Goal: Task Accomplishment & Management: Use online tool/utility

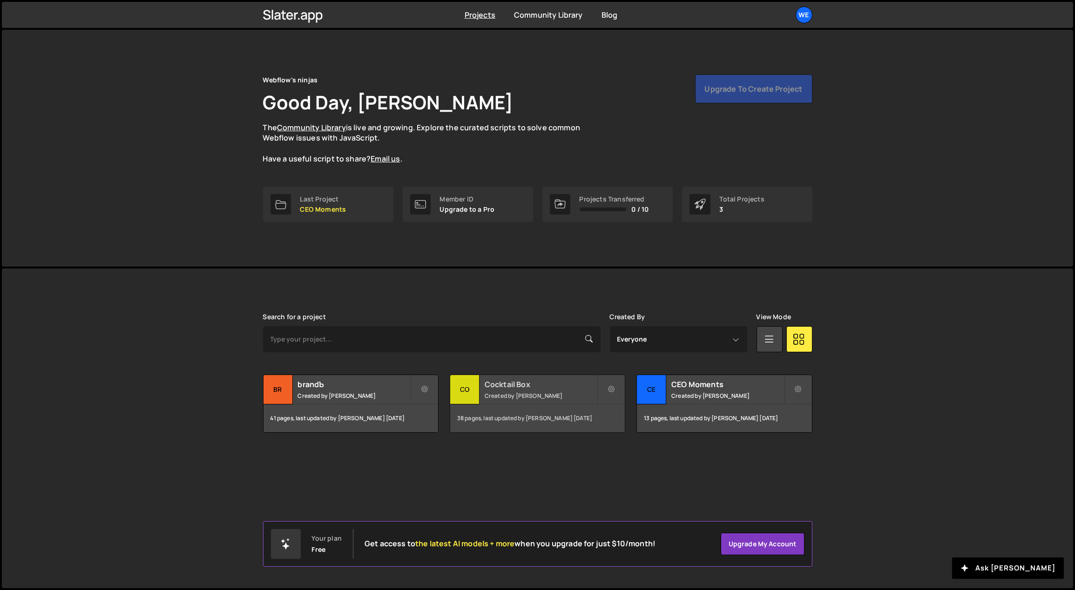
click at [519, 381] on h2 "Cocktail Box" at bounding box center [541, 384] width 112 height 10
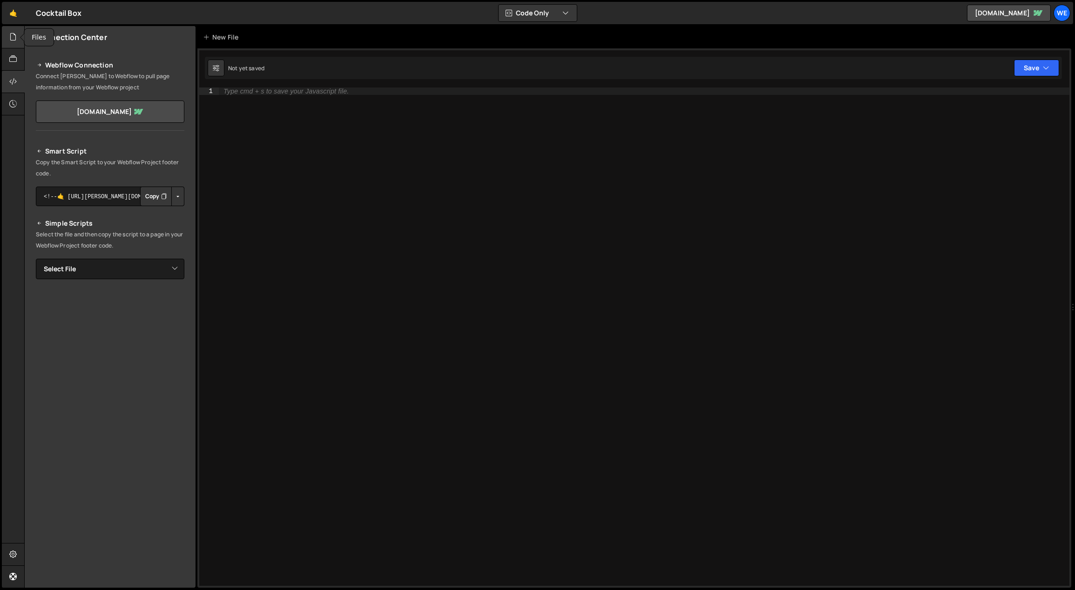
click at [18, 40] on div at bounding box center [13, 37] width 23 height 22
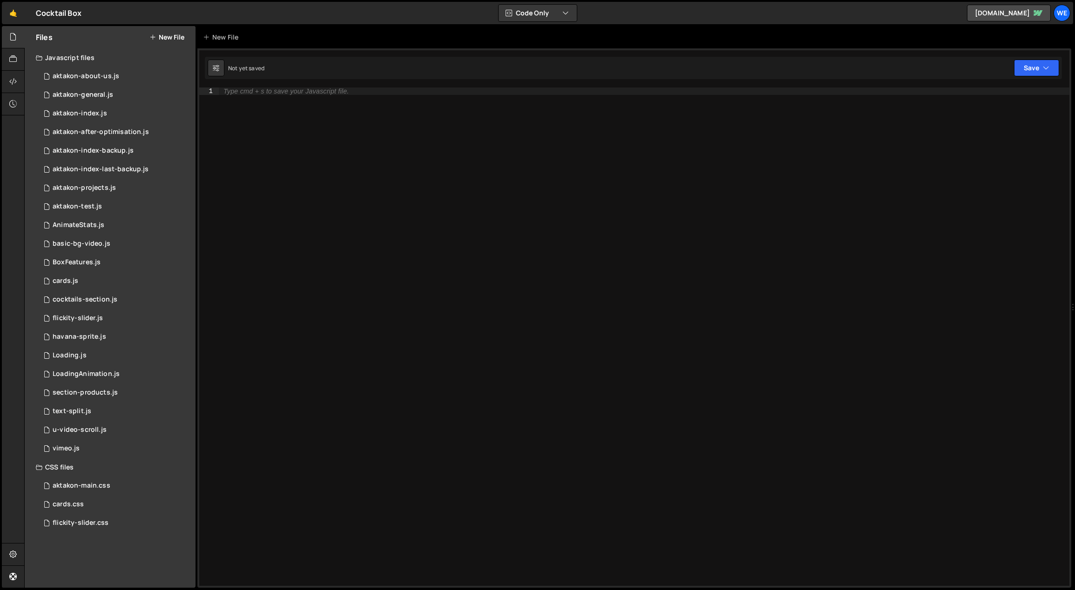
click at [166, 34] on button "New File" at bounding box center [166, 37] width 35 height 7
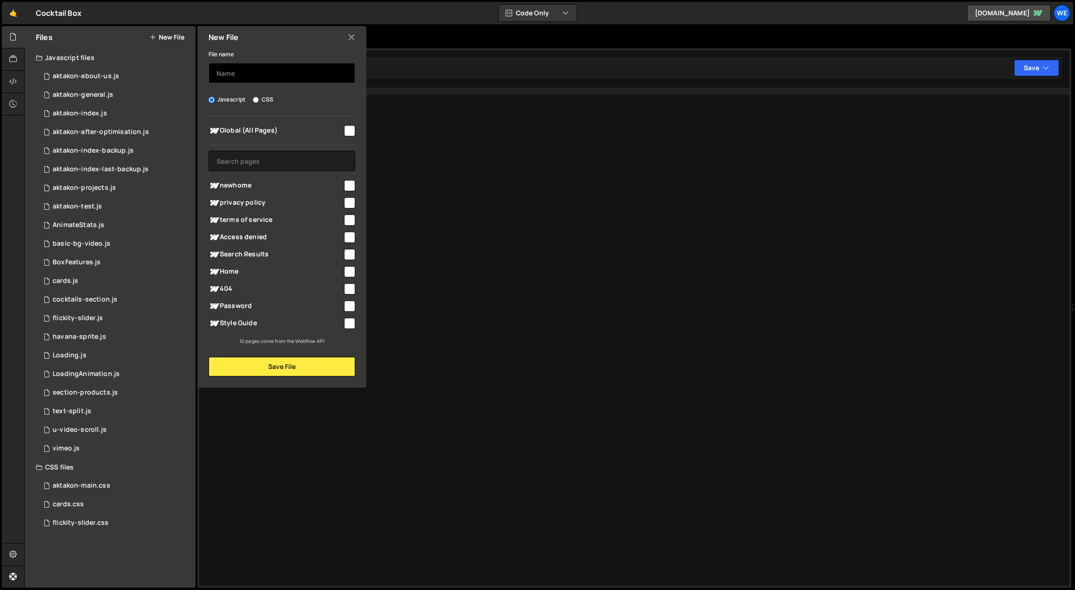
click at [259, 76] on input "text" at bounding box center [282, 73] width 147 height 20
type input "CB-index"
click at [286, 368] on button "Save File" at bounding box center [282, 367] width 147 height 20
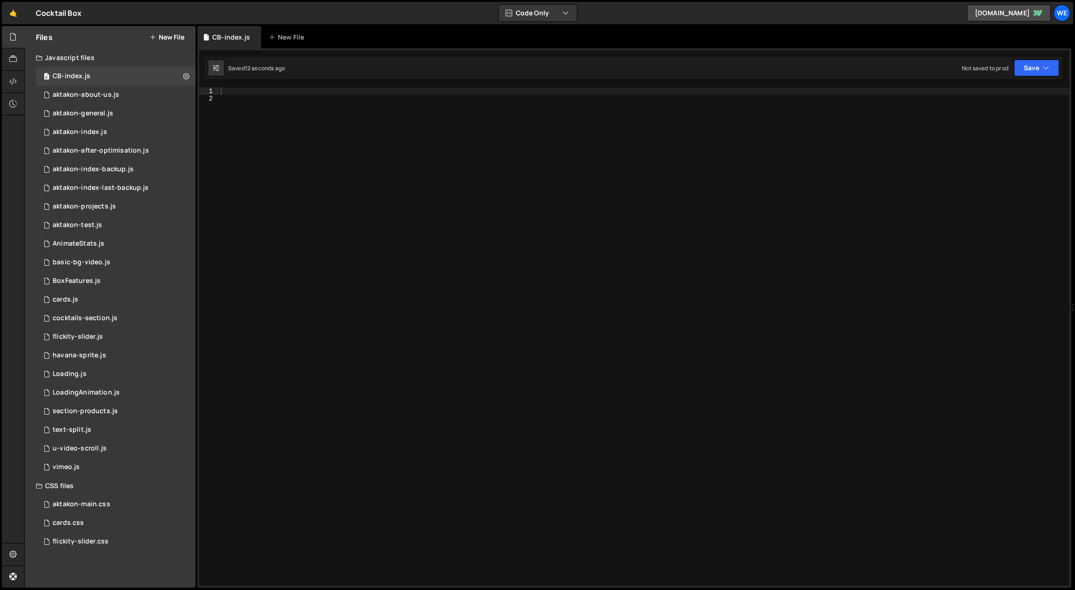
click at [247, 86] on div "1 Type cmd + s to save your Javascript file. הההההההההההההההההההההההההההההההההה…" at bounding box center [634, 318] width 874 height 540
click at [243, 90] on div at bounding box center [644, 345] width 851 height 514
click at [169, 39] on button "New File" at bounding box center [166, 37] width 35 height 7
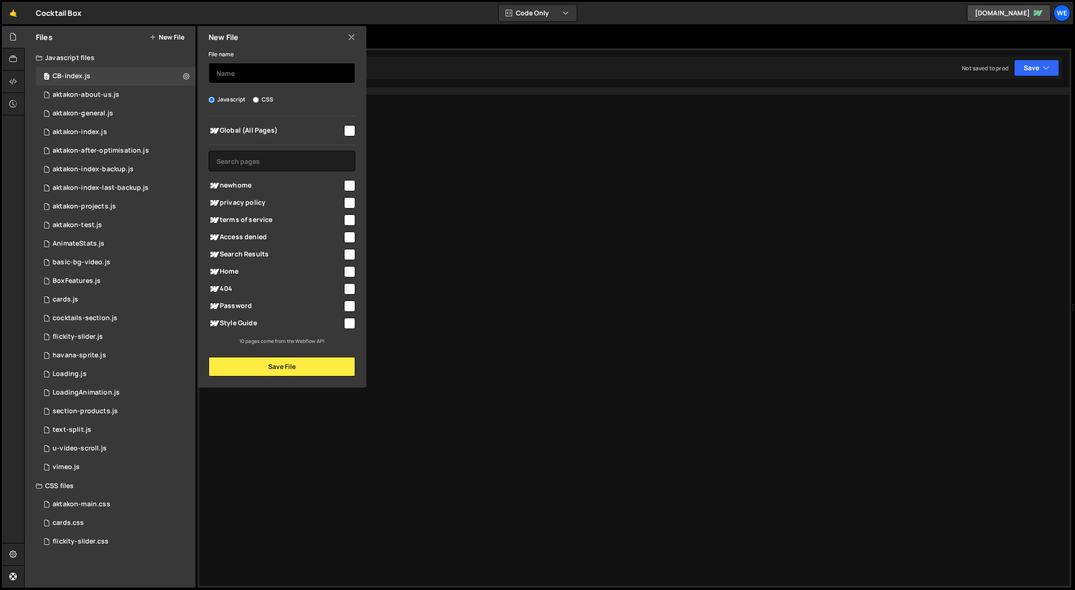
click at [262, 76] on input "text" at bounding box center [282, 73] width 147 height 20
type input "CB-main"
click at [257, 100] on input "CSS" at bounding box center [256, 100] width 6 height 6
radio input "true"
click at [290, 360] on button "Save File" at bounding box center [282, 367] width 147 height 20
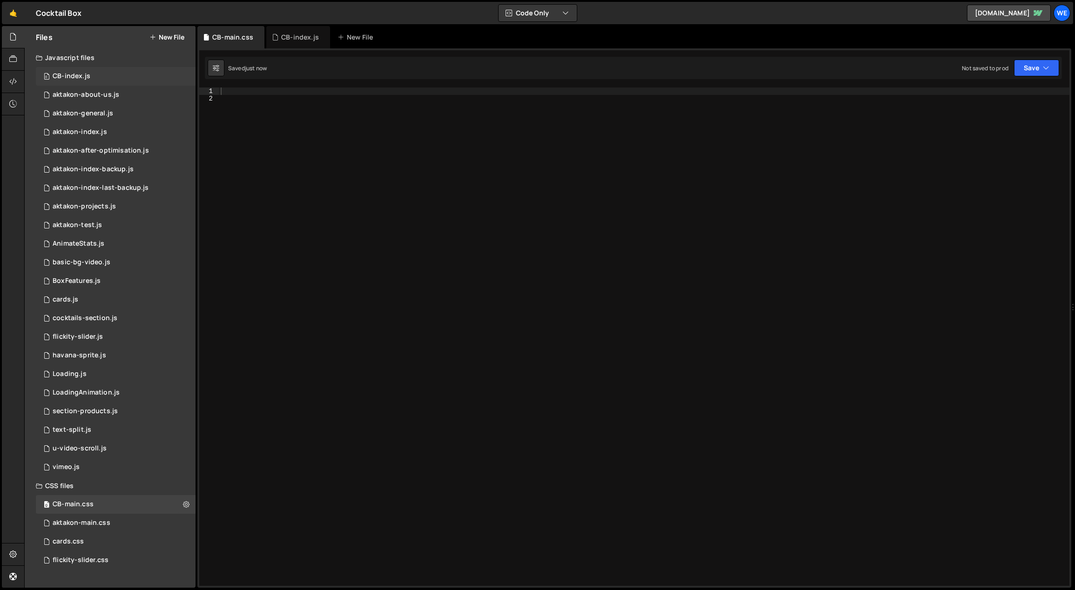
click at [98, 71] on div "0 CB-index.js 0" at bounding box center [116, 76] width 160 height 19
click at [18, 81] on div at bounding box center [13, 82] width 23 height 22
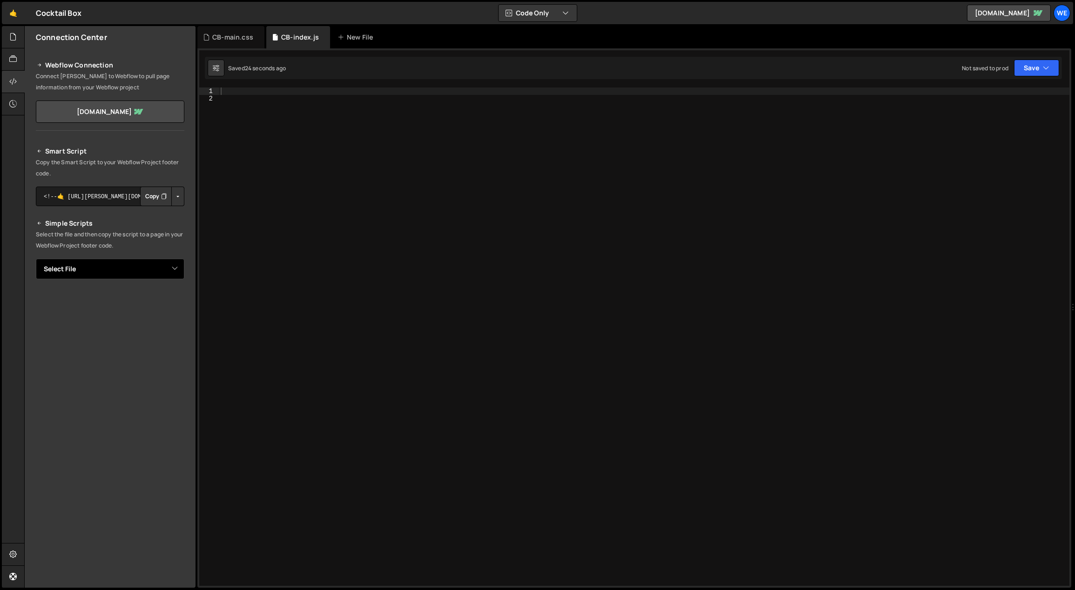
click at [161, 270] on select "Select File aktakon-about-us.js aktakon-general.js aktakon-index.js aktakon-aft…" at bounding box center [110, 269] width 149 height 20
select select "46486"
click at [36, 259] on select "Select File aktakon-about-us.js aktakon-general.js aktakon-index.js aktakon-aft…" at bounding box center [110, 269] width 149 height 20
click at [176, 304] on button "Button group with nested dropdown" at bounding box center [177, 301] width 13 height 20
click at [168, 330] on link "Copy Production js" at bounding box center [145, 330] width 77 height 13
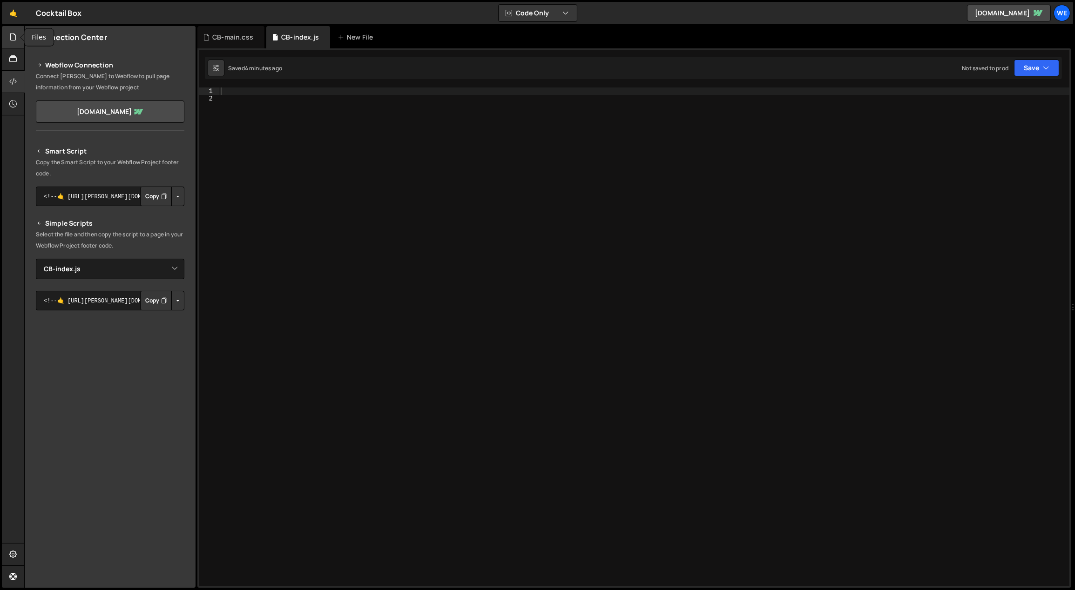
click at [14, 39] on icon at bounding box center [12, 37] width 7 height 10
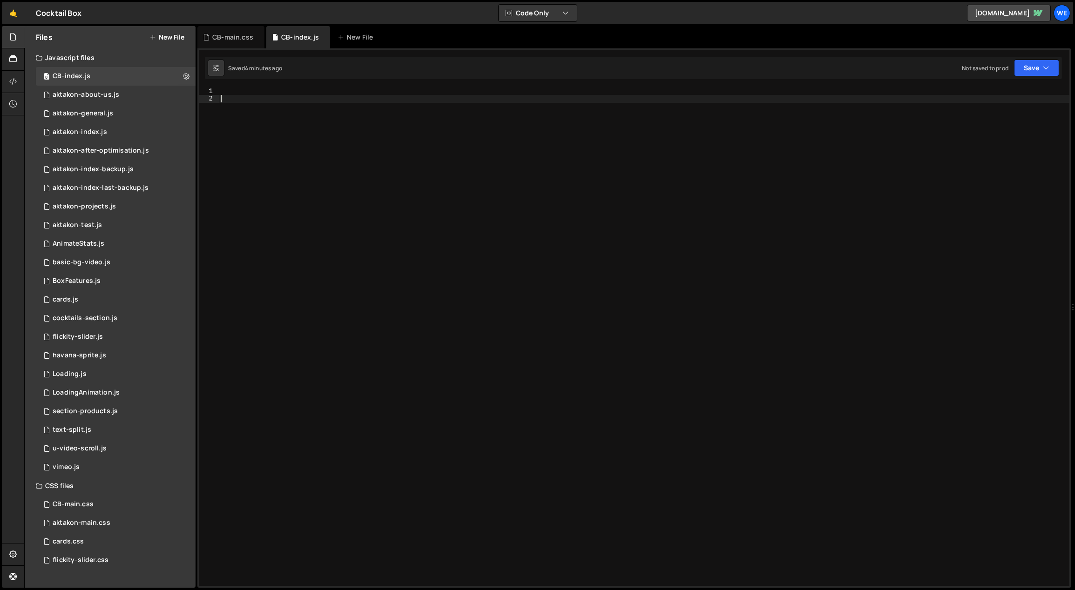
click at [466, 270] on div at bounding box center [644, 345] width 851 height 514
click at [316, 94] on div at bounding box center [644, 345] width 851 height 514
paste textarea "* Master initialization function"
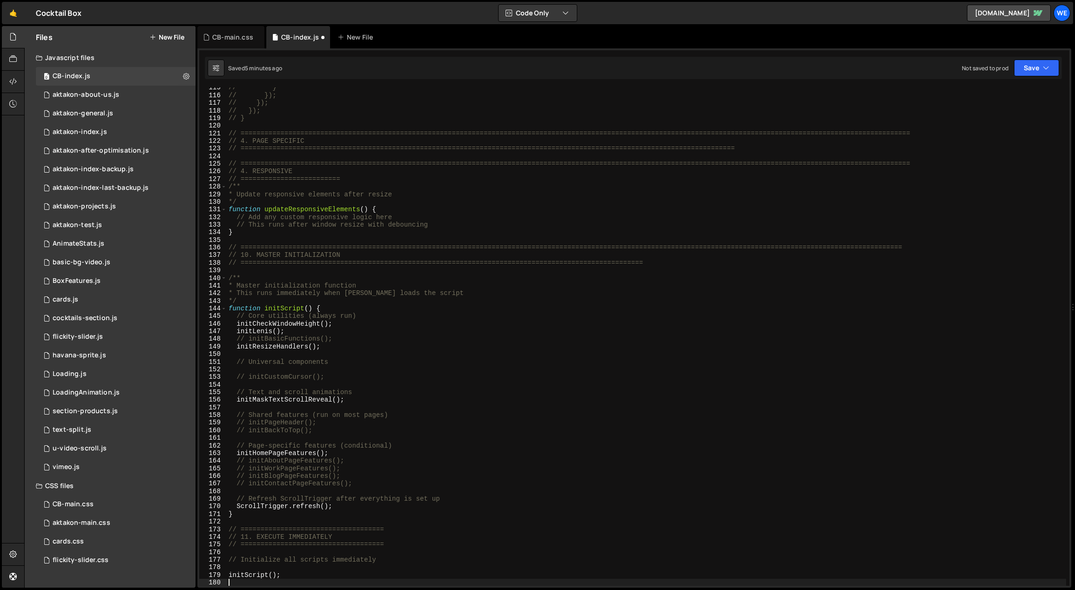
click at [446, 287] on div "// } // }); // }); // }); // } // =============================================…" at bounding box center [647, 341] width 840 height 514
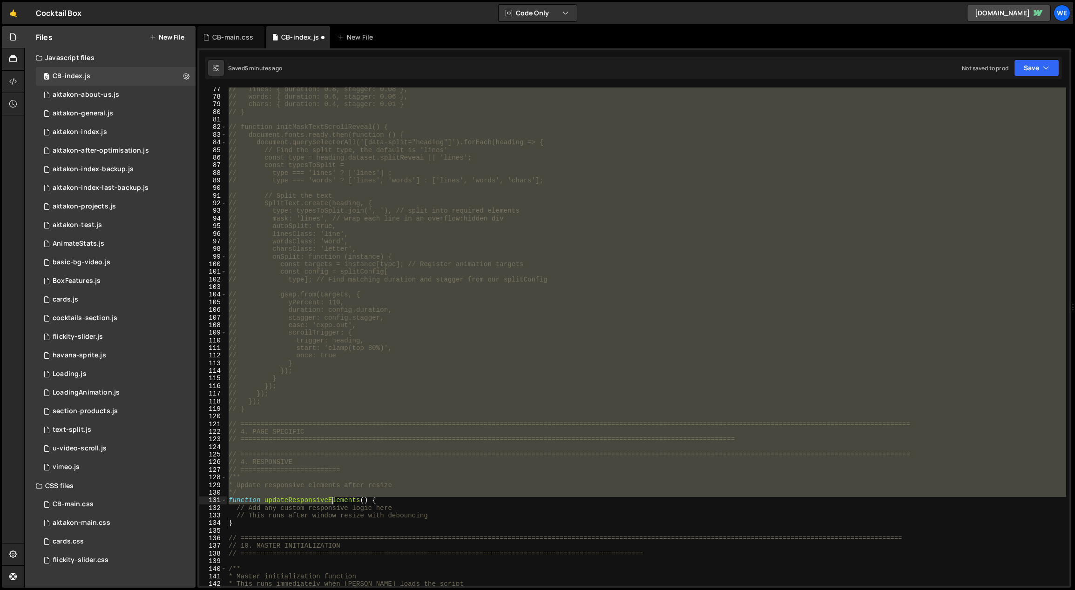
scroll to position [581, 0]
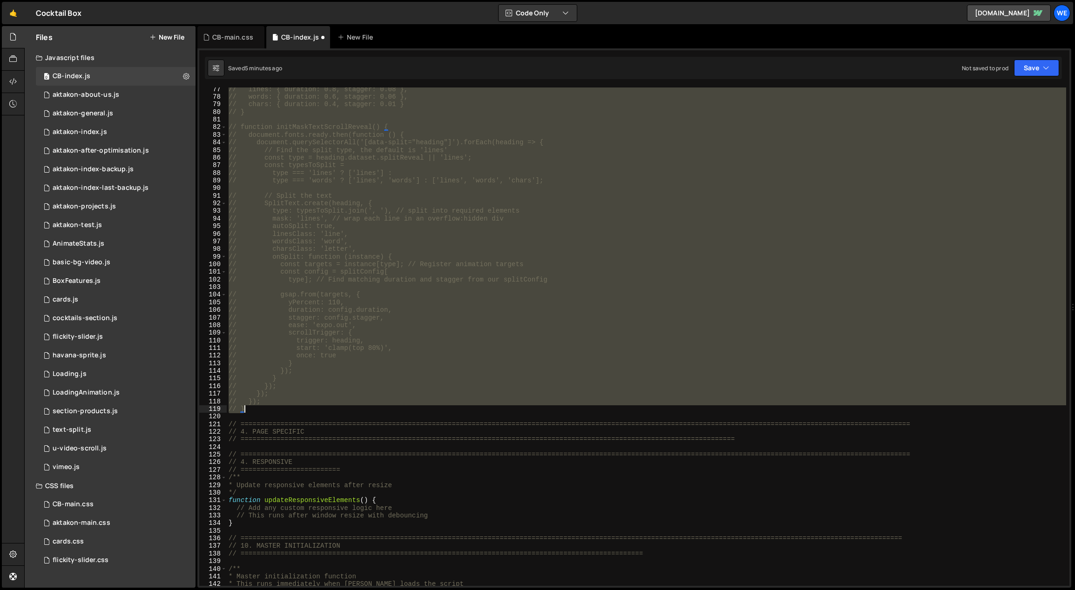
drag, startPoint x: 228, startPoint y: 239, endPoint x: 280, endPoint y: 410, distance: 178.3
click at [280, 410] on div "// lines: { duration: 0.8, stagger: 0.08 }, // words: { duration: 0.6, stagger:…" at bounding box center [647, 343] width 840 height 514
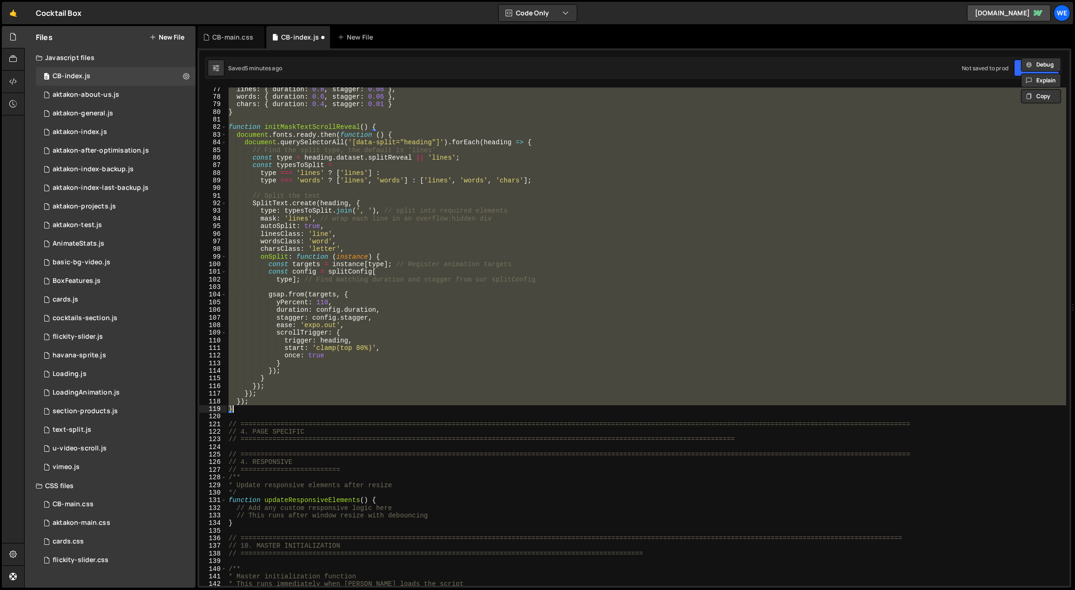
click at [406, 368] on div "lines : { duration : 0.8 , stagger : 0.08 } , words : { duration : 0.6 , stagge…" at bounding box center [646, 337] width 839 height 499
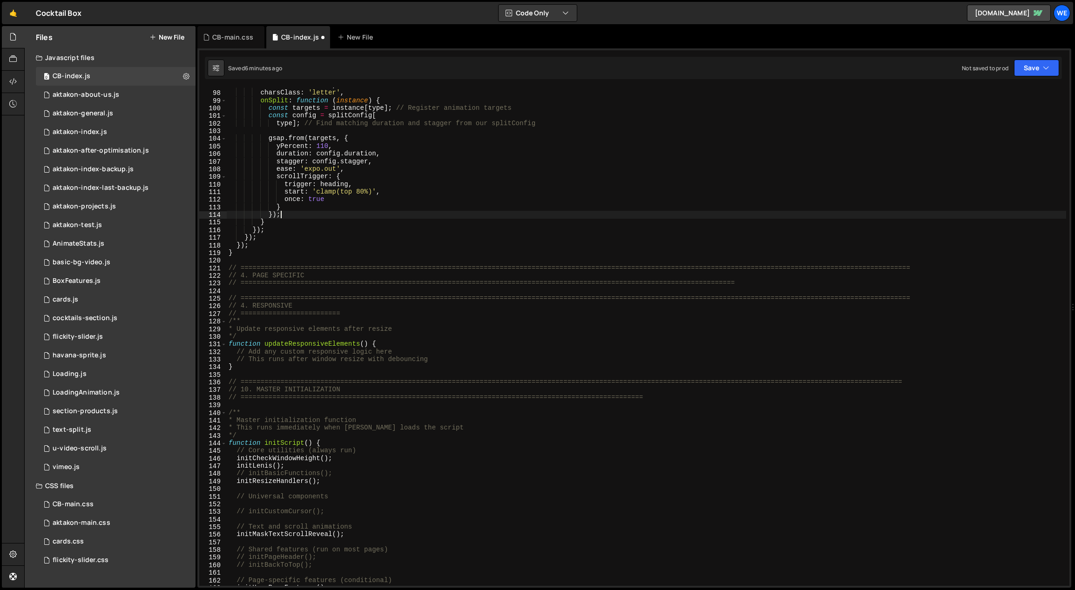
scroll to position [772, 0]
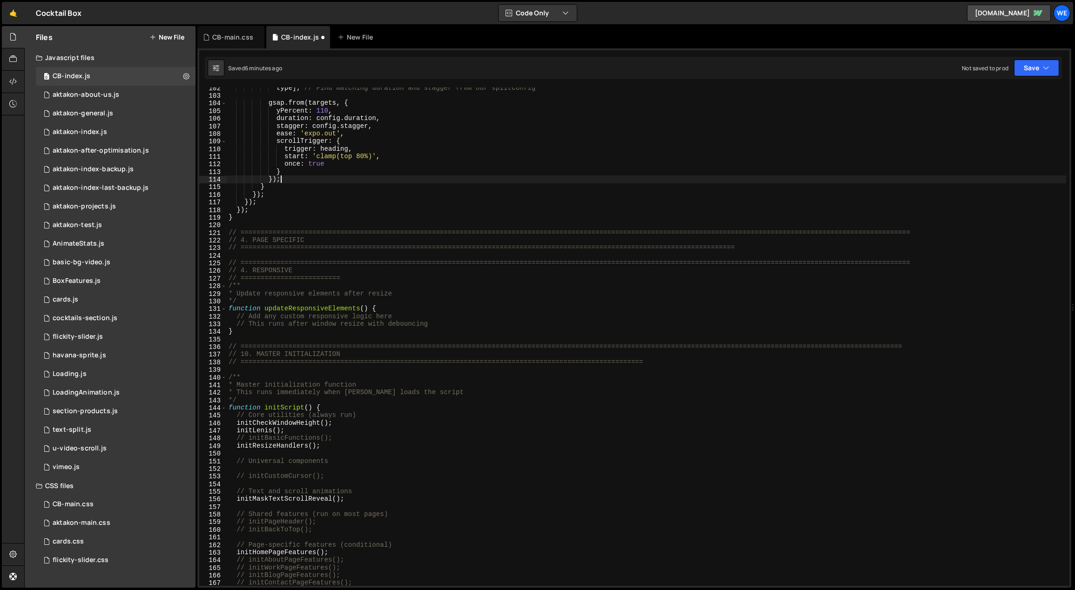
click at [324, 552] on div "type ] ; // Find matching duration and stagger from our splitConfig gsap . from…" at bounding box center [647, 341] width 840 height 514
drag, startPoint x: 323, startPoint y: 552, endPoint x: 236, endPoint y: 551, distance: 86.6
click at [236, 551] on div "type ] ; // Find matching duration and stagger from our splitConfig gsap . from…" at bounding box center [647, 341] width 840 height 514
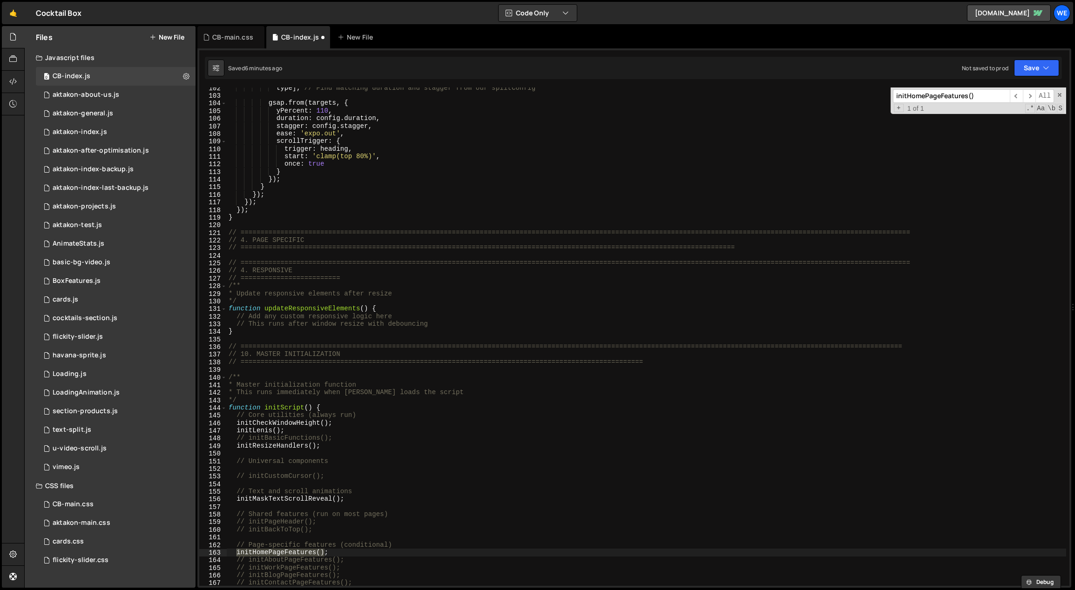
type textarea "}"
click at [1021, 215] on div "type ] ; // Find matching duration and stagger from our splitConfig gsap . from…" at bounding box center [647, 341] width 840 height 514
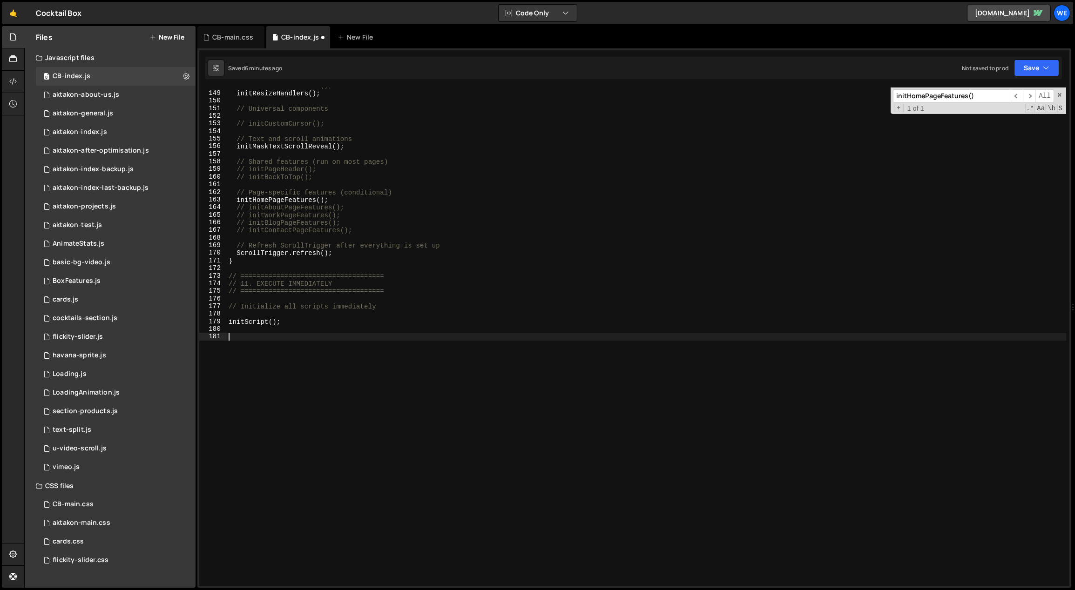
click at [418, 390] on div "// initBasicFunctions(); initResizeHandlers ( ) ; // Universal components // in…" at bounding box center [647, 339] width 840 height 514
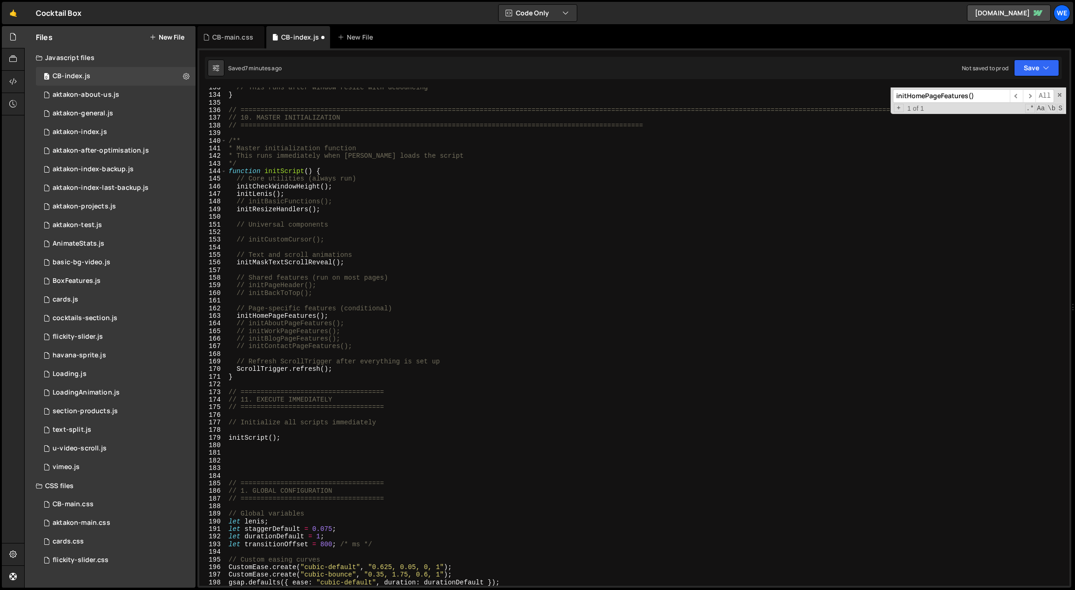
scroll to position [1045, 0]
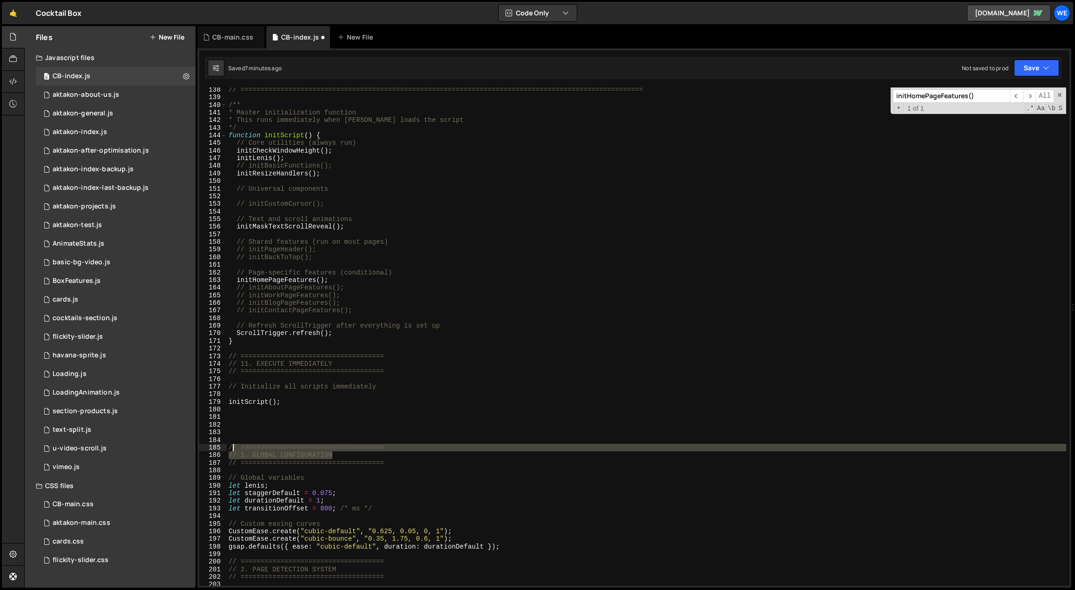
drag, startPoint x: 302, startPoint y: 458, endPoint x: 302, endPoint y: 453, distance: 4.7
click at [233, 448] on div "// ============================================================================…" at bounding box center [647, 343] width 840 height 514
click at [393, 447] on div "// ============================================================================…" at bounding box center [646, 337] width 839 height 499
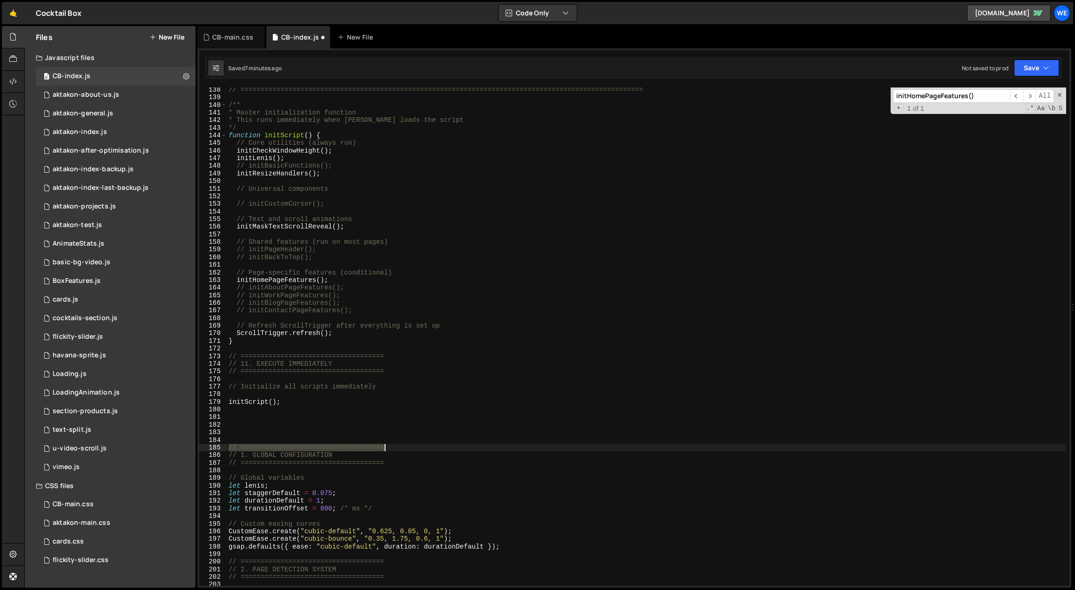
drag, startPoint x: 384, startPoint y: 446, endPoint x: 308, endPoint y: 448, distance: 75.9
click at [307, 448] on div "// ============================================================================…" at bounding box center [647, 343] width 840 height 514
click at [441, 448] on div "// ============================================================================…" at bounding box center [646, 337] width 839 height 499
drag, startPoint x: 416, startPoint y: 449, endPoint x: 240, endPoint y: 447, distance: 175.5
click at [240, 447] on div "// ============================================================================…" at bounding box center [647, 343] width 840 height 514
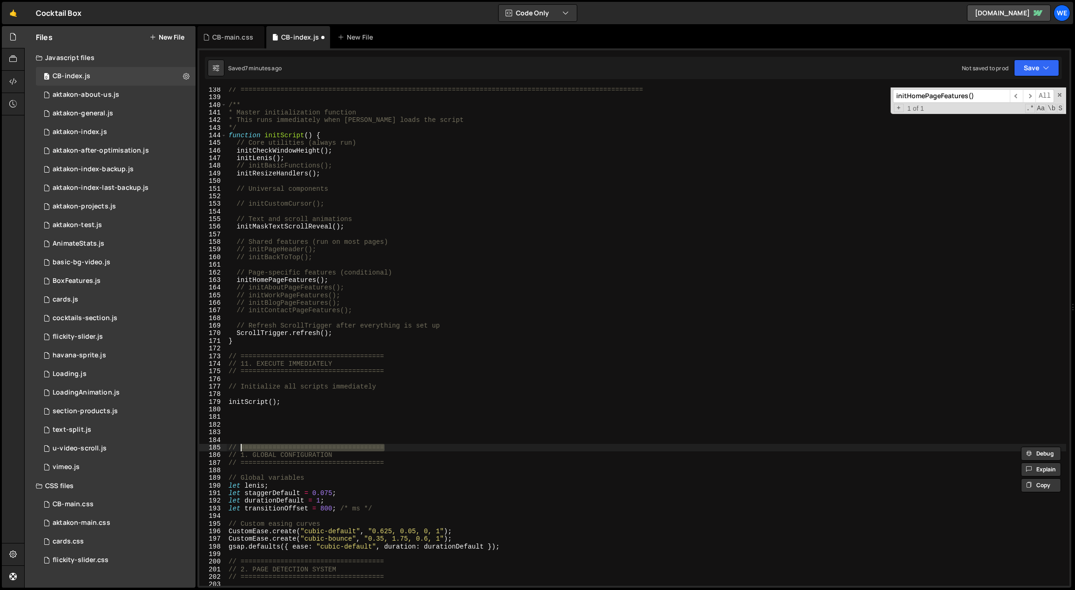
click at [411, 449] on div "// ============================================================================…" at bounding box center [646, 337] width 839 height 499
paste textarea "===================================="
type textarea "// ============================================================================…"
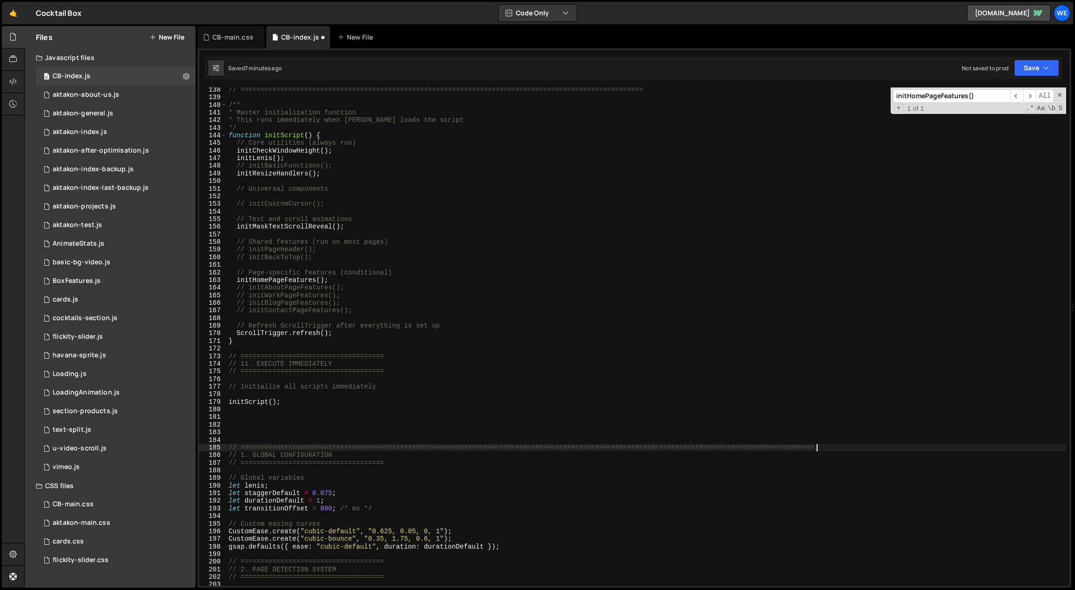
click at [403, 467] on div "// ============================================================================…" at bounding box center [647, 343] width 840 height 514
paste textarea "===================================="
type textarea "===================================="
click at [403, 465] on div "// ============================================================================…" at bounding box center [647, 343] width 840 height 514
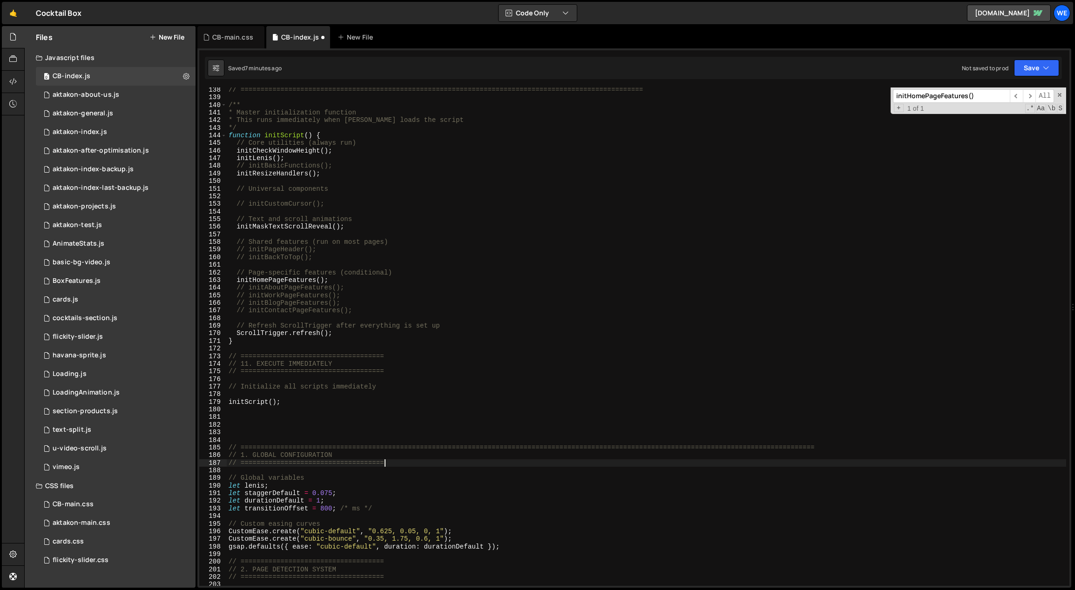
paste textarea "===================================="
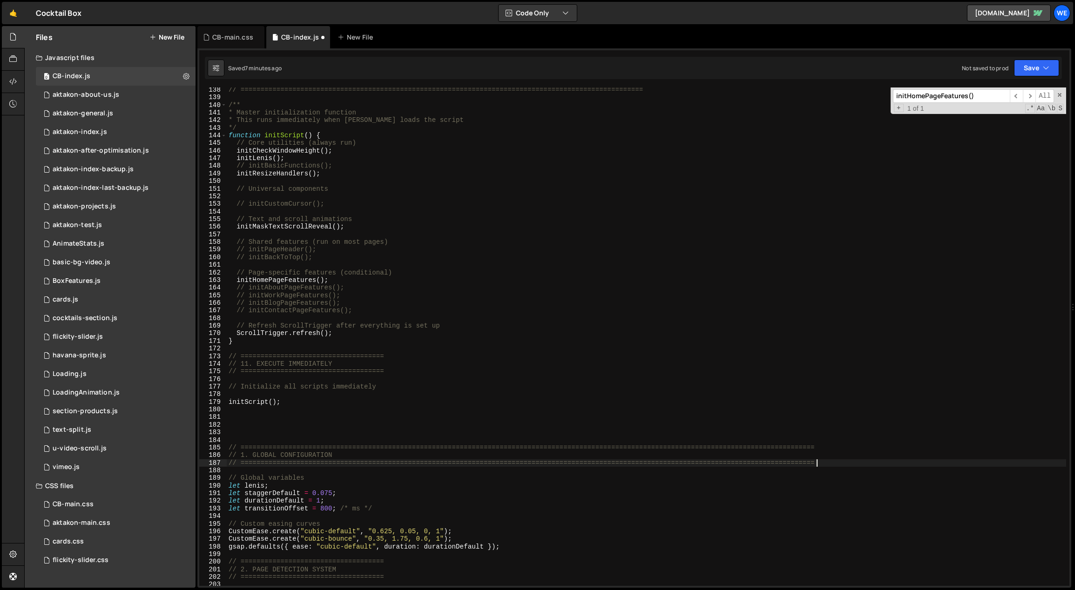
type textarea "// ============================================================================…"
click at [833, 443] on div "// ============================================================================…" at bounding box center [647, 343] width 840 height 514
click at [831, 449] on div "// ============================================================================…" at bounding box center [647, 343] width 840 height 514
paste textarea "===================================="
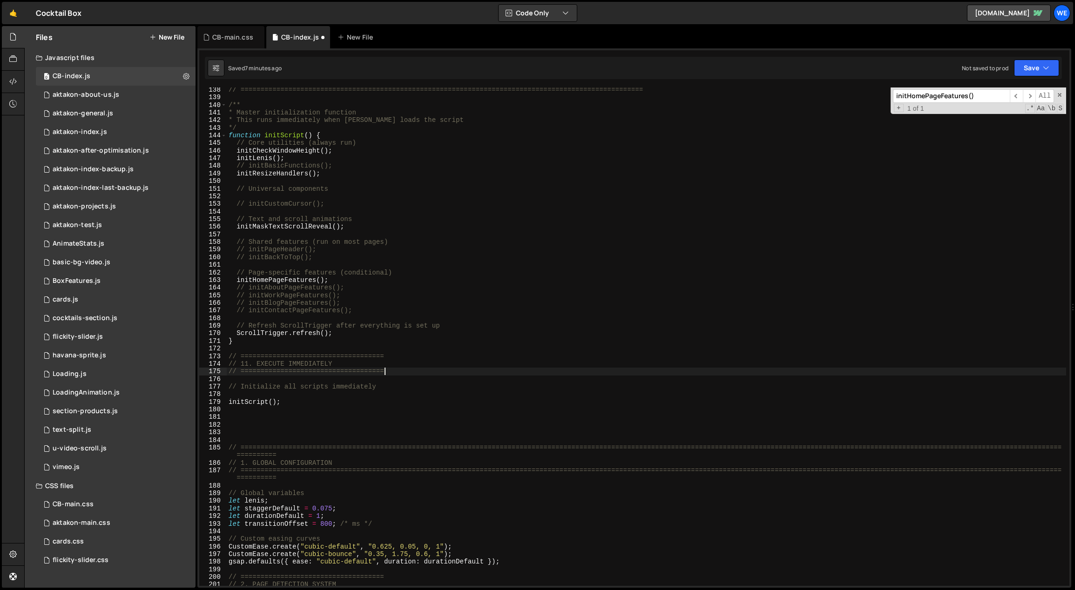
click at [729, 370] on div "// ============================================================================…" at bounding box center [647, 343] width 840 height 514
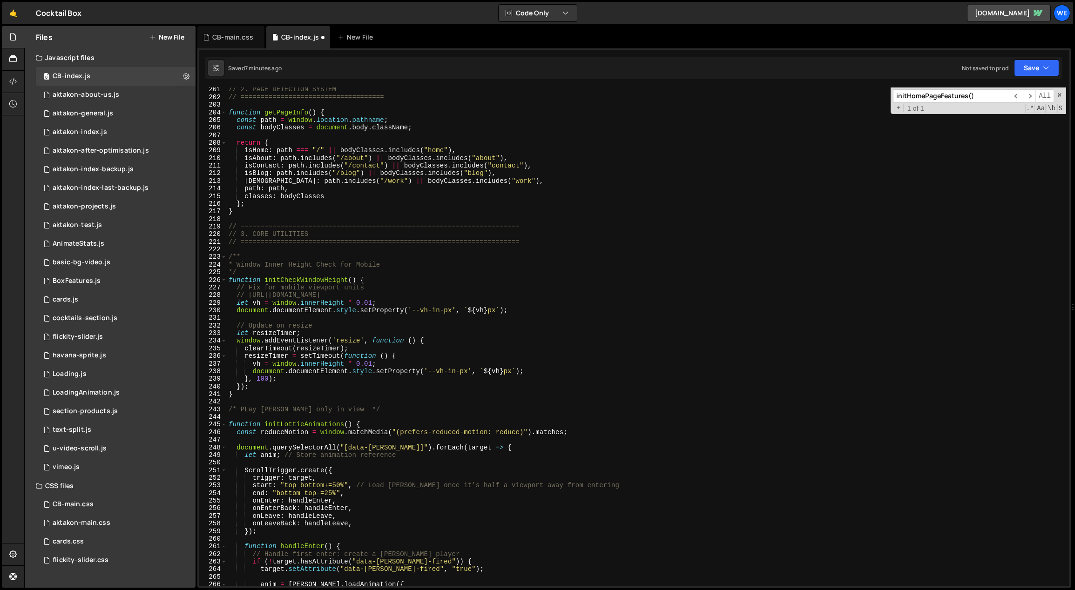
scroll to position [1549, 0]
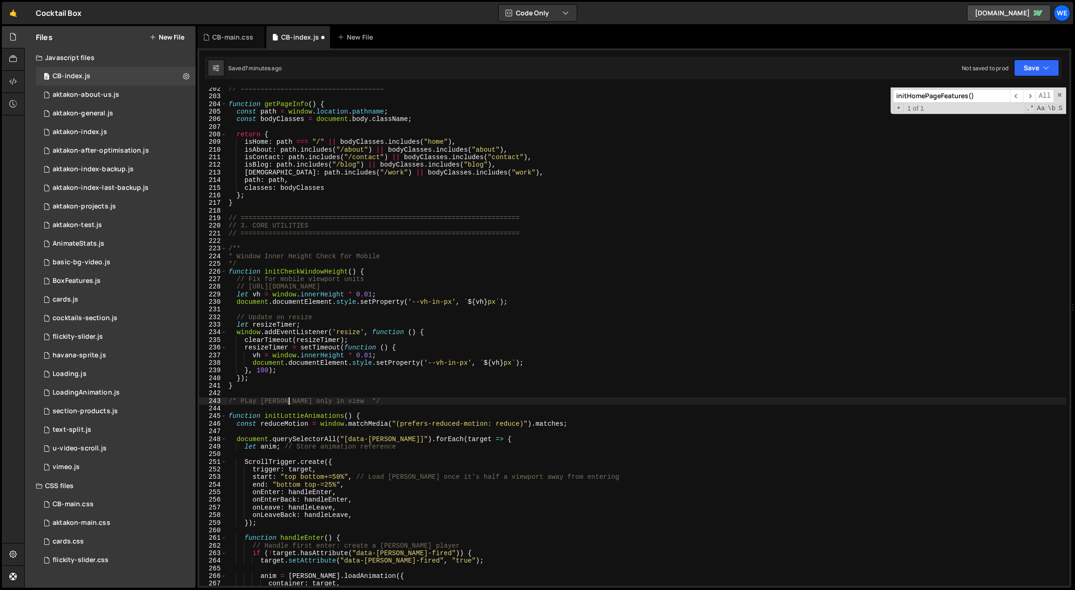
click at [289, 403] on div "// ==================================== function getPageInfo ( ) { const path =…" at bounding box center [647, 342] width 840 height 514
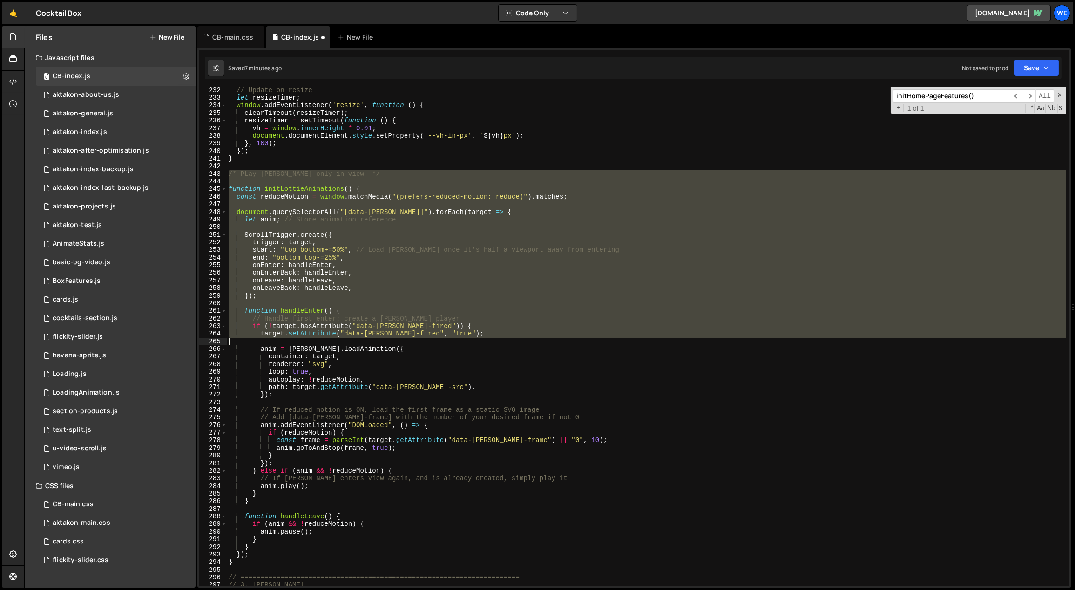
scroll to position [1802, 0]
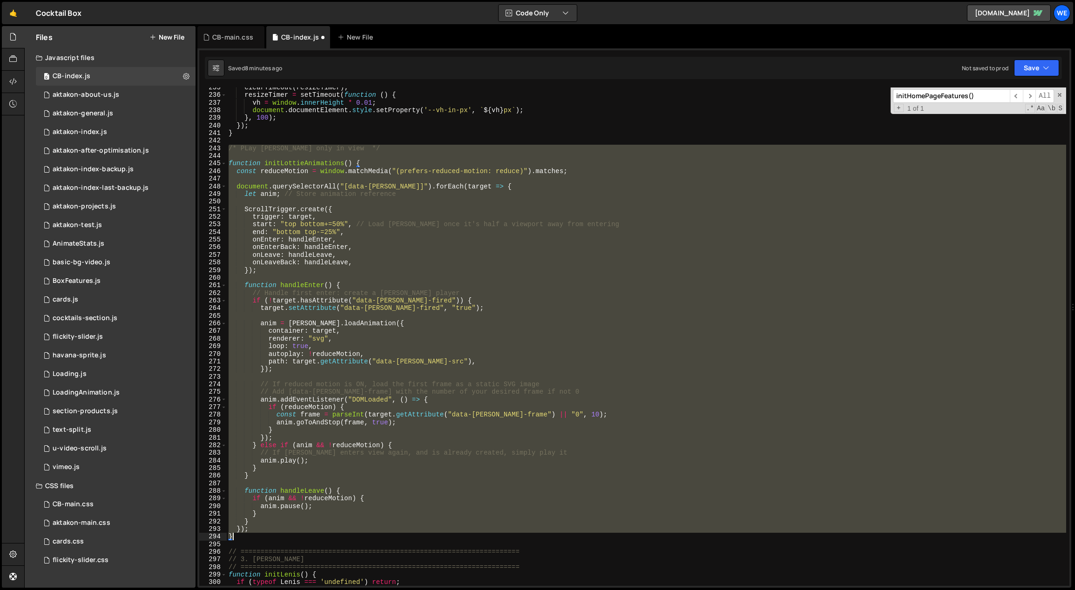
drag, startPoint x: 228, startPoint y: 304, endPoint x: 284, endPoint y: 537, distance: 240.0
click at [284, 537] on div "clearTimeout ( resizeTimer ) ; resizeTimer = setTimeout ( function ( ) { vh = w…" at bounding box center [647, 341] width 840 height 514
type textarea "}); }"
click at [535, 544] on div "clearTimeout ( resizeTimer ) ; resizeTimer = setTimeout ( function ( ) { vh = w…" at bounding box center [647, 341] width 840 height 514
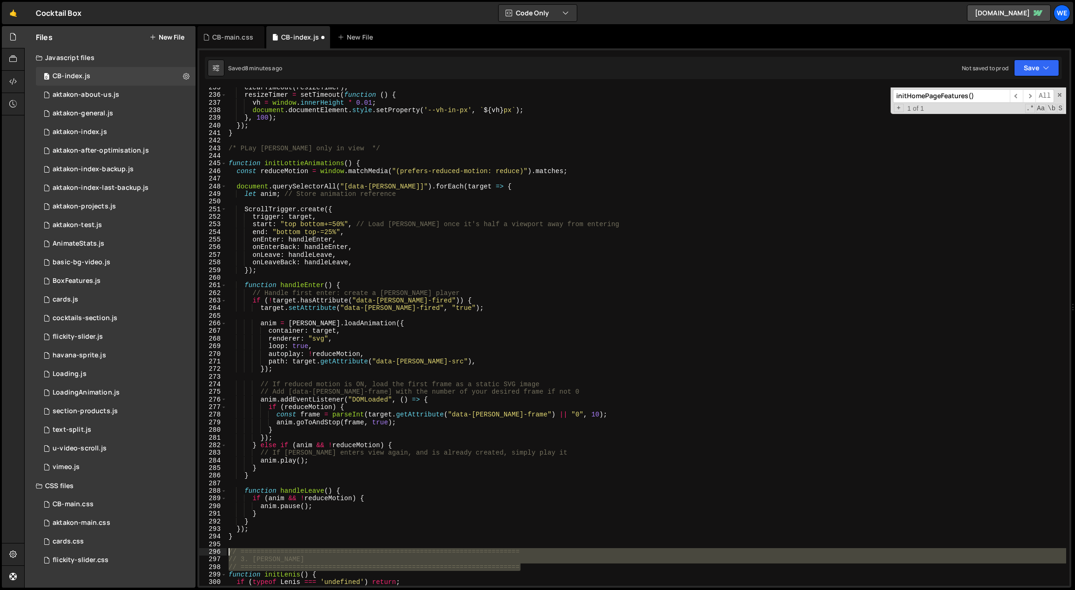
drag, startPoint x: 493, startPoint y: 562, endPoint x: 230, endPoint y: 551, distance: 264.2
click at [230, 551] on div "clearTimeout ( resizeTimer ) ; resizeTimer = setTimeout ( function ( ) { vh = w…" at bounding box center [647, 341] width 840 height 514
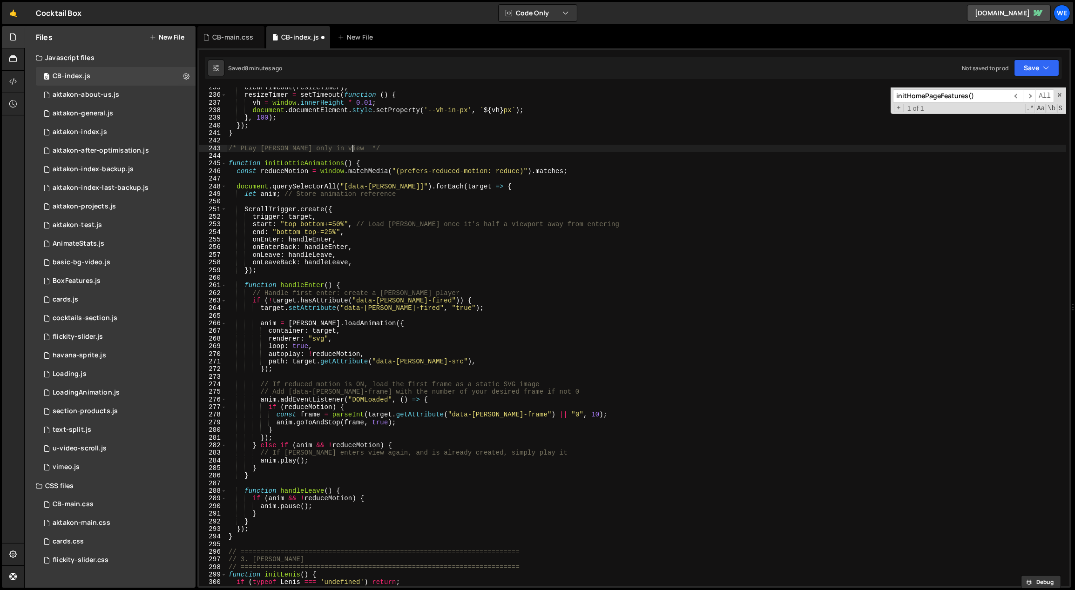
click at [363, 149] on div "clearTimeout ( resizeTimer ) ; resizeTimer = setTimeout ( function ( ) { vh = w…" at bounding box center [647, 341] width 840 height 514
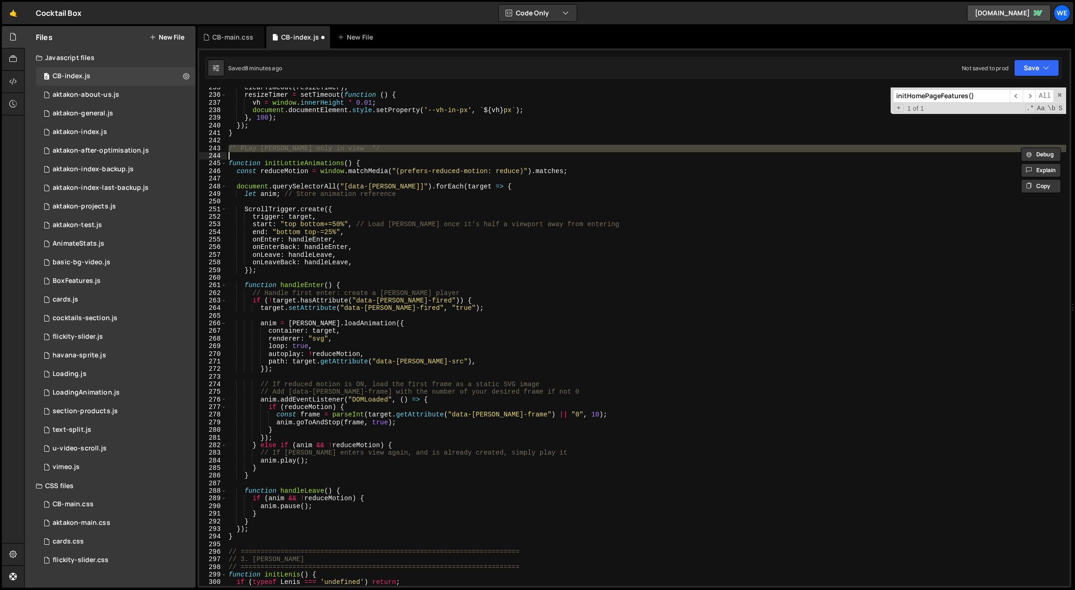
click at [363, 149] on div "clearTimeout ( resizeTimer ) ; resizeTimer = setTimeout ( function ( ) { vh = w…" at bounding box center [647, 341] width 840 height 514
paste textarea "/ ======================================================================"
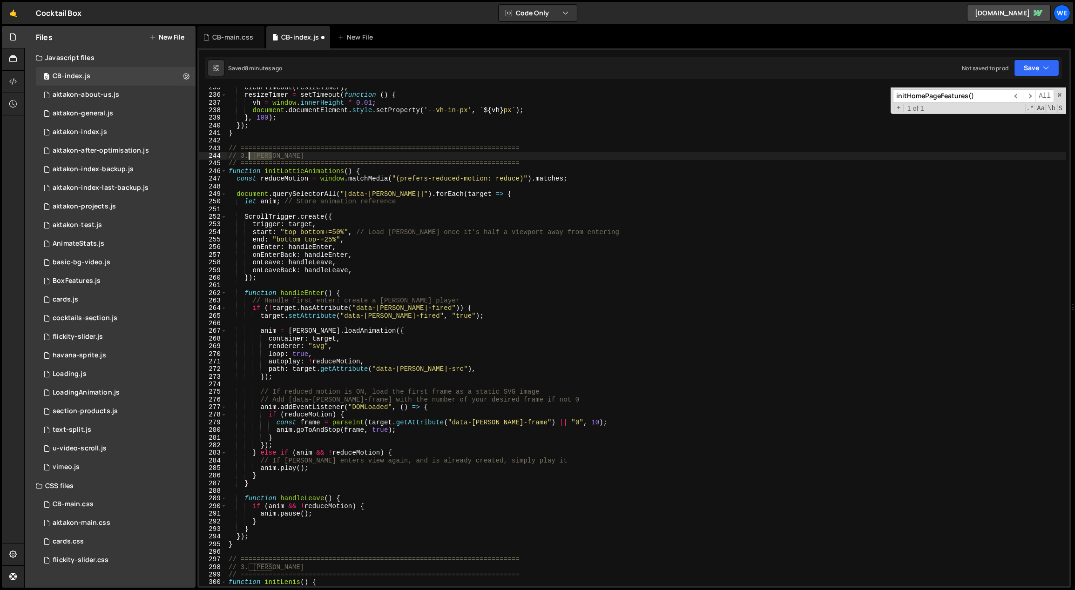
drag, startPoint x: 277, startPoint y: 152, endPoint x: 250, endPoint y: 155, distance: 26.2
click at [250, 155] on div "clearTimeout ( resizeTimer ) ; resizeTimer = setTimeout ( function ( ) { vh = w…" at bounding box center [647, 341] width 840 height 514
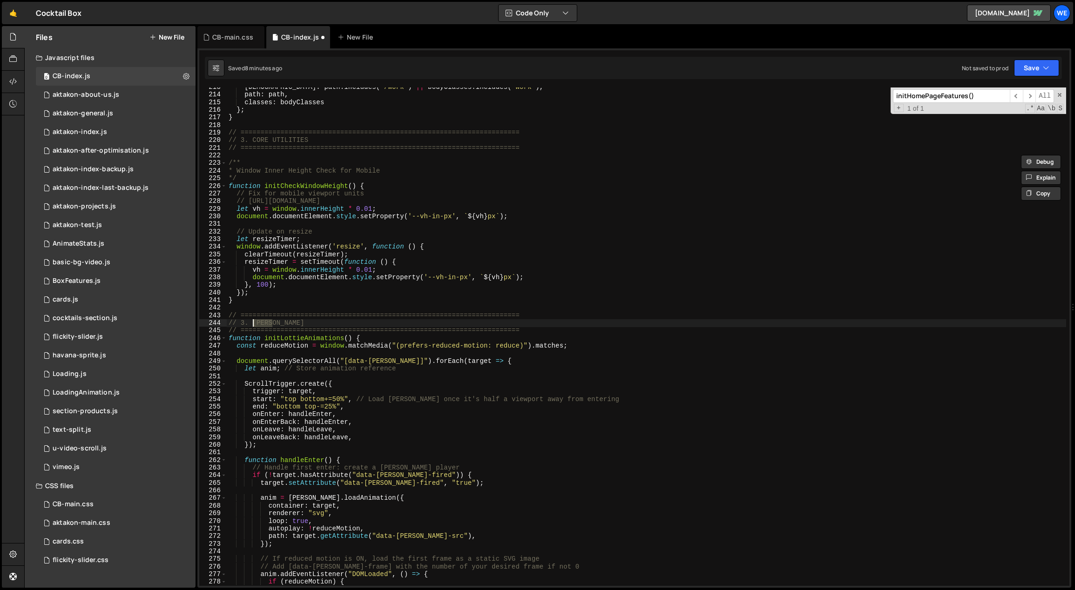
scroll to position [1634, 0]
click at [283, 326] on div "isWork : path . includes ( "/work" ) || bodyClasses . includes ( "work" ) , pat…" at bounding box center [646, 337] width 839 height 499
drag, startPoint x: 258, startPoint y: 325, endPoint x: 241, endPoint y: 325, distance: 17.2
click at [241, 325] on div "isWork : path . includes ( "/work" ) || bodyClasses . includes ( "work" ) , pat…" at bounding box center [647, 341] width 840 height 514
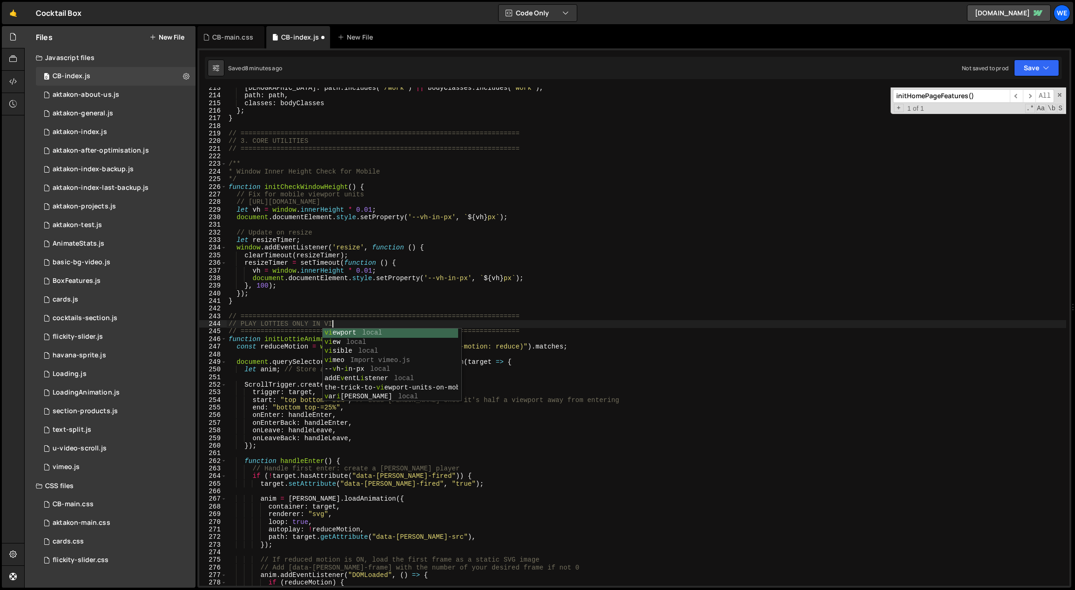
type textarea "// PLAY LOTTIES ONLY IN VIEW"
click at [315, 308] on div "isWork : path . includes ( "/work" ) || bodyClasses . includes ( "work" ) , pat…" at bounding box center [647, 341] width 840 height 514
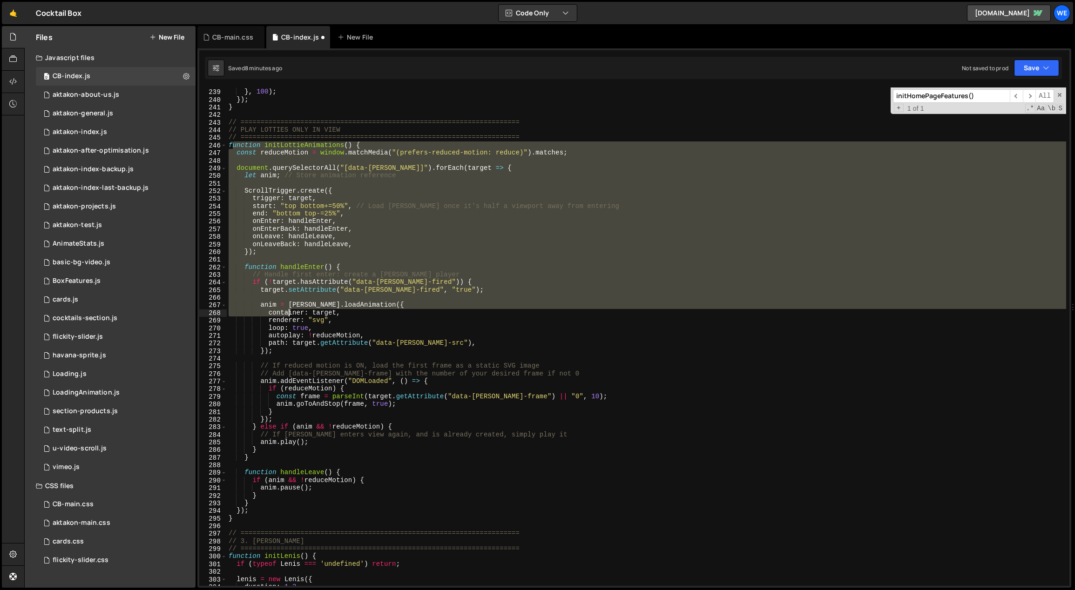
scroll to position [1827, 0]
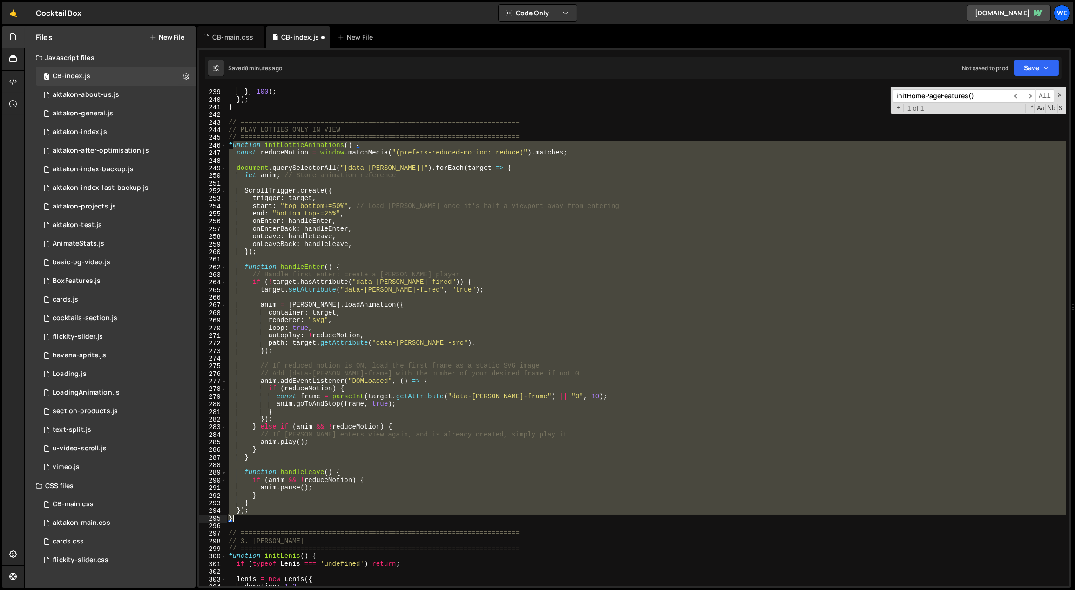
drag, startPoint x: 270, startPoint y: 317, endPoint x: 259, endPoint y: 519, distance: 202.8
click at [259, 519] on div "document . documentElement . style . setProperty ( '--vh-in-px' , ` ${ vh } px …" at bounding box center [647, 338] width 840 height 514
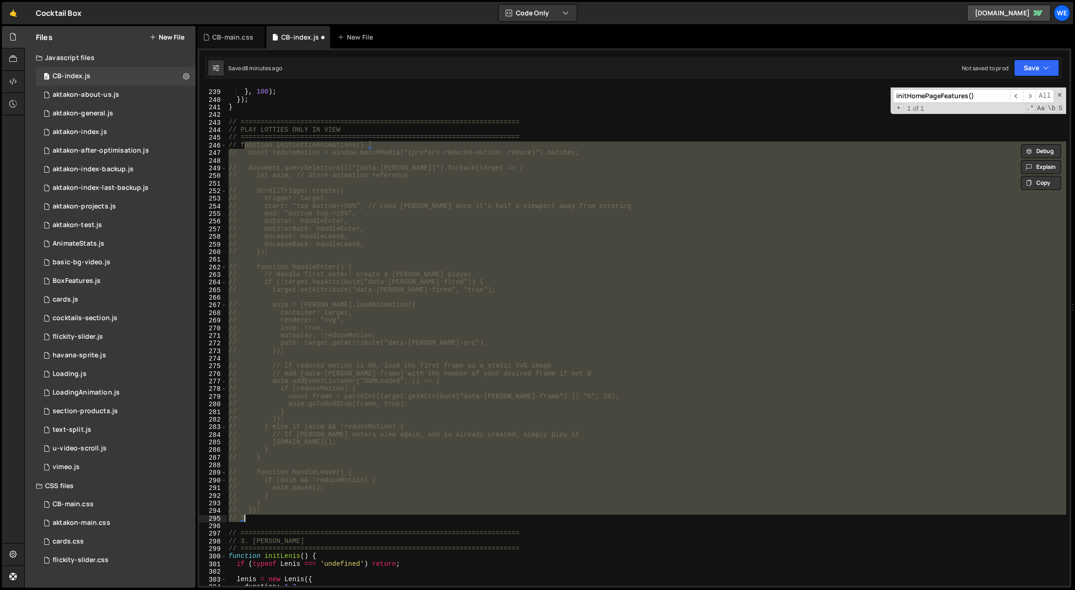
click at [281, 513] on div "document . documentElement . style . setProperty ( '--vh-in-px' , ` ${ vh } px …" at bounding box center [646, 337] width 839 height 499
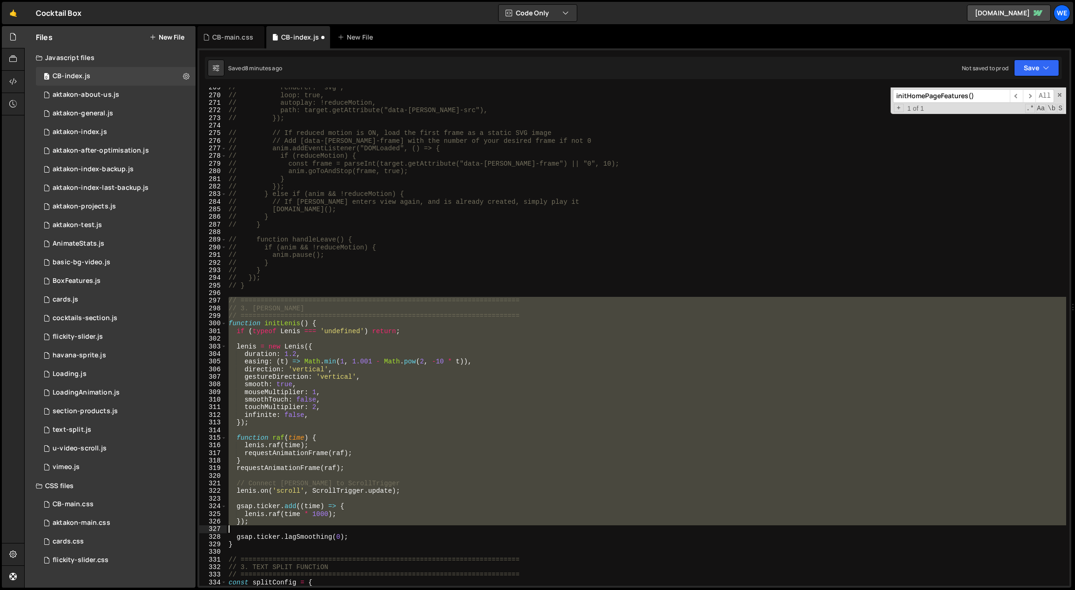
scroll to position [2095, 0]
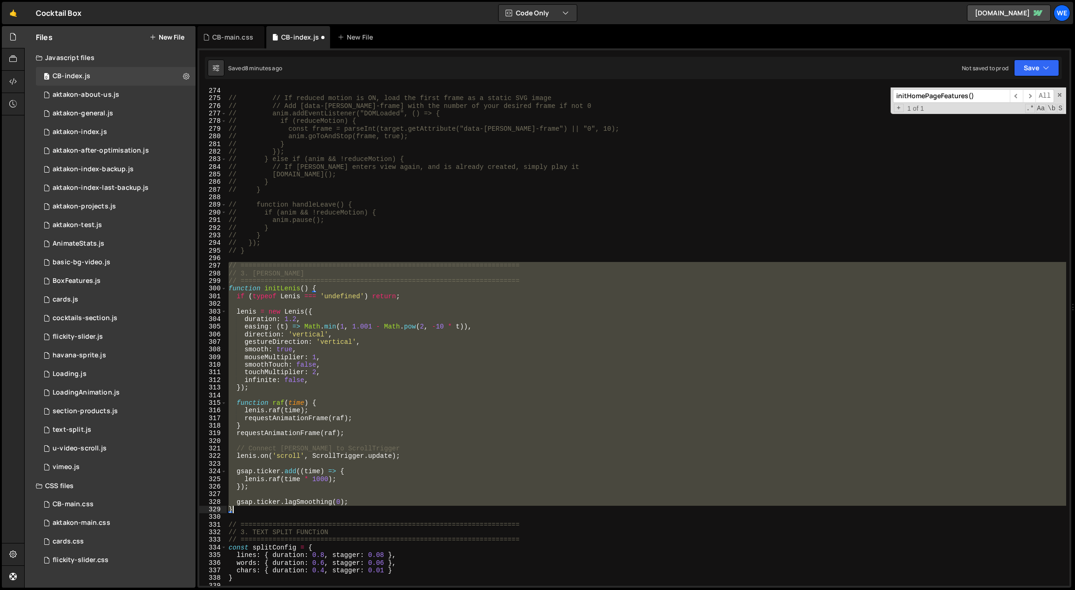
drag, startPoint x: 228, startPoint y: 300, endPoint x: 293, endPoint y: 508, distance: 218.1
click at [292, 508] on div "// // If reduced motion is ON, load the first frame as a static SVG image // //…" at bounding box center [647, 344] width 840 height 514
click at [486, 432] on div "// // If reduced motion is ON, load the first frame as a static SVG image // //…" at bounding box center [646, 337] width 839 height 499
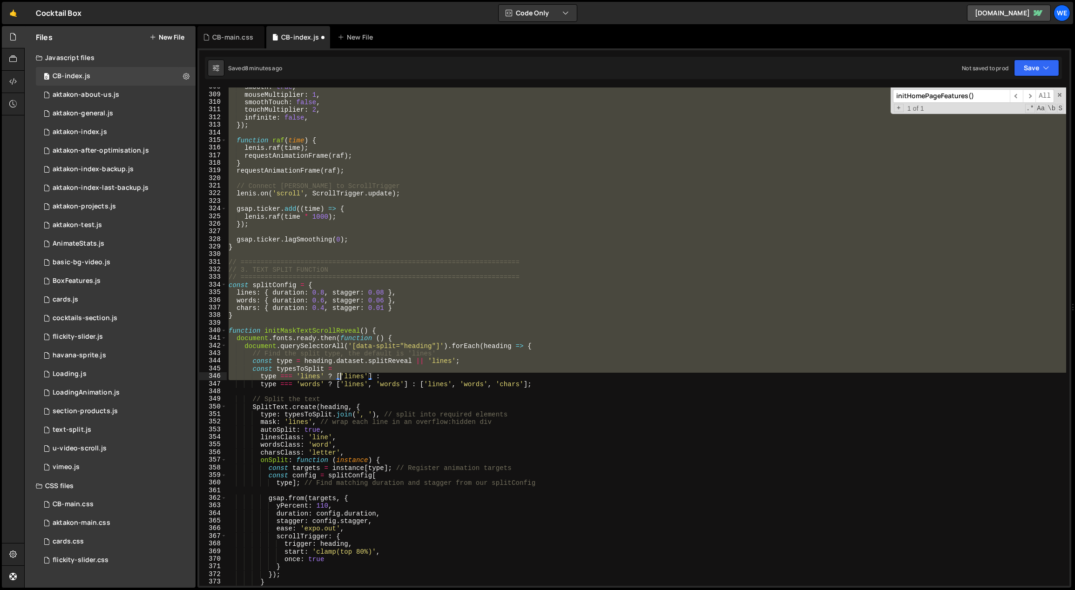
scroll to position [2448, 0]
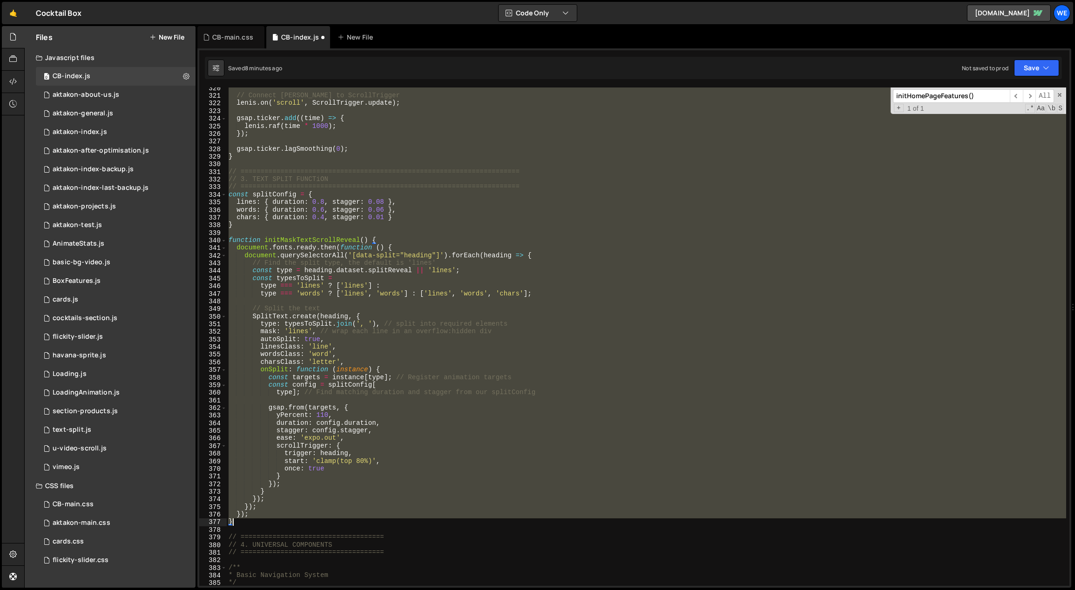
drag, startPoint x: 227, startPoint y: 264, endPoint x: 268, endPoint y: 522, distance: 261.1
click at [268, 522] on div "// Connect Lenis to ScrollTrigger lenis . on ( 'scroll' , ScrollTrigger . updat…" at bounding box center [647, 341] width 840 height 514
type textarea "}); }"
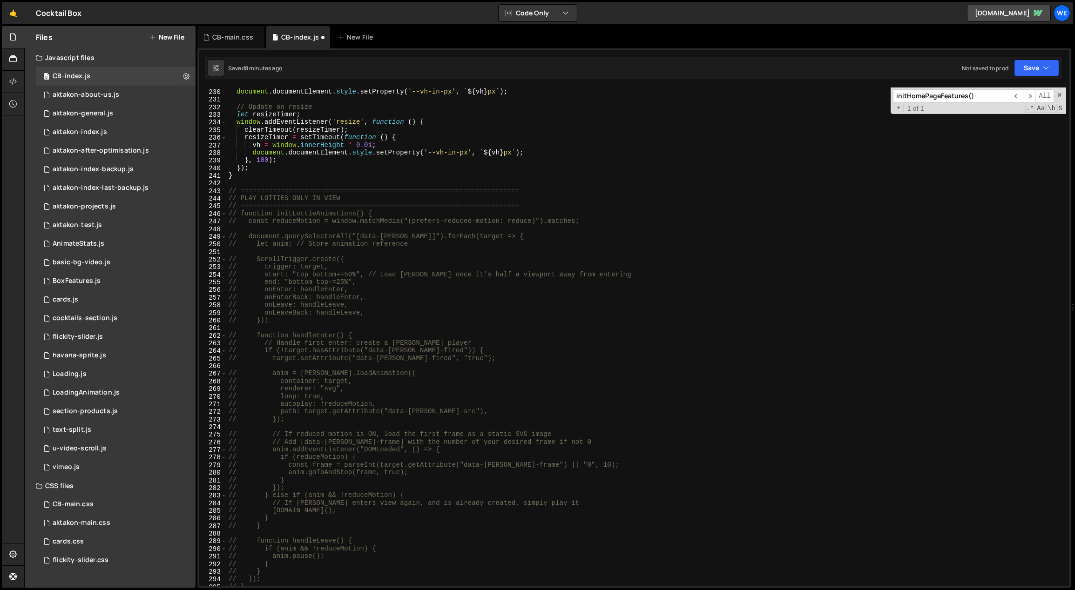
scroll to position [1507, 0]
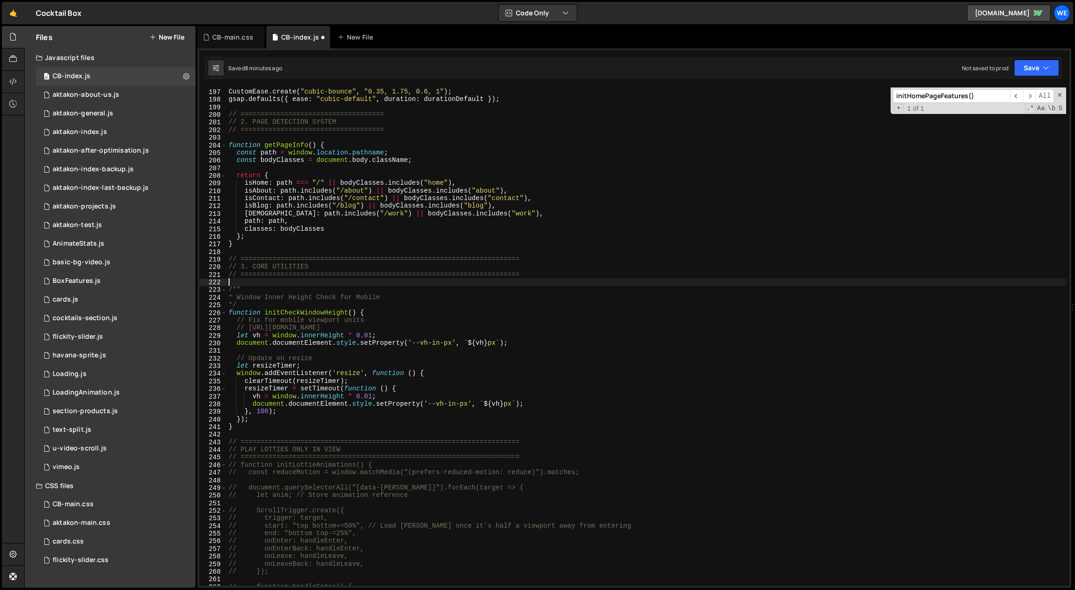
click at [252, 281] on div "CustomEase . create ( "cubic-default" , "0.625, 0.05, 0, 1" ) ; CustomEase . cr…" at bounding box center [647, 338] width 840 height 514
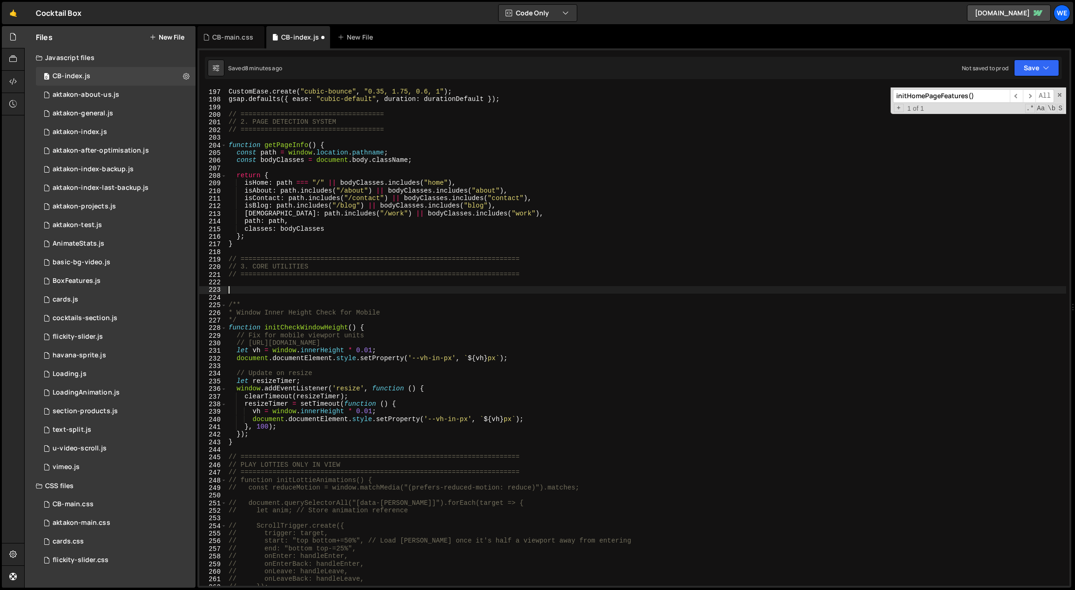
paste textarea "}"
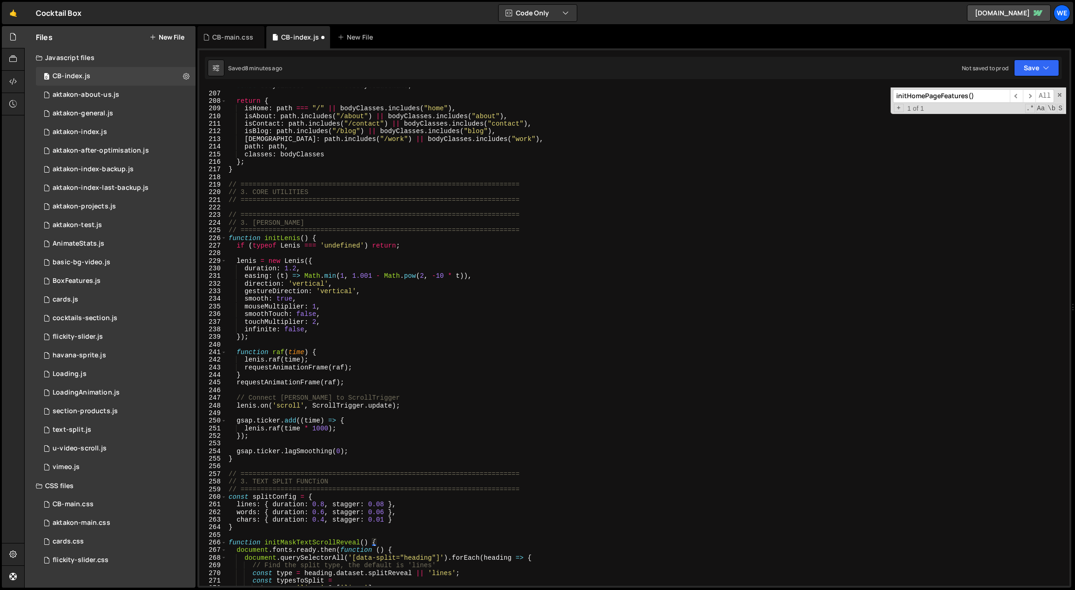
scroll to position [1582, 0]
click at [250, 222] on div "const bodyClasses = document . body . className ; return { isHome : path === "/…" at bounding box center [647, 339] width 840 height 514
click at [251, 484] on div "const bodyClasses = document . body . className ; return { isHome : path === "/…" at bounding box center [647, 339] width 840 height 514
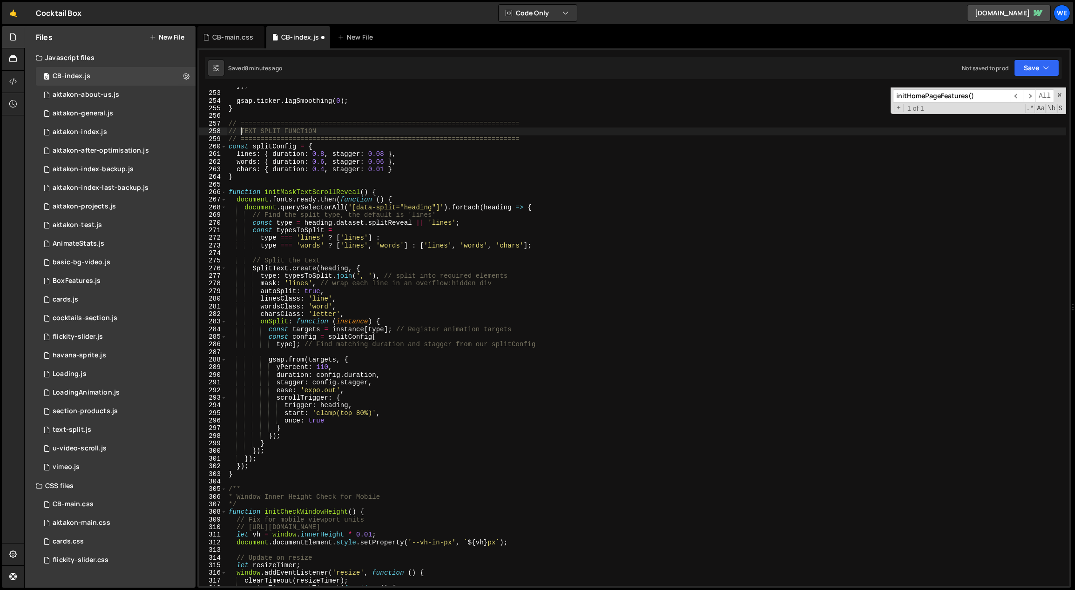
scroll to position [1877, 0]
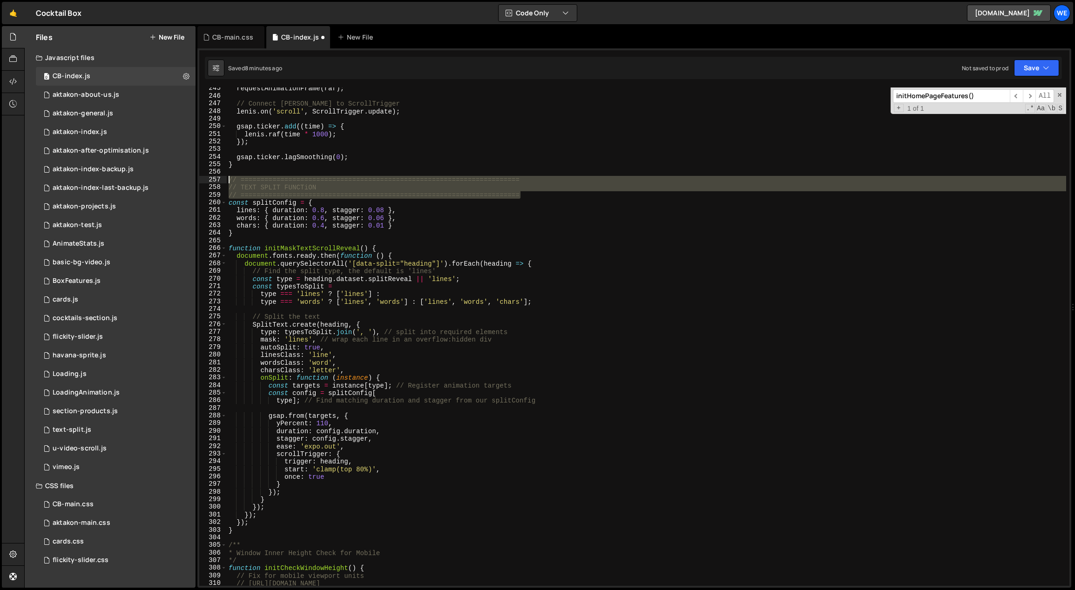
drag, startPoint x: 520, startPoint y: 194, endPoint x: 226, endPoint y: 182, distance: 294.9
click at [226, 182] on div "// TEXT SPLIT FUNCTiON 245 246 247 248 249 250 251 252 253 254 255 256 257 258 …" at bounding box center [634, 337] width 870 height 499
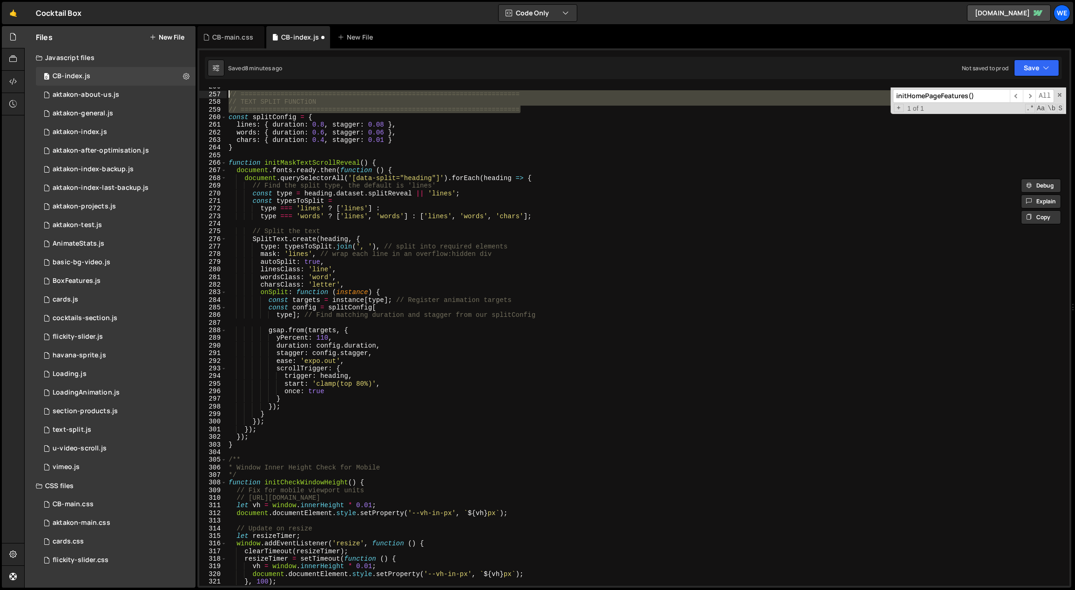
scroll to position [1962, 0]
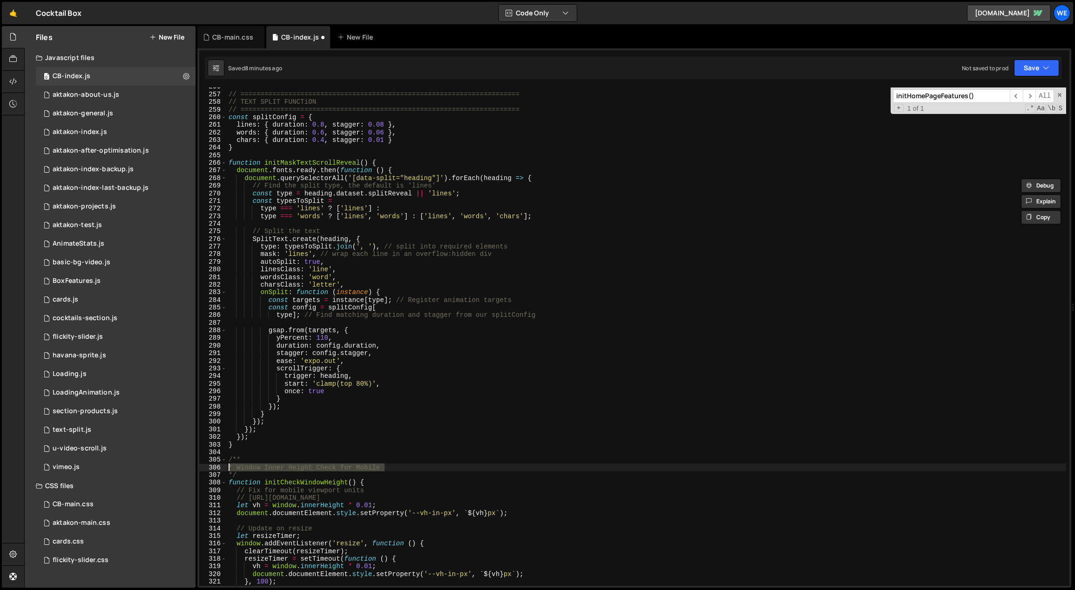
drag, startPoint x: 397, startPoint y: 467, endPoint x: 227, endPoint y: 465, distance: 169.5
click at [227, 465] on div "// ====================================================================== // TE…" at bounding box center [647, 340] width 840 height 514
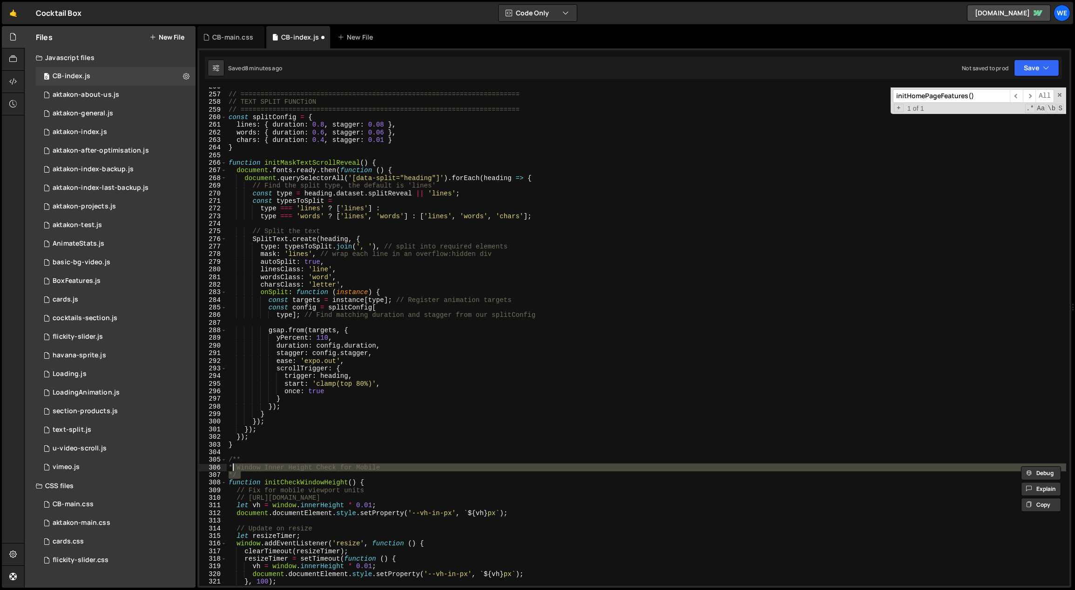
drag, startPoint x: 250, startPoint y: 476, endPoint x: 231, endPoint y: 464, distance: 22.0
click at [230, 465] on div "// ====================================================================== // TE…" at bounding box center [647, 340] width 840 height 514
type textarea "* Window Inner Height Check for Mobile */"
click at [238, 455] on div "// ====================================================================== // TE…" at bounding box center [647, 340] width 840 height 514
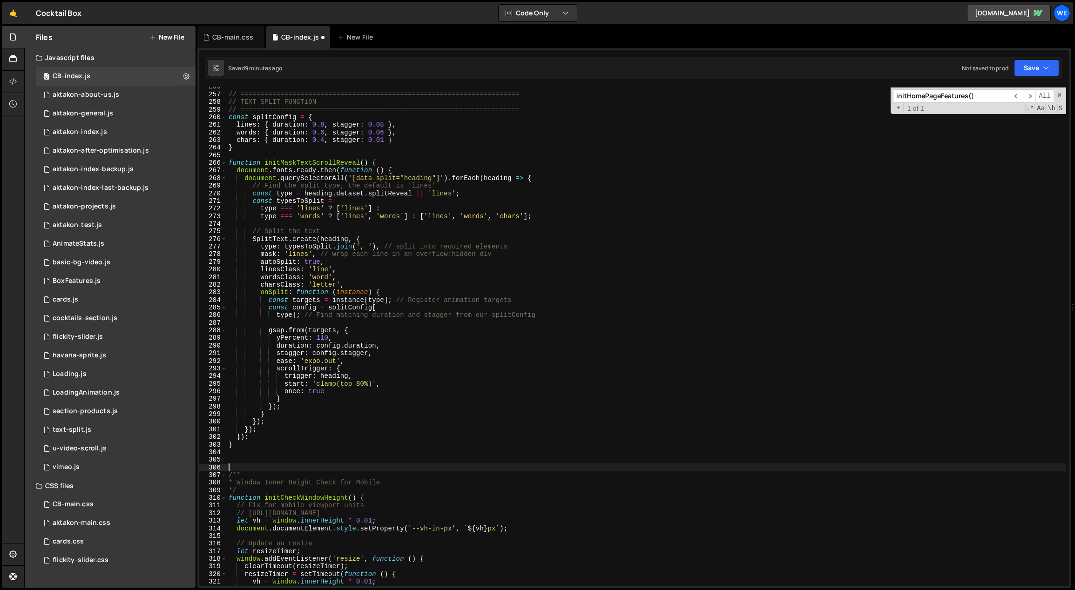
paste textarea "// ======================================================================"
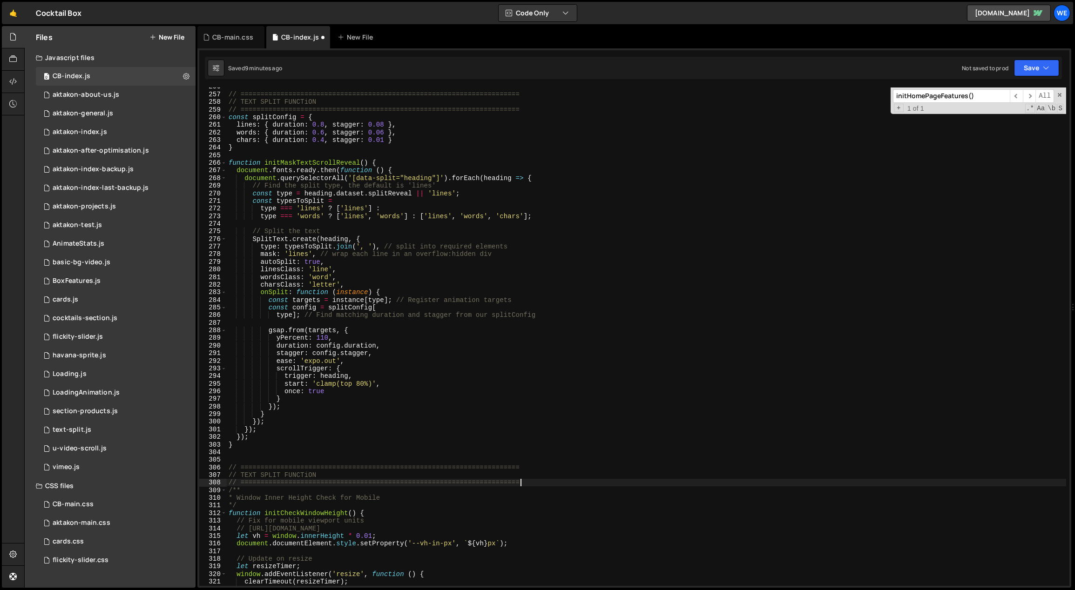
scroll to position [1971, 0]
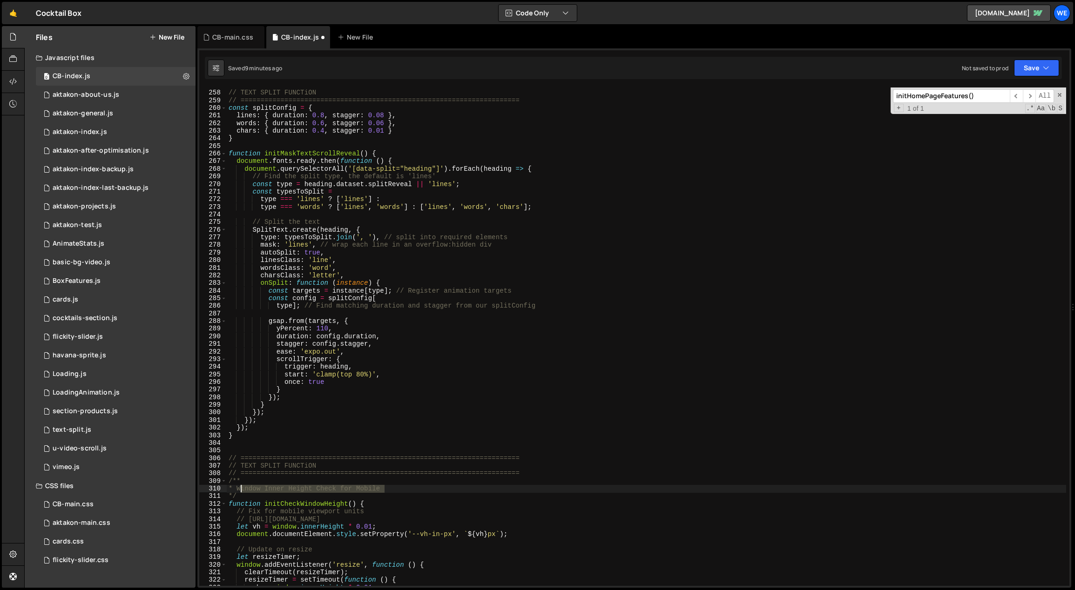
drag, startPoint x: 386, startPoint y: 486, endPoint x: 241, endPoint y: 489, distance: 145.3
click at [240, 489] on div "// ====================================================================== // TE…" at bounding box center [647, 338] width 840 height 514
click at [299, 466] on div "// ====================================================================== // TE…" at bounding box center [647, 338] width 840 height 514
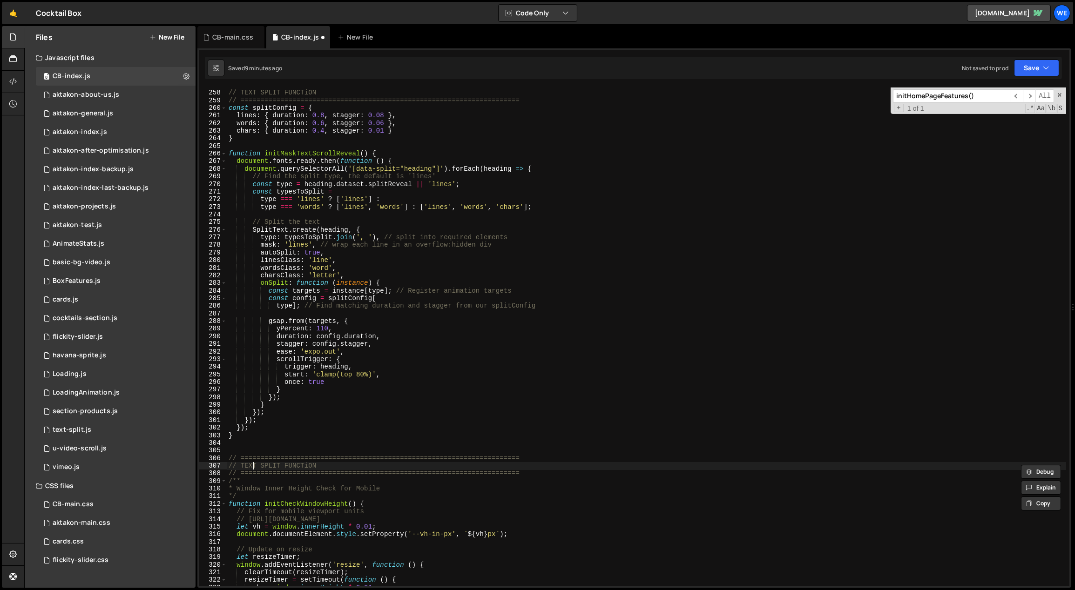
click at [256, 467] on div "// ====================================================================== // TE…" at bounding box center [647, 338] width 840 height 514
drag, startPoint x: 281, startPoint y: 469, endPoint x: 243, endPoint y: 468, distance: 38.2
click at [240, 467] on div "// ====================================================================== // TE…" at bounding box center [647, 338] width 840 height 514
click at [397, 419] on div "// ====================================================================== // TE…" at bounding box center [647, 338] width 840 height 514
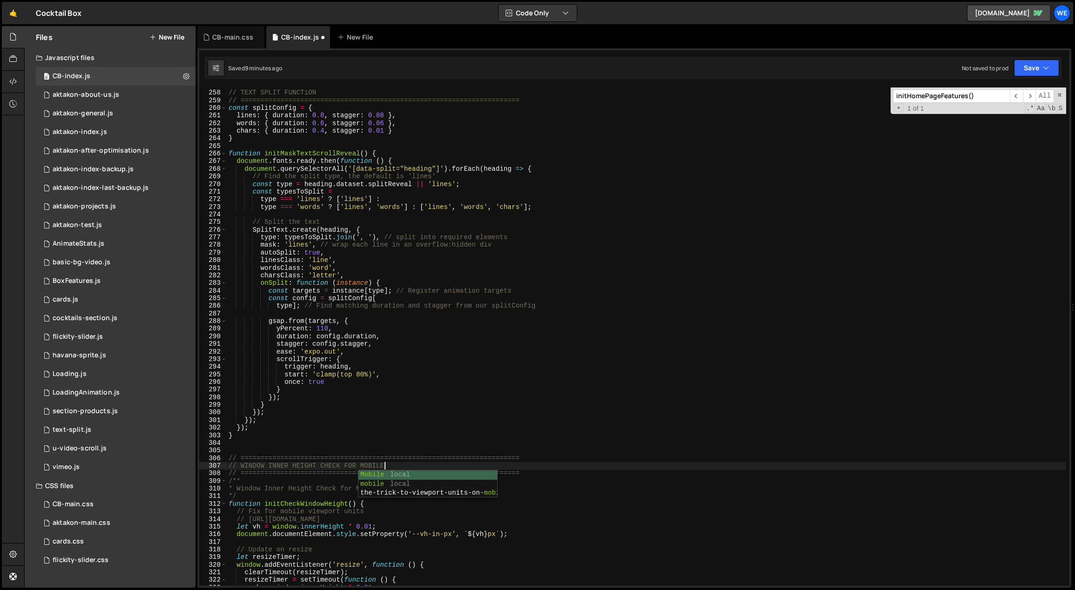
scroll to position [0, 1]
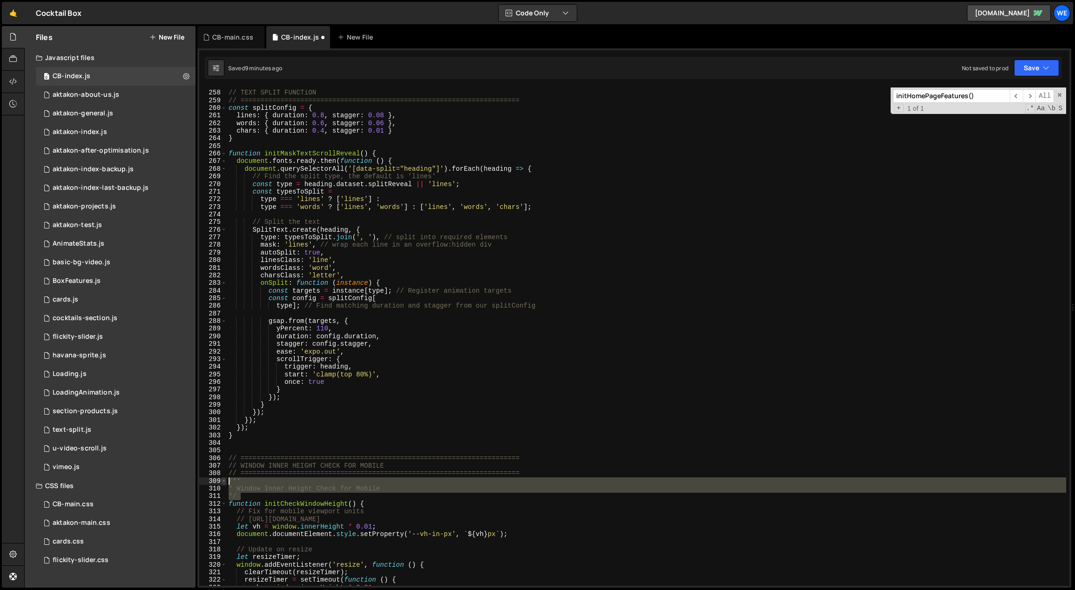
drag, startPoint x: 253, startPoint y: 493, endPoint x: 226, endPoint y: 482, distance: 29.2
click at [226, 482] on div "}); 257 258 259 260 261 262 263 264 265 266 267 268 269 270 271 272 273 274 275…" at bounding box center [634, 337] width 870 height 499
type textarea "/** * Window Inner Height Check for Mobile"
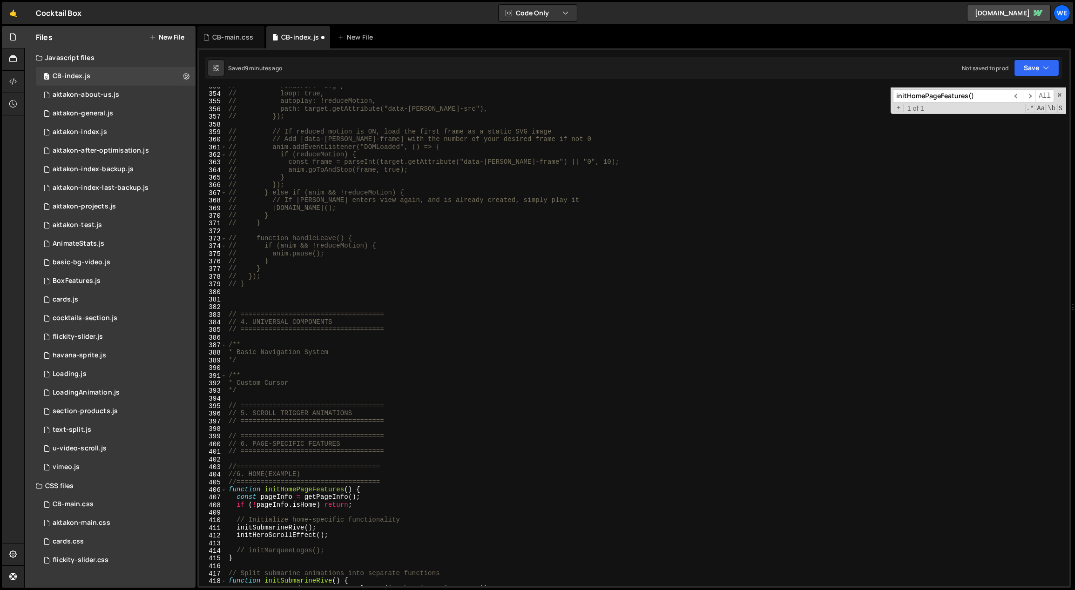
scroll to position [2709, 0]
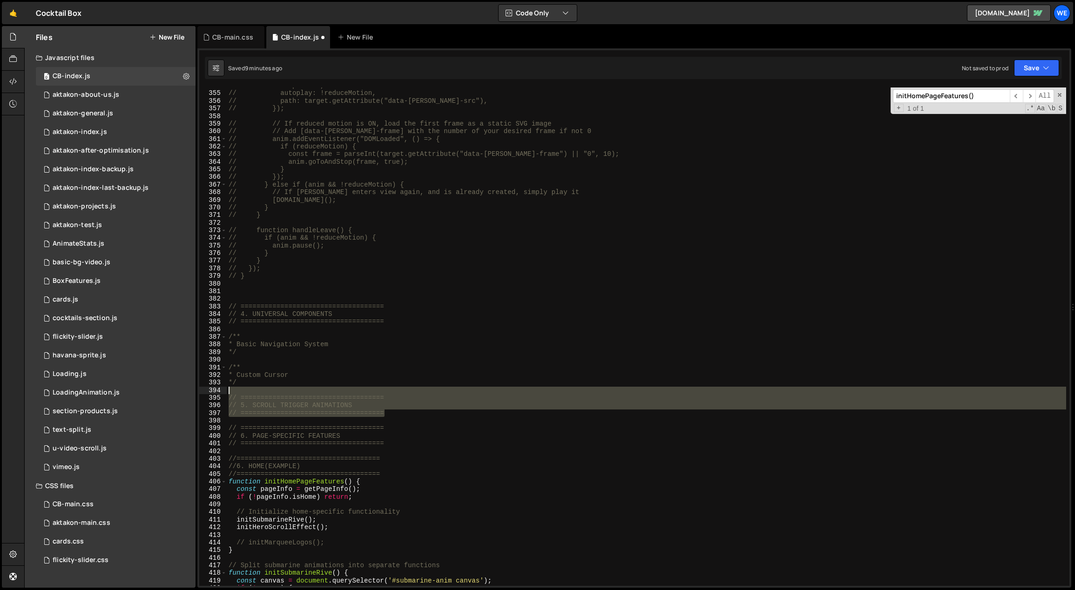
drag, startPoint x: 396, startPoint y: 413, endPoint x: 225, endPoint y: 393, distance: 172.0
click at [225, 393] on div "354 355 356 357 358 359 360 361 362 363 364 365 366 367 368 369 370 371 372 373…" at bounding box center [634, 337] width 870 height 499
type textarea "// ===================================="
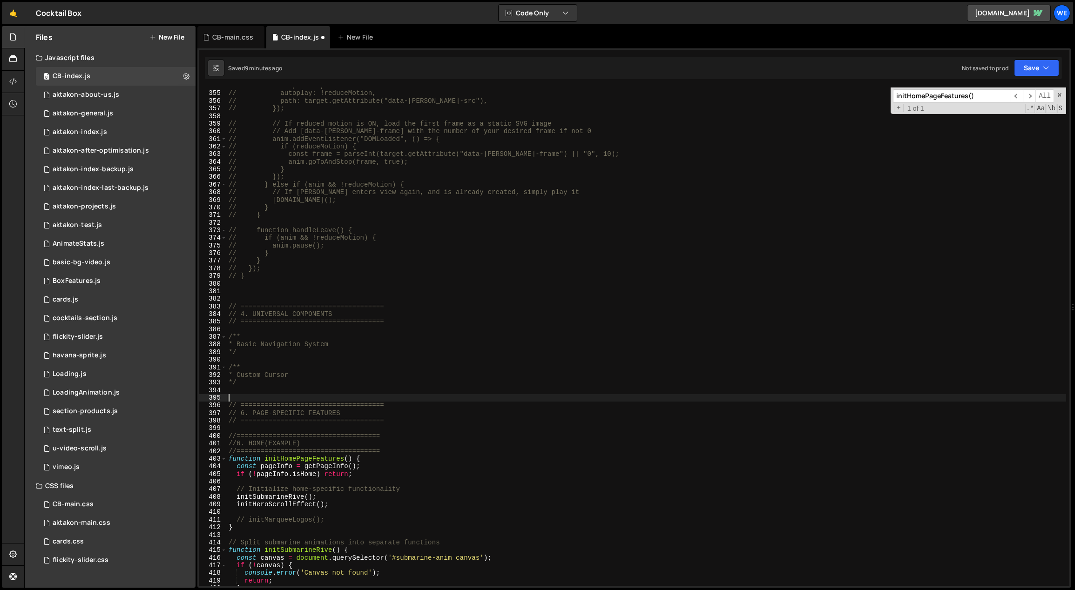
click at [367, 399] on div "// loop: true, // autoplay: !reduceMotion, // path: target.getAttribute("data-l…" at bounding box center [647, 339] width 840 height 514
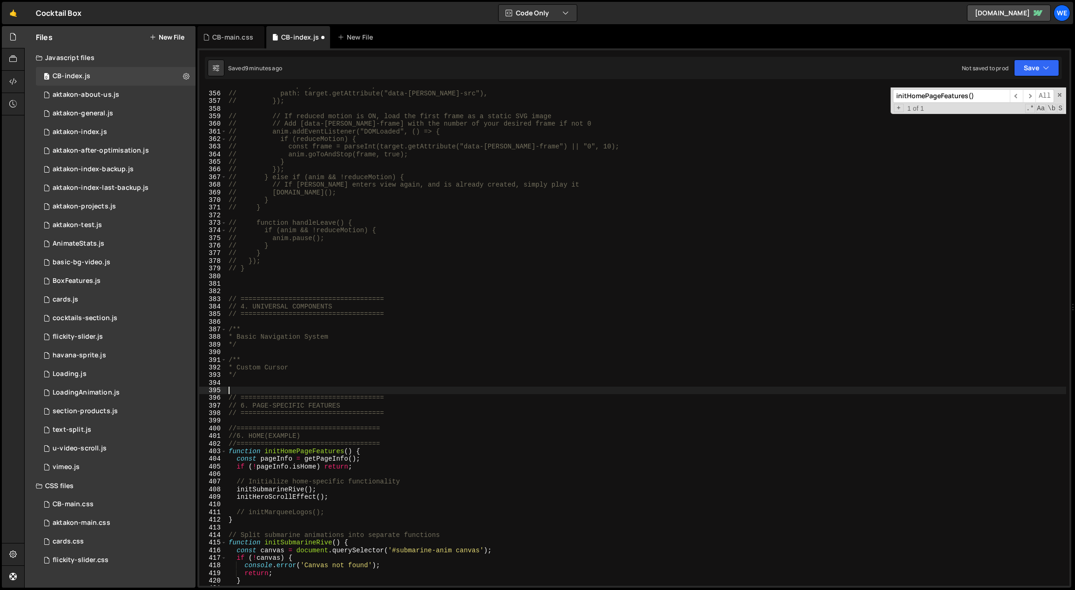
scroll to position [2802, 0]
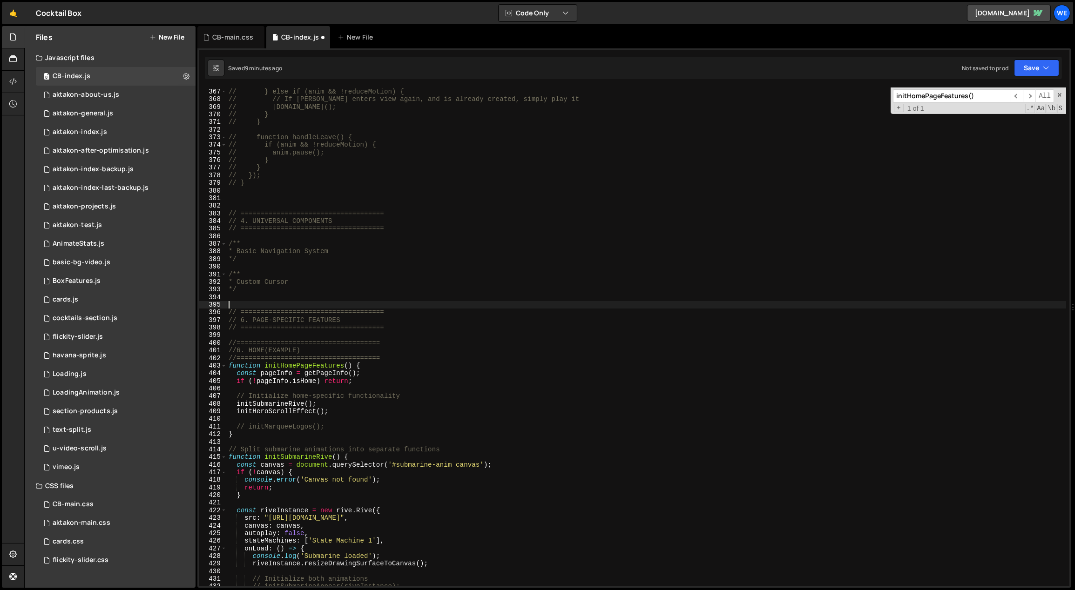
click at [369, 363] on div "// }); // } else if (anim && !reduceMotion) { // // If lottie enters view again…" at bounding box center [647, 337] width 840 height 514
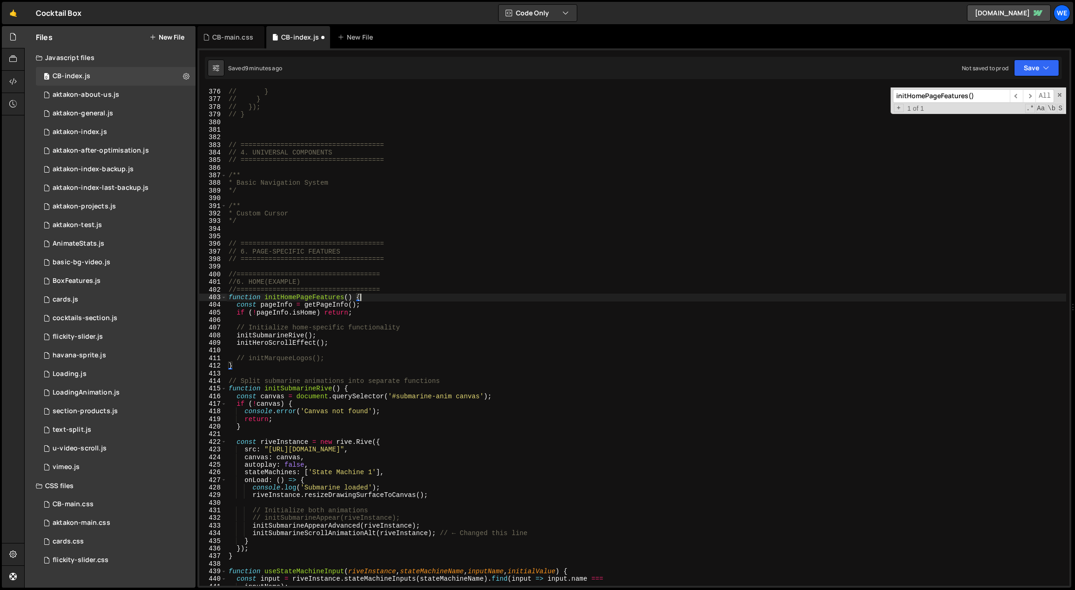
scroll to position [2871, 0]
click at [326, 359] on div "// anim.pause(); // } // } // }); // } // ==================================== …" at bounding box center [647, 338] width 840 height 514
type textarea "// initMarqueeLogos();"
click at [356, 367] on div "// anim.pause(); // } // } // }); // } // ==================================== …" at bounding box center [647, 338] width 840 height 514
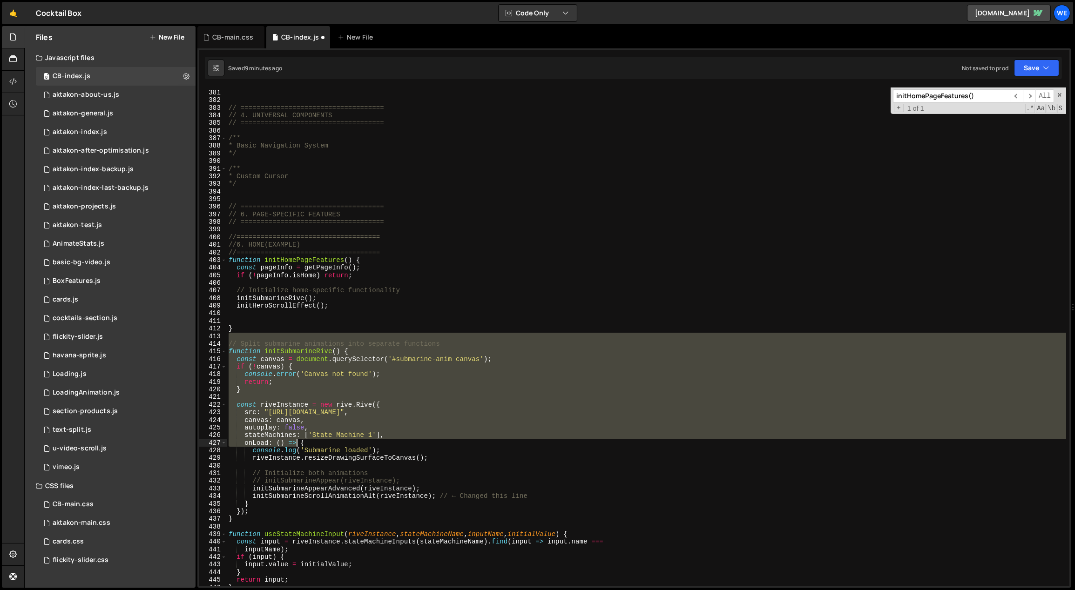
drag, startPoint x: 230, startPoint y: 377, endPoint x: 297, endPoint y: 449, distance: 98.5
click at [297, 449] on div "// ==================================== // 4. UNIVERSAL COMPONENTS // =========…" at bounding box center [647, 338] width 840 height 514
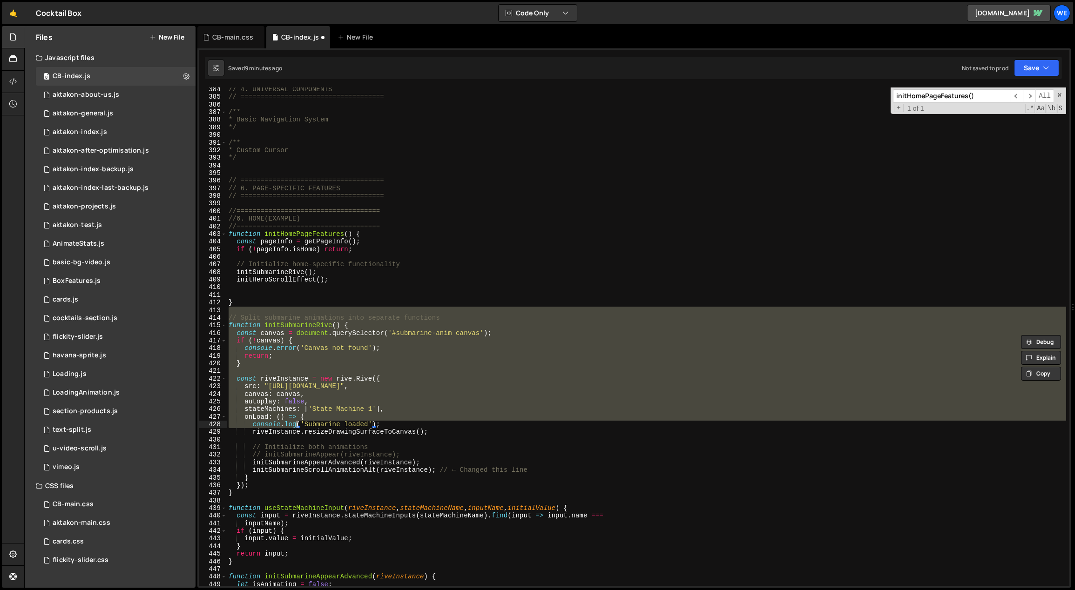
scroll to position [3094, 0]
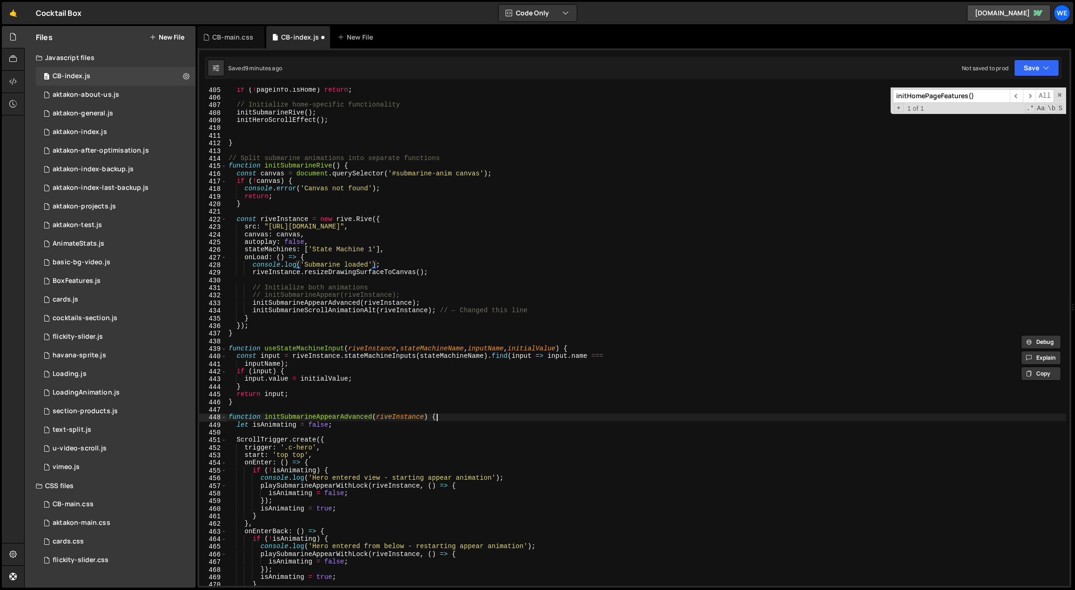
click at [444, 418] on div "if ( ! pageInfo . isHome ) return ; // Initialize home-specific functionality i…" at bounding box center [647, 343] width 840 height 514
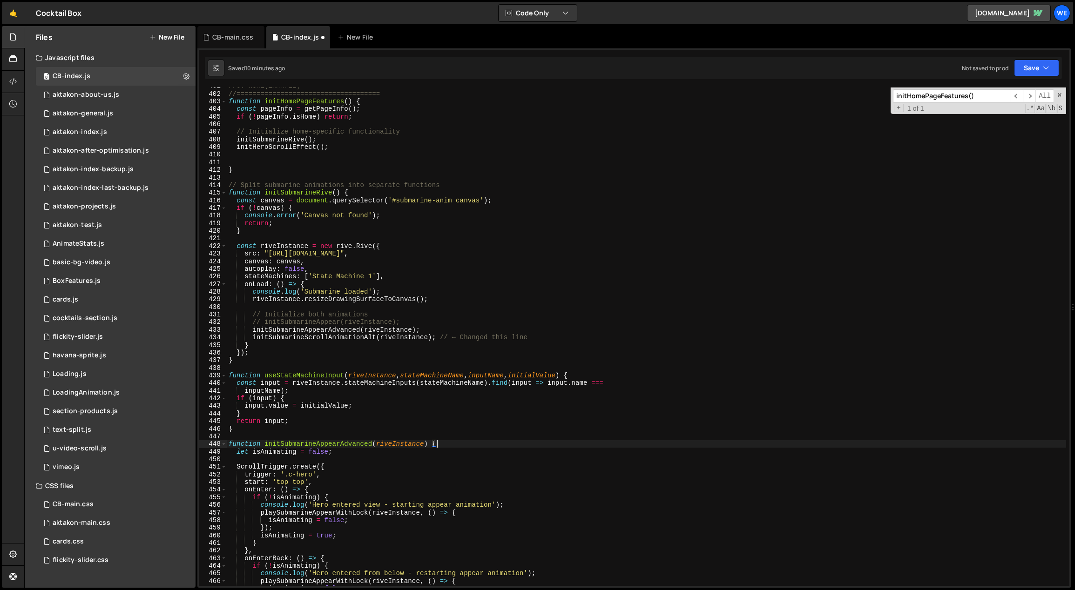
scroll to position [3027, 0]
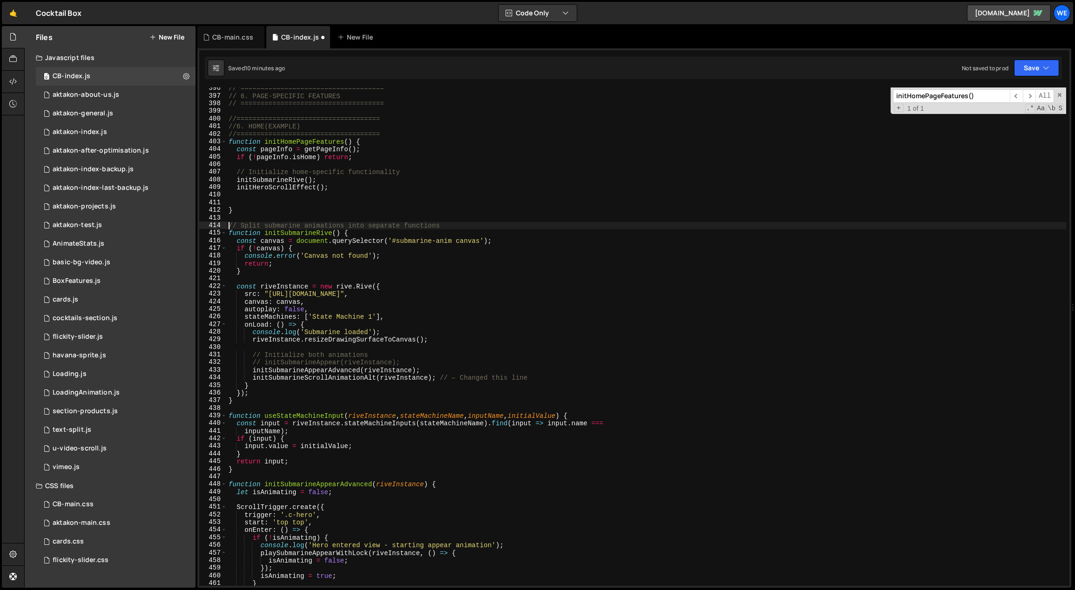
click at [227, 226] on div "// ==================================== // 6. PAGE-SPECIFIC FEATURES // =======…" at bounding box center [647, 342] width 840 height 514
click at [380, 233] on div "// ==================================== // 6. PAGE-SPECIFIC FEATURES // =======…" at bounding box center [647, 342] width 840 height 514
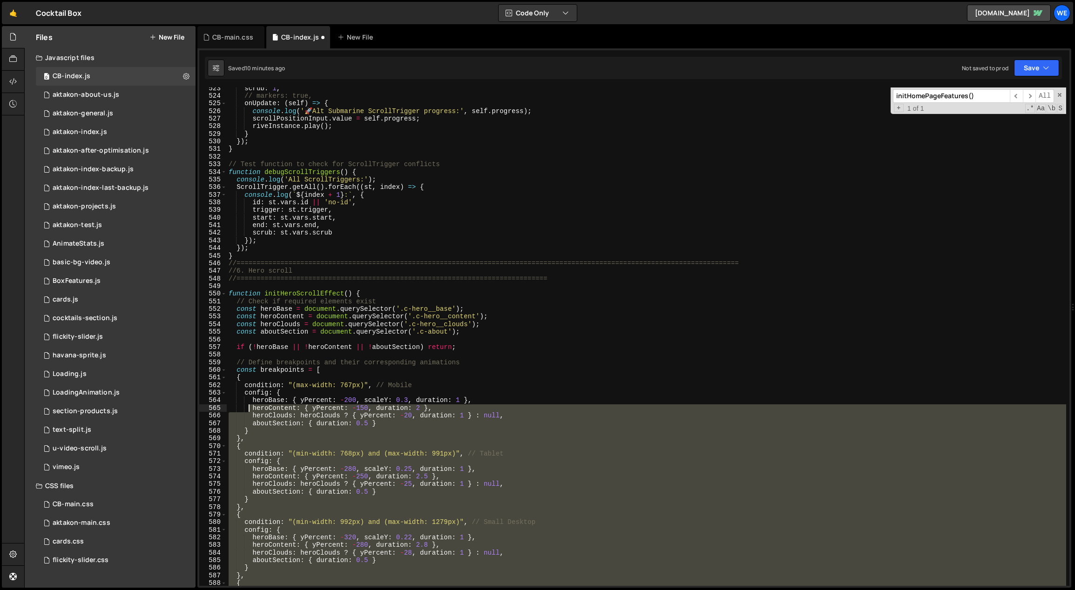
scroll to position [3953, 0]
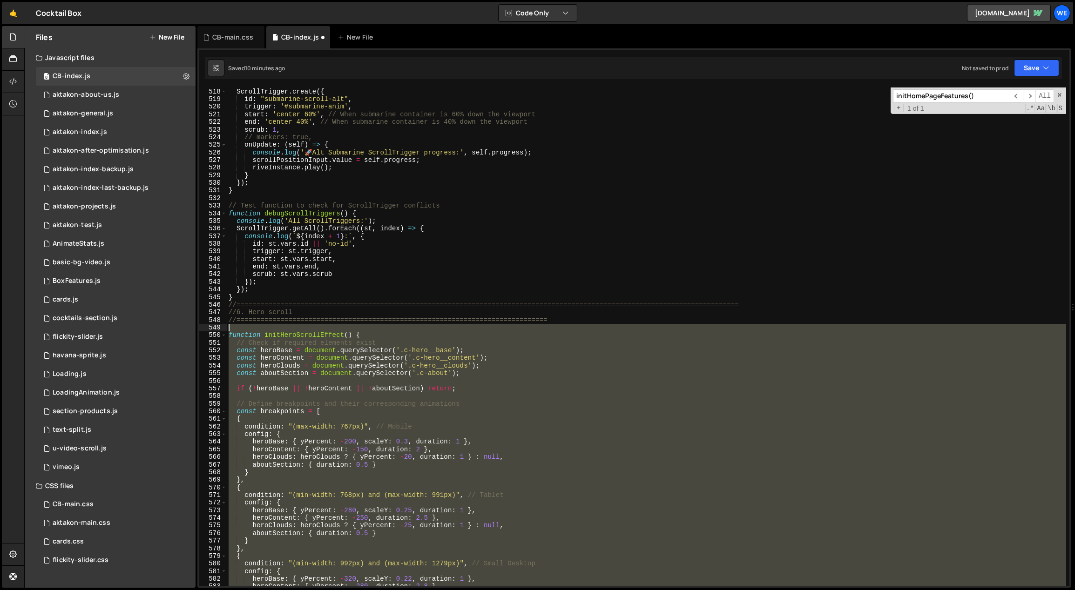
drag, startPoint x: 241, startPoint y: 490, endPoint x: 223, endPoint y: 329, distance: 161.6
click at [223, 329] on div "function initSubmarineRive() { 517 518 519 520 521 522 523 524 525 526 527 528 …" at bounding box center [634, 337] width 870 height 499
type textarea "function initHeroScrollEffect() {"
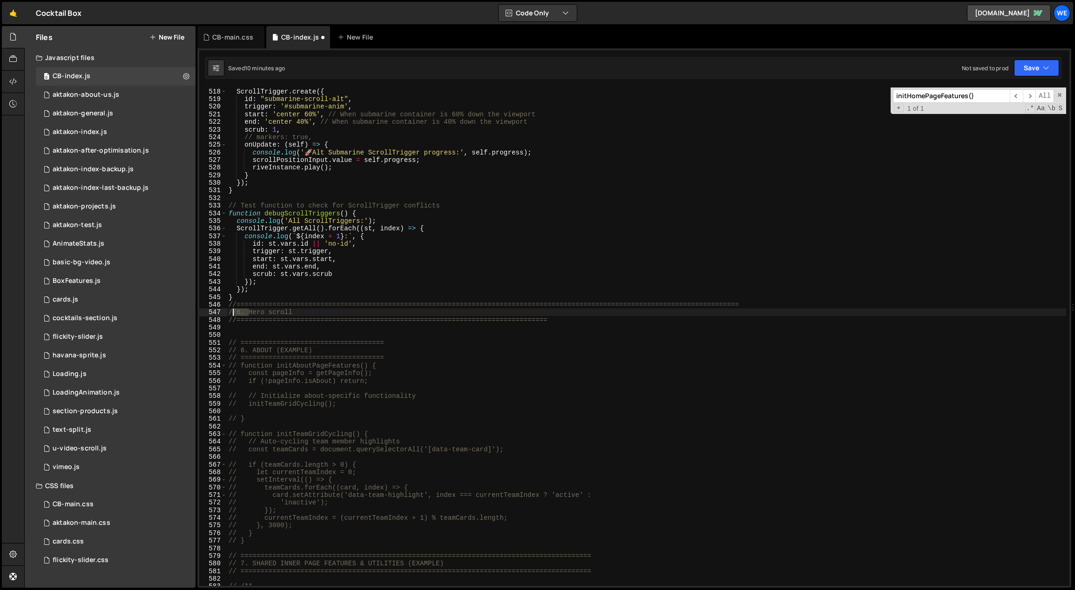
drag, startPoint x: 246, startPoint y: 311, endPoint x: 230, endPoint y: 310, distance: 16.4
click at [230, 310] on div "ScrollTrigger . create ({ id : "submarine-scroll-alt" , trigger : '#submarine-a…" at bounding box center [647, 337] width 840 height 514
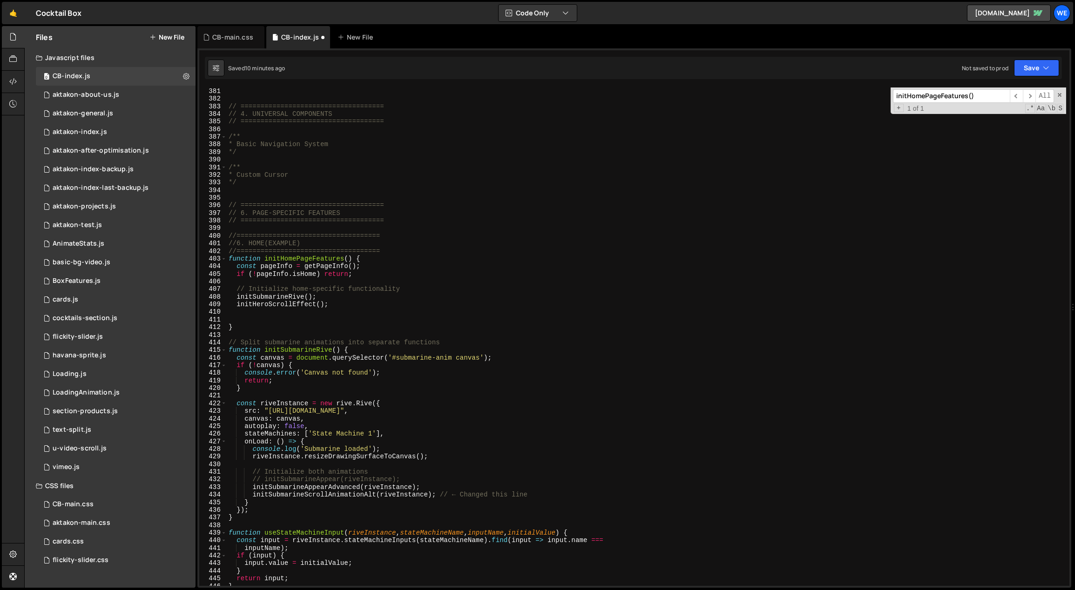
scroll to position [2910, 0]
type textarea "// Hero scroll"
click at [102, 375] on div "0 Loading.js 0" at bounding box center [116, 374] width 160 height 19
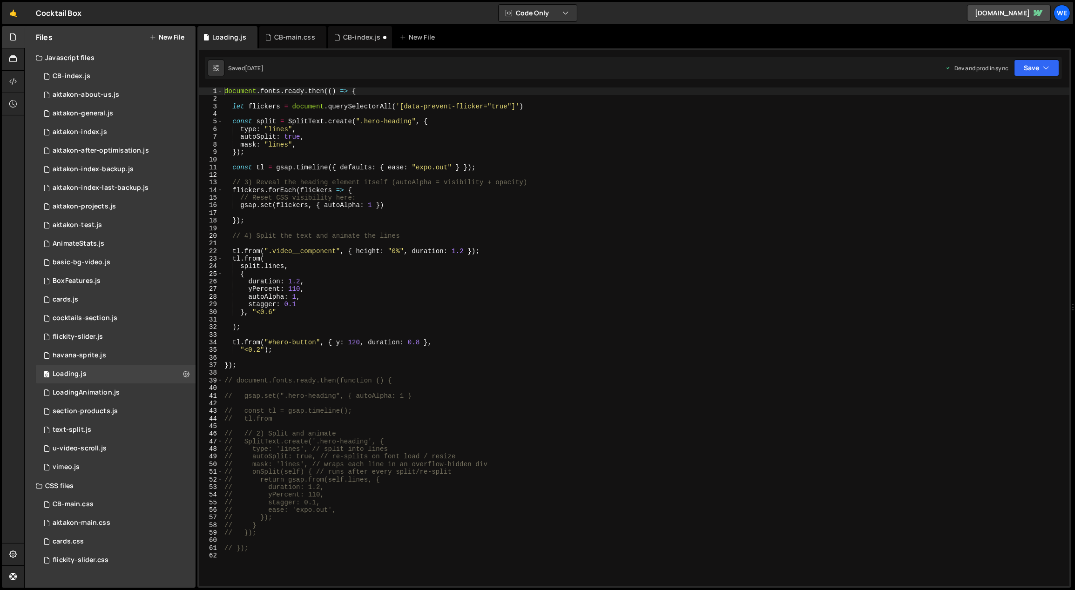
type textarea "}, "<0.6""
click at [450, 312] on div "document . fonts . ready . then (( ) => { let flickers = document . querySelect…" at bounding box center [646, 345] width 847 height 514
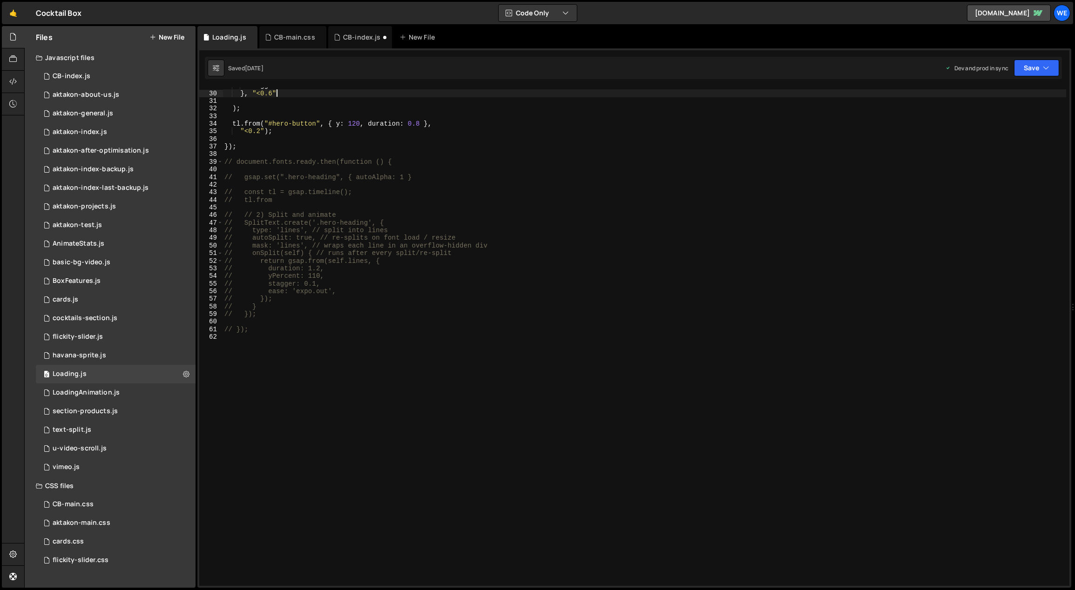
scroll to position [0, 0]
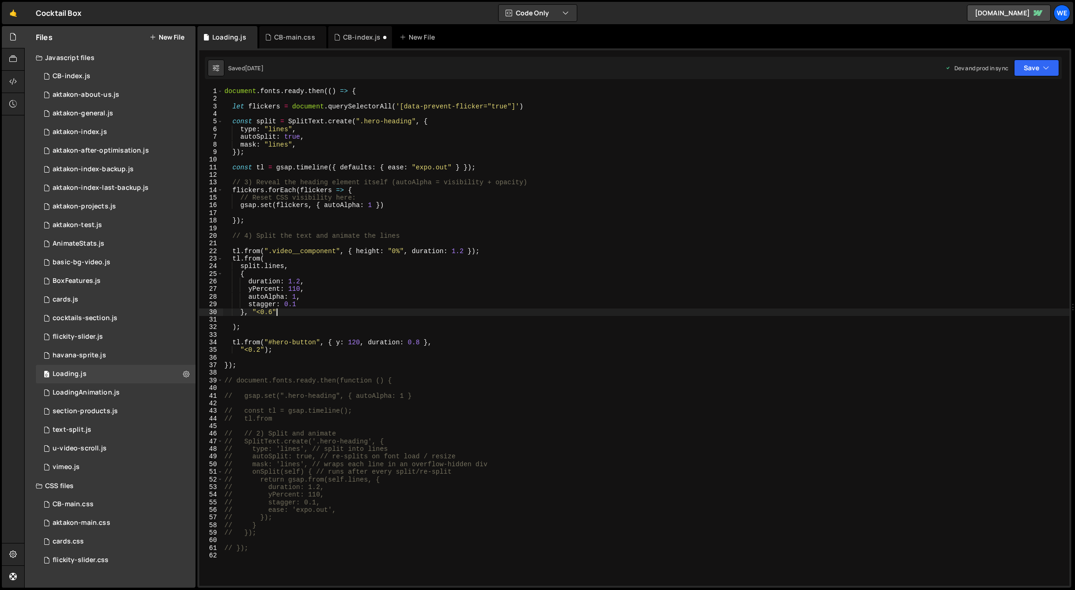
click at [399, 317] on div "document . fonts . ready . then (( ) => { let flickers = document . querySelect…" at bounding box center [646, 345] width 847 height 514
type textarea "// });"
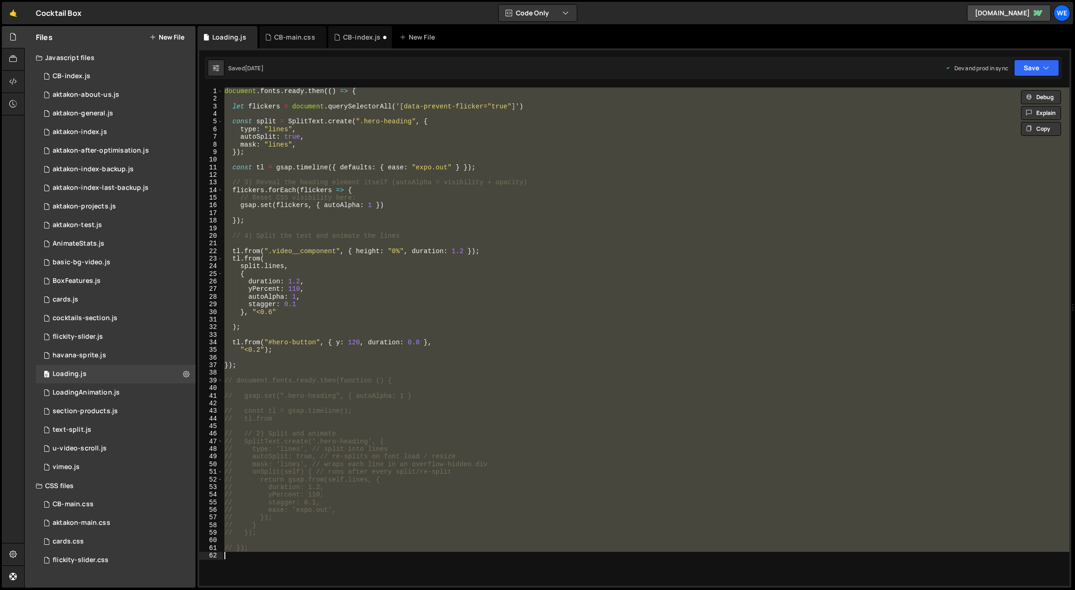
click at [399, 317] on div "document . fonts . ready . then (( ) => { let flickers = document . querySelect…" at bounding box center [646, 337] width 847 height 499
click at [350, 500] on div "document . fonts . ready . then (( ) => { let flickers = document . querySelect…" at bounding box center [646, 337] width 847 height 499
type textarea "// stagger: 0.1,"
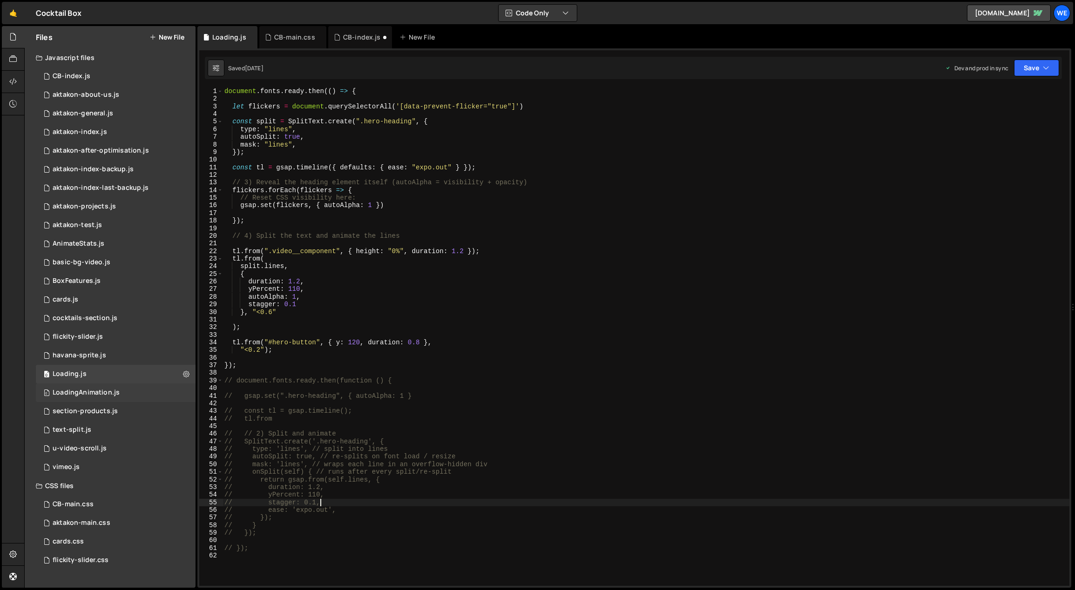
click at [88, 394] on div "LoadingAnimation.js" at bounding box center [86, 393] width 67 height 8
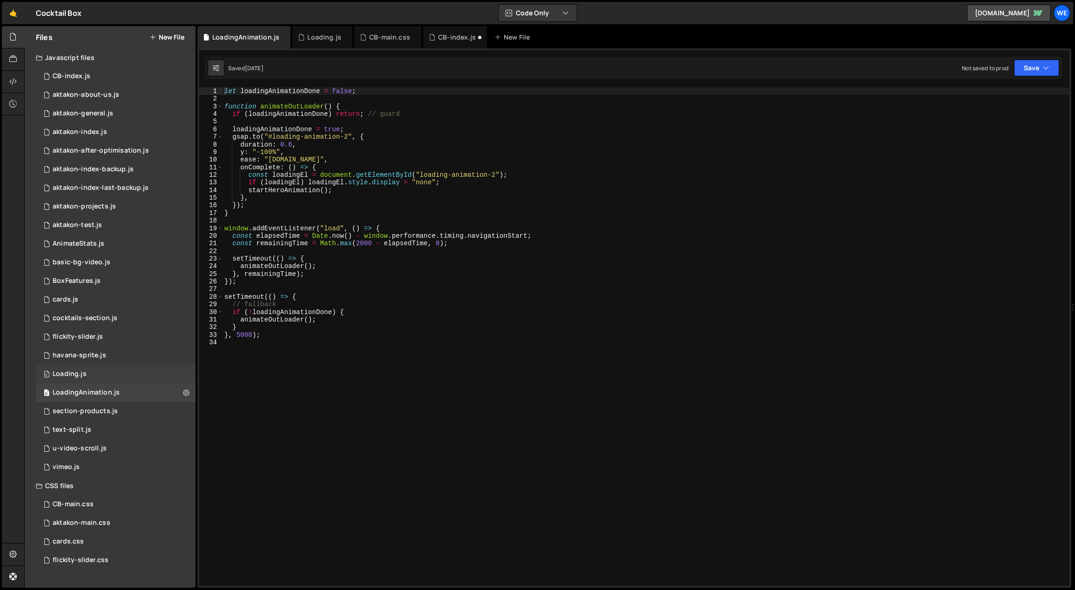
click at [95, 370] on div "0 Loading.js 0" at bounding box center [116, 374] width 160 height 19
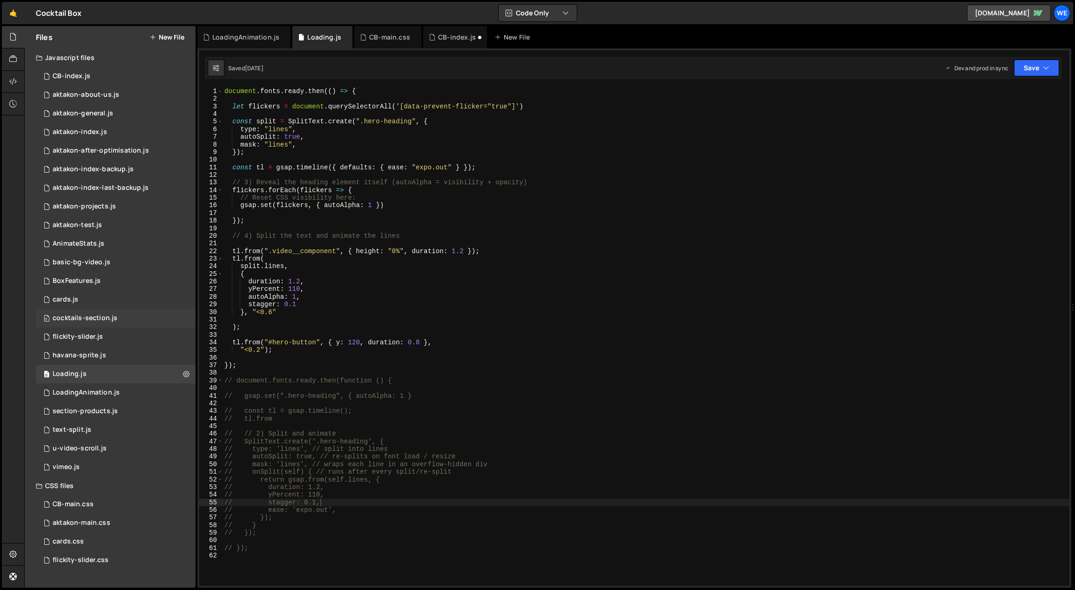
click at [84, 320] on div "cocktails-section.js" at bounding box center [85, 318] width 65 height 8
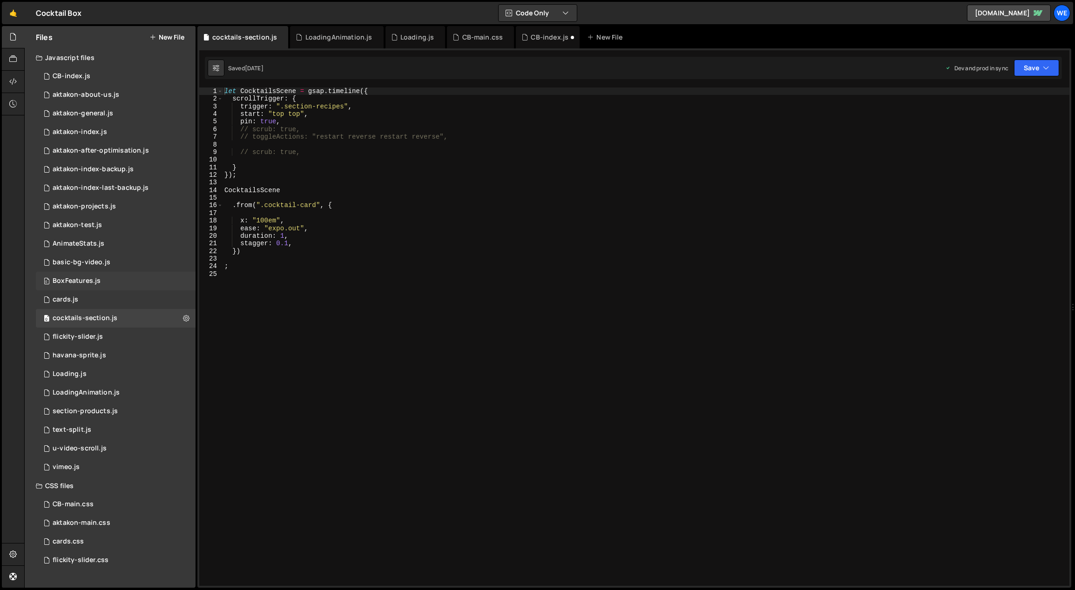
click at [88, 277] on div "BoxFeatures.js" at bounding box center [77, 281] width 48 height 8
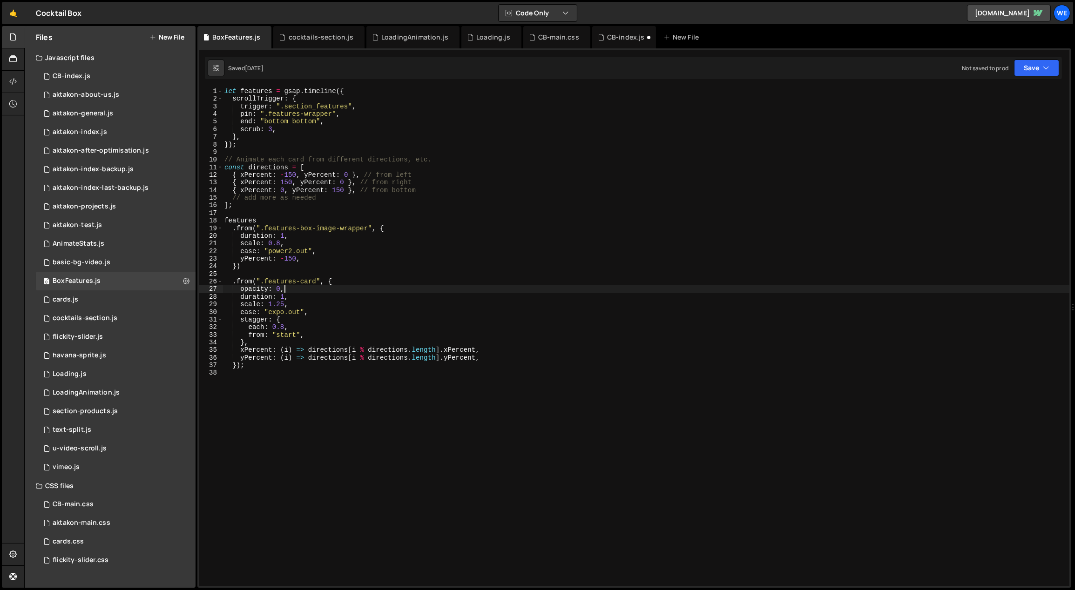
click at [478, 289] on div "let features = gsap . timeline ({ scrollTrigger : { trigger : ".section_feature…" at bounding box center [646, 345] width 847 height 514
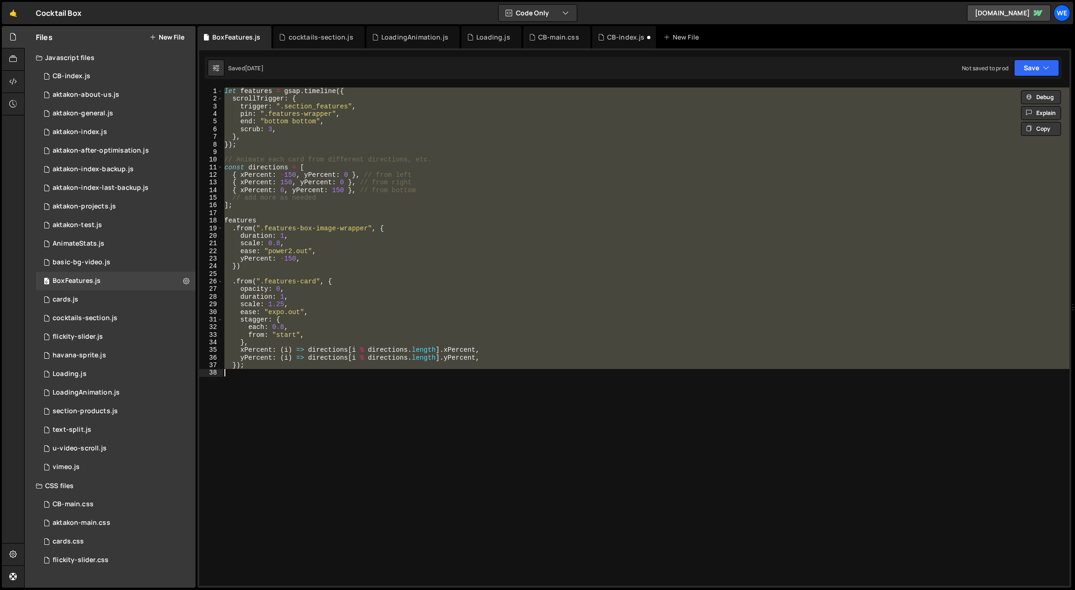
click at [469, 292] on div "let features = gsap . timeline ({ scrollTrigger : { trigger : ".section_feature…" at bounding box center [646, 337] width 847 height 499
type textarea "opacity: 0,"
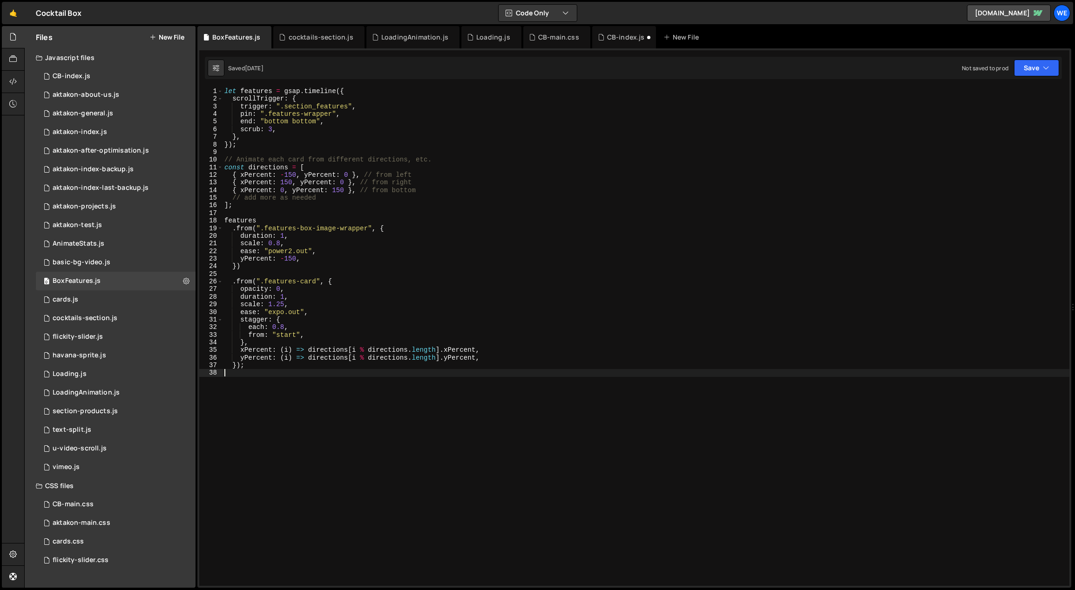
click at [315, 417] on div "let features = gsap . timeline ({ scrollTrigger : { trigger : ".section_feature…" at bounding box center [646, 345] width 847 height 514
type textarea "});"
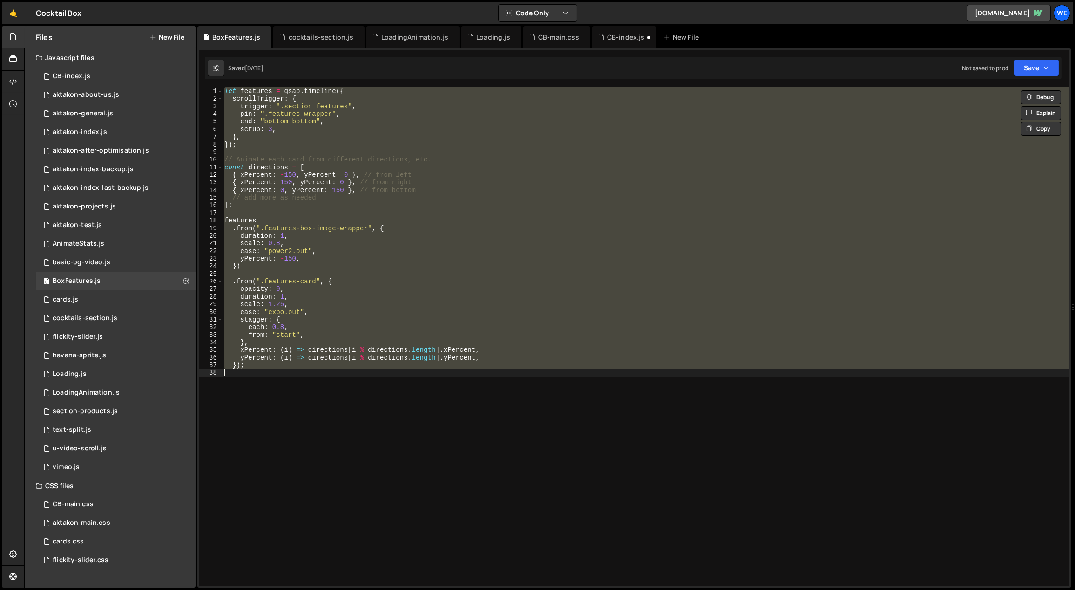
click at [298, 412] on div "let features = gsap . timeline ({ scrollTrigger : { trigger : ".section_feature…" at bounding box center [646, 337] width 847 height 499
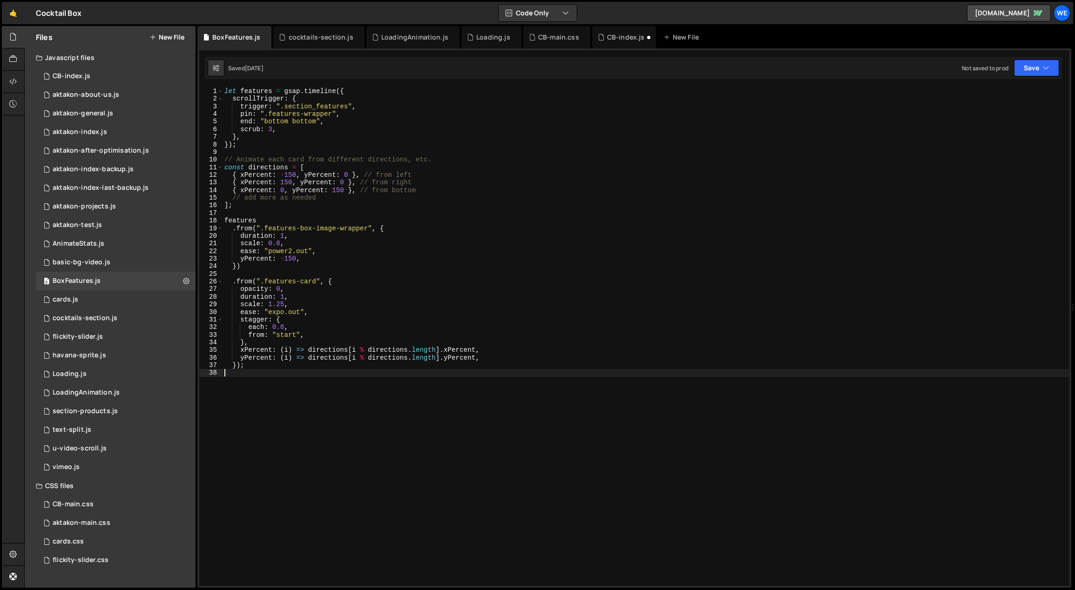
click at [226, 86] on div "1 Type cmd + s to save your Javascript file. הההההההההההההההההההההההההההההההההה…" at bounding box center [634, 318] width 874 height 540
click at [227, 89] on div "let features = gsap . timeline ({ scrollTrigger : { trigger : ".section_feature…" at bounding box center [646, 345] width 847 height 514
type textarea "let features = gsap.timeline({"
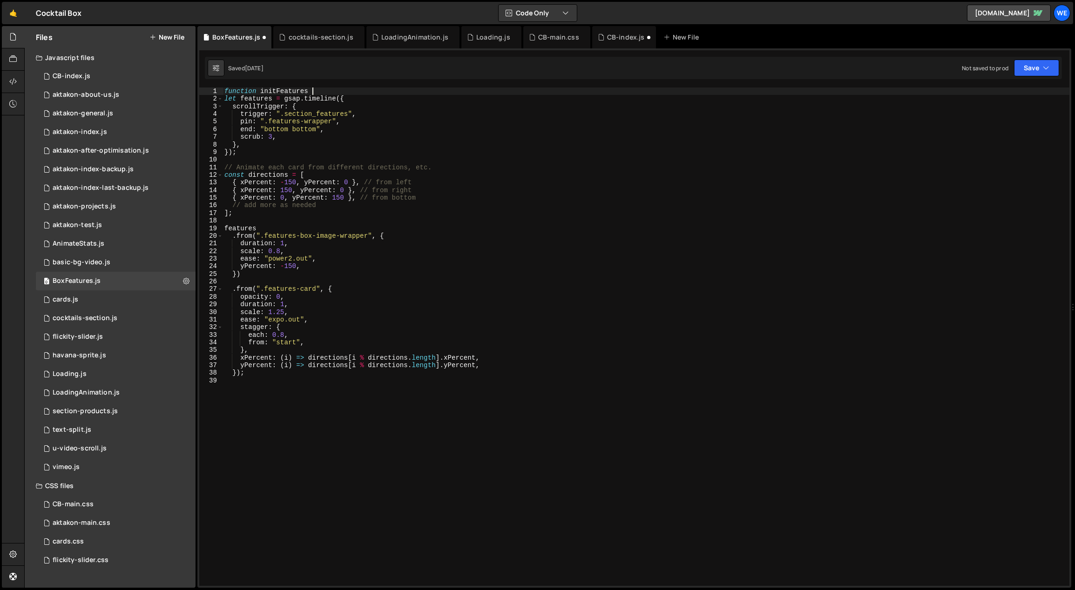
scroll to position [0, 6]
type textarea "function initFeatures (){"
type textarea "}"
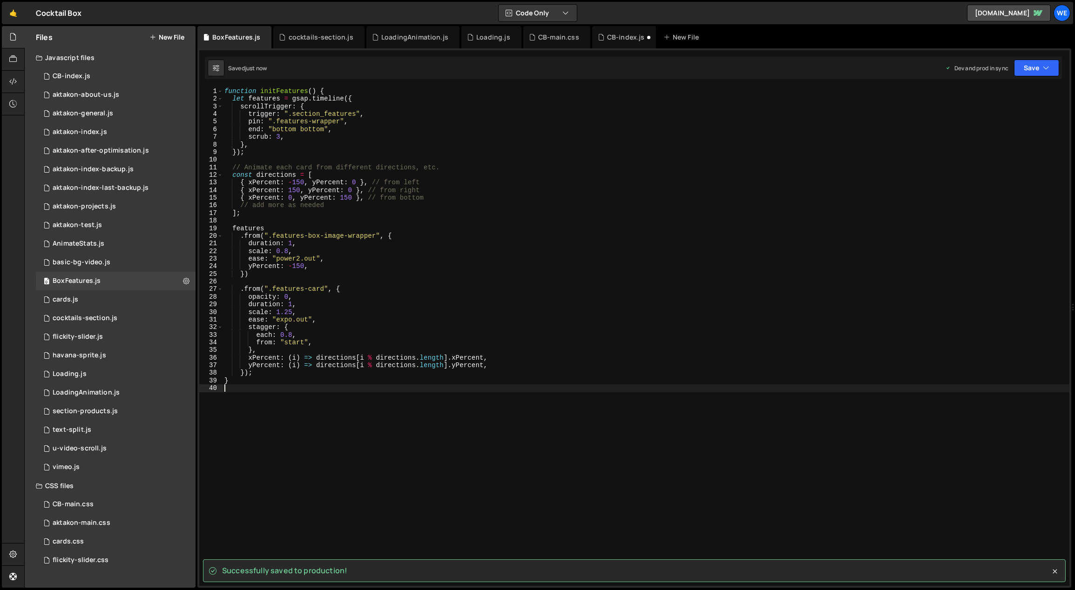
click at [260, 387] on div "function initFeatures ( ) { let features = gsap . timeline ({ scrollTrigger : {…" at bounding box center [646, 345] width 847 height 514
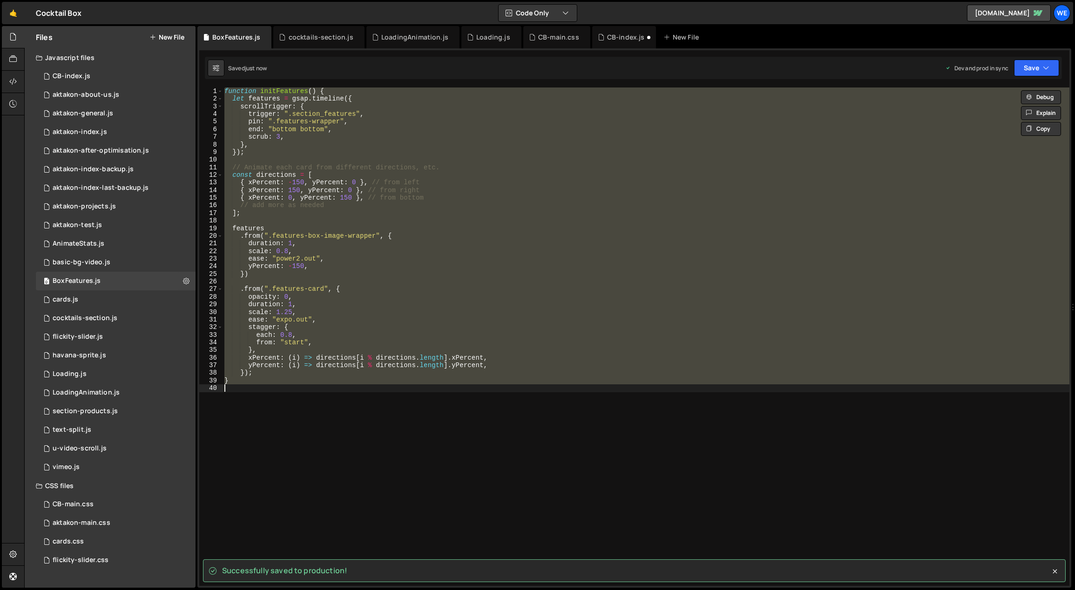
type textarea "}"
click at [260, 387] on div "function initFeatures ( ) { let features = gsap . timeline ({ scrollTrigger : {…" at bounding box center [646, 337] width 847 height 499
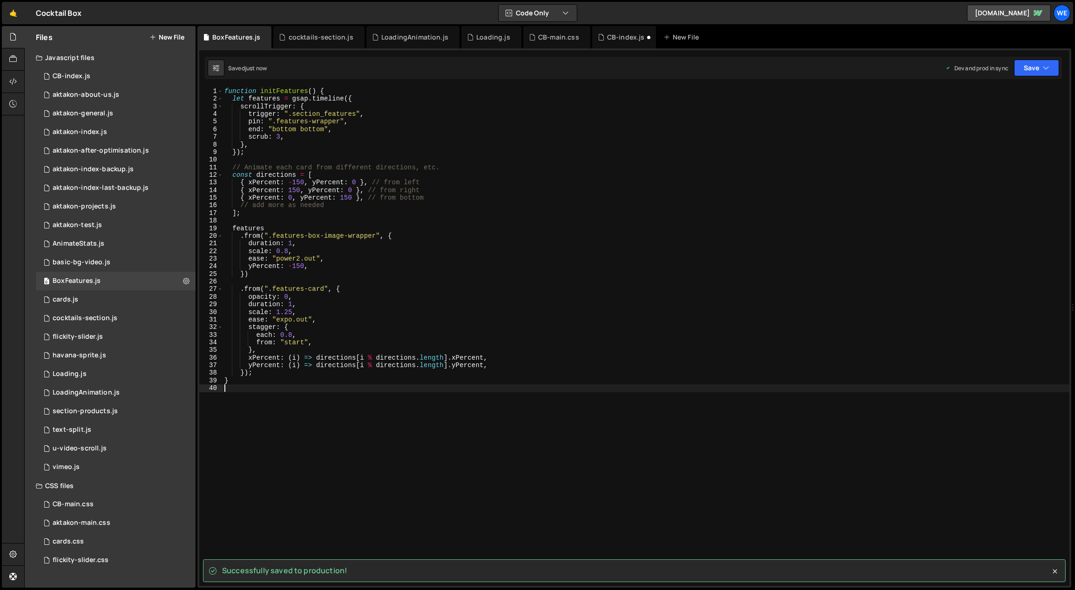
type textarea "}); }"
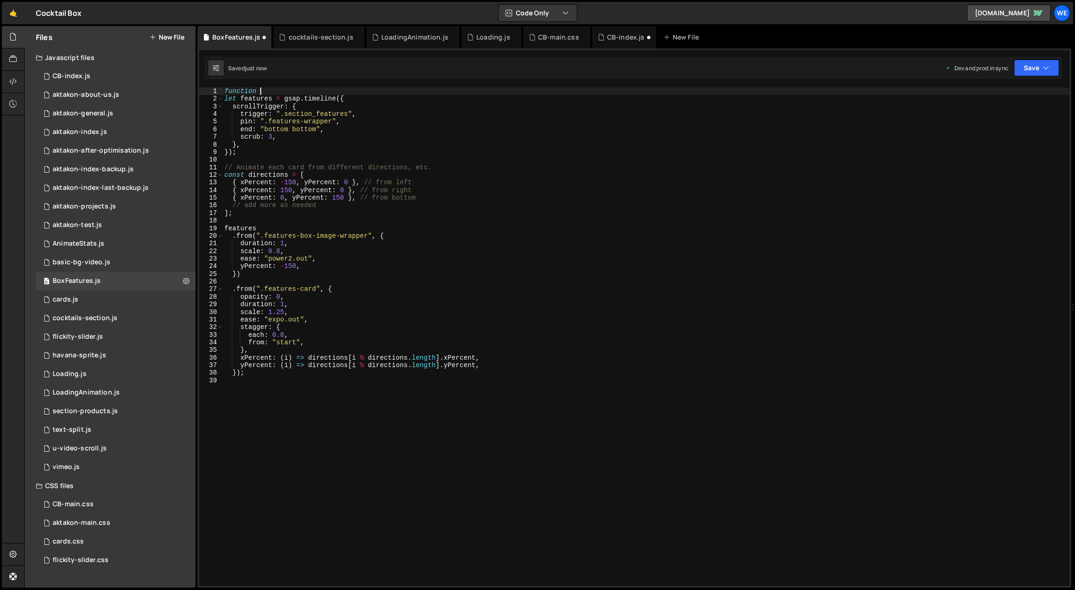
type textarea "function"
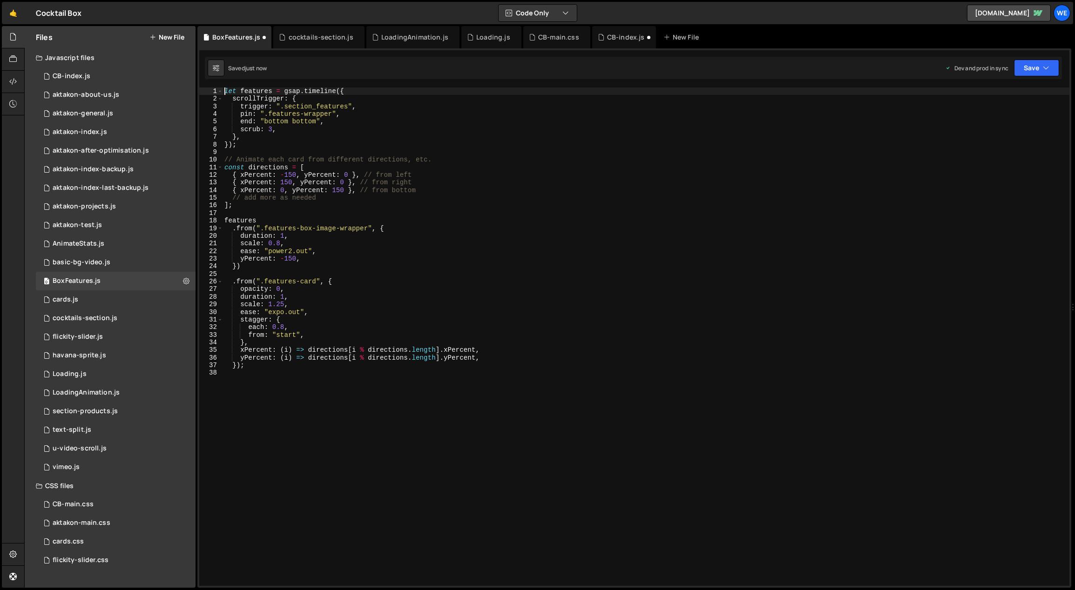
type textarea "});"
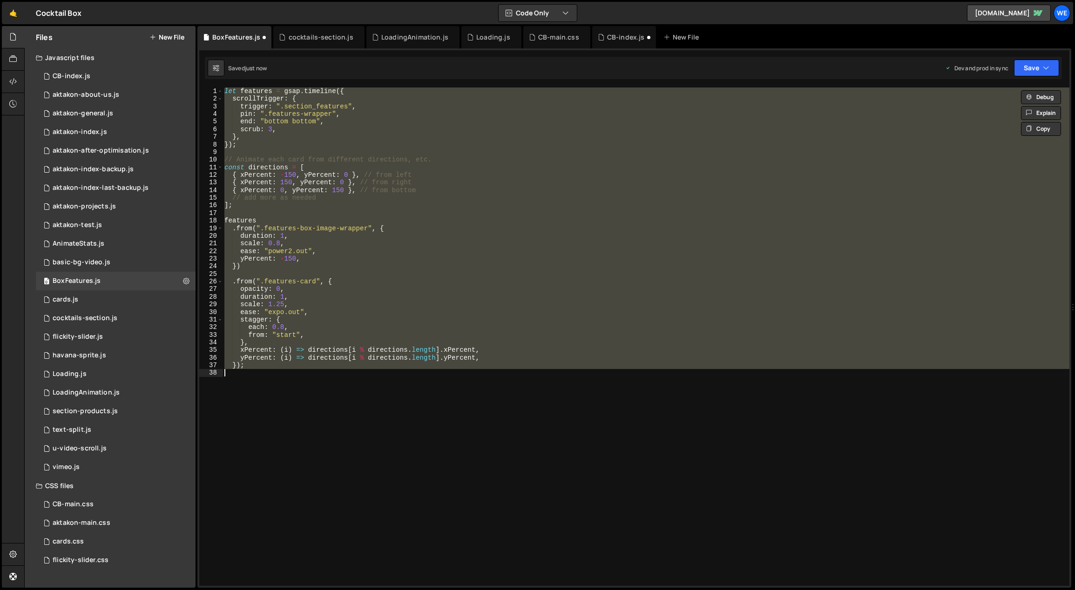
click at [259, 389] on div "let features = gsap . timeline ({ scrollTrigger : { trigger : ".section_feature…" at bounding box center [646, 337] width 847 height 499
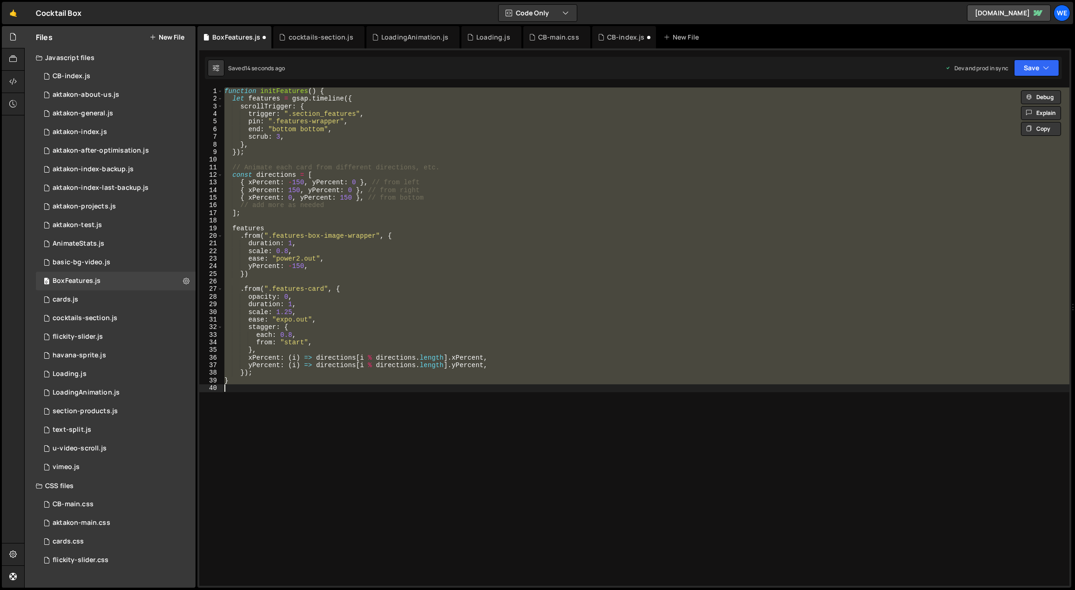
type textarea "}); }"
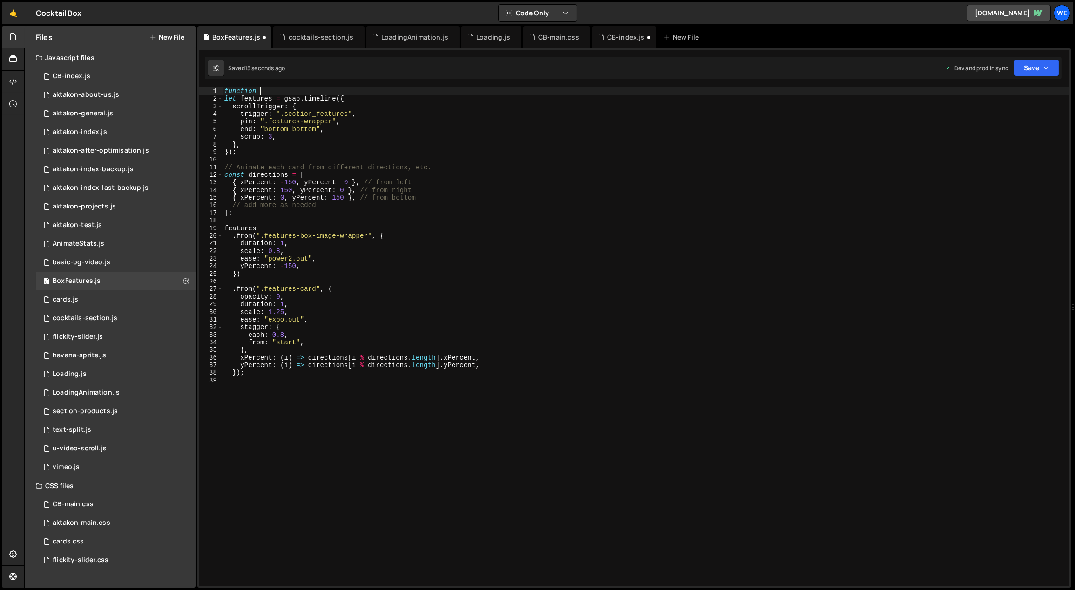
type textarea "function"
type textarea "let features = gsap.timeline({"
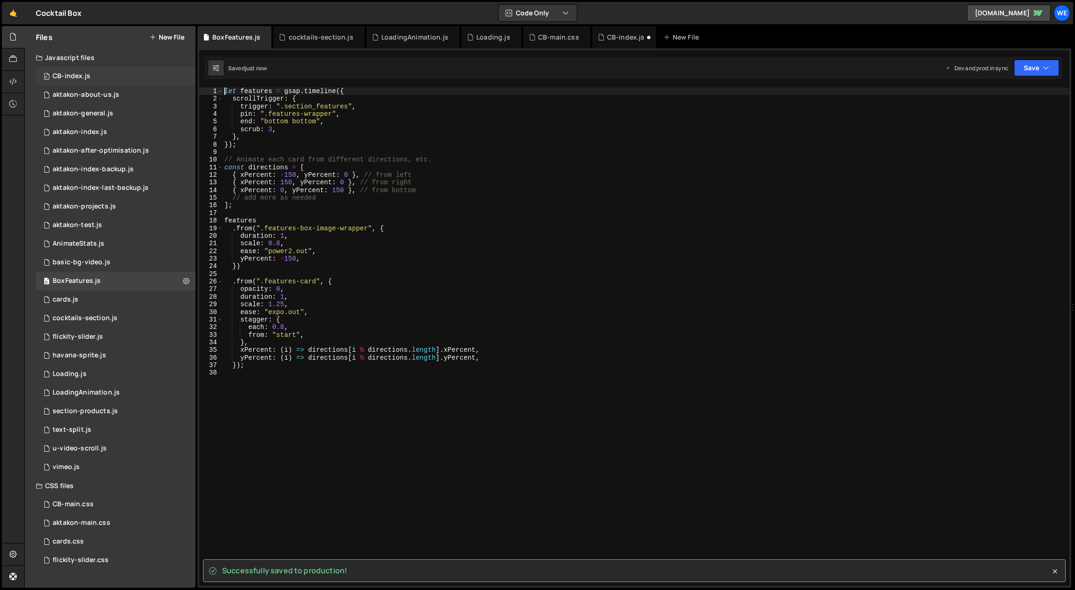
click at [113, 71] on div "0 CB-index.js 0" at bounding box center [116, 76] width 160 height 19
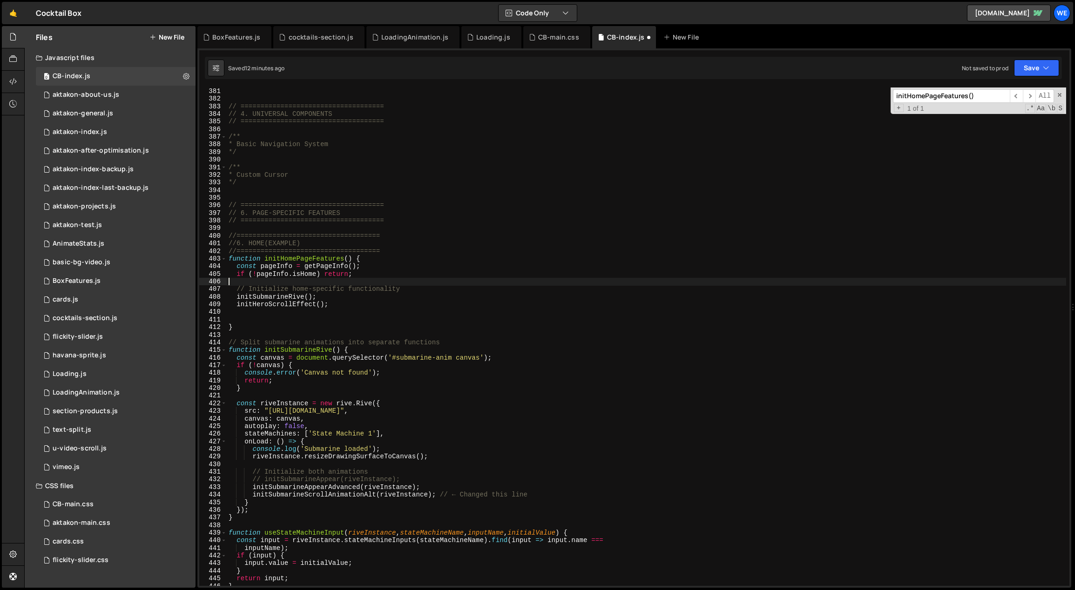
click at [491, 284] on div "// ==================================== // 4. UNIVERSAL COMPONENTS // =========…" at bounding box center [647, 337] width 840 height 514
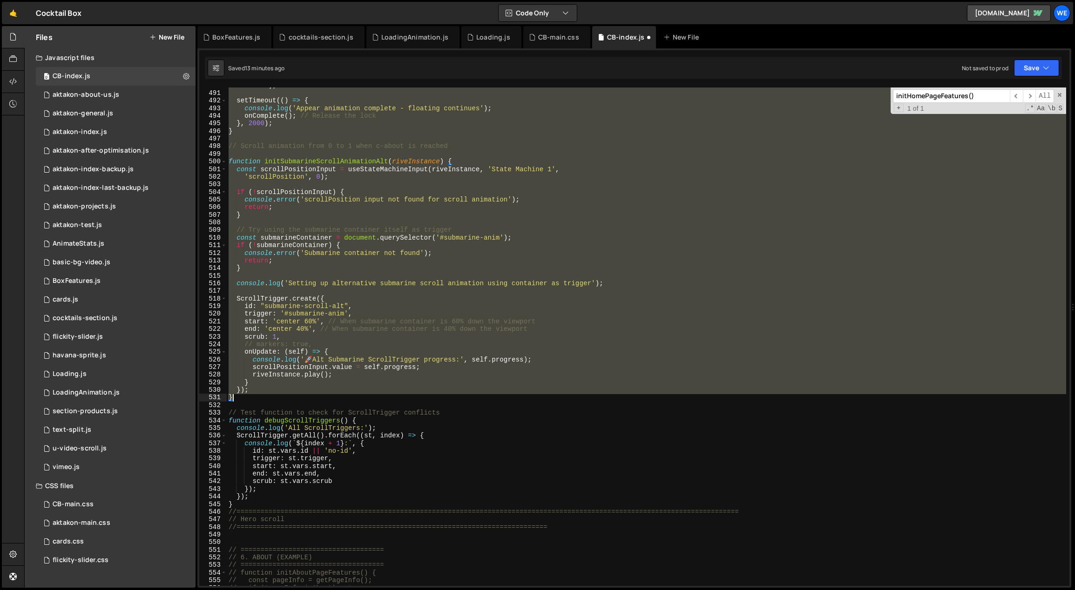
scroll to position [3746, 0]
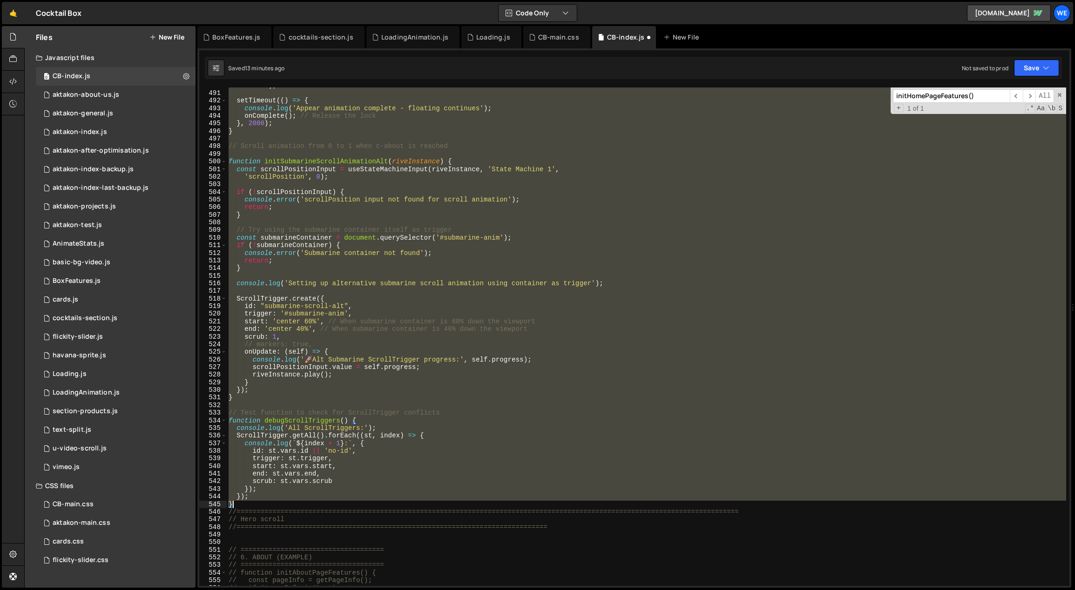
drag, startPoint x: 228, startPoint y: 350, endPoint x: 260, endPoint y: 502, distance: 155.1
click at [260, 502] on div ". value ) ; setTimeout (( ) => { console . log ( 'Appear animation complete - f…" at bounding box center [647, 339] width 840 height 514
type textarea "}); }"
paste textarea
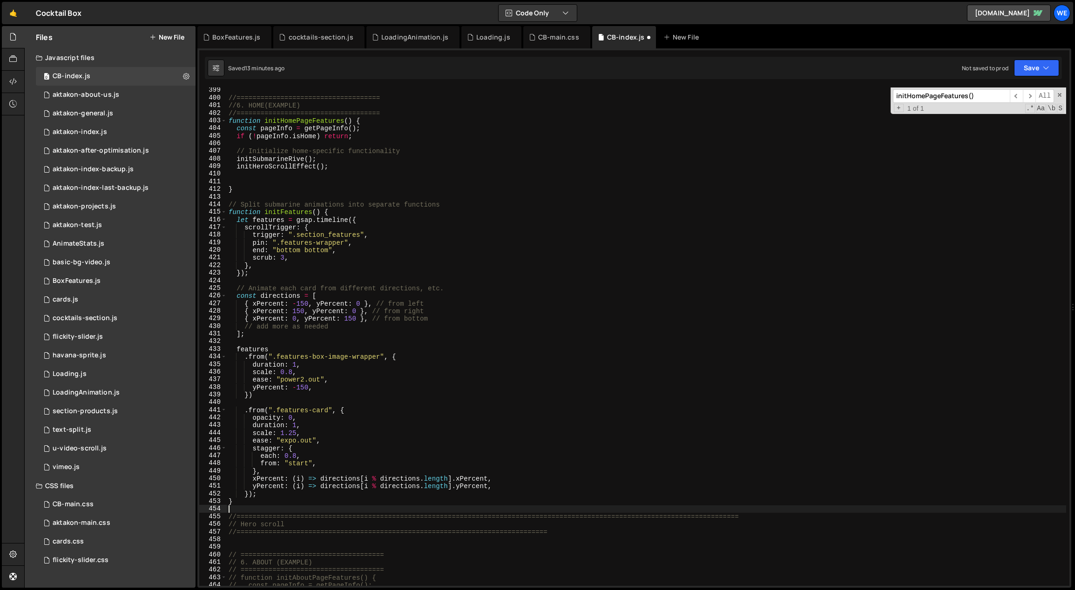
scroll to position [2947, 0]
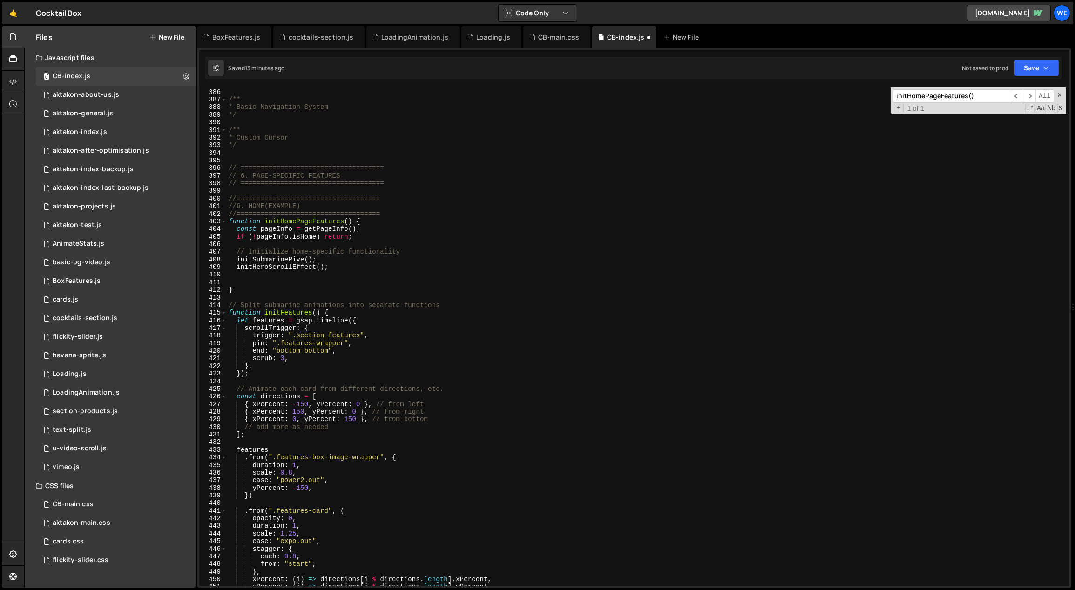
click at [332, 313] on div "// ==================================== /** * Basic Navigation System */ /** * …" at bounding box center [647, 338] width 840 height 514
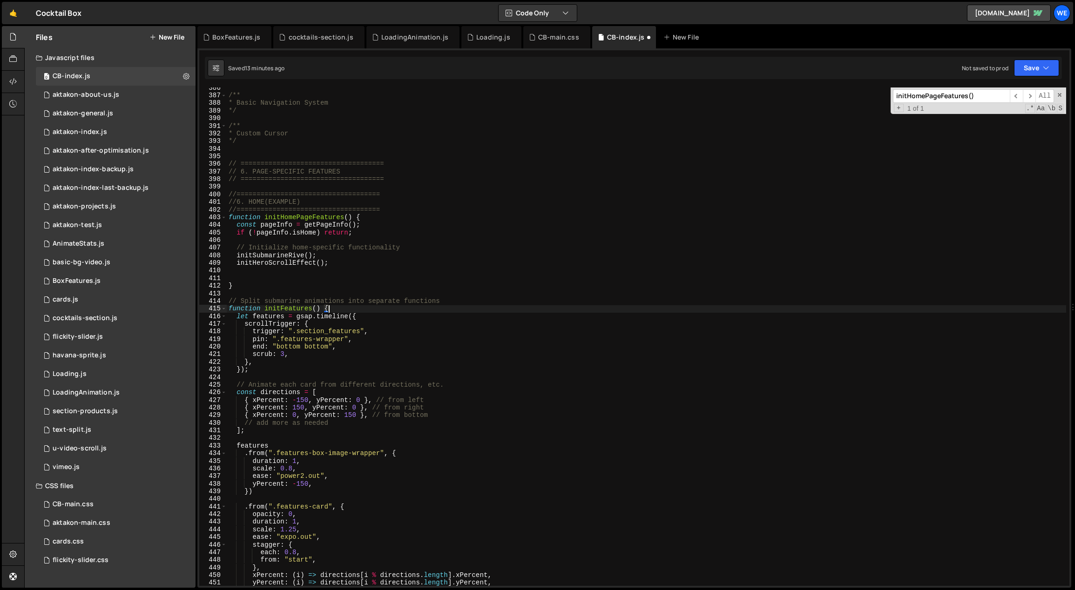
scroll to position [2951, 0]
drag, startPoint x: 320, startPoint y: 309, endPoint x: 265, endPoint y: 310, distance: 54.9
click at [265, 310] on div "/** * Basic Navigation System */ /** * Custom Cursor */ // ====================…" at bounding box center [647, 341] width 840 height 514
drag, startPoint x: 311, startPoint y: 255, endPoint x: 235, endPoint y: 255, distance: 75.9
click at [235, 255] on div "/** * Basic Navigation System */ /** * Custom Cursor */ // ====================…" at bounding box center [647, 341] width 840 height 514
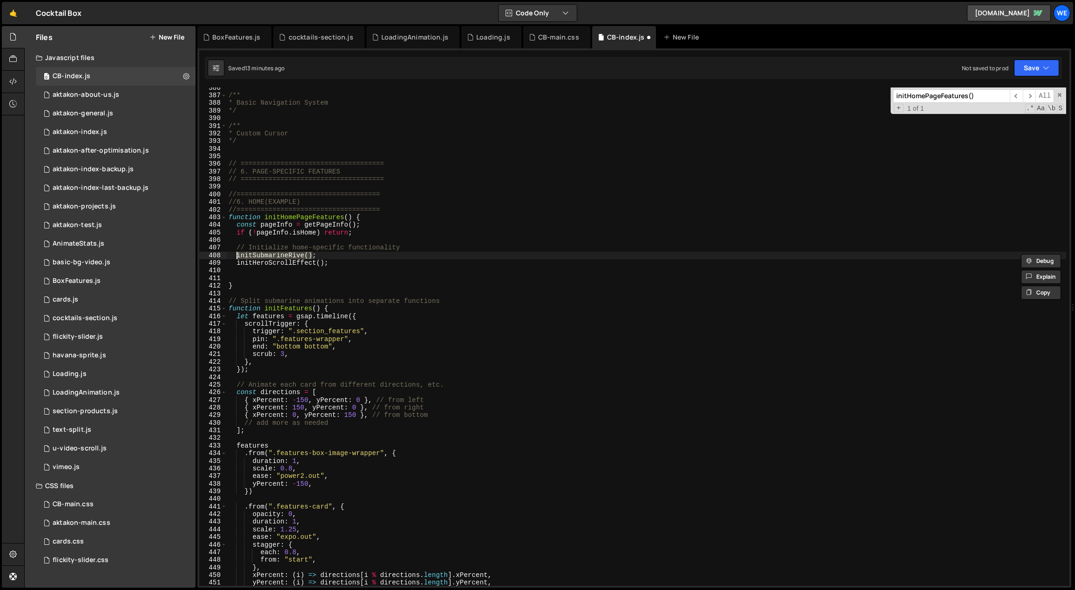
paste textarea "Features"
click at [353, 266] on div "/** * Basic Navigation System */ /** * Custom Cursor */ // ====================…" at bounding box center [647, 341] width 840 height 514
type textarea "initHeroScrollEffect();"
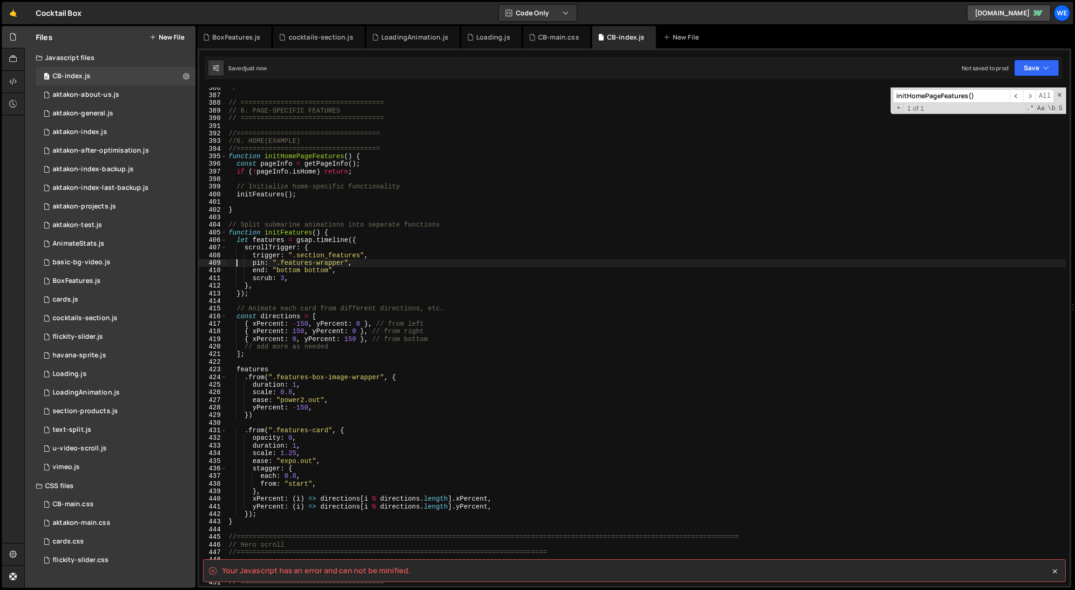
click at [371, 155] on div "*/ // ==================================== // 6. PAGE-SPECIFIC FEATURES // ====…" at bounding box center [647, 341] width 840 height 514
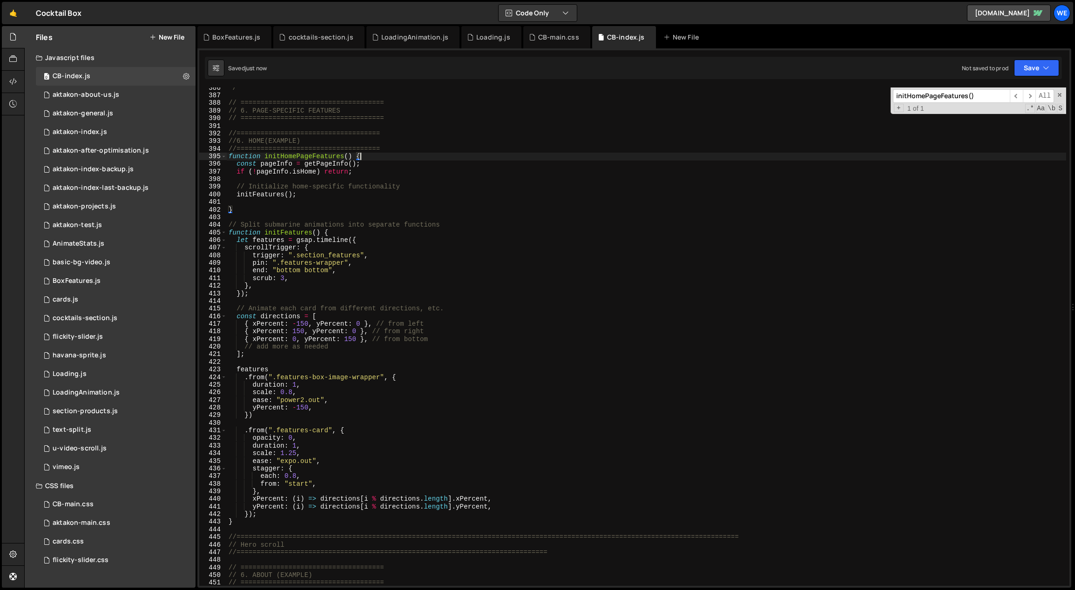
click at [304, 196] on div "*/ // ==================================== // 6. PAGE-SPECIFIC FEATURES // ====…" at bounding box center [647, 341] width 840 height 514
click at [357, 227] on div "*/ // ==================================== // 6. PAGE-SPECIFIC FEATURES // ====…" at bounding box center [647, 341] width 840 height 514
click at [351, 234] on div "*/ // ==================================== // 6. PAGE-SPECIFIC FEATURES // ====…" at bounding box center [647, 341] width 840 height 514
click at [410, 351] on div "*/ // ==================================== // 6. PAGE-SPECIFIC FEATURES // ====…" at bounding box center [647, 341] width 840 height 514
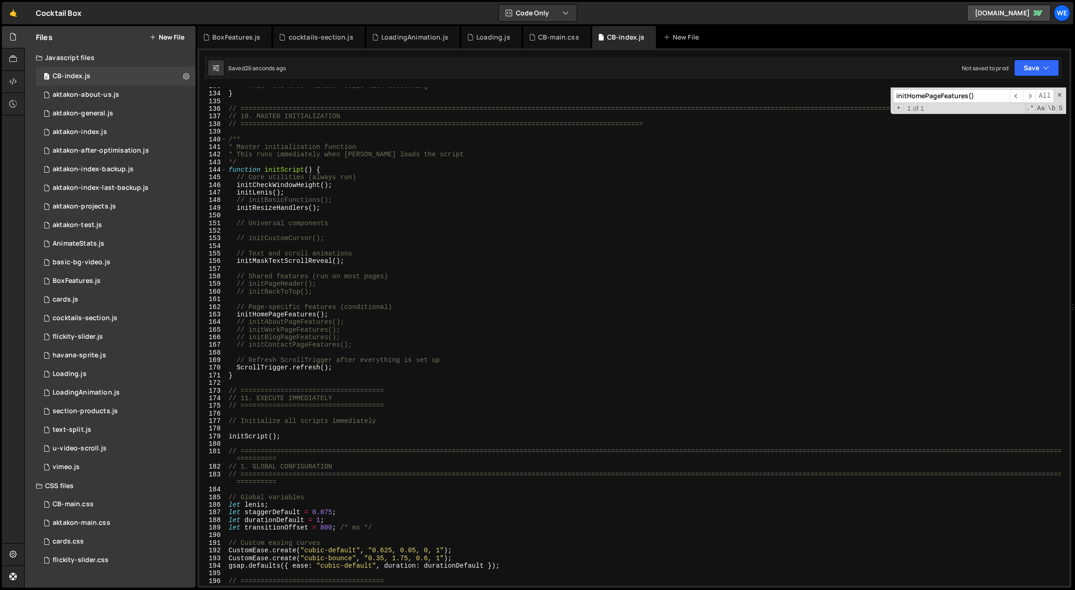
scroll to position [1032, 0]
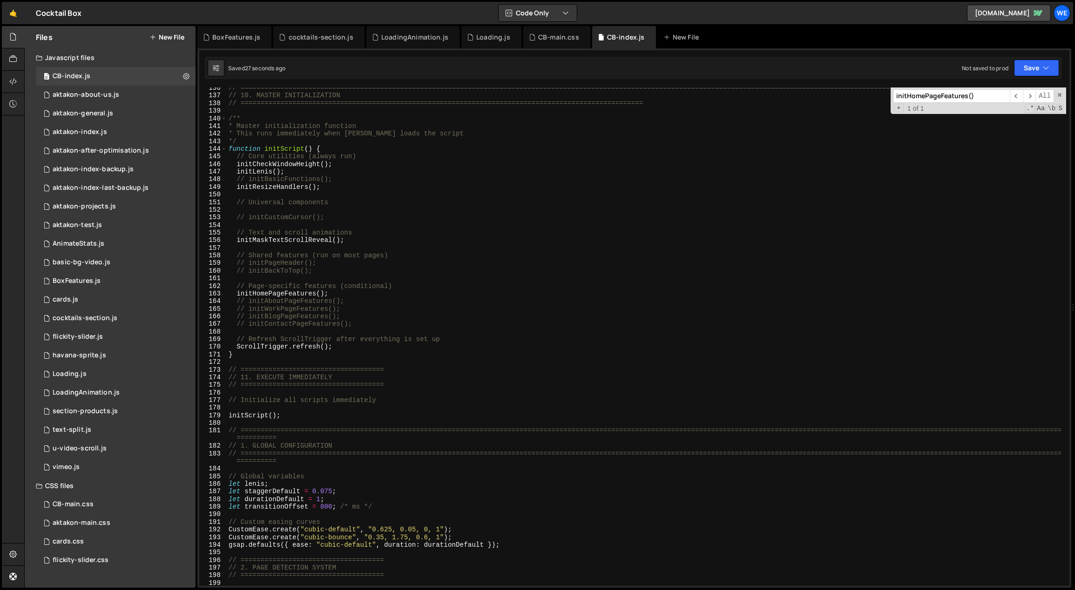
click at [297, 415] on div "// ============================================================================…" at bounding box center [647, 341] width 840 height 514
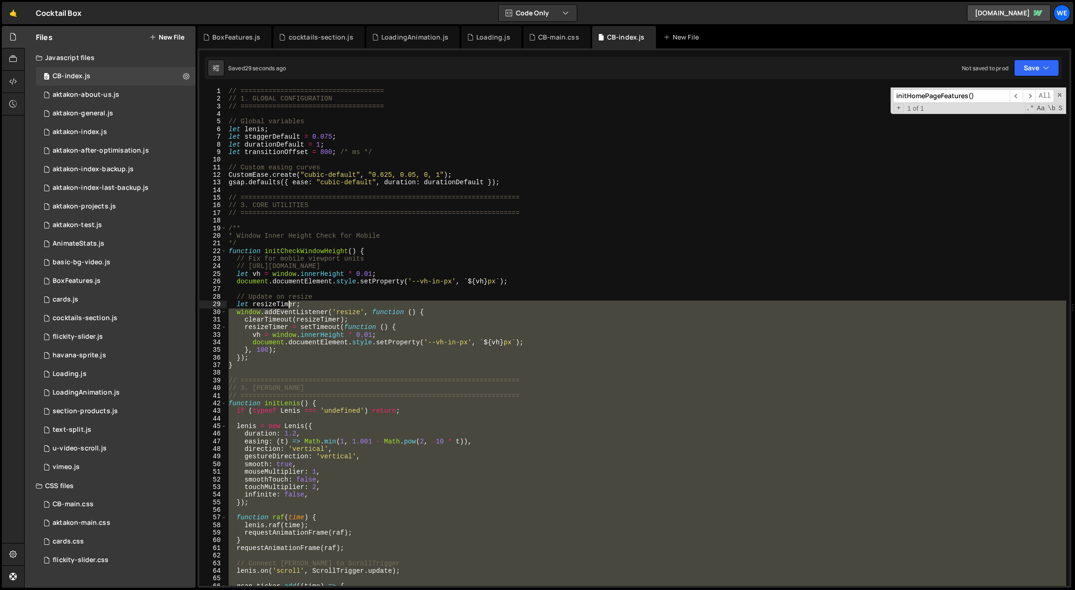
scroll to position [0, 0]
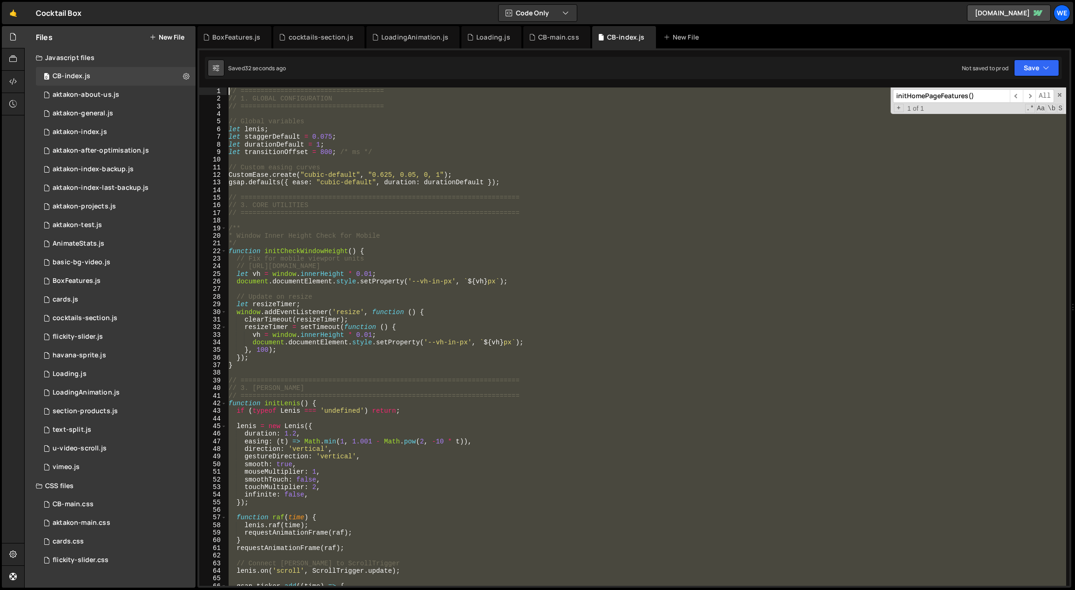
drag, startPoint x: 295, startPoint y: 416, endPoint x: 216, endPoint y: 66, distance: 359.4
click at [216, 66] on div "Debug Explain Copy BoxFeatures.js cocktails-section.js LoadingAnimation.js Load…" at bounding box center [634, 307] width 874 height 562
type textarea "// ==================================== // 1. GLOBAL CONFIGURATION"
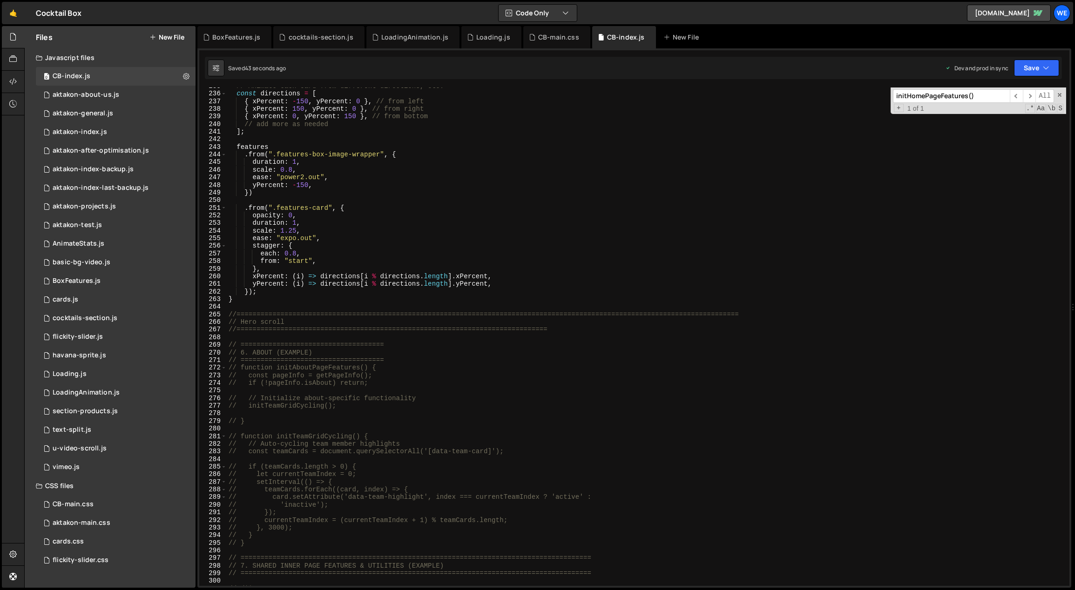
scroll to position [1802, 0]
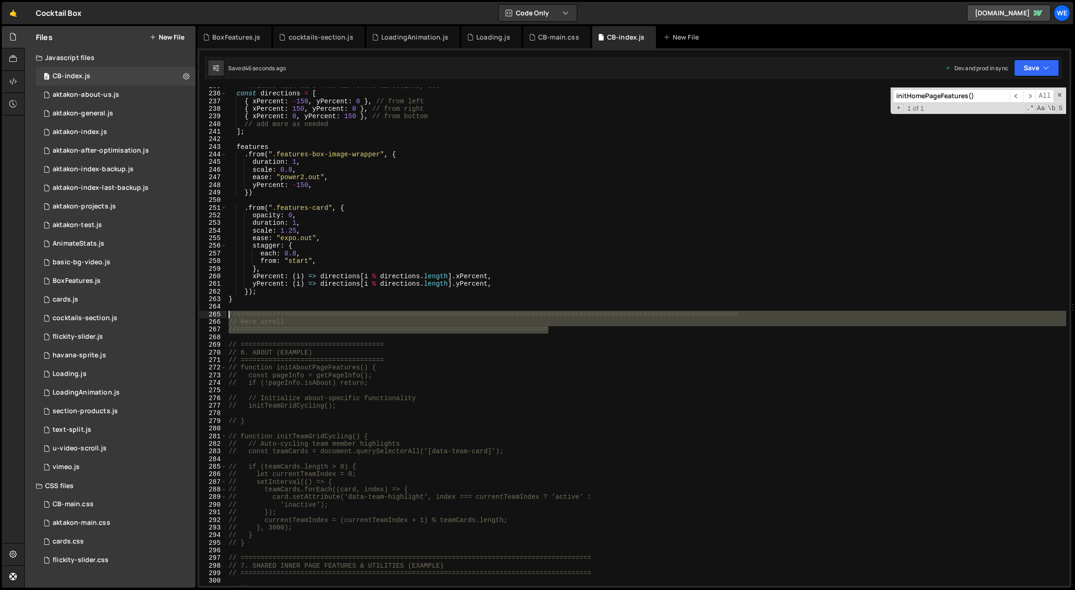
drag, startPoint x: 563, startPoint y: 329, endPoint x: 228, endPoint y: 314, distance: 335.0
click at [228, 314] on div "// Animate each card from different directions, etc. const directions = [ { xPe…" at bounding box center [647, 339] width 840 height 514
type textarea "//=============================================================================…"
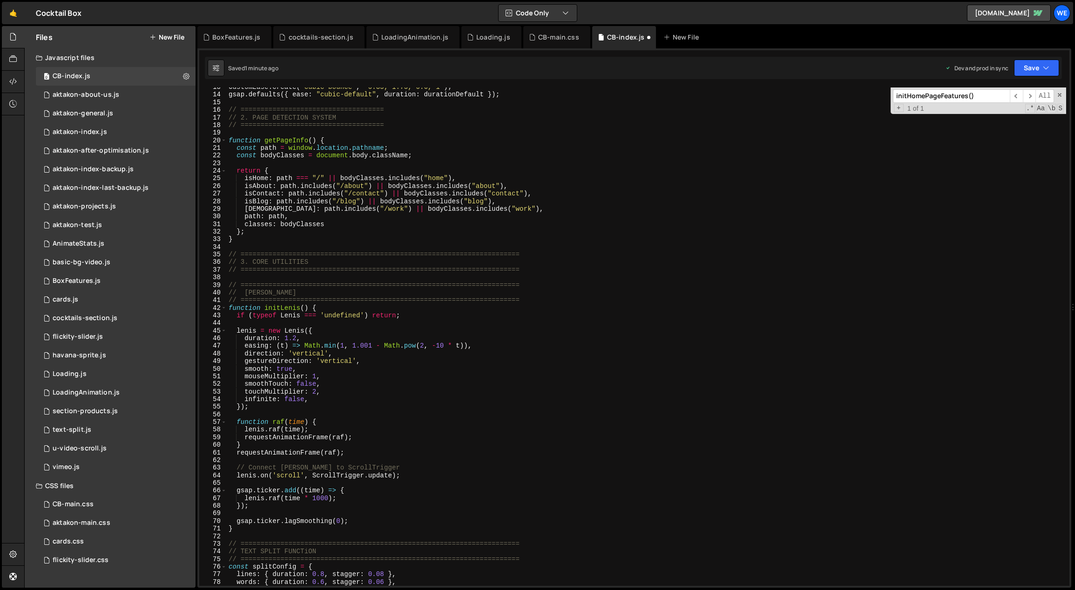
scroll to position [0, 0]
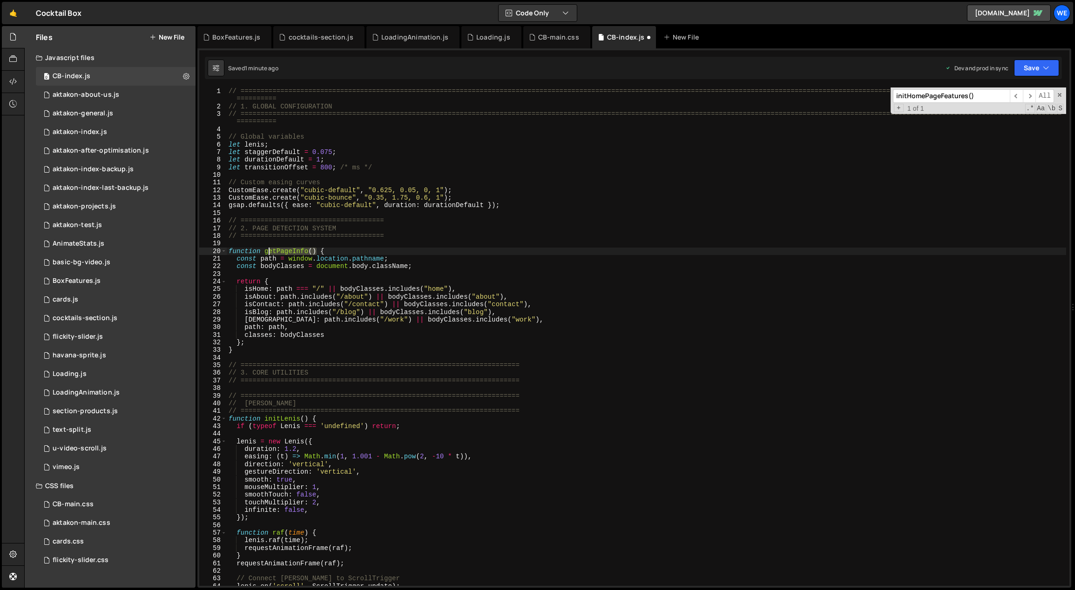
drag, startPoint x: 316, startPoint y: 249, endPoint x: 267, endPoint y: 251, distance: 49.4
click at [267, 251] on div "// ============================================================================…" at bounding box center [647, 349] width 840 height 522
type textarea "function getPageInfo() {"
click at [308, 248] on div "// ============================================================================…" at bounding box center [646, 337] width 839 height 499
drag, startPoint x: 315, startPoint y: 250, endPoint x: 269, endPoint y: 250, distance: 46.6
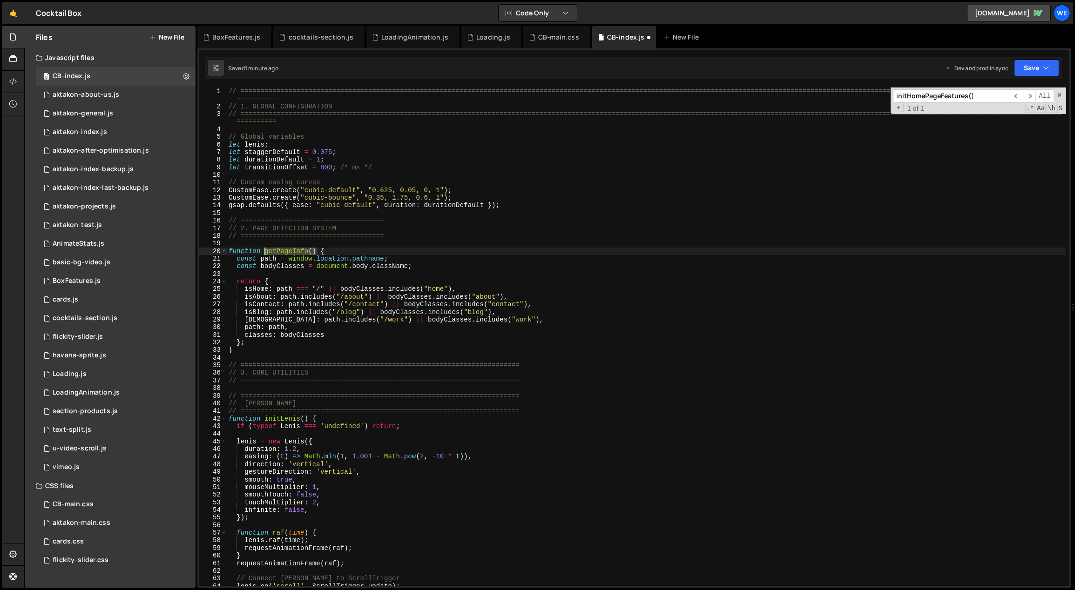
click at [265, 250] on div "// ============================================================================…" at bounding box center [647, 349] width 840 height 522
type input "getPageInfo()"
click at [1029, 92] on span "​" at bounding box center [1029, 96] width 13 height 14
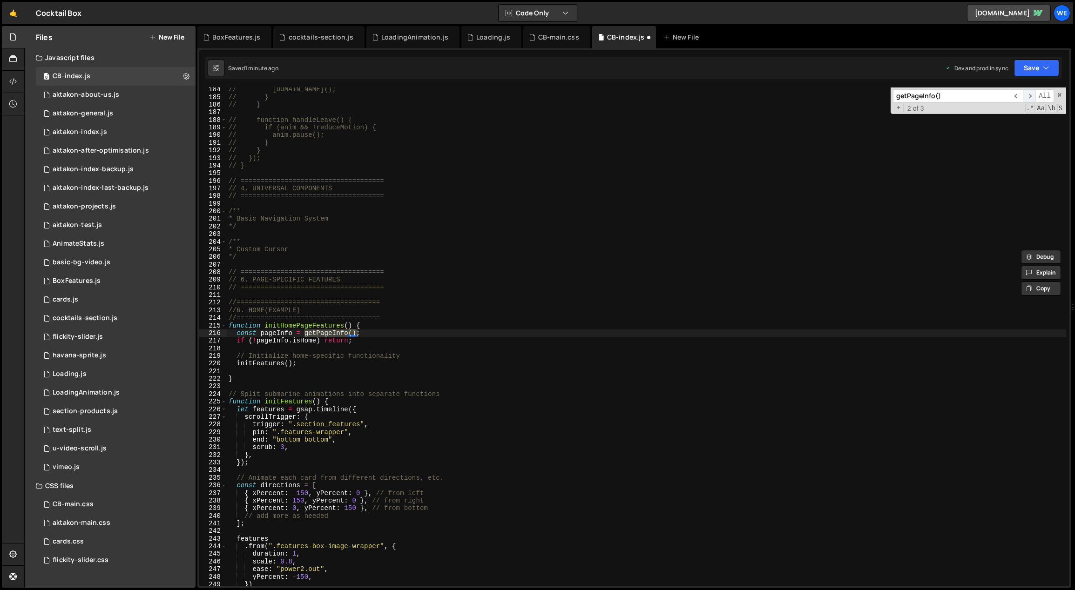
scroll to position [1411, 0]
click at [1029, 92] on span "​" at bounding box center [1029, 96] width 13 height 14
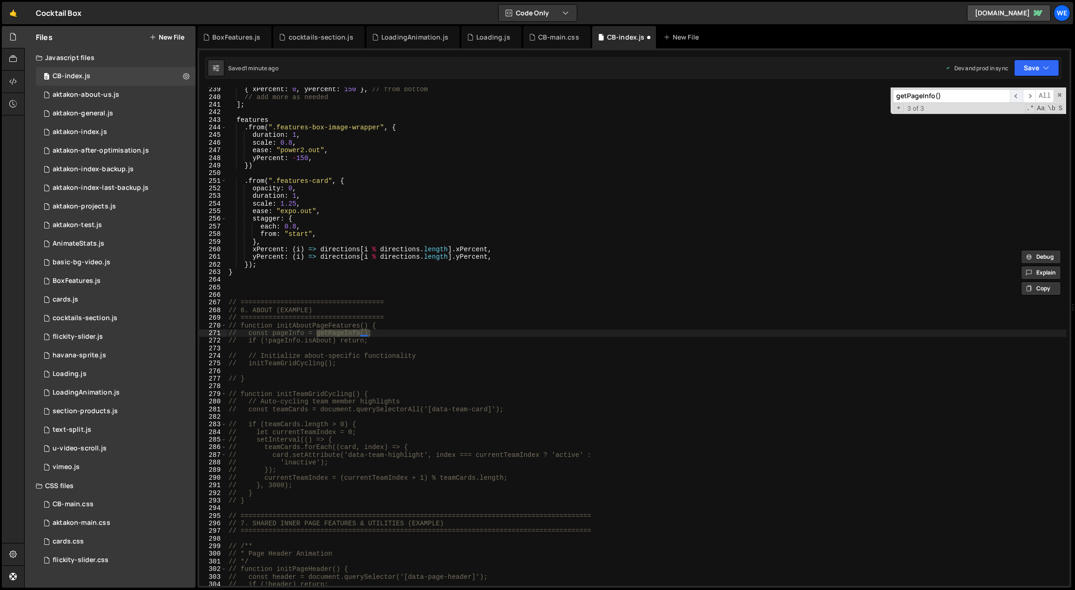
click at [1014, 94] on span "​" at bounding box center [1016, 96] width 13 height 14
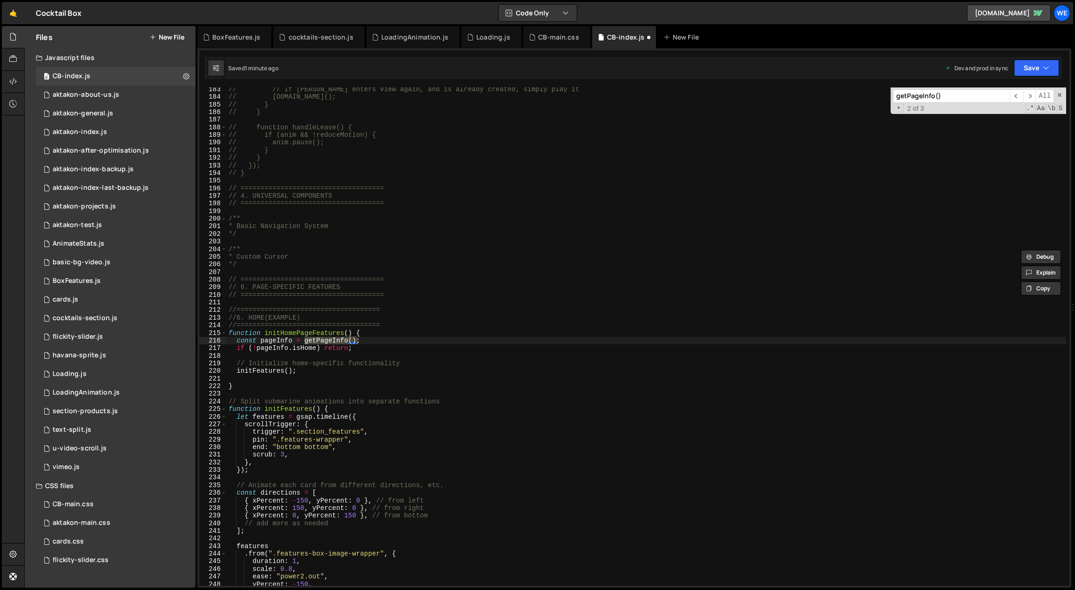
click at [536, 255] on div "// // If lottie enters view again, and is already created, simply play it // an…" at bounding box center [647, 343] width 840 height 514
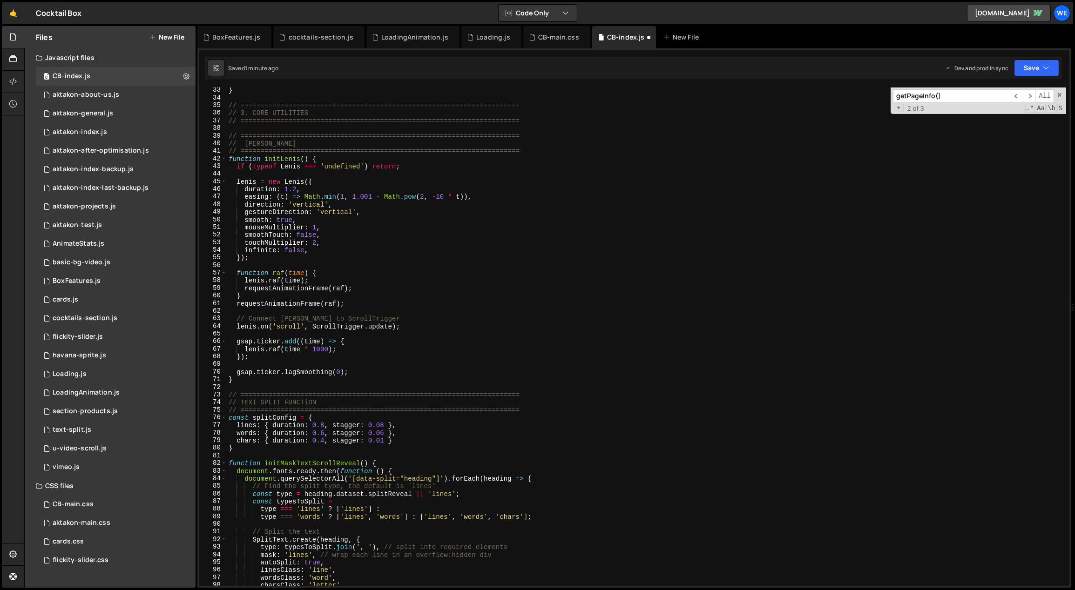
scroll to position [358, 0]
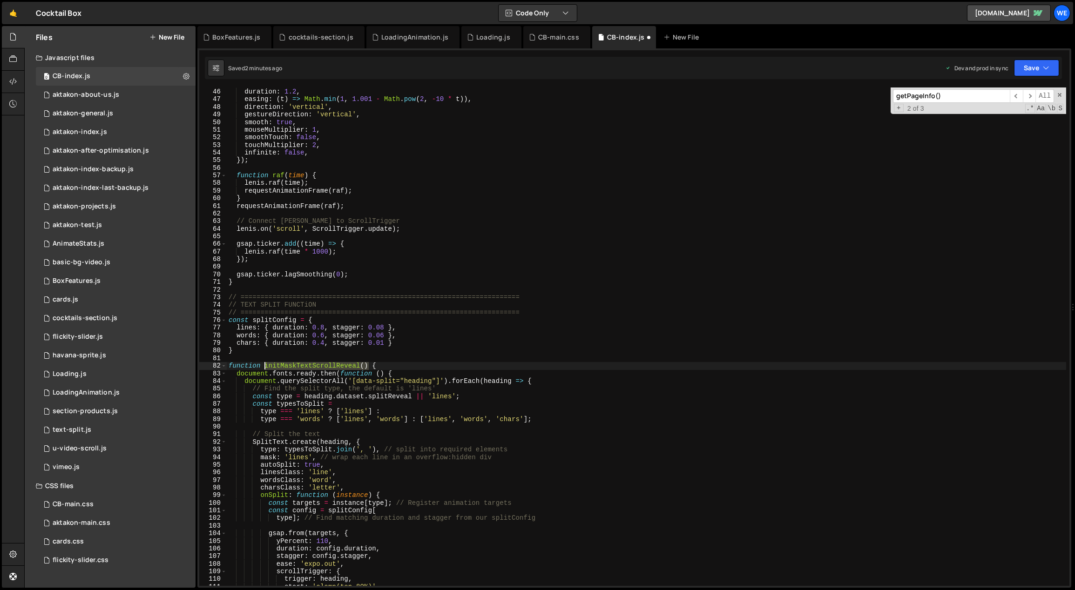
drag, startPoint x: 367, startPoint y: 364, endPoint x: 264, endPoint y: 364, distance: 102.9
click at [264, 364] on div "lenis = new Lenis ({ duration : 1.2 , easing : ( t ) => Math . min ( 1 , 1.001 …" at bounding box center [647, 338] width 840 height 514
type textarea "function initMaskTextScrollReveal() {"
type input "initMaskTextScrollReveal()"
click at [1028, 93] on span "​" at bounding box center [1029, 96] width 13 height 14
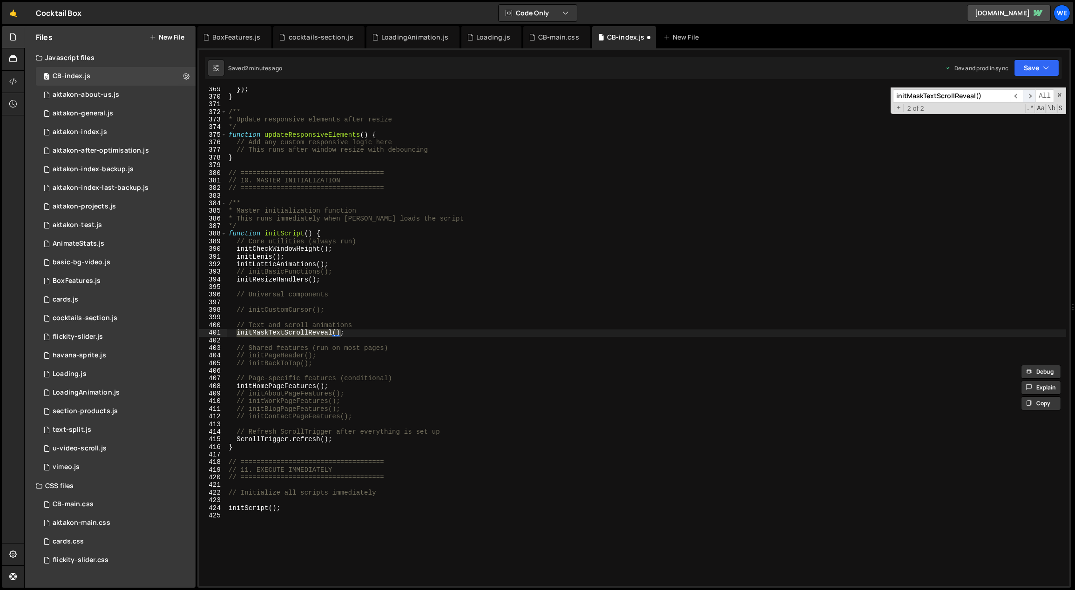
scroll to position [2820, 0]
click at [356, 336] on div "}) ; } /** * Update responsive elements after resize */ function updateResponsi…" at bounding box center [647, 343] width 840 height 514
click at [362, 323] on div "}) ; } /** * Update responsive elements after resize */ function updateResponsi…" at bounding box center [647, 343] width 840 height 514
type textarea "// Text and scroll animations"
type textarea "// Shared features (run on most pages)"
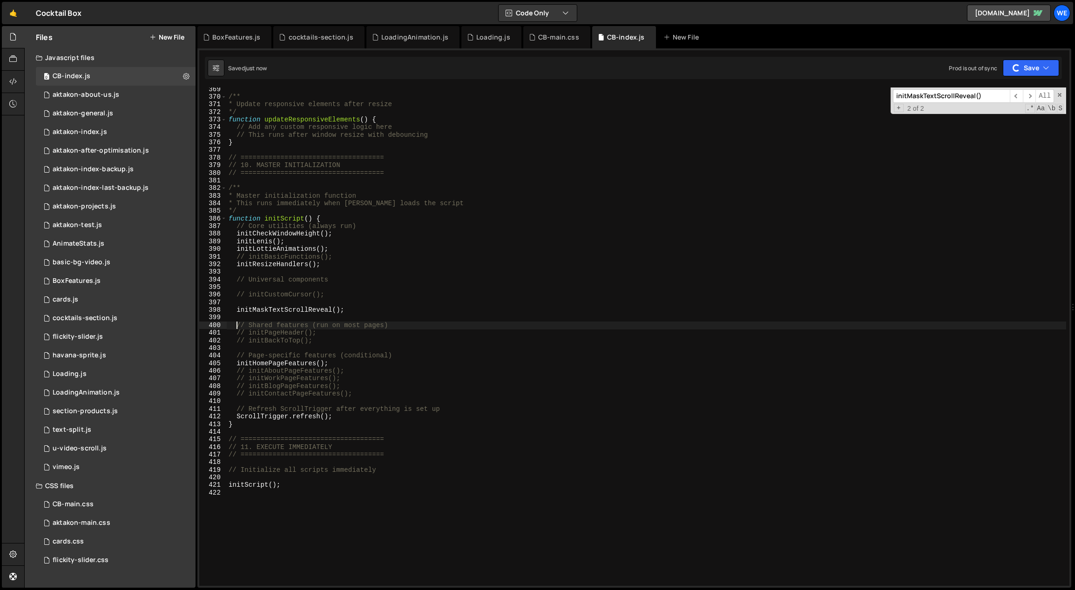
click at [403, 320] on div "/** * Update responsive elements after resize */ function updateResponsiveEleme…" at bounding box center [647, 343] width 840 height 514
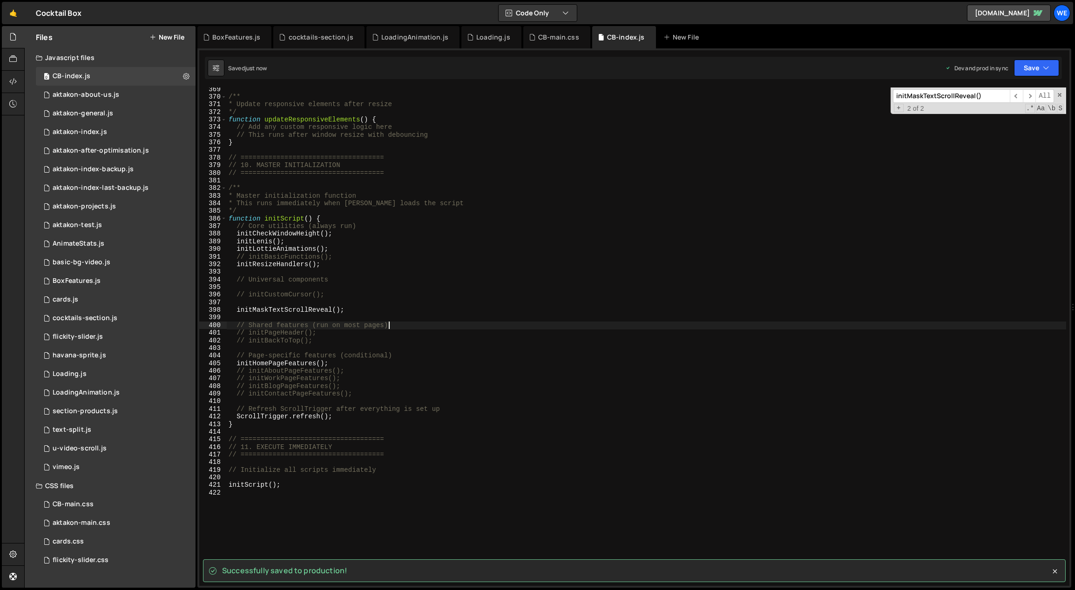
click at [399, 326] on div "/** * Update responsive elements after resize */ function updateResponsiveEleme…" at bounding box center [647, 343] width 840 height 514
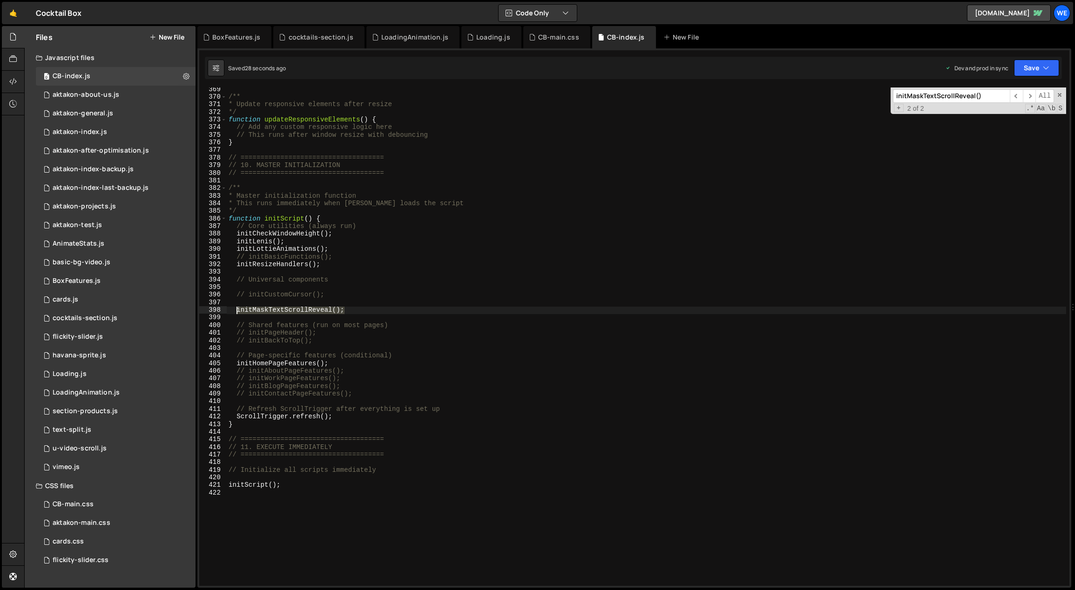
drag, startPoint x: 342, startPoint y: 308, endPoint x: 235, endPoint y: 308, distance: 107.1
click at [235, 308] on div "/** * Update responsive elements after resize */ function updateResponsiveEleme…" at bounding box center [647, 343] width 840 height 514
type textarea "initMaskTextScrollReveal();"
click at [331, 264] on div "/** * Update responsive elements after resize */ function updateResponsiveEleme…" at bounding box center [647, 343] width 840 height 514
type textarea "initResizeHandlers();"
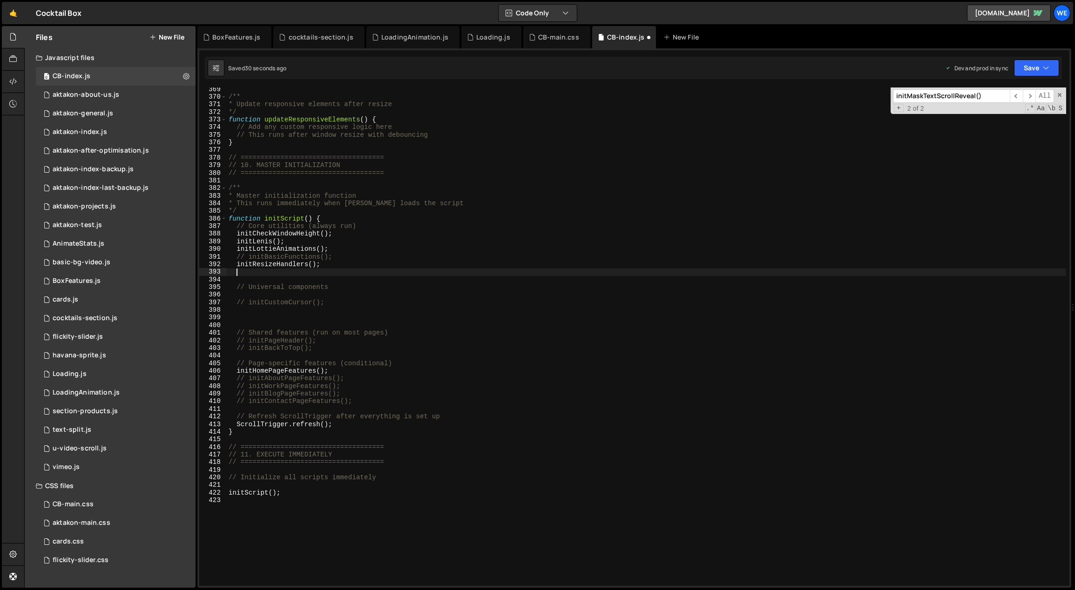
paste textarea "initMaskTextScrollReveal();"
drag, startPoint x: 328, startPoint y: 254, endPoint x: 248, endPoint y: 253, distance: 80.1
click at [248, 253] on div "/** * Update responsive elements after resize */ function updateResponsiveEleme…" at bounding box center [647, 343] width 840 height 514
type textarea "// initBasicFunctions();"
type input "initBasicFunctions()"
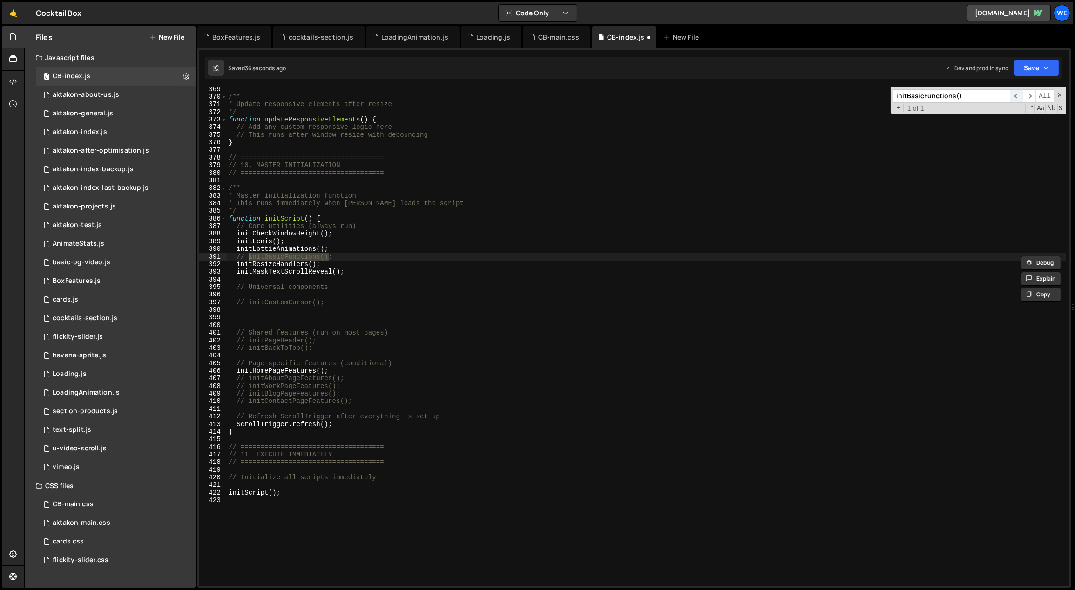
click at [1018, 95] on span "​" at bounding box center [1016, 96] width 13 height 14
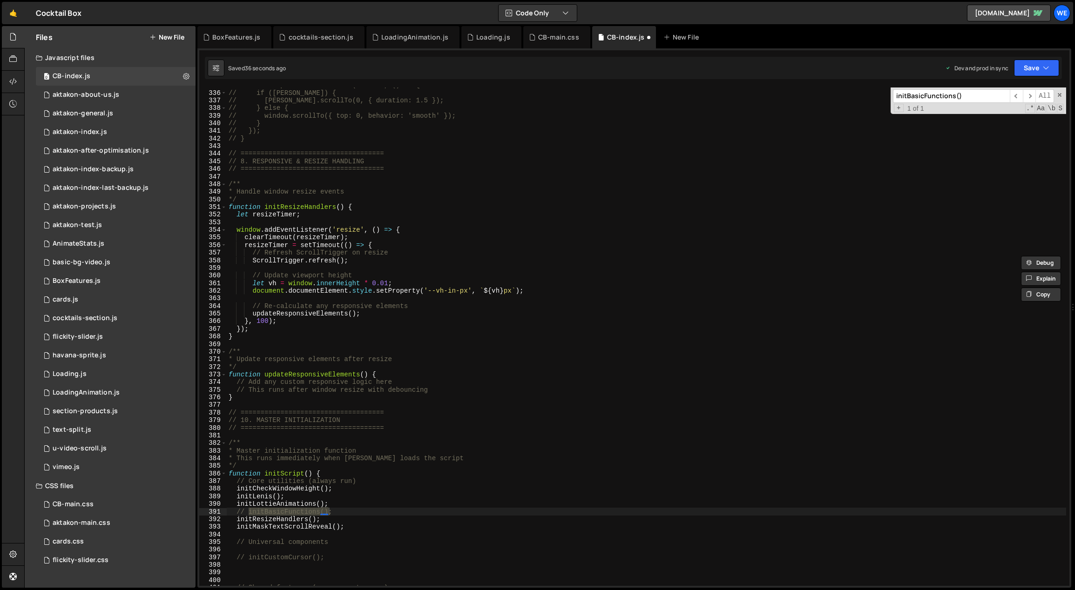
scroll to position [2565, 0]
click at [341, 513] on div "// backToTop.addEventListener('click', () => { // if (lenis) { // lenis.scrollT…" at bounding box center [647, 338] width 840 height 514
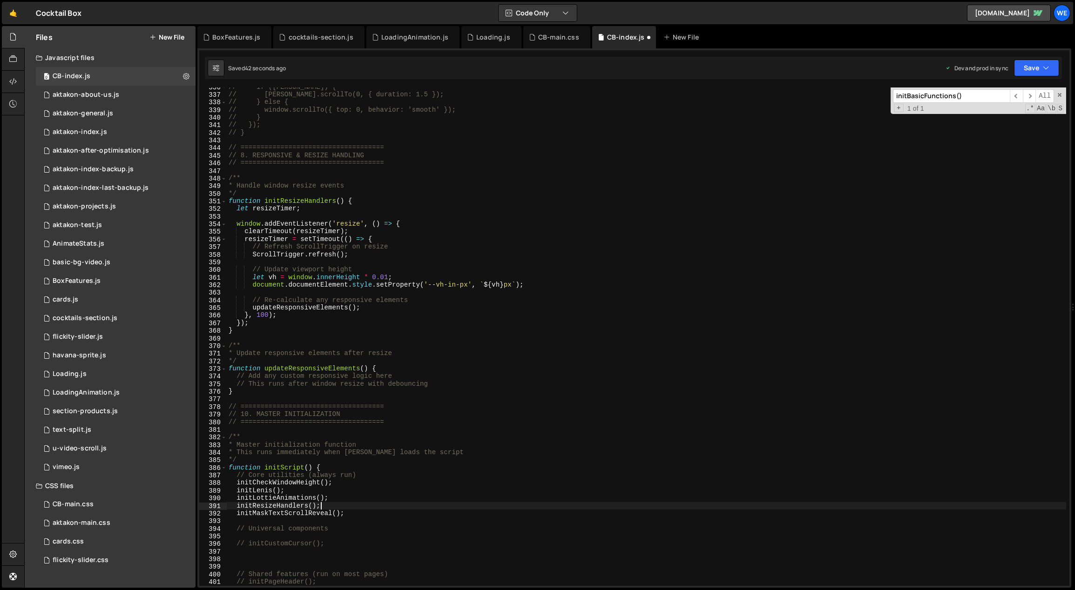
click at [339, 506] on div "// if (lenis) { // lenis.scrollTo(0, { duration: 1.5 }); // } else { // window.…" at bounding box center [647, 340] width 840 height 514
click at [340, 495] on div "// if (lenis) { // lenis.scrollTo(0, { duration: 1.5 }); // } else { // window.…" at bounding box center [647, 340] width 840 height 514
click at [340, 486] on div "// if (lenis) { // lenis.scrollTo(0, { duration: 1.5 }); // } else { // window.…" at bounding box center [647, 340] width 840 height 514
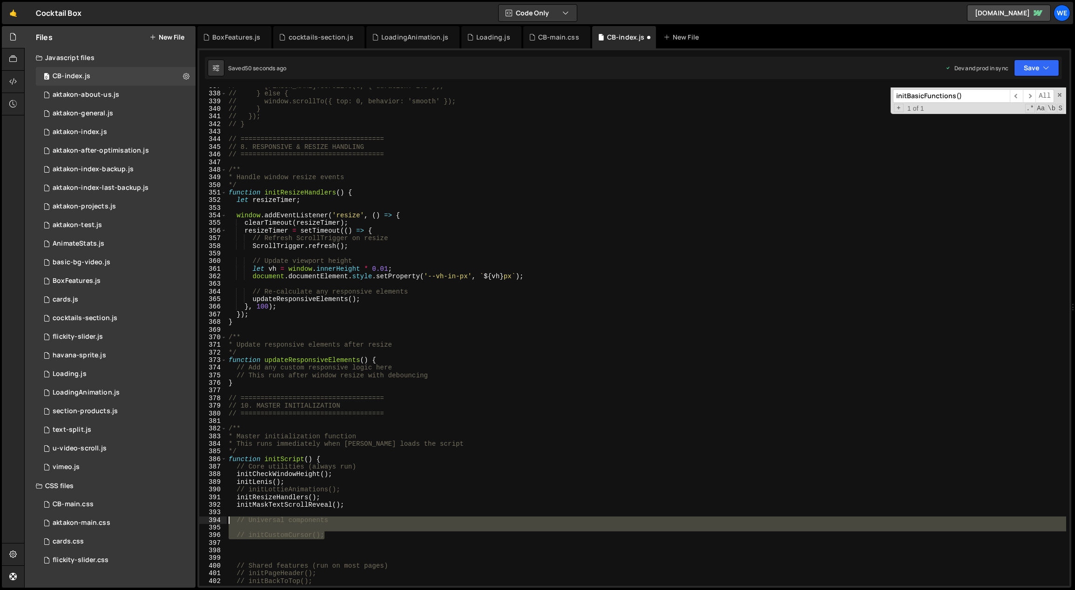
drag, startPoint x: 294, startPoint y: 528, endPoint x: 225, endPoint y: 518, distance: 69.7
click at [225, 518] on div "initCheckWindowHeight(); 337 338 339 340 341 342 343 344 345 346 347 348 349 35…" at bounding box center [634, 337] width 870 height 499
type textarea "// Universal components"
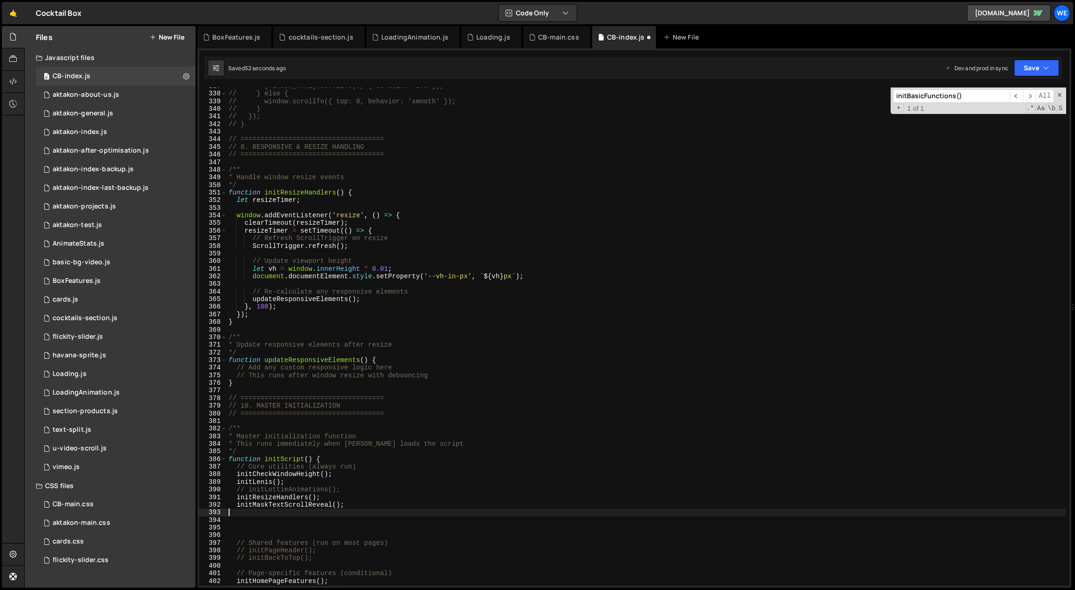
type textarea "initMaskTextScrollReveal();"
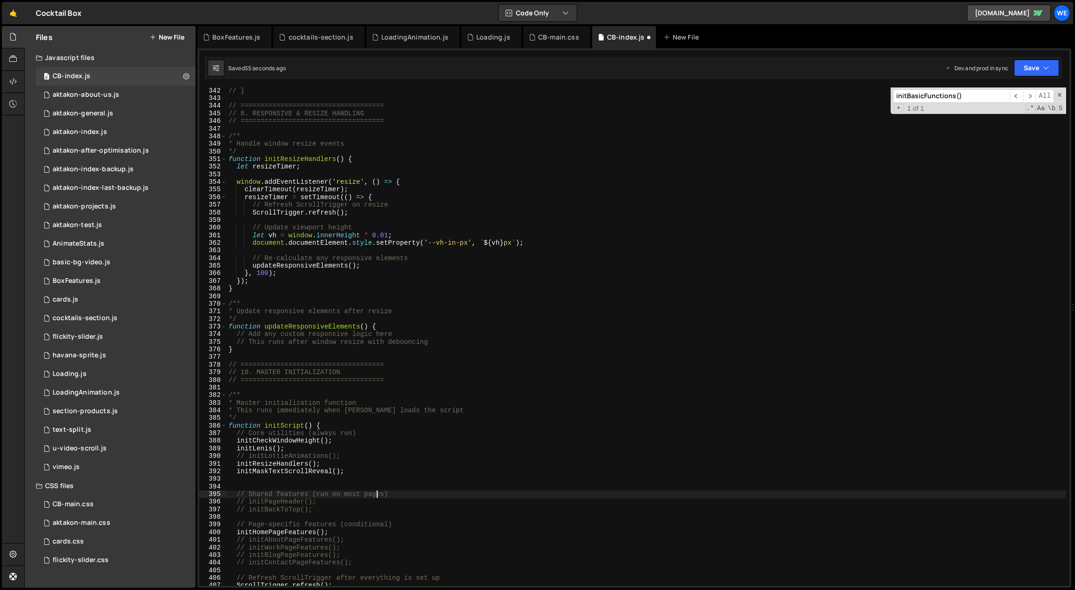
click at [374, 492] on div "// } // ==================================== // 8. RESPONSIVE & RESIZE HANDLING…" at bounding box center [647, 344] width 840 height 514
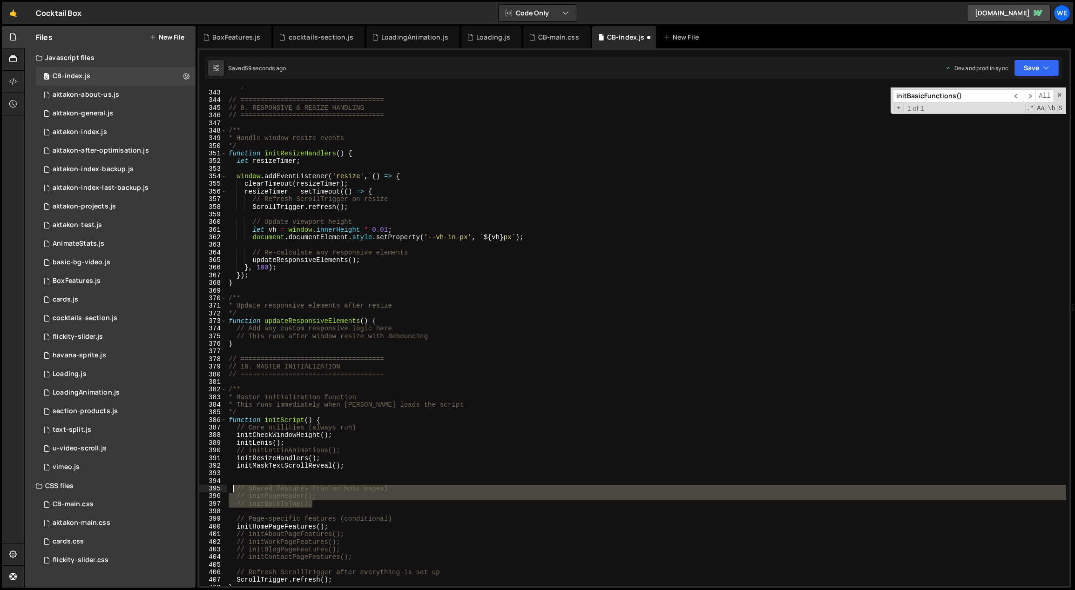
drag, startPoint x: 317, startPoint y: 502, endPoint x: 231, endPoint y: 488, distance: 87.3
click at [231, 488] on div "// } // ==================================== // 8. RESPONSIVE & RESIZE HANDLING…" at bounding box center [647, 338] width 840 height 514
type textarea "// Shared features (run on most pages) // initPageHeader();"
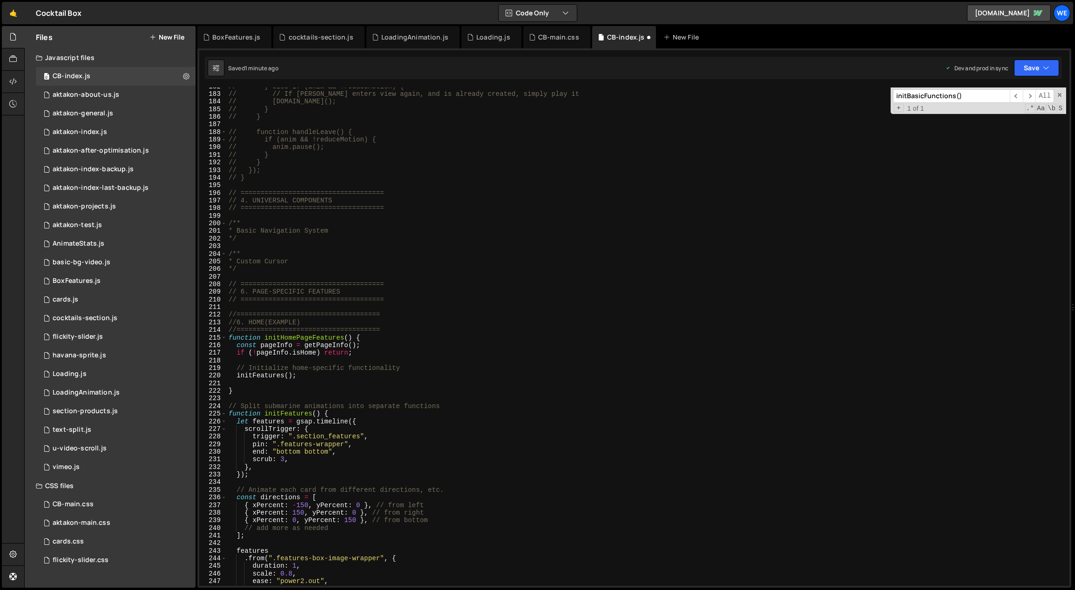
scroll to position [1223, 0]
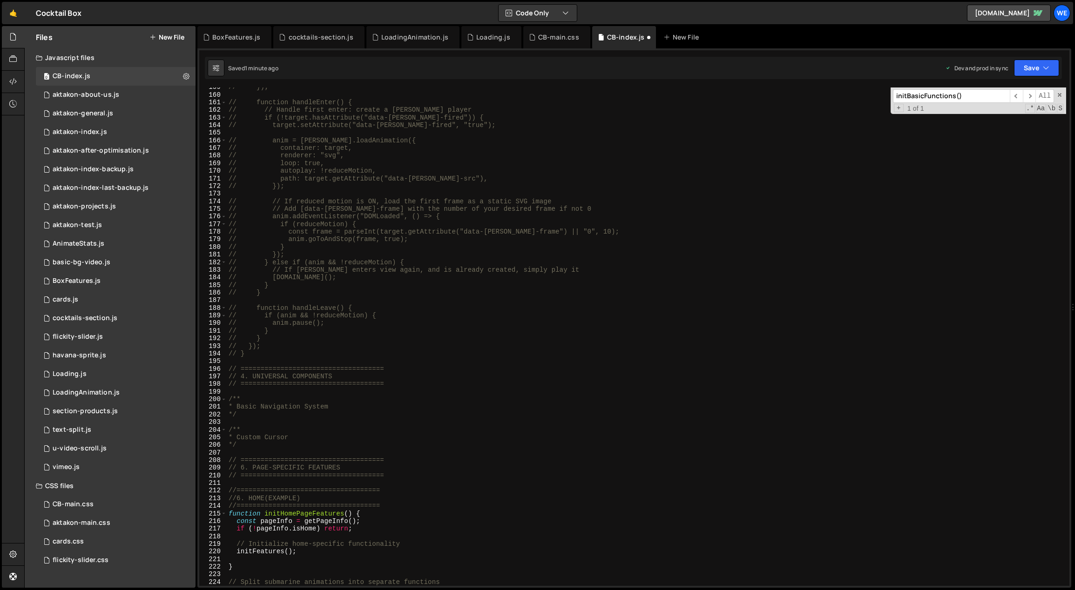
click at [576, 261] on div "// }); // function handleEnter() { // // Handle first enter: create a lottie pl…" at bounding box center [647, 340] width 840 height 514
type textarea "// } else if (anim && !reduceMotion) {"
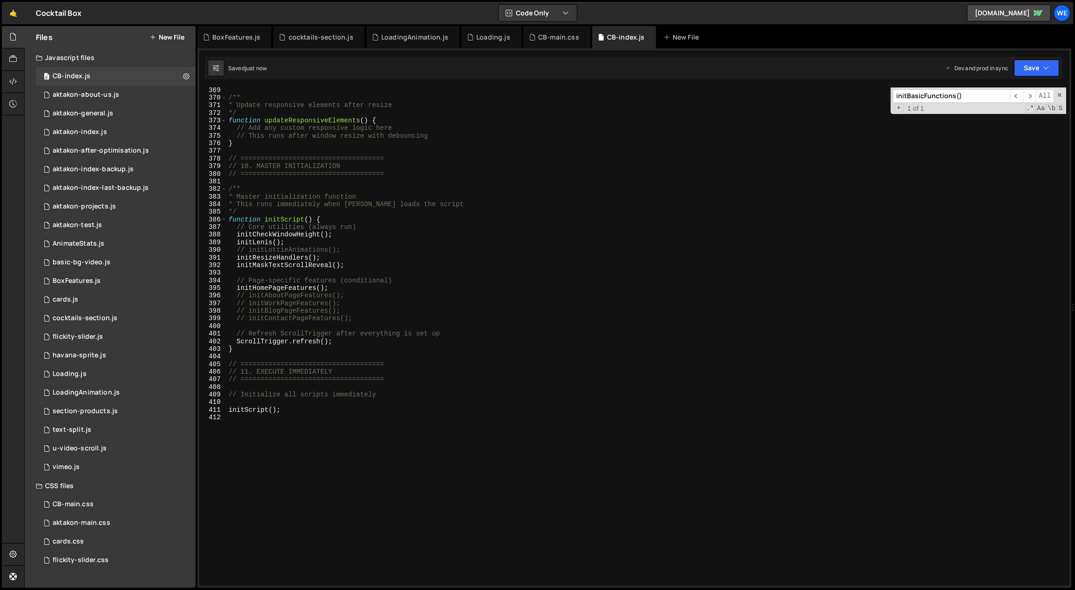
scroll to position [2733, 0]
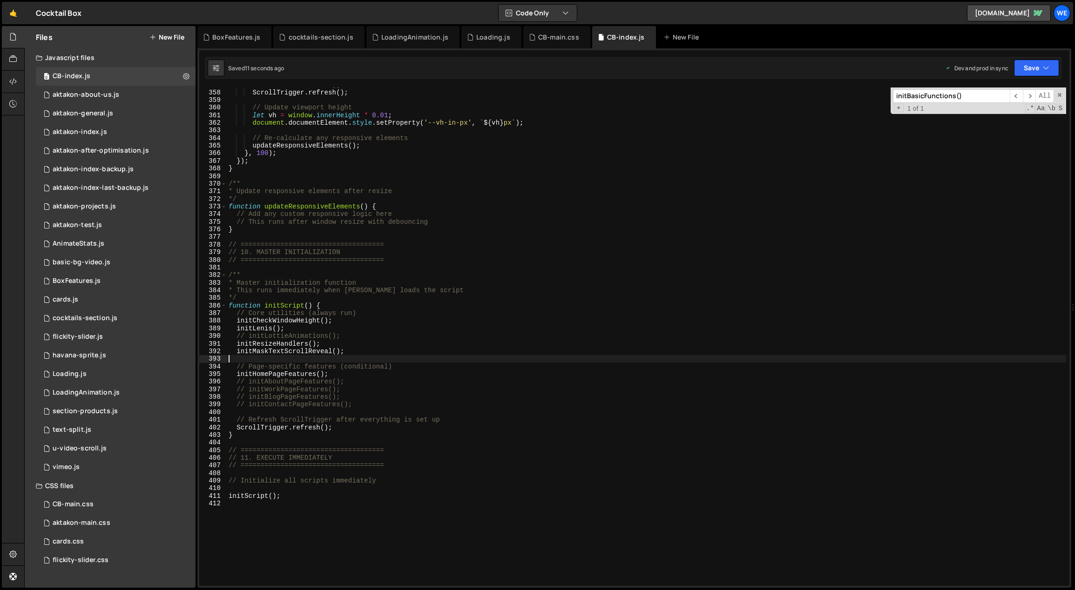
click at [337, 358] on div "// Refresh ScrollTrigger on resize ScrollTrigger . refresh ( ) ; // Update view…" at bounding box center [647, 338] width 840 height 514
type textarea "//Universal components"
type textarea "initMaskTextScrollReveal();"
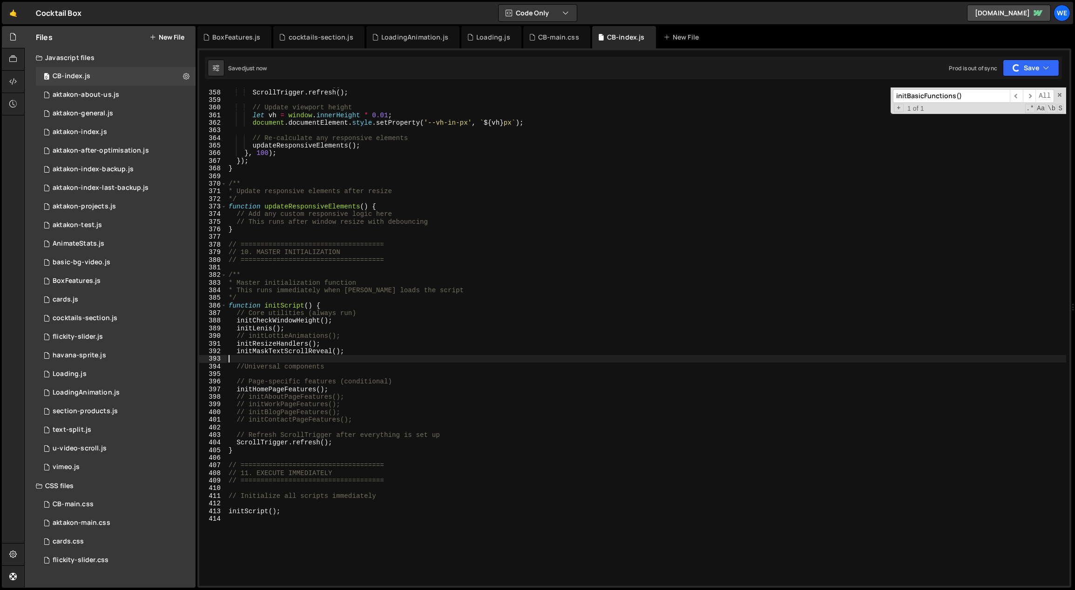
click at [388, 386] on div "// Refresh ScrollTrigger on resize ScrollTrigger . refresh ( ) ; // Update view…" at bounding box center [647, 338] width 840 height 514
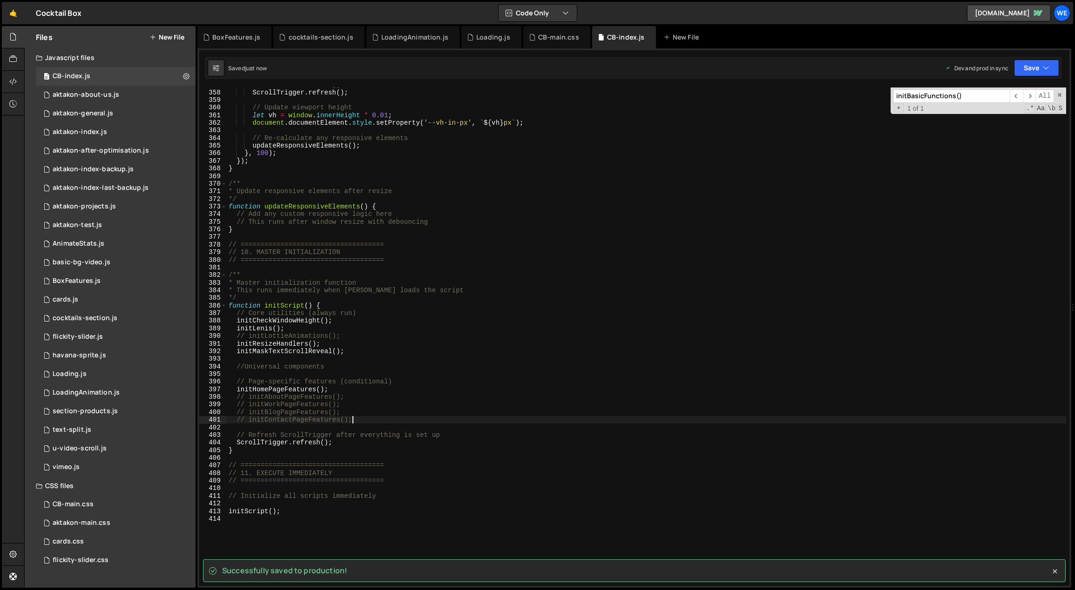
click at [374, 419] on div "// Refresh ScrollTrigger on resize ScrollTrigger . refresh ( ) ; // Update view…" at bounding box center [647, 338] width 840 height 514
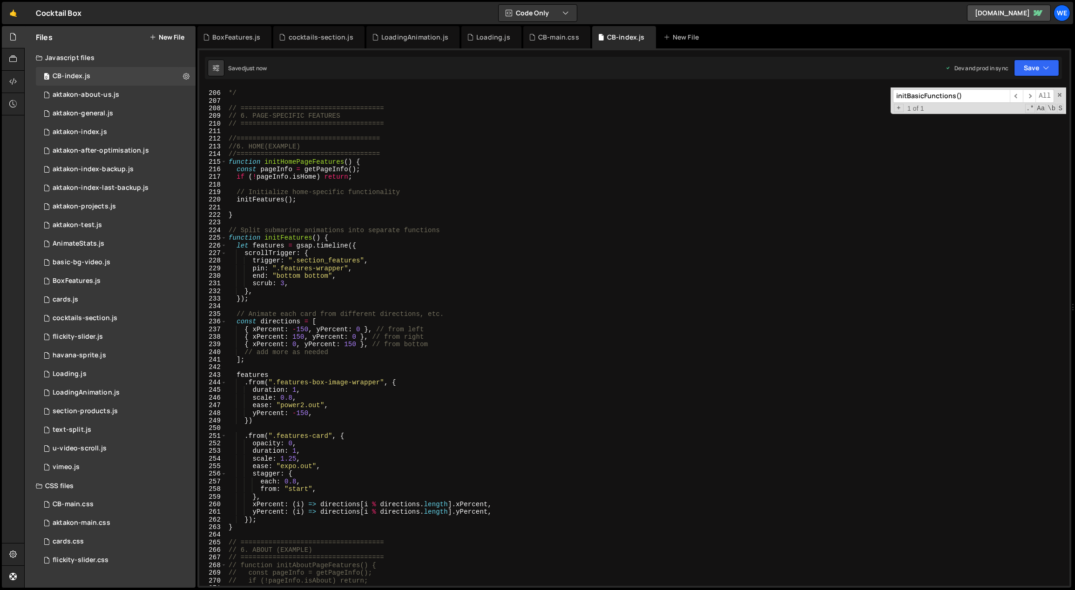
scroll to position [1324, 0]
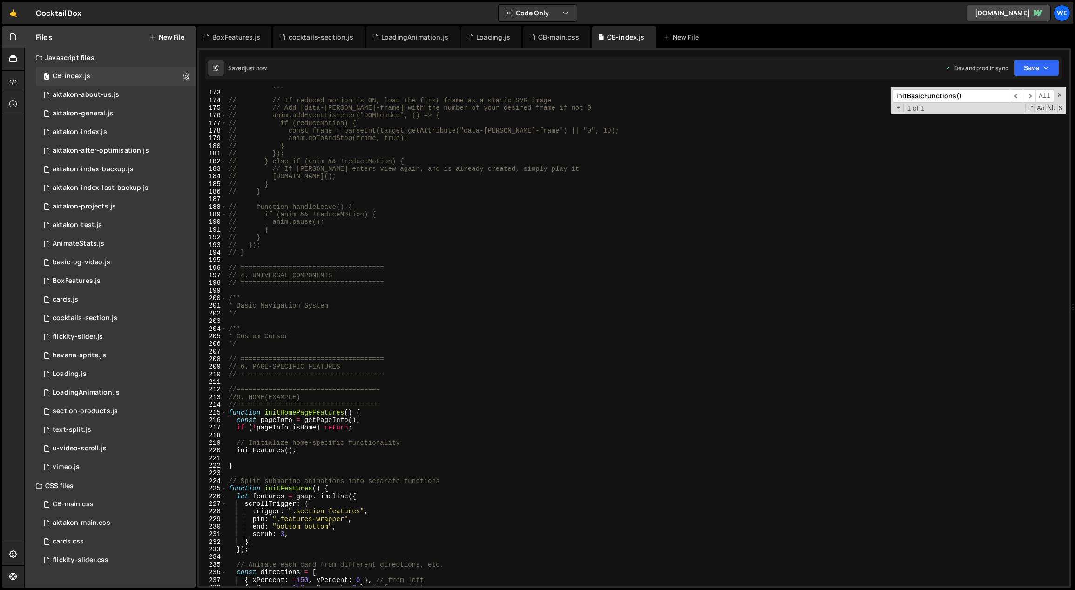
click at [320, 488] on div "// }); // // If reduced motion is ON, load the first frame as a static SVG imag…" at bounding box center [647, 338] width 840 height 514
click at [361, 412] on div "// }); // // If reduced motion is ON, load the first frame as a static SVG imag…" at bounding box center [647, 338] width 840 height 514
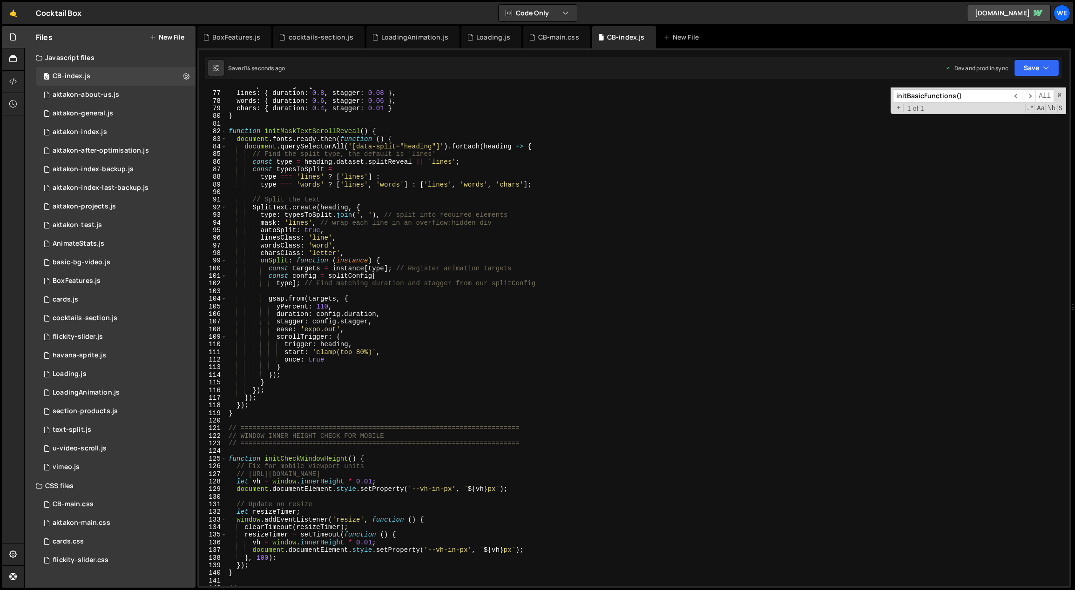
scroll to position [515, 0]
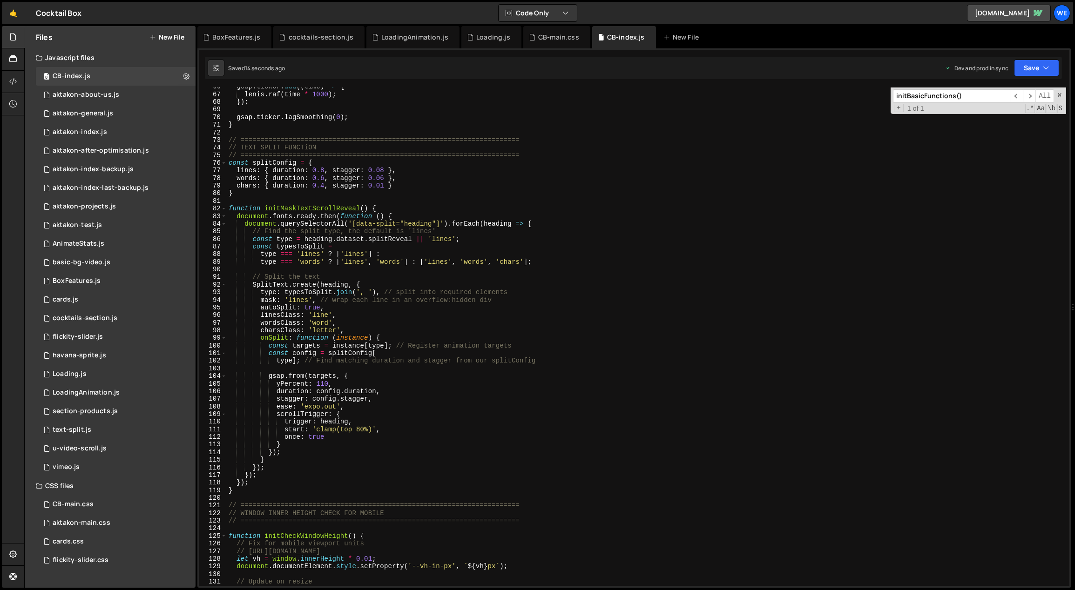
click at [453, 446] on div "gsap . ticker . add (( time ) => { lenis . raf ( time * 1000 ) ; }) ; gsap . ti…" at bounding box center [647, 340] width 840 height 514
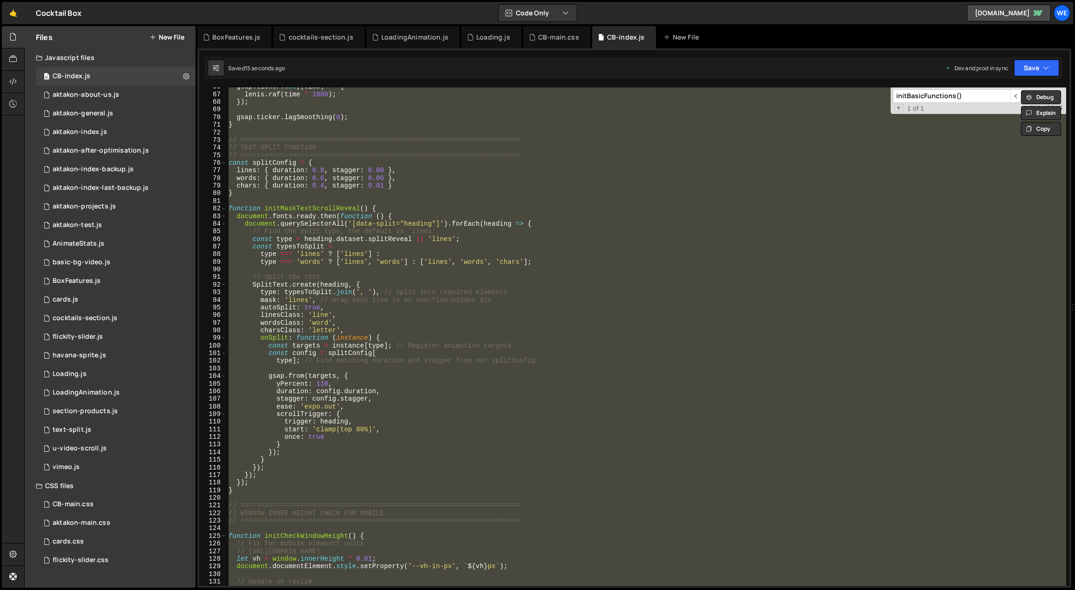
click at [453, 441] on div "gsap . ticker . add (( time ) => { lenis . raf ( time * 1000 ) ; }) ; gsap . ti…" at bounding box center [646, 337] width 839 height 499
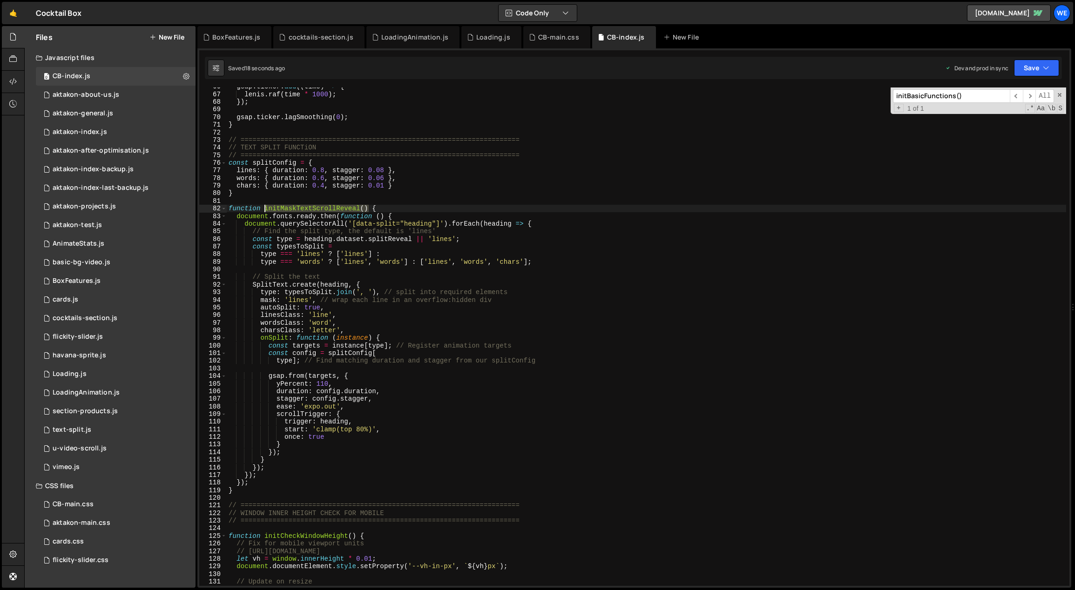
drag, startPoint x: 368, startPoint y: 208, endPoint x: 276, endPoint y: 204, distance: 92.3
click at [265, 207] on div "gsap . ticker . add (( time ) => { lenis . raf ( time * 1000 ) ; }) ; gsap . ti…" at bounding box center [647, 340] width 840 height 514
type textarea "function initMaskTextScrollReveal() {"
type input "initMaskTextScrollReveal()"
click at [1031, 89] on span "​" at bounding box center [1029, 96] width 13 height 14
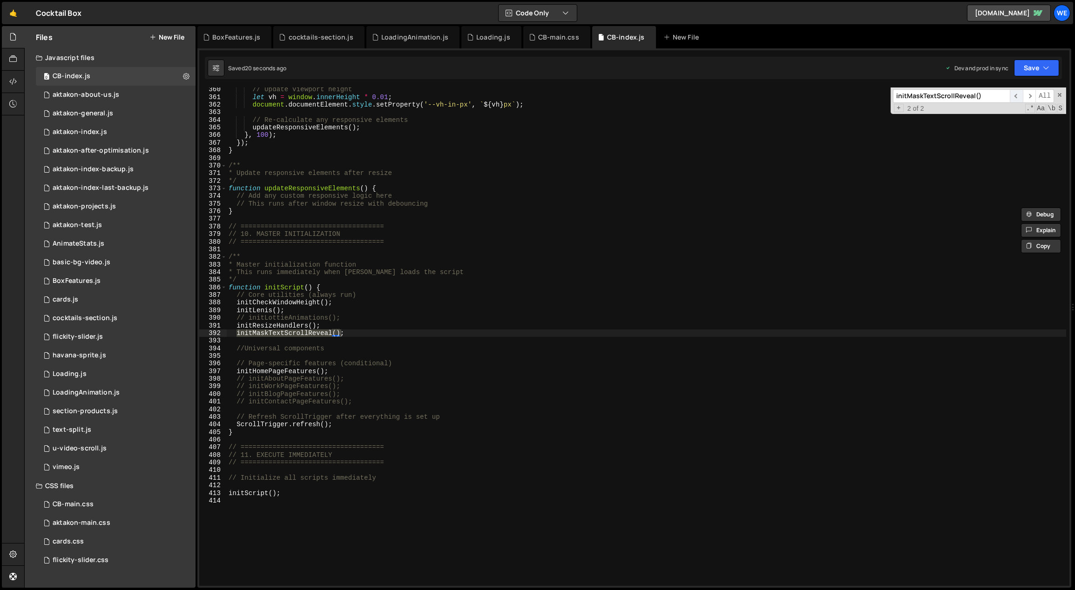
click at [1011, 96] on span "​" at bounding box center [1016, 96] width 13 height 14
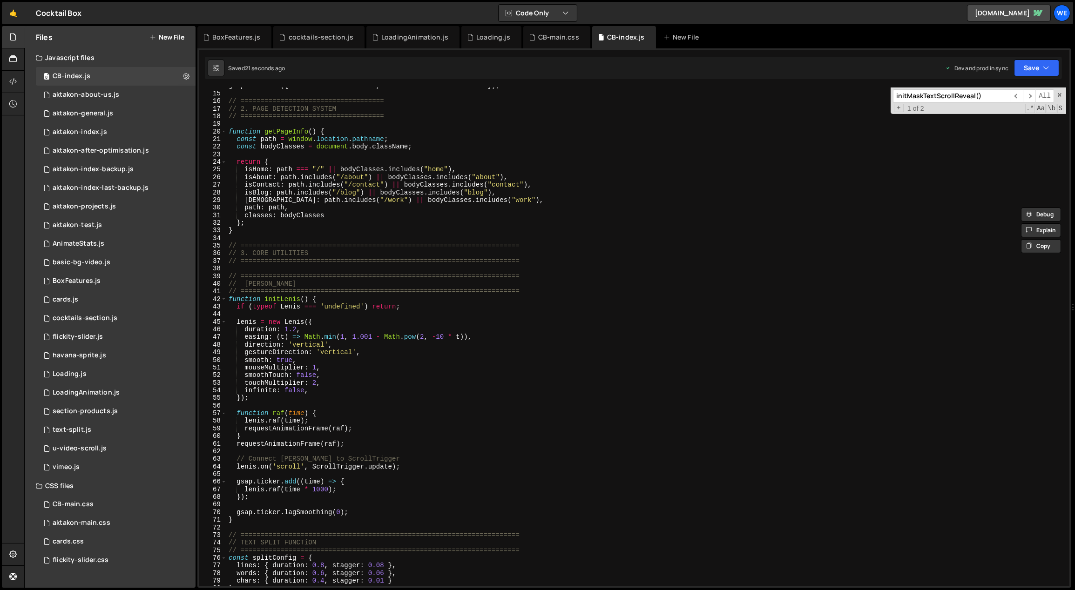
scroll to position [0, 0]
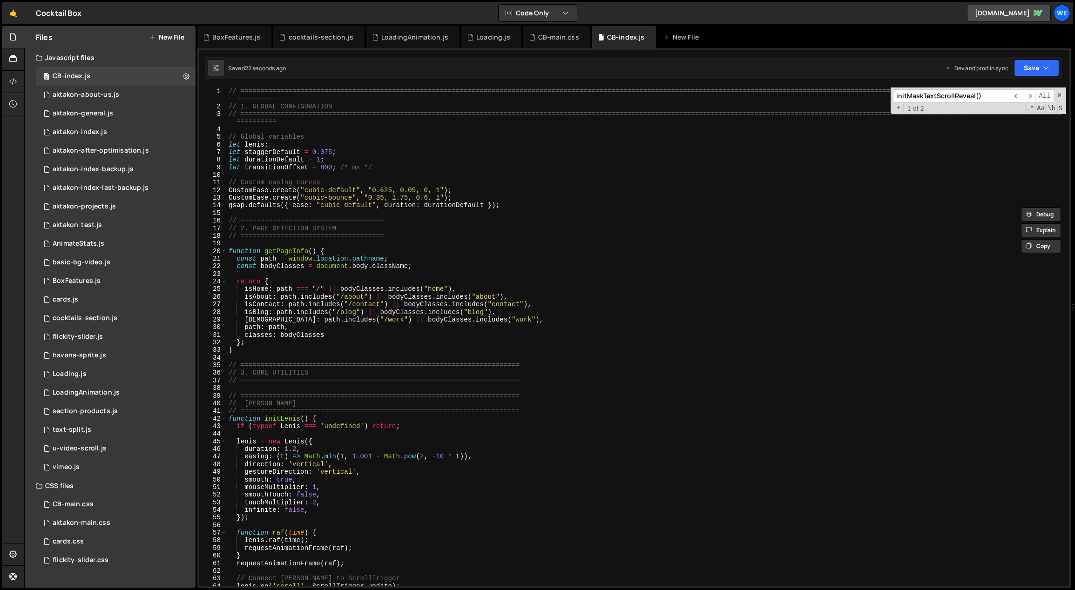
type textarea "function getPageInfo() {"
drag, startPoint x: 316, startPoint y: 250, endPoint x: 268, endPoint y: 249, distance: 47.5
click at [265, 250] on div "// ============================================================================…" at bounding box center [647, 349] width 840 height 522
type input "getPageInfo()"
click at [1037, 94] on span "All" at bounding box center [1044, 96] width 19 height 14
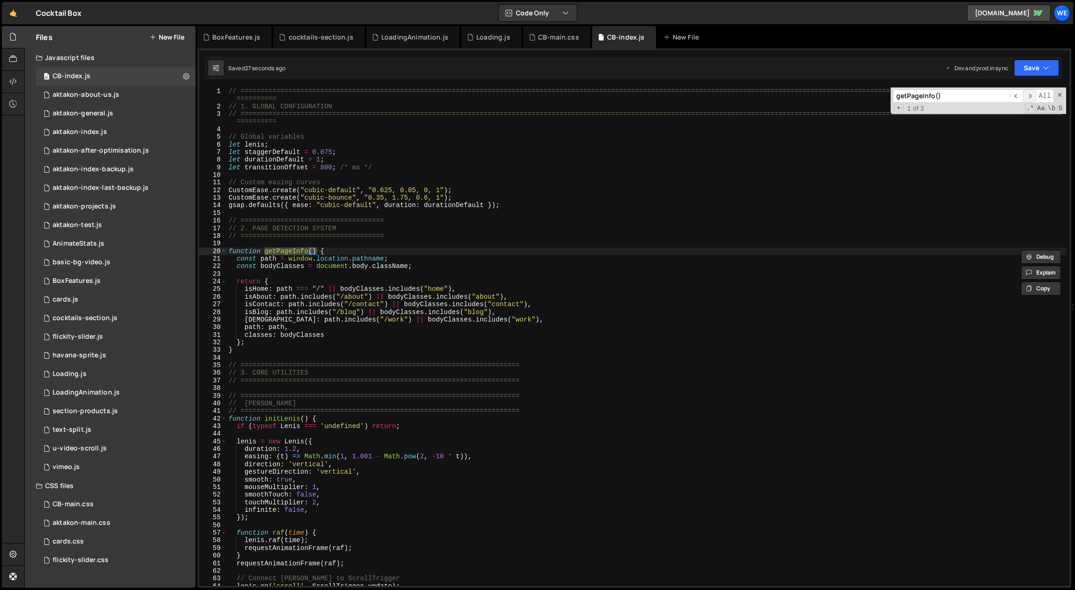
click at [1027, 93] on span "​" at bounding box center [1029, 96] width 13 height 14
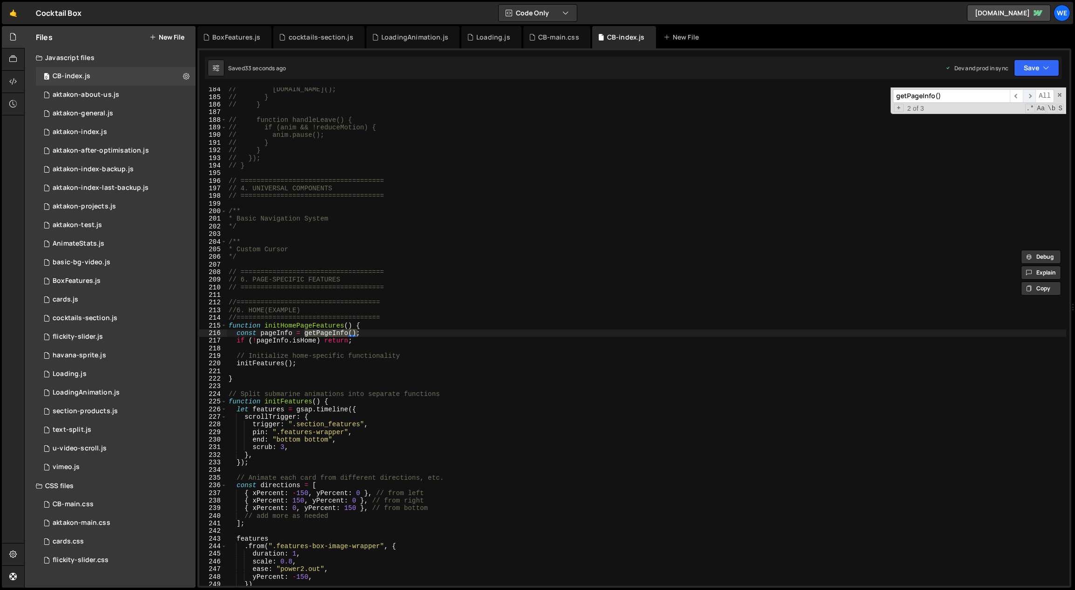
click at [1029, 95] on span "​" at bounding box center [1029, 96] width 13 height 14
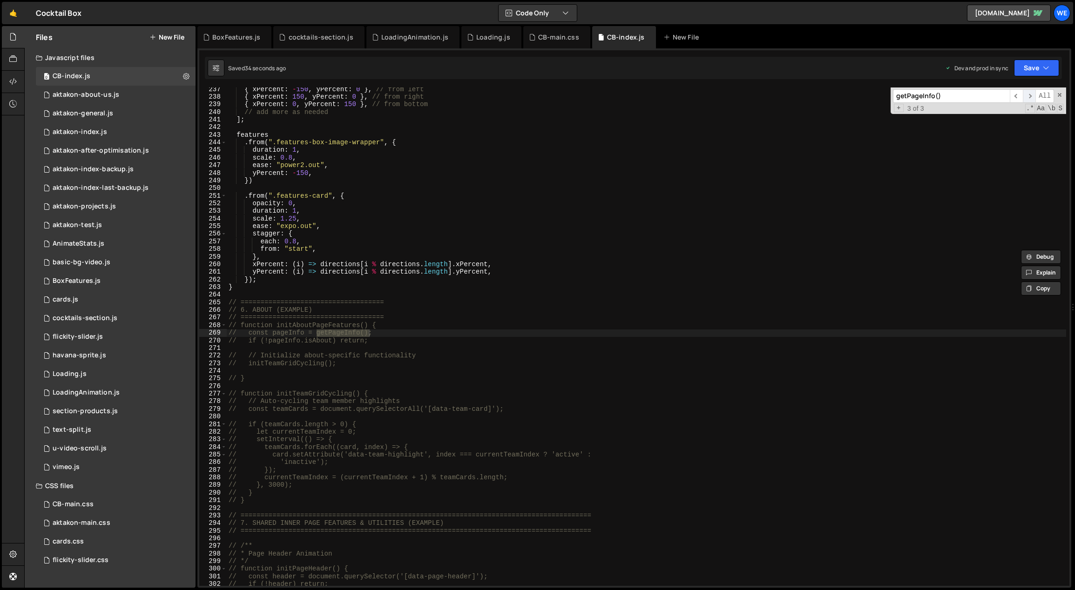
scroll to position [1815, 0]
click at [1029, 95] on span "​" at bounding box center [1029, 96] width 13 height 14
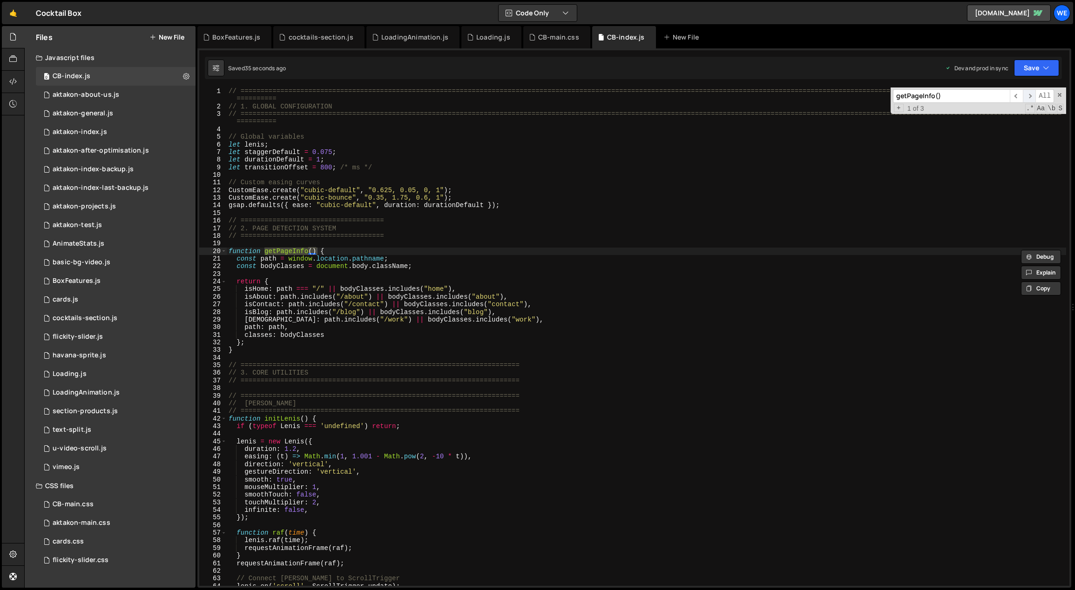
scroll to position [0, 0]
click at [1029, 95] on span "​" at bounding box center [1029, 96] width 13 height 14
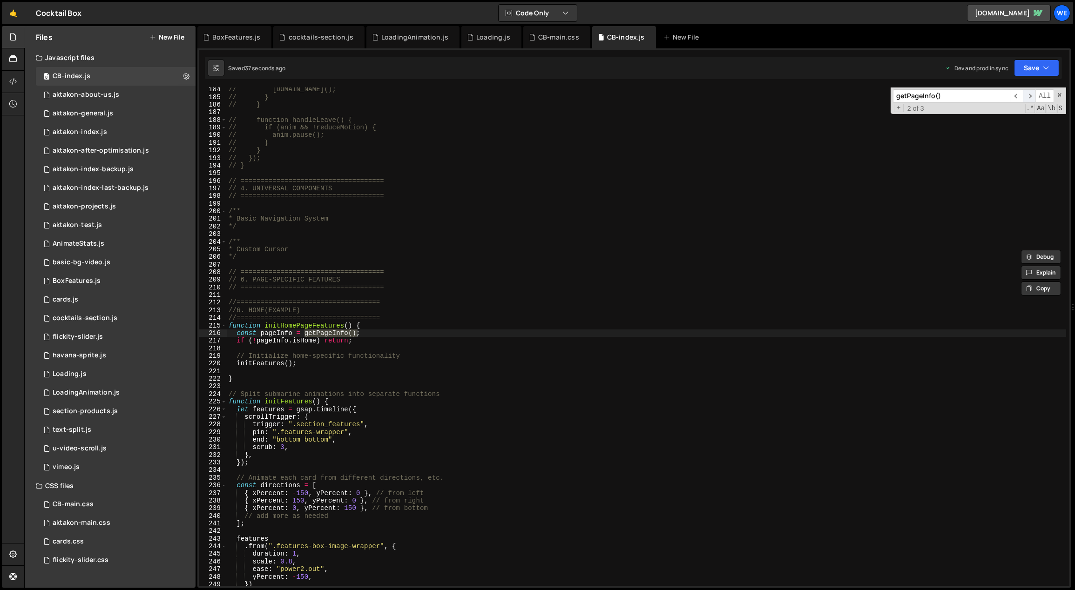
scroll to position [1411, 0]
click at [1019, 95] on span "​" at bounding box center [1016, 96] width 13 height 14
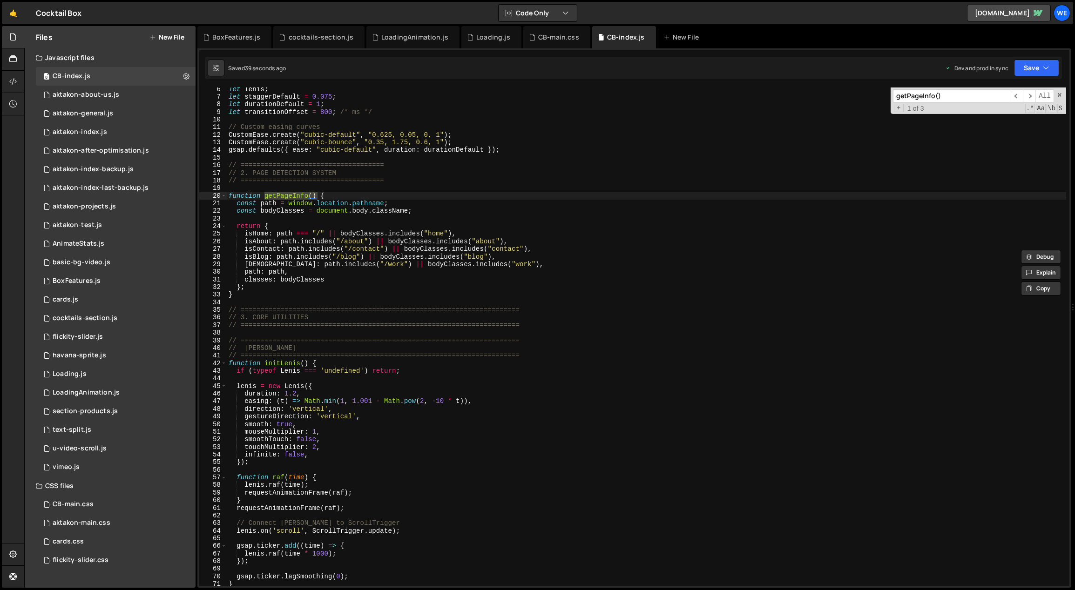
scroll to position [104, 0]
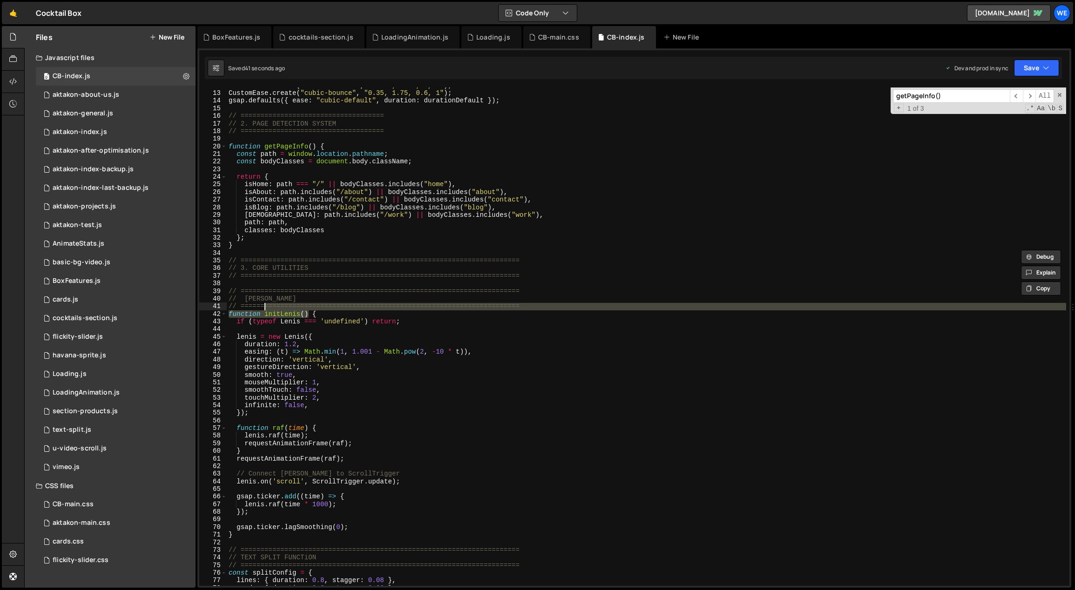
drag, startPoint x: 307, startPoint y: 313, endPoint x: 265, endPoint y: 310, distance: 42.5
click at [264, 310] on div "CustomEase . create ( "cubic-default" , "0.625, 0.05, 0, 1" ) ; CustomEase . cr…" at bounding box center [647, 339] width 840 height 514
drag, startPoint x: 271, startPoint y: 314, endPoint x: 277, endPoint y: 314, distance: 5.6
click at [271, 314] on div "CustomEase . create ( "cubic-default" , "0.625, 0.05, 0, 1" ) ; CustomEase . cr…" at bounding box center [646, 337] width 839 height 499
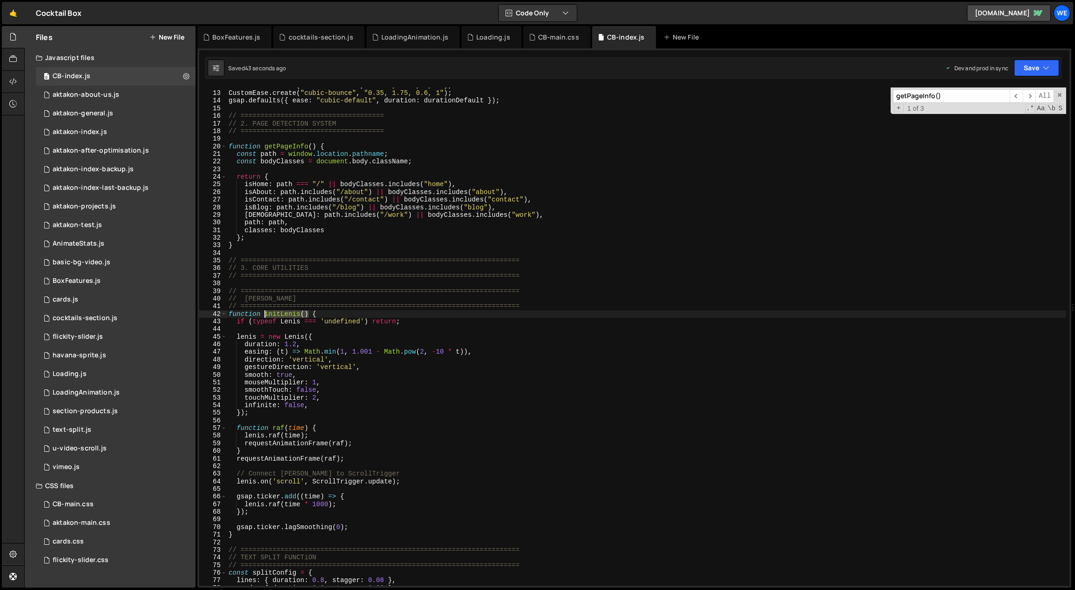
drag, startPoint x: 308, startPoint y: 314, endPoint x: 265, endPoint y: 313, distance: 42.4
click at [265, 313] on div "CustomEase . create ( "cubic-default" , "0.625, 0.05, 0, 1" ) ; CustomEase . cr…" at bounding box center [647, 339] width 840 height 514
click at [1029, 96] on span "​" at bounding box center [1029, 96] width 13 height 14
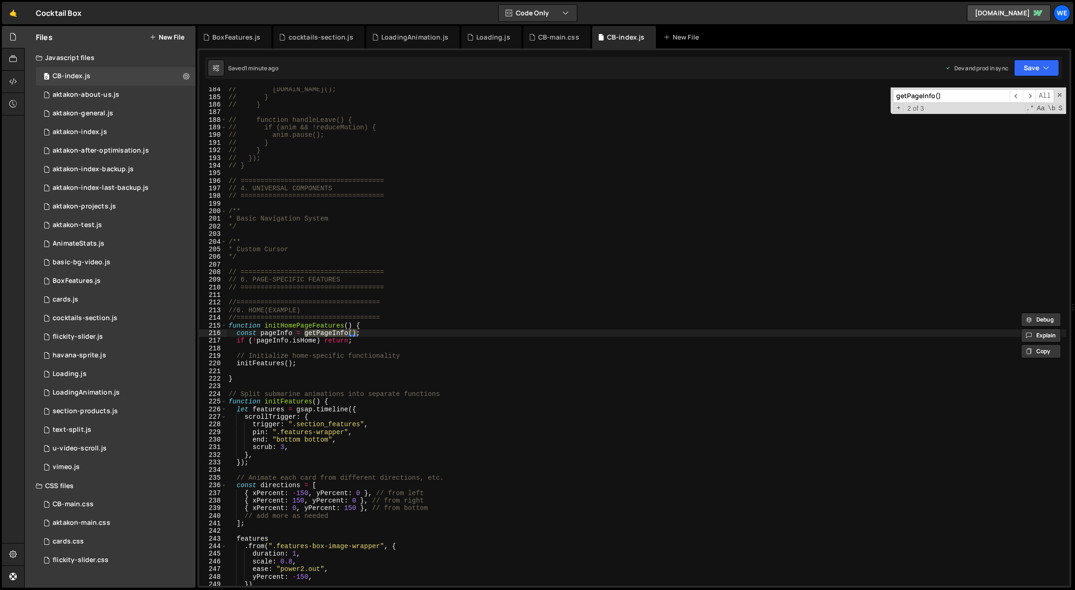
click at [538, 398] on div "// anim.play(); // } // } // function handleLeave() { // if (anim && !reduceMot…" at bounding box center [647, 343] width 840 height 514
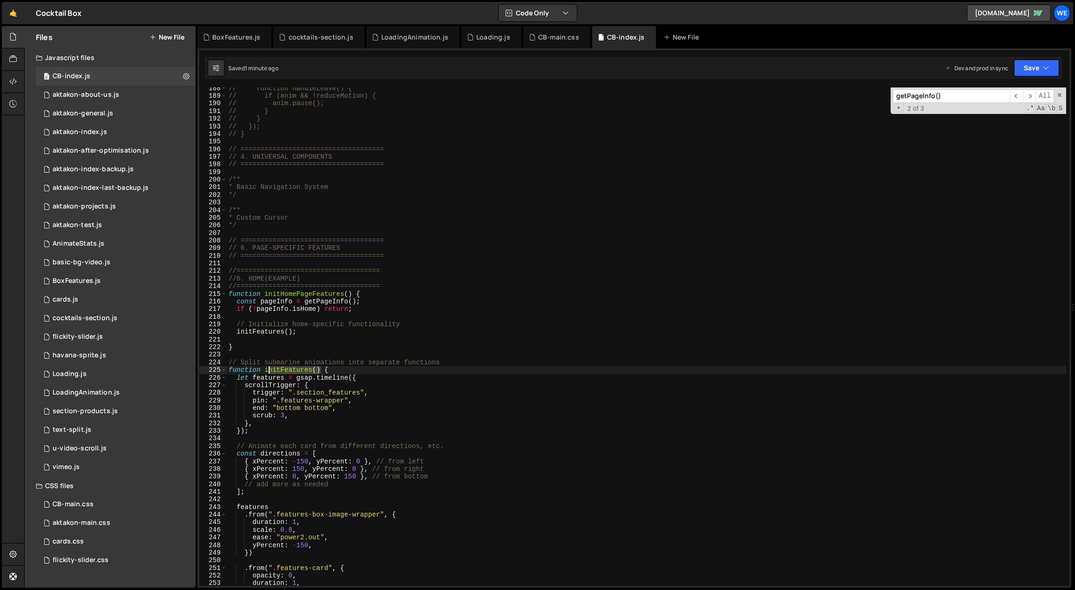
drag, startPoint x: 320, startPoint y: 370, endPoint x: 269, endPoint y: 370, distance: 51.2
click at [270, 368] on div "// function handleLeave() { // if (anim && !reduceMotion) { // anim.pause(); //…" at bounding box center [647, 342] width 840 height 514
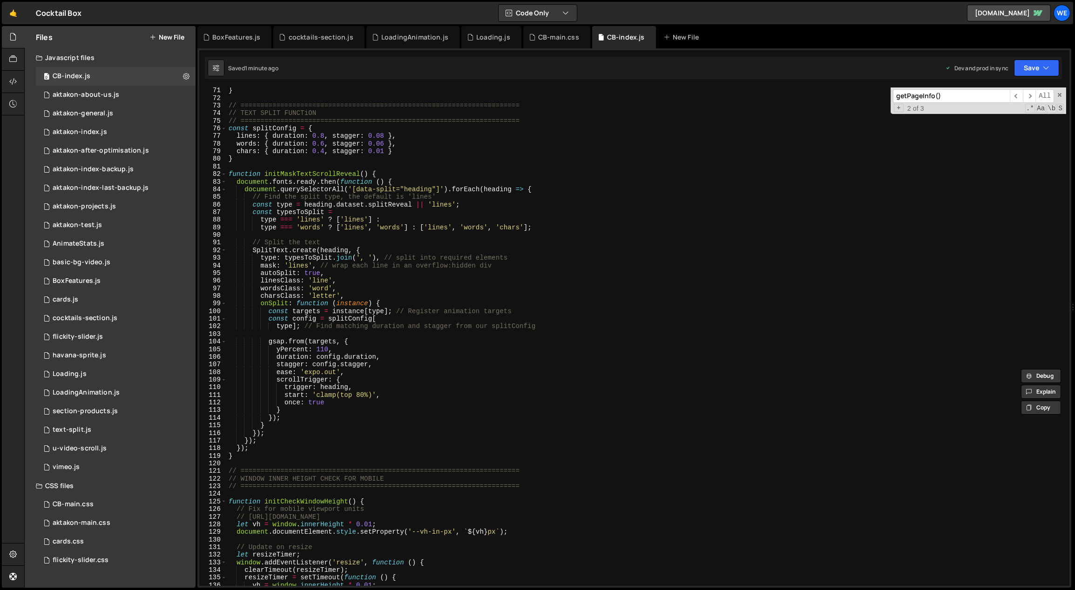
scroll to position [549, 0]
drag, startPoint x: 356, startPoint y: 500, endPoint x: 262, endPoint y: 500, distance: 94.0
click at [262, 500] on div "} // ====================================================================== // …" at bounding box center [647, 344] width 840 height 514
click at [1028, 94] on span "​" at bounding box center [1029, 96] width 13 height 14
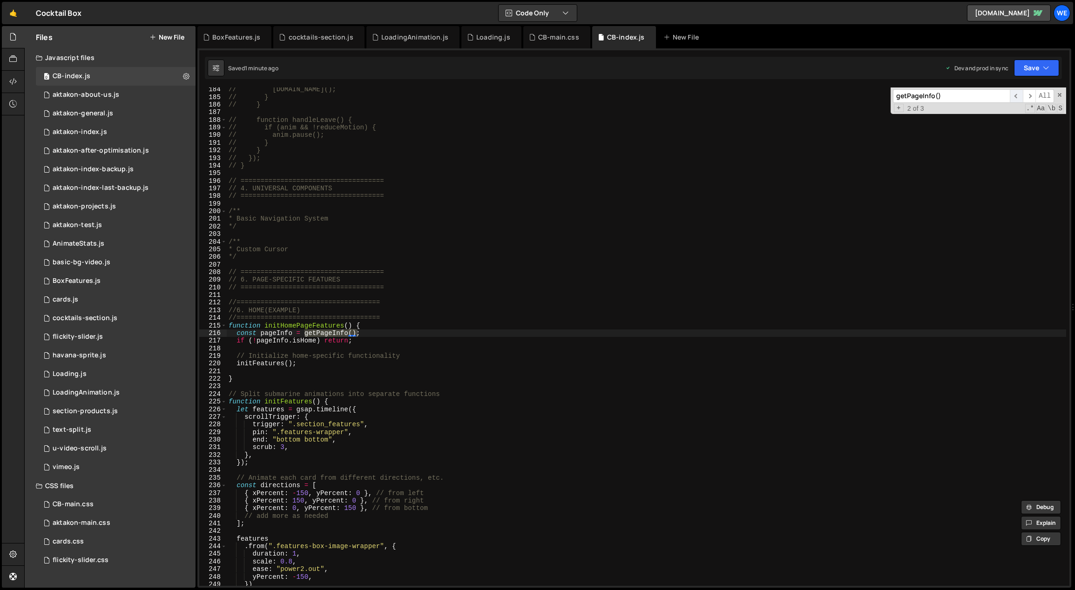
scroll to position [1411, 0]
click at [1018, 94] on span "​" at bounding box center [1016, 96] width 13 height 14
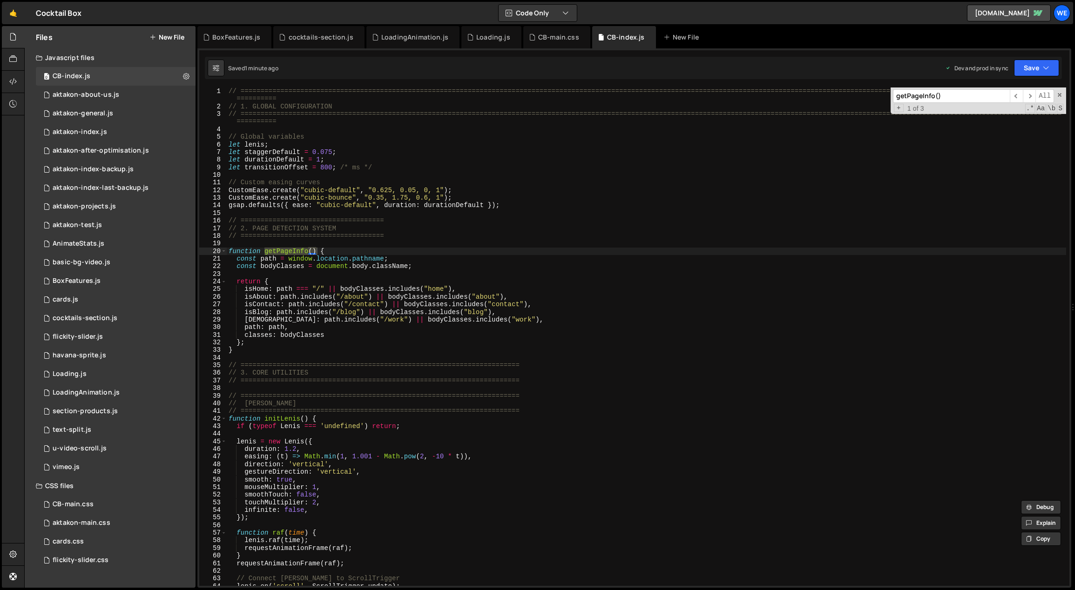
click at [369, 398] on div "// ============================================================================…" at bounding box center [647, 349] width 840 height 522
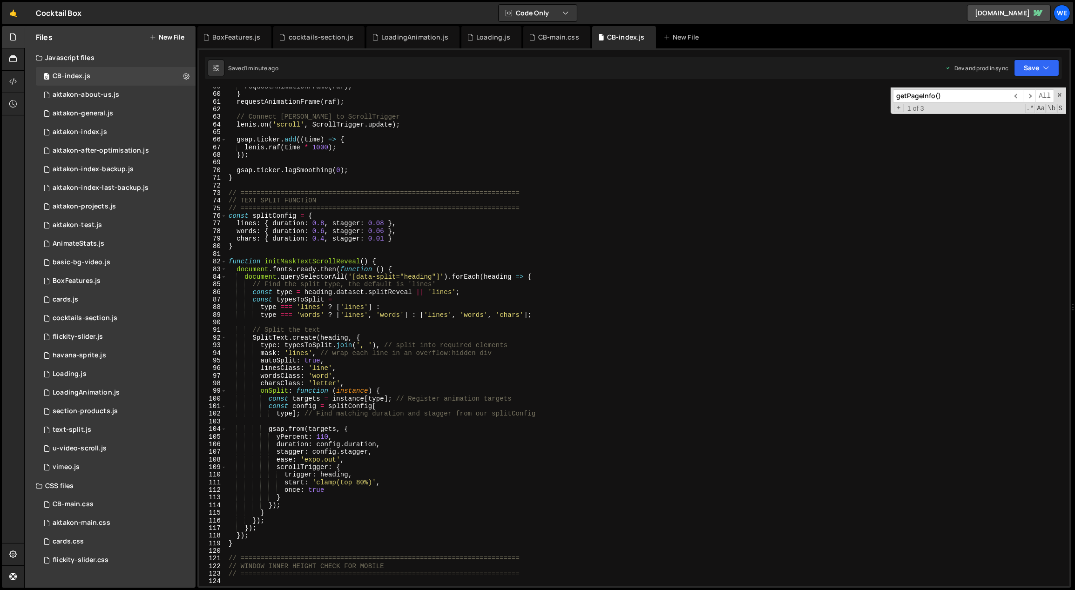
scroll to position [622, 0]
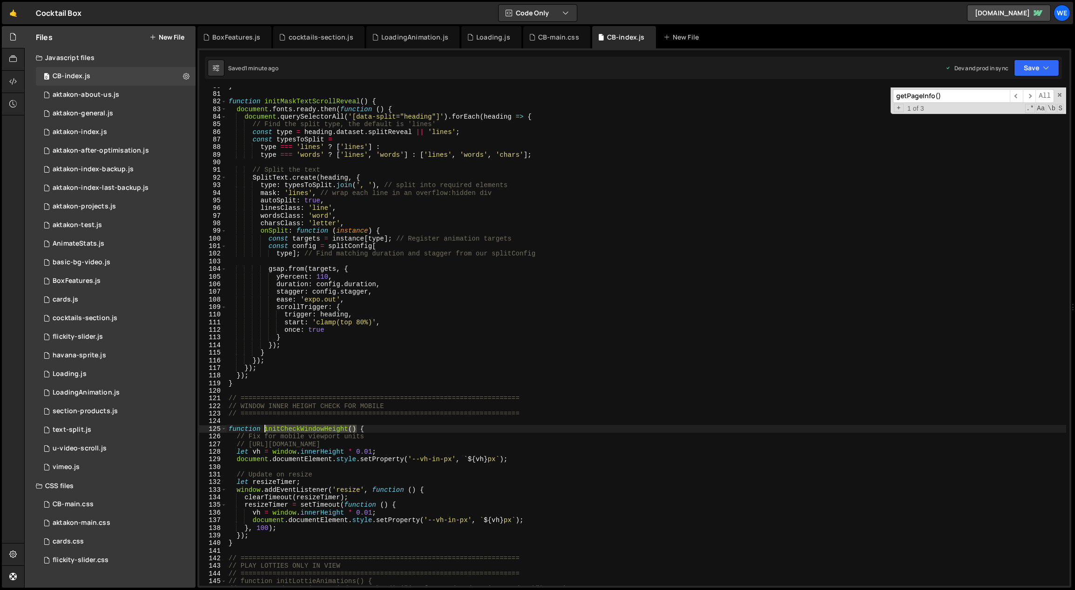
drag, startPoint x: 356, startPoint y: 429, endPoint x: 266, endPoint y: 428, distance: 89.9
click at [266, 428] on div "} function initMaskTextScrollReveal ( ) { document . fonts . ready . then ( fun…" at bounding box center [647, 339] width 840 height 514
type textarea "function initCheckWindowHeight() {"
type input "initCheckWindowHeight()"
click at [1034, 96] on span "​" at bounding box center [1029, 96] width 13 height 14
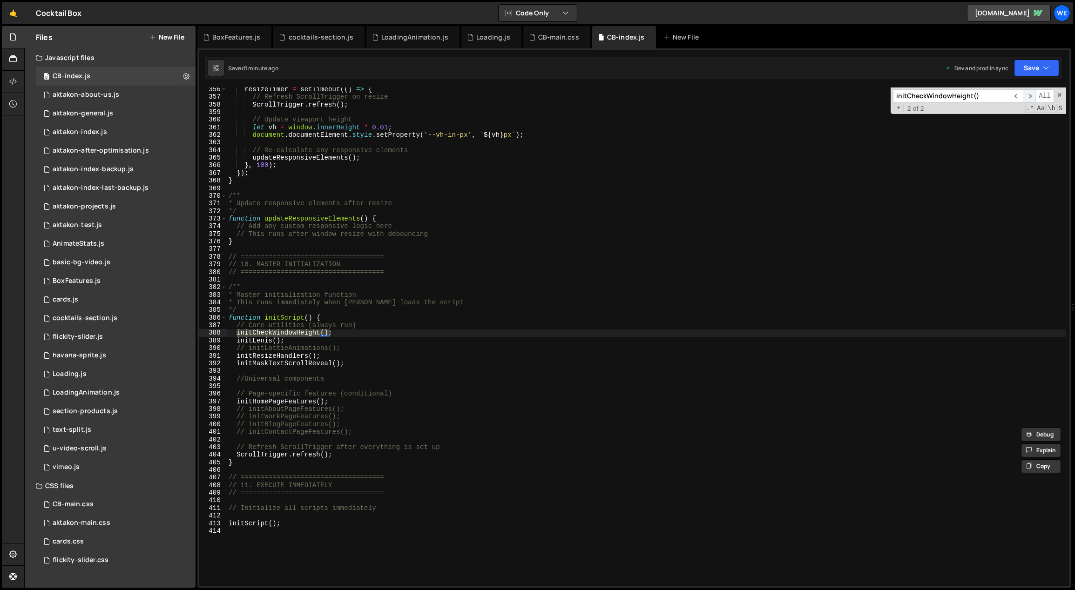
scroll to position [2721, 0]
click at [407, 344] on div "resizeTimer = setTimeout (( ) => { // Refresh ScrollTrigger on resize ScrollTri…" at bounding box center [647, 343] width 840 height 514
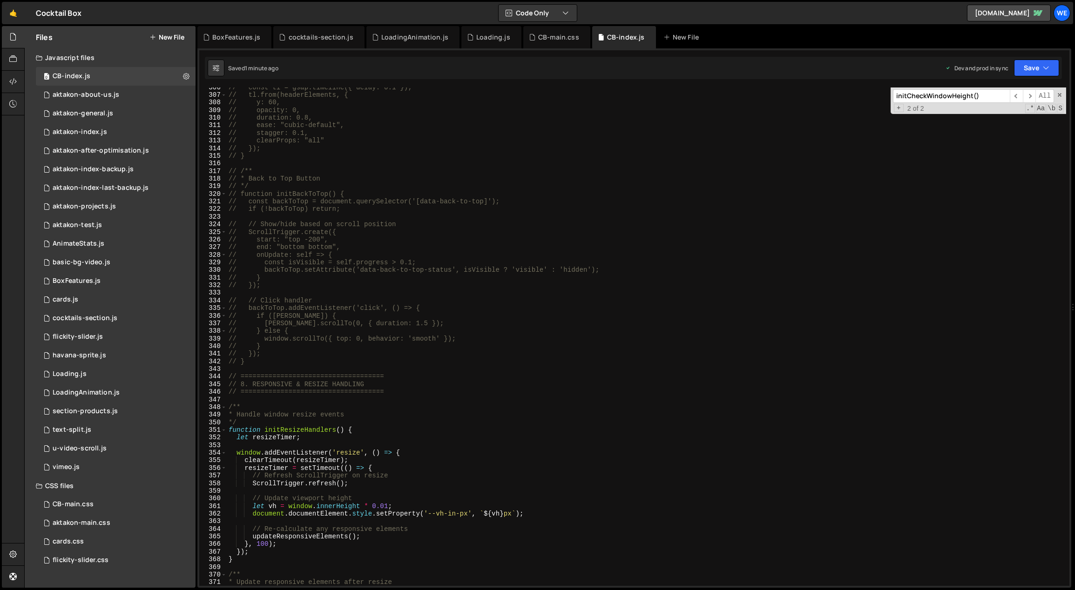
scroll to position [2351, 0]
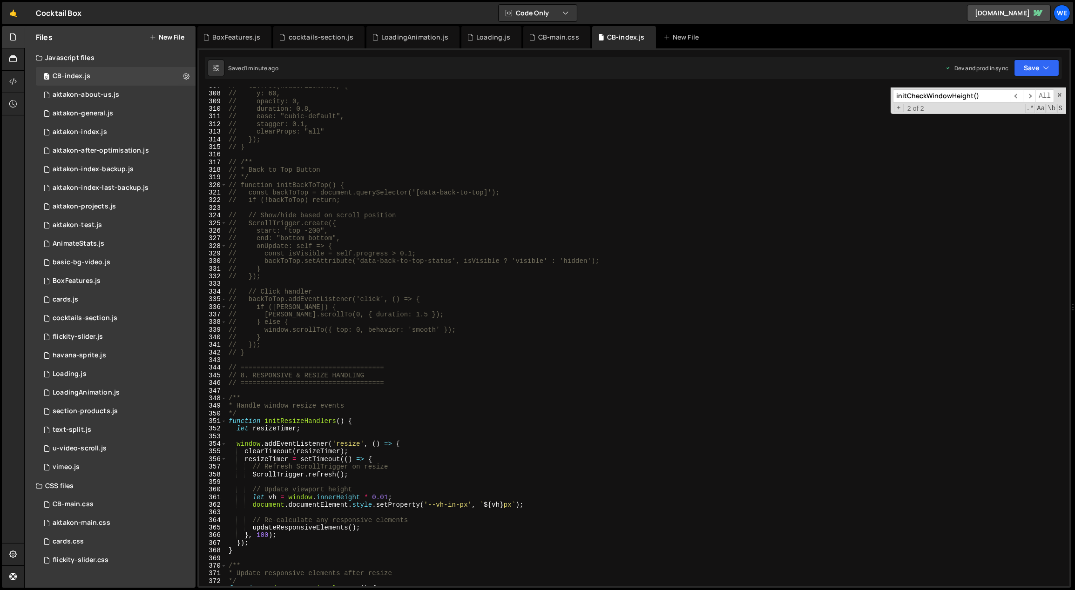
click at [364, 417] on div "// tl.from(headerElements, { // y: 60, // opacity: 0, // duration: 0.8, // ease…" at bounding box center [647, 339] width 840 height 514
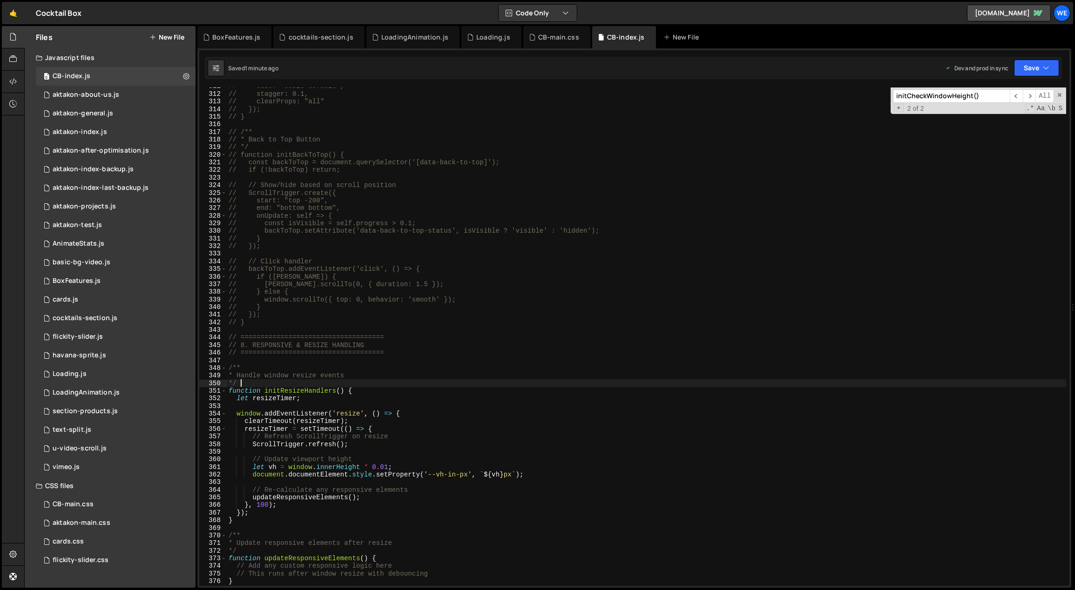
scroll to position [2462, 0]
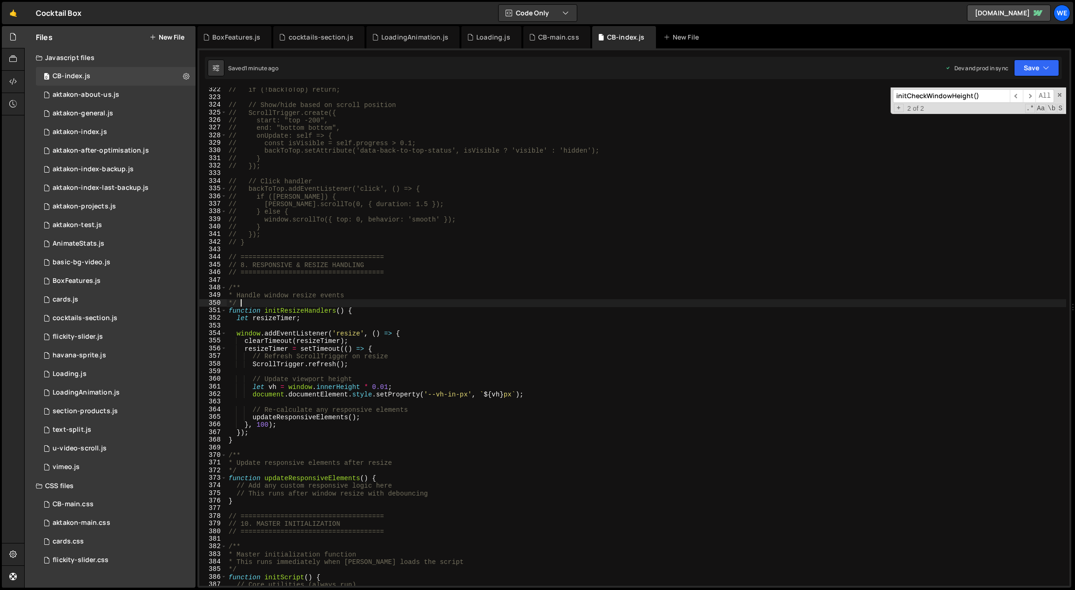
click at [543, 487] on div "// if (!backToTop) return; // // Show/hide based on scroll position // ScrollTr…" at bounding box center [647, 343] width 840 height 514
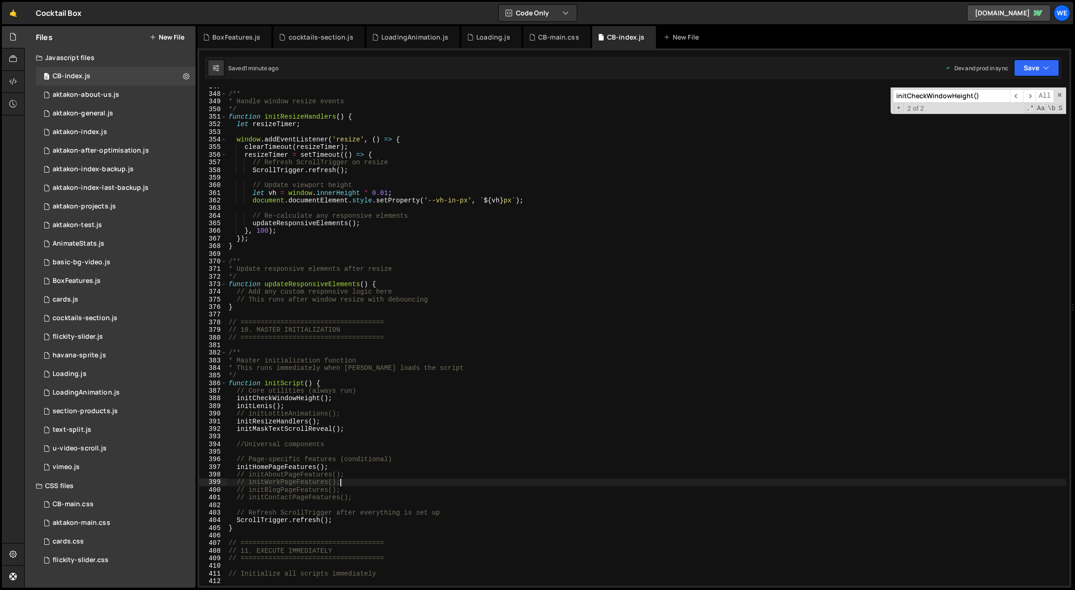
click at [527, 483] on div "/** * Handle window resize events */ function initResizeHandlers ( ) { let resi…" at bounding box center [647, 340] width 840 height 514
type textarea "initScript();"
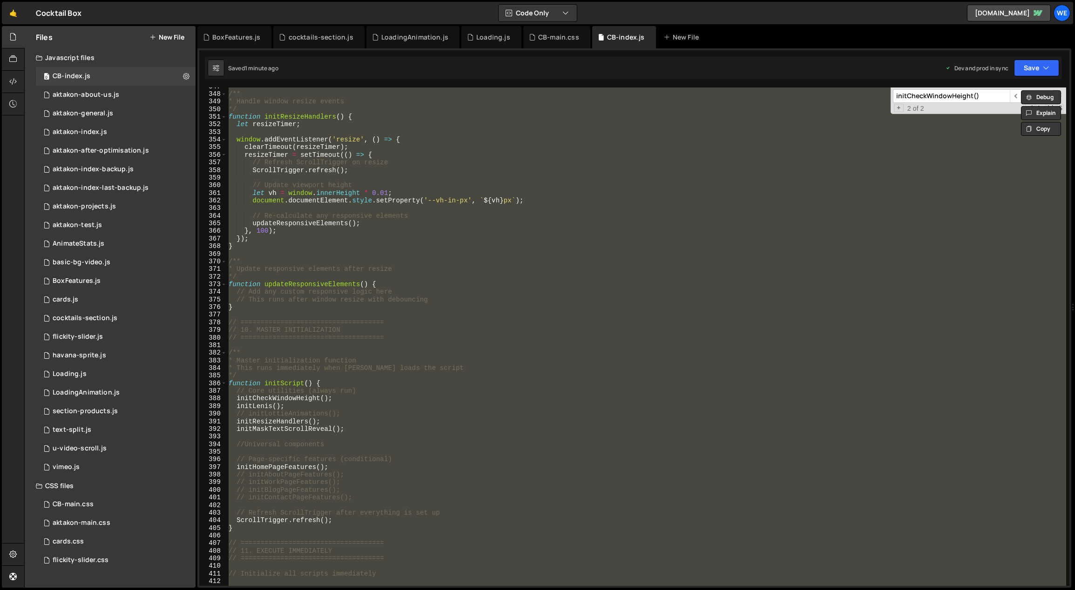
scroll to position [2824, 0]
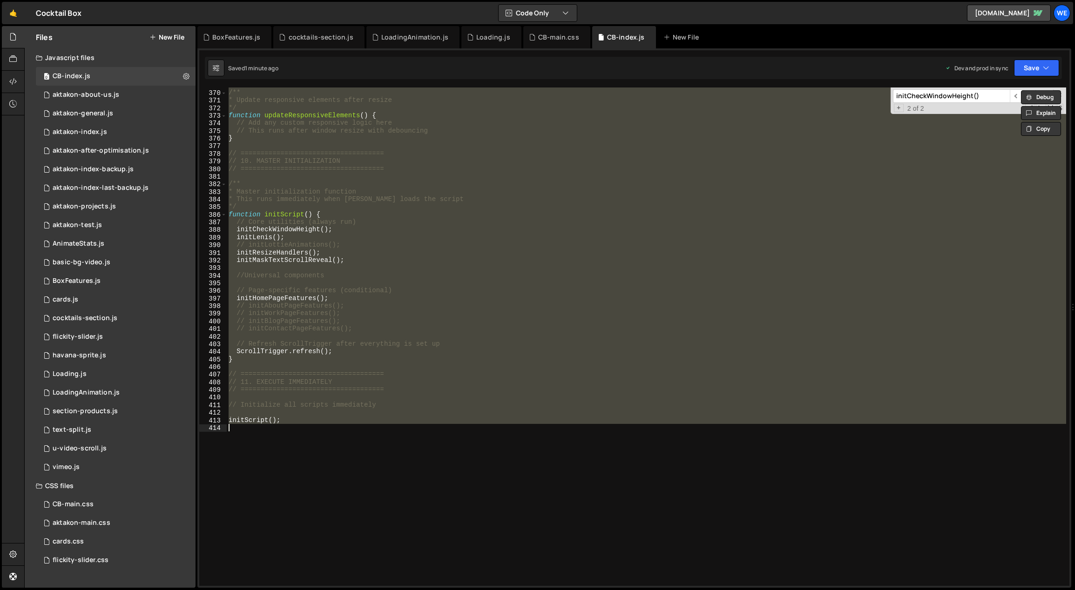
click at [527, 483] on div "/** * Update responsive elements after resize */ function updateResponsiveEleme…" at bounding box center [646, 337] width 839 height 499
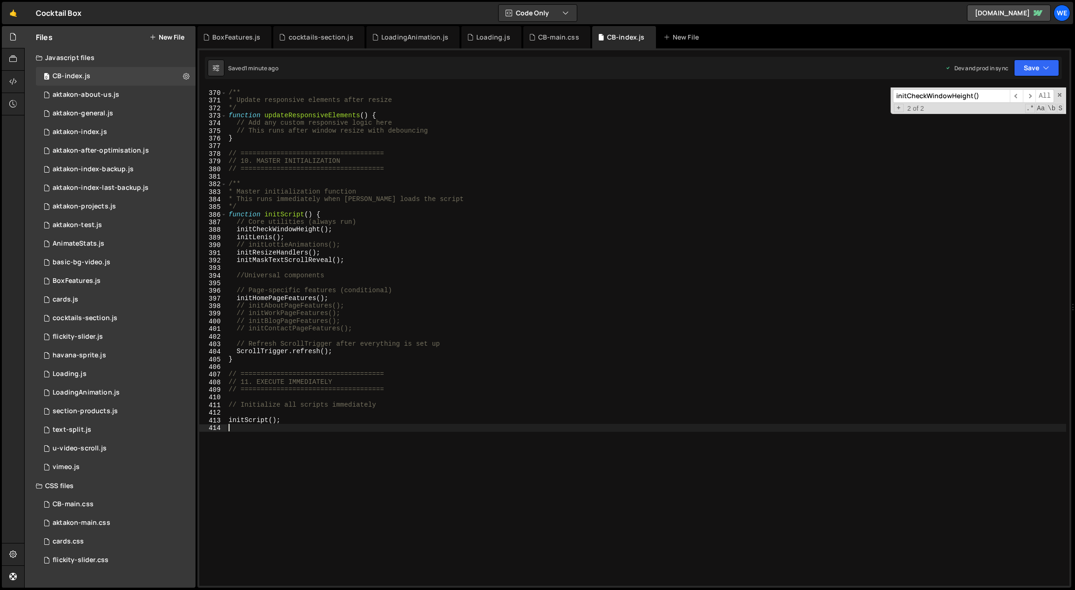
type textarea "initScript();"
click at [494, 339] on div "/** * Update responsive elements after resize */ function updateResponsiveEleme…" at bounding box center [647, 338] width 840 height 514
type textarea "initScript();"
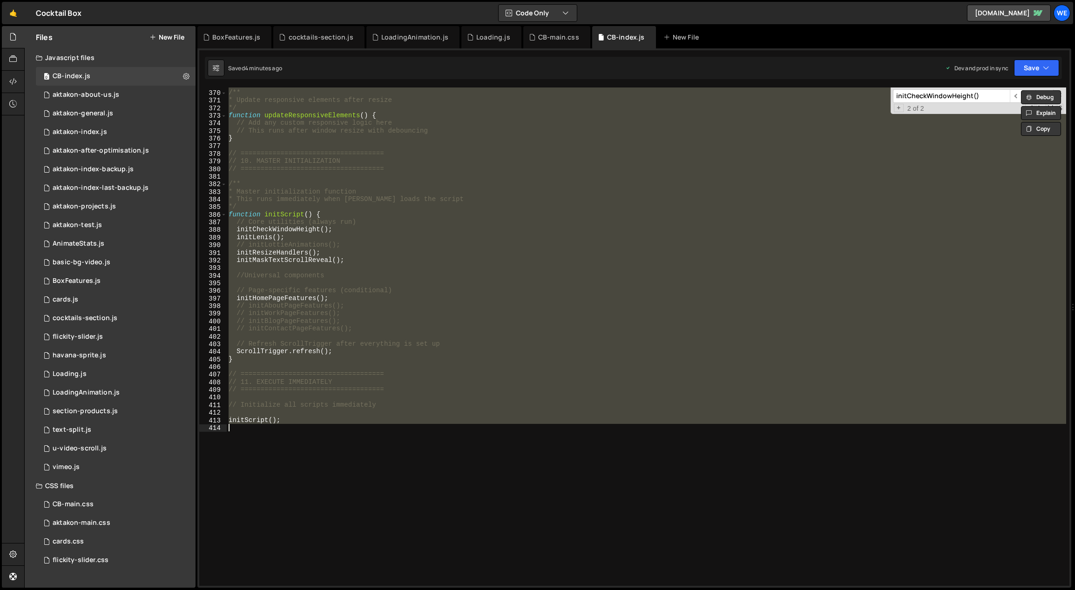
click at [453, 334] on div "/** * Update responsive elements after resize */ function updateResponsiveEleme…" at bounding box center [646, 337] width 839 height 499
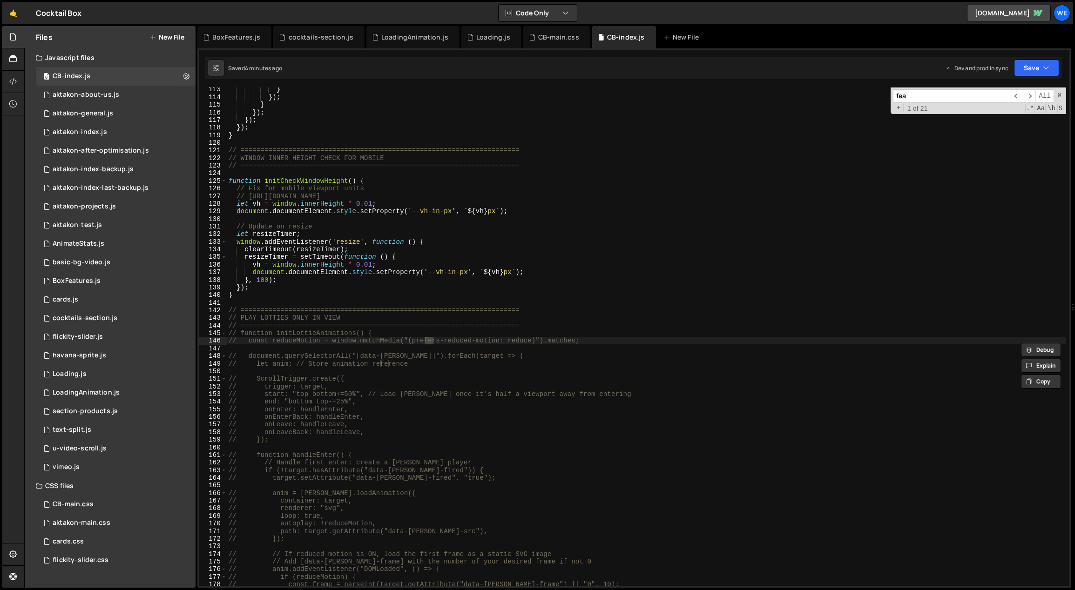
scroll to position [1357, 0]
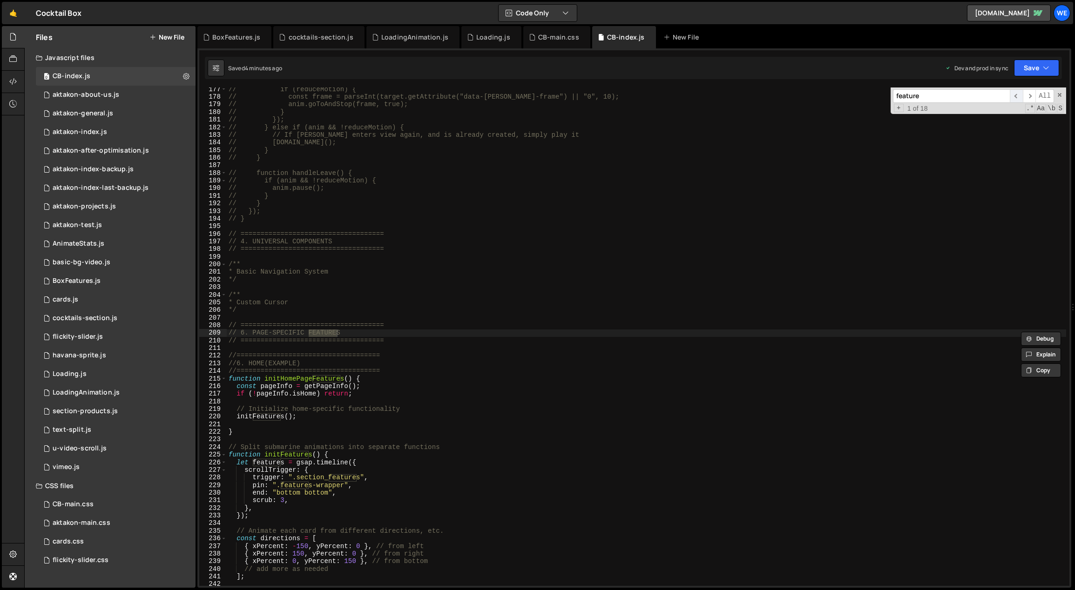
type input "feature"
click at [1016, 94] on span "​" at bounding box center [1016, 96] width 13 height 14
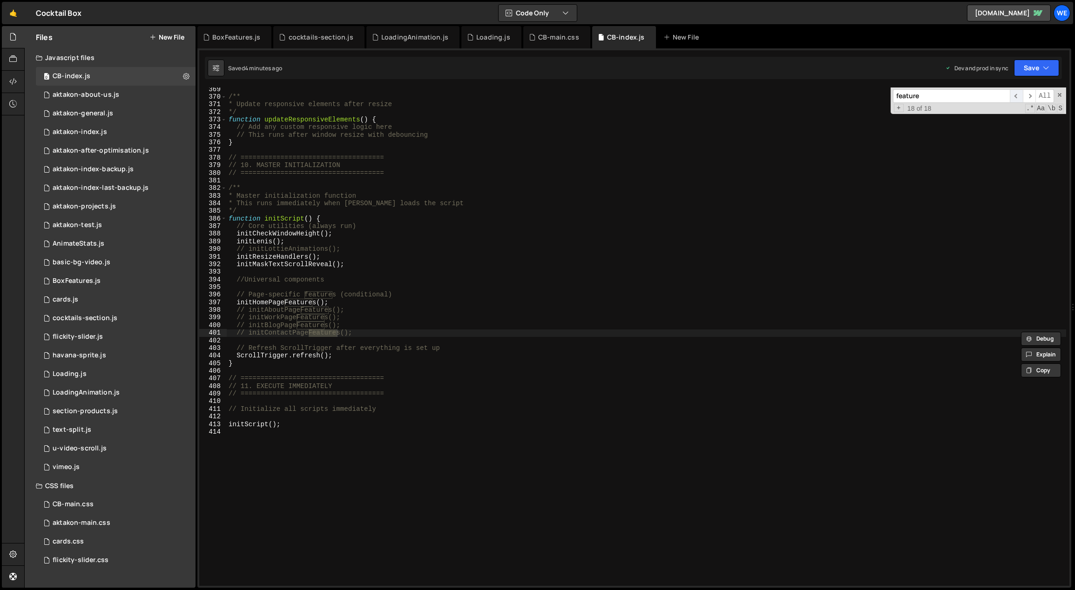
click at [1017, 93] on span "​" at bounding box center [1016, 96] width 13 height 14
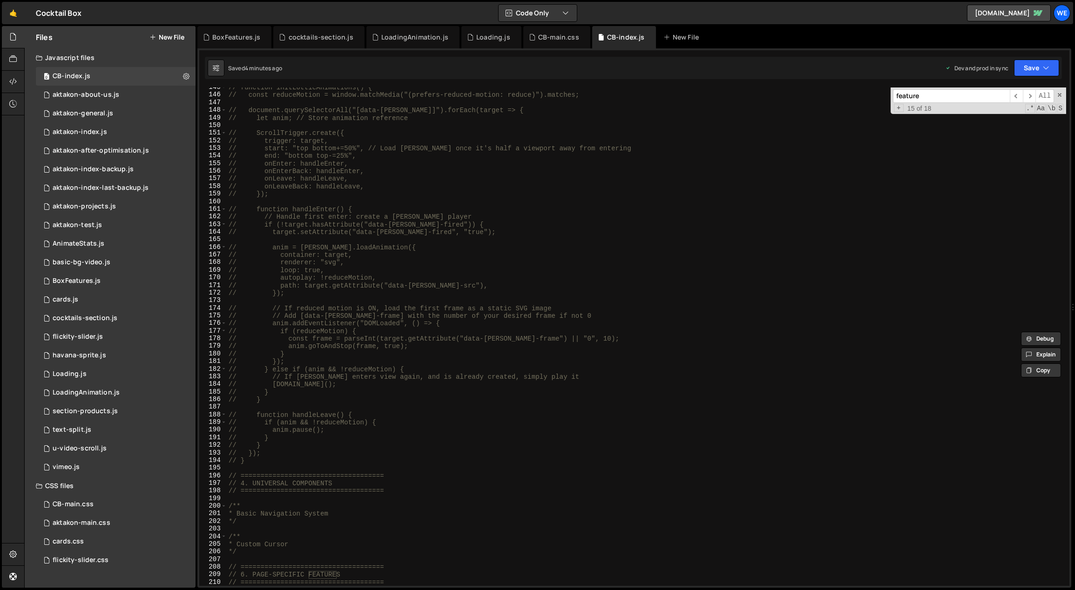
scroll to position [1451, 0]
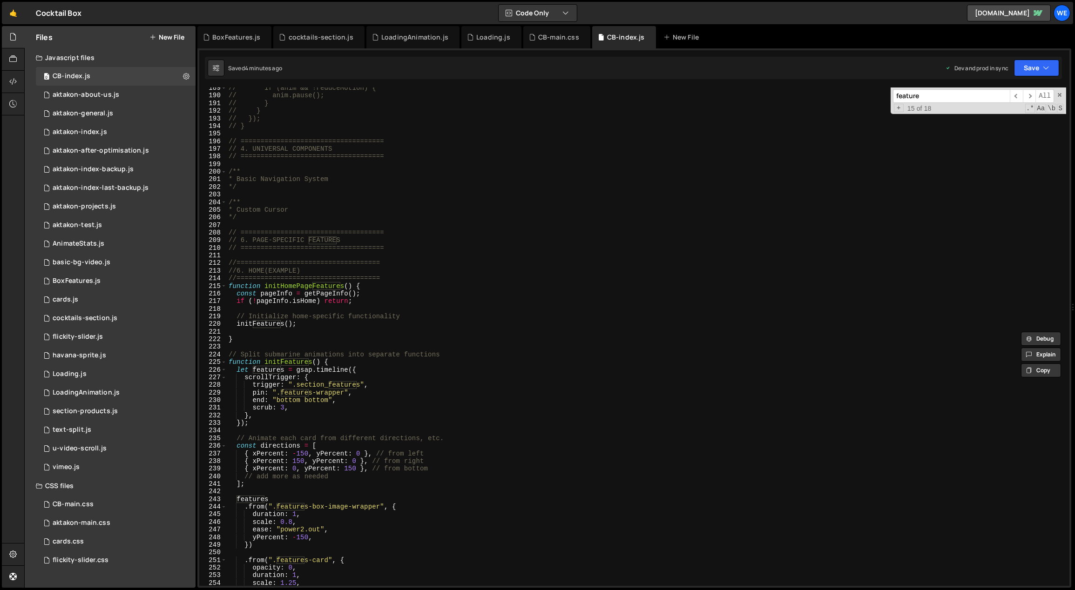
click at [386, 367] on div "// if (anim && !reduceMotion) { // anim.pause(); // } // } // }); // } // =====…" at bounding box center [647, 341] width 840 height 514
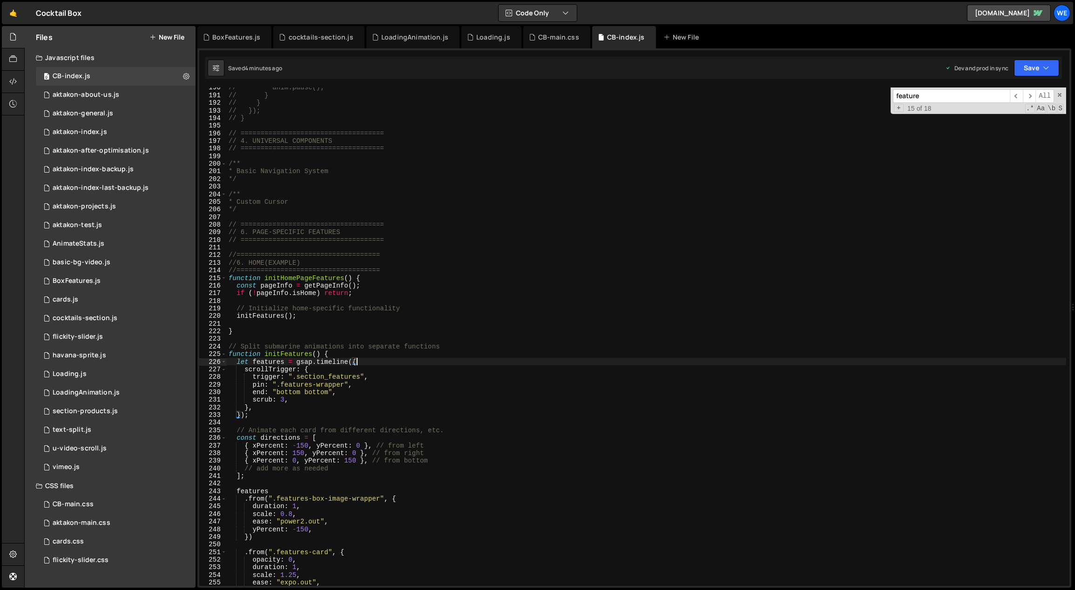
scroll to position [1458, 0]
drag, startPoint x: 337, startPoint y: 355, endPoint x: 227, endPoint y: 357, distance: 110.4
click at [227, 358] on div "// anim.pause(); // } // } // }); // } // ==================================== …" at bounding box center [647, 341] width 840 height 514
paste textarea "if (!featuresSection || !featuresWrapper) return;"
type textarea "if (!featuresSection || !featuresWrapper) return;"
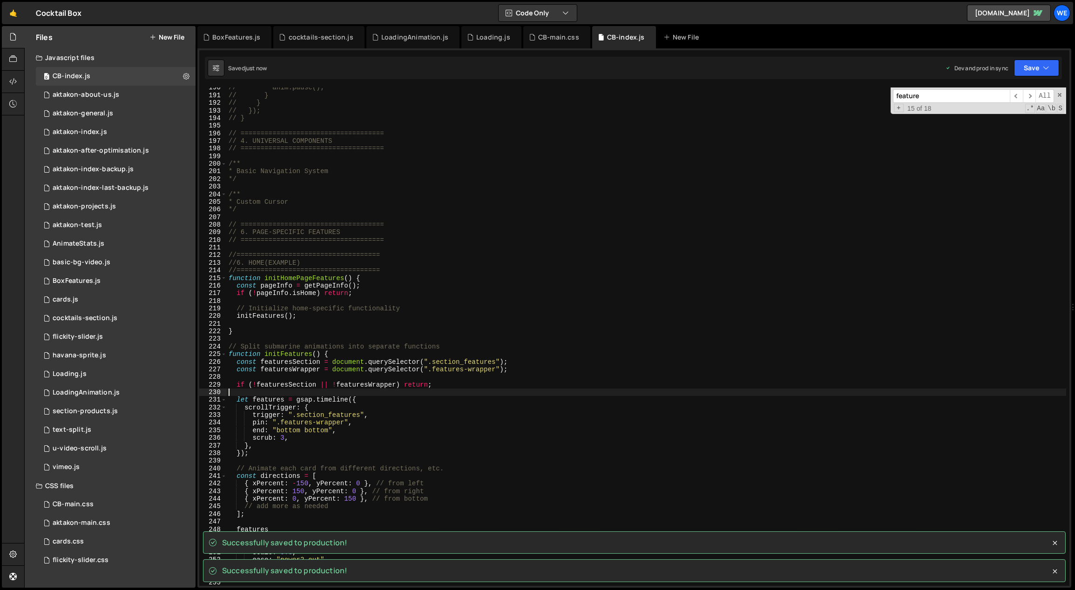
scroll to position [1491, 0]
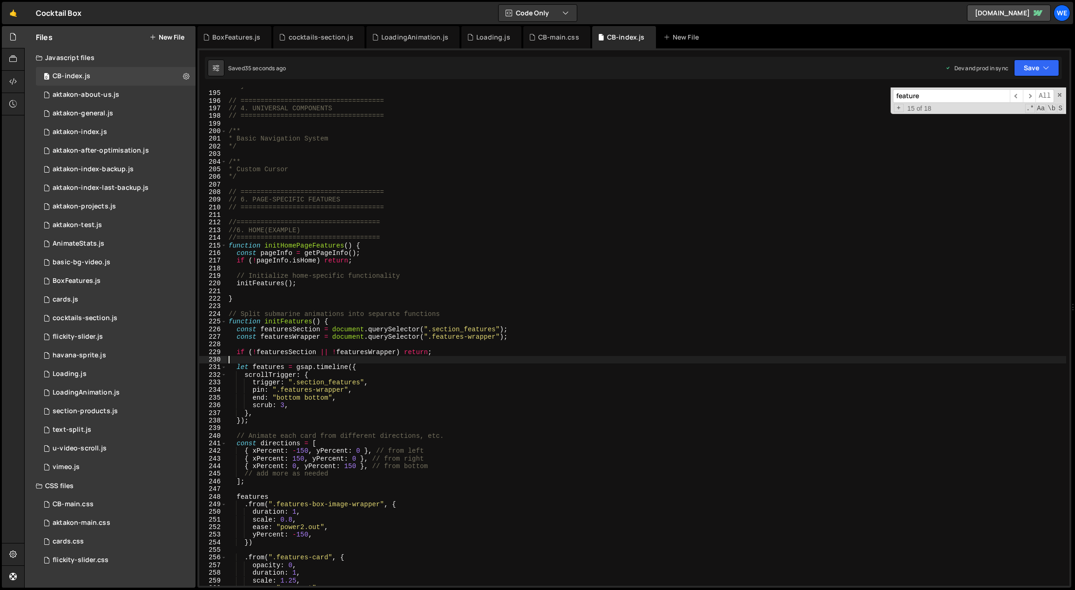
click at [482, 436] on div "// } // ==================================== // 4. UNIVERSAL COMPONENTS // ====…" at bounding box center [647, 339] width 840 height 514
type textarea "// Animate each card from different directions, etc."
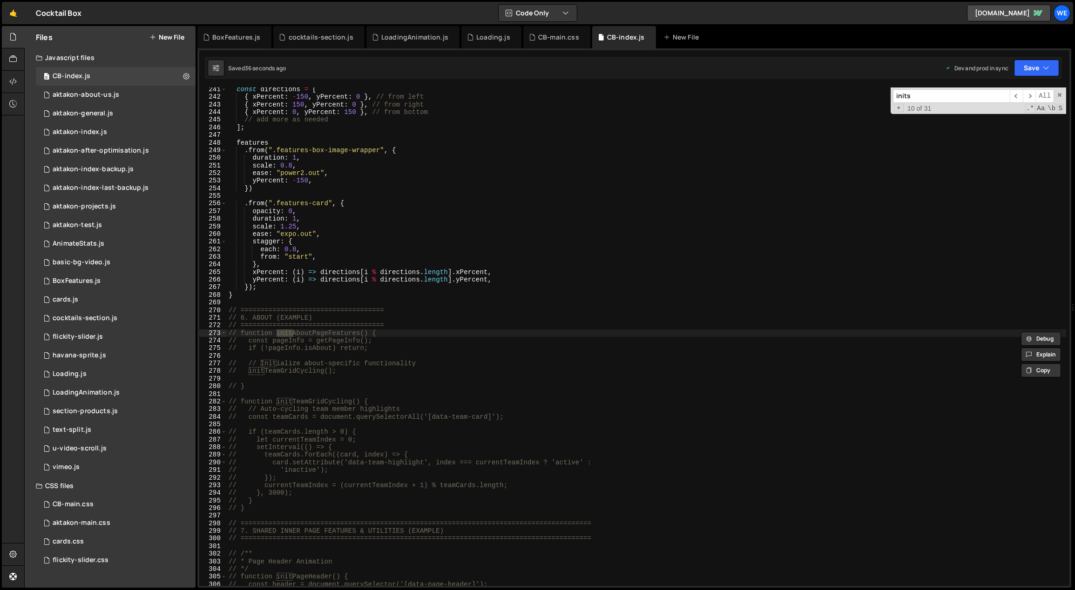
scroll to position [2744, 0]
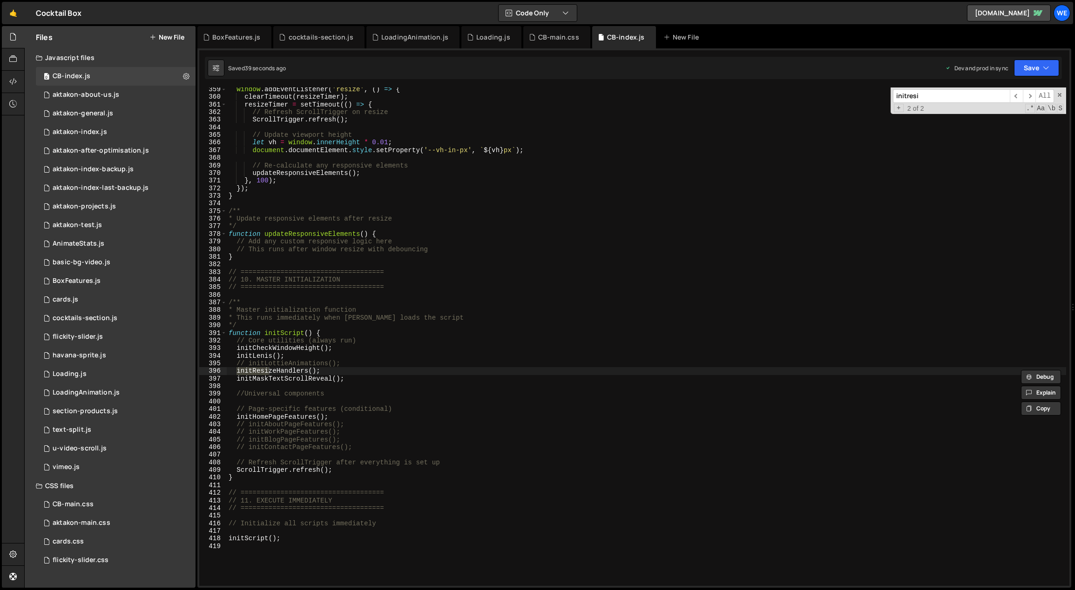
type input "initresi"
click at [1016, 102] on div "initresi ​ ​ All Replace All + 2 of 2 .* Aa \b S" at bounding box center [979, 101] width 176 height 27
click at [1017, 96] on span "​" at bounding box center [1016, 96] width 13 height 14
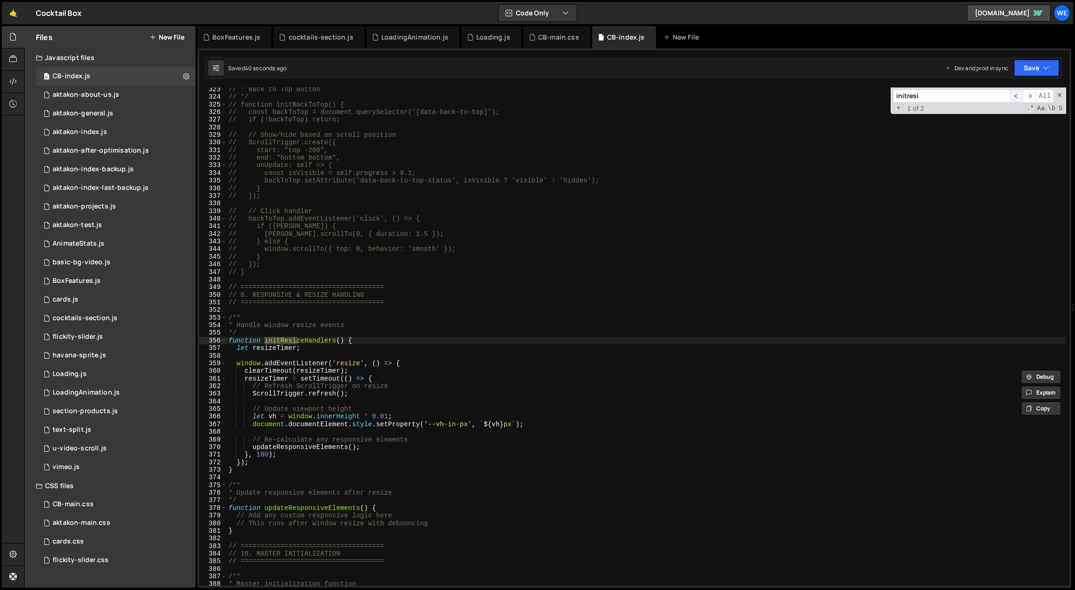
scroll to position [2470, 0]
click at [432, 335] on div "// * Back to Top Button // */ // function initBackToTop() { // const backToTop …" at bounding box center [647, 343] width 840 height 514
click at [393, 338] on div "// * Back to Top Button // */ // function initBackToTop() { // const backToTop …" at bounding box center [647, 343] width 840 height 514
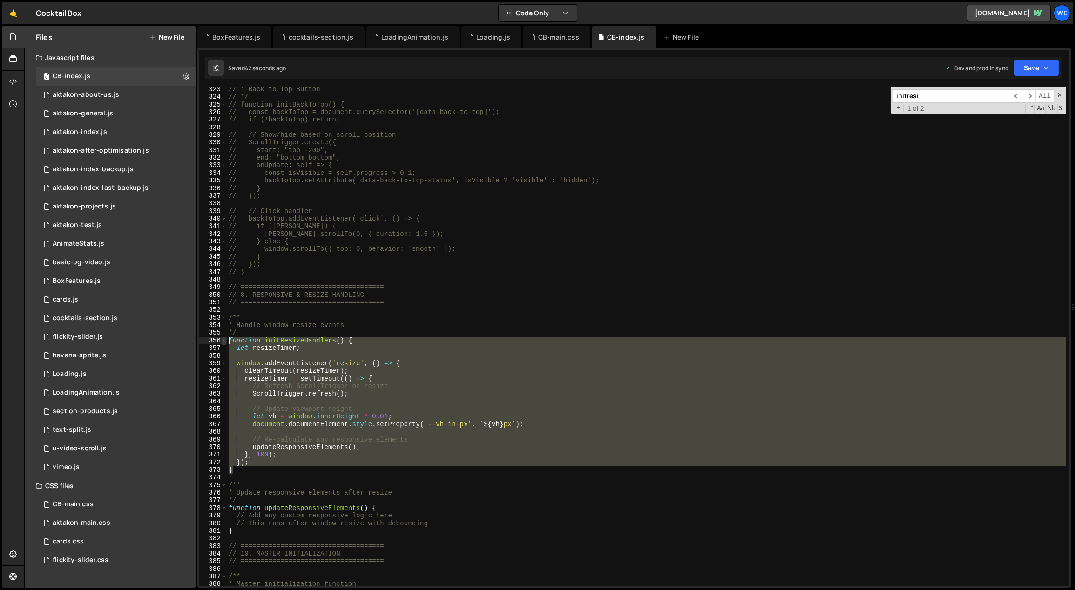
drag, startPoint x: 232, startPoint y: 470, endPoint x: 222, endPoint y: 338, distance: 131.7
click at [222, 338] on div "function initResizeHandlers() { 323 324 325 326 327 328 329 330 331 332 333 334…" at bounding box center [634, 337] width 870 height 499
paste textarea "}"
type textarea "}"
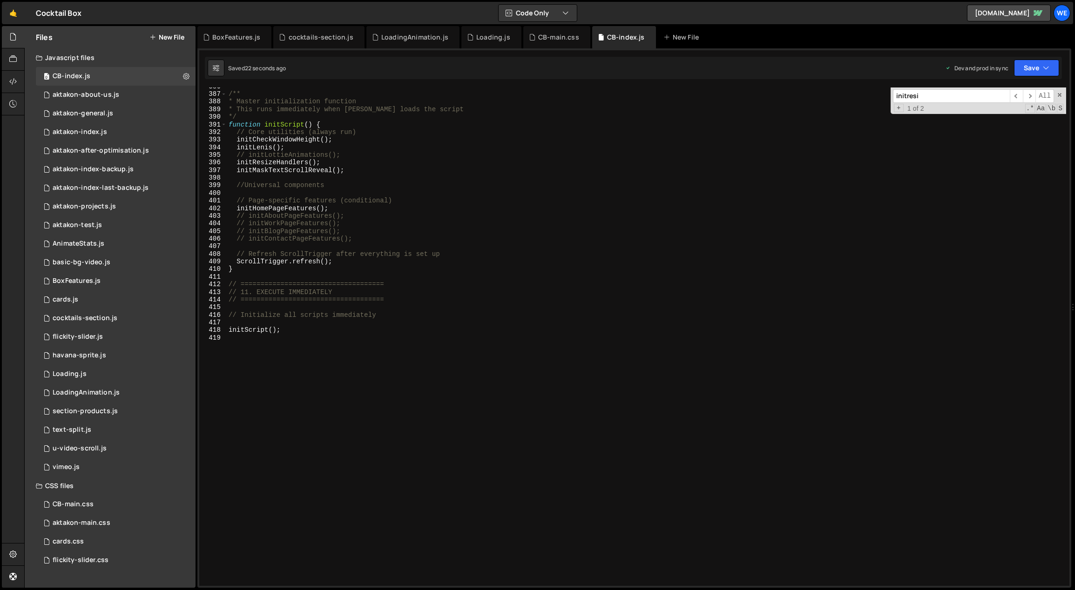
scroll to position [2901, 0]
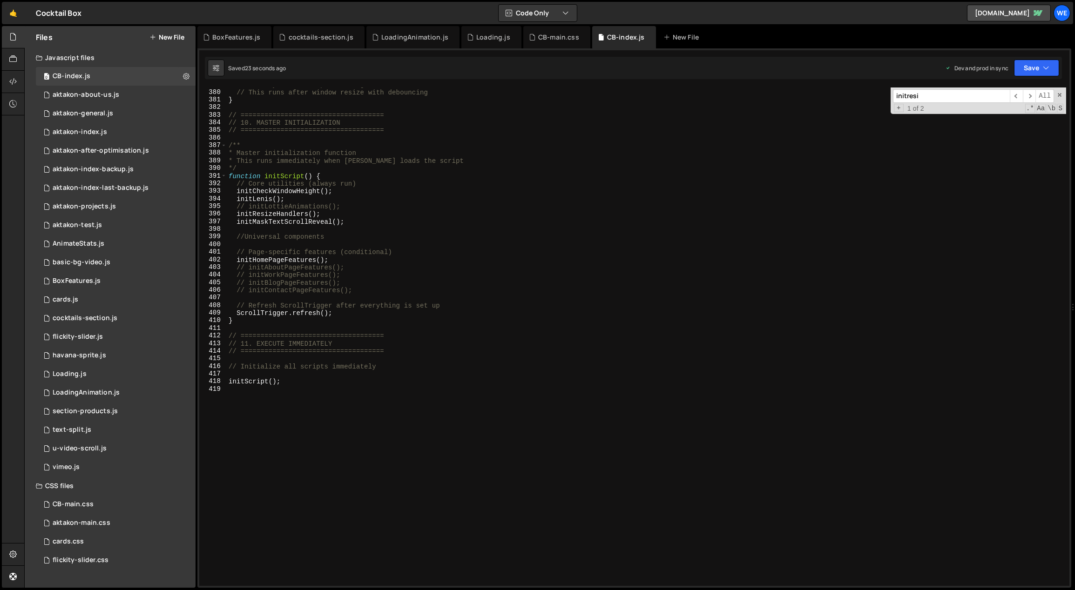
click at [291, 413] on div "// Add any custom responsive logic here // This runs after window resize with d…" at bounding box center [647, 338] width 840 height 514
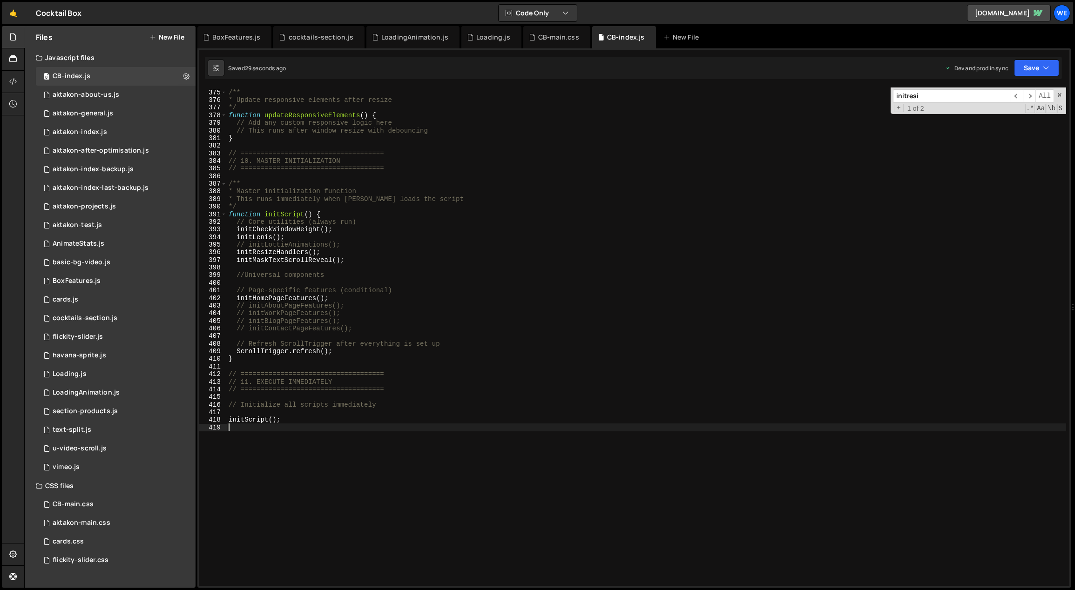
click at [273, 411] on div "/** * Update responsive elements after resize */ function updateResponsiveEleme…" at bounding box center [647, 338] width 840 height 514
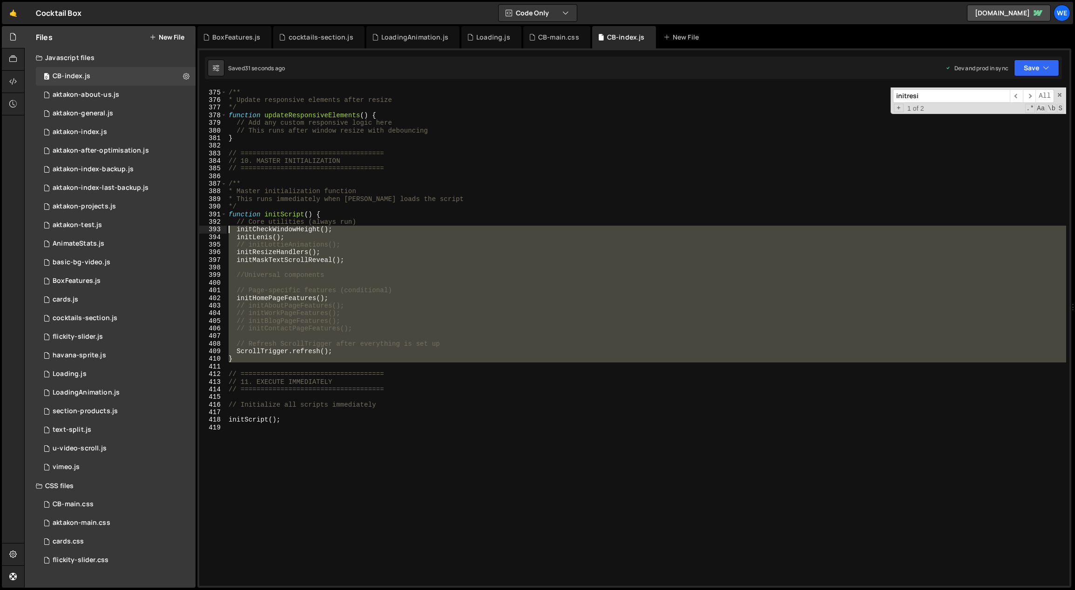
drag, startPoint x: 252, startPoint y: 363, endPoint x: 236, endPoint y: 271, distance: 93.7
click at [236, 270] on div "/** * Update responsive elements after resize */ function updateResponsiveEleme…" at bounding box center [647, 338] width 840 height 514
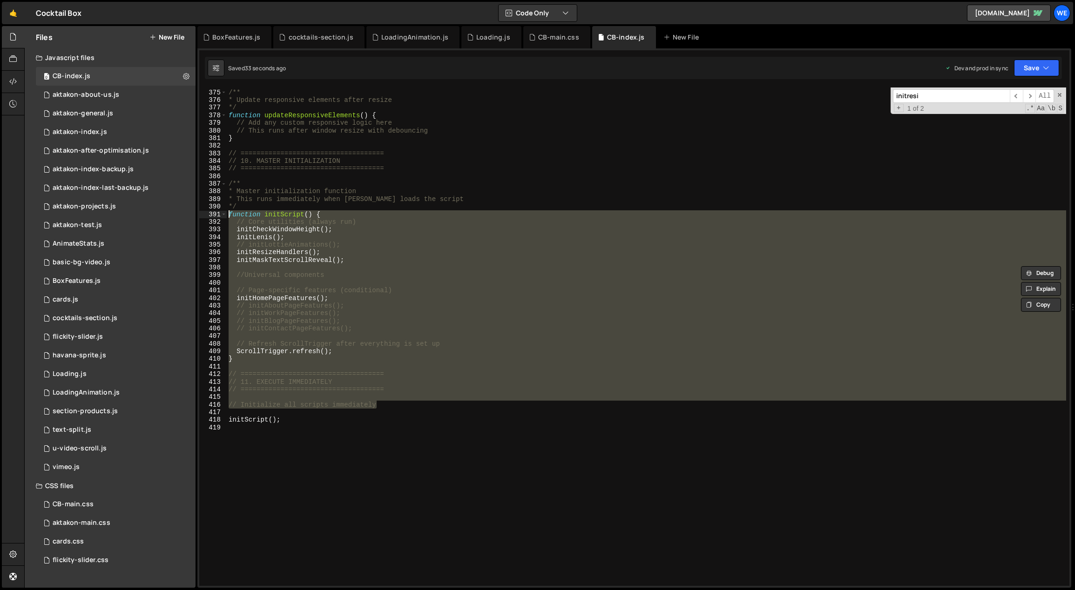
drag, startPoint x: 401, startPoint y: 406, endPoint x: 227, endPoint y: 217, distance: 257.0
click at [227, 217] on div "/** * Update responsive elements after resize */ function updateResponsiveEleme…" at bounding box center [647, 338] width 840 height 514
paste textarea "}"
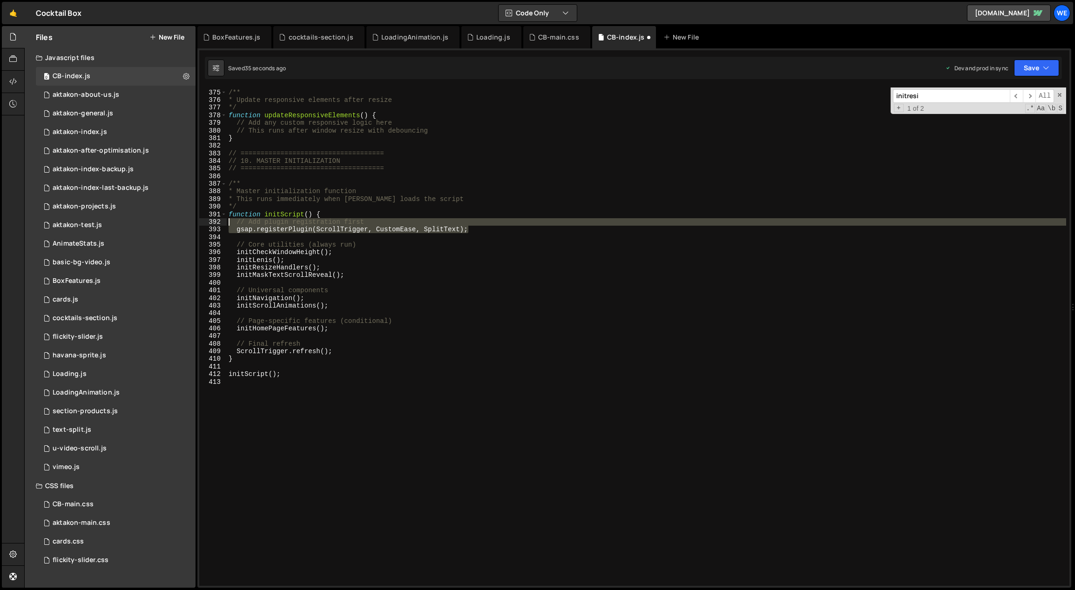
drag, startPoint x: 486, startPoint y: 227, endPoint x: 203, endPoint y: 224, distance: 282.6
click at [203, 224] on div "} 374 375 376 377 378 379 380 381 382 383 384 385 386 387 388 389 390 391 392 3…" at bounding box center [634, 337] width 870 height 499
type textarea "// Add plugin registration first gsap.registerPlugin(ScrollTrigger, CustomEase,…"
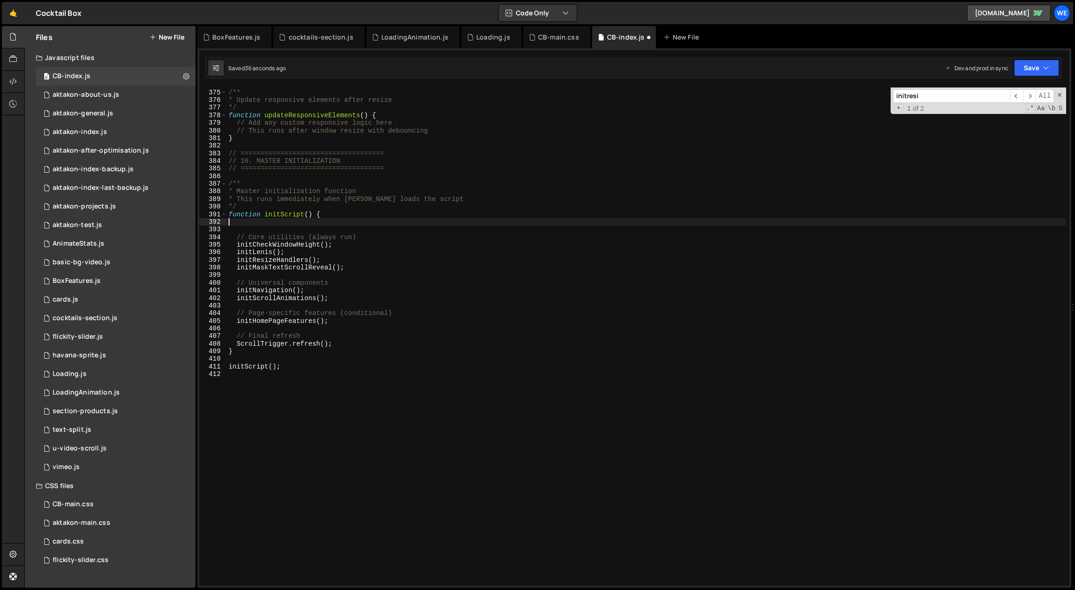
click at [350, 249] on div "/** * Update responsive elements after resize */ function updateResponsiveEleme…" at bounding box center [647, 338] width 840 height 514
type textarea "initLenis();"
click at [304, 228] on div "/** * Update responsive elements after resize */ function updateResponsiveEleme…" at bounding box center [647, 338] width 840 height 514
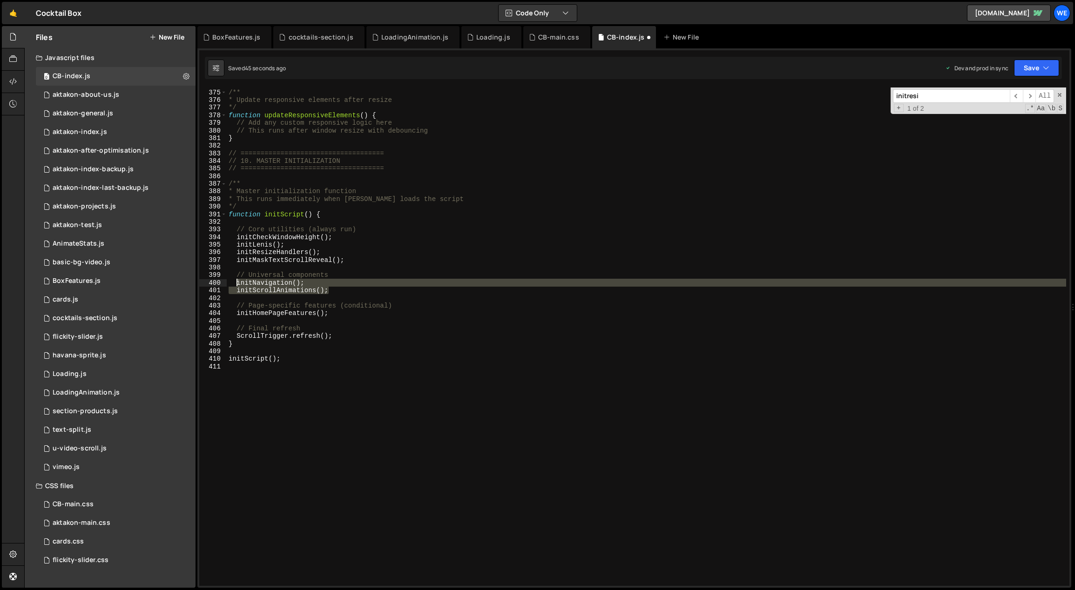
drag, startPoint x: 334, startPoint y: 290, endPoint x: 236, endPoint y: 284, distance: 97.9
click at [236, 284] on div "/** * Update responsive elements after resize */ function updateResponsiveEleme…" at bounding box center [647, 338] width 840 height 514
click at [364, 283] on div "/** * Update responsive elements after resize */ function updateResponsiveEleme…" at bounding box center [646, 337] width 839 height 499
type textarea "// initNavigation();"
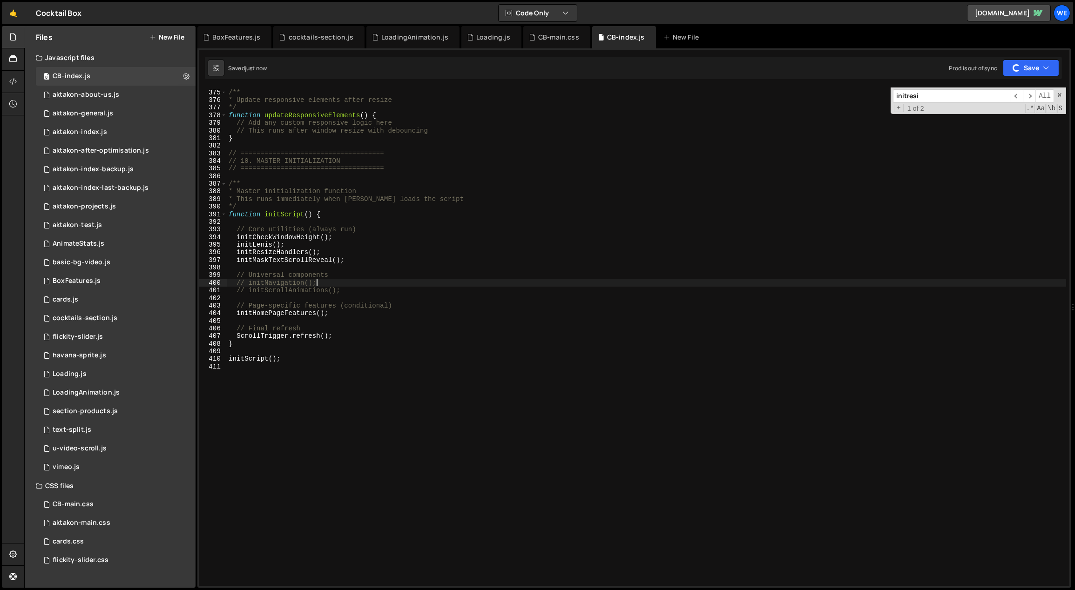
click at [398, 302] on div "/** * Update responsive elements after resize */ function updateResponsiveEleme…" at bounding box center [647, 338] width 840 height 514
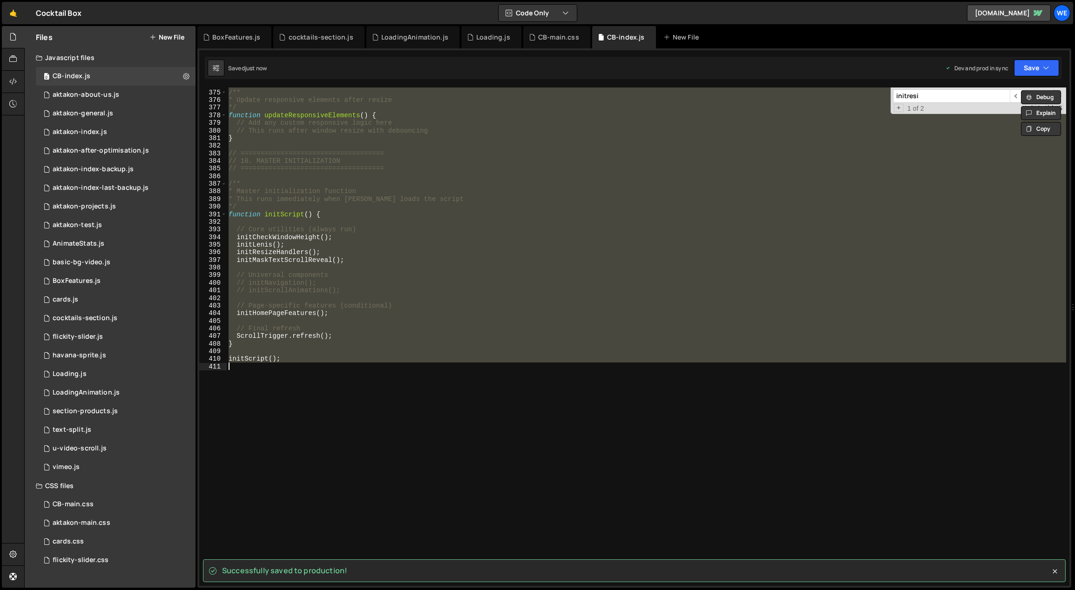
click at [405, 312] on div "/** * Update responsive elements after resize */ function updateResponsiveEleme…" at bounding box center [646, 337] width 839 height 499
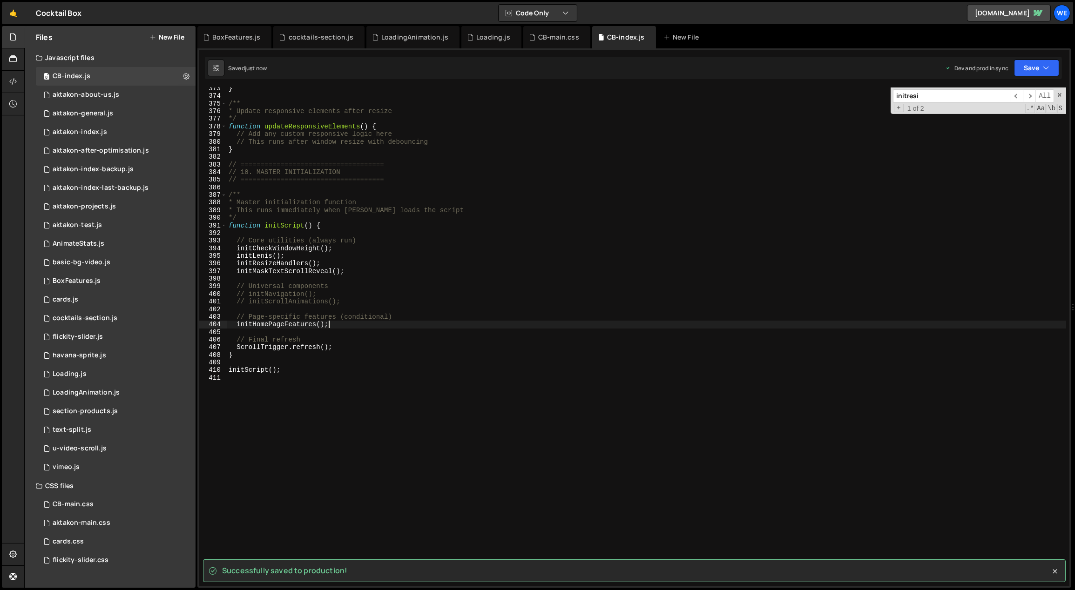
scroll to position [2687, 0]
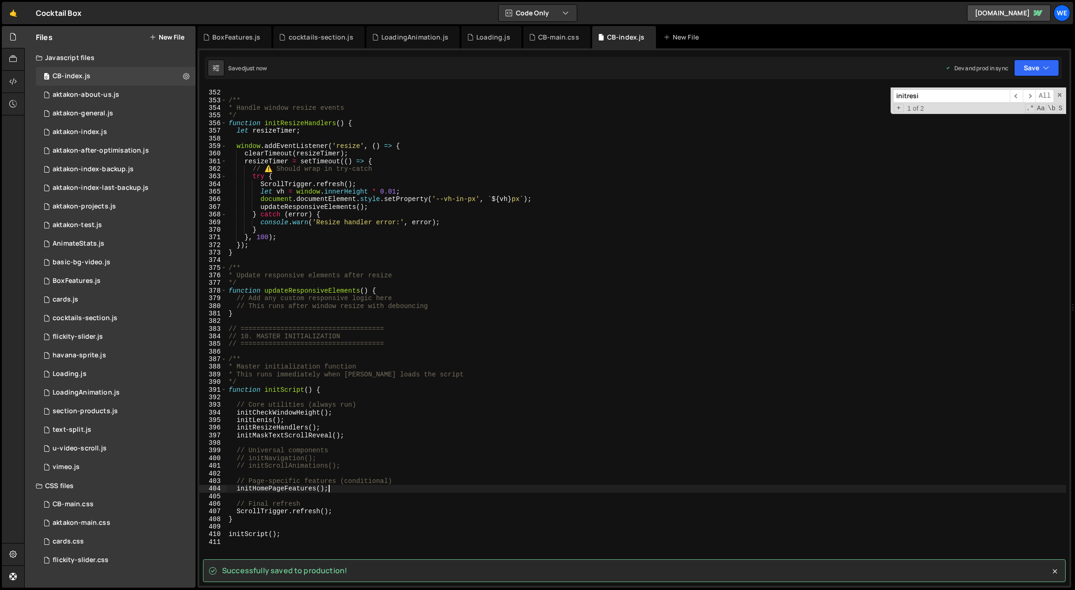
click at [415, 368] on div "// ==================================== /** * Handle window resize events */ fu…" at bounding box center [647, 338] width 840 height 514
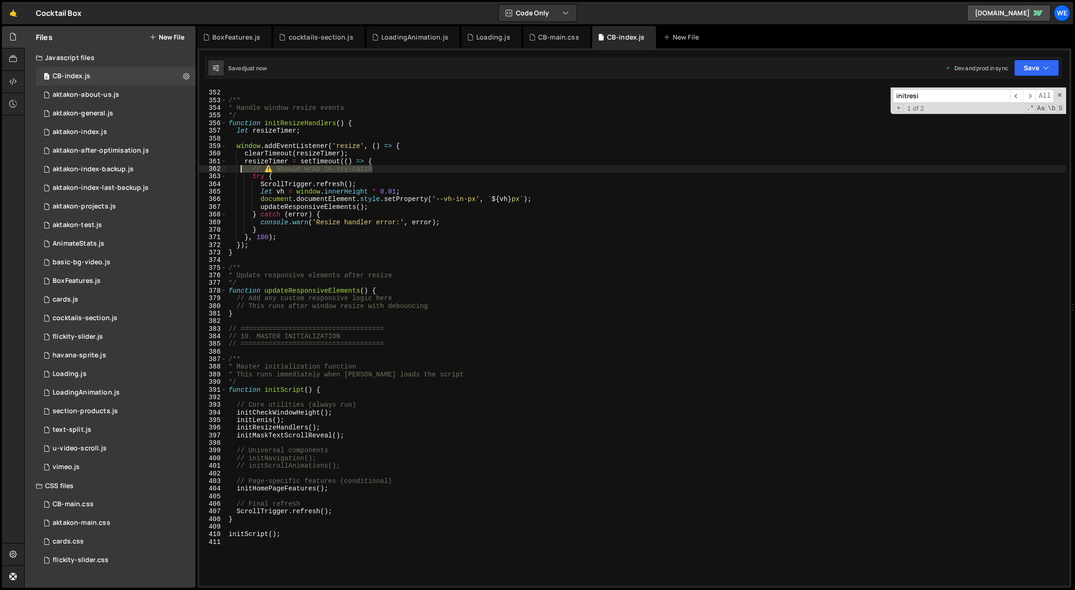
drag, startPoint x: 381, startPoint y: 169, endPoint x: 247, endPoint y: 166, distance: 134.1
click at [243, 168] on div "// ==================================== /** * Handle window resize events */ fu…" at bounding box center [647, 338] width 840 height 514
type textarea "// ⚠️ Should wrap in try-catch"
click at [602, 178] on div "// ==================================== /** * Handle window resize events */ fu…" at bounding box center [647, 338] width 840 height 514
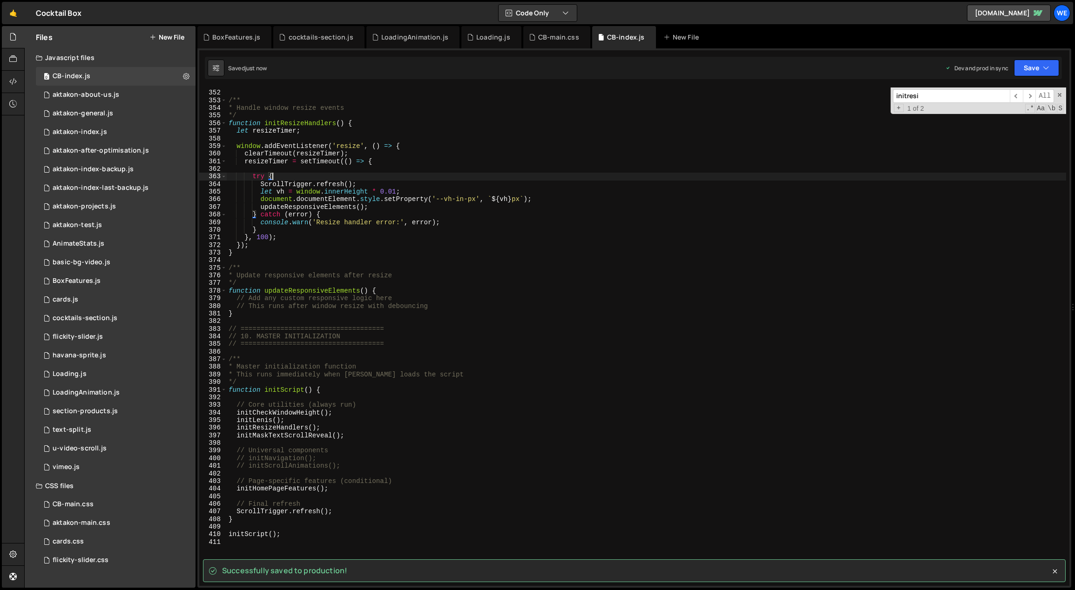
type textarea "initScript();"
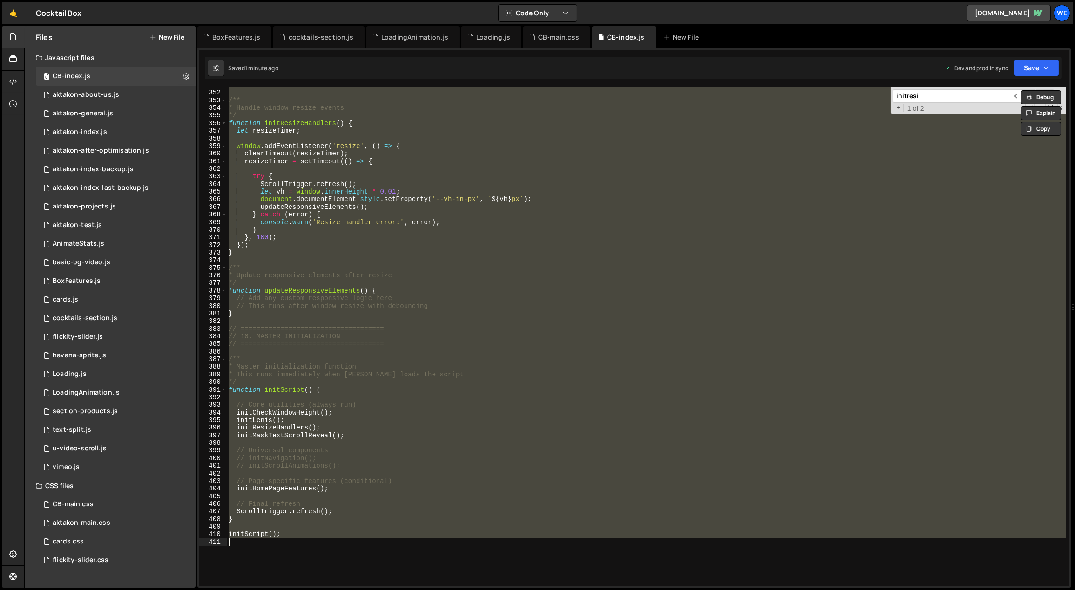
click at [428, 473] on div "// ==================================== /** * Handle window resize events */ fu…" at bounding box center [646, 337] width 839 height 499
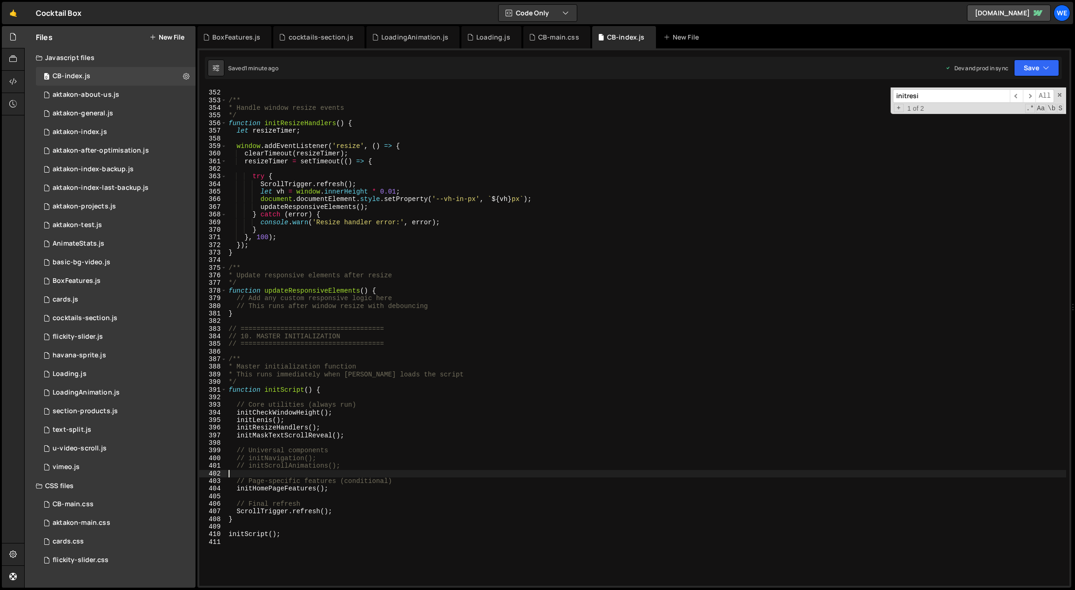
click at [471, 420] on div "// ==================================== /** * Handle window resize events */ fu…" at bounding box center [647, 338] width 840 height 514
type textarea "initLenis();"
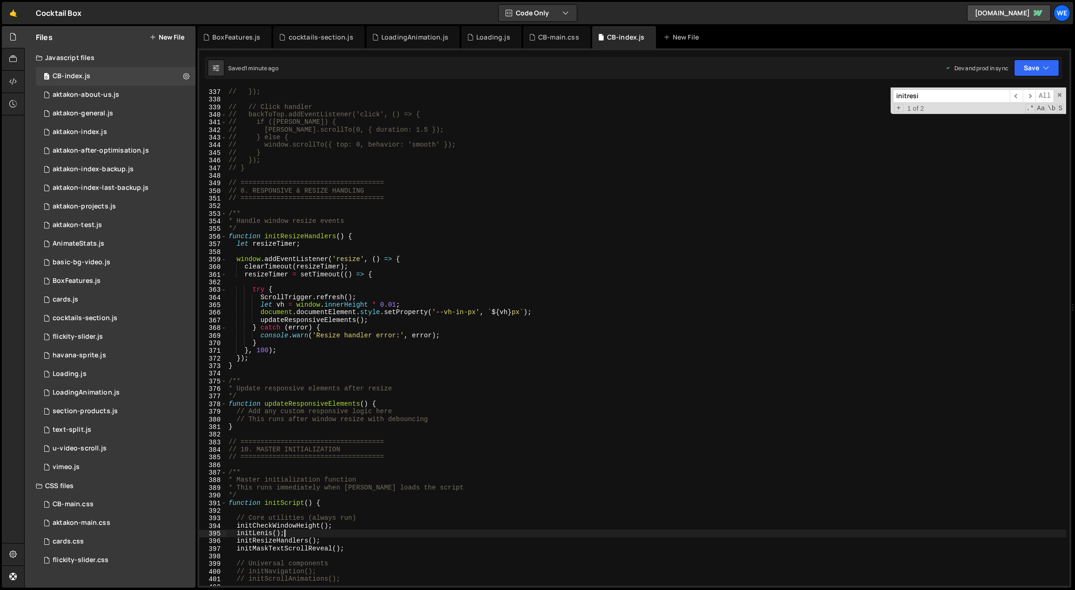
scroll to position [2352, 0]
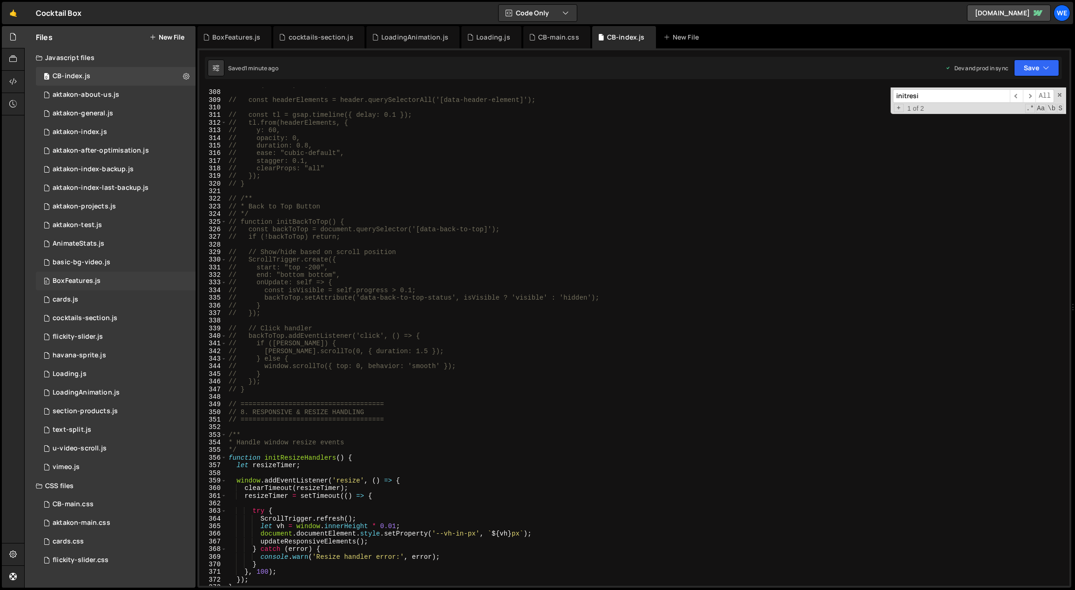
click at [173, 289] on div "0 BoxFeatures.js 0" at bounding box center [116, 281] width 160 height 19
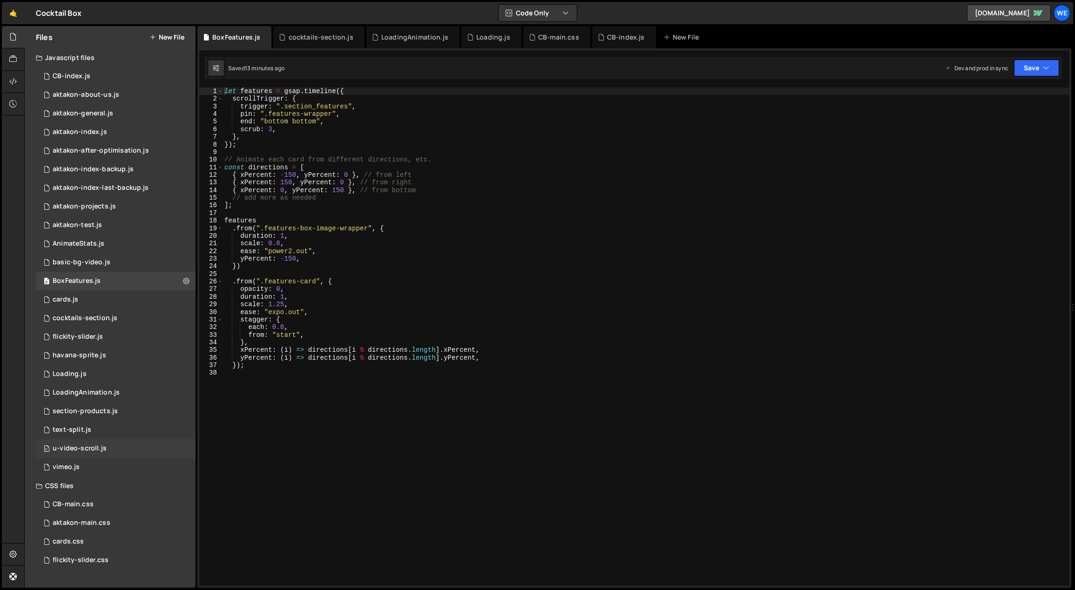
click at [107, 443] on div "0 u-video-scroll.js 0" at bounding box center [116, 448] width 160 height 19
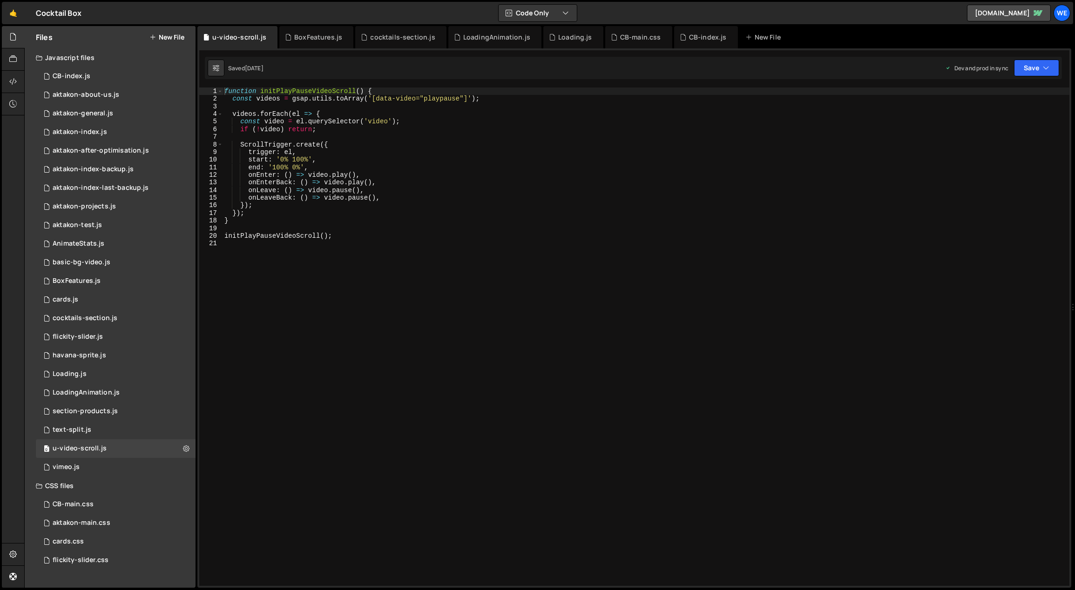
click at [410, 392] on div "function initPlayPauseVideoScroll ( ) { const videos = gsap . utils . toArray (…" at bounding box center [646, 345] width 847 height 514
type textarea "initPlayPauseVideoScroll();"
click at [237, 222] on div "function initPlayPauseVideoScroll ( ) { const videos = gsap . utils . toArray (…" at bounding box center [646, 345] width 847 height 514
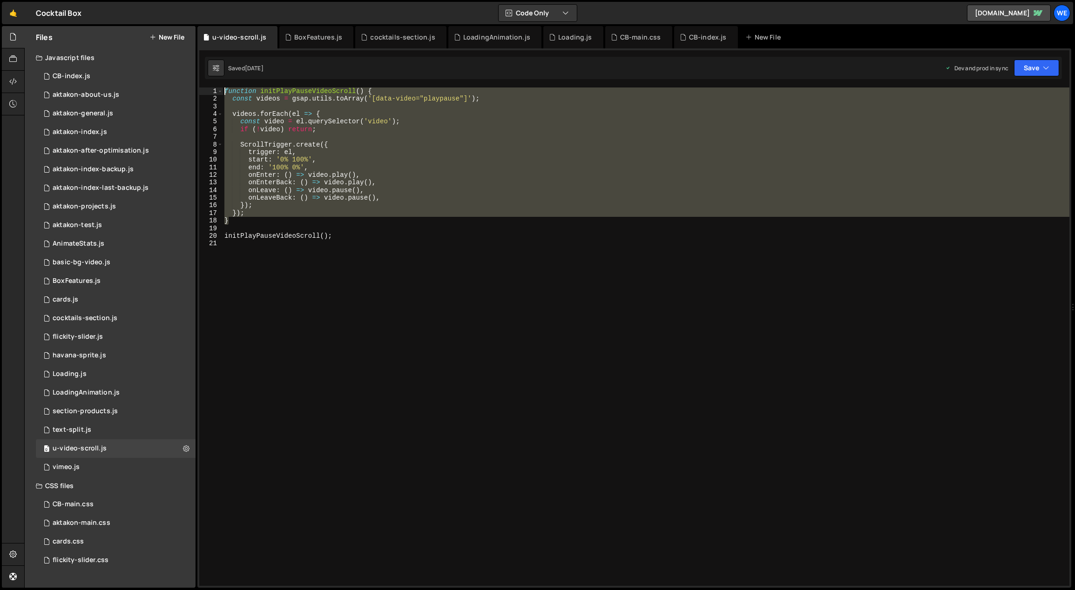
drag, startPoint x: 238, startPoint y: 221, endPoint x: 222, endPoint y: 87, distance: 135.1
click at [222, 87] on div "1 Type cmd + s to save your Javascript file. הההההההההההההההההההההההההההההההההה…" at bounding box center [634, 318] width 874 height 540
type textarea "function initPlayPauseVideoScroll() { const videos = gsap.utils.toArray('[data-…"
click at [86, 75] on div "CB-index.js" at bounding box center [72, 76] width 38 height 8
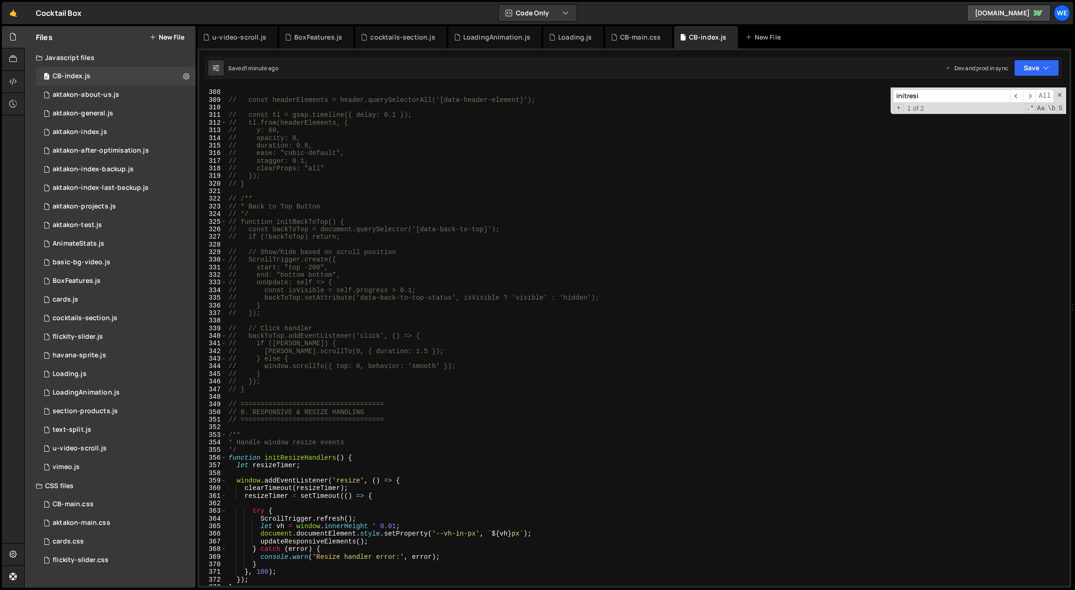
click at [499, 200] on div "// if (!header) return; // const headerElements = header.querySelectorAll('[dat…" at bounding box center [647, 338] width 840 height 514
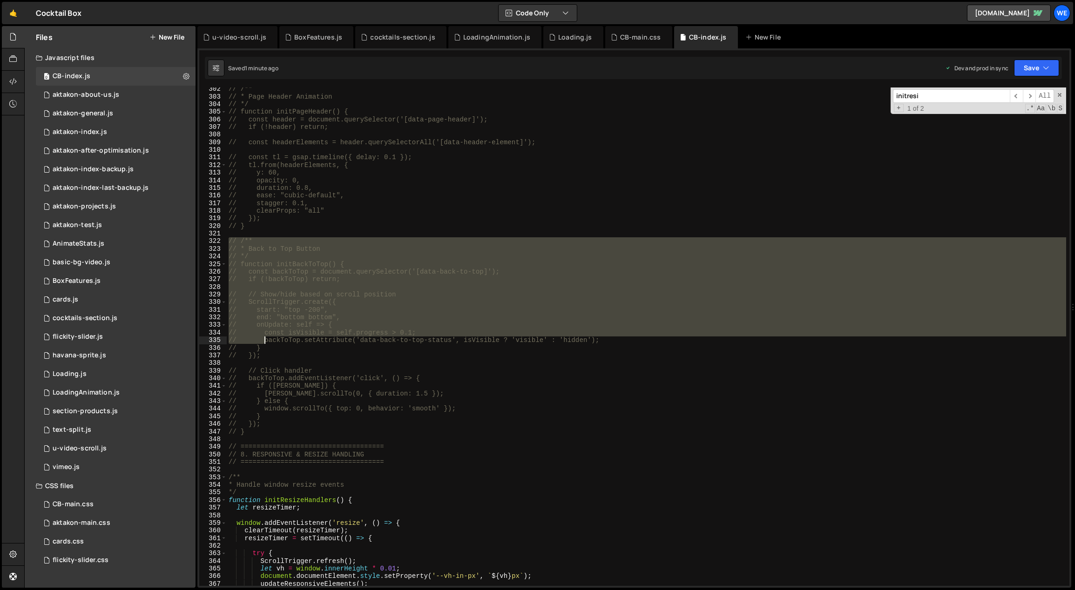
scroll to position [2310, 0]
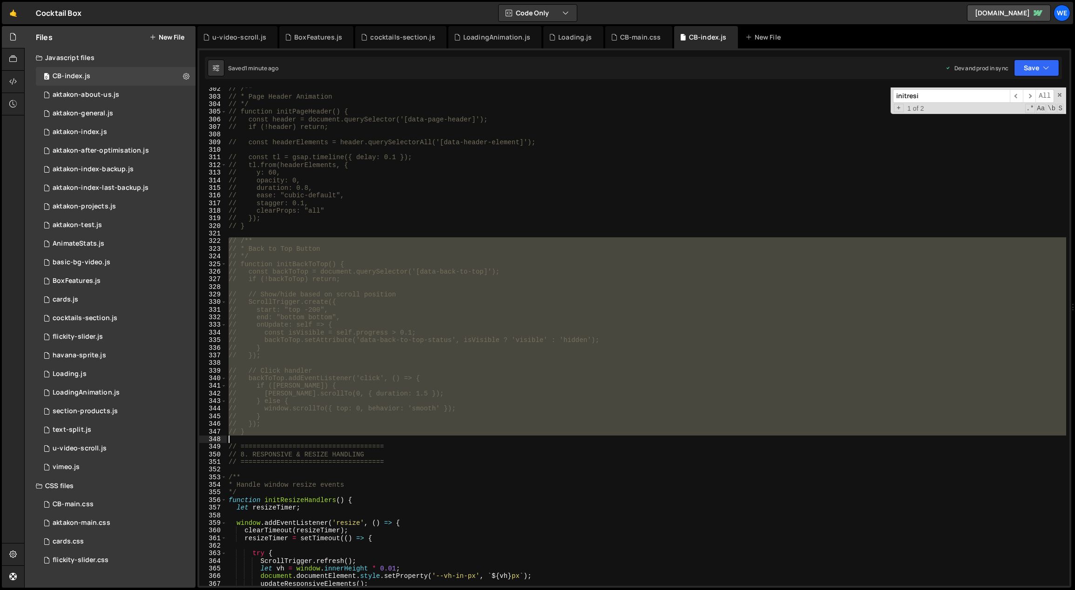
drag, startPoint x: 236, startPoint y: 383, endPoint x: 262, endPoint y: 437, distance: 59.8
click at [262, 437] on div "// /** // * Page Header Animation // */ // function initPageHeader() { // const…" at bounding box center [647, 342] width 840 height 514
type textarea "// }"
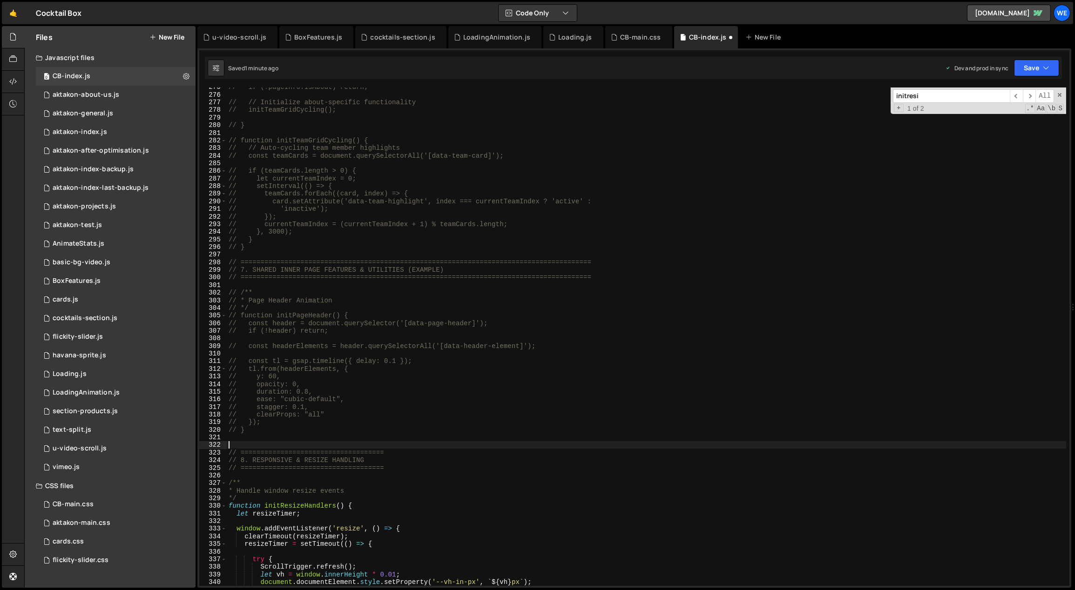
scroll to position [1935, 0]
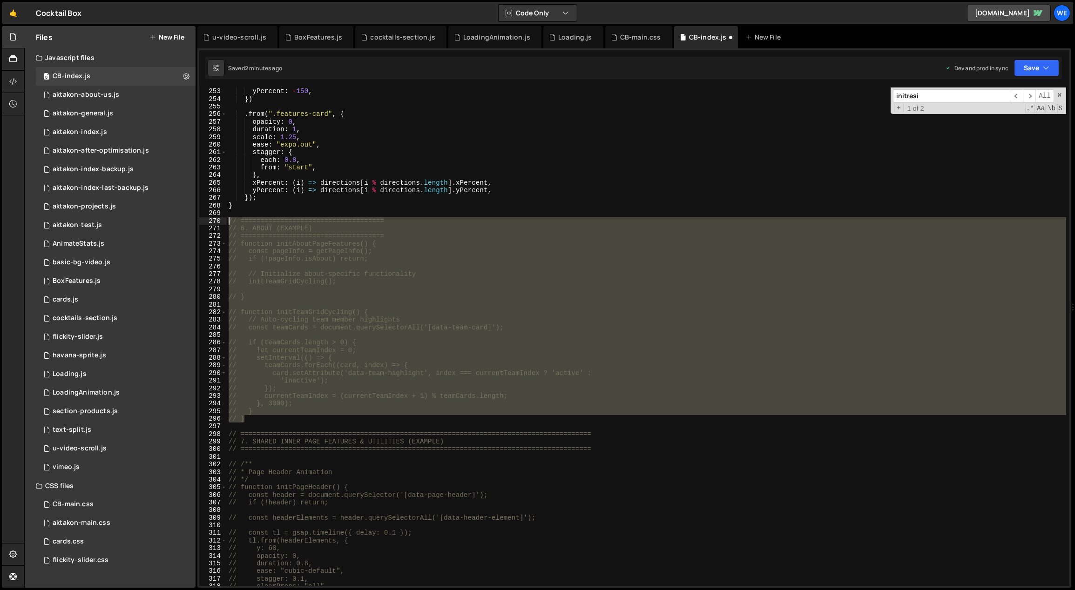
drag, startPoint x: 252, startPoint y: 409, endPoint x: 228, endPoint y: 216, distance: 194.2
click at [228, 216] on div "ease : "power2.out" , yPercent : - 150 , }) . from ( ".features-card" , { opaci…" at bounding box center [647, 337] width 840 height 514
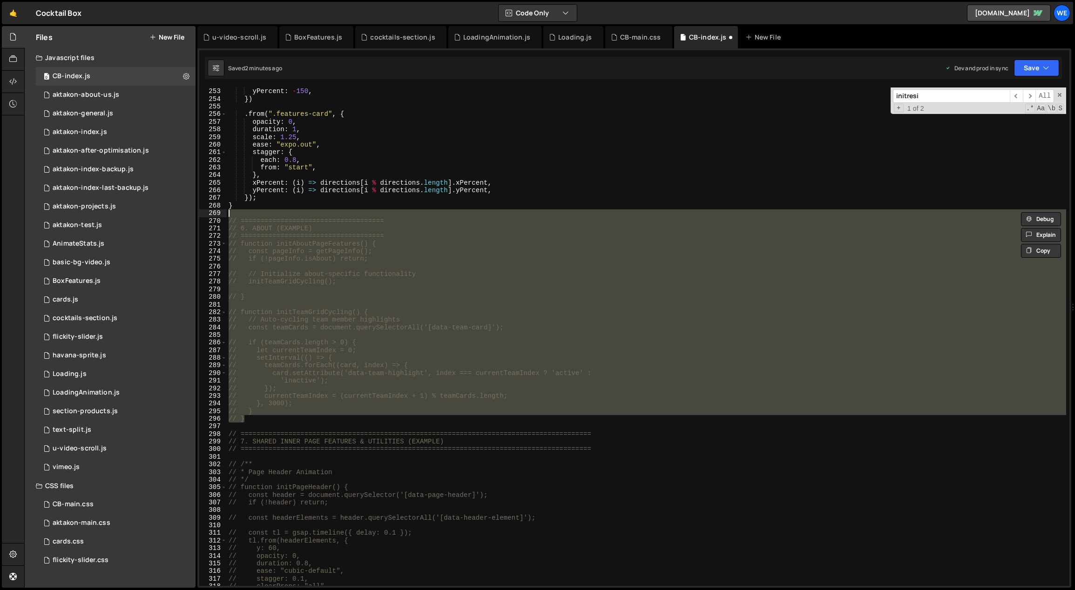
click at [254, 419] on div "ease : "power2.out" , yPercent : - 150 , }) . from ( ".features-card" , { opaci…" at bounding box center [646, 337] width 839 height 499
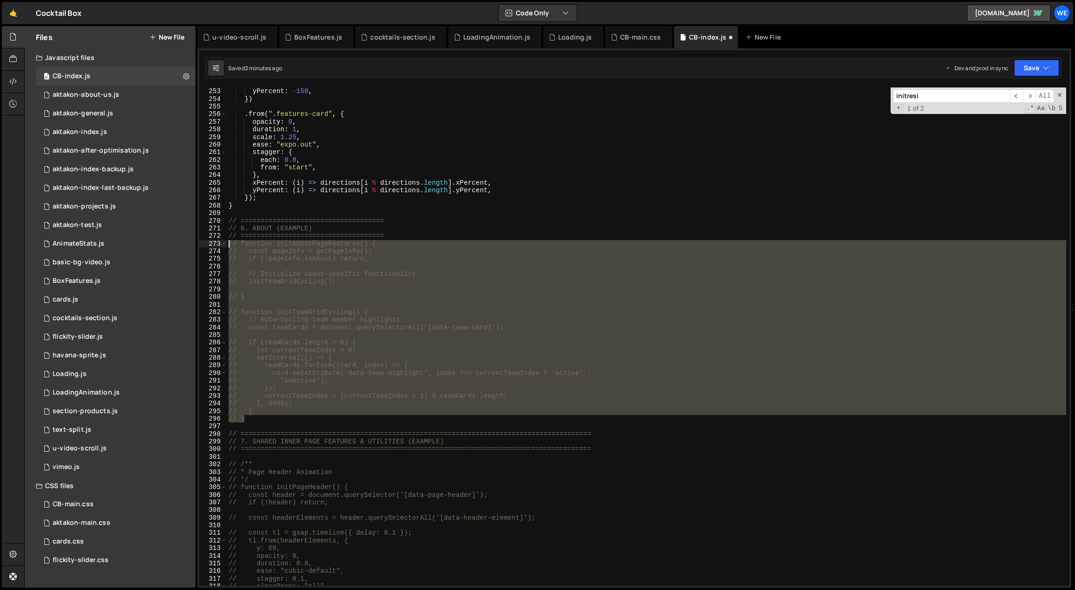
drag, startPoint x: 248, startPoint y: 420, endPoint x: 220, endPoint y: 240, distance: 182.3
click at [220, 240] on div "// } 252 253 254 255 256 257 258 259 260 261 262 263 264 265 266 267 268 269 27…" at bounding box center [634, 337] width 870 height 499
click at [319, 277] on div "ease : "power2.out" , yPercent : - 150 , }) . from ( ".features-card" , { opaci…" at bounding box center [646, 337] width 839 height 499
drag, startPoint x: 243, startPoint y: 401, endPoint x: 220, endPoint y: 243, distance: 159.5
click at [220, 243] on div "// // Initialize about-specific functionality 252 253 254 255 256 257 258 259 2…" at bounding box center [634, 337] width 870 height 499
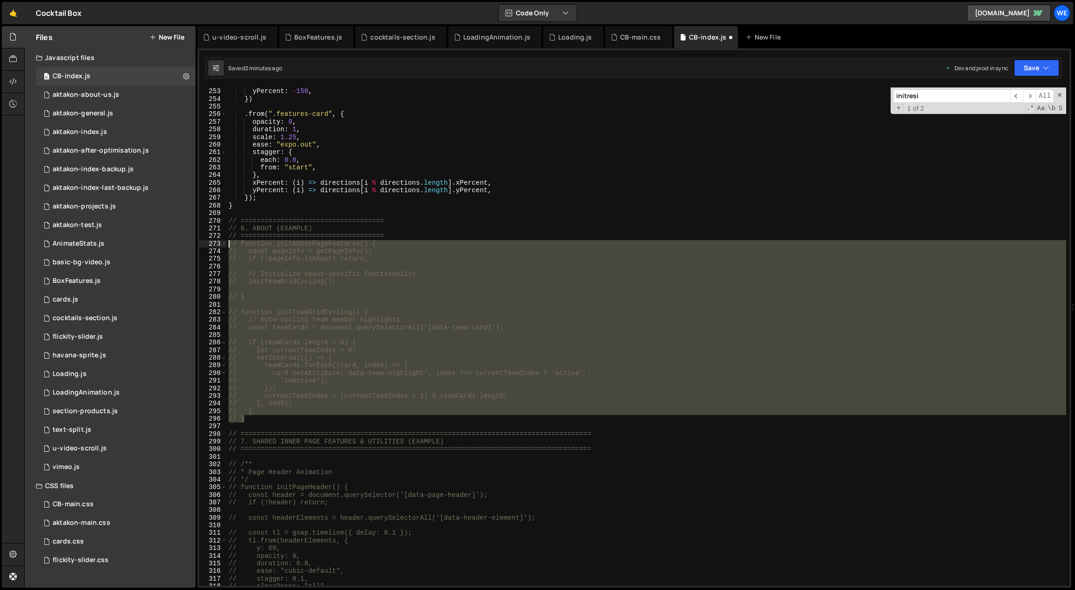
type textarea "// function initAboutPageFeatures() { // const pageInfo = getPageInfo();"
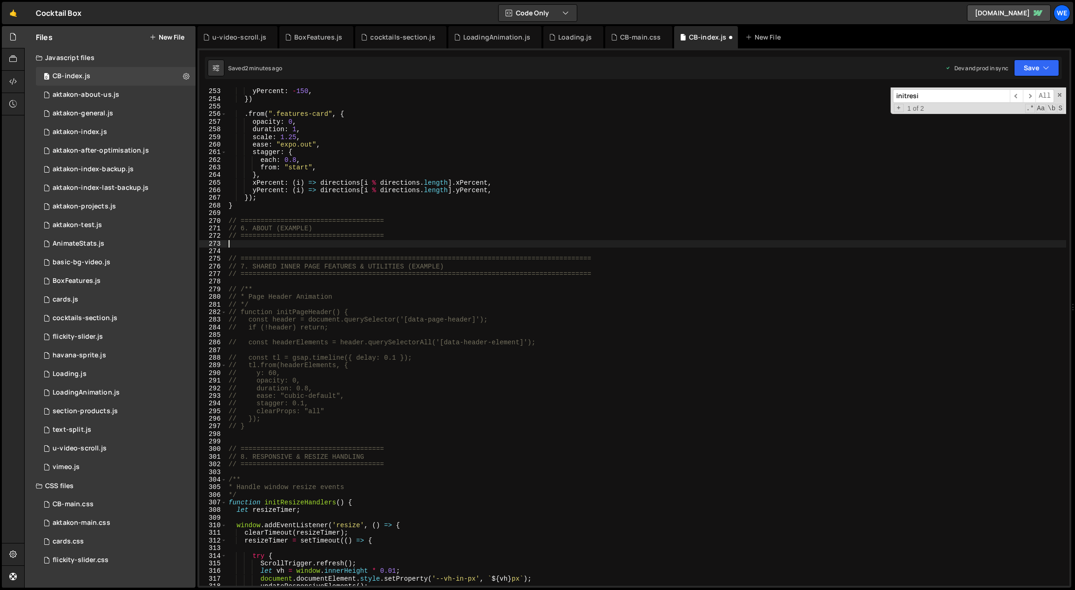
click at [392, 244] on div "ease : "power2.out" , yPercent : - 150 , }) . from ( ".features-card" , { opaci…" at bounding box center [647, 337] width 840 height 514
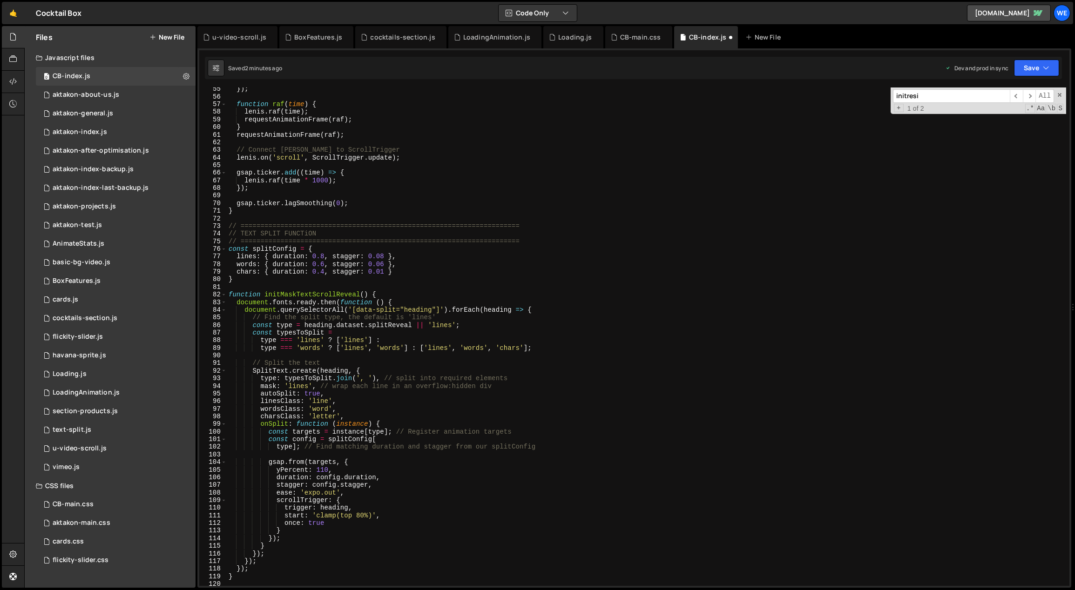
scroll to position [680, 0]
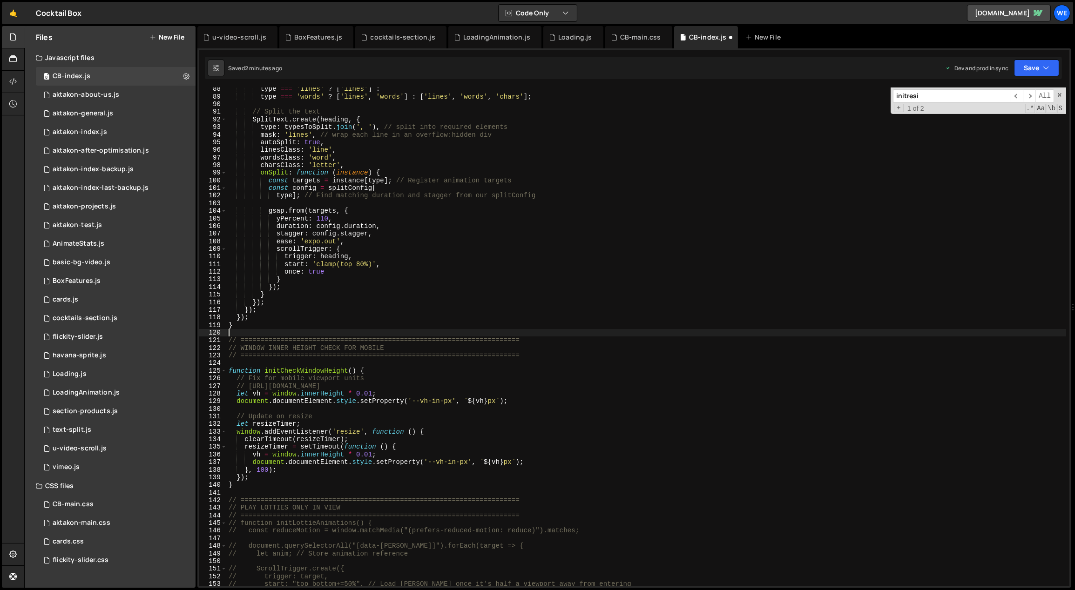
click at [356, 333] on div "type === 'lines' ? [ 'lines' ] : type === 'words' ? [ 'lines' , 'words' ] : [ '…" at bounding box center [647, 342] width 840 height 514
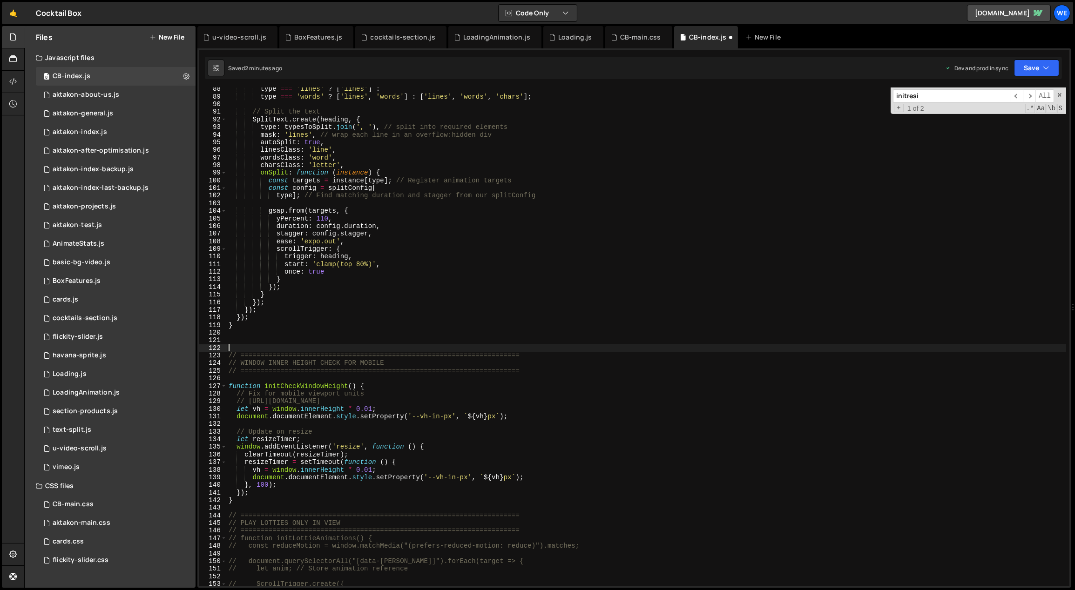
paste textarea "}"
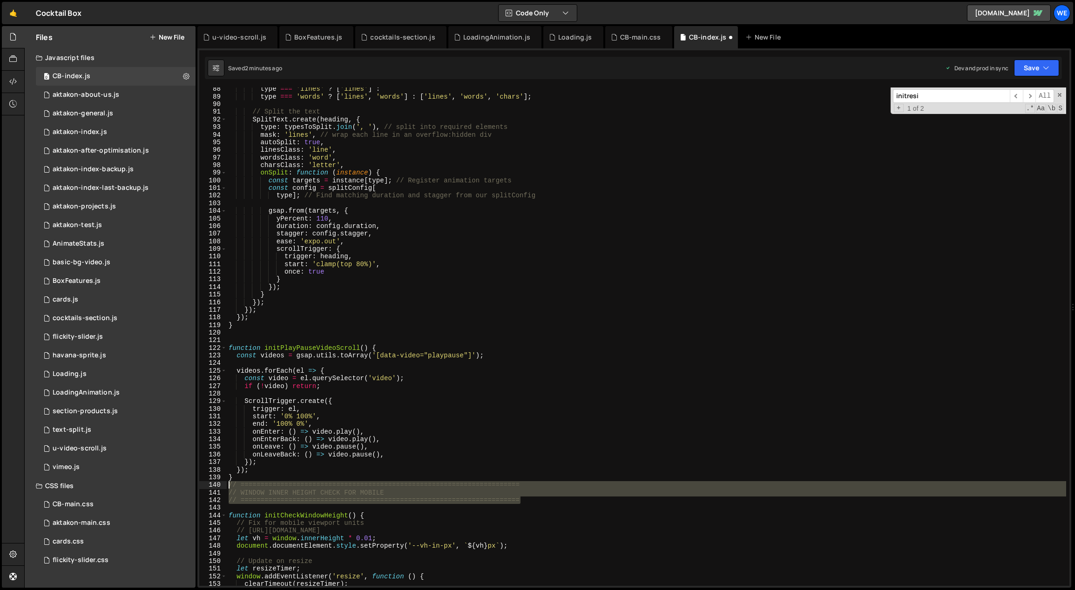
drag, startPoint x: 476, startPoint y: 496, endPoint x: 211, endPoint y: 482, distance: 265.7
click at [211, 482] on div "} 88 89 90 91 92 93 94 95 96 97 98 99 100 101 102 103 104 105 106 107 108 109 1…" at bounding box center [634, 337] width 870 height 499
type textarea "// ====================================================================== // WI…"
click at [246, 338] on div "type === 'lines' ? [ 'lines' ] : type === 'words' ? [ 'lines' , 'words' ] : [ '…" at bounding box center [647, 342] width 840 height 514
paste textarea "// ======================================================================"
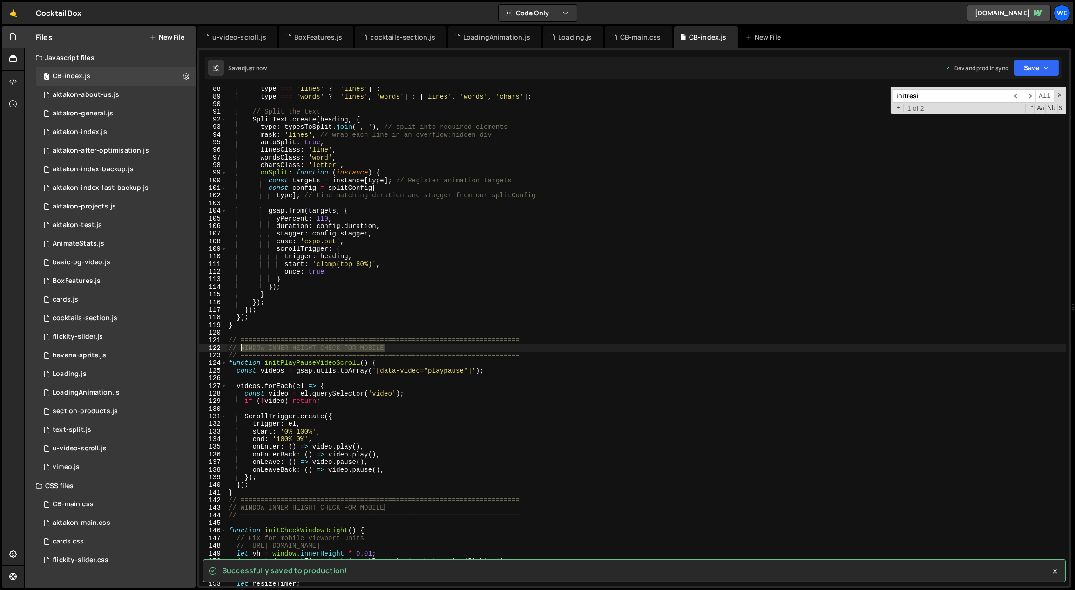
drag, startPoint x: 400, startPoint y: 347, endPoint x: 241, endPoint y: 347, distance: 158.7
click at [241, 347] on div "type === 'lines' ? [ 'lines' ] : type === 'words' ? [ 'lines' , 'words' ] : [ '…" at bounding box center [647, 342] width 840 height 514
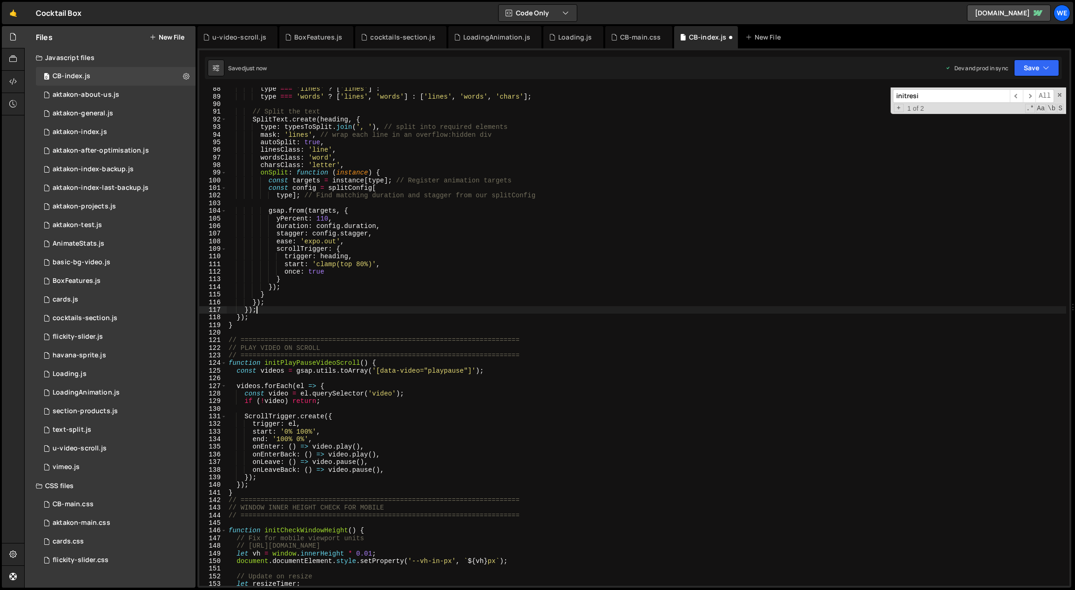
click at [487, 308] on div "type === 'lines' ? [ 'lines' ] : type === 'words' ? [ 'lines' , 'words' ] : [ '…" at bounding box center [647, 342] width 840 height 514
click at [543, 355] on div "type === 'lines' ? [ 'lines' ] : type === 'words' ? [ 'lines' , 'words' ] : [ '…" at bounding box center [647, 342] width 840 height 514
type textarea "// ======================================================================"
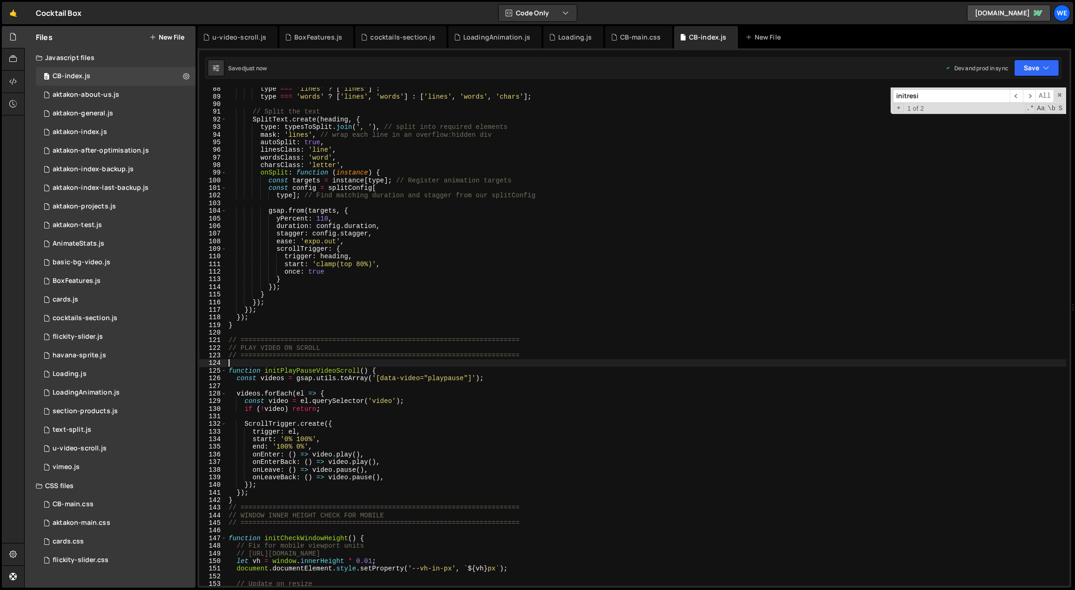
click at [497, 432] on div "type === 'lines' ? [ 'lines' ] : type === 'words' ? [ 'lines' , 'words' ] : [ '…" at bounding box center [647, 342] width 840 height 514
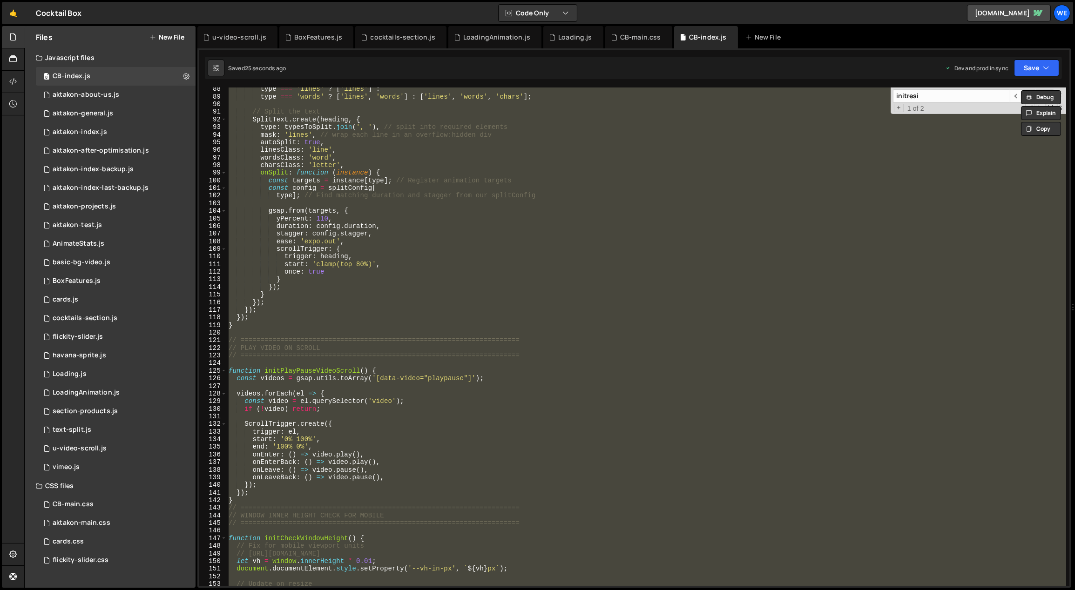
click at [496, 247] on div "type === 'lines' ? [ 'lines' ] : type === 'words' ? [ 'lines' , 'words' ] : [ '…" at bounding box center [646, 337] width 839 height 499
type textarea "scrollTrigger: {"
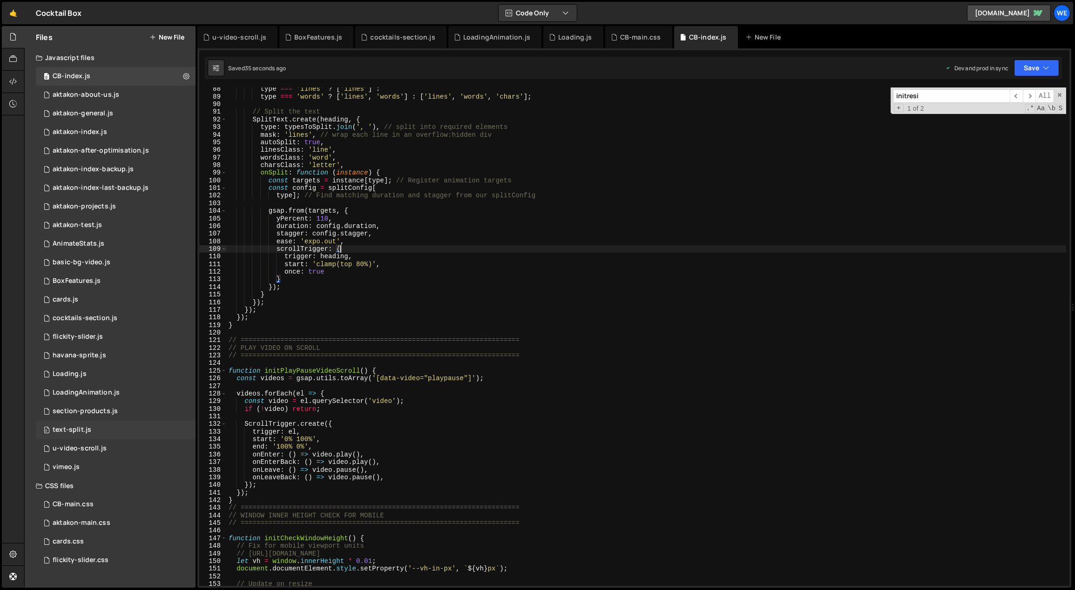
click at [89, 424] on div "0 text-split.js 0" at bounding box center [116, 430] width 160 height 19
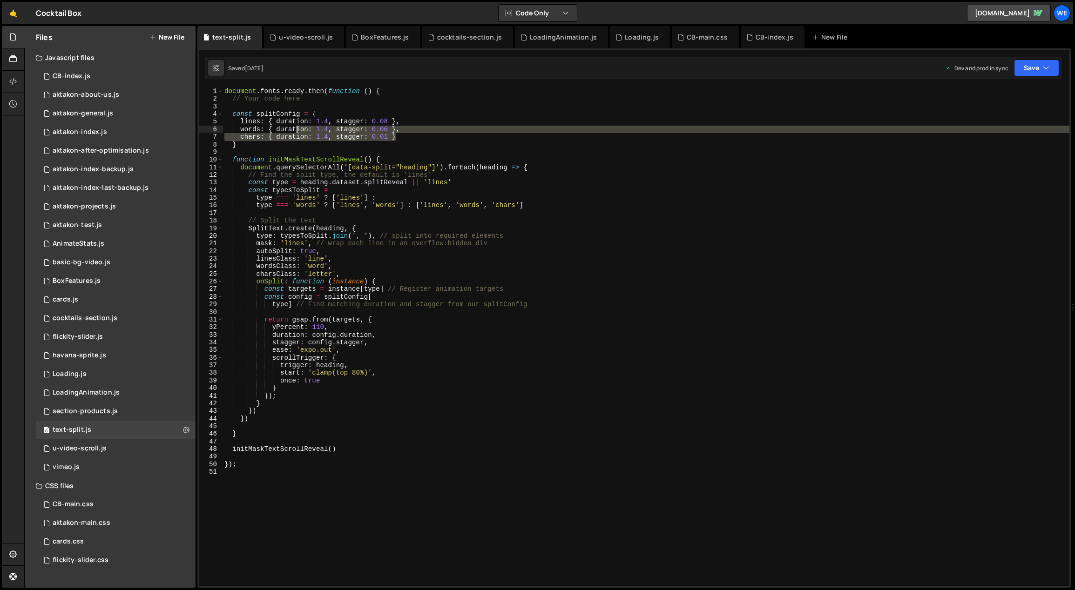
drag, startPoint x: 367, startPoint y: 133, endPoint x: 269, endPoint y: 126, distance: 98.0
click at [274, 126] on div "document . fonts . ready . then ( function ( ) { // Your code here const splitC…" at bounding box center [646, 345] width 847 height 514
click at [243, 140] on div "document . fonts . ready . then ( function ( ) { // Your code here const splitC…" at bounding box center [646, 345] width 847 height 514
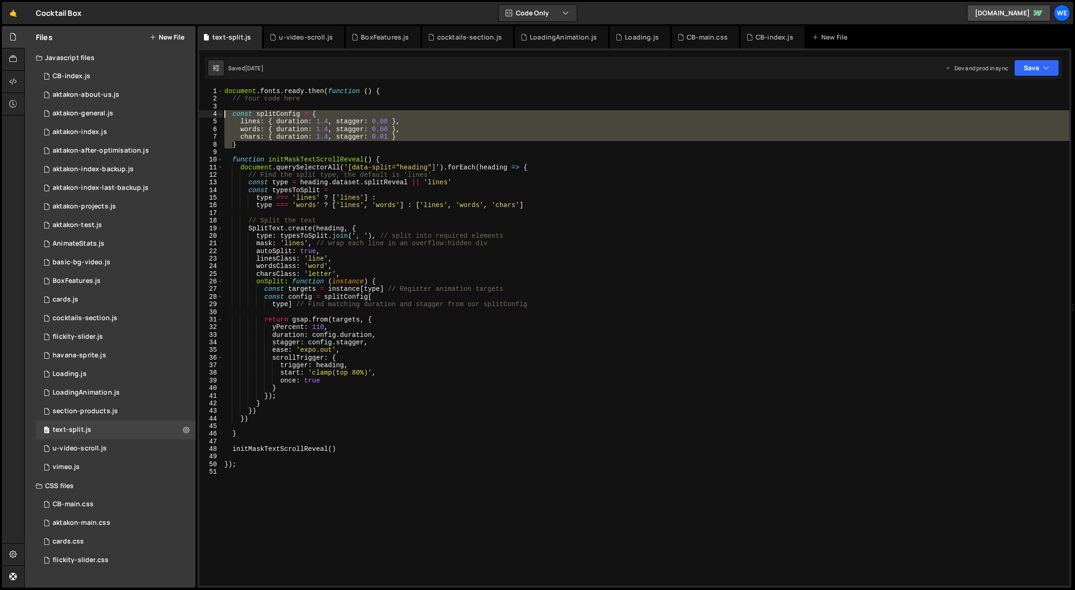
drag, startPoint x: 233, startPoint y: 145, endPoint x: 226, endPoint y: 115, distance: 31.5
click at [226, 115] on div "document . fonts . ready . then ( function ( ) { // Your code here const splitC…" at bounding box center [646, 345] width 847 height 514
type textarea "const splitConfig = { lines: { duration: 1.4, stagger: 0.08 },"
click at [102, 76] on div "0 CB-index.js 0" at bounding box center [116, 76] width 160 height 19
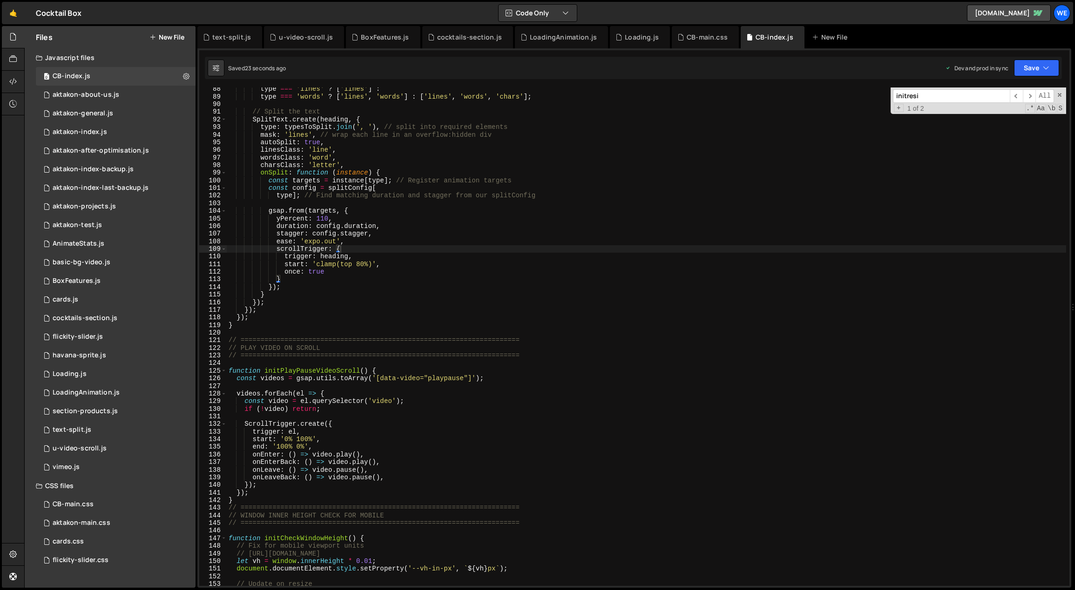
type textarea "}"
click at [355, 279] on div "type === 'lines' ? [ 'lines' ] : type === 'words' ? [ 'lines' , 'words' ] : [ '…" at bounding box center [647, 342] width 840 height 514
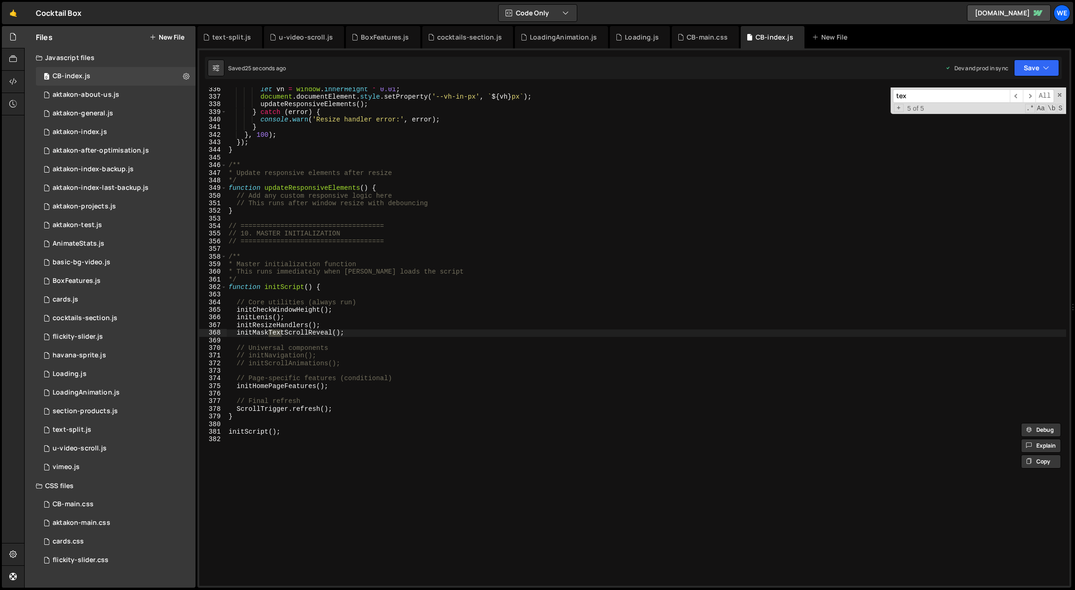
scroll to position [2569, 0]
type input "text"
click at [1013, 93] on span "​" at bounding box center [1016, 96] width 13 height 14
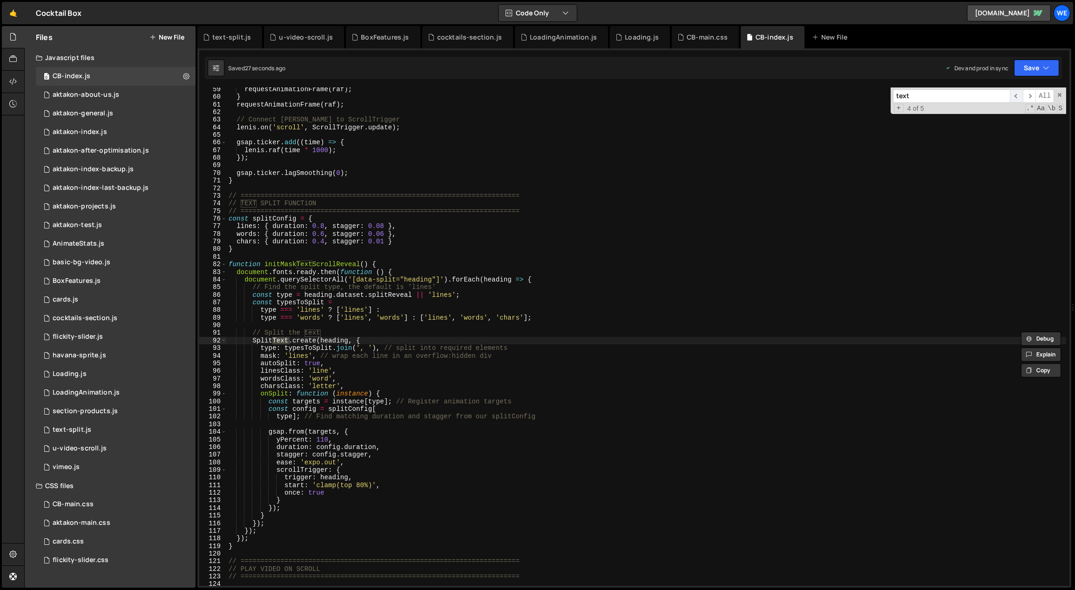
scroll to position [459, 0]
click at [452, 223] on div "requestAnimationFrame ( raf ) ; } requestAnimationFrame ( raf ) ; // Connect Le…" at bounding box center [647, 343] width 840 height 514
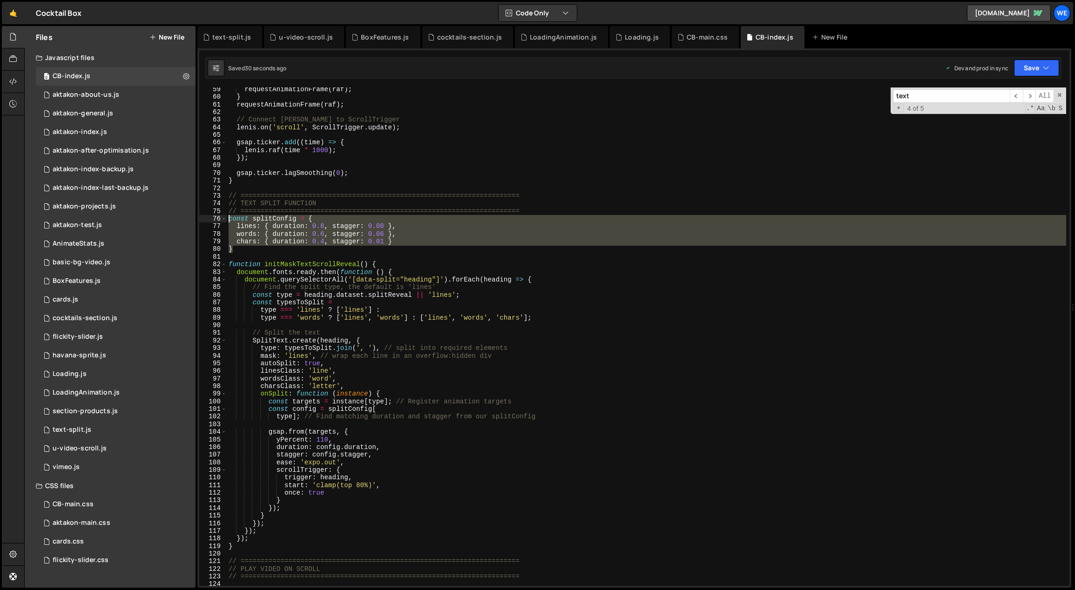
drag, startPoint x: 234, startPoint y: 250, endPoint x: 224, endPoint y: 223, distance: 28.9
click at [224, 223] on div "lines: { duration: 0.8, stagger: 0.08 }, 59 60 61 62 63 64 65 66 67 68 69 70 71…" at bounding box center [634, 337] width 870 height 499
type textarea "const splitConfig = { lines: { duration: 0.8, stagger: 0.08 },"
paste textarea
type textarea "chars: { duration: 1.4, stagger: 0.01 }"
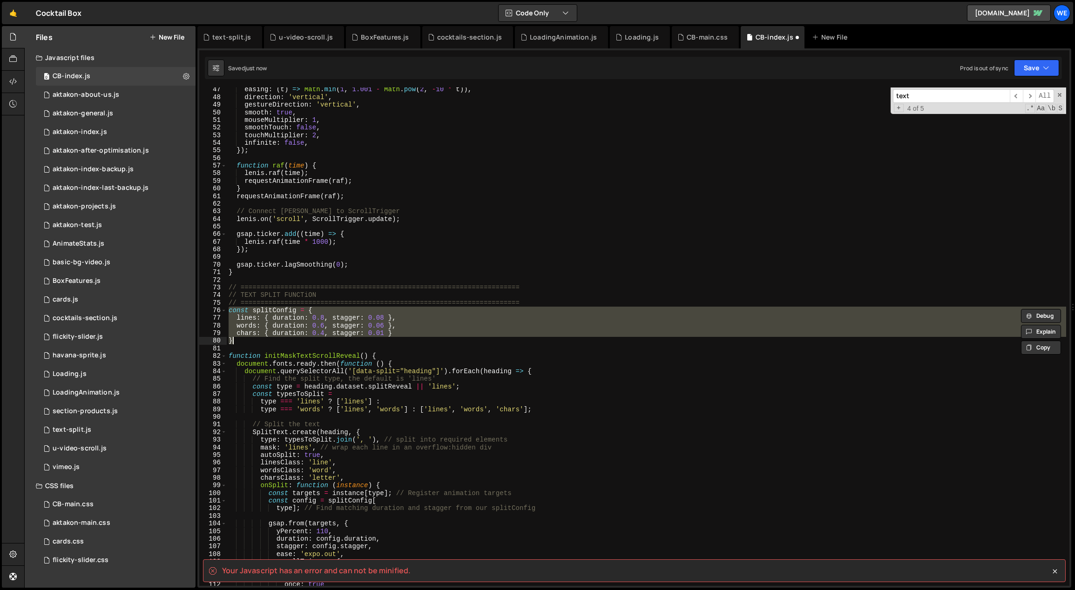
scroll to position [367, 0]
type textarea "chars: { duration: 1.4, stagger: 0.01 }"
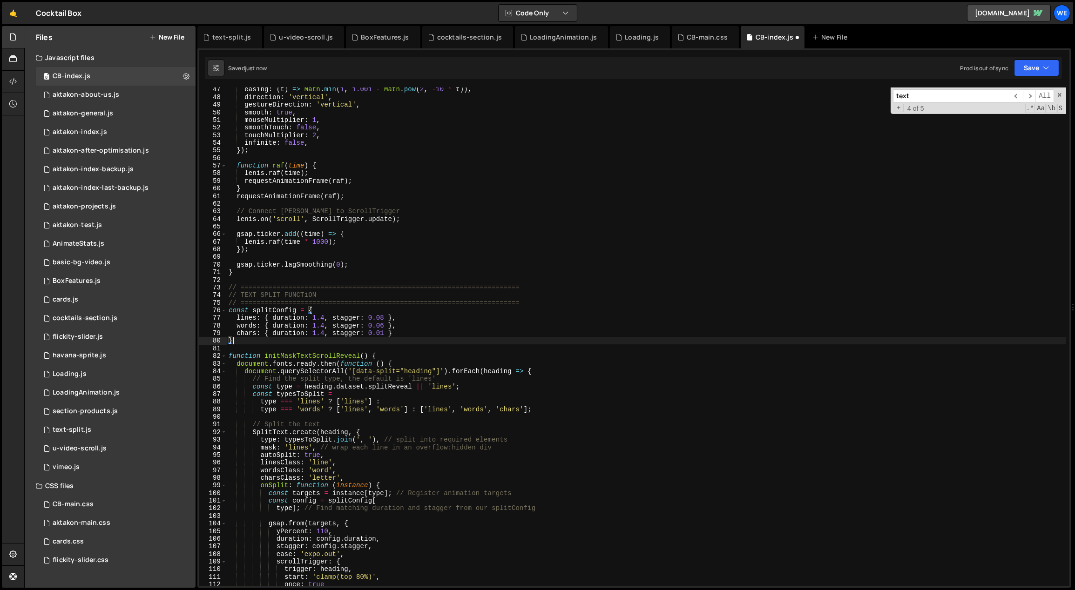
scroll to position [0, 0]
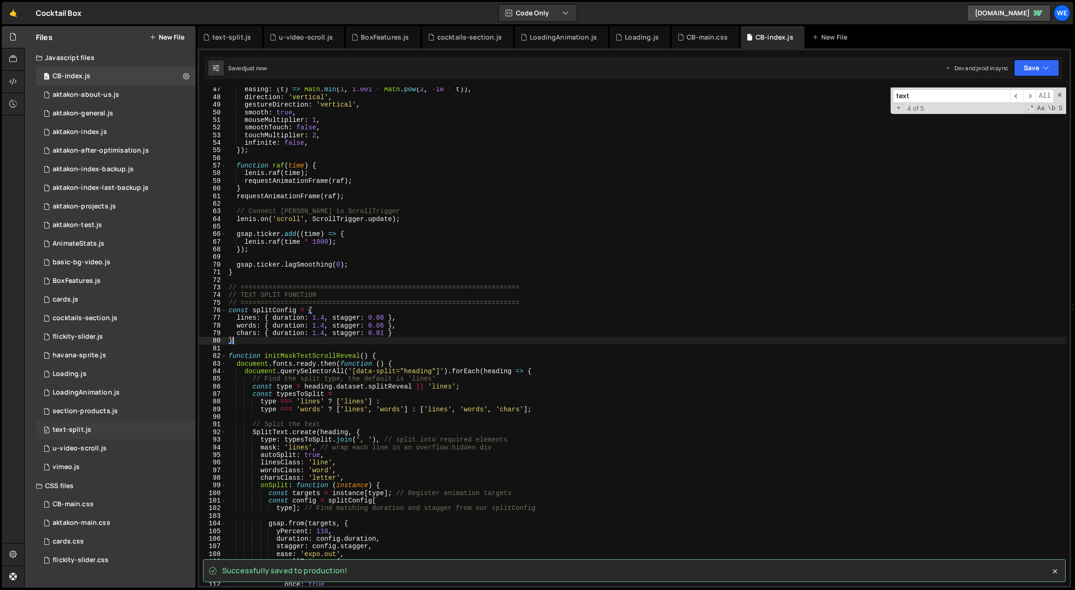
type textarea "}"
click at [107, 427] on div "0 text-split.js 0" at bounding box center [116, 430] width 160 height 19
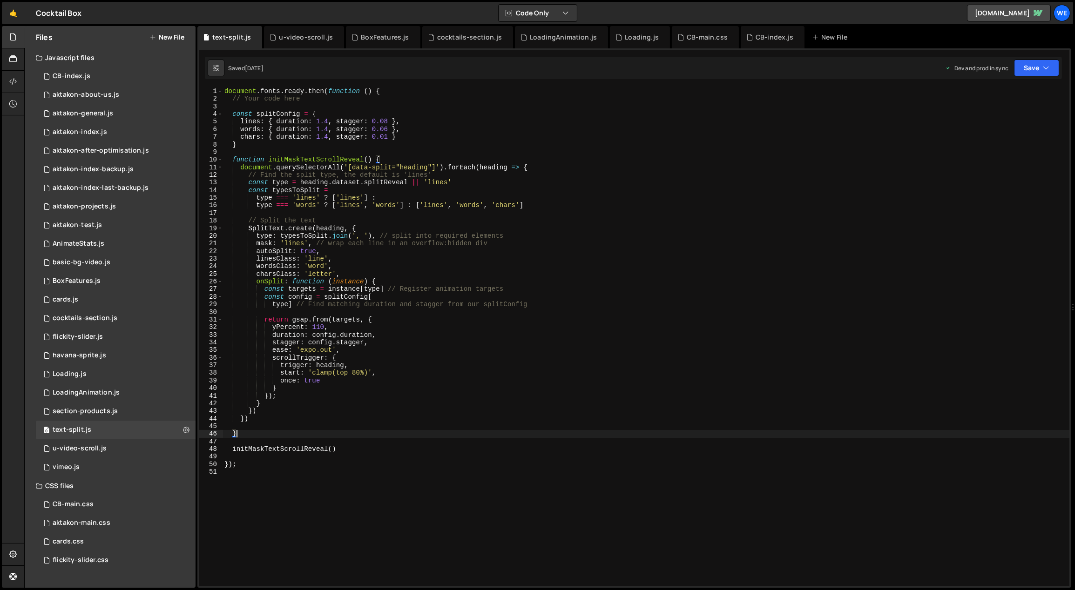
click at [243, 434] on div "document . fonts . ready . then ( function ( ) { // Your code here const splitC…" at bounding box center [646, 345] width 847 height 514
click at [389, 90] on div "document . fonts . ready . then ( function ( ) { // Your code here const splitC…" at bounding box center [646, 345] width 847 height 514
click at [394, 157] on div "document . fonts . ready . then ( function ( ) { // Your code here const splitC…" at bounding box center [646, 345] width 847 height 514
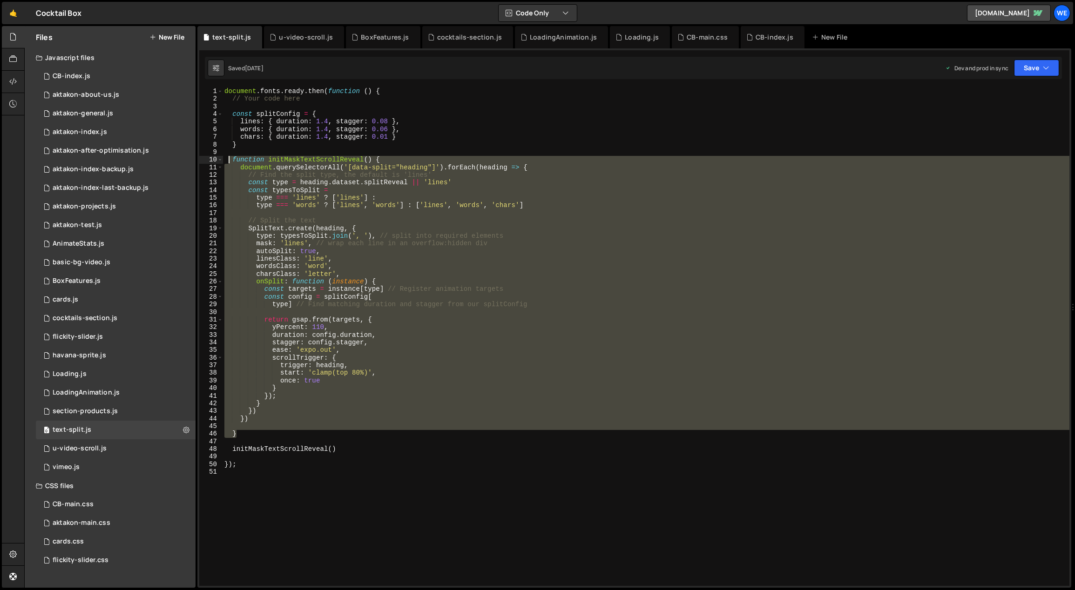
drag, startPoint x: 239, startPoint y: 434, endPoint x: 230, endPoint y: 157, distance: 276.7
click at [230, 157] on div "document . fonts . ready . then ( function ( ) { // Your code here const splitC…" at bounding box center [646, 345] width 847 height 514
type textarea "function initMaskTextScrollReveal() { document.querySelectorAll('[data-split="h…"
click at [81, 73] on div "CB-index.js" at bounding box center [72, 76] width 38 height 8
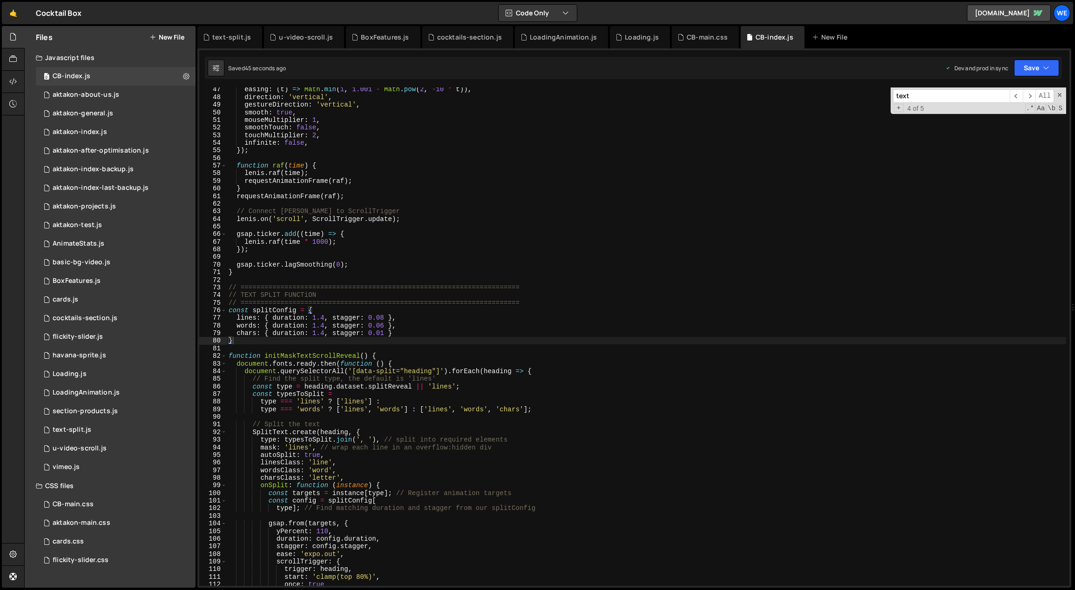
click at [398, 356] on div "easing : ( t ) => Math . min ( 1 , 1.001 - Math . pow ( 2 , - 10 * t )) , direc…" at bounding box center [647, 343] width 840 height 514
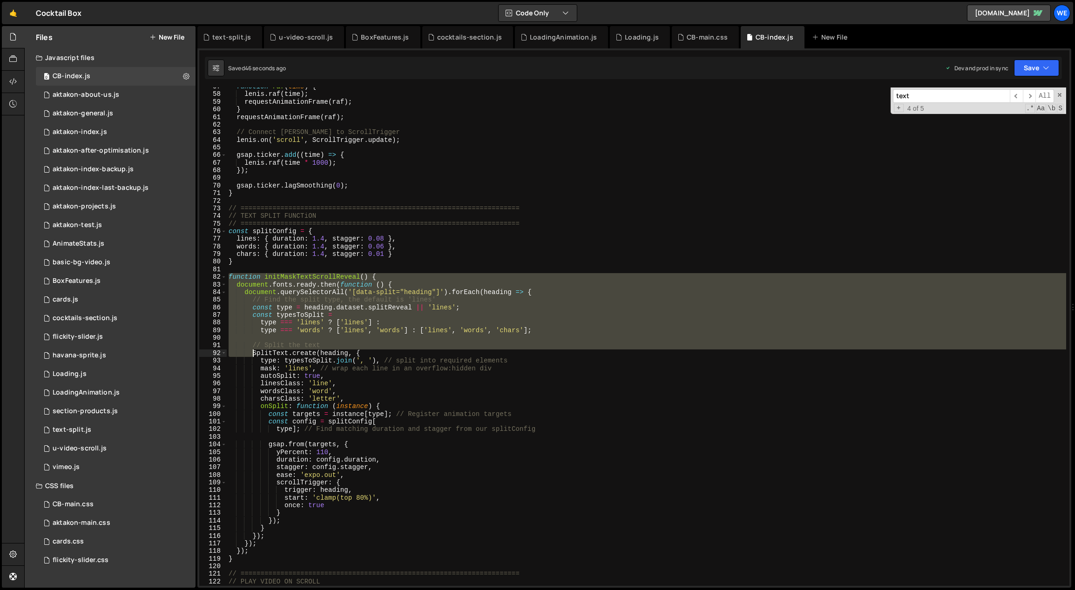
scroll to position [446, 0]
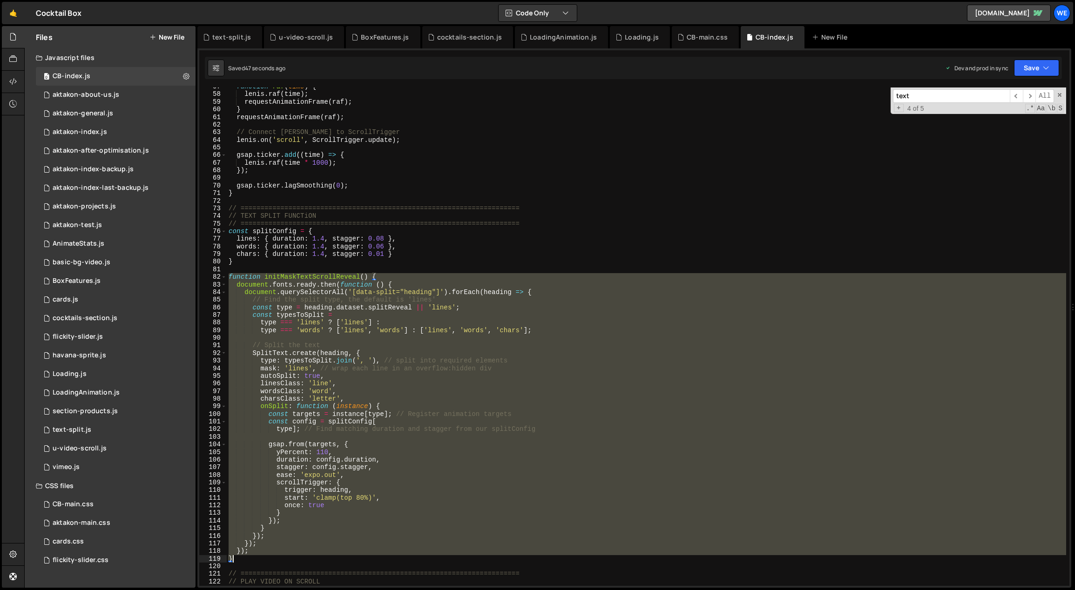
drag, startPoint x: 230, startPoint y: 356, endPoint x: 238, endPoint y: 560, distance: 204.1
click at [238, 560] on div "function raf ( time ) { lenis . raf ( time ) ; requestAnimationFrame ( raf ) ; …" at bounding box center [647, 340] width 840 height 514
type textarea "}); }"
click at [94, 66] on div "Javascript files" at bounding box center [110, 57] width 171 height 19
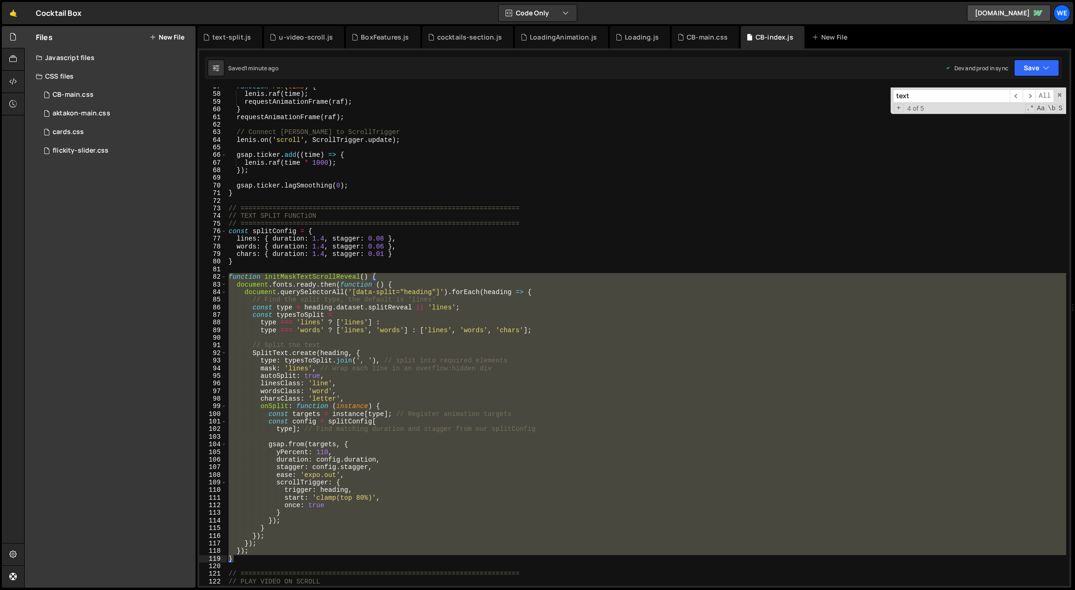
click at [92, 71] on div "CSS files" at bounding box center [110, 76] width 171 height 19
click at [74, 53] on div "Javascript files" at bounding box center [110, 57] width 171 height 19
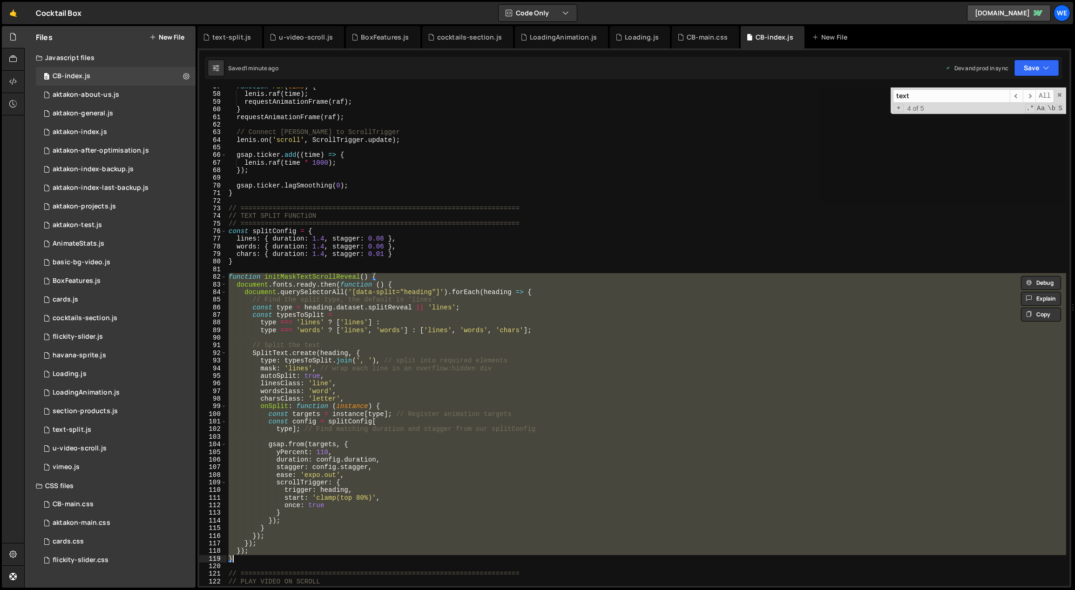
click at [478, 337] on div "function raf ( time ) { lenis . raf ( time ) ; requestAnimationFrame ( raf ) ; …" at bounding box center [646, 337] width 839 height 499
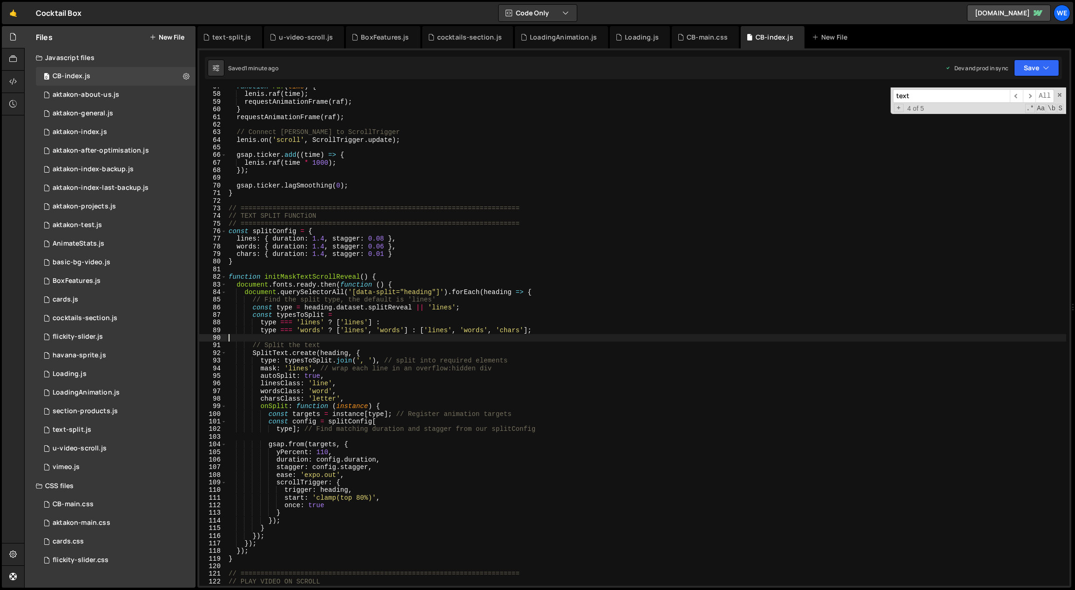
click at [399, 273] on div "function raf ( time ) { lenis . raf ( time ) ; requestAnimationFrame ( raf ) ; …" at bounding box center [647, 340] width 840 height 514
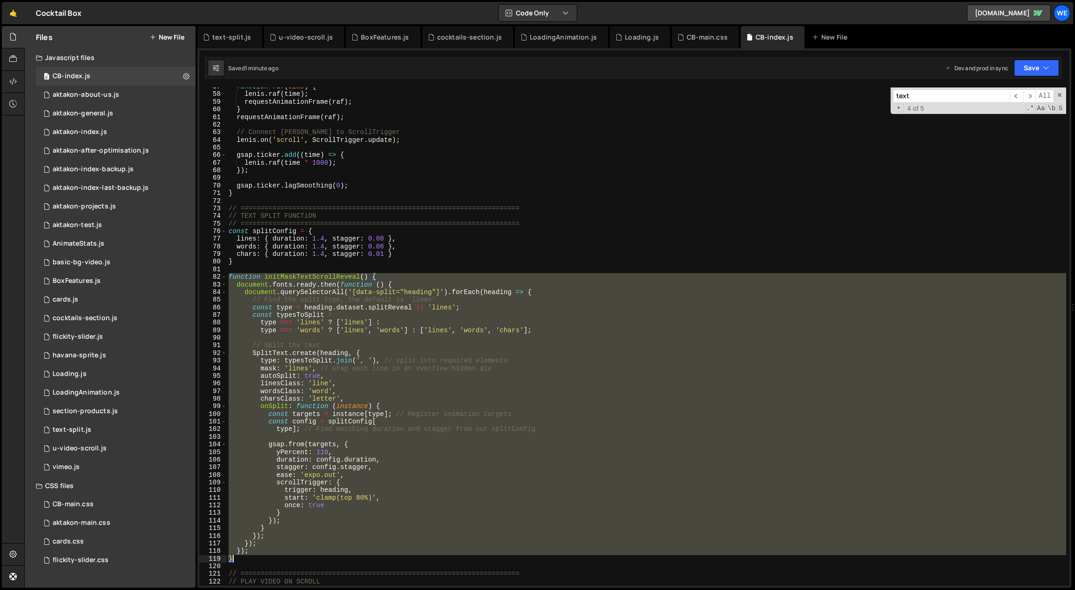
drag, startPoint x: 230, startPoint y: 277, endPoint x: 245, endPoint y: 558, distance: 281.6
click at [246, 558] on div "function raf ( time ) { lenis . raf ( time ) ; requestAnimationFrame ( raf ) ; …" at bounding box center [647, 340] width 840 height 514
paste textarea
click at [451, 292] on div "function raf ( time ) { lenis . raf ( time ) ; requestAnimationFrame ( raf ) ; …" at bounding box center [646, 337] width 839 height 499
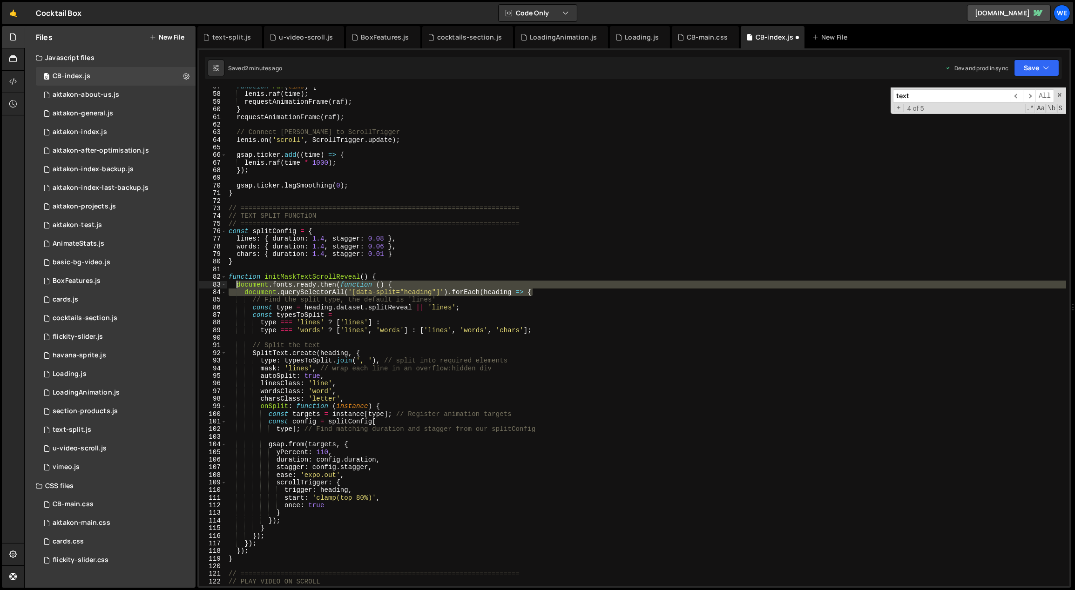
drag, startPoint x: 401, startPoint y: 278, endPoint x: 236, endPoint y: 287, distance: 165.0
click at [236, 287] on div "function raf ( time ) { lenis . raf ( time ) ; requestAnimationFrame ( raf ) ; …" at bounding box center [647, 340] width 840 height 514
paste textarea
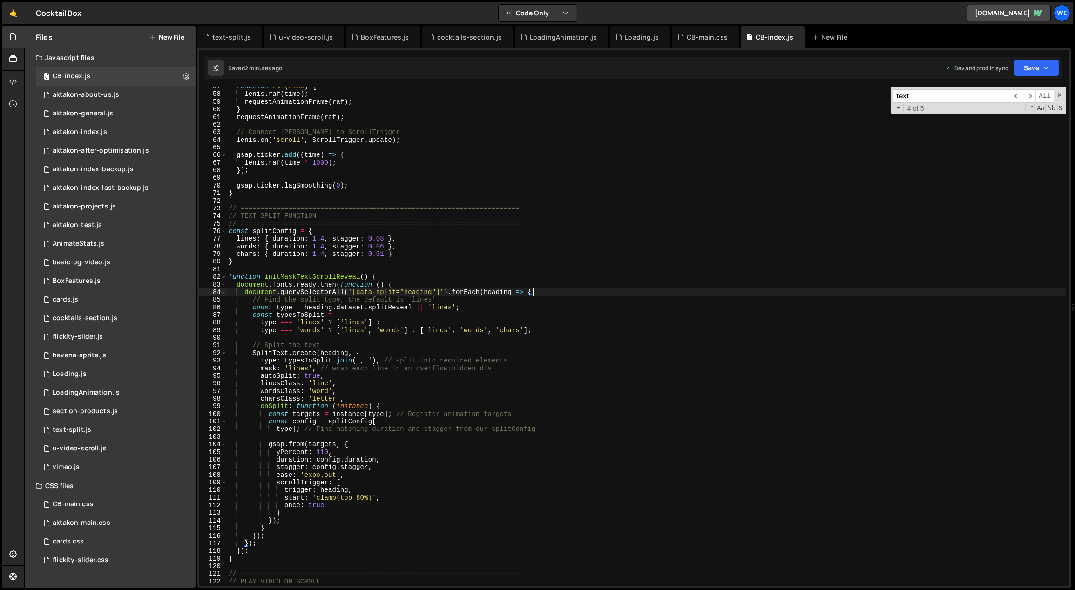
click at [301, 351] on div "function raf ( time ) { lenis . raf ( time ) ; requestAnimationFrame ( raf ) ; …" at bounding box center [647, 340] width 840 height 514
type textarea "SplitText.create(heading, {"
click at [323, 439] on div "function raf ( time ) { lenis . raf ( time ) ; requestAnimationFrame ( raf ) ; …" at bounding box center [647, 340] width 840 height 514
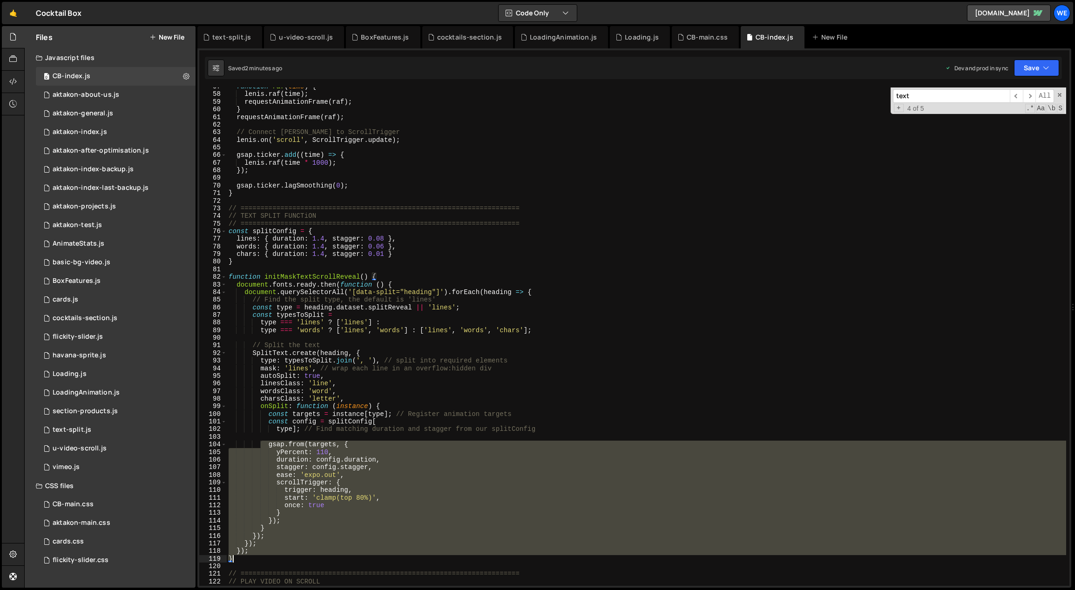
drag, startPoint x: 271, startPoint y: 453, endPoint x: 267, endPoint y: 557, distance: 104.4
click at [267, 557] on div "function raf ( time ) { lenis . raf ( time ) ; requestAnimationFrame ( raf ) ; …" at bounding box center [647, 340] width 840 height 514
paste textarea
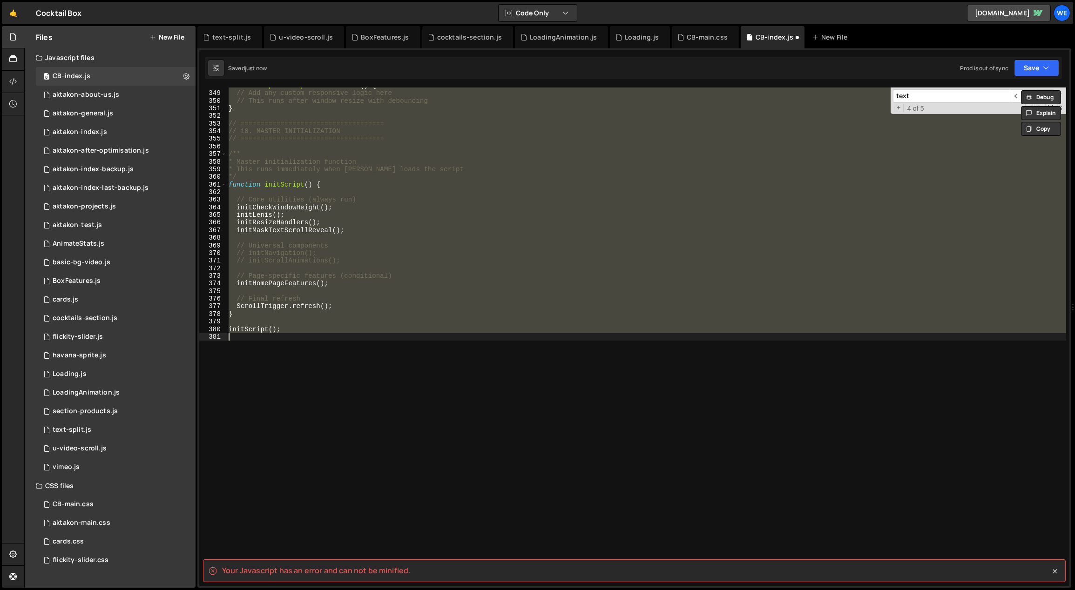
scroll to position [664, 0]
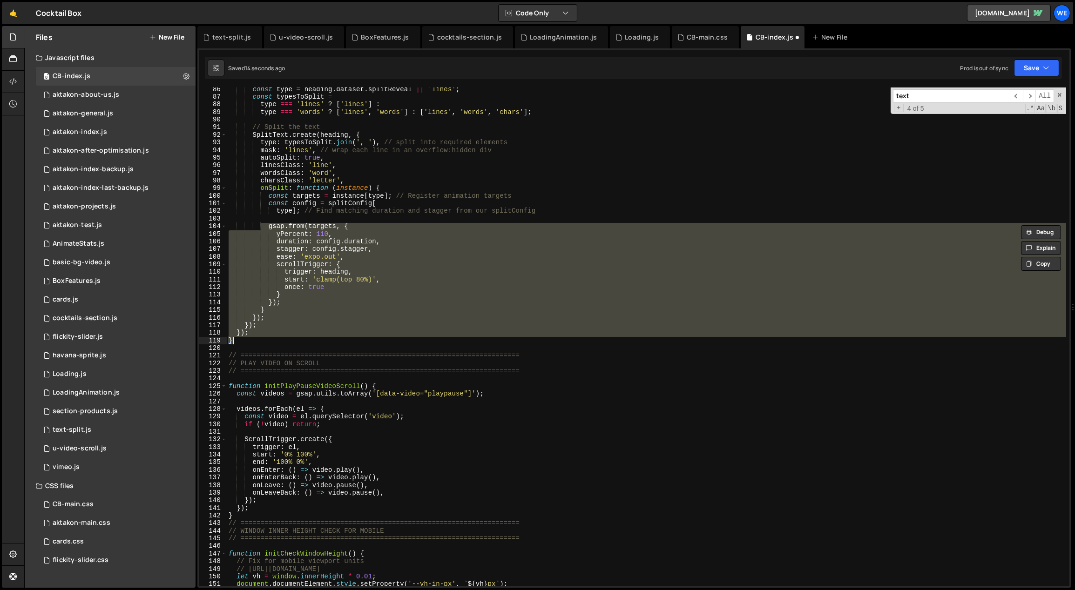
click at [347, 320] on div "const type = heading . dataset . splitReveal || 'lines' ; const typesToSplit = …" at bounding box center [647, 343] width 840 height 514
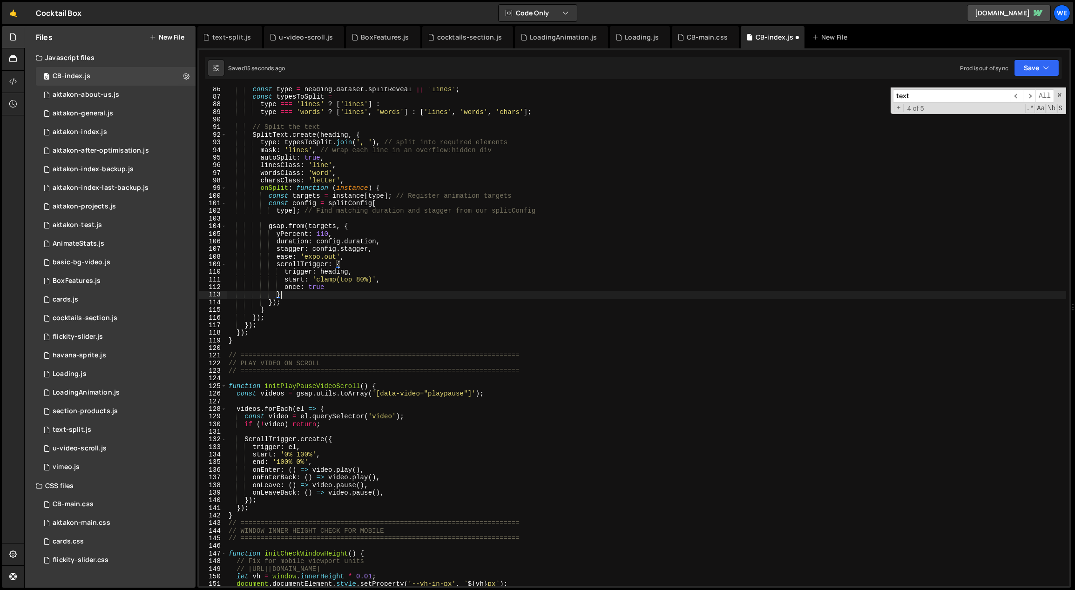
click at [281, 293] on div "const type = heading . dataset . splitReveal || 'lines' ; const typesToSplit = …" at bounding box center [647, 343] width 840 height 514
click at [274, 310] on div "const type = heading . dataset . splitReveal || 'lines' ; const typesToSplit = …" at bounding box center [647, 343] width 840 height 514
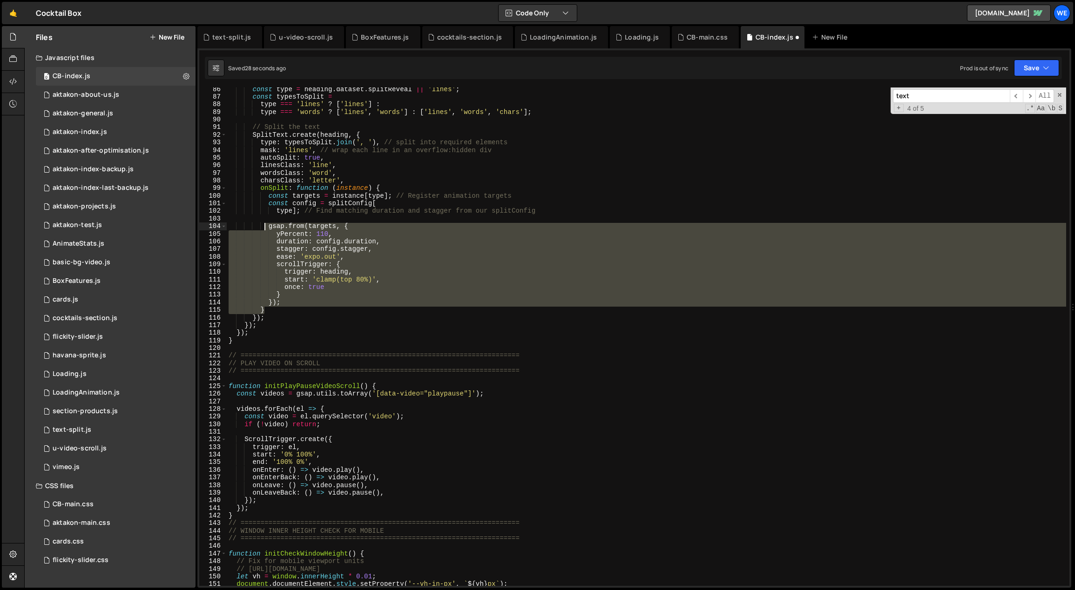
drag, startPoint x: 272, startPoint y: 310, endPoint x: 263, endPoint y: 225, distance: 85.7
click at [263, 225] on div "const type = heading . dataset . splitReveal || 'lines' ; const typesToSplit = …" at bounding box center [647, 343] width 840 height 514
paste textarea "}"
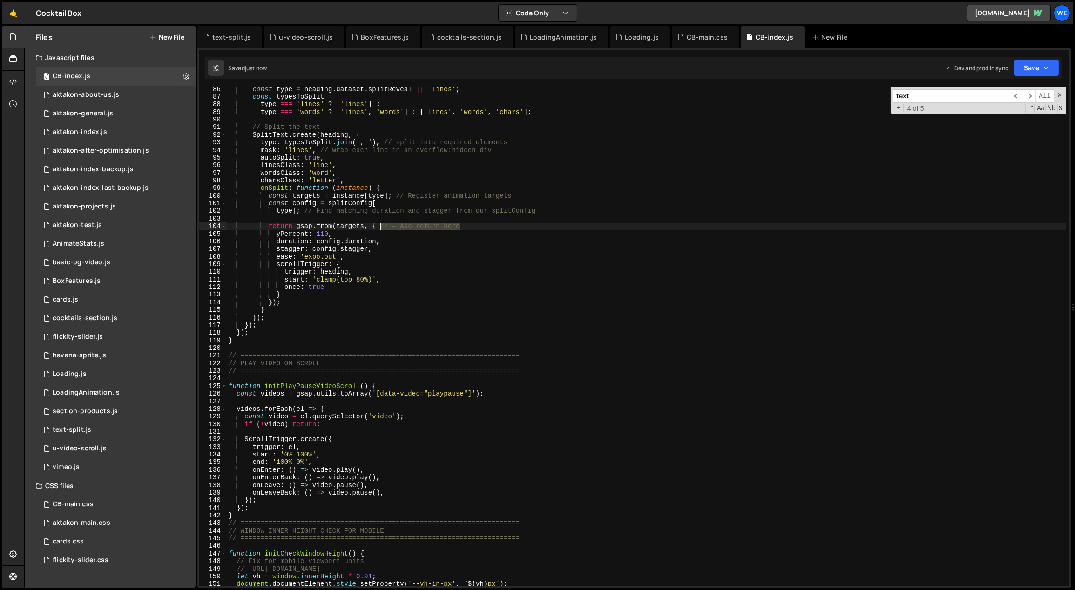
drag, startPoint x: 470, startPoint y: 229, endPoint x: 379, endPoint y: 228, distance: 90.8
click at [379, 228] on div "const type = heading . dataset . splitReveal || 'lines' ; const typesToSplit = …" at bounding box center [647, 343] width 840 height 514
click at [409, 295] on div "const type = heading . dataset . splitReveal || 'lines' ; const typesToSplit = …" at bounding box center [647, 343] width 840 height 514
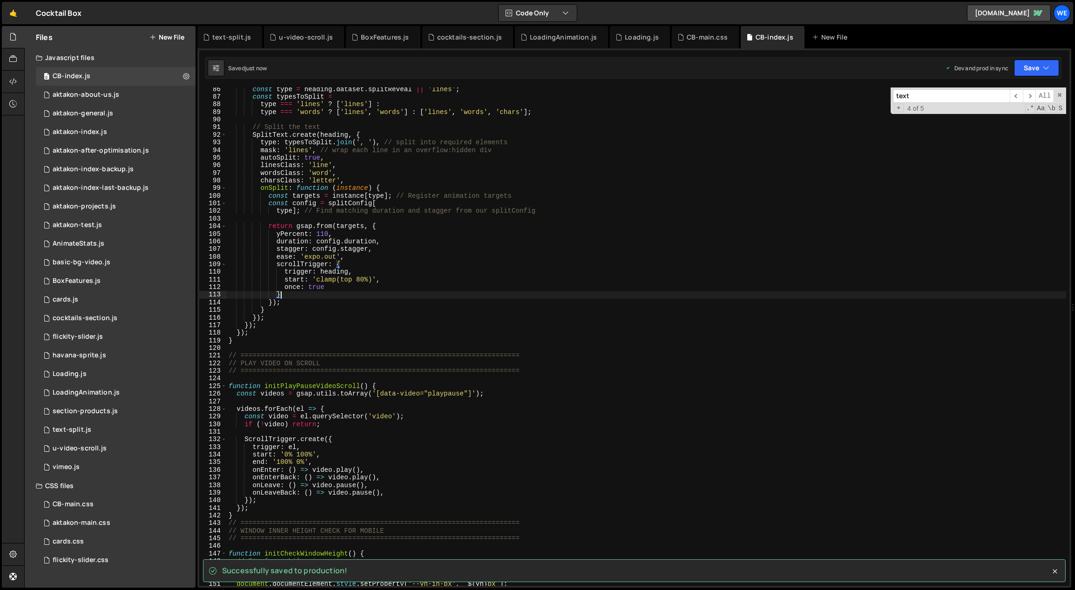
scroll to position [626, 0]
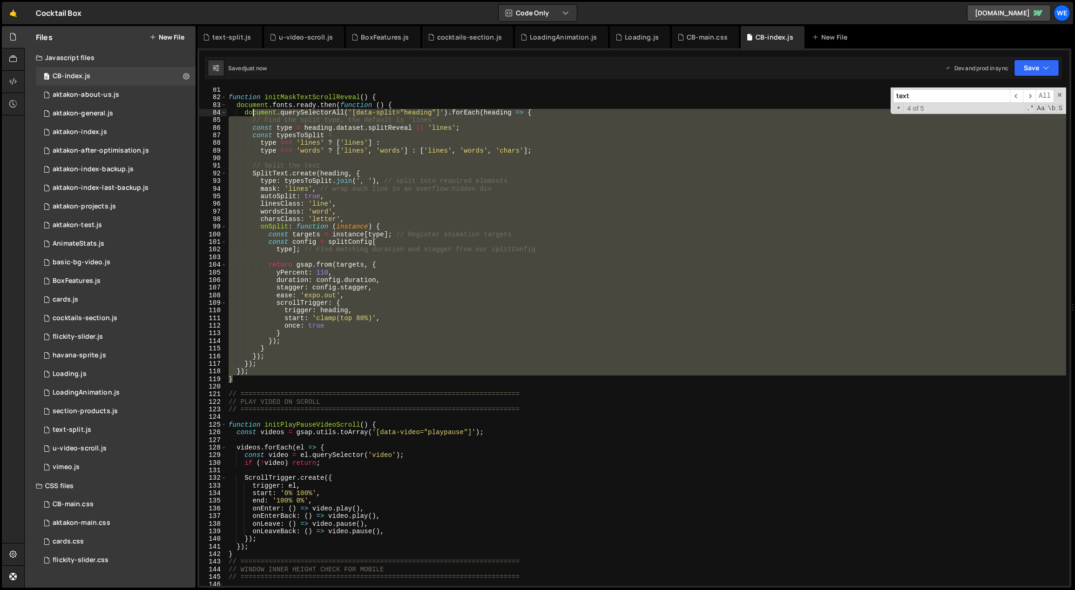
drag, startPoint x: 240, startPoint y: 379, endPoint x: 251, endPoint y: 116, distance: 263.3
click at [251, 116] on div "function initMaskTextScrollReveal ( ) { document . fonts . ready . then ( funct…" at bounding box center [647, 343] width 840 height 514
click at [386, 96] on div "function initMaskTextScrollReveal ( ) { document . fonts . ready . then ( funct…" at bounding box center [647, 343] width 840 height 514
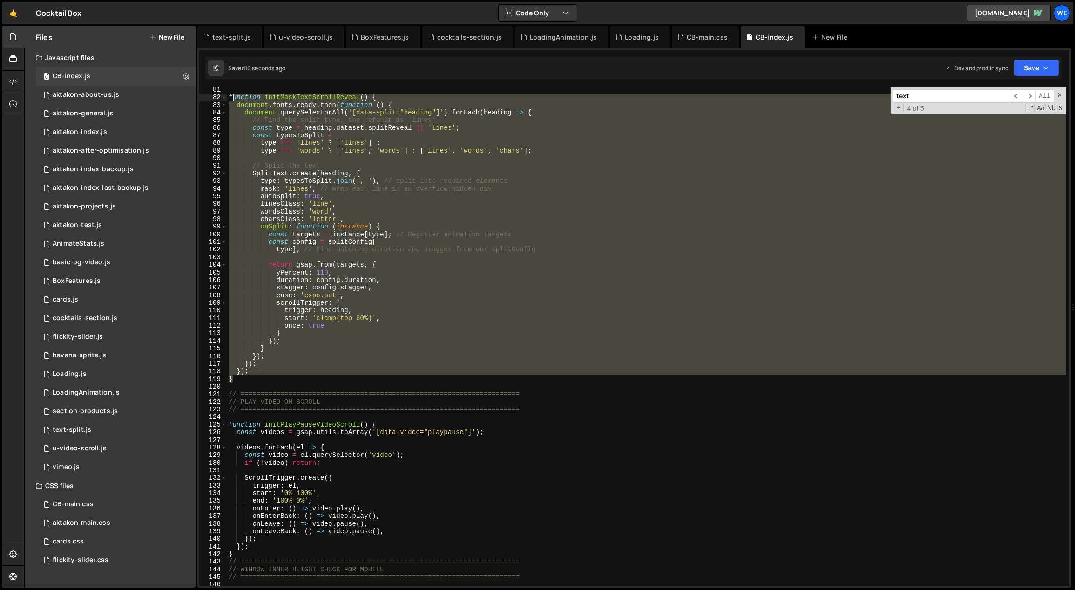
drag, startPoint x: 235, startPoint y: 380, endPoint x: 228, endPoint y: 96, distance: 283.6
click at [228, 96] on div "function initMaskTextScrollReveal ( ) { document . fonts . ready . then ( funct…" at bounding box center [647, 343] width 840 height 514
click at [506, 354] on div "function initMaskTextScrollReveal ( ) { document . fonts . ready . then ( funct…" at bounding box center [646, 337] width 839 height 499
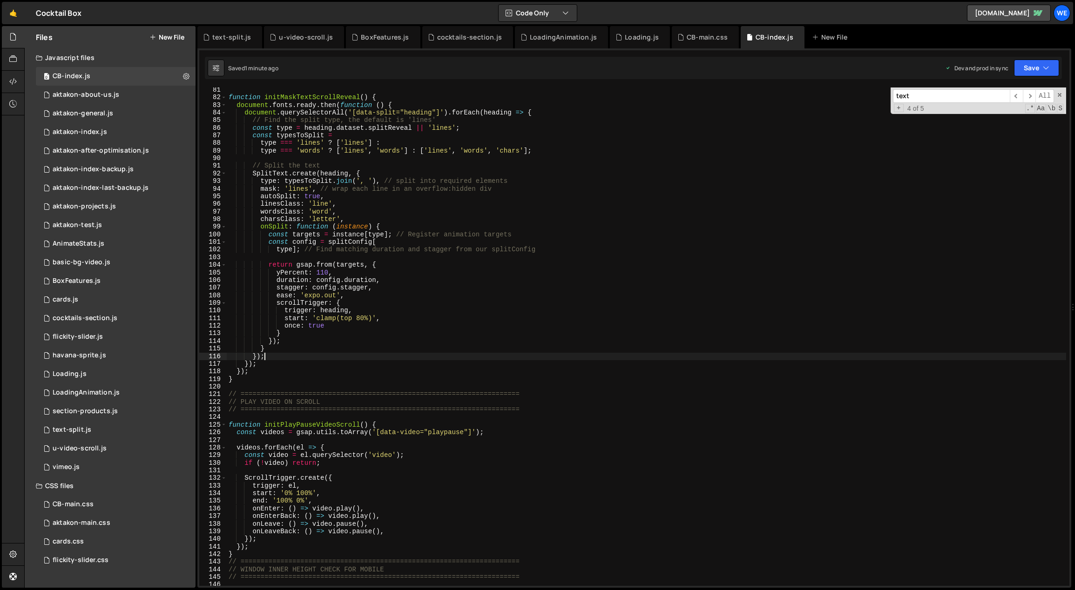
click at [425, 424] on div "function initMaskTextScrollReveal ( ) { document . fonts . ready . then ( funct…" at bounding box center [647, 343] width 840 height 514
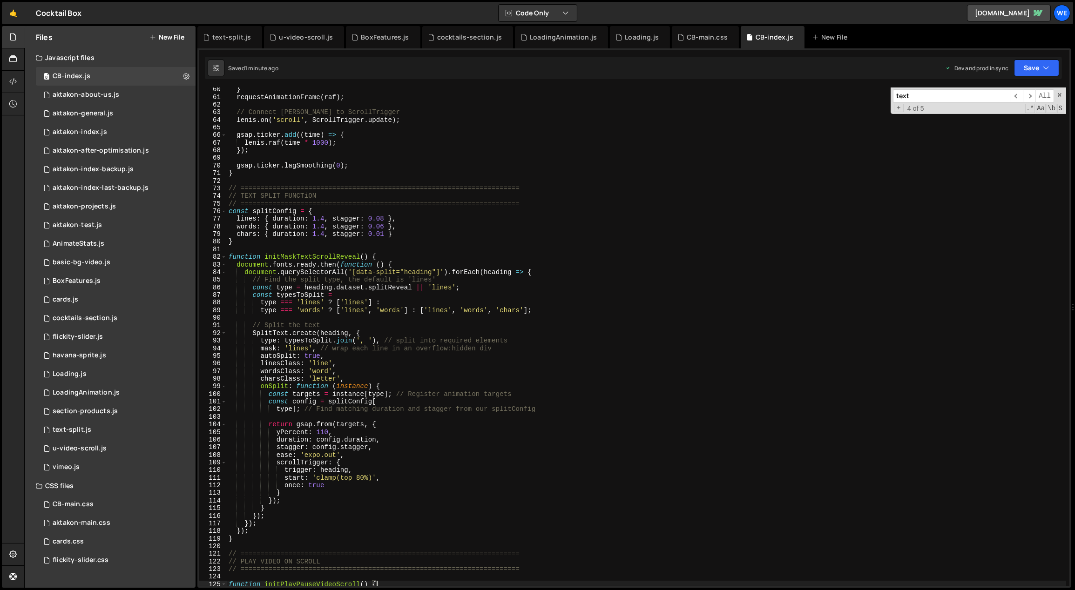
scroll to position [466, 0]
click at [231, 258] on div "} requestAnimationFrame ( raf ) ; // Connect Lenis to ScrollTrigger lenis . on …" at bounding box center [647, 343] width 840 height 514
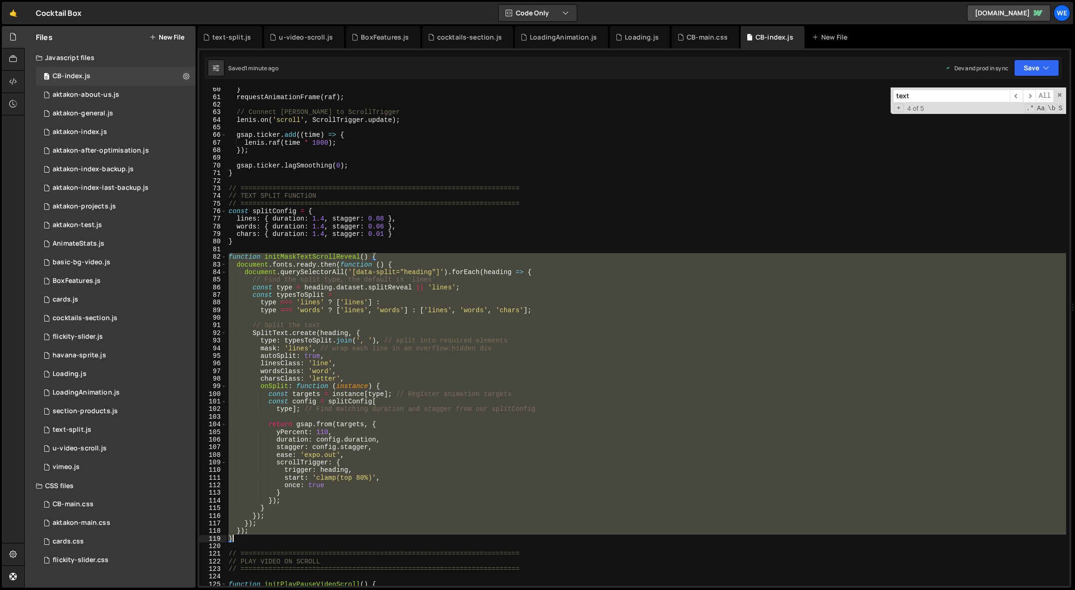
drag, startPoint x: 230, startPoint y: 257, endPoint x: 245, endPoint y: 537, distance: 280.2
click at [245, 537] on div "} requestAnimationFrame ( raf ) ; // Connect Lenis to ScrollTrigger lenis . on …" at bounding box center [647, 343] width 840 height 514
paste textarea
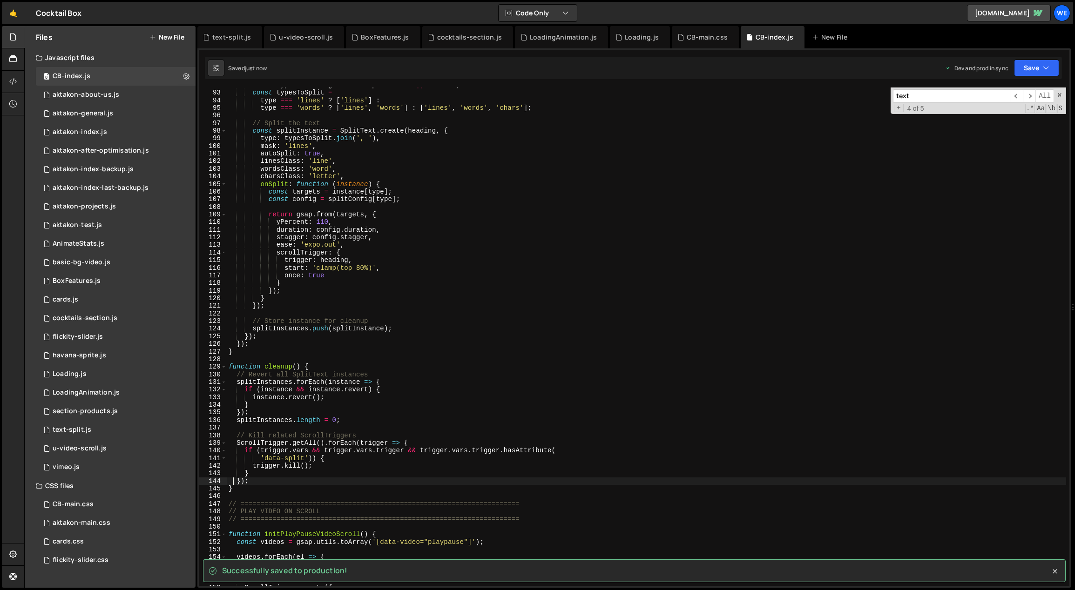
scroll to position [757, 0]
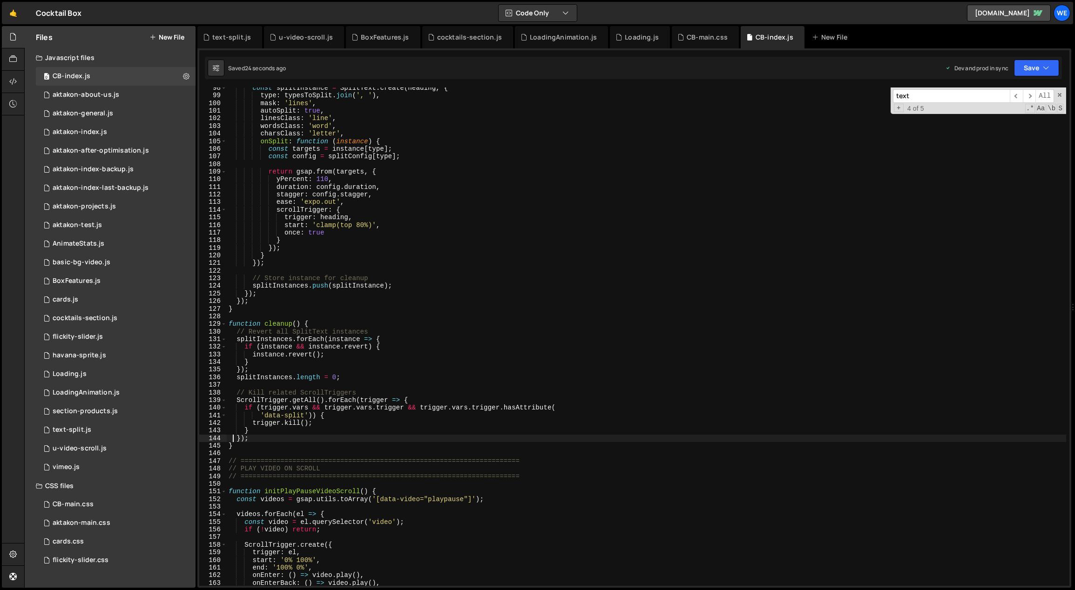
click at [337, 478] on div "const splitInstance = SplitText . create ( heading , { type : typesToSplit . jo…" at bounding box center [647, 341] width 840 height 514
type textarea "// ======================================================================"
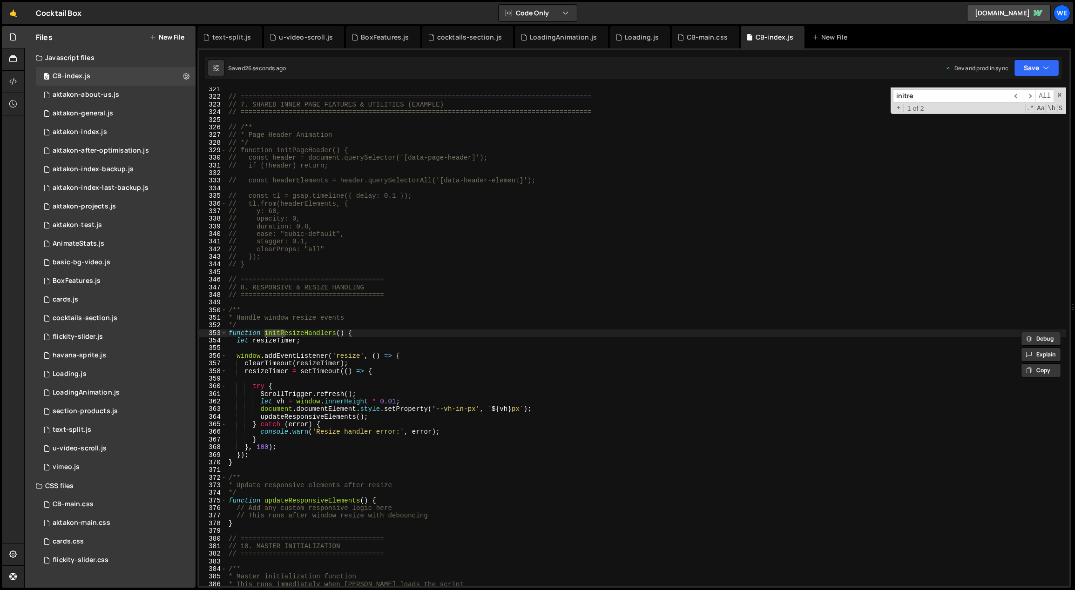
scroll to position [2454, 0]
type input "initresi"
click at [363, 341] on div "// ============================================================================…" at bounding box center [647, 343] width 840 height 514
click at [364, 333] on div "// ============================================================================…" at bounding box center [647, 343] width 840 height 514
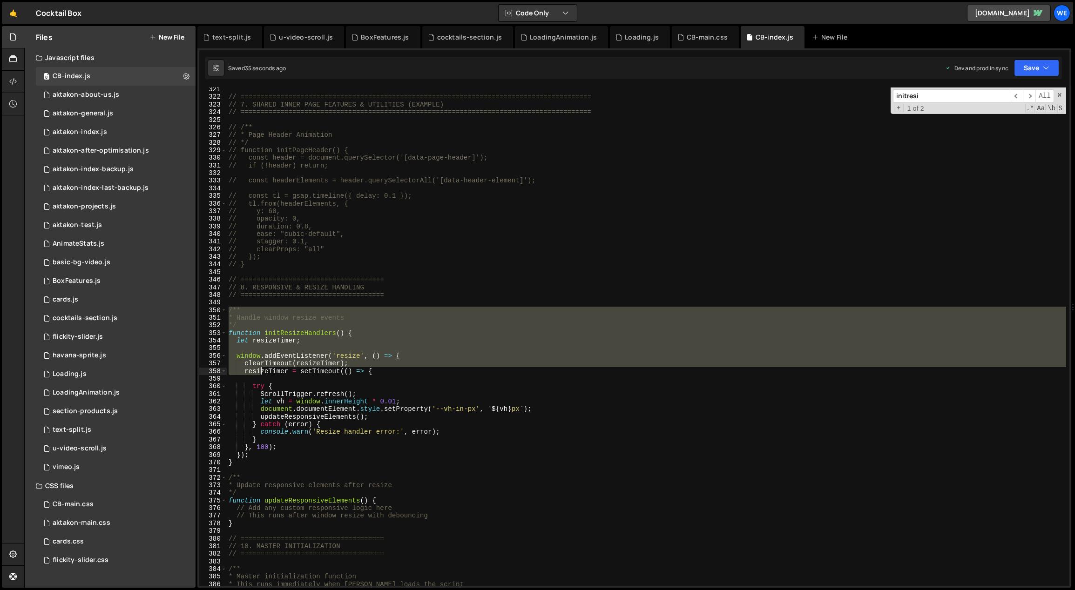
drag, startPoint x: 228, startPoint y: 309, endPoint x: 260, endPoint y: 371, distance: 69.3
click at [261, 372] on div "// ============================================================================…" at bounding box center [647, 343] width 840 height 514
type textarea "let resizeTimer;"
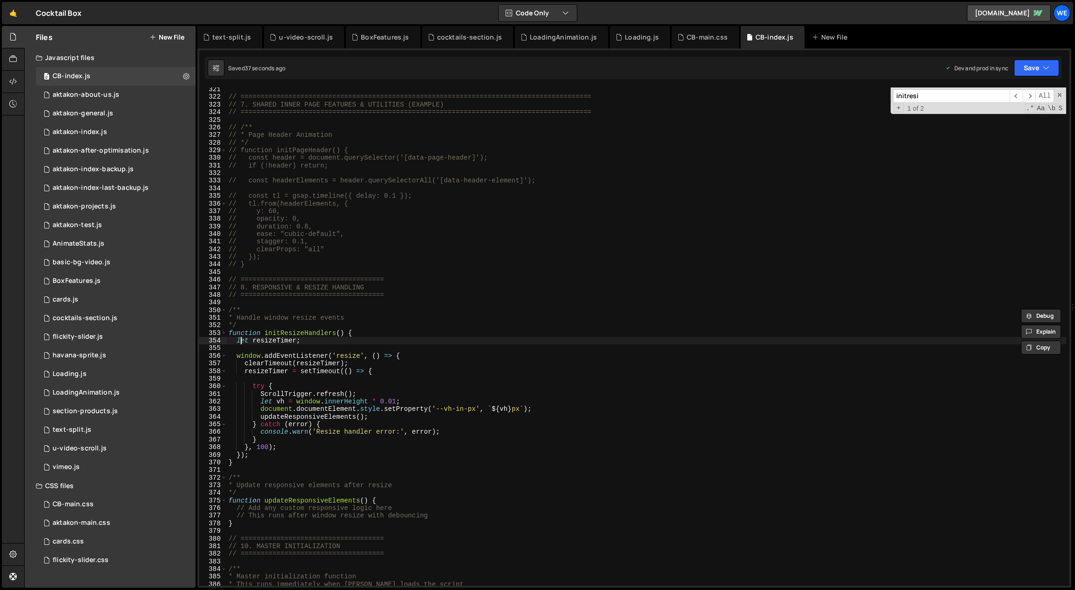
click at [240, 337] on div "// ============================================================================…" at bounding box center [647, 343] width 840 height 514
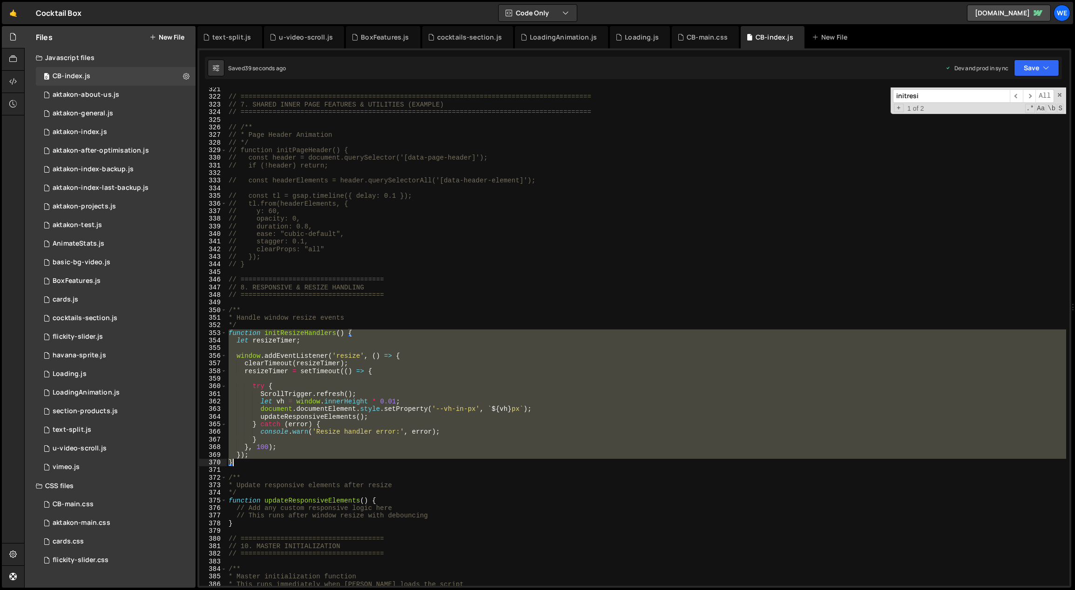
drag, startPoint x: 230, startPoint y: 334, endPoint x: 237, endPoint y: 465, distance: 131.0
click at [237, 465] on div "// ============================================================================…" at bounding box center [647, 343] width 840 height 514
paste textarea
type textarea "}"
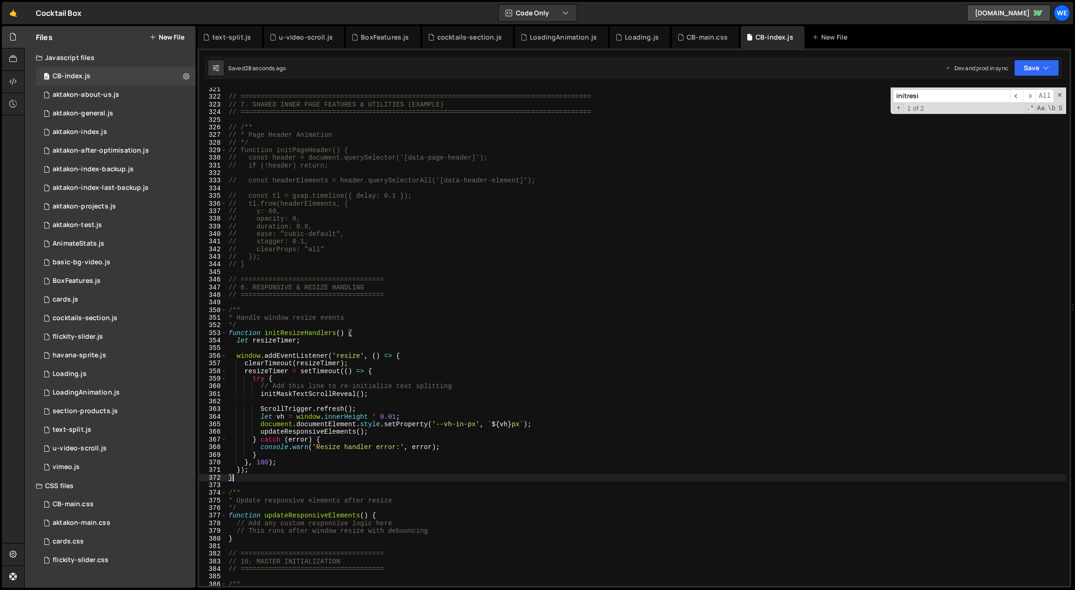
scroll to position [2358, 0]
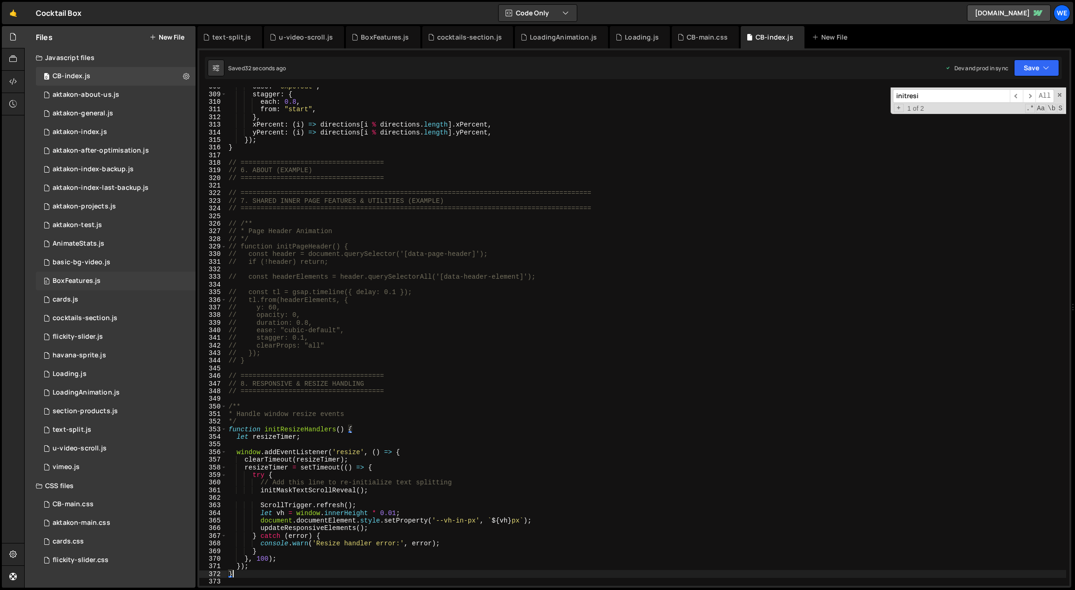
click at [88, 281] on div "BoxFeatures.js" at bounding box center [77, 281] width 48 height 8
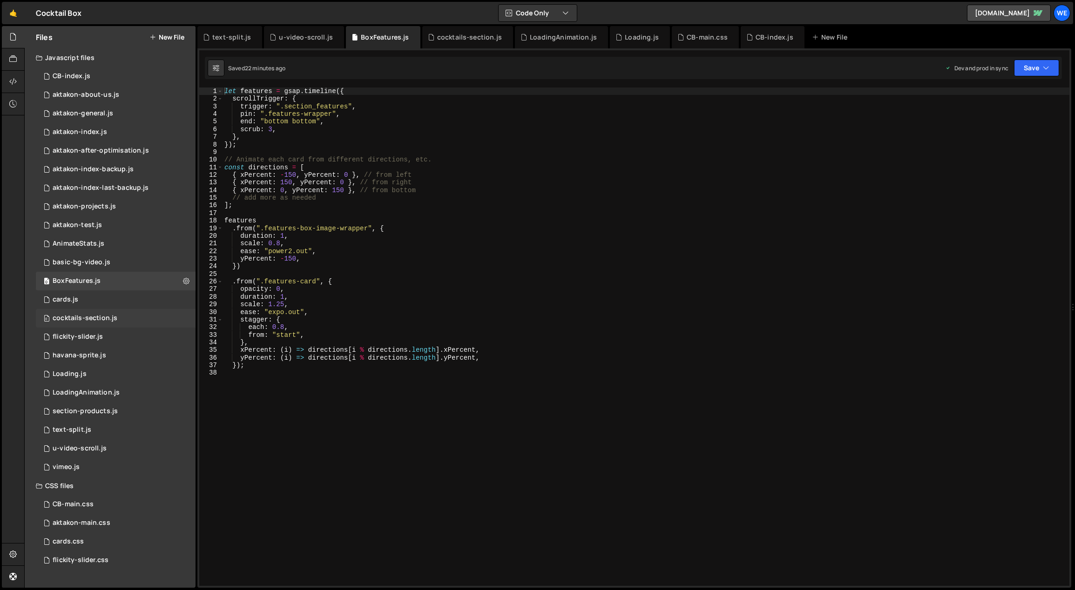
click at [102, 314] on div "cocktails-section.js" at bounding box center [85, 318] width 65 height 8
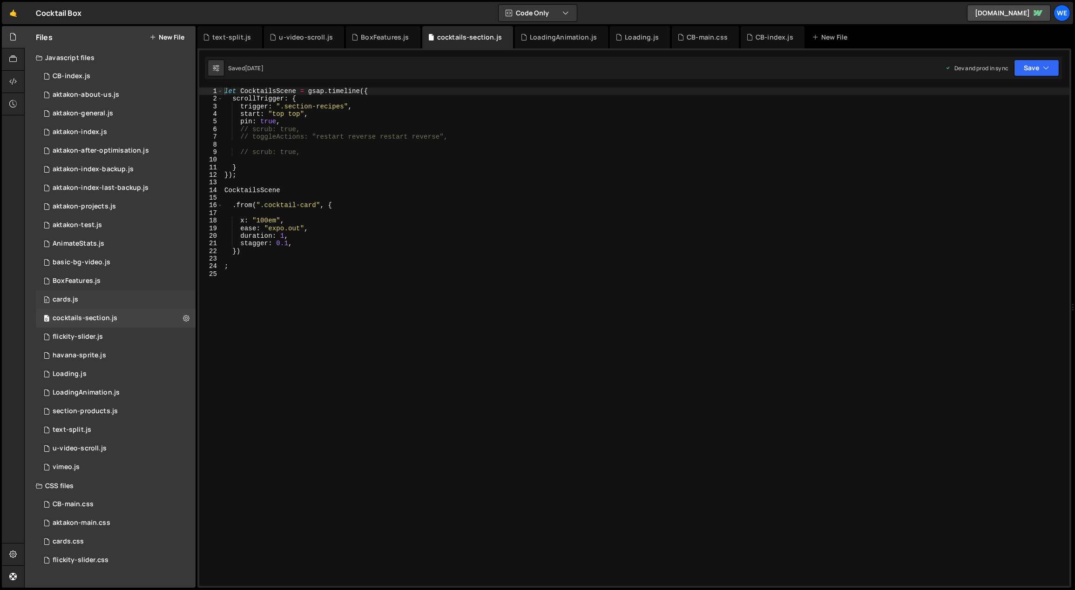
click at [86, 302] on div "0 cards.js 0" at bounding box center [117, 299] width 163 height 19
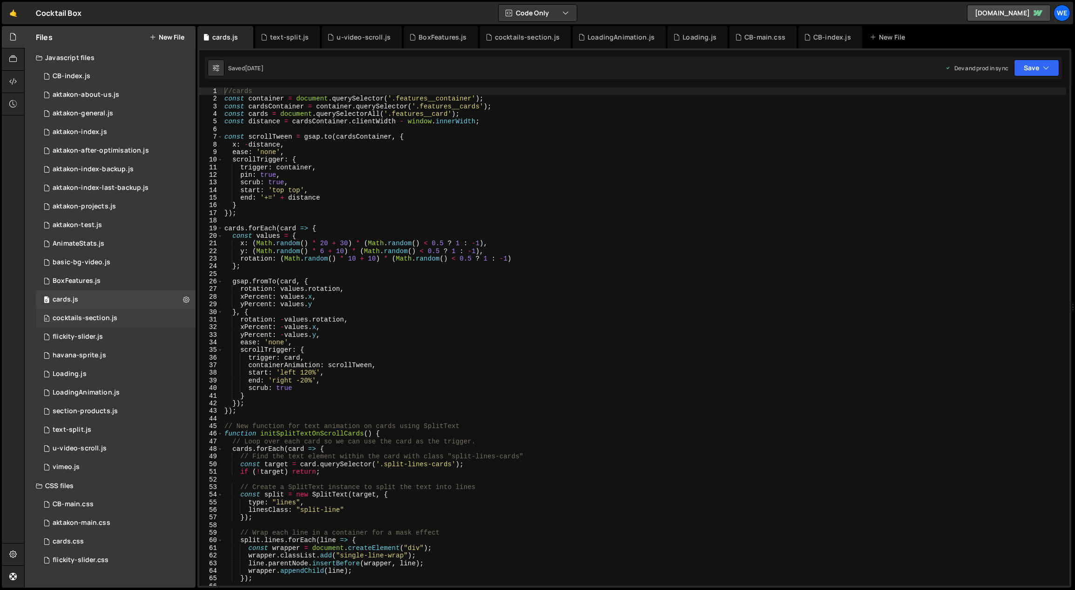
click at [87, 323] on div "0 cocktails-section.js 0" at bounding box center [117, 318] width 163 height 19
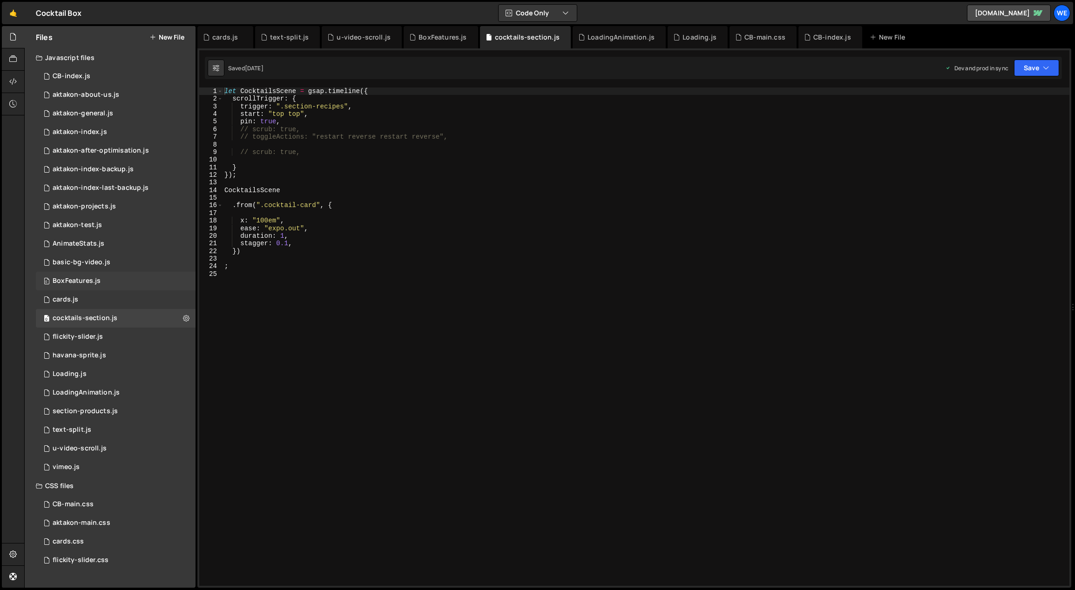
click at [73, 285] on div "BoxFeatures.js" at bounding box center [77, 281] width 48 height 8
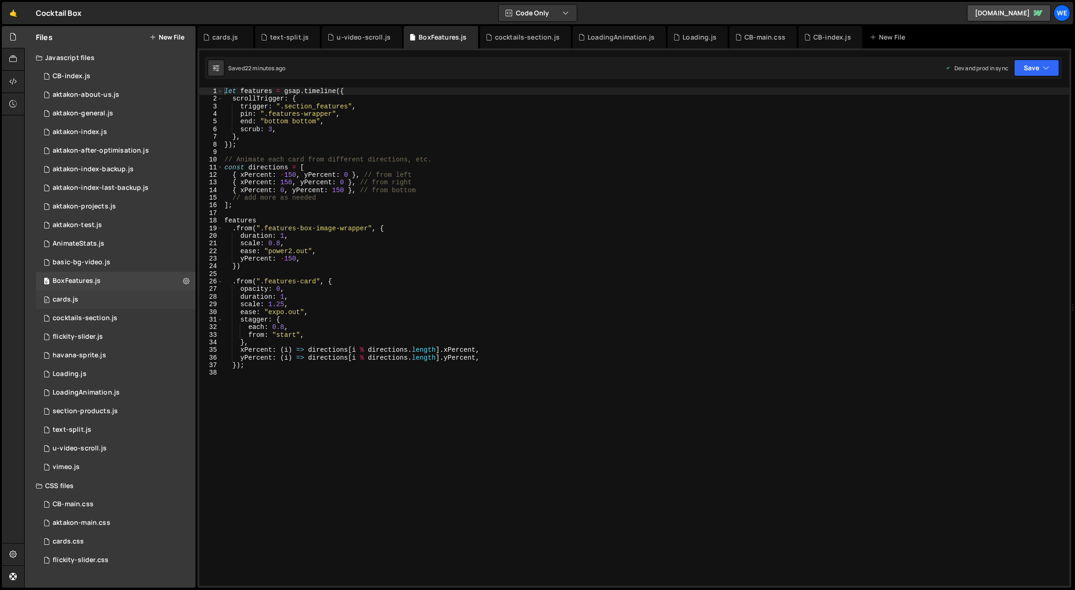
click at [74, 297] on div "cards.js" at bounding box center [66, 300] width 26 height 8
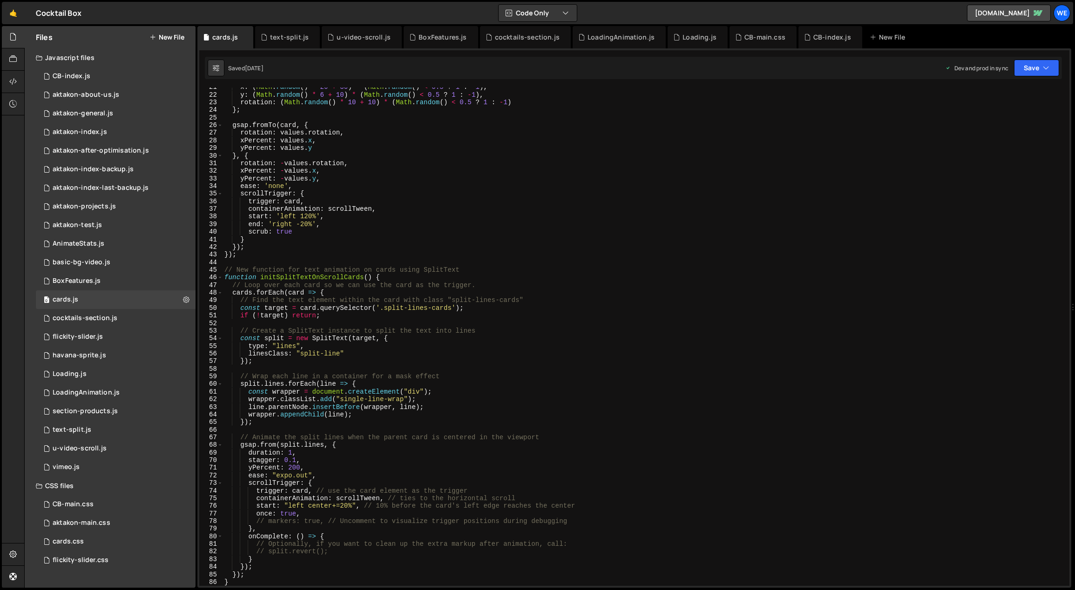
scroll to position [229, 0]
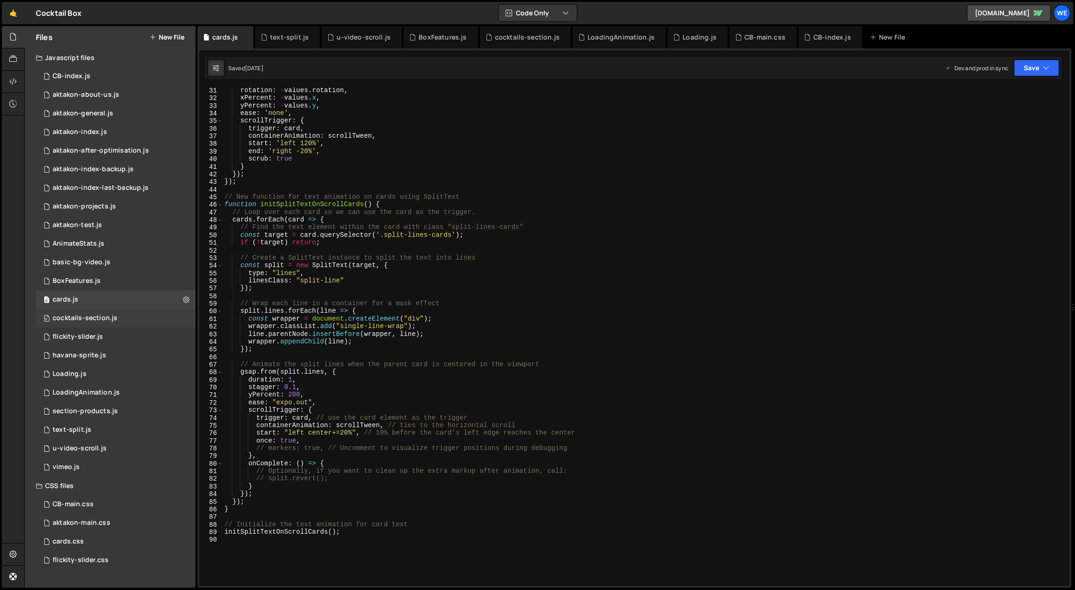
click at [113, 319] on div "cocktails-section.js" at bounding box center [85, 318] width 65 height 8
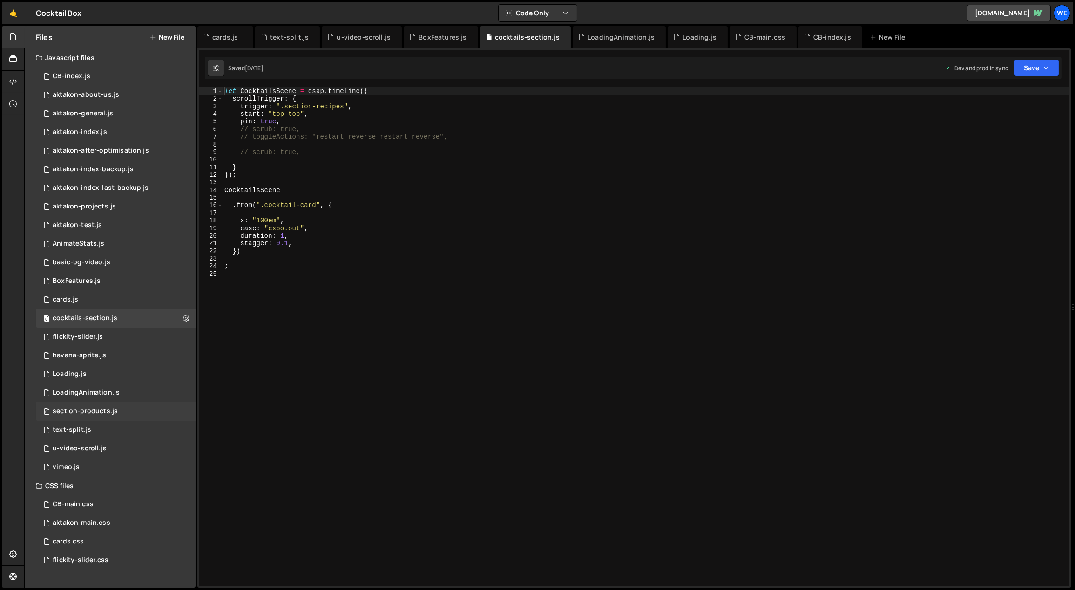
click at [117, 405] on div "0 section-products.js 0" at bounding box center [117, 411] width 163 height 19
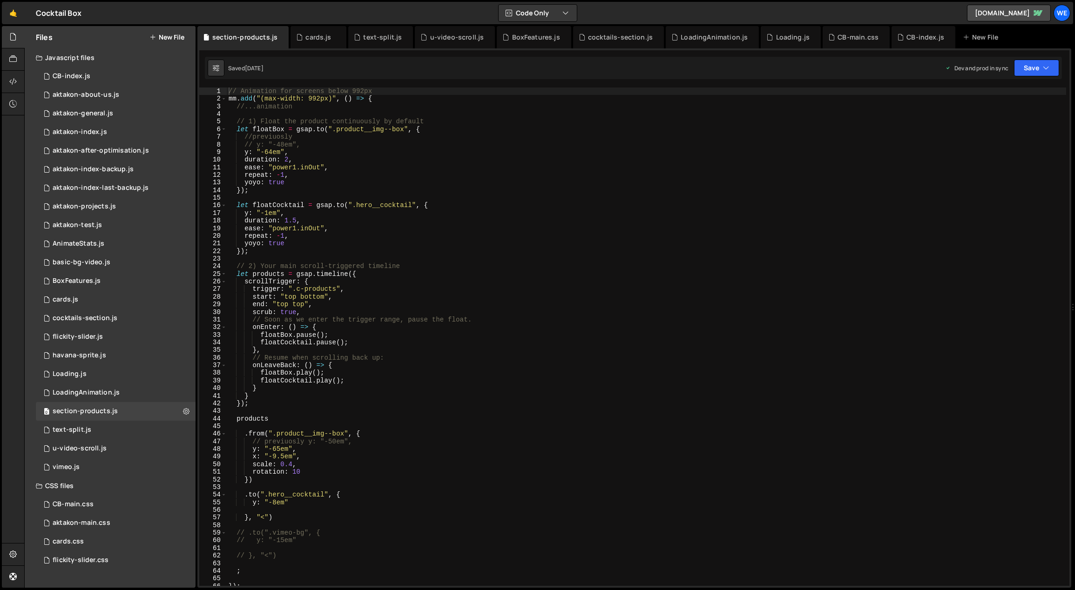
click at [407, 246] on div "// Animation for screens below 992px mm . add ( "(max-width: 992px)" , ( ) => {…" at bounding box center [647, 345] width 840 height 514
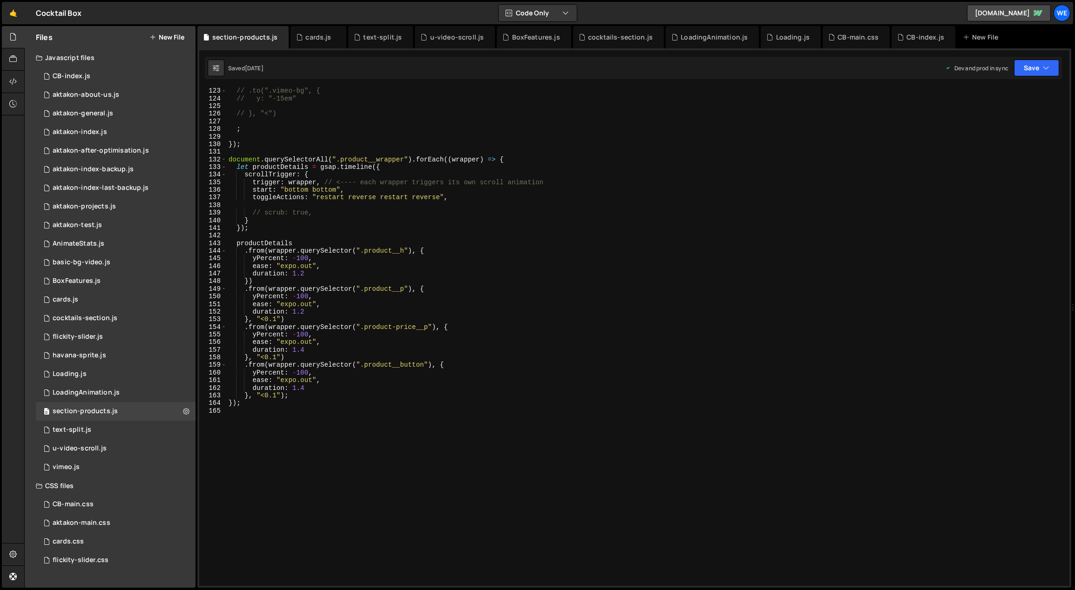
scroll to position [930, 0]
click at [422, 284] on div "// .to(".vimeo-bg", { // y: "-15em" // }, "<") ; }) ; document . querySelectorA…" at bounding box center [647, 344] width 840 height 514
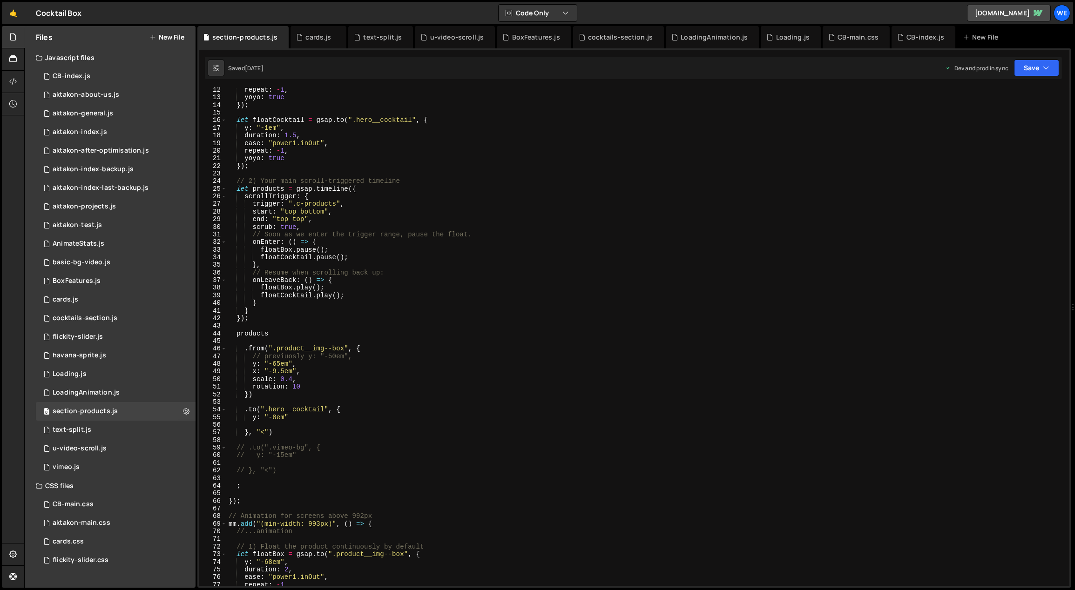
scroll to position [0, 0]
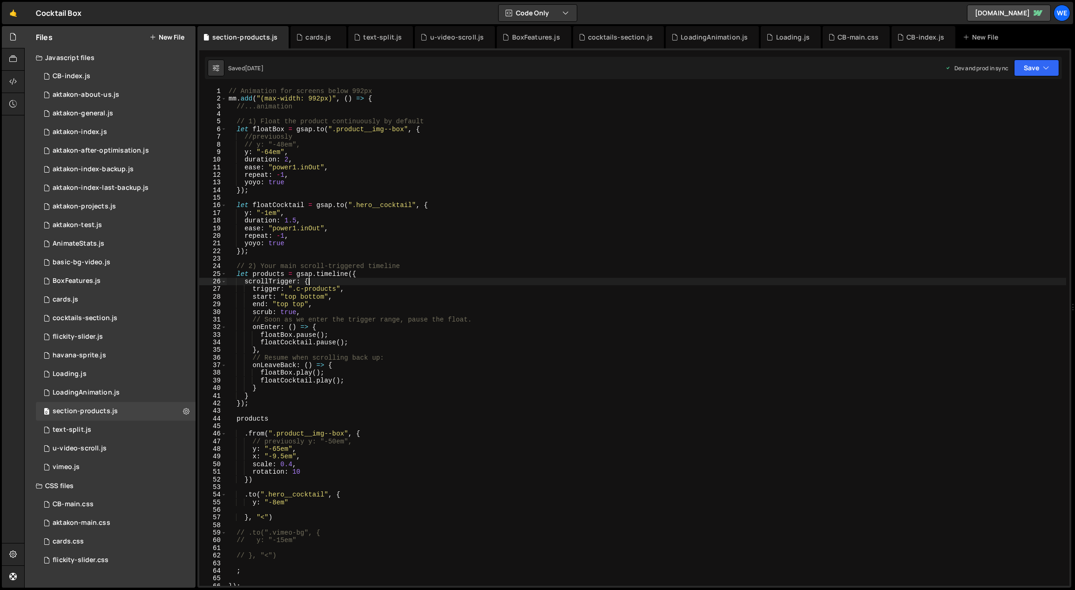
click at [432, 284] on div "// Animation for screens below 992px mm . add ( "(max-width: 992px)" , ( ) => {…" at bounding box center [647, 345] width 840 height 514
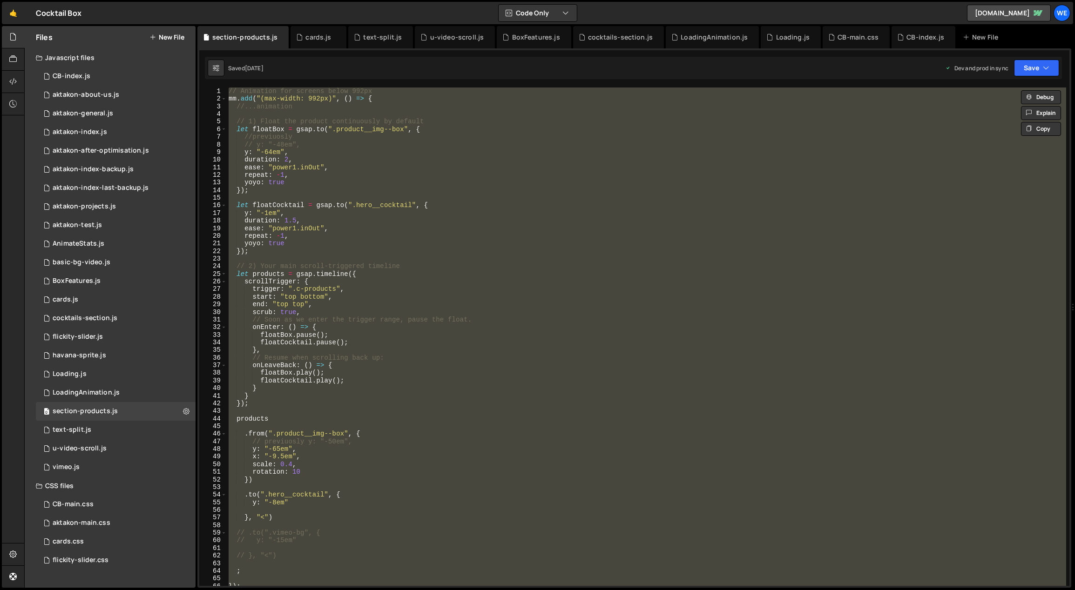
click at [395, 435] on div "// Animation for screens below 992px mm . add ( "(max-width: 992px)" , ( ) => {…" at bounding box center [646, 337] width 839 height 499
type textarea ".from(".product__img--box", {"
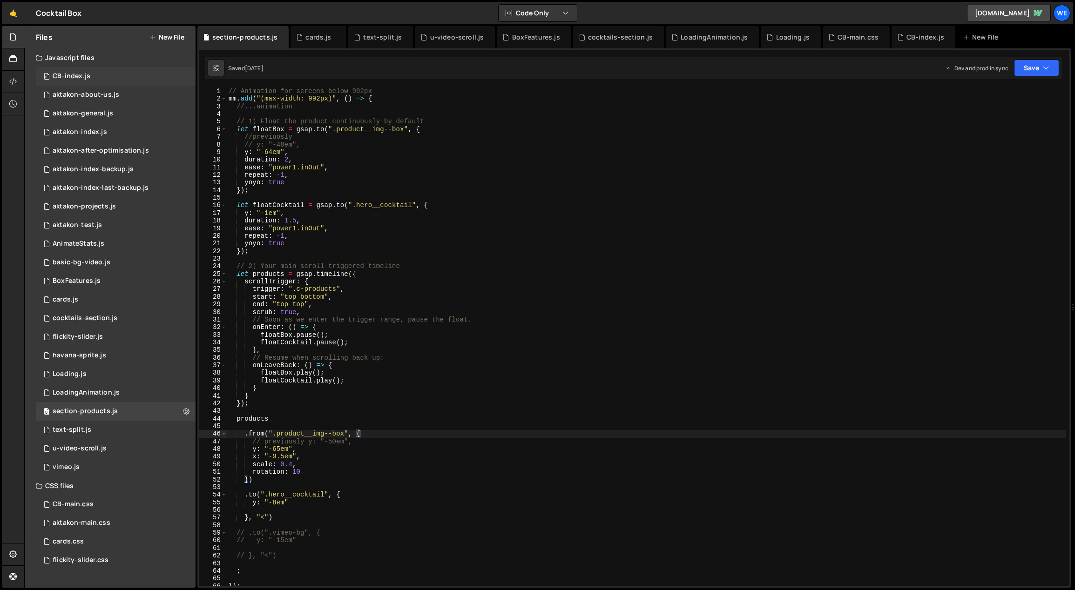
click at [105, 81] on div "0 CB-index.js 0" at bounding box center [117, 76] width 163 height 19
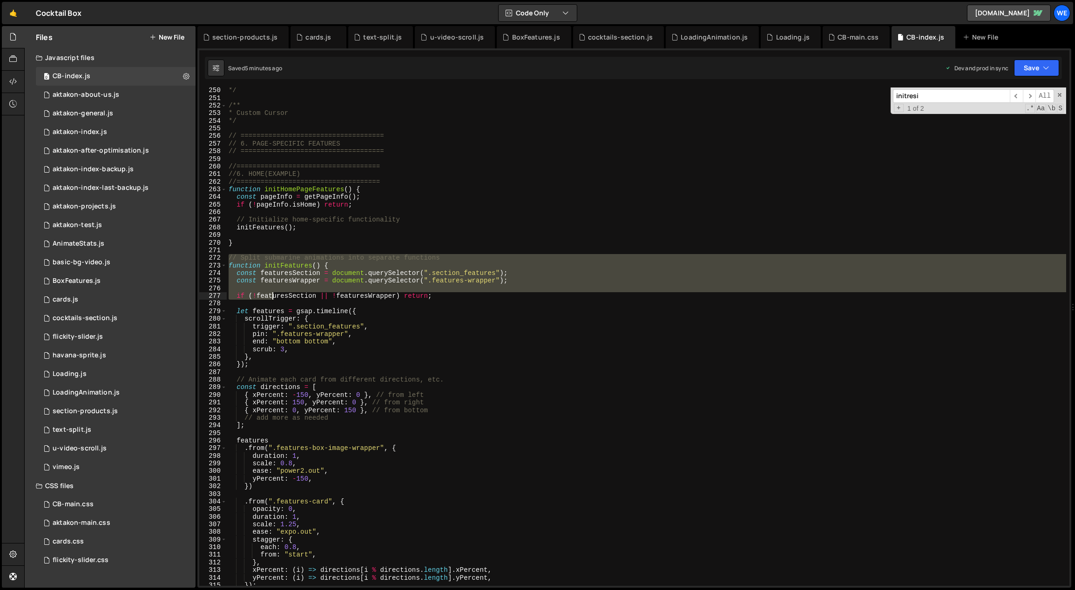
scroll to position [2005, 0]
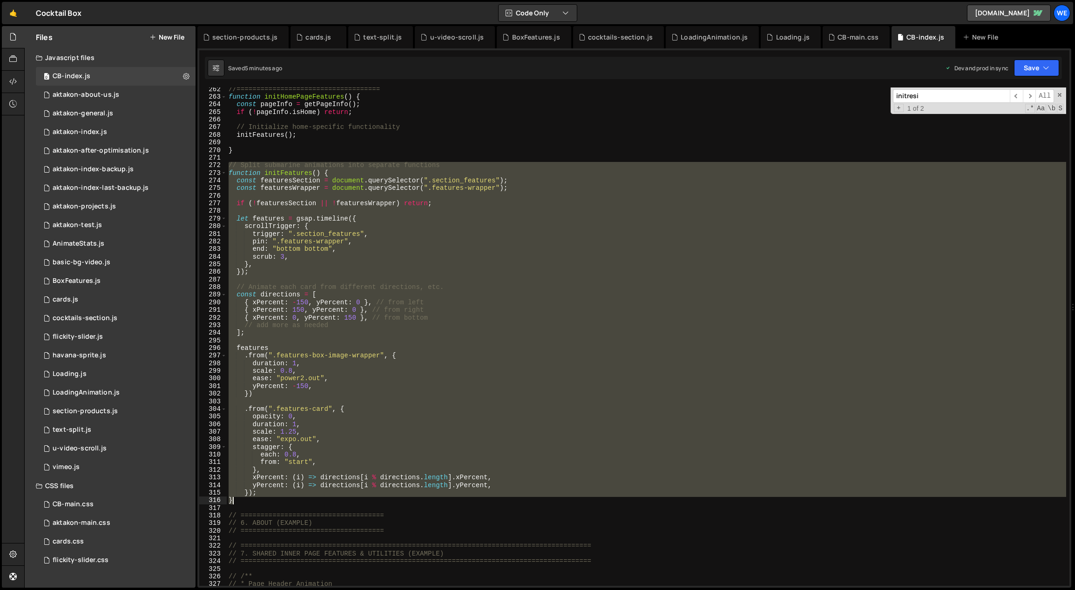
drag, startPoint x: 227, startPoint y: 263, endPoint x: 260, endPoint y: 503, distance: 242.5
click at [260, 504] on div "//==================================== function initHomePageFeatures ( ) { cons…" at bounding box center [647, 343] width 840 height 514
paste textarea
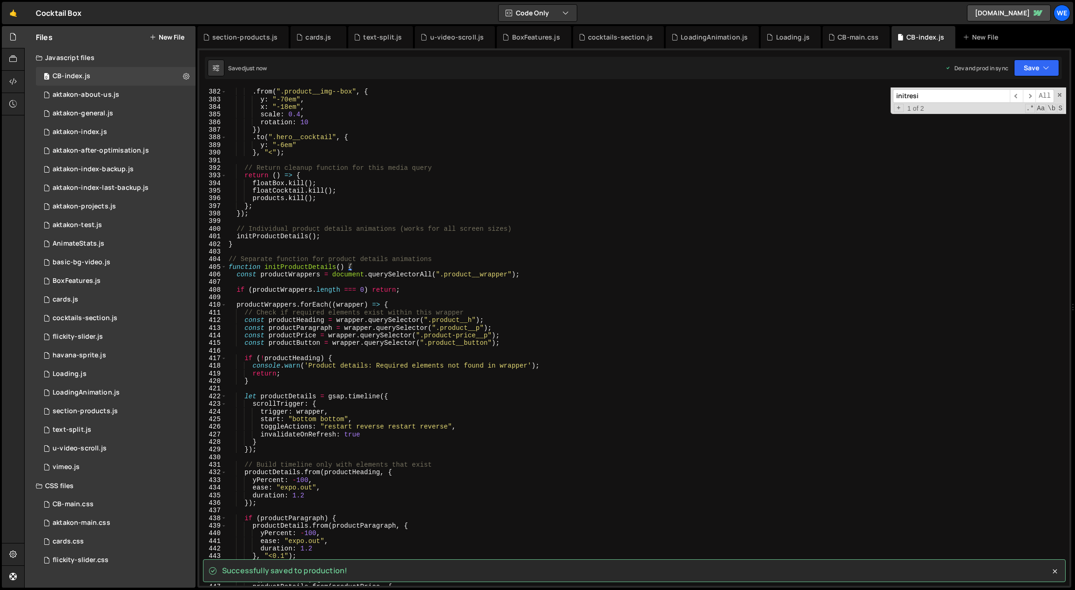
scroll to position [2916, 0]
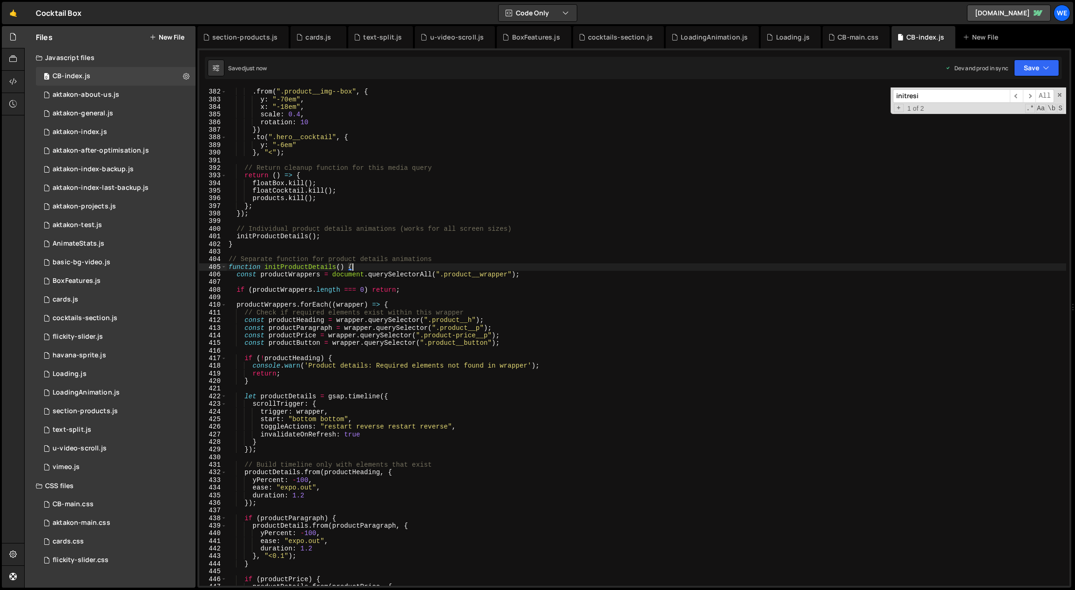
click at [359, 266] on div "products . from ( ".product__img--box" , { y : "-70em" , x : "-18em" , scale : …" at bounding box center [647, 338] width 840 height 514
click at [323, 235] on div "products . from ( ".product__img--box" , { y : "-70em" , x : "-18em" , scale : …" at bounding box center [647, 338] width 840 height 514
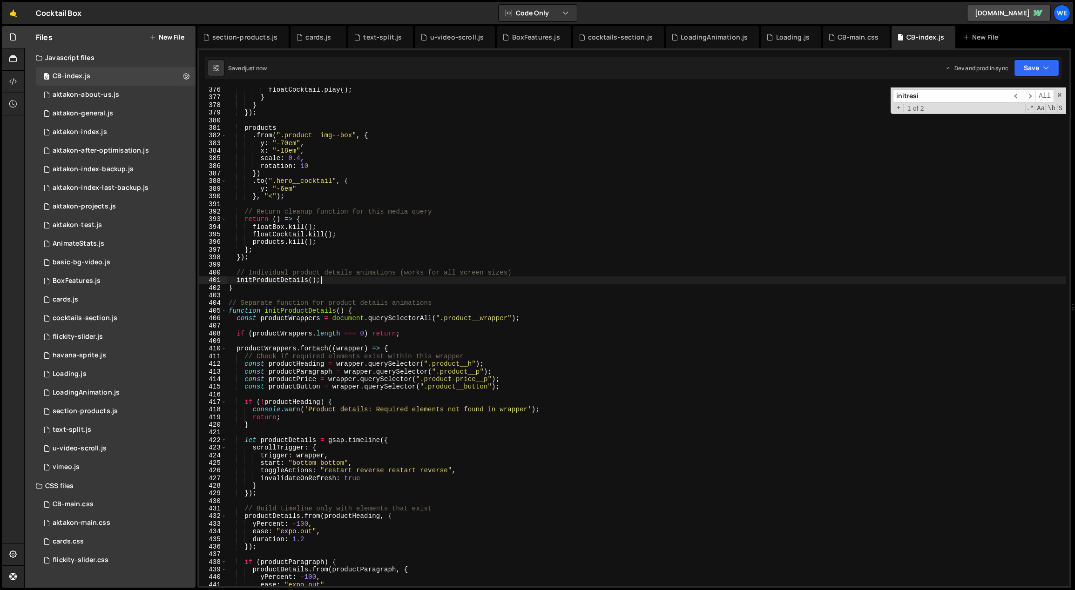
scroll to position [2788, 0]
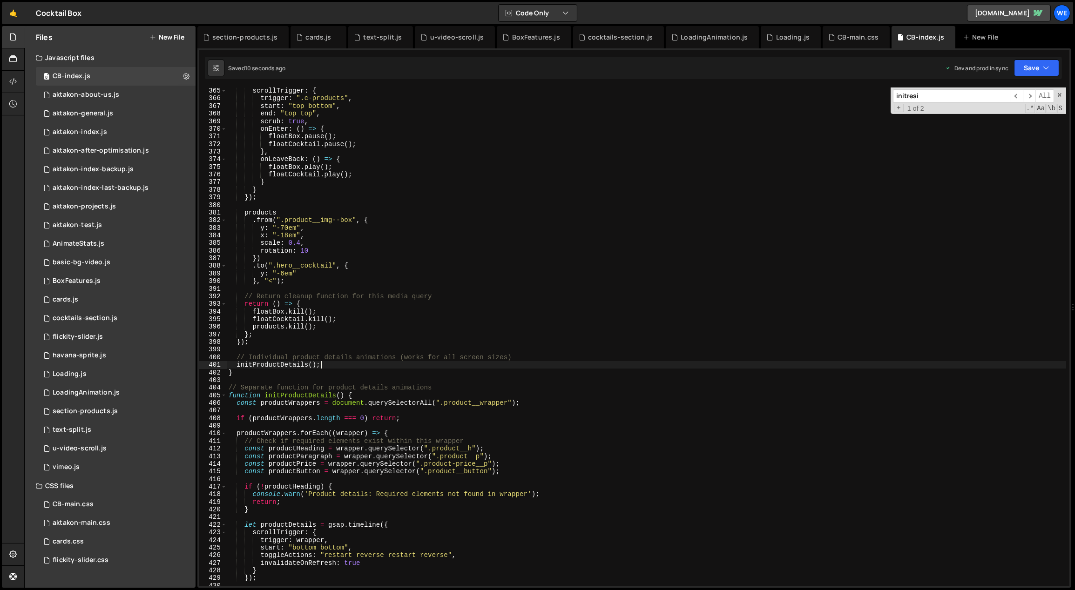
click at [238, 374] on div "scrollTrigger : { trigger : ".c-products" , start : "top bottom" , end : "top t…" at bounding box center [647, 344] width 840 height 514
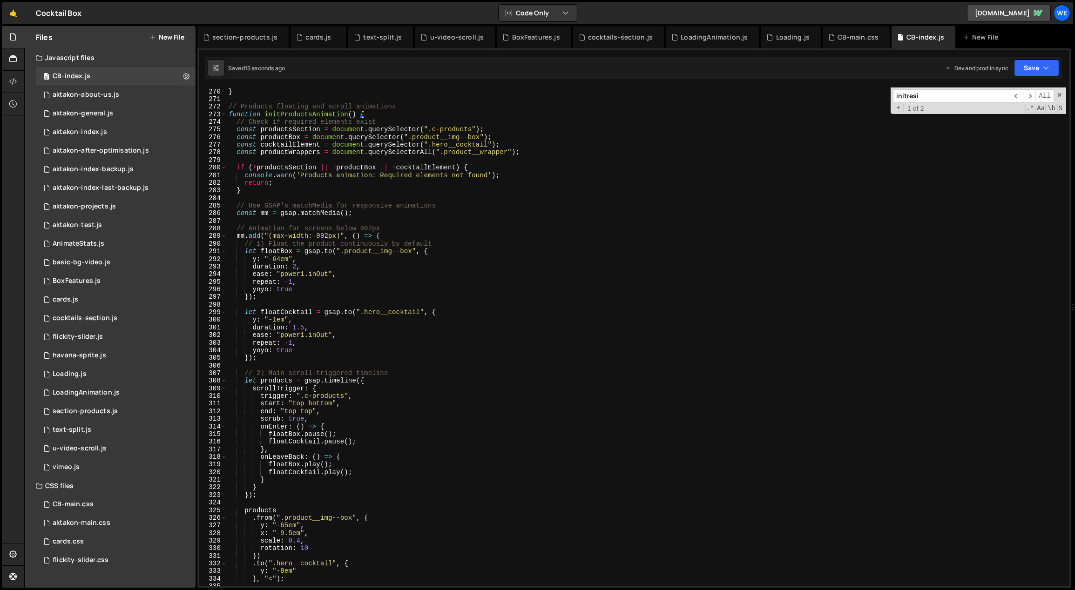
scroll to position [2010, 0]
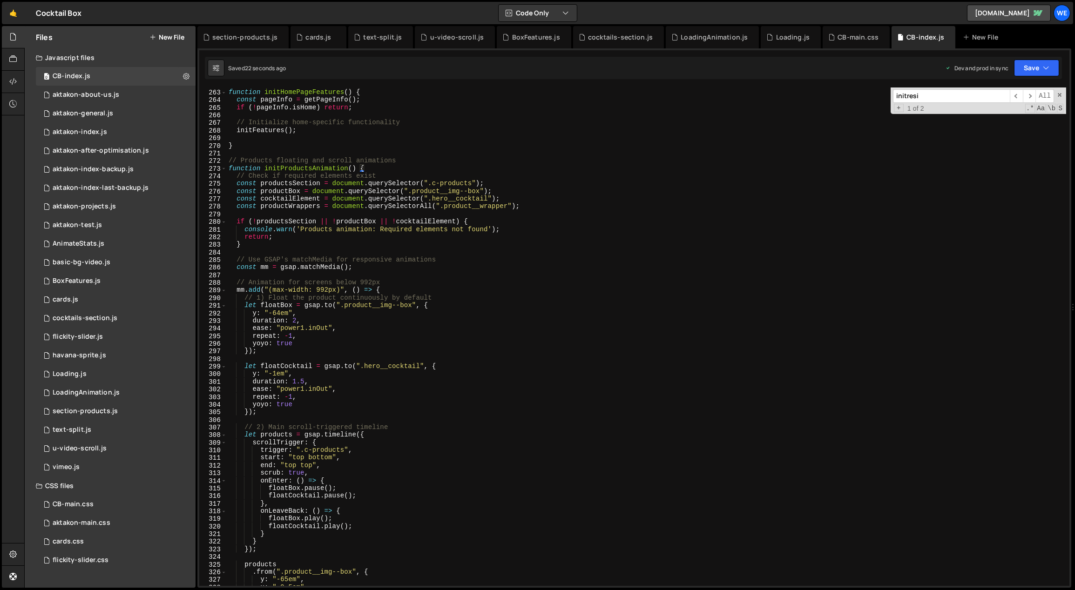
click at [387, 168] on div "//==================================== function initHomePageFeatures ( ) { cons…" at bounding box center [647, 338] width 840 height 514
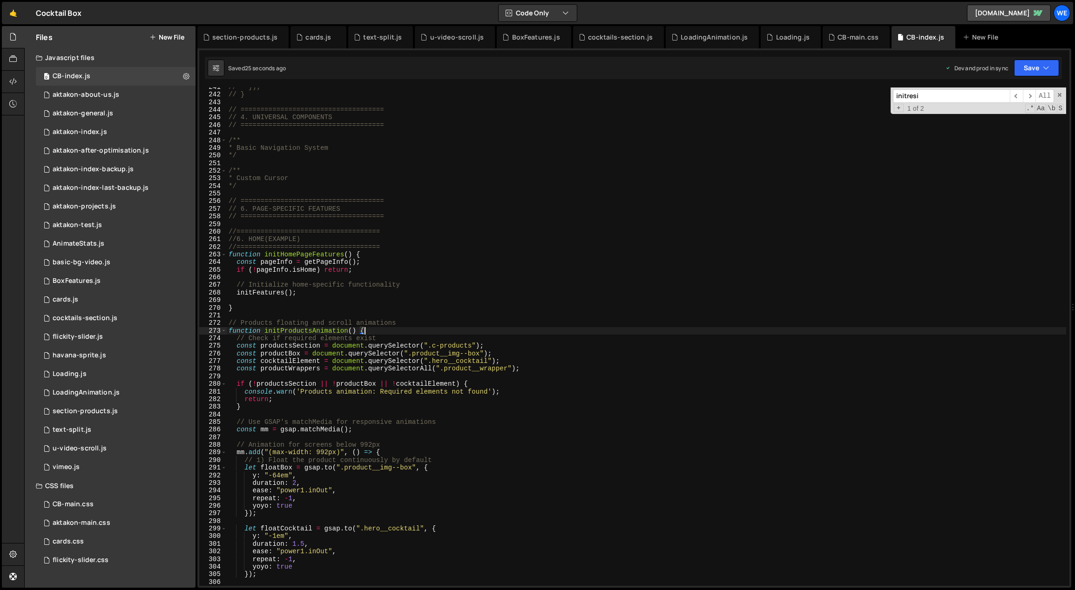
scroll to position [1847, 0]
drag, startPoint x: 357, startPoint y: 329, endPoint x: 265, endPoint y: 331, distance: 91.8
click at [265, 331] on div "// }); // } // ==================================== // 4. UNIVERSAL COMPONENTS …" at bounding box center [647, 340] width 840 height 514
drag, startPoint x: 290, startPoint y: 291, endPoint x: 236, endPoint y: 292, distance: 54.0
click at [236, 291] on div "// }); // } // ==================================== // 4. UNIVERSAL COMPONENTS …" at bounding box center [647, 340] width 840 height 514
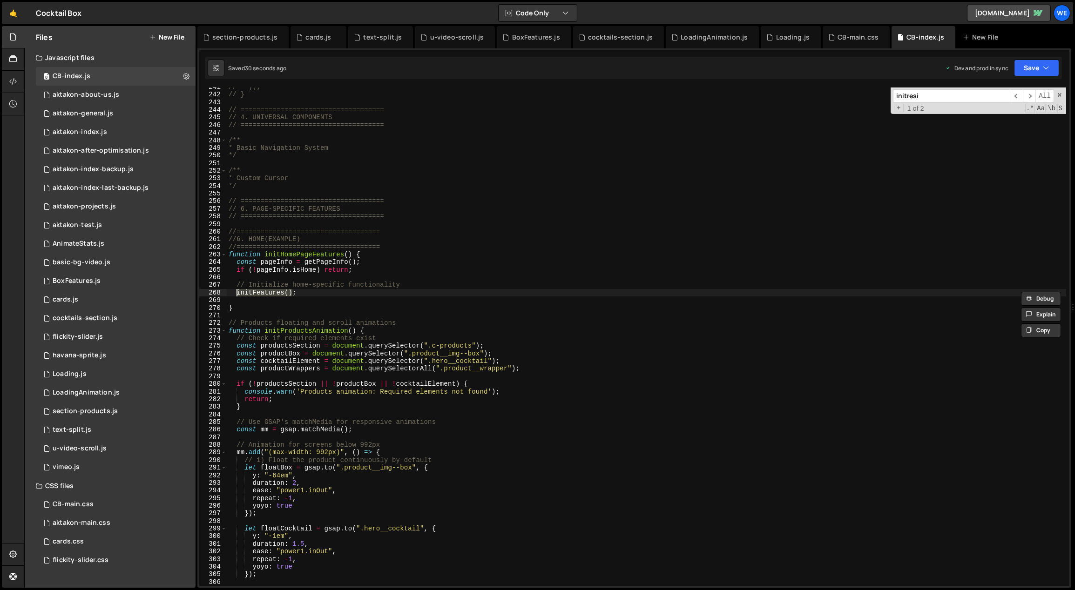
paste textarea "ProductsAnimation"
click at [398, 443] on div "// }); // } // ==================================== // 4. UNIVERSAL COMPONENTS …" at bounding box center [647, 340] width 840 height 514
type textarea "// Animation for screens below 992px"
click at [66, 297] on div "cards.js" at bounding box center [66, 300] width 26 height 8
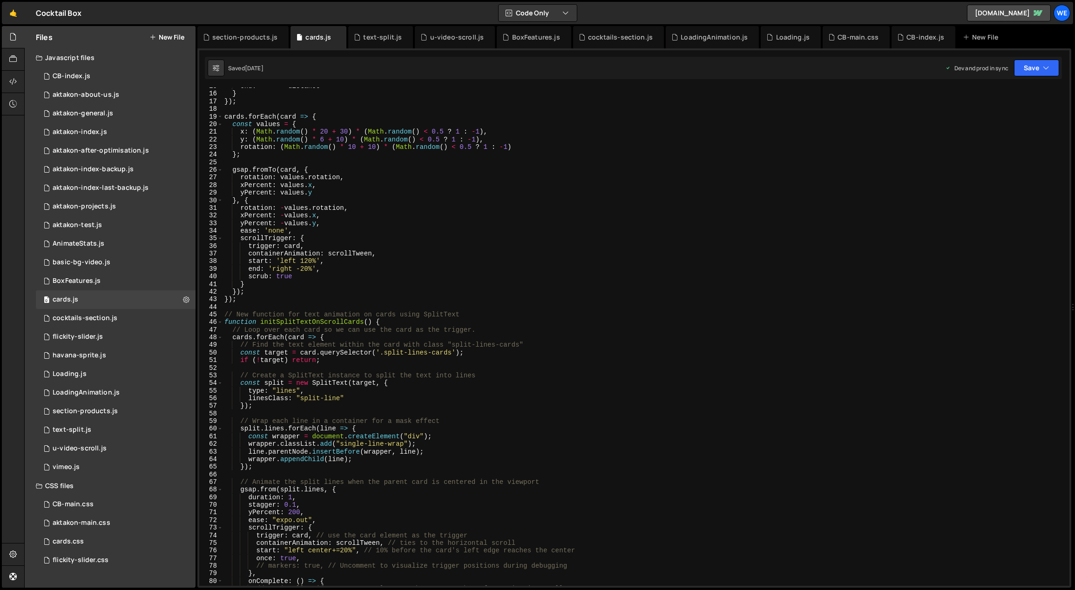
scroll to position [0, 0]
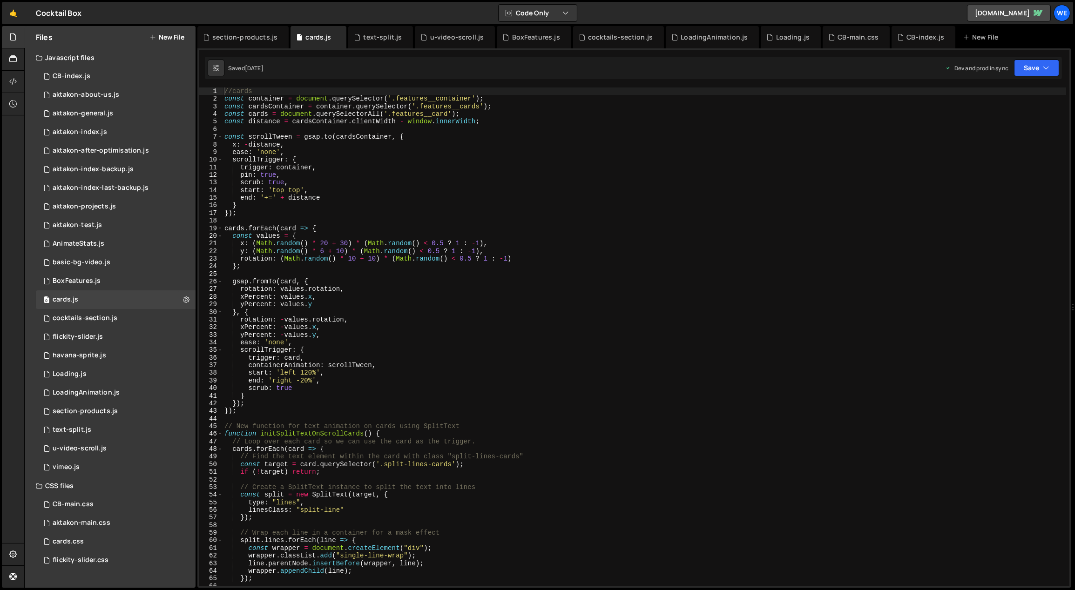
click at [485, 371] on div "//cards const container = document . querySelector ( '.features__container' ) ;…" at bounding box center [645, 345] width 844 height 514
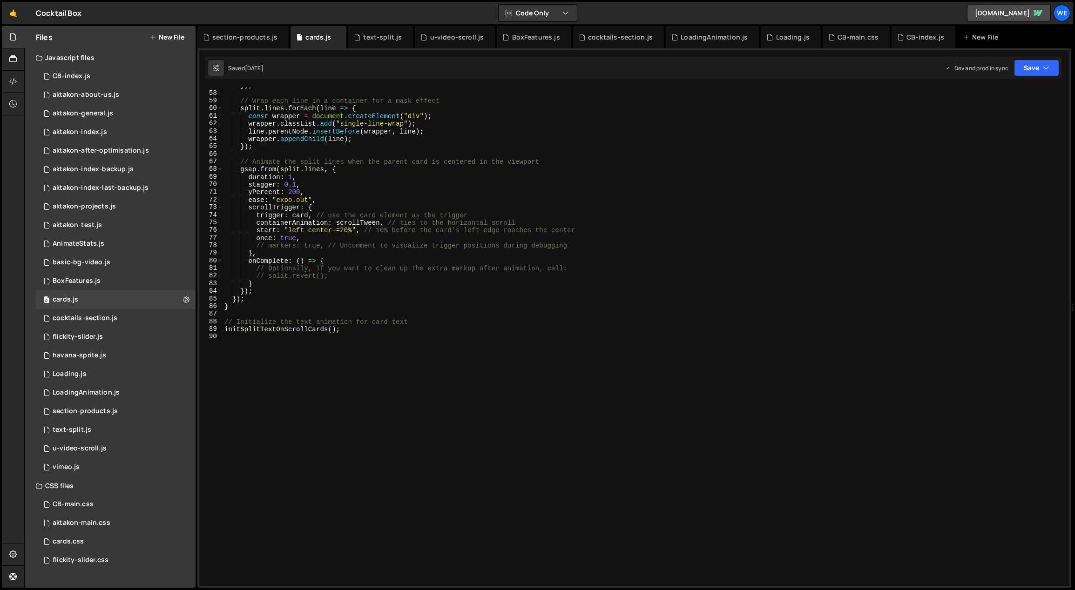
scroll to position [432, 0]
type textarea "initSplitTextOnScrollCards();"
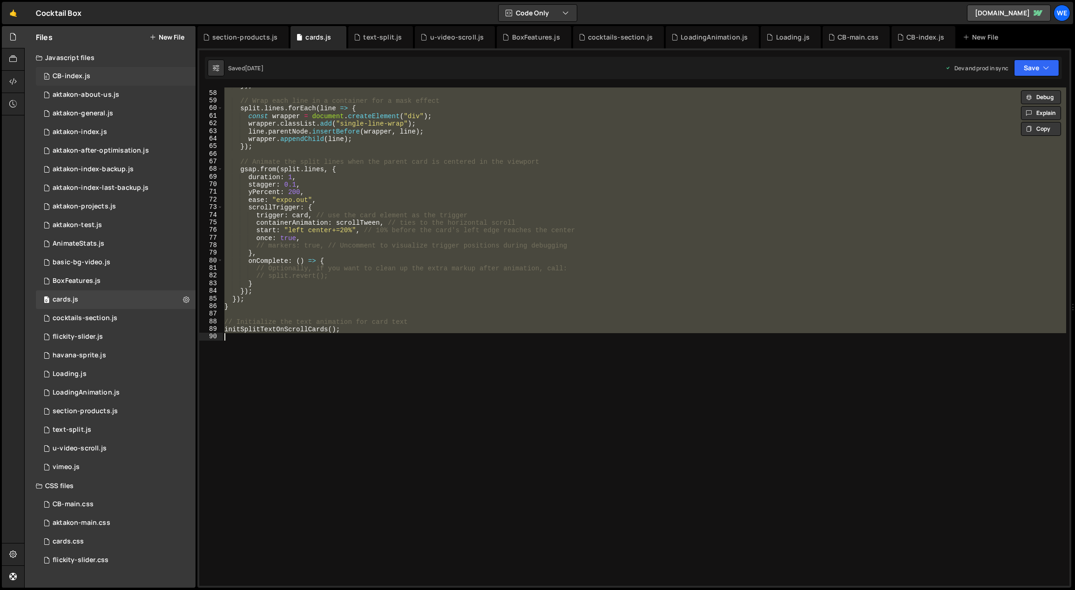
click at [95, 80] on div "0 CB-index.js 0" at bounding box center [117, 76] width 163 height 19
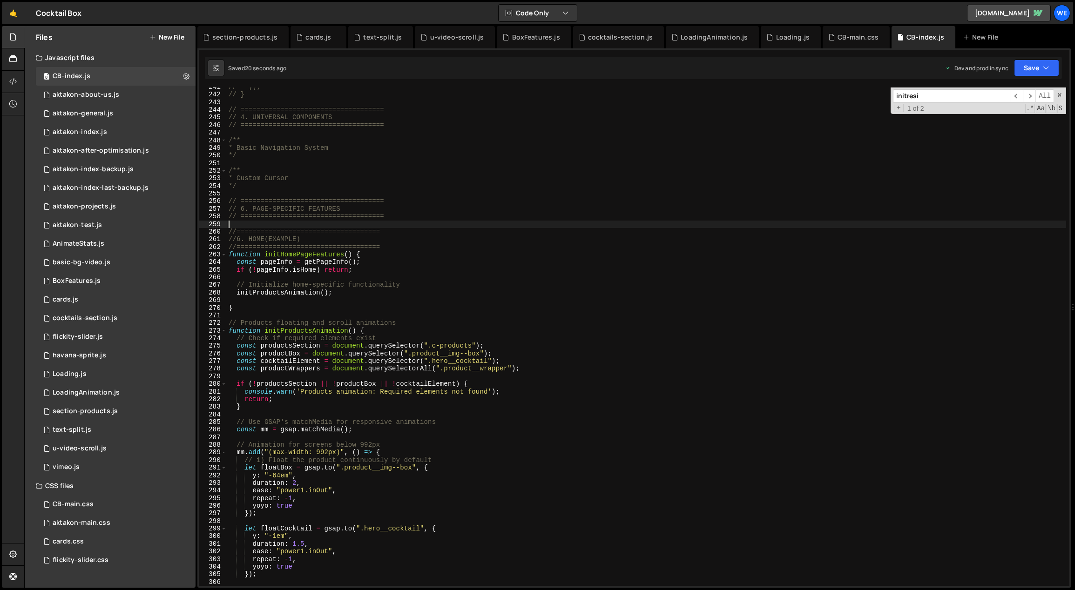
click at [433, 223] on div "// }); // } // ==================================== // 4. UNIVERSAL COMPONENTS …" at bounding box center [647, 340] width 840 height 514
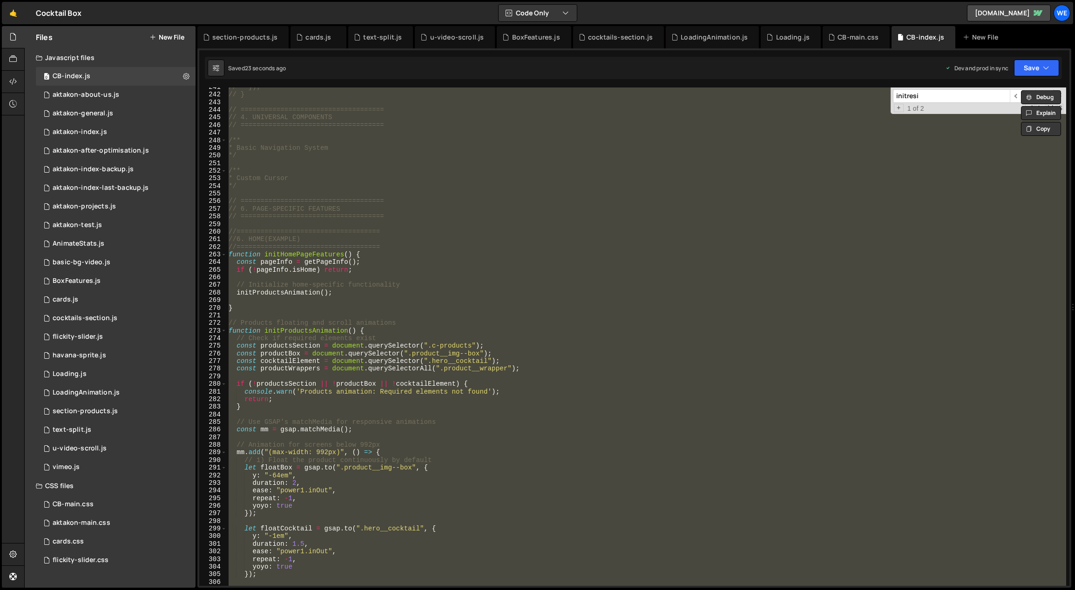
click at [496, 459] on div "// }); // } // ==================================== // 4. UNIVERSAL COMPONENTS …" at bounding box center [646, 337] width 839 height 499
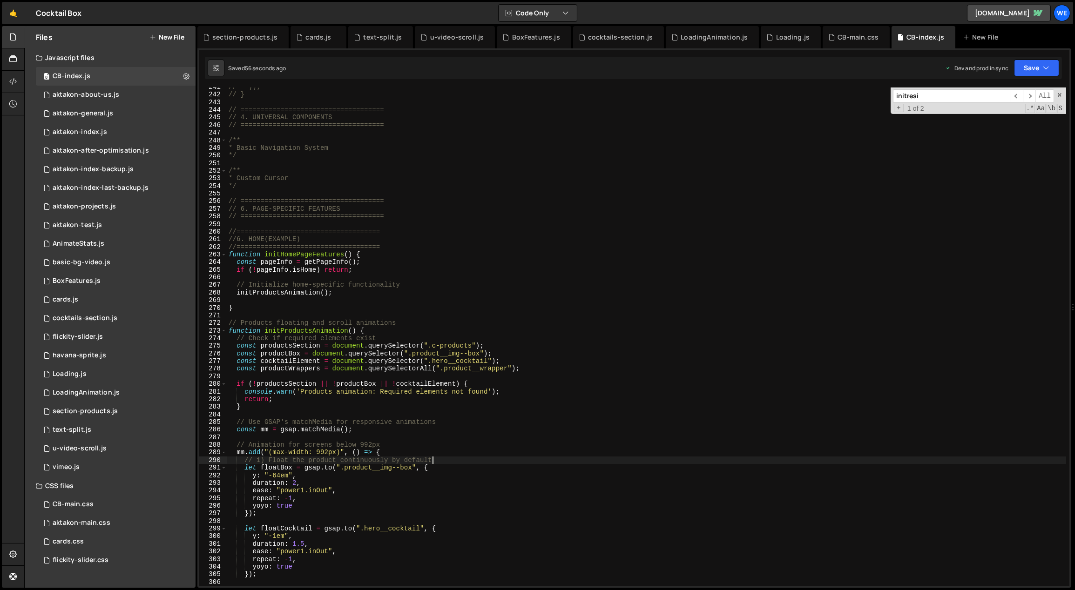
click at [423, 345] on div "// }); // } // ==================================== // 4. UNIVERSAL COMPONENTS …" at bounding box center [647, 340] width 840 height 514
type textarea "const productsSection = document.querySelector(".c-products");"
click at [143, 300] on div "0 cards.js 0" at bounding box center [117, 299] width 163 height 19
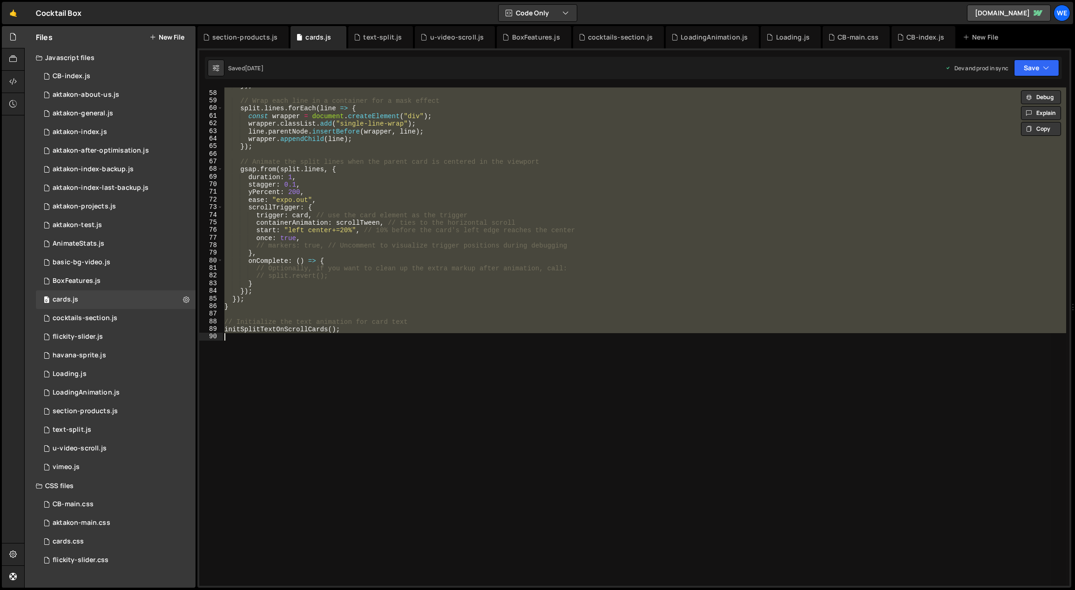
click at [554, 278] on div "}) ; // Wrap each line in a container for a mask effect split . lines . forEach…" at bounding box center [645, 337] width 844 height 499
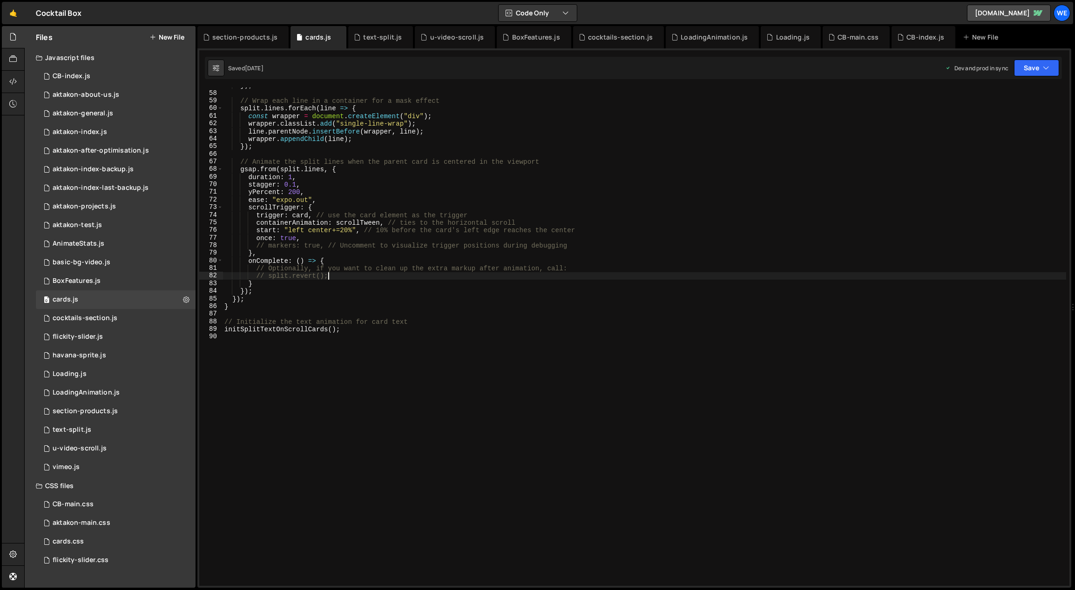
type textarea "initSplitTextOnScrollCards();"
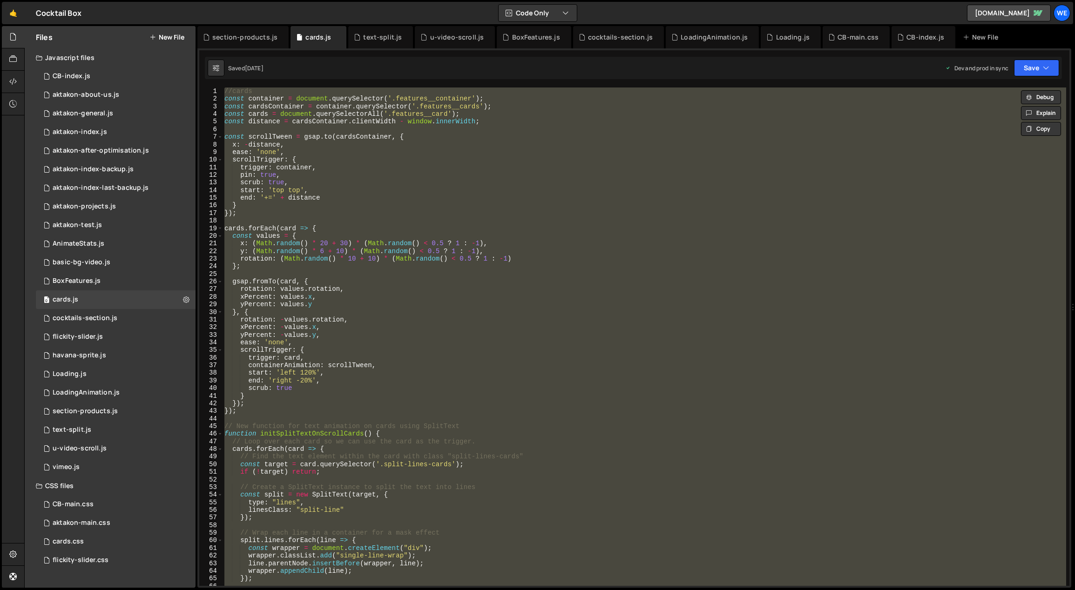
scroll to position [334, 0]
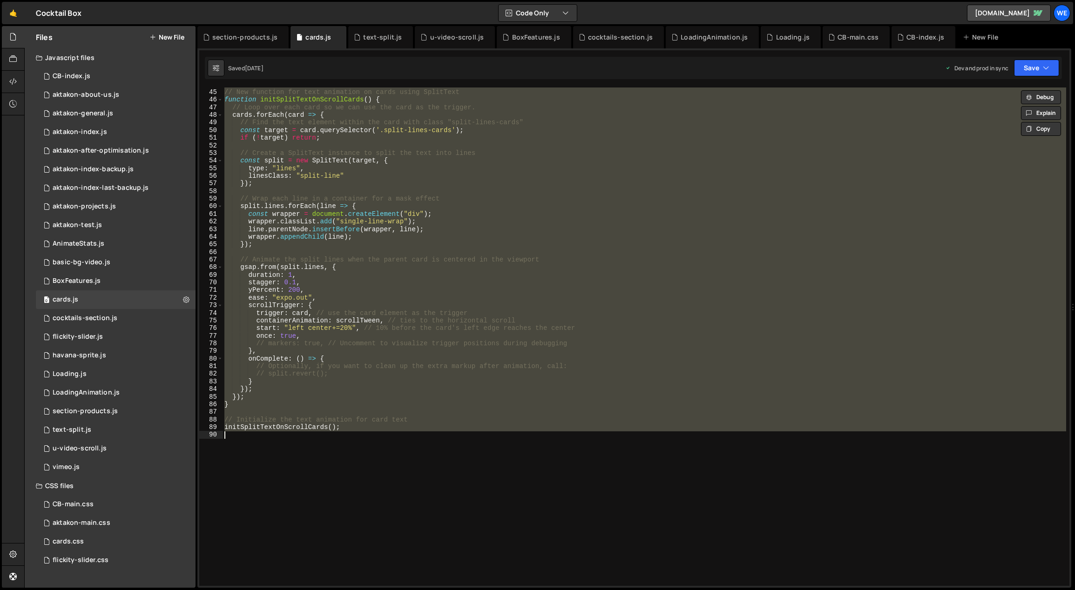
click at [333, 434] on div "// New function for text animation on cards using SplitText function initSplitT…" at bounding box center [645, 337] width 844 height 499
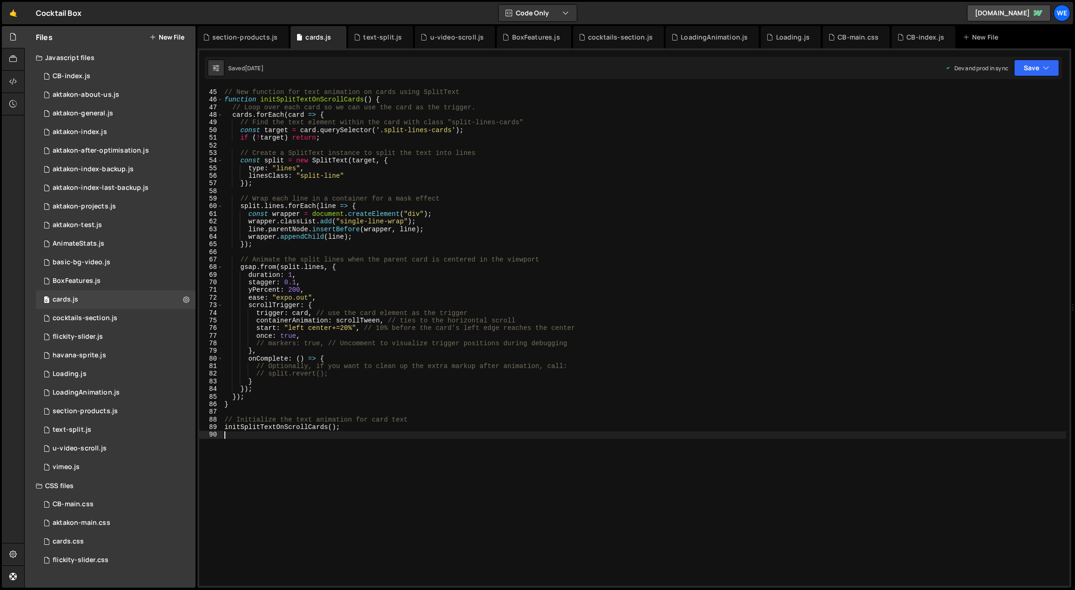
click at [347, 428] on div "// New function for text animation on cards using SplitText function initSplitT…" at bounding box center [645, 338] width 844 height 514
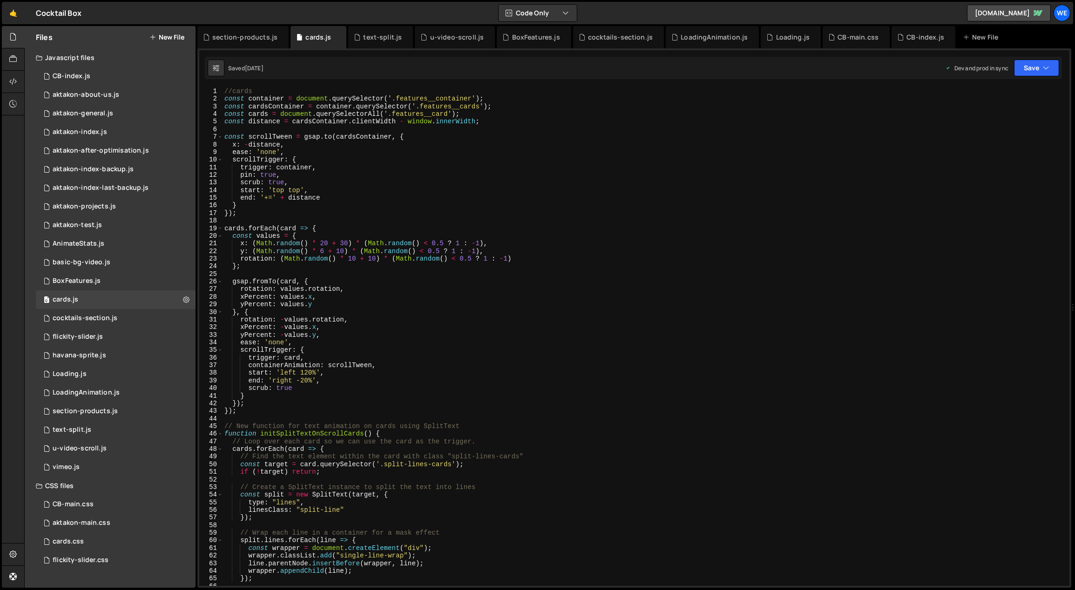
click at [387, 380] on div "//cards const container = document . querySelector ( '.features__container' ) ;…" at bounding box center [645, 345] width 844 height 514
type textarea "initSplitTextOnScrollCards();"
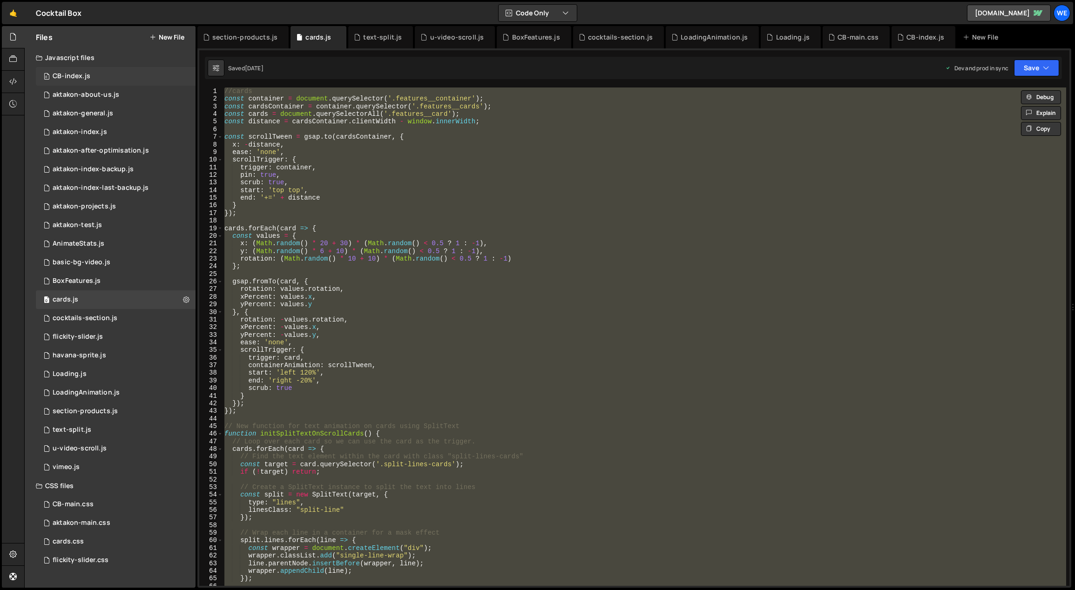
click at [85, 70] on div "0 CB-index.js 0" at bounding box center [117, 76] width 163 height 19
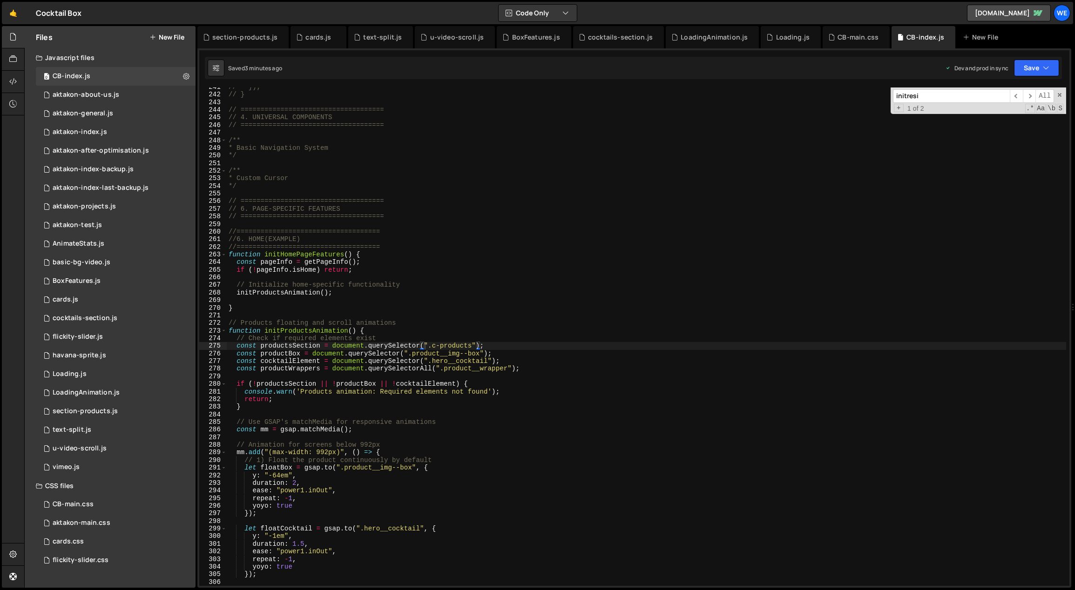
click at [387, 327] on div "// }); // } // ==================================== // 4. UNIVERSAL COMPONENTS …" at bounding box center [647, 340] width 840 height 514
click at [386, 331] on div "// }); // } // ==================================== // 4. UNIVERSAL COMPONENTS …" at bounding box center [647, 340] width 840 height 514
type textarea "function initProductsAnimation() {"
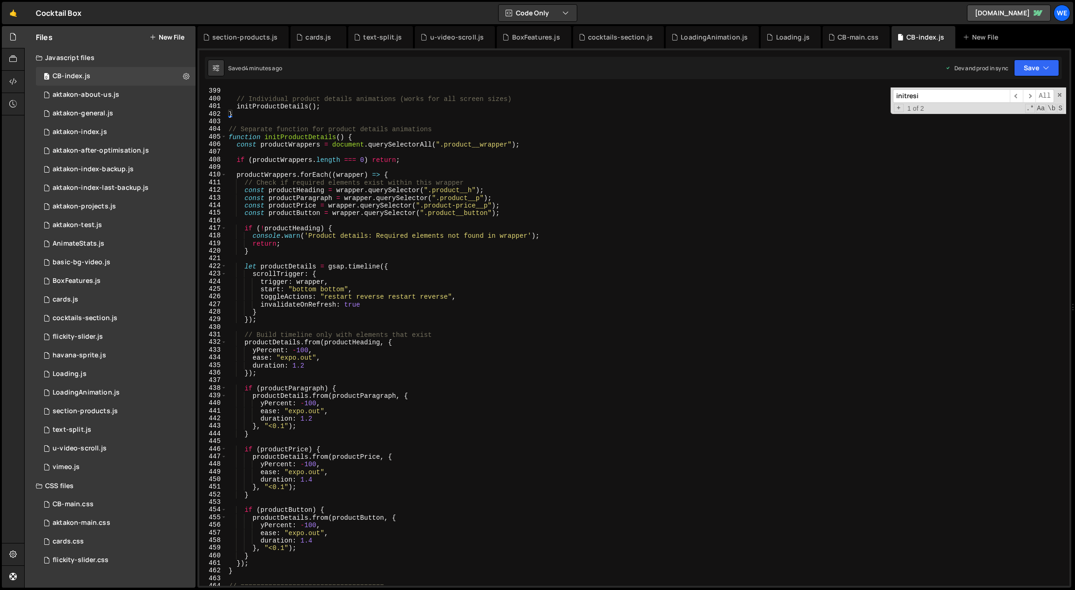
scroll to position [3216, 0]
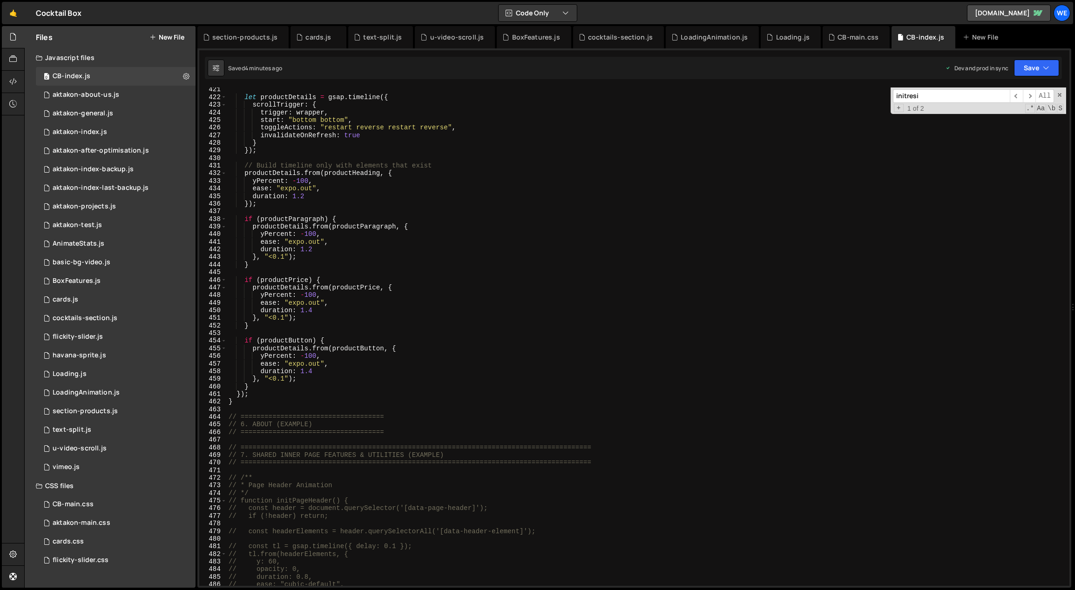
click at [281, 408] on div "let productDetails = gsap . timeline ({ scrollTrigger : { trigger : wrapper , s…" at bounding box center [647, 343] width 840 height 514
paste textarea "}"
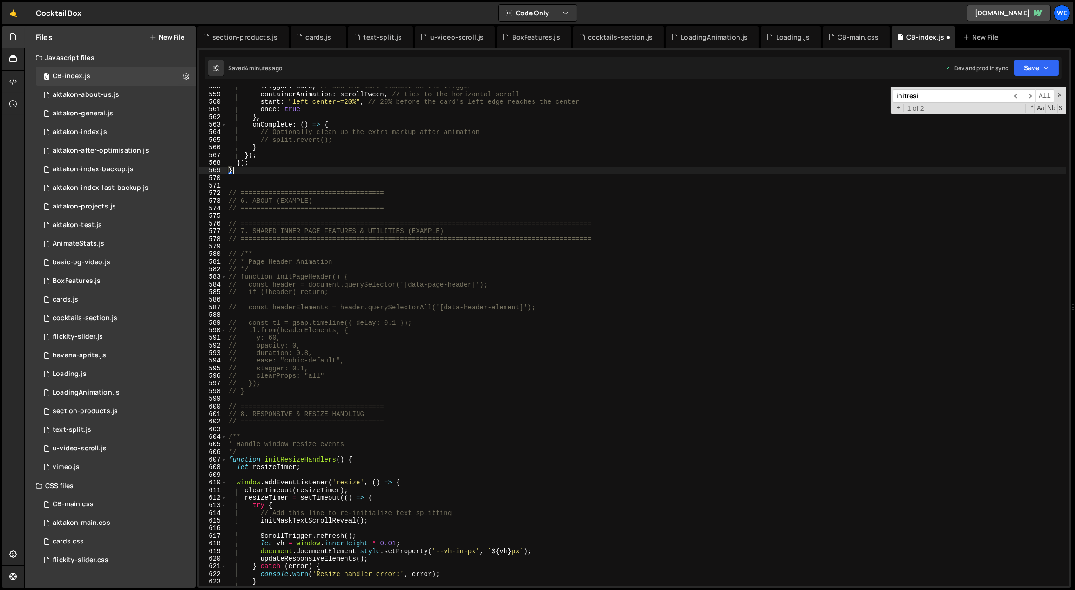
scroll to position [4227, 0]
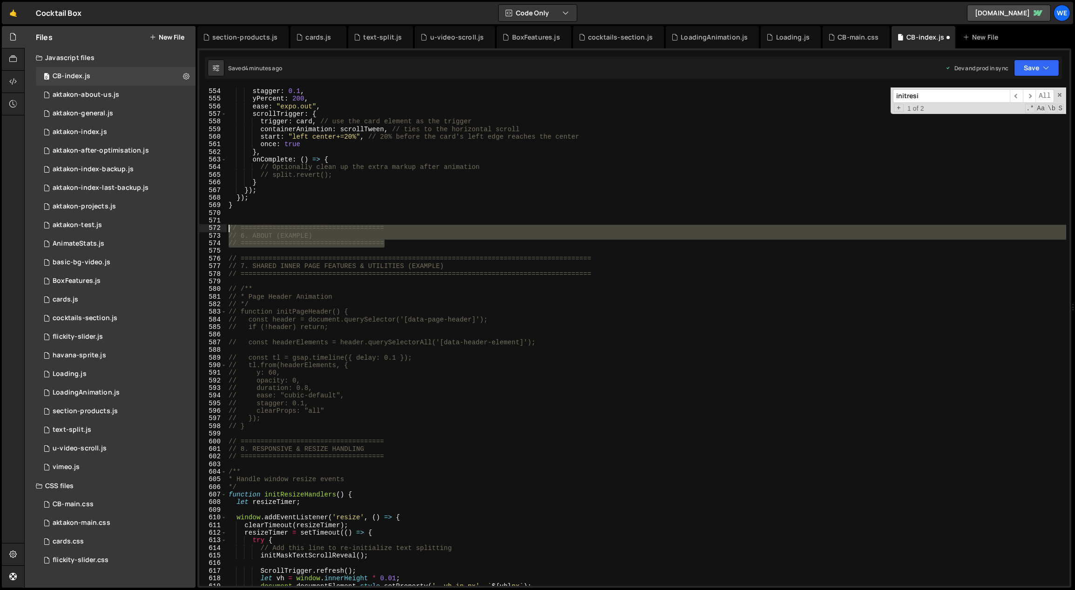
drag, startPoint x: 389, startPoint y: 242, endPoint x: 228, endPoint y: 228, distance: 162.1
click at [228, 228] on div "stagger : 0.1 , yPercent : 200 , ease : "expo.out" , scrollTrigger : { trigger …" at bounding box center [647, 345] width 840 height 514
type textarea "// ==================================== // 6. ABOUT (EXAMPLE)"
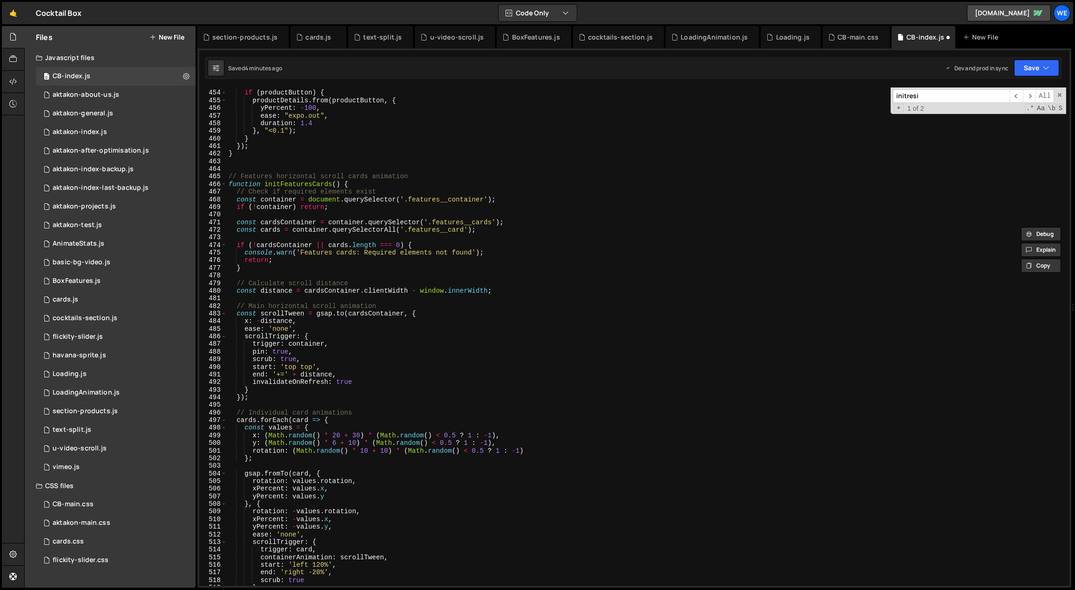
scroll to position [3421, 0]
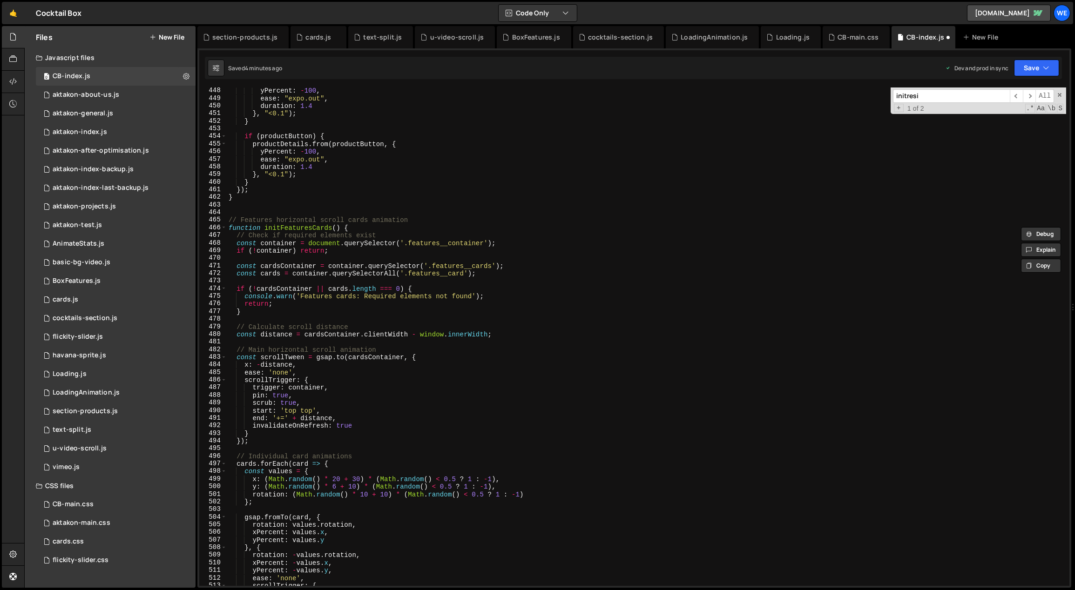
click at [263, 203] on div "yPercent : - 100 , ease : "expo.out" , duration : 1.4 } , "<0.1" ) ; } if ( pro…" at bounding box center [647, 344] width 840 height 514
paste textarea "// ===================================="
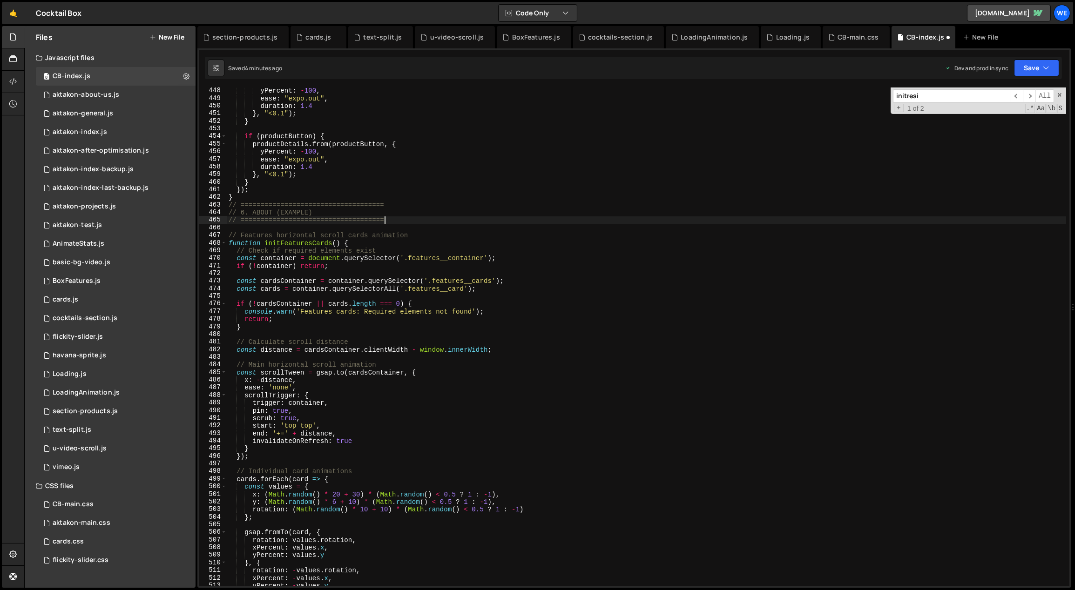
click at [260, 199] on div "yPercent : - 100 , ease : "expo.out" , duration : 1.4 } , "<0.1" ) ; } if ( pro…" at bounding box center [647, 344] width 840 height 514
type textarea "}"
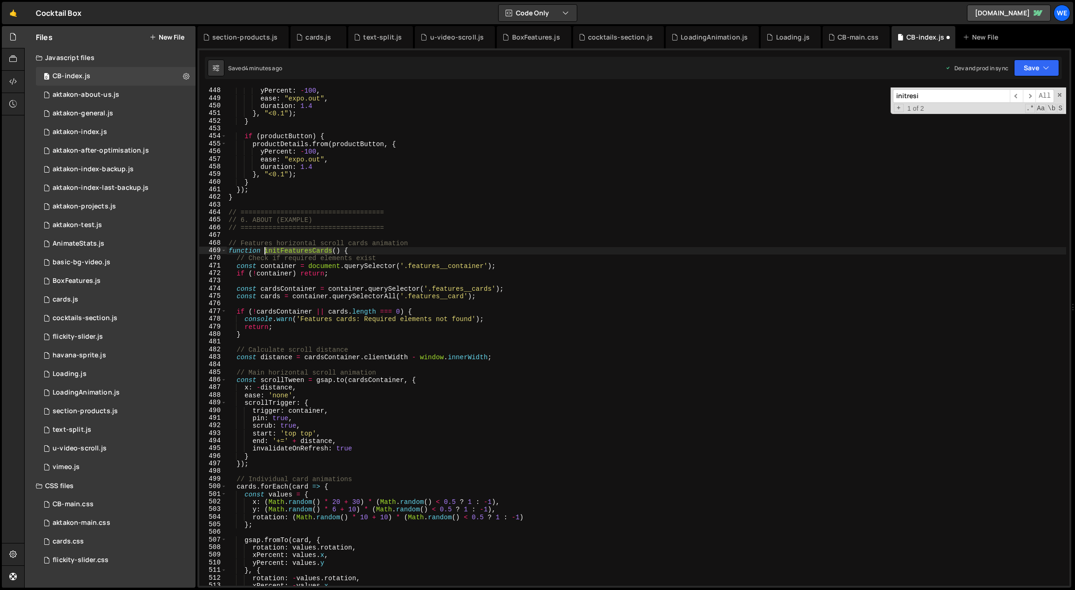
drag, startPoint x: 327, startPoint y: 250, endPoint x: 270, endPoint y: 249, distance: 56.4
click at [265, 251] on div "yPercent : - 100 , ease : "expo.out" , duration : 1.4 } , "<0.1" ) ; } if ( pro…" at bounding box center [647, 344] width 840 height 514
drag, startPoint x: 315, startPoint y: 220, endPoint x: 238, endPoint y: 222, distance: 77.3
click at [238, 222] on div "yPercent : - 100 , ease : "expo.out" , duration : 1.4 } , "<0.1" ) ; } if ( pro…" at bounding box center [647, 344] width 840 height 514
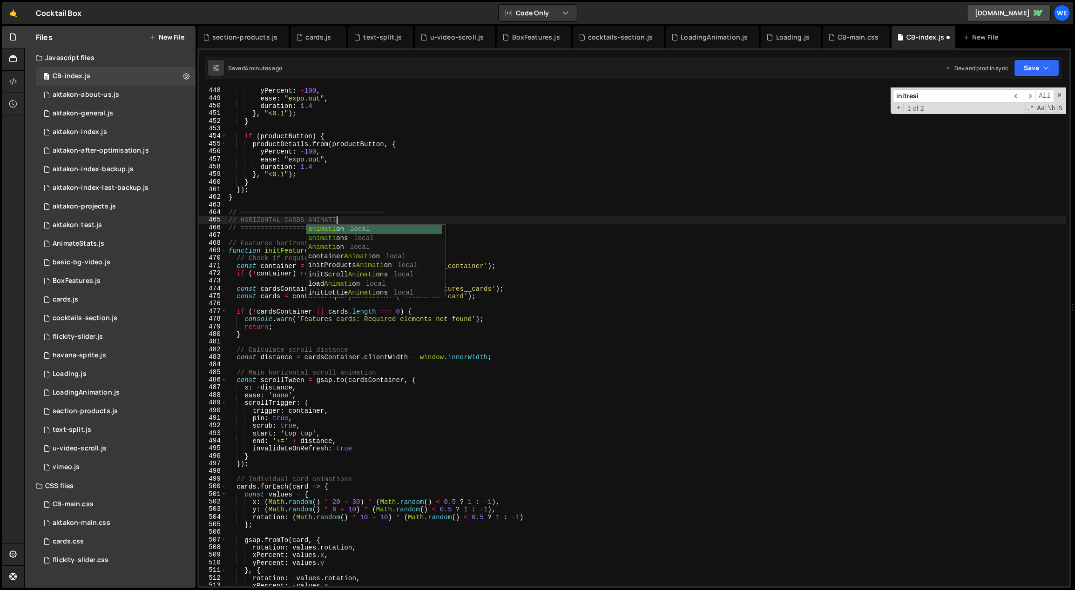
scroll to position [0, 7]
click at [431, 193] on div "yPercent : - 100 , ease : "expo.out" , duration : 1.4 } , "<0.1" ) ; } if ( pro…" at bounding box center [647, 344] width 840 height 514
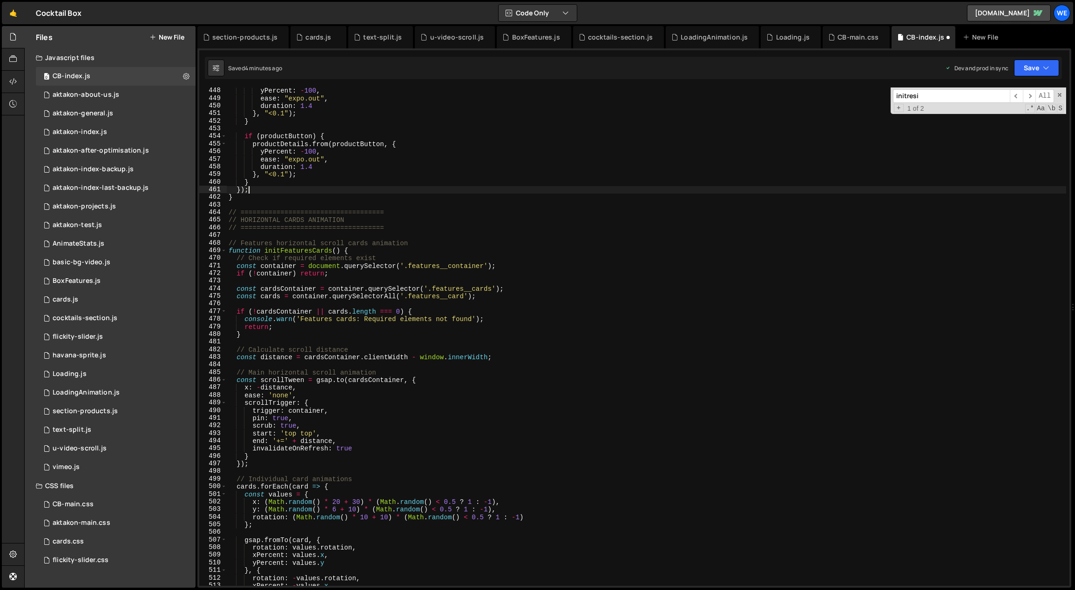
scroll to position [0, 0]
drag, startPoint x: 371, startPoint y: 213, endPoint x: 277, endPoint y: 214, distance: 93.6
click at [275, 213] on div "yPercent : - 100 , ease : "expo.out" , duration : 1.4 } , "<0.1" ) ; } if ( pro…" at bounding box center [647, 344] width 840 height 514
click at [456, 211] on div "yPercent : - 100 , ease : "expo.out" , duration : 1.4 } , "<0.1" ) ; } if ( pro…" at bounding box center [646, 337] width 839 height 499
paste textarea "==========================="
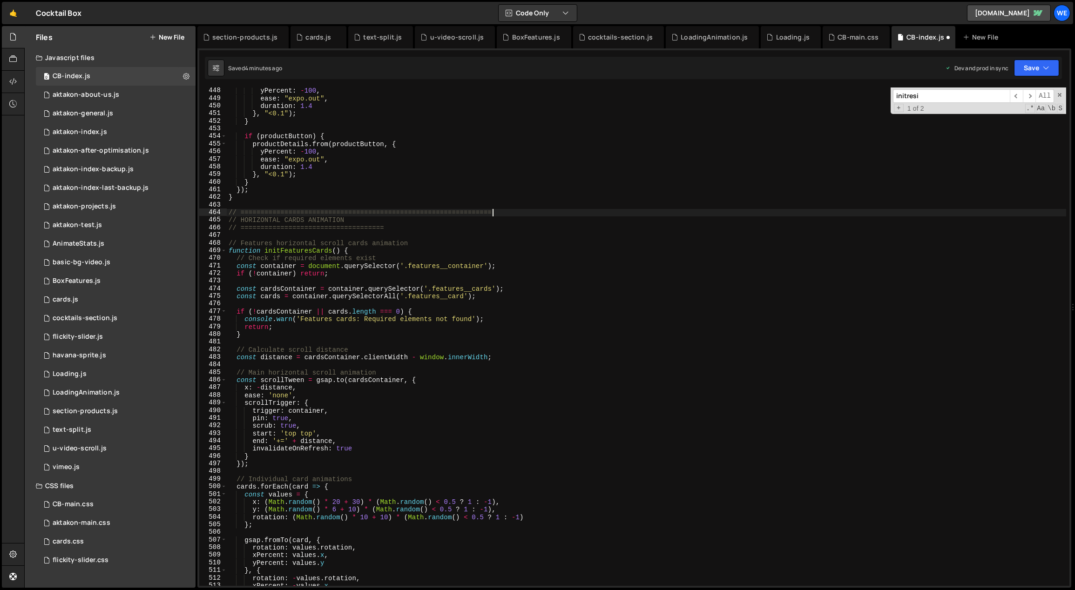
paste textarea "==========================="
click at [434, 229] on div "yPercent : - 100 , ease : "expo.out" , duration : 1.4 } , "<0.1" ) ; } if ( pro…" at bounding box center [647, 344] width 840 height 514
paste textarea "==========================="
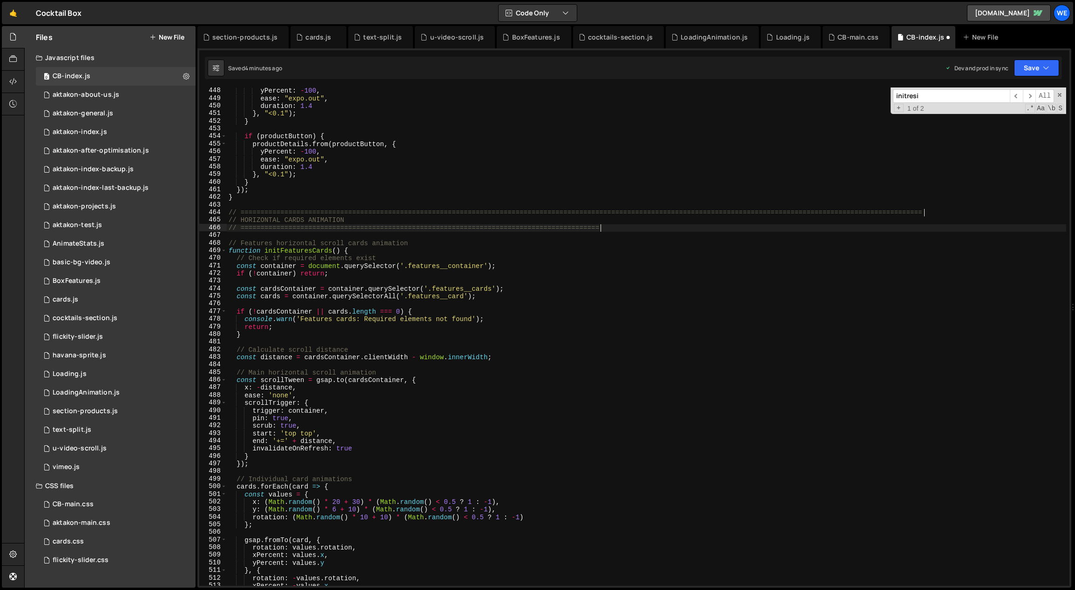
paste textarea "==========================="
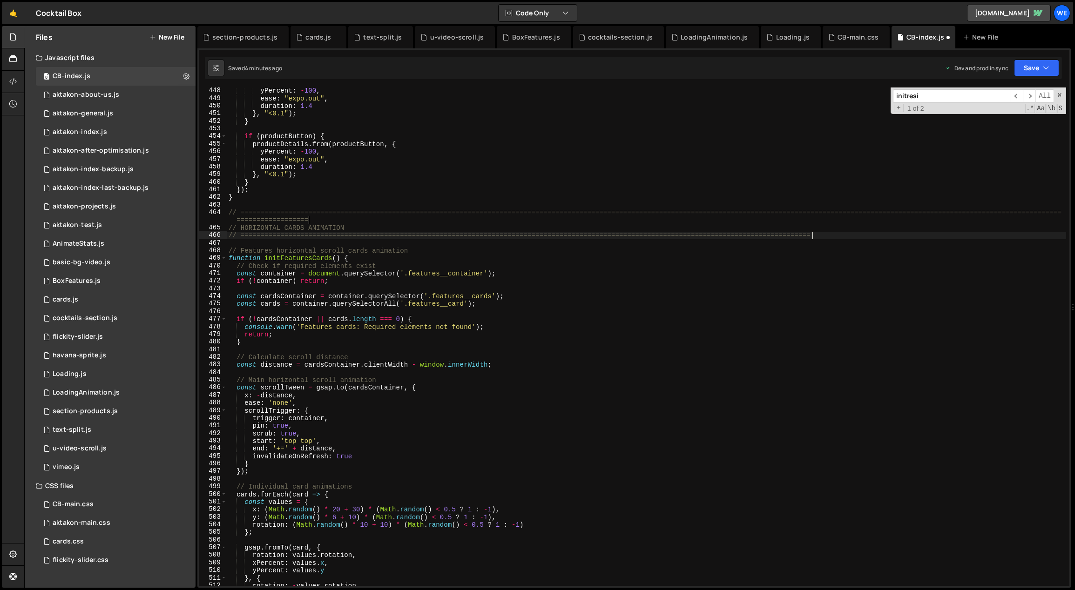
type textarea "// ============================================================================…"
click at [314, 217] on div "yPercent : - 100 , ease : "expo.out" , duration : 1.4 } , "<0.1" ) ; } if ( pro…" at bounding box center [647, 344] width 840 height 514
drag, startPoint x: 292, startPoint y: 219, endPoint x: 257, endPoint y: 219, distance: 34.9
click at [257, 219] on div "yPercent : - 100 , ease : "expo.out" , duration : 1.4 } , "<0.1" ) ; } if ( pro…" at bounding box center [647, 344] width 840 height 514
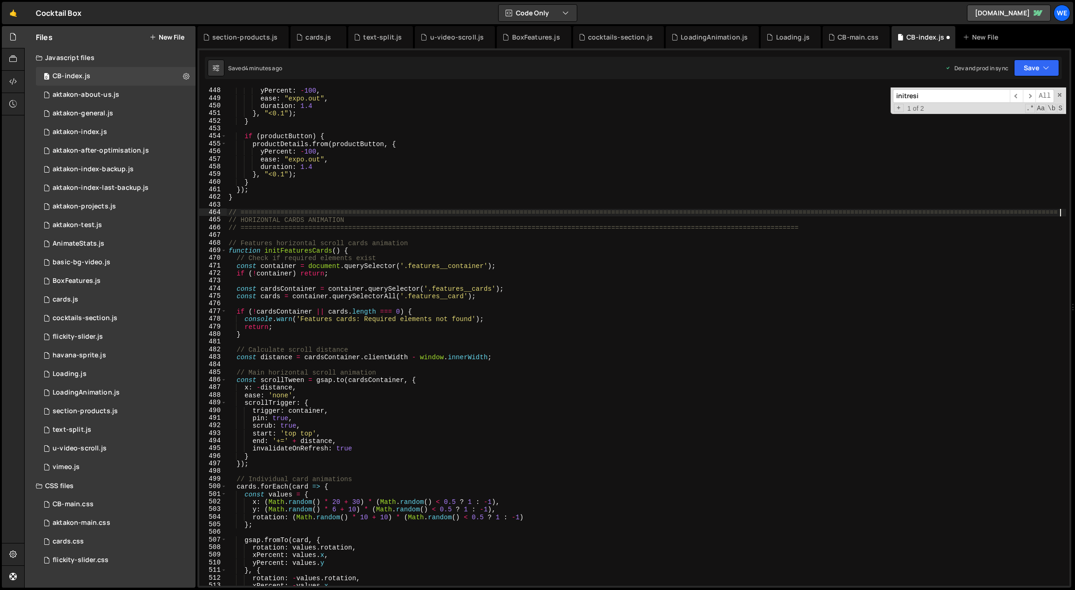
type textarea "// ============================================================================…"
click at [455, 236] on div "yPercent : - 100 , ease : "expo.out" , duration : 1.4 } , "<0.1" ) ; } if ( pro…" at bounding box center [647, 344] width 840 height 514
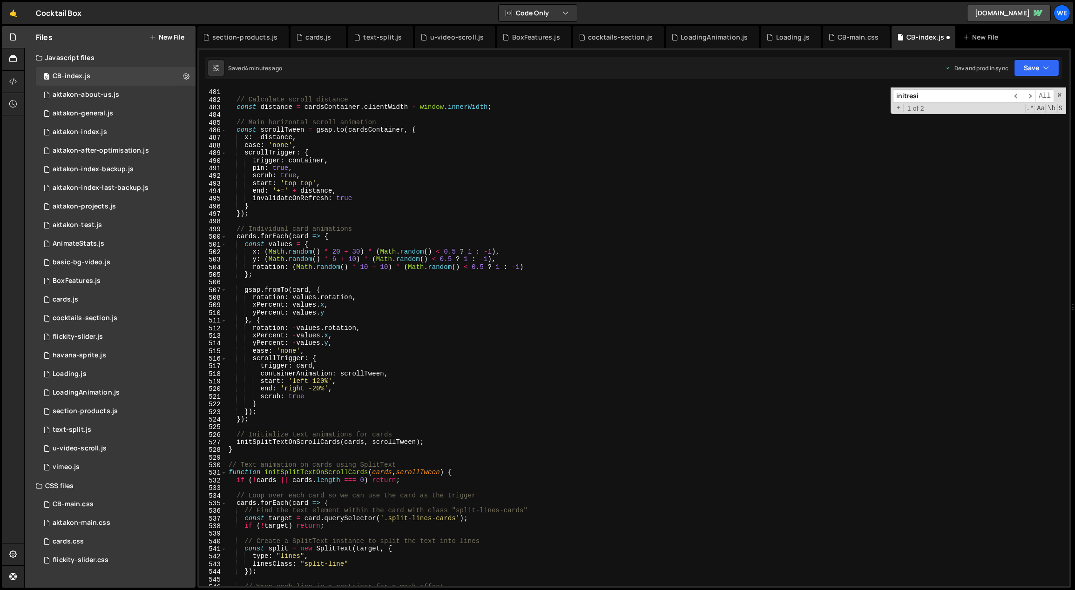
scroll to position [3496, 0]
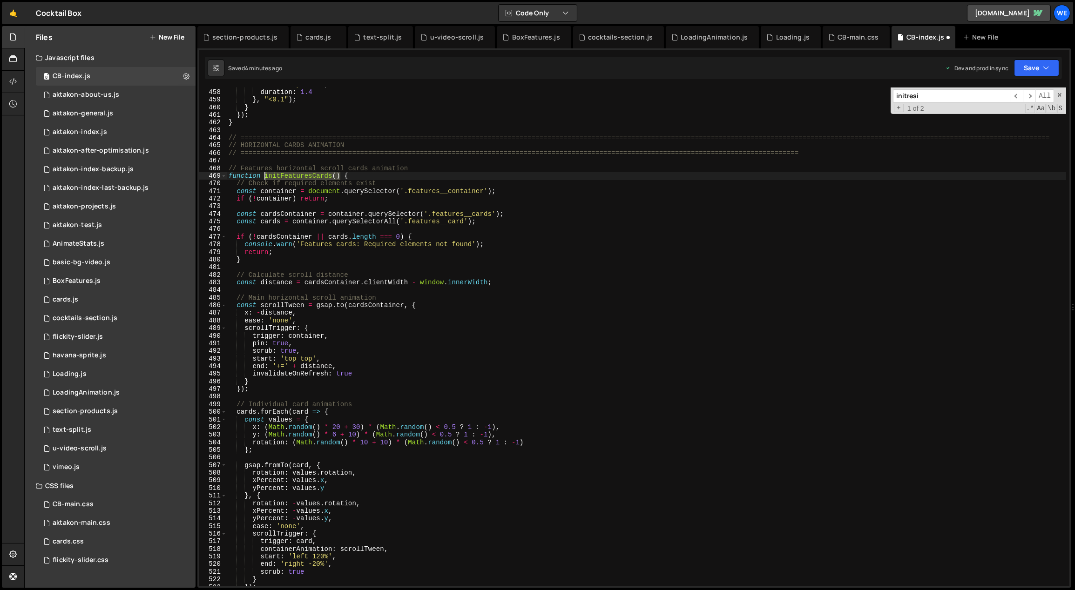
drag, startPoint x: 340, startPoint y: 174, endPoint x: 266, endPoint y: 175, distance: 74.0
click at [266, 175] on div "ease : "expo.out" , duration : 1.4 } , "<0.1" ) ; } }) ; } // =================…" at bounding box center [647, 338] width 840 height 514
click at [776, 170] on div "ease : "expo.out" , duration : 1.4 } , "<0.1" ) ; } }) ; } // =================…" at bounding box center [647, 338] width 840 height 514
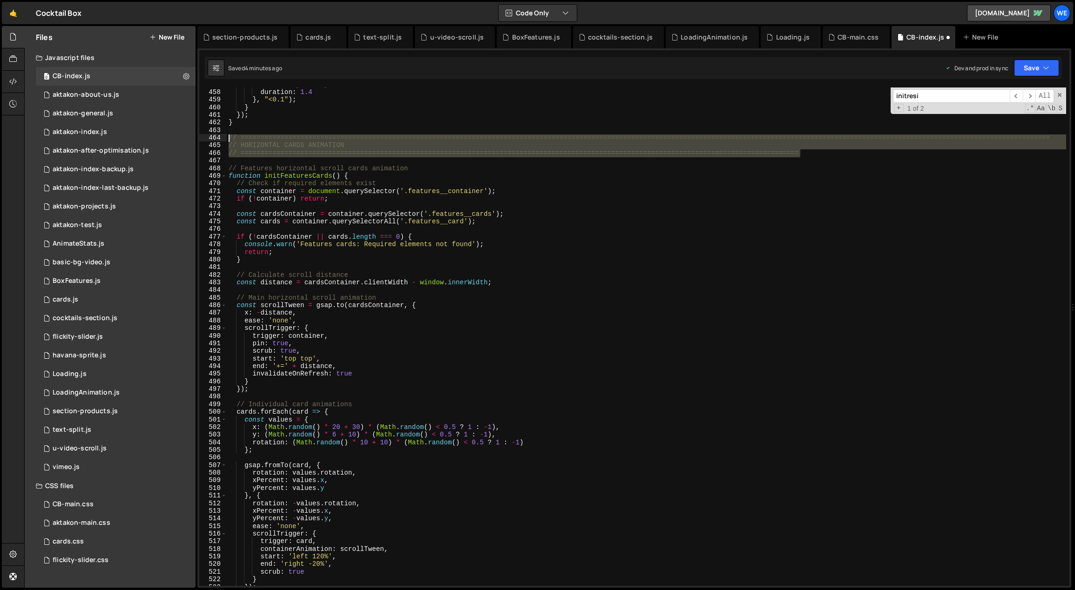
drag, startPoint x: 746, startPoint y: 153, endPoint x: 229, endPoint y: 138, distance: 517.9
click at [229, 138] on div "ease : "expo.out" , duration : 1.4 } , "<0.1" ) ; } }) ; } // =================…" at bounding box center [647, 338] width 840 height 514
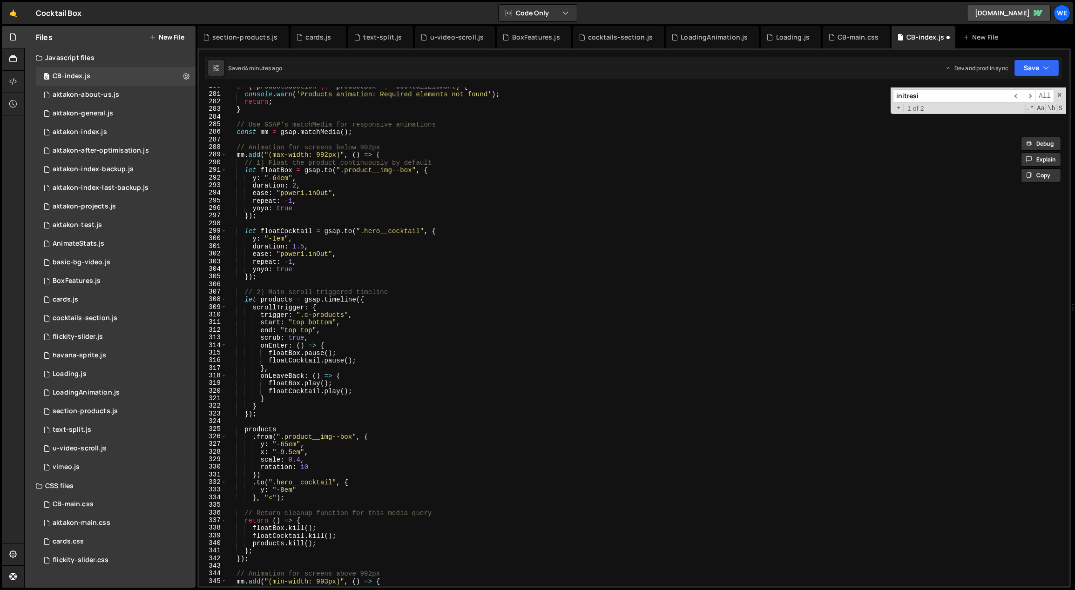
scroll to position [1887, 0]
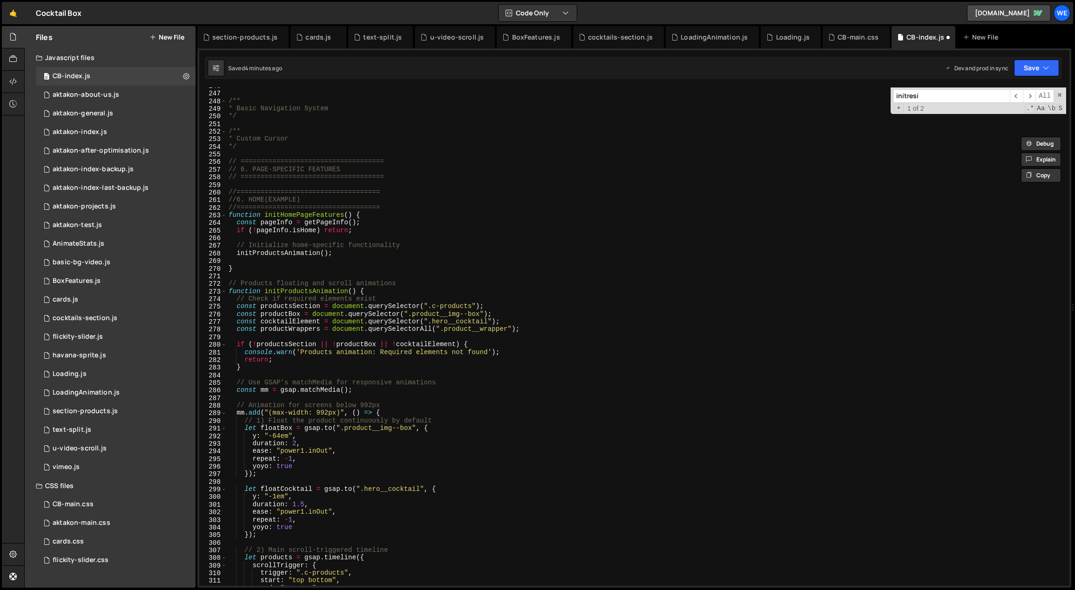
click at [289, 280] on div "// ==================================== /** * Basic Navigation System */ /** * …" at bounding box center [647, 339] width 840 height 514
click at [291, 272] on div "// ==================================== /** * Basic Navigation System */ /** * …" at bounding box center [647, 339] width 840 height 514
type textarea "}"
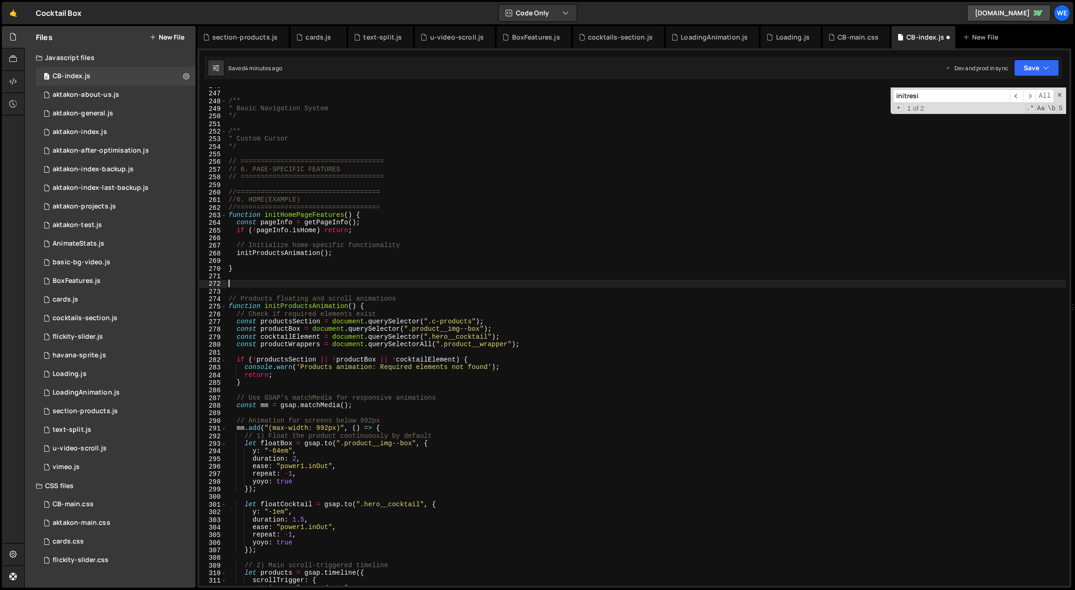
paste textarea "// ============================================================================…"
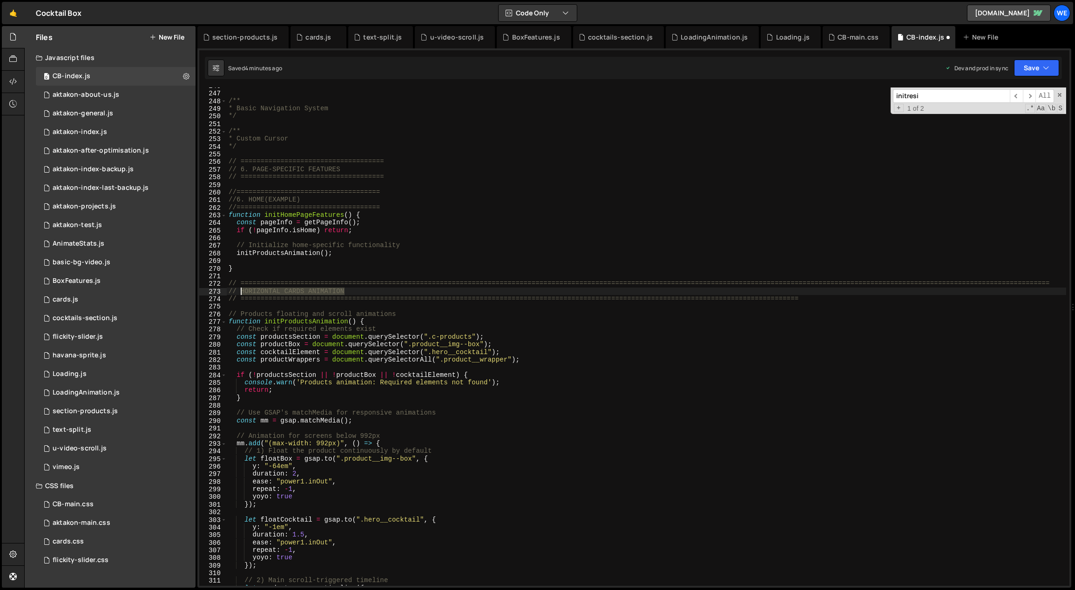
drag, startPoint x: 341, startPoint y: 289, endPoint x: 242, endPoint y: 290, distance: 99.2
click at [242, 290] on div "// ==================================== /** * Basic Navigation System */ /** * …" at bounding box center [647, 339] width 840 height 514
click at [458, 246] on div "// ==================================== /** * Basic Navigation System */ /** * …" at bounding box center [647, 339] width 840 height 514
click at [425, 315] on div "// ==================================== /** * Basic Navigation System */ /** * …" at bounding box center [647, 339] width 840 height 514
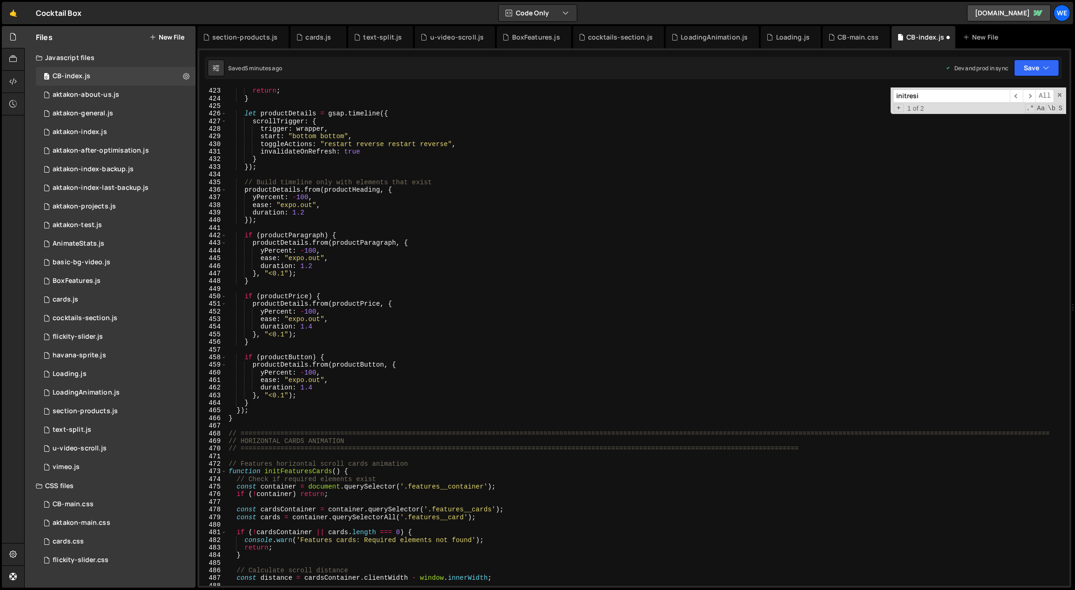
scroll to position [3230, 0]
drag, startPoint x: 339, startPoint y: 470, endPoint x: 265, endPoint y: 473, distance: 74.1
click at [264, 473] on div "return ; } let productDetails = gsap . timeline ({ scrollTrigger : { trigger : …" at bounding box center [647, 344] width 840 height 514
click at [387, 392] on div "return ; } let productDetails = gsap . timeline ({ scrollTrigger : { trigger : …" at bounding box center [647, 344] width 840 height 514
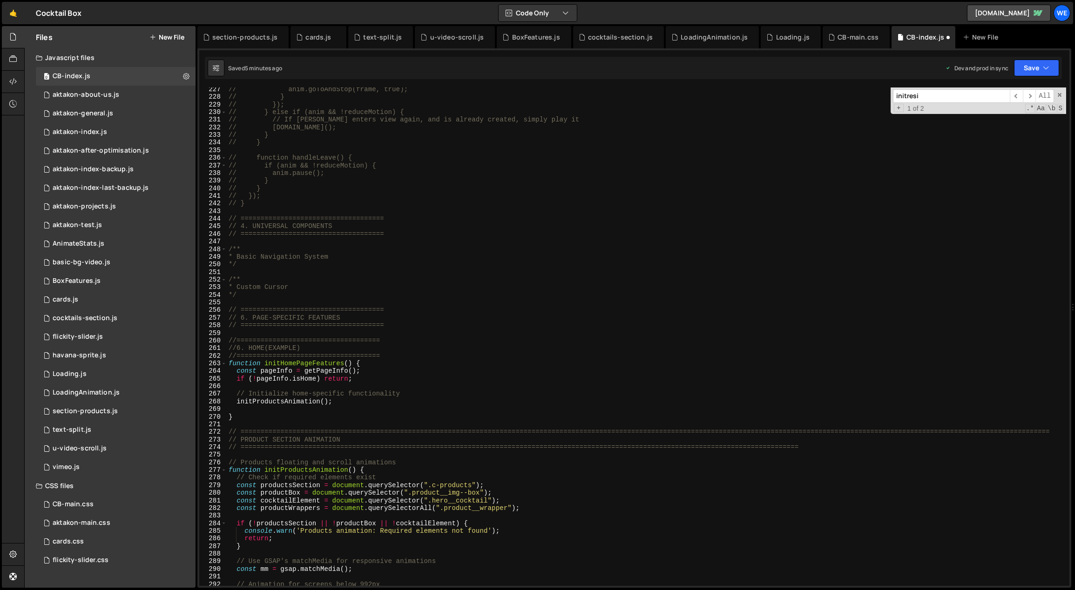
scroll to position [1739, 0]
click at [336, 402] on div "// anim.goToAndStop(frame, true); // } // }); // } else if (anim && !reduceMoti…" at bounding box center [647, 343] width 840 height 514
type textarea "initProductsAnimation();"
paste textarea "initFeaturesCards()"
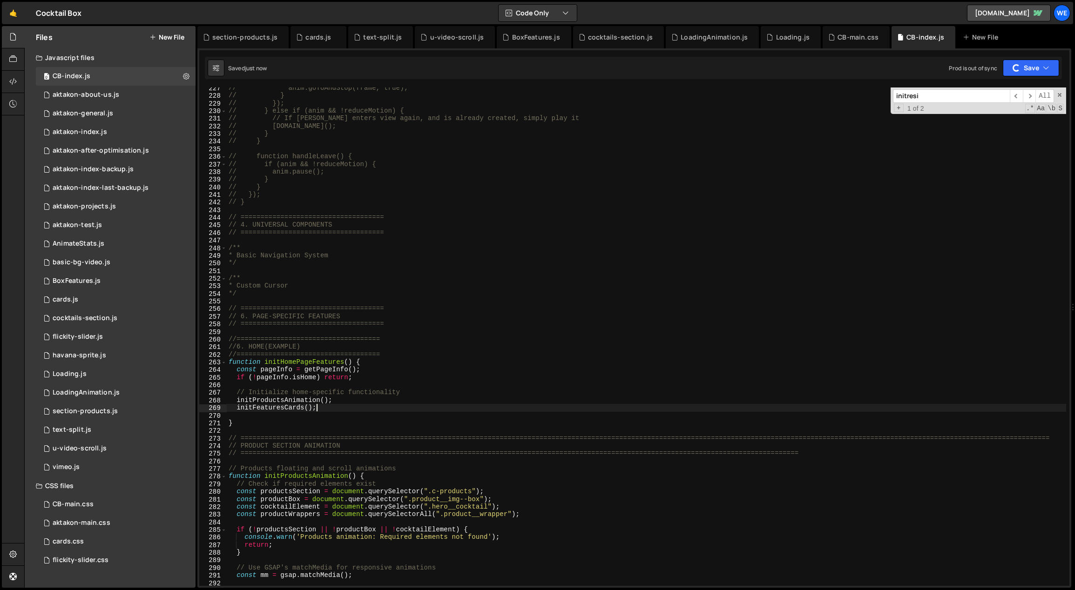
scroll to position [2158, 0]
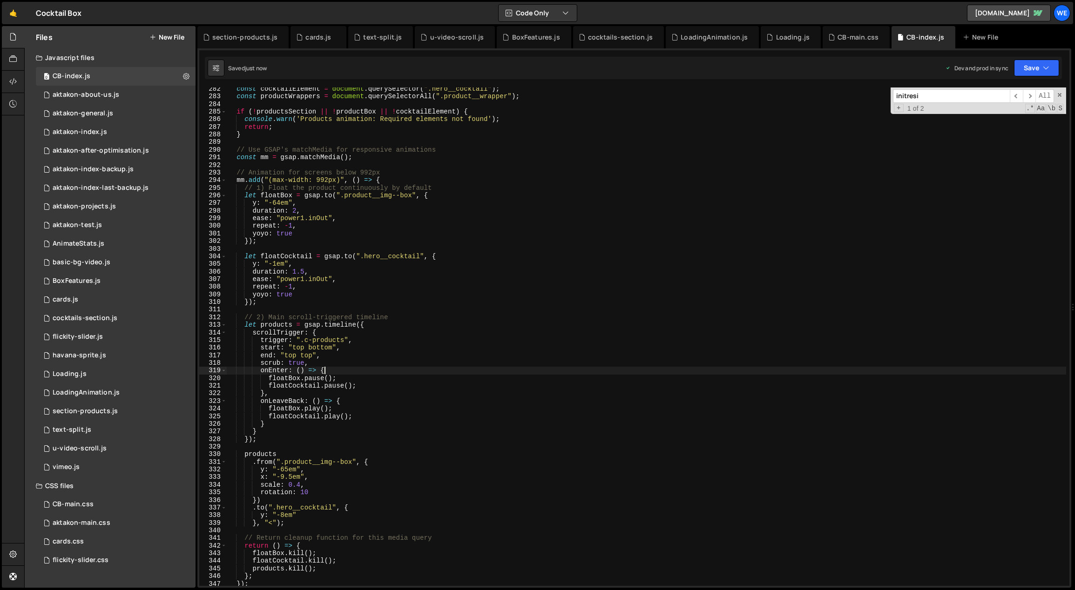
click at [434, 372] on div "const cocktailElement = document . querySelector ( ".hero__cocktail" ) ; const …" at bounding box center [647, 342] width 840 height 514
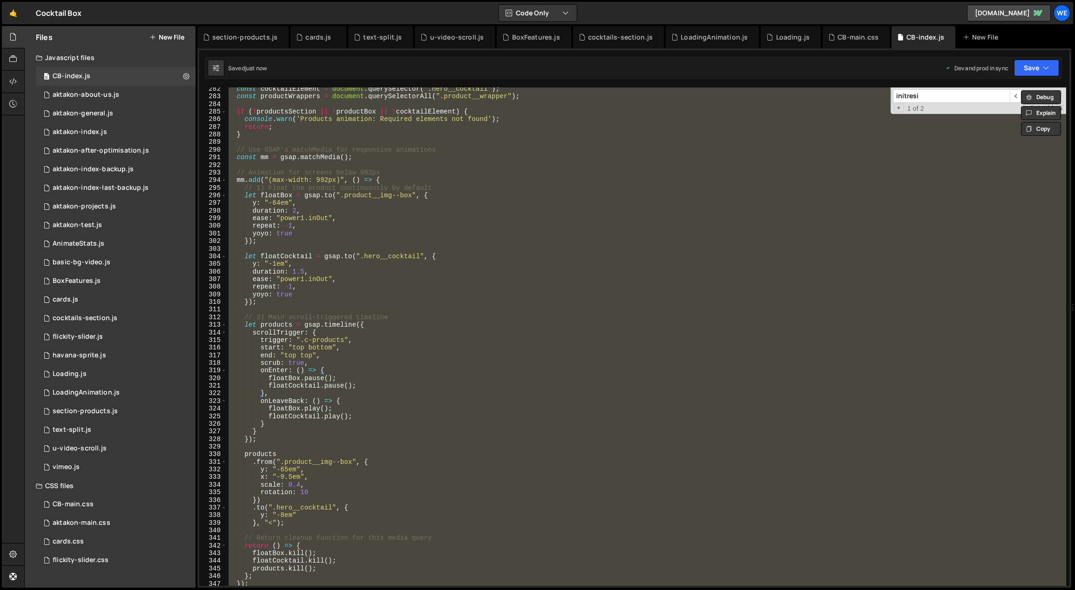
scroll to position [0, 3]
click at [409, 371] on div "const cocktailElement = document . querySelector ( ".hero__cocktail" ) ; const …" at bounding box center [646, 337] width 839 height 499
type textarea "onEnter: () => {"
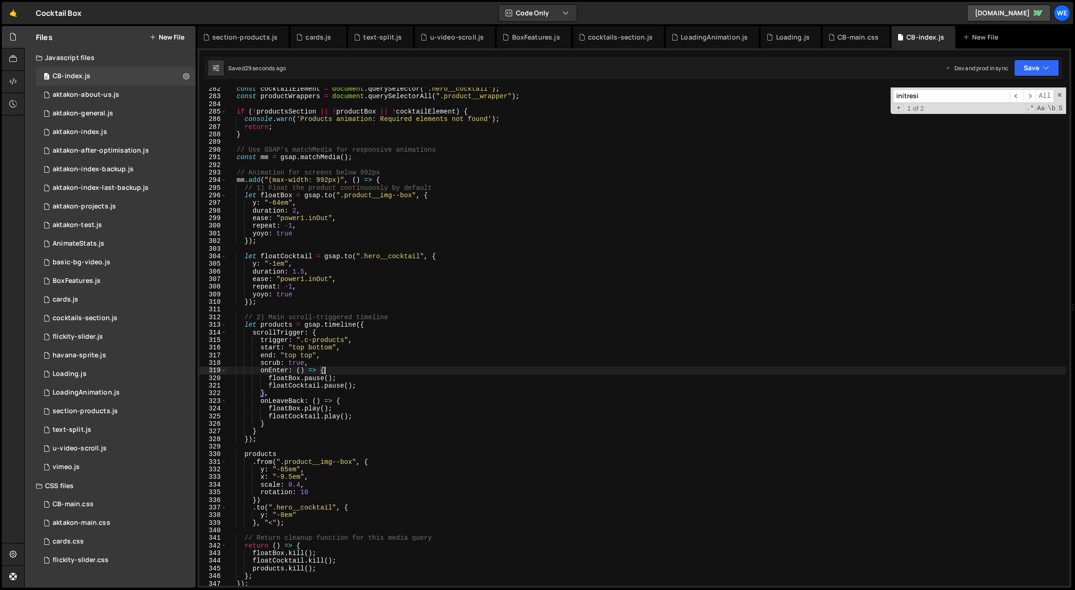
scroll to position [4627, 0]
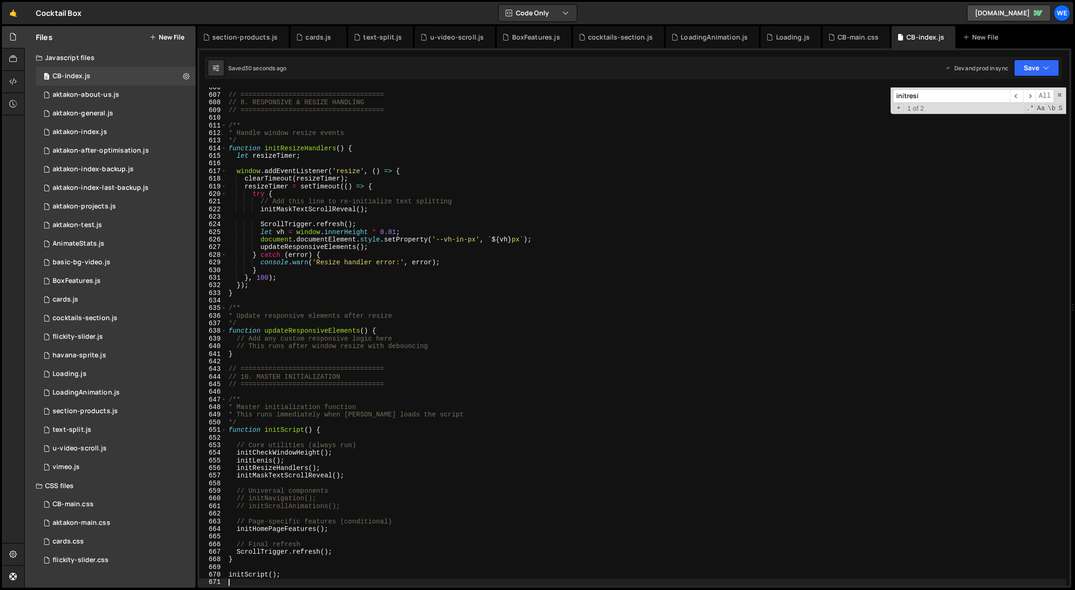
drag, startPoint x: 385, startPoint y: 450, endPoint x: 375, endPoint y: 454, distance: 10.5
click at [385, 450] on div "// ==================================== // 8. RESPONSIVE & RESIZE HANDLING // =…" at bounding box center [647, 341] width 840 height 514
type textarea "initCheckWindowHeight();"
paste textarea "initPlayPauseVideoScroll()"
type textarea "initPlayPauseVideoScroll()"
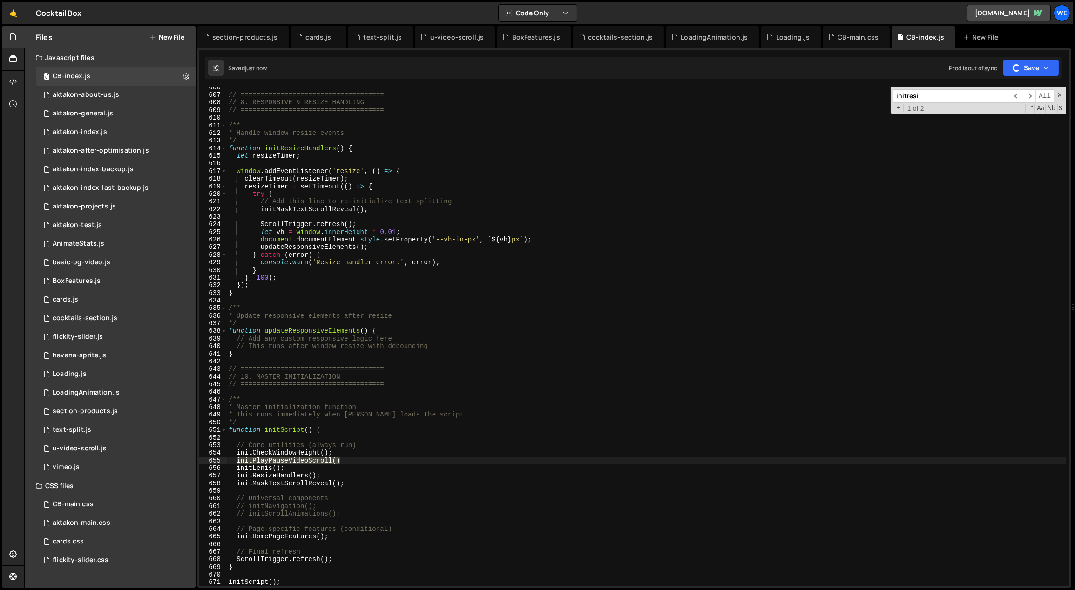
drag, startPoint x: 344, startPoint y: 461, endPoint x: 236, endPoint y: 460, distance: 108.5
click at [236, 461] on div "// ==================================== // 8. RESPONSIVE & RESIZE HANDLING // =…" at bounding box center [647, 341] width 840 height 514
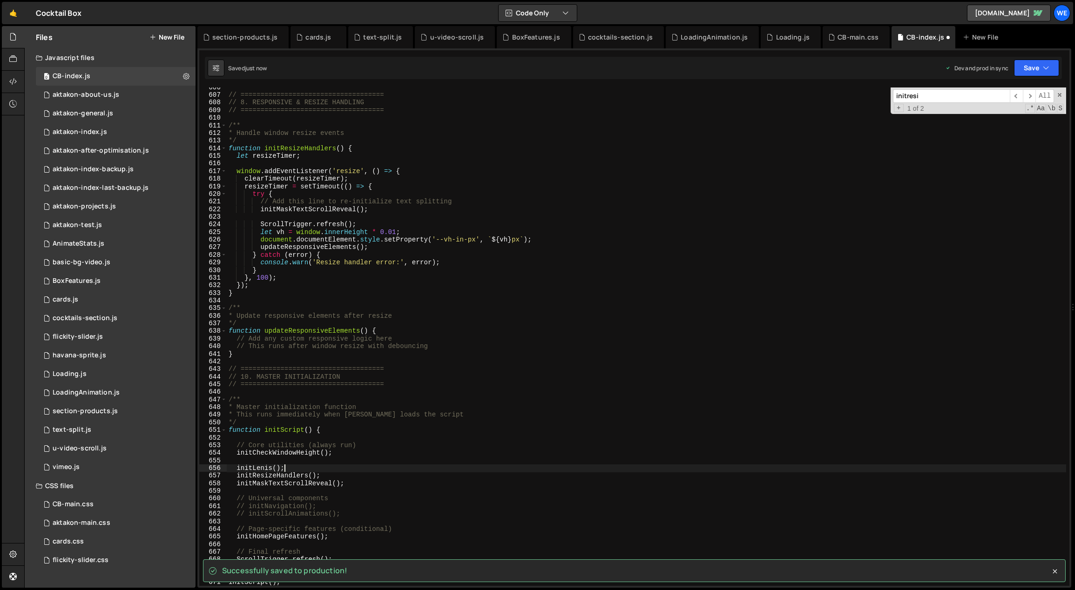
click at [337, 467] on div "// ==================================== // 8. RESPONSIVE & RESIZE HANDLING // =…" at bounding box center [647, 341] width 840 height 514
type textarea "initLenis();"
paste textarea "initPlayPauseVideoScroll()"
type textarea "initPlayPauseVideoScroll();"
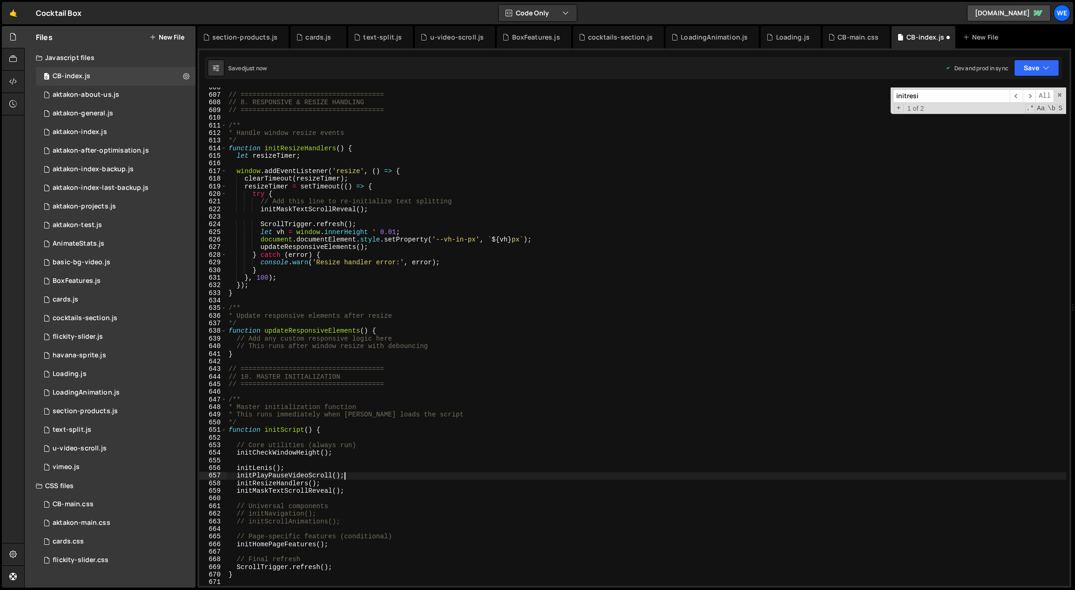
click at [343, 459] on div "// ==================================== // 8. RESPONSIVE & RESIZE HANDLING // =…" at bounding box center [647, 341] width 840 height 514
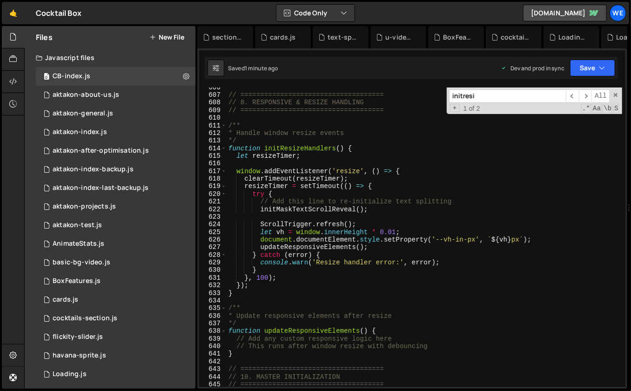
scroll to position [4688, 0]
click at [615, 92] on span at bounding box center [616, 95] width 7 height 7
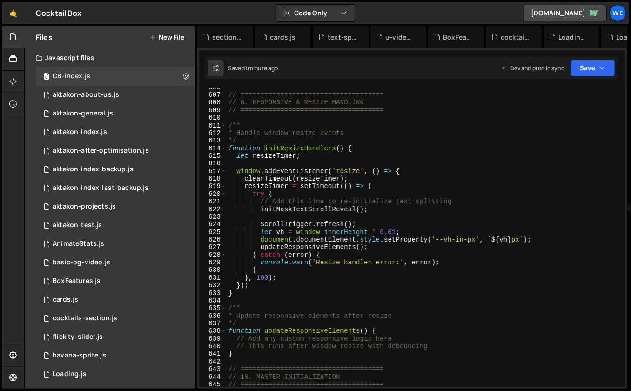
click at [416, 188] on div "// ==================================== // 8. RESPONSIVE & RESIZE HANDLING // =…" at bounding box center [425, 241] width 396 height 315
type textarea "resizeTimer = setTimeout(() => {"
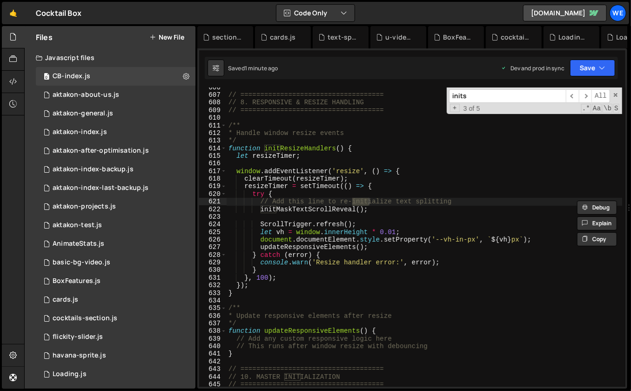
scroll to position [3971, 0]
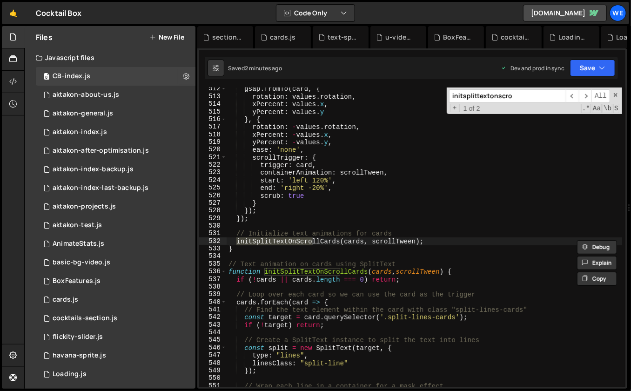
type input "initsplittextonscro"
click at [458, 243] on div "gsap . fromTo ( card , { rotation : values . rotation , xPercent : values . x ,…" at bounding box center [425, 242] width 396 height 315
click at [581, 95] on span "​" at bounding box center [585, 96] width 13 height 14
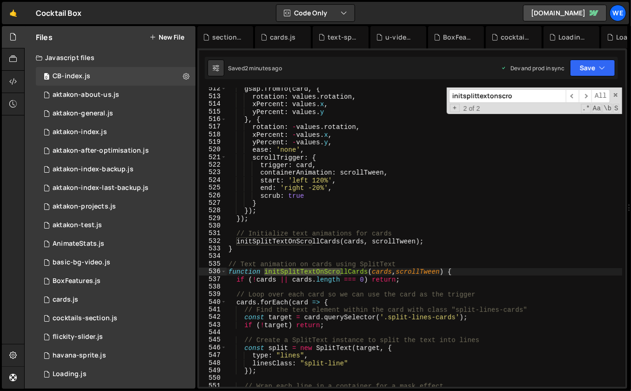
type textarea "}"
click at [386, 247] on div "gsap . fromTo ( card , { rotation : values . rotation , xPercent : values . x ,…" at bounding box center [425, 242] width 396 height 315
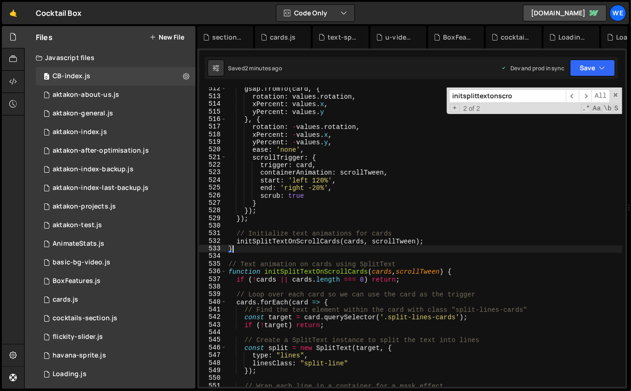
click at [381, 253] on div "gsap . fromTo ( card , { rotation : values . rotation , xPercent : values . x ,…" at bounding box center [425, 242] width 396 height 315
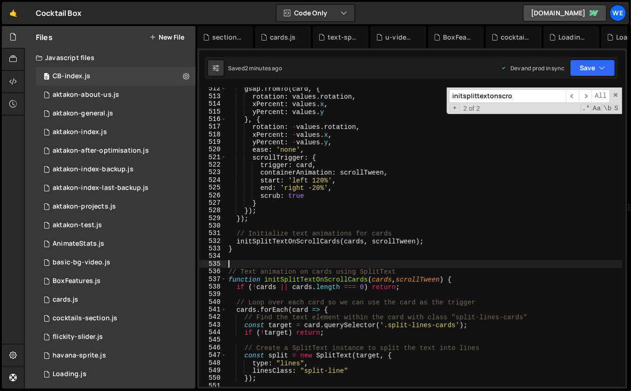
paste textarea "const cardsSplitInstances = [];"
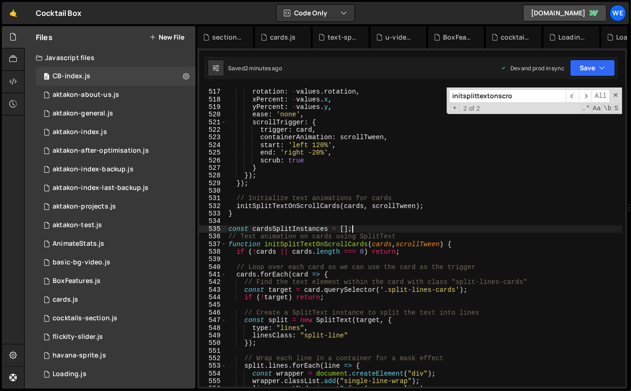
type textarea "const cardsSplitInstances = [];"
click at [301, 348] on div "} , { rotation : - values . rotation , xPercent : - values . x , yPercent : - v…" at bounding box center [425, 238] width 396 height 315
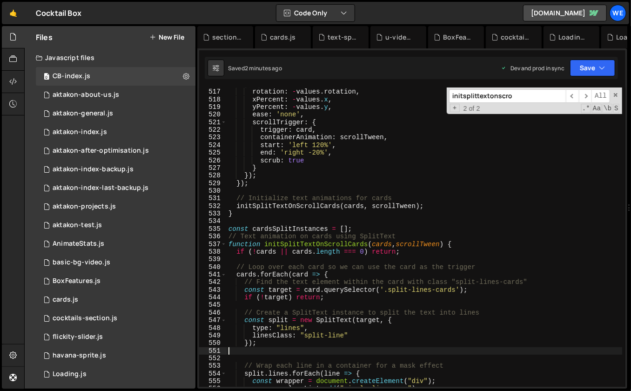
paste textarea "cardsSplitInstances.push(split);"
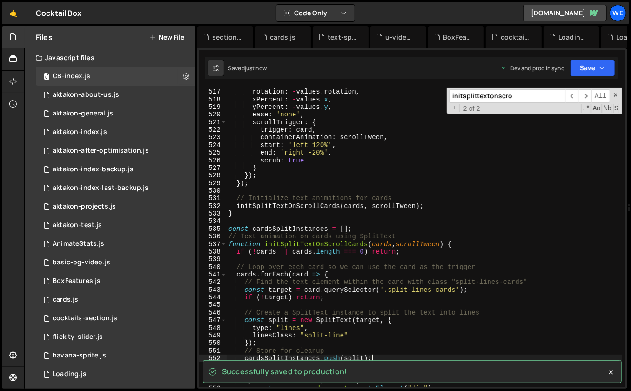
click at [474, 269] on div "} , { rotation : - values . rotation , xPercent : - values . x , yPercent : - v…" at bounding box center [425, 238] width 396 height 315
type textarea "// Loop over each card so we can use the card as the trigger"
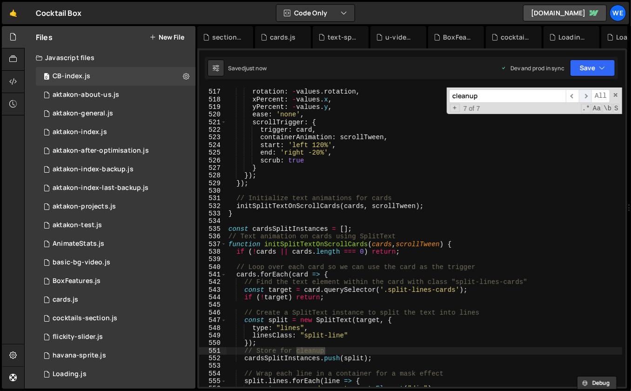
type input "cleanup"
click at [590, 95] on span "​" at bounding box center [585, 96] width 13 height 14
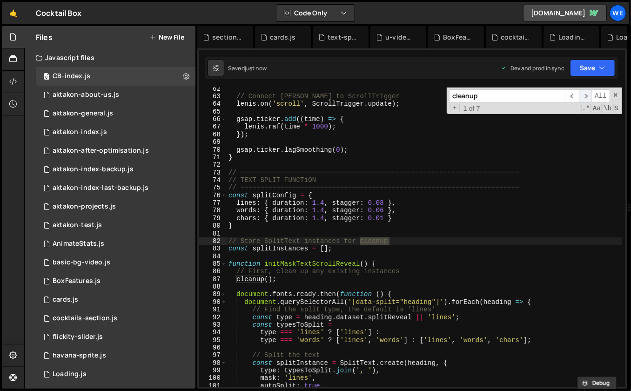
click at [590, 95] on span "​" at bounding box center [585, 96] width 13 height 14
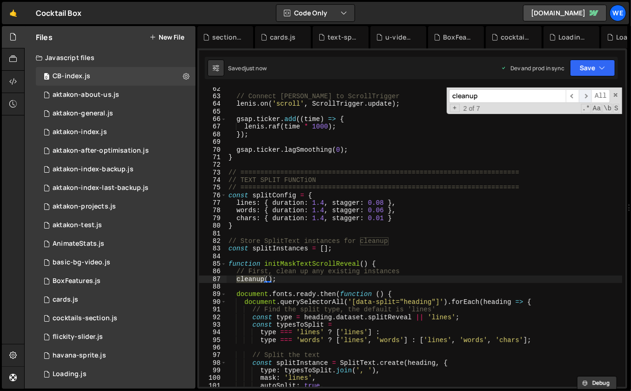
click at [590, 95] on span "​" at bounding box center [585, 96] width 13 height 14
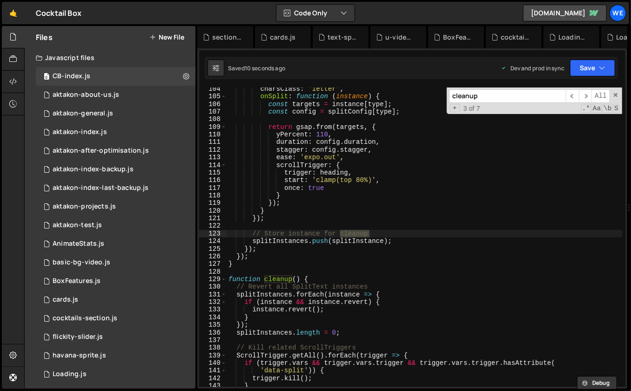
click at [389, 275] on div "charsClass : 'letter' , onSplit : function ( instance ) { const targets = insta…" at bounding box center [425, 242] width 396 height 315
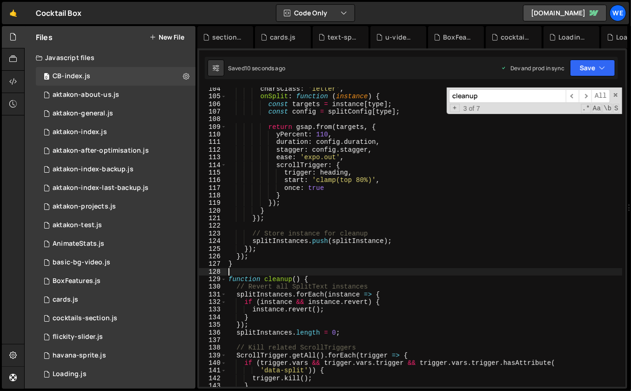
scroll to position [826, 0]
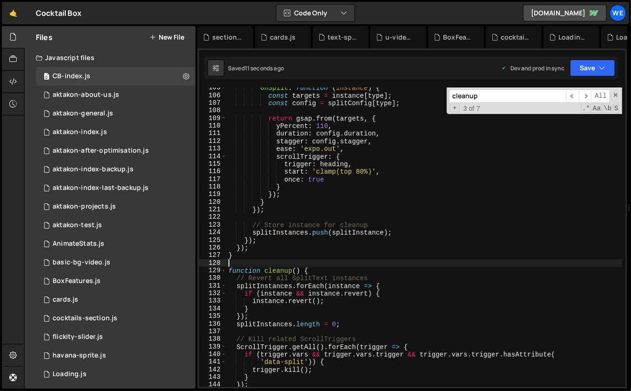
click at [383, 270] on div "onSplit : function ( instance ) { const targets = instance [ type ] ; const con…" at bounding box center [425, 241] width 396 height 315
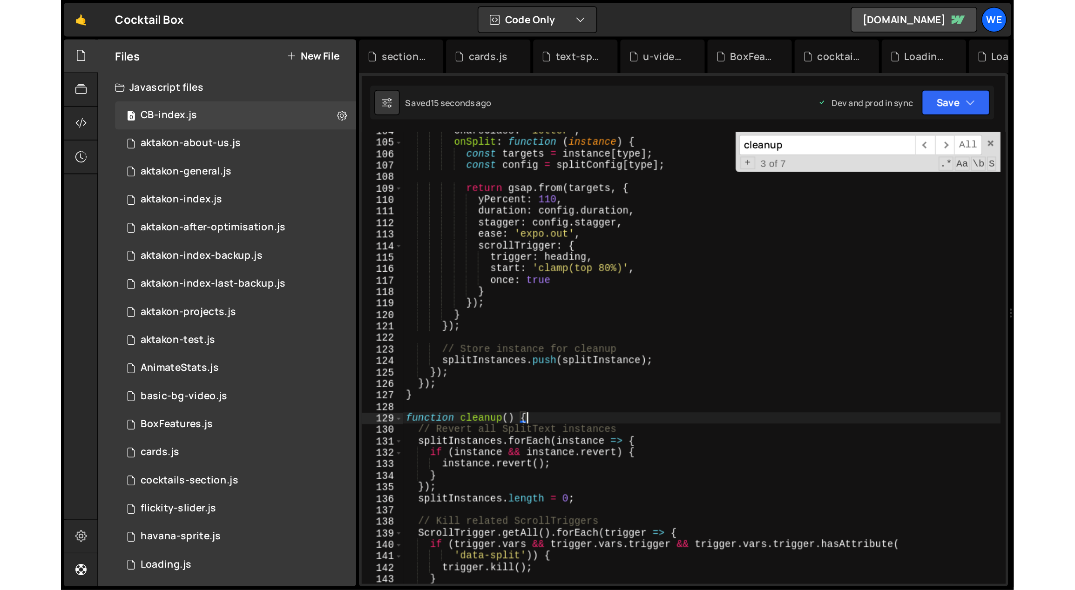
scroll to position [923, 0]
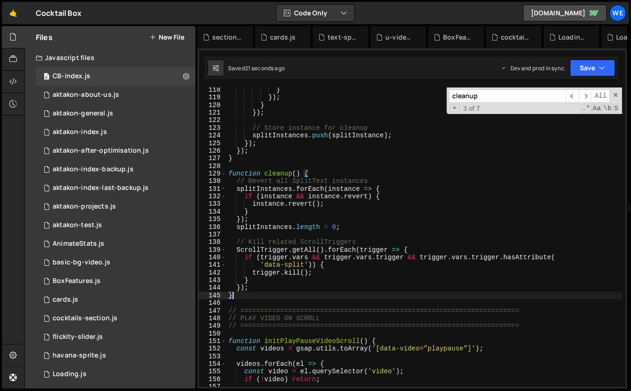
drag, startPoint x: 243, startPoint y: 295, endPoint x: 236, endPoint y: 297, distance: 7.4
click at [243, 295] on div "} }) ; } }) ; // Store instance for cleanup splitInstances . push ( splitInstan…" at bounding box center [425, 243] width 396 height 315
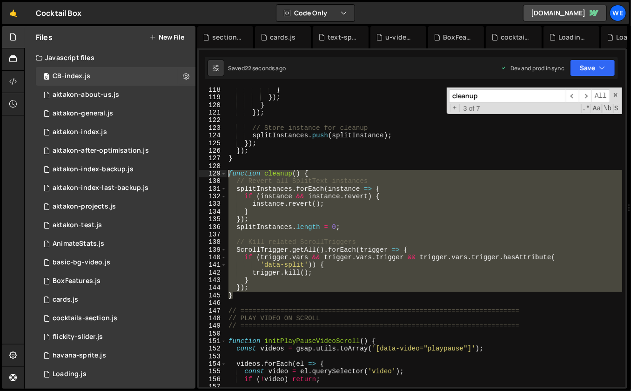
drag, startPoint x: 235, startPoint y: 292, endPoint x: 230, endPoint y: 175, distance: 117.9
click at [230, 175] on div "} }) ; } }) ; // Store instance for cleanup splitInstances . push ( splitInstan…" at bounding box center [425, 243] width 396 height 315
paste textarea "}"
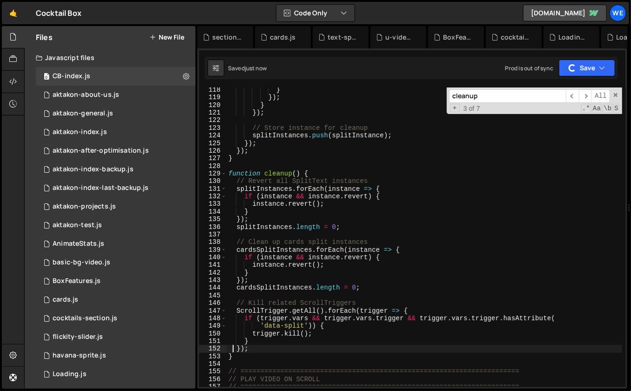
click at [479, 277] on div "} }) ; } }) ; // Store instance for cleanup splitInstances . push ( splitInstan…" at bounding box center [425, 243] width 396 height 315
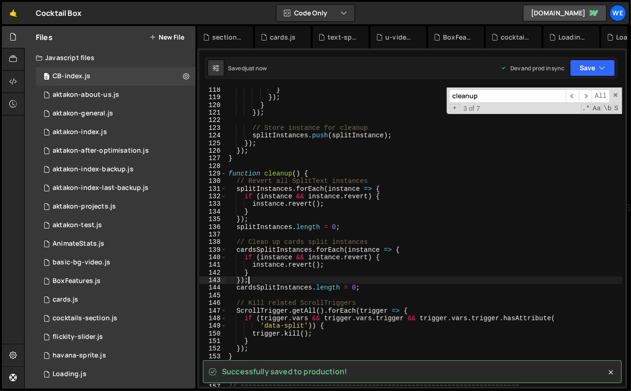
click at [615, 95] on span at bounding box center [616, 95] width 7 height 7
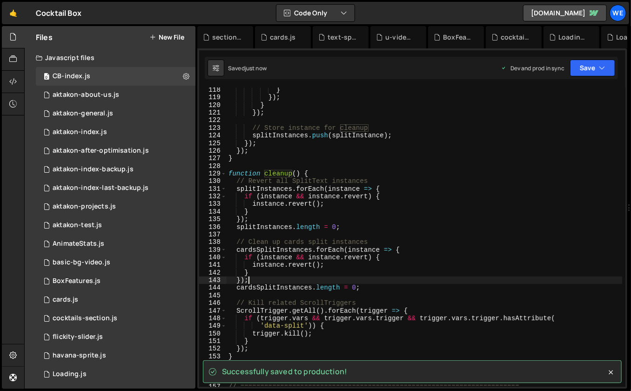
click at [511, 172] on div "} }) ; } }) ; // Store instance for cleanup splitInstances . push ( splitInstan…" at bounding box center [425, 243] width 396 height 315
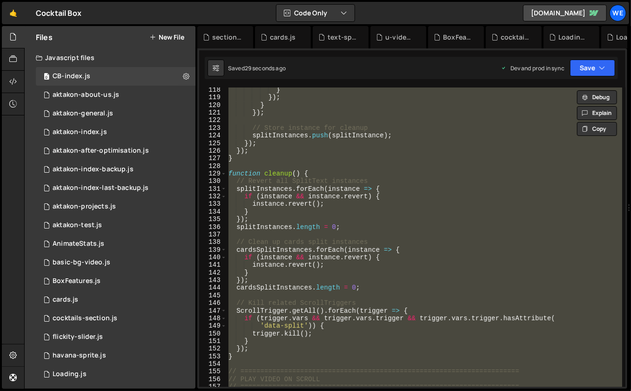
click at [435, 241] on div "} }) ; } }) ; // Store instance for cleanup splitInstances . push ( splitInstan…" at bounding box center [425, 237] width 396 height 299
type textarea "// Clean up cards split instances"
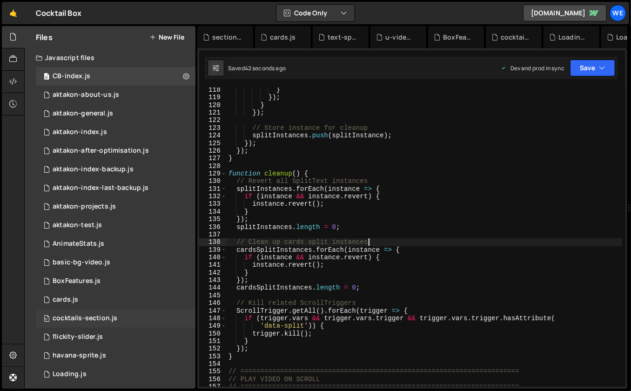
click at [98, 320] on div "cocktails-section.js" at bounding box center [85, 318] width 65 height 8
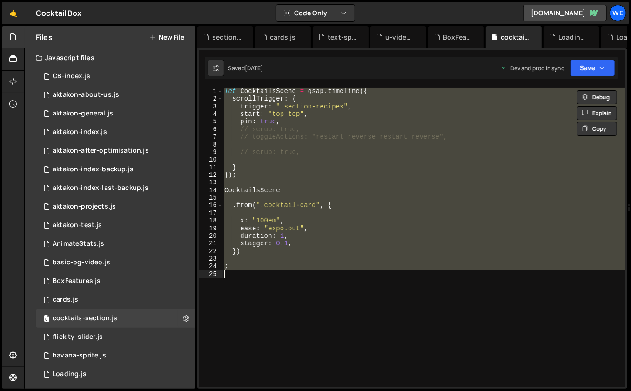
click at [362, 218] on div "let CocktailsScene = gsap . timeline ({ scrollTrigger : { trigger : ".section-r…" at bounding box center [424, 237] width 403 height 299
type textarea "x: "100em","
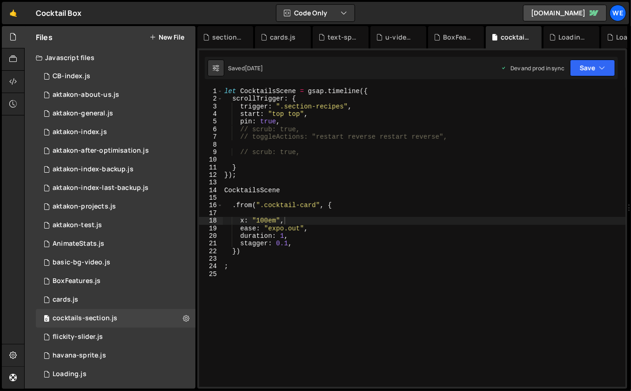
click at [378, 1] on div "Hold on a sec... Are you certain you wish to leave this page? Any changes you'v…" at bounding box center [315, 195] width 631 height 391
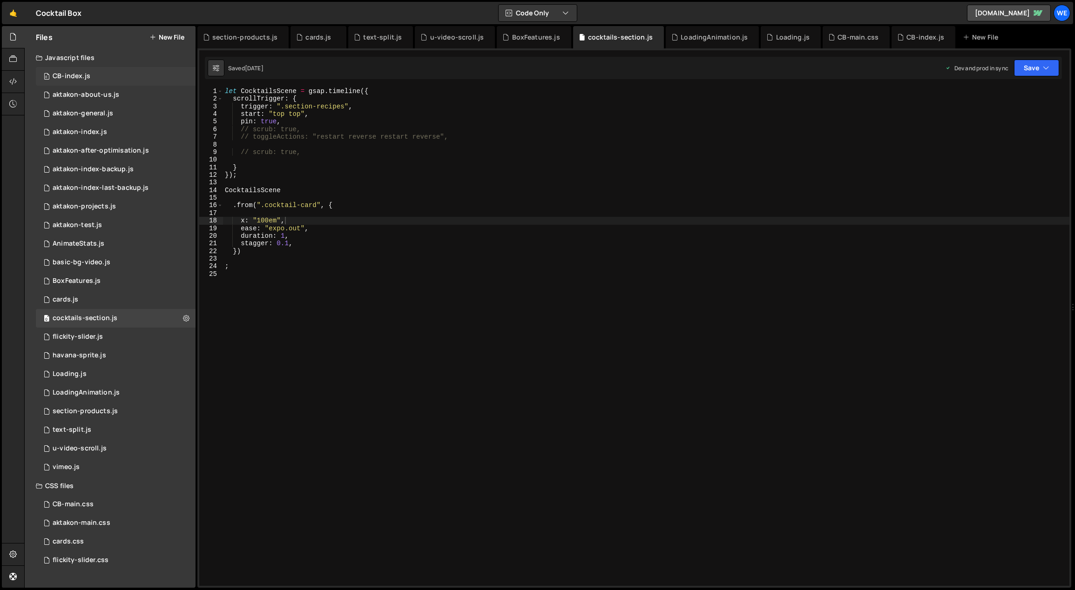
click at [93, 75] on div "0 CB-index.js 0" at bounding box center [117, 76] width 163 height 19
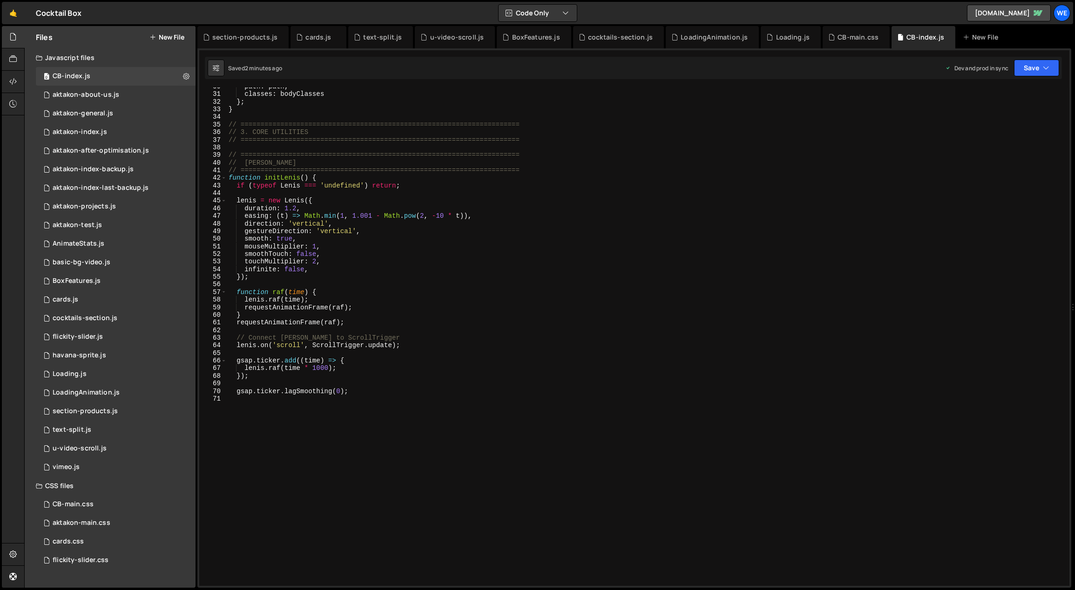
scroll to position [256, 0]
type textarea "requestAnimationFrame(raf);"
click at [504, 323] on div "path : path , classes : bodyClasses } ; } // ==================================…" at bounding box center [646, 240] width 839 height 315
click at [102, 150] on div "aktakon-after-optimisation.js" at bounding box center [101, 151] width 96 height 8
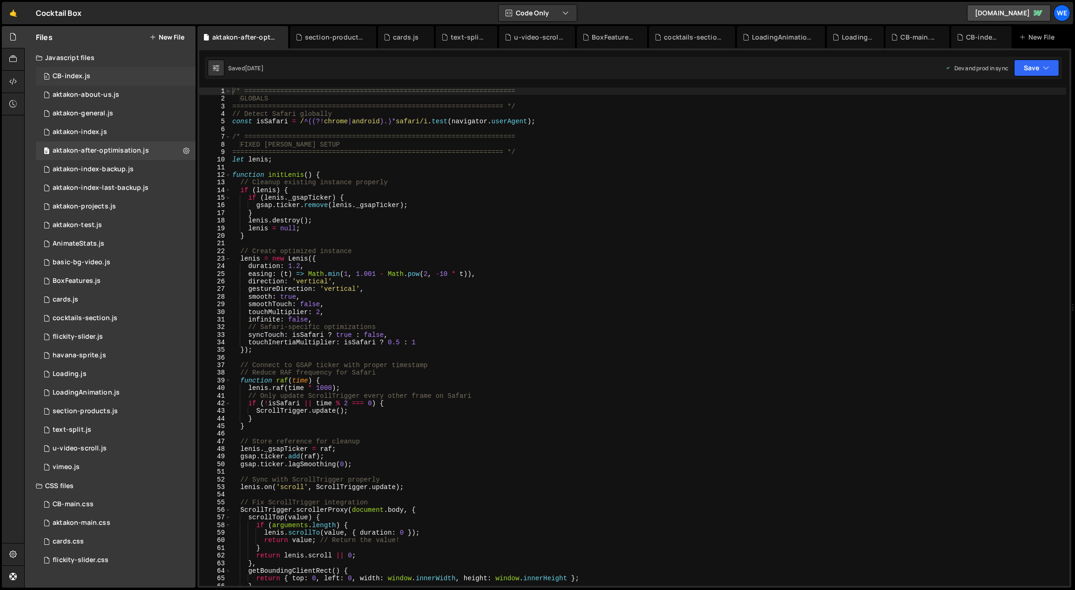
click at [80, 77] on div "CB-index.js" at bounding box center [72, 76] width 38 height 8
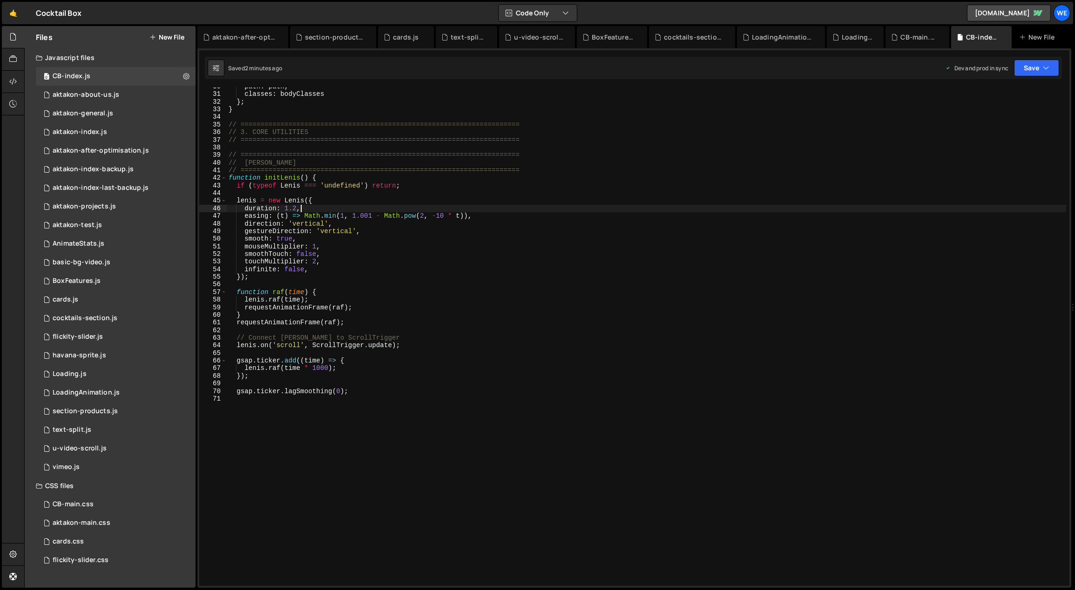
scroll to position [5, 0]
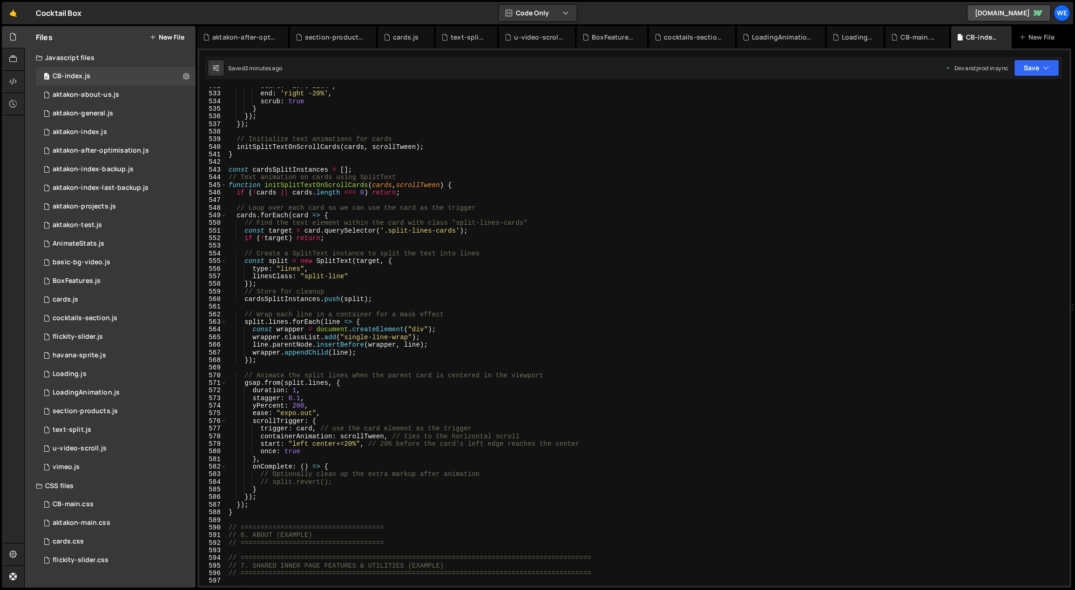
scroll to position [4078, 0]
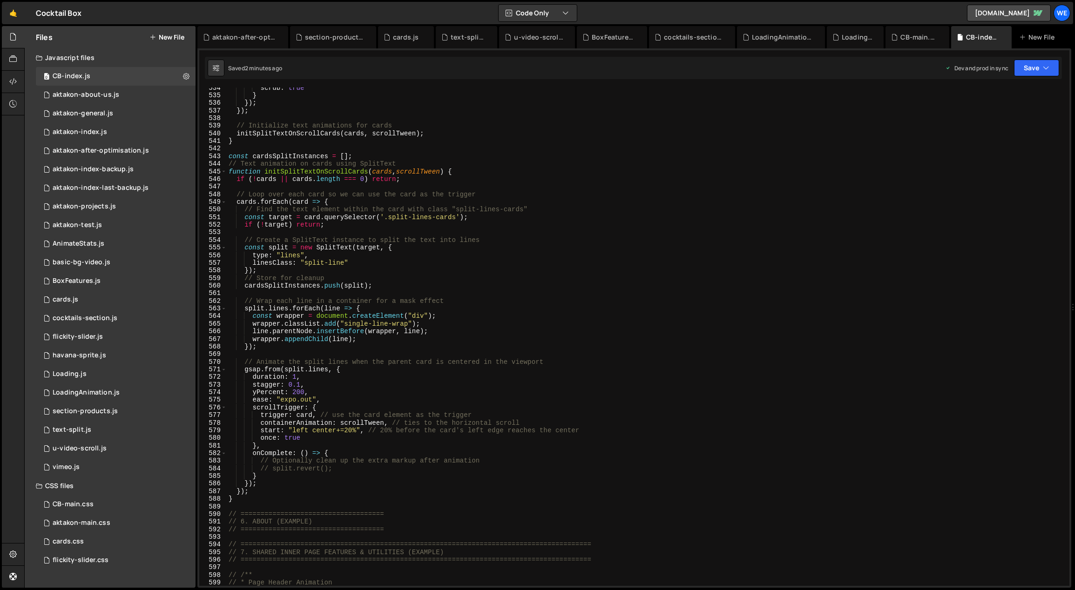
click at [254, 503] on div "scrub : true } }) ; }) ; // Initialize text animations for cards initSplitTextO…" at bounding box center [647, 341] width 840 height 514
paste textarea "}"
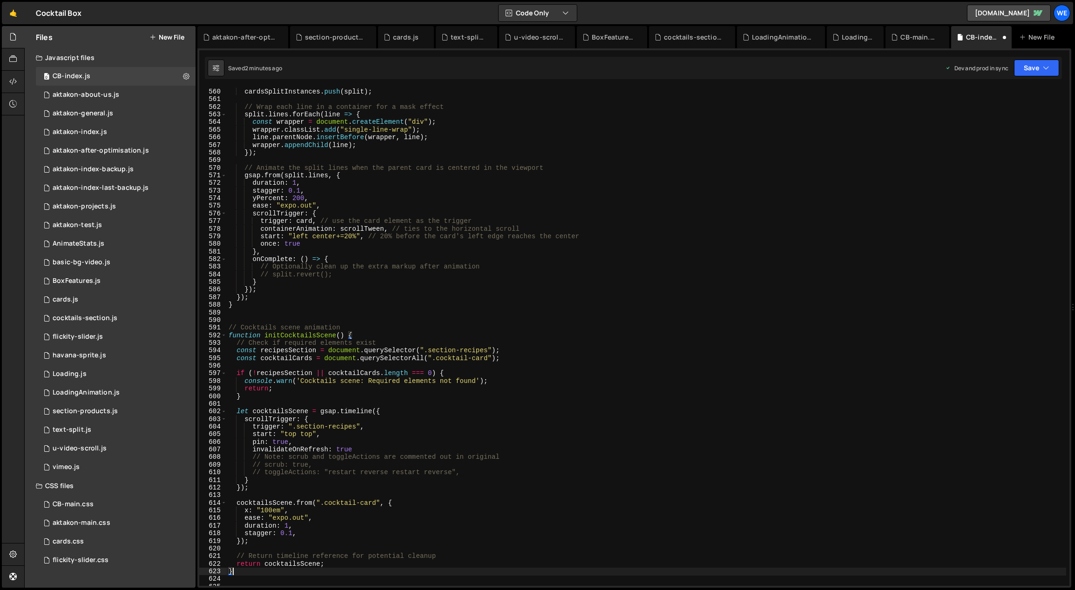
scroll to position [4435, 0]
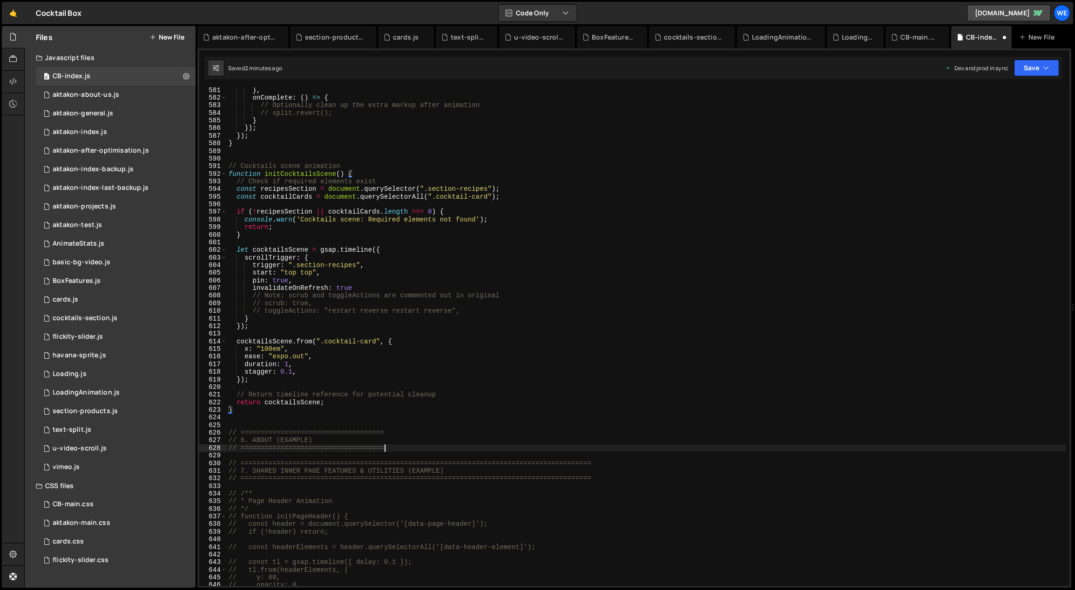
drag, startPoint x: 386, startPoint y: 449, endPoint x: 279, endPoint y: 438, distance: 108.1
click at [279, 438] on div "} , onComplete : ( ) => { // Optionally clean up the extra markup after animati…" at bounding box center [647, 344] width 840 height 514
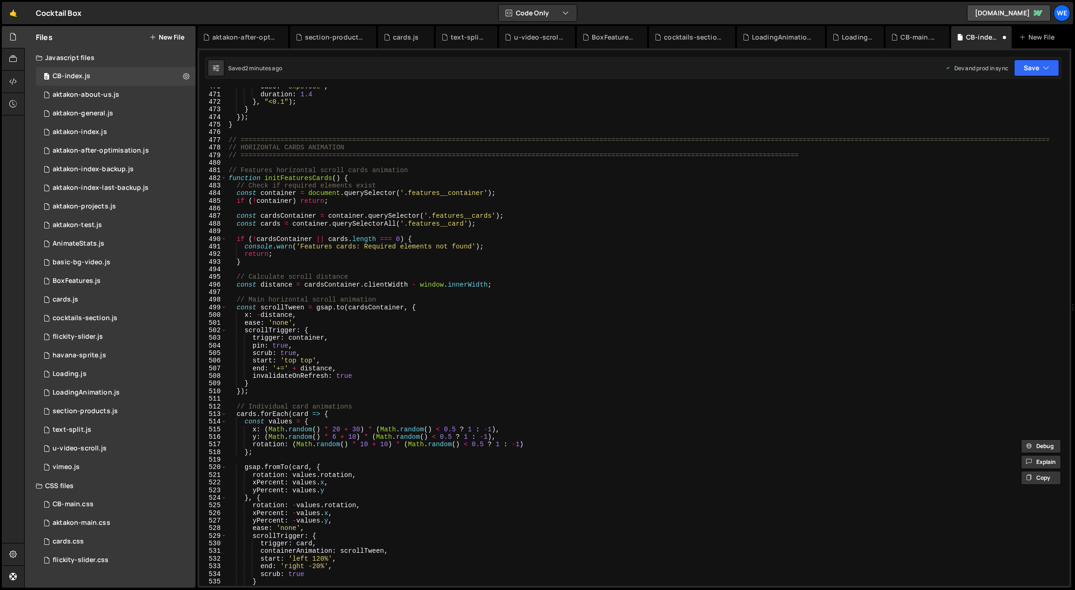
scroll to position [3585, 0]
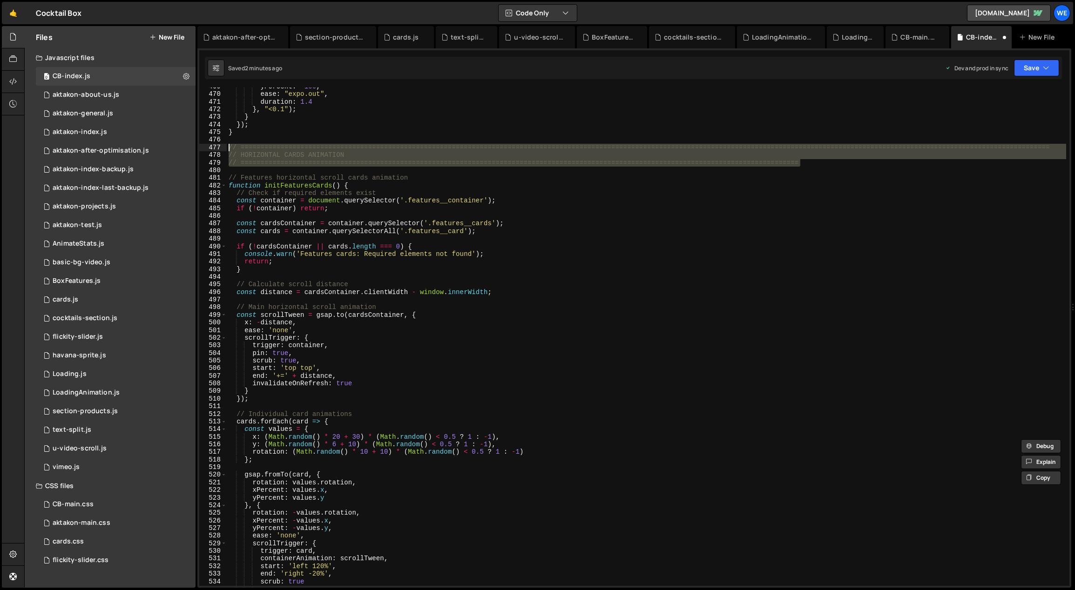
drag, startPoint x: 792, startPoint y: 161, endPoint x: 226, endPoint y: 146, distance: 565.8
click at [227, 146] on div "yPercent : - 100 , ease : "expo.out" , duration : 1.4 } , "<0.1" ) ; } }) ; } /…" at bounding box center [647, 340] width 840 height 514
type textarea "// ============================================================================…"
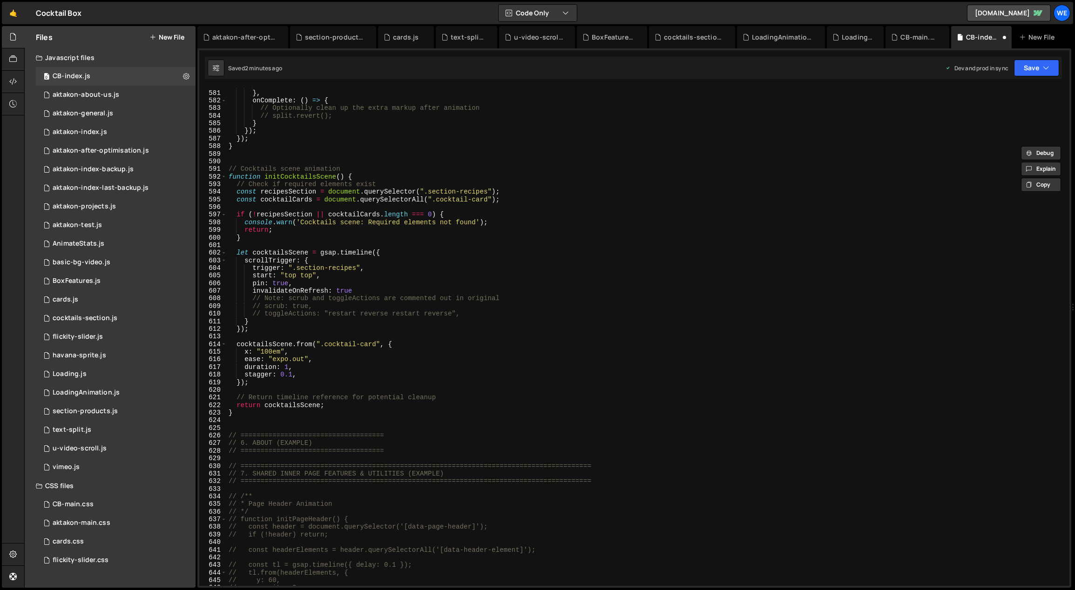
scroll to position [4387, 0]
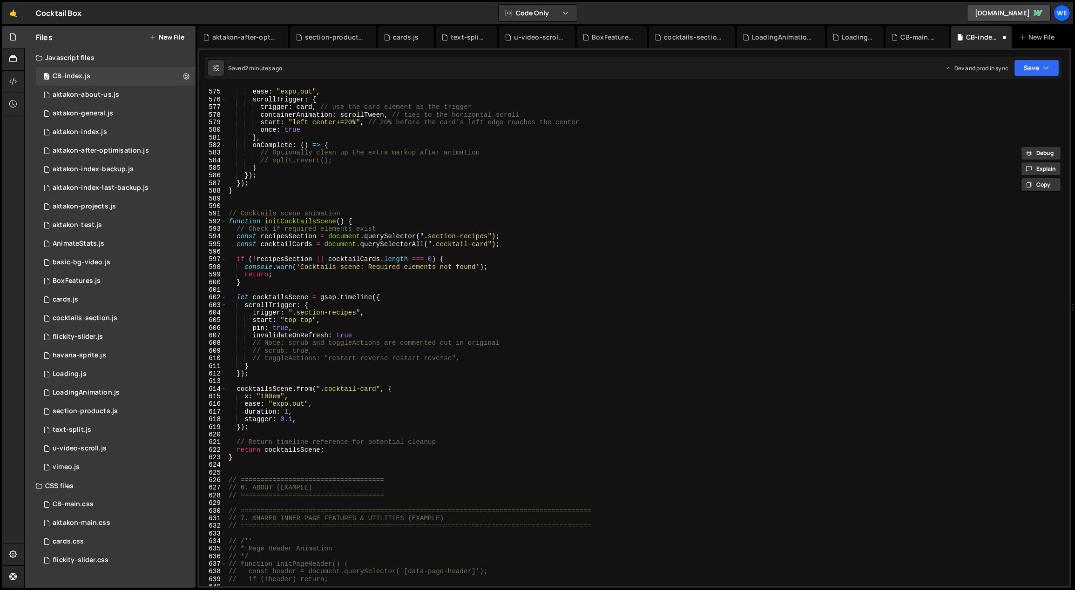
click at [319, 200] on div "yPercent : 200 , ease : "expo.out" , scrollTrigger : { trigger : card , // use …" at bounding box center [647, 338] width 840 height 514
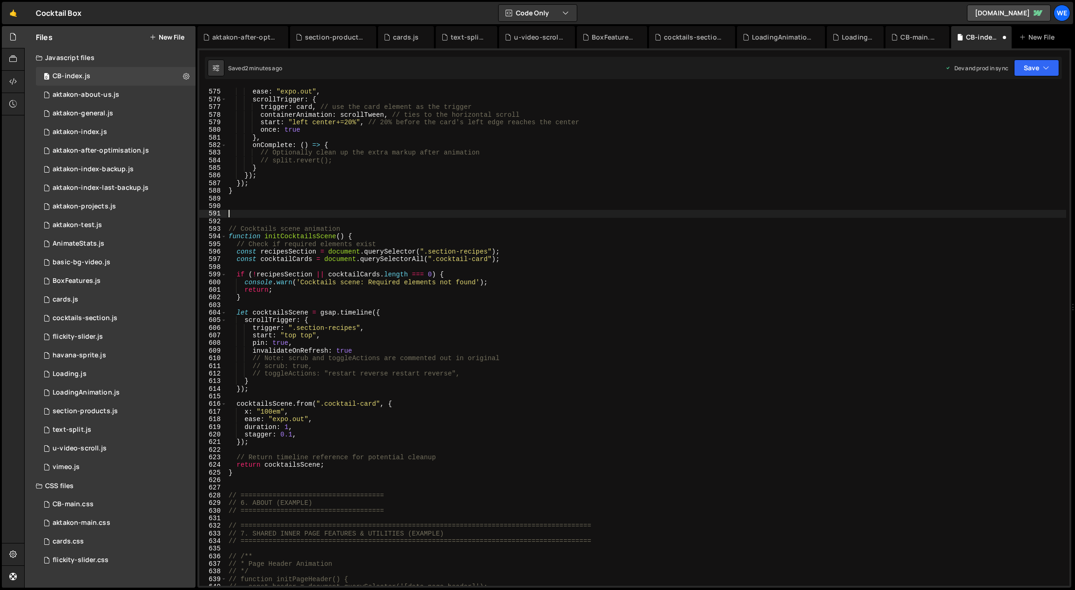
paste textarea "// ============================================================================…"
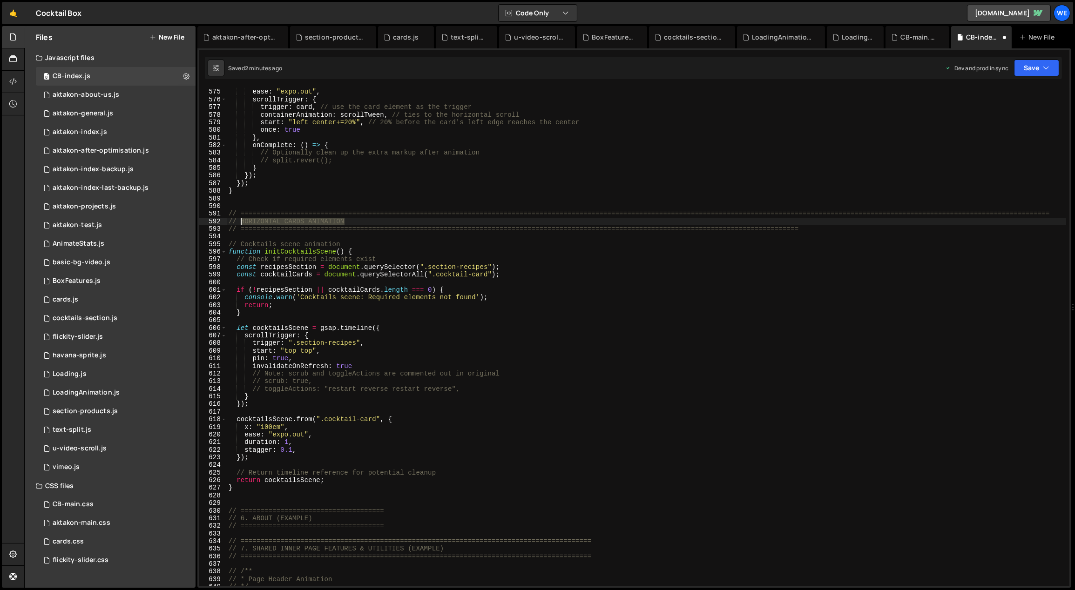
drag, startPoint x: 352, startPoint y: 219, endPoint x: 241, endPoint y: 220, distance: 111.3
click at [241, 220] on div "yPercent : 200 , ease : "expo.out" , scrollTrigger : { trigger : card , // use …" at bounding box center [647, 338] width 840 height 514
click at [692, 252] on div "yPercent : 200 , ease : "expo.out" , scrollTrigger : { trigger : card , // use …" at bounding box center [647, 338] width 840 height 514
click at [828, 227] on div "yPercent : 200 , ease : "expo.out" , scrollTrigger : { trigger : card , // use …" at bounding box center [647, 338] width 840 height 514
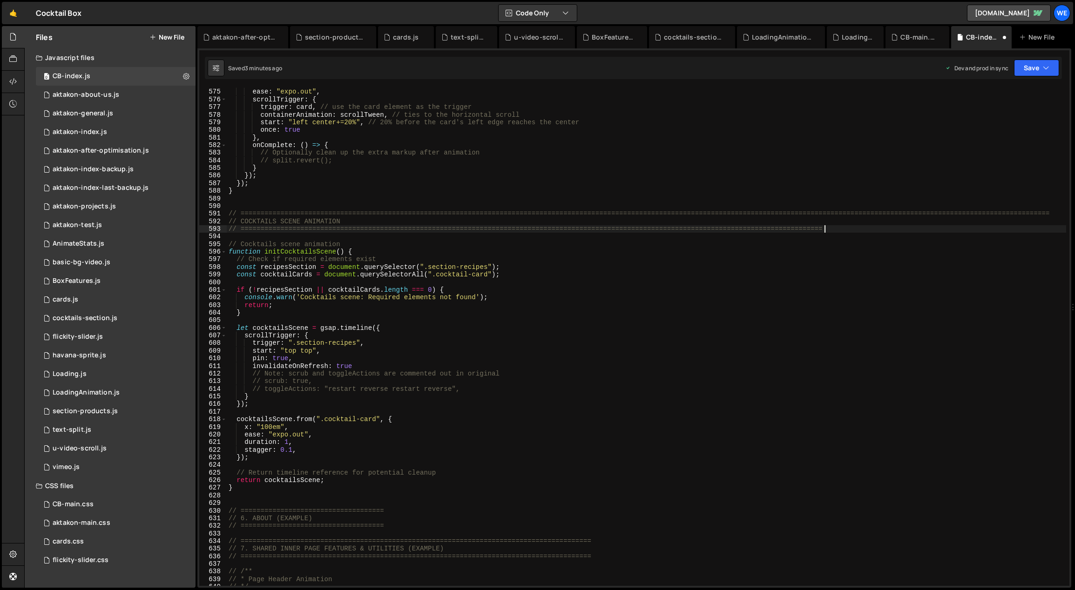
scroll to position [0, 41]
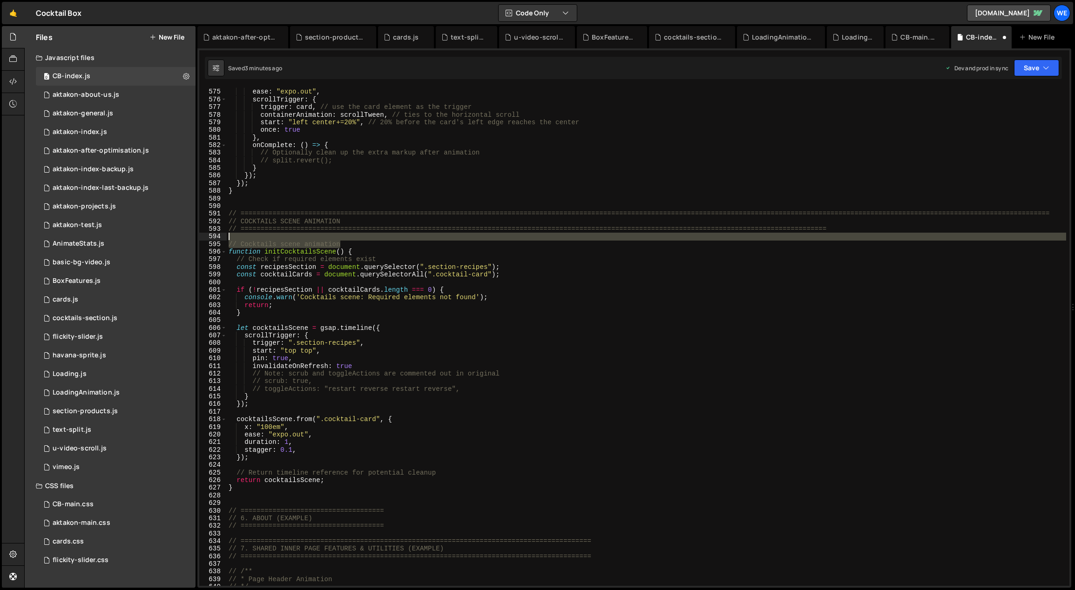
drag, startPoint x: 306, startPoint y: 242, endPoint x: 226, endPoint y: 239, distance: 79.7
click at [228, 241] on div "yPercent : 200 , ease : "expo.out" , scrollTrigger : { trigger : card , // use …" at bounding box center [647, 338] width 840 height 514
type textarea "// Cocktails scene animation"
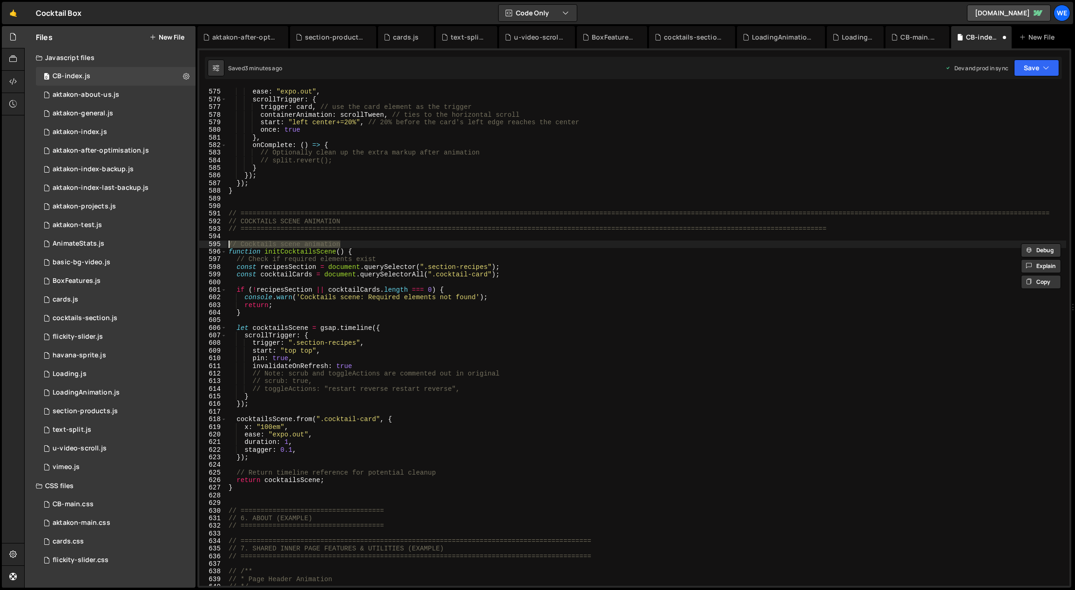
scroll to position [0, 0]
click at [370, 243] on div "yPercent : 200 , ease : "expo.out" , scrollTrigger : { trigger : card , // use …" at bounding box center [647, 338] width 840 height 514
click at [479, 392] on div "yPercent : 200 , ease : "expo.out" , scrollTrigger : { trigger : card , // use …" at bounding box center [647, 338] width 840 height 514
drag, startPoint x: 435, startPoint y: 391, endPoint x: 428, endPoint y: 391, distance: 7.0
click at [428, 391] on div "yPercent : 200 , ease : "expo.out" , scrollTrigger : { trigger : card , // use …" at bounding box center [647, 338] width 840 height 514
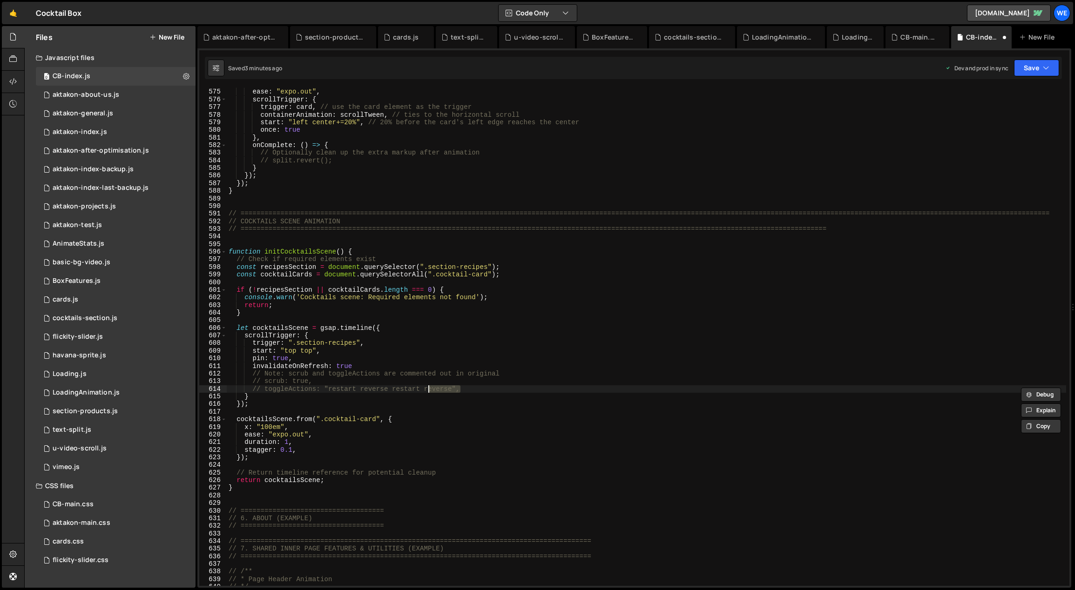
click at [415, 398] on div "yPercent : 200 , ease : "expo.out" , scrollTrigger : { trigger : card , // use …" at bounding box center [647, 338] width 840 height 514
click at [533, 372] on div "yPercent : 200 , ease : "expo.out" , scrollTrigger : { trigger : card , // use …" at bounding box center [647, 338] width 840 height 514
type textarea "// Note: scrub and toggleActions are commented out in original"
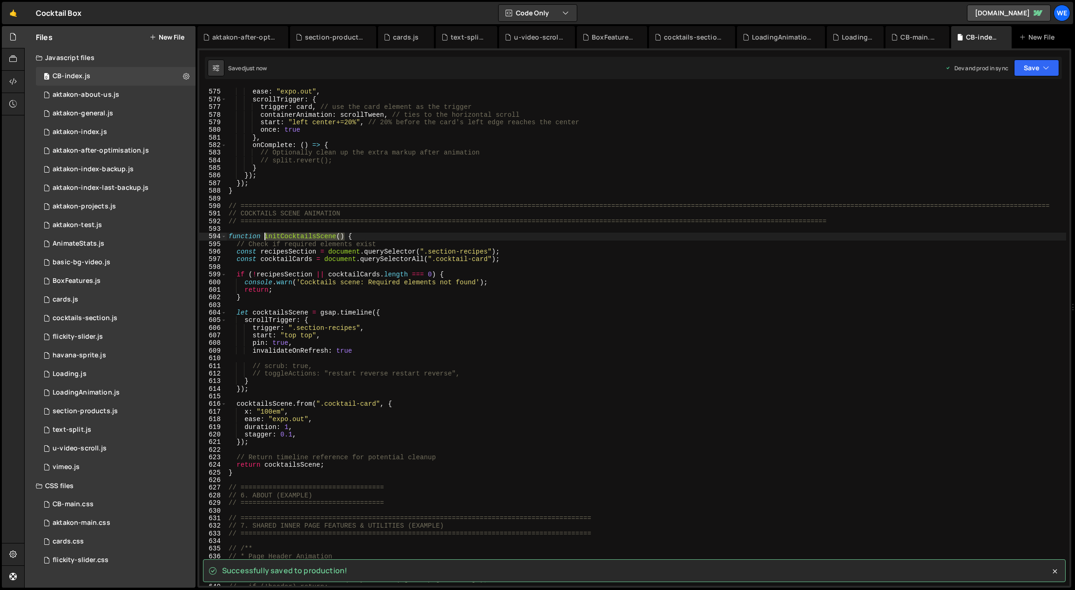
drag, startPoint x: 343, startPoint y: 237, endPoint x: 264, endPoint y: 236, distance: 78.7
click at [264, 236] on div "yPercent : 200 , ease : "expo.out" , scrollTrigger : { trigger : card , // use …" at bounding box center [647, 338] width 840 height 514
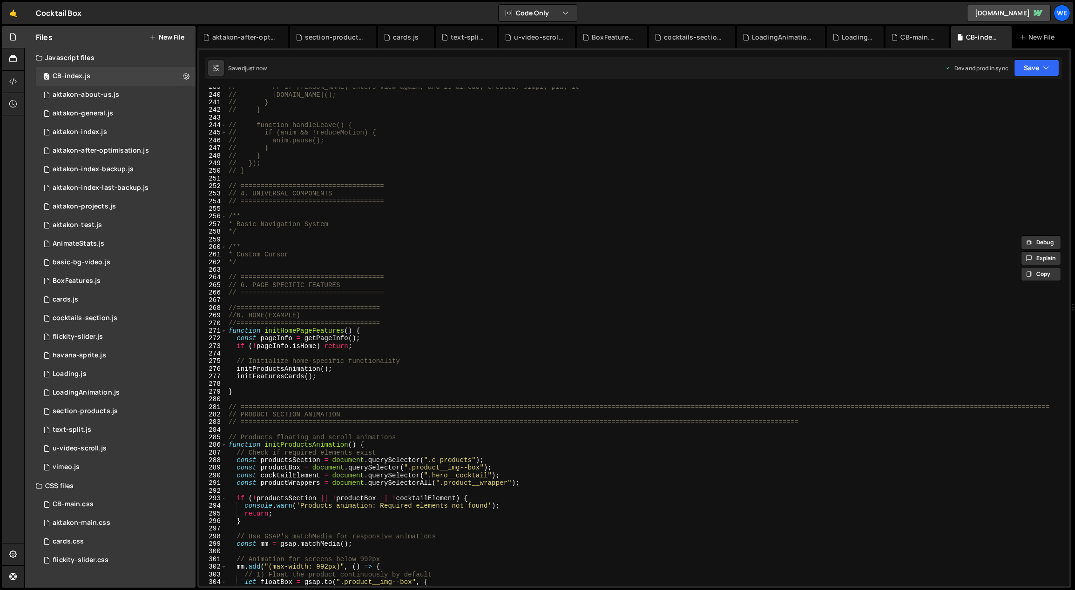
scroll to position [1832, 0]
click at [330, 378] on div "// // If lottie enters view again, and is already created, simply play it // an…" at bounding box center [647, 340] width 840 height 514
type textarea "initFeaturesCards();"
paste textarea "initCocktailsScene()"
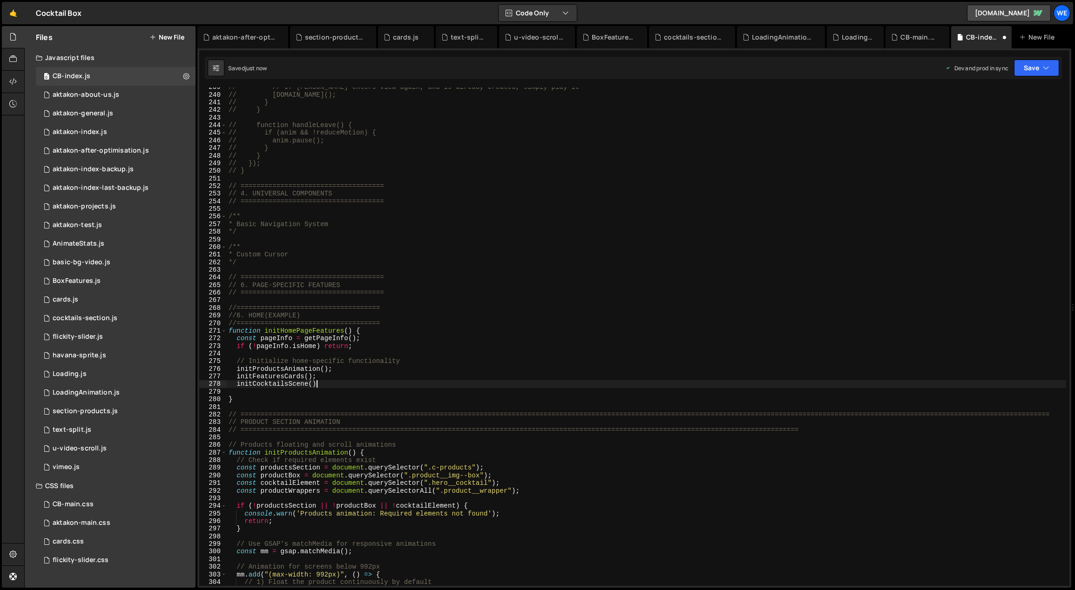
scroll to position [0, 6]
type textarea "initCocktailsScene();"
click at [83, 334] on div "flickity-slider.js" at bounding box center [78, 337] width 50 height 8
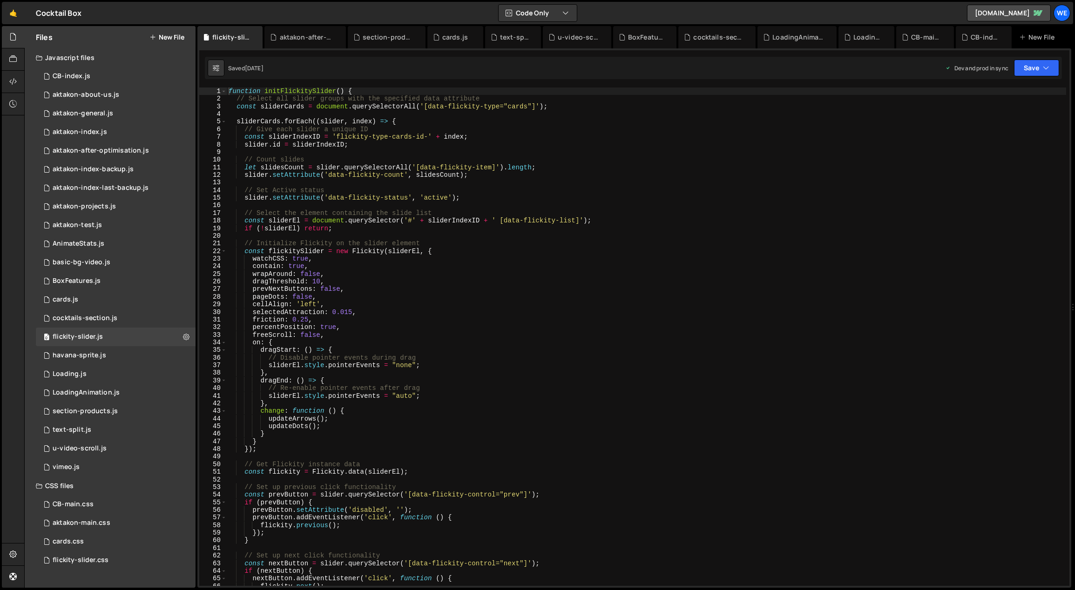
click at [518, 336] on div "function initFlickitySlider ( ) { // Select all slider groups with the specifie…" at bounding box center [647, 345] width 840 height 514
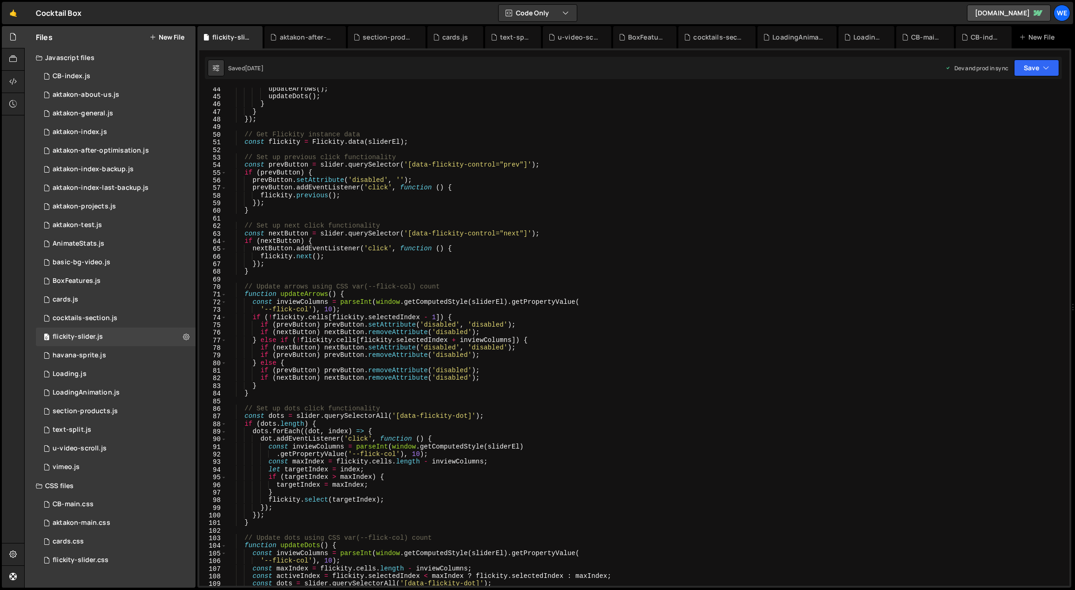
scroll to position [0, 0]
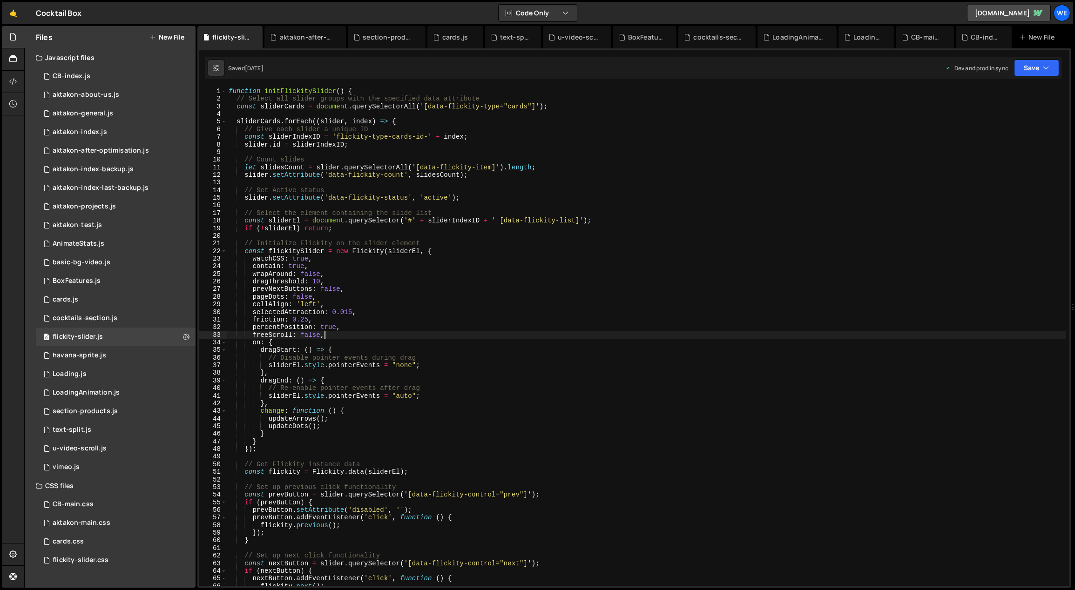
click at [526, 337] on div "function initFlickitySlider ( ) { // Select all slider groups with the specifie…" at bounding box center [647, 345] width 840 height 514
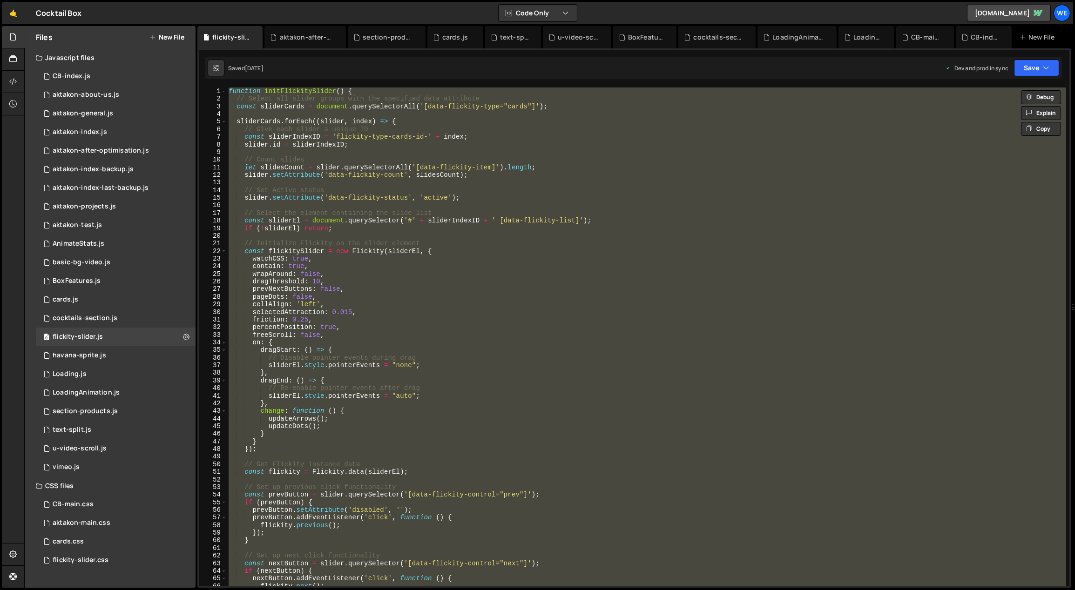
click at [518, 314] on div "function initFlickitySlider ( ) { // Select all slider groups with the specifie…" at bounding box center [646, 337] width 839 height 499
drag, startPoint x: 244, startPoint y: 492, endPoint x: 227, endPoint y: 88, distance: 404.0
click at [227, 88] on div "function initFlickitySlider ( ) { // Select all slider groups with the specifie…" at bounding box center [647, 345] width 840 height 514
type textarea "function initFlickitySlider() { // Select all slider groups with the specified …"
click at [114, 75] on div "0 CB-index.js 0" at bounding box center [116, 76] width 160 height 19
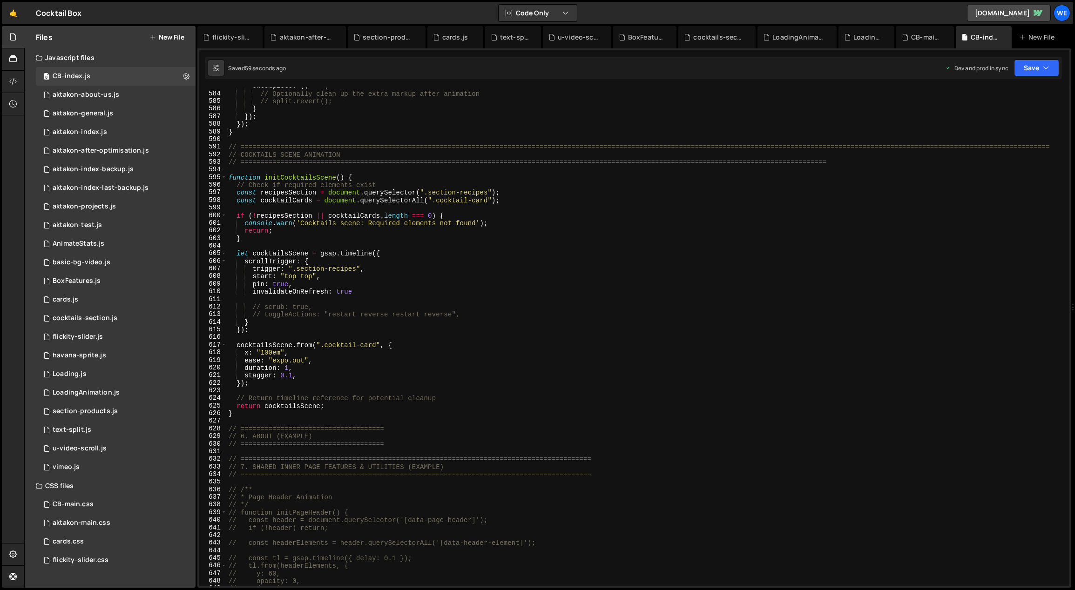
scroll to position [4454, 0]
click at [387, 409] on div "onComplete : ( ) => { // Optionally clean up the extra markup after animation /…" at bounding box center [647, 339] width 840 height 514
click at [384, 416] on div "onComplete : ( ) => { // Optionally clean up the extra markup after animation /…" at bounding box center [647, 339] width 840 height 514
click at [849, 162] on div "onComplete : ( ) => { // Optionally clean up the extra markup after animation /…" at bounding box center [647, 339] width 840 height 514
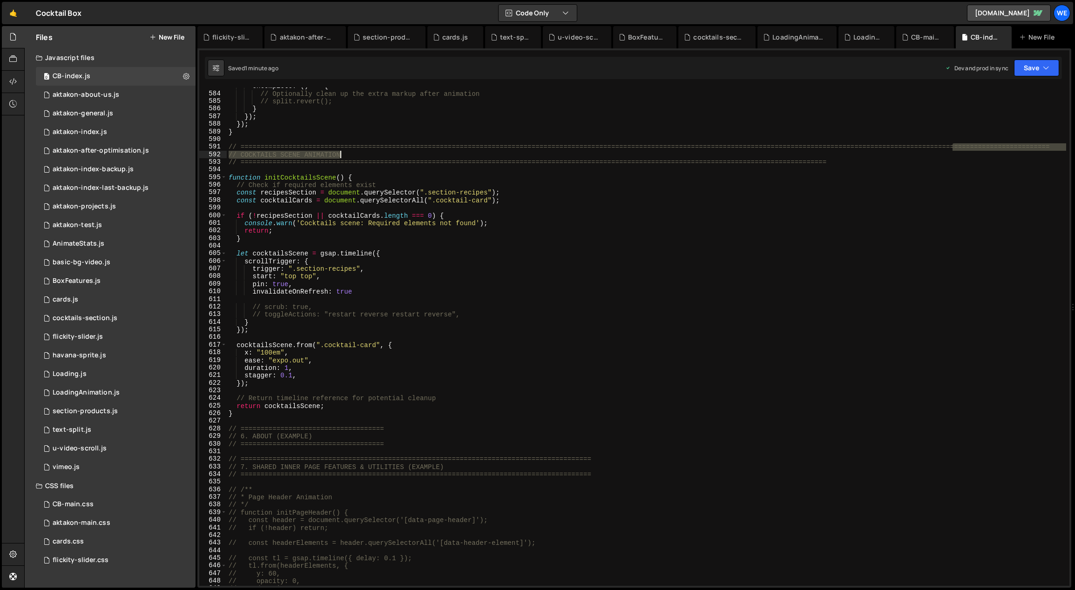
drag, startPoint x: 952, startPoint y: 145, endPoint x: 823, endPoint y: 152, distance: 129.2
click at [824, 152] on div "onComplete : ( ) => { // Optionally clean up the extra markup after animation /…" at bounding box center [647, 339] width 840 height 514
click at [835, 145] on div "onComplete : ( ) => { // Optionally clean up the extra markup after animation /…" at bounding box center [647, 339] width 840 height 514
drag, startPoint x: 820, startPoint y: 143, endPoint x: 797, endPoint y: 143, distance: 22.3
click at [799, 143] on div "onComplete : ( ) => { // Optionally clean up the extra markup after animation /…" at bounding box center [647, 339] width 840 height 514
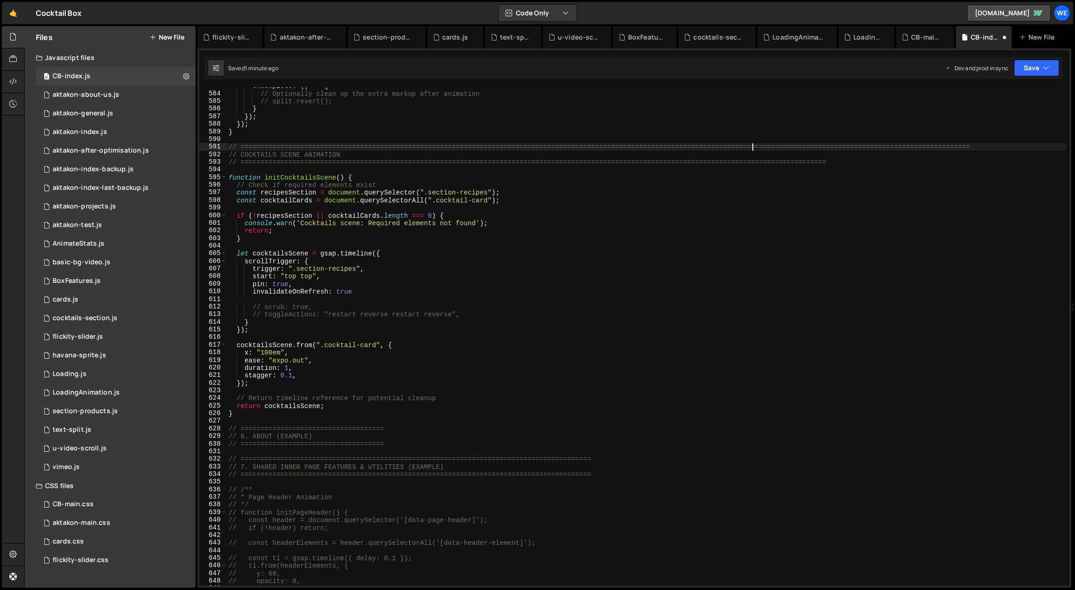
click at [816, 149] on div "onComplete : ( ) => { // Optionally clean up the extra markup after animation /…" at bounding box center [647, 339] width 840 height 514
drag, startPoint x: 814, startPoint y: 162, endPoint x: 803, endPoint y: 160, distance: 11.5
click at [803, 160] on div "onComplete : ( ) => { // Optionally clean up the extra markup after animation /…" at bounding box center [647, 339] width 840 height 514
click at [837, 164] on div "onComplete : ( ) => { // Optionally clean up the extra markup after animation /…" at bounding box center [646, 337] width 839 height 499
paste textarea "======"
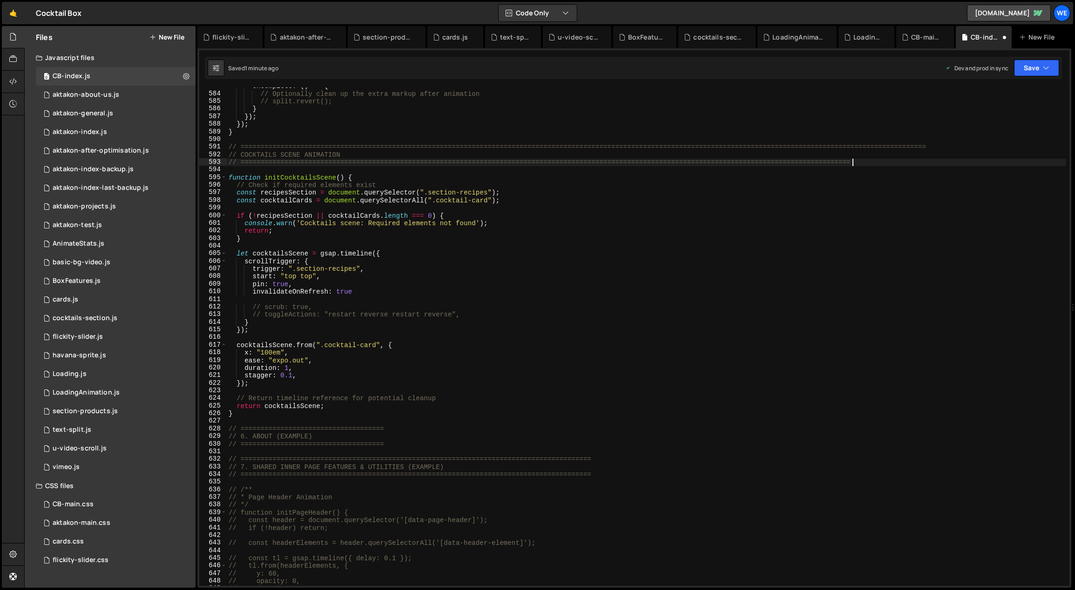
paste textarea "======"
click at [468, 174] on div "onComplete : ( ) => { // Optionally clean up the extra markup after animation /…" at bounding box center [647, 339] width 840 height 514
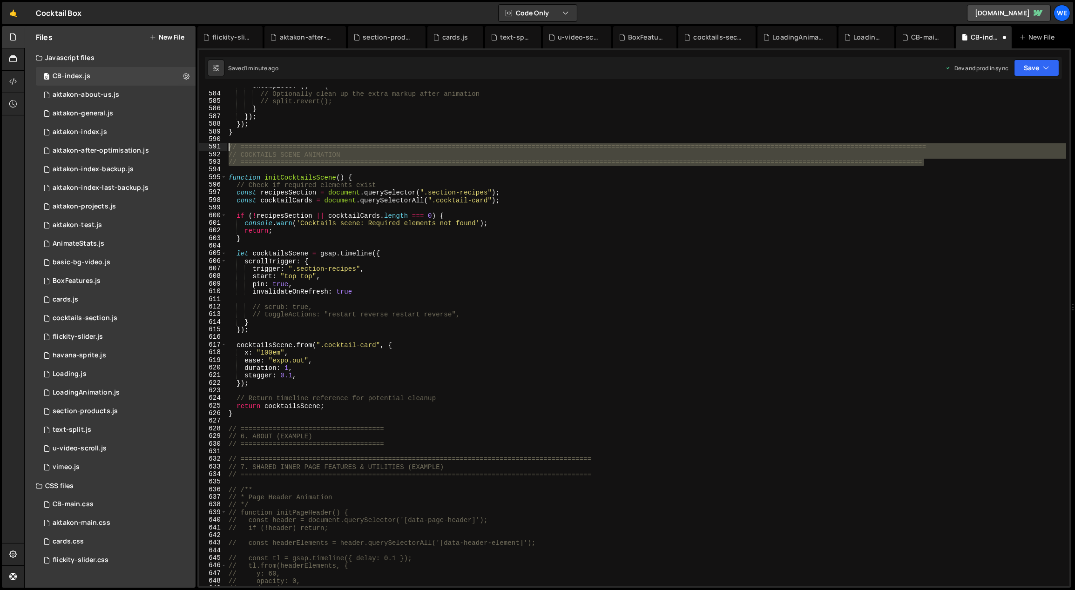
drag, startPoint x: 921, startPoint y: 159, endPoint x: 226, endPoint y: 148, distance: 695.1
click at [225, 148] on div "function initCocktailsScene() { 583 584 585 586 587 588 589 590 591 592 593 594…" at bounding box center [634, 337] width 870 height 499
click at [353, 414] on div "onComplete : ( ) => { // Optionally clean up the extra markup after animation /…" at bounding box center [647, 339] width 840 height 514
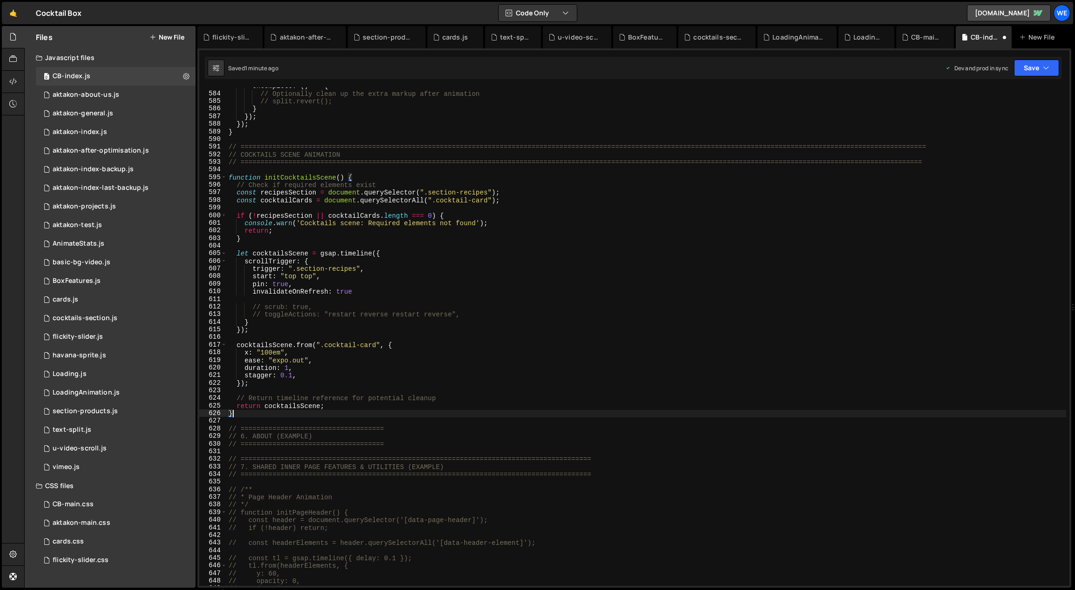
type textarea "}"
paste textarea "// ============================================================================…"
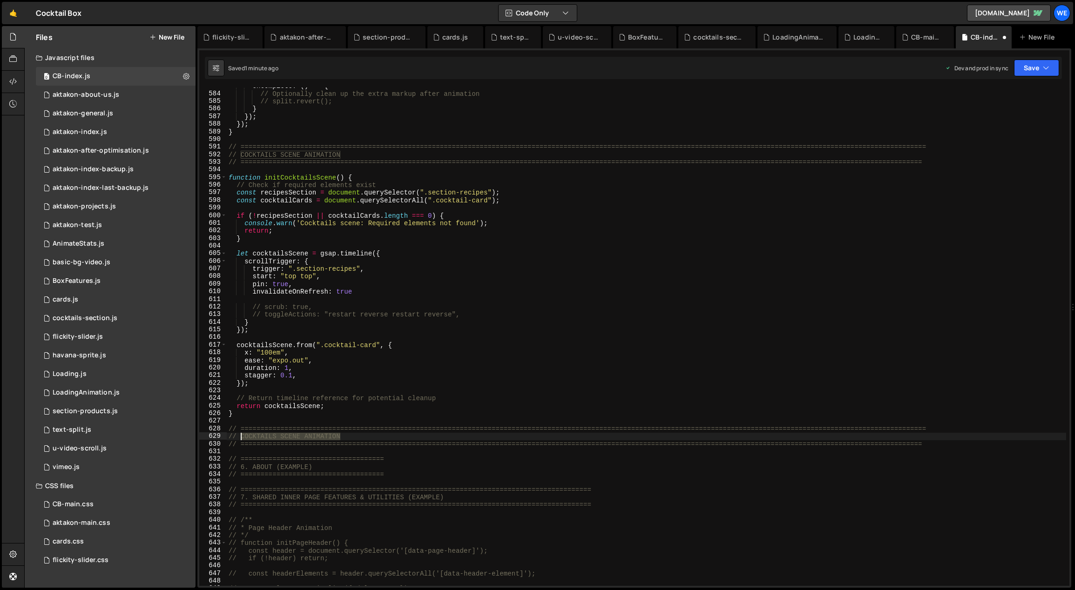
drag, startPoint x: 270, startPoint y: 436, endPoint x: 243, endPoint y: 432, distance: 27.2
click at [242, 433] on div "onComplete : ( ) => { // Optionally clean up the extra markup after animation /…" at bounding box center [647, 339] width 840 height 514
click at [406, 414] on div "onComplete : ( ) => { // Optionally clean up the extra markup after animation /…" at bounding box center [647, 339] width 840 height 514
type textarea "}"
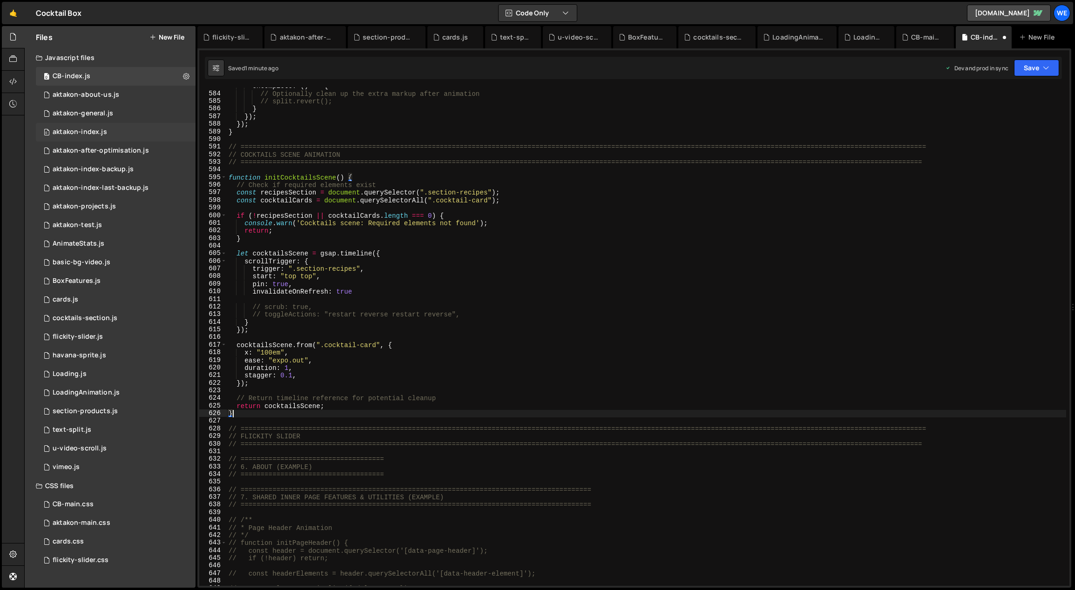
scroll to position [0, 0]
click at [108, 338] on div "0 flickity-slider.js 0" at bounding box center [116, 337] width 160 height 19
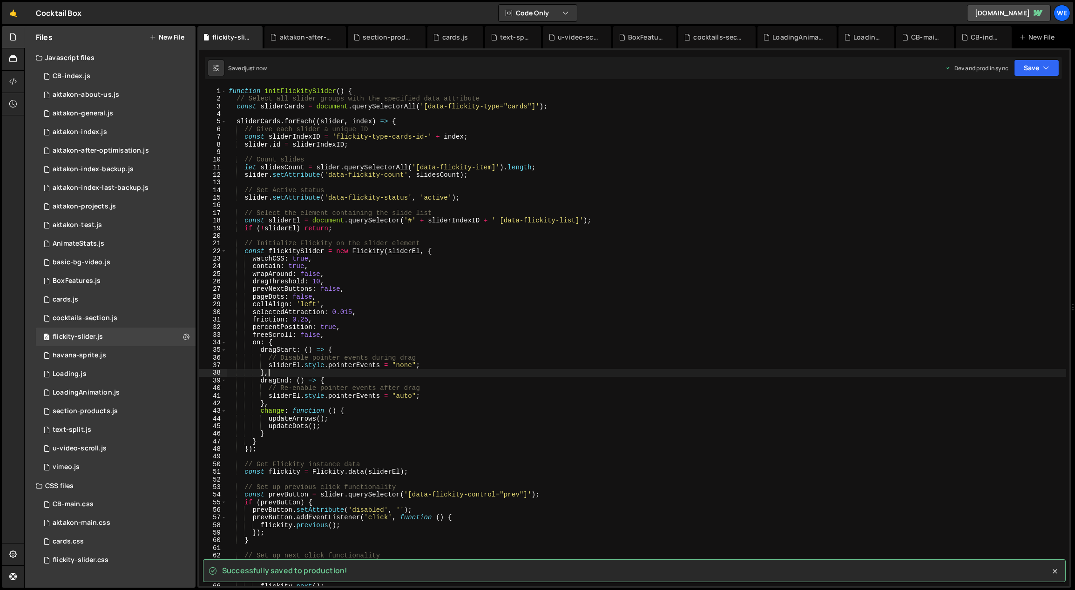
click at [445, 372] on div "function initFlickitySlider ( ) { // Select all slider groups with the specifie…" at bounding box center [647, 345] width 840 height 514
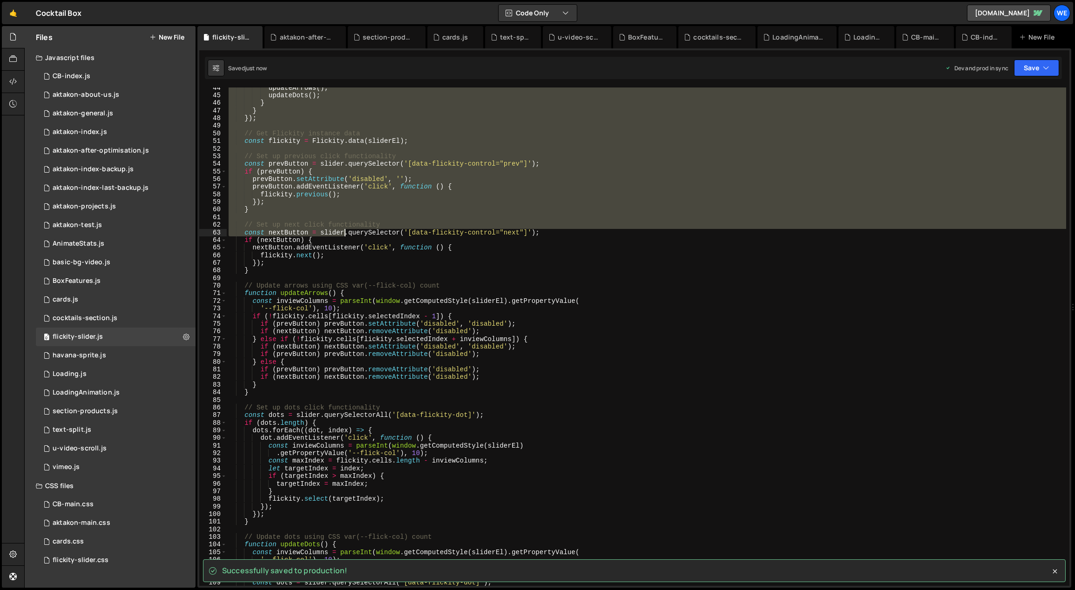
scroll to position [668, 0]
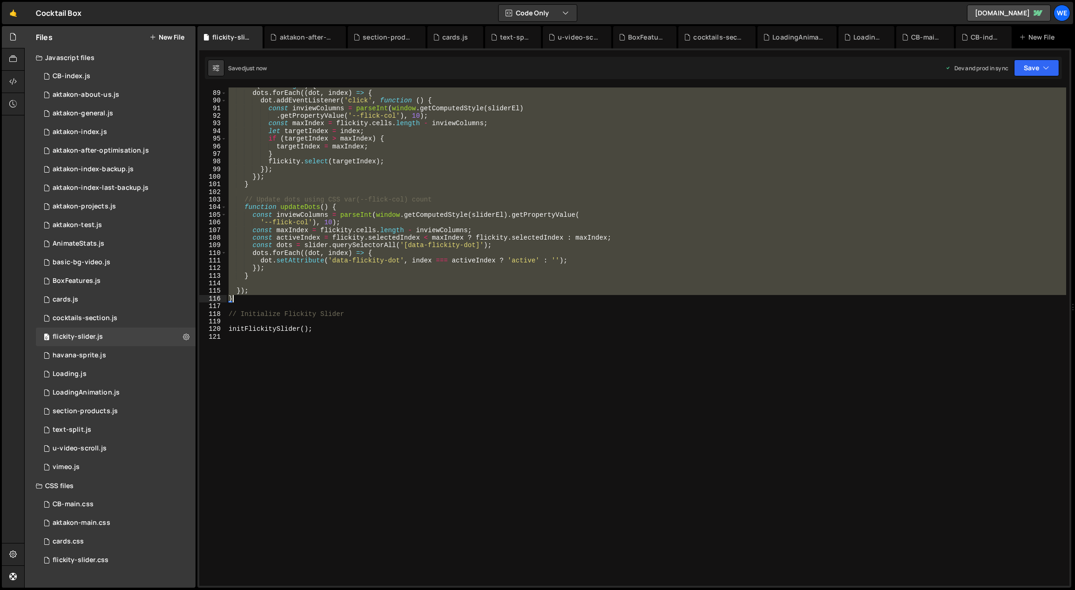
drag, startPoint x: 229, startPoint y: 88, endPoint x: 294, endPoint y: 300, distance: 221.7
click at [294, 300] on div "if ( dots . length ) { dots . forEach (( dot , index ) => { dot . addEventListe…" at bounding box center [647, 339] width 840 height 514
type textarea "}); }"
click at [82, 76] on div "CB-index.js" at bounding box center [72, 76] width 38 height 8
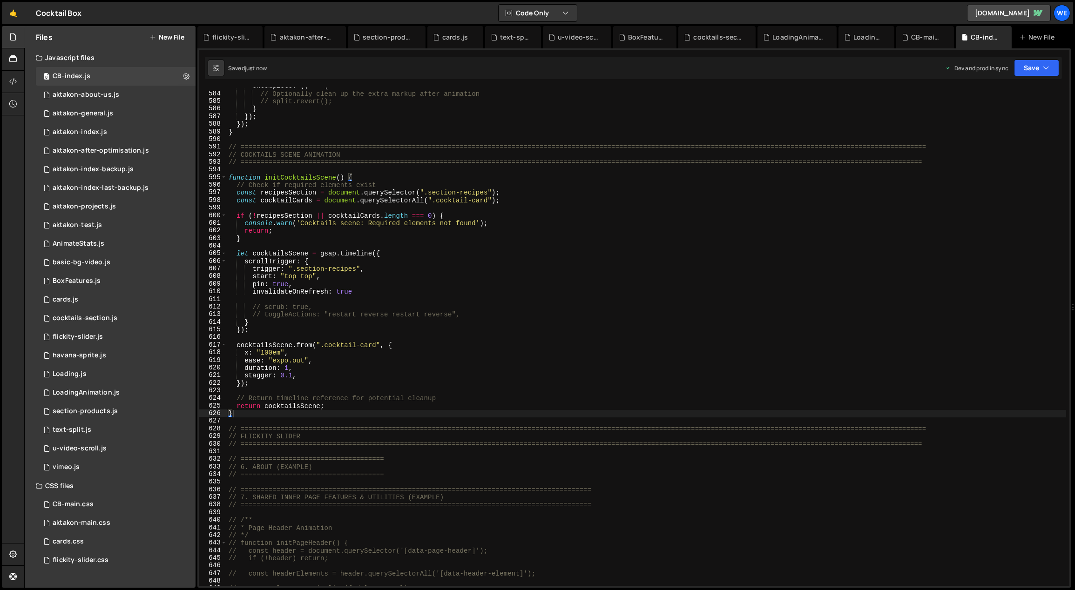
click at [325, 452] on div "onComplete : ( ) => { // Optionally clean up the extra markup after animation /…" at bounding box center [647, 339] width 840 height 514
paste textarea "}"
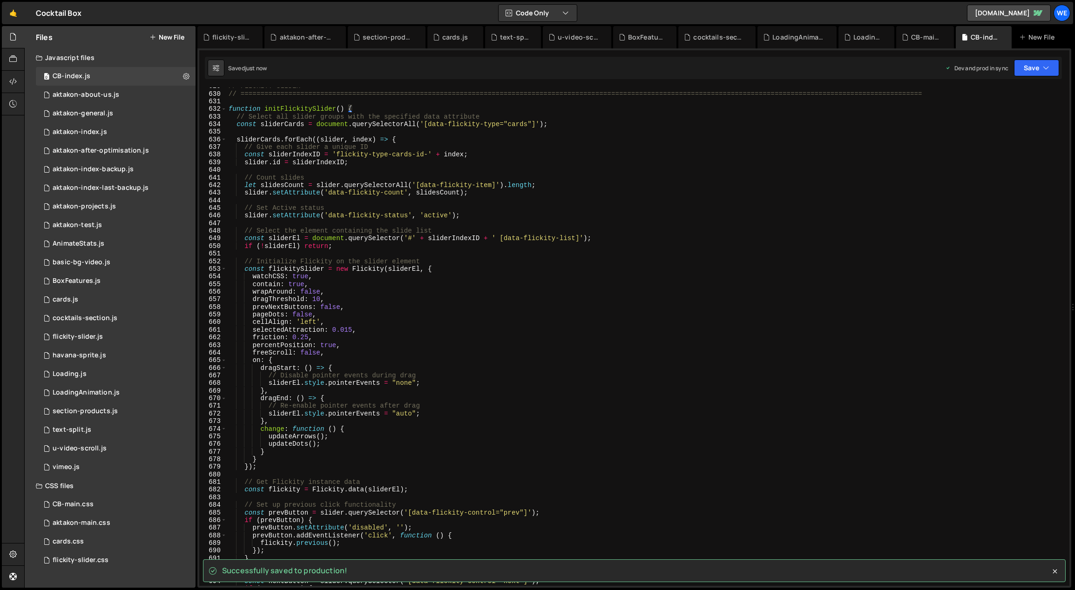
scroll to position [4803, 0]
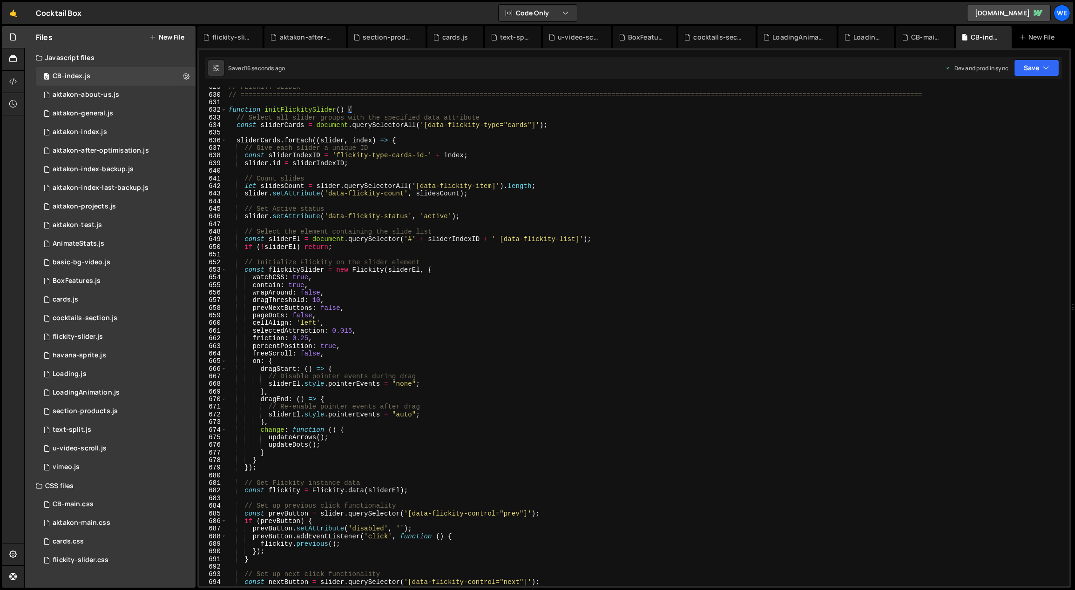
click at [326, 164] on div "// FLICKITY SLIDER // =========================================================…" at bounding box center [647, 340] width 840 height 514
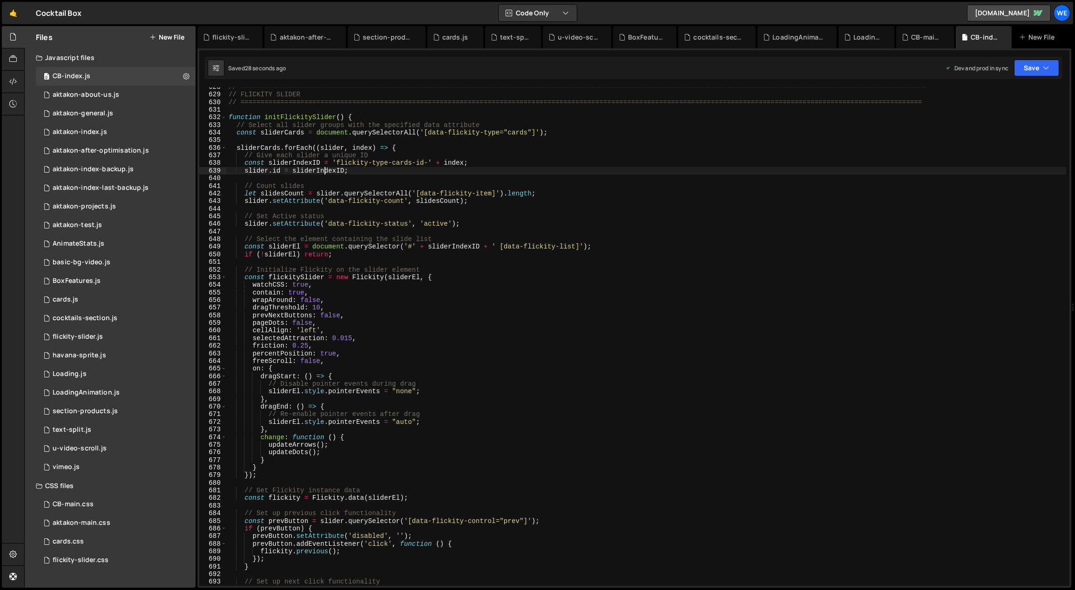
click at [384, 222] on div "// ============================================================================…" at bounding box center [647, 340] width 840 height 514
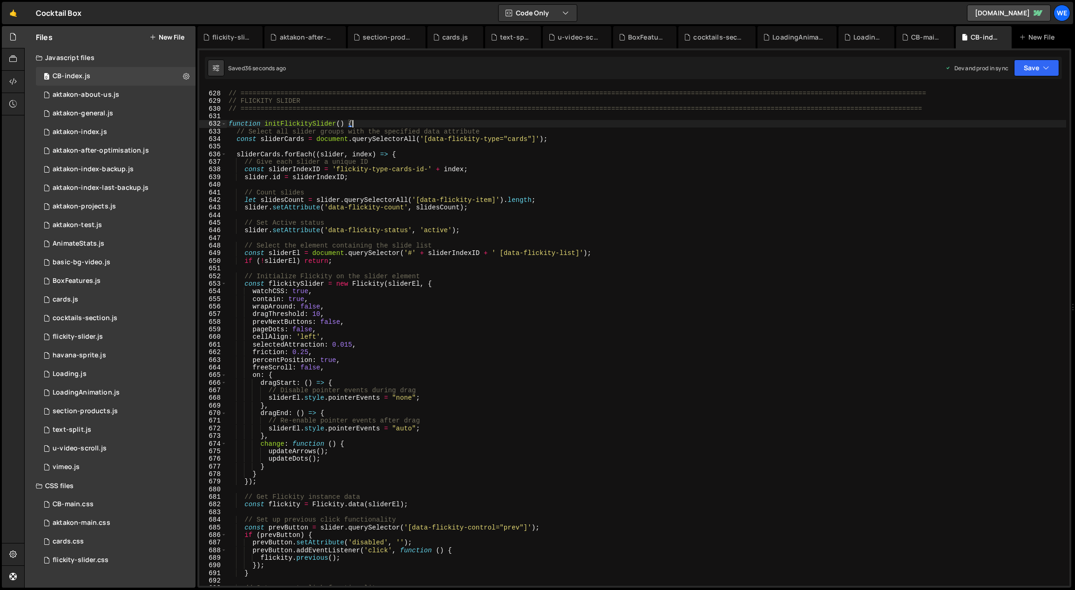
click at [416, 125] on div "// ============================================================================…" at bounding box center [647, 339] width 840 height 514
type textarea "function initFlickitySlider() {"
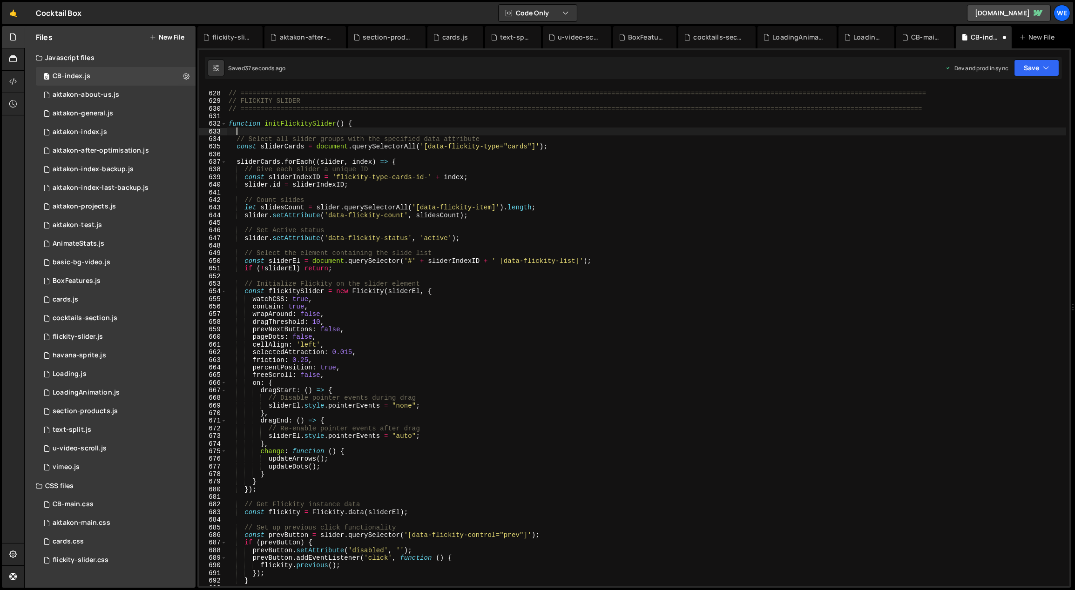
paste textarea "const sliderCards = document.querySelectorAll('[data-flickity-type="cards"]');"
type textarea "initScript();"
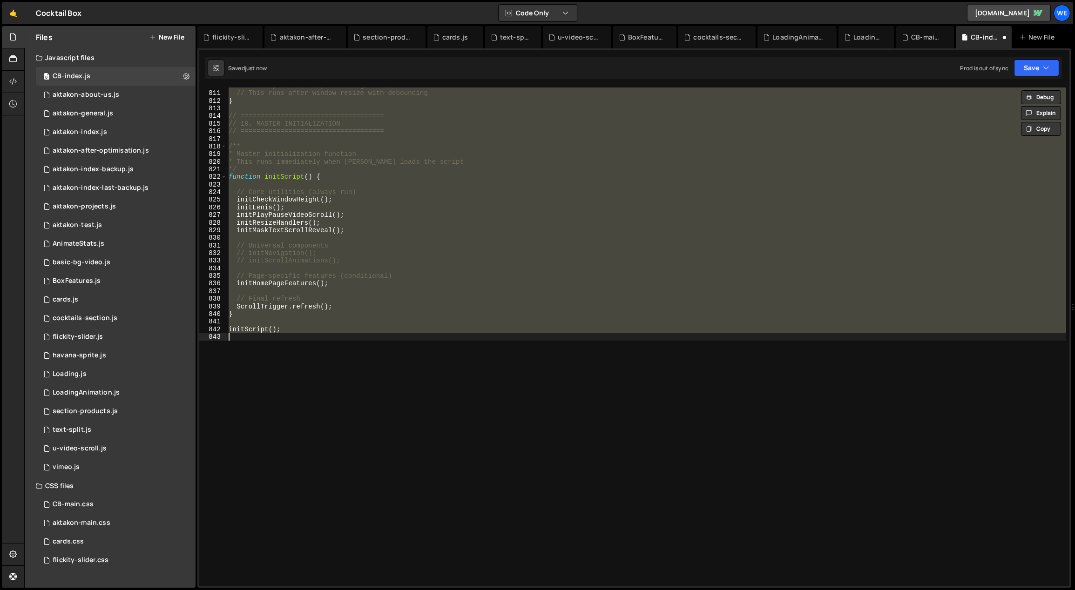
scroll to position [4580, 0]
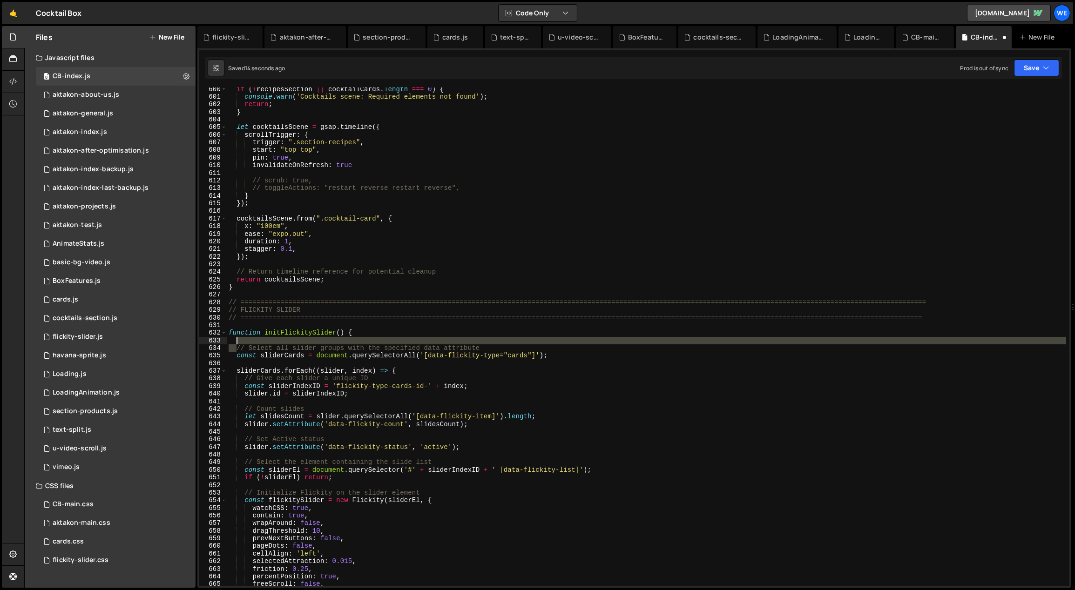
drag, startPoint x: 237, startPoint y: 346, endPoint x: 538, endPoint y: 342, distance: 300.8
click at [535, 340] on div "if ( ! recipesSection || cocktailCards . length === 0 ) { console . warn ( 'Coc…" at bounding box center [647, 343] width 840 height 514
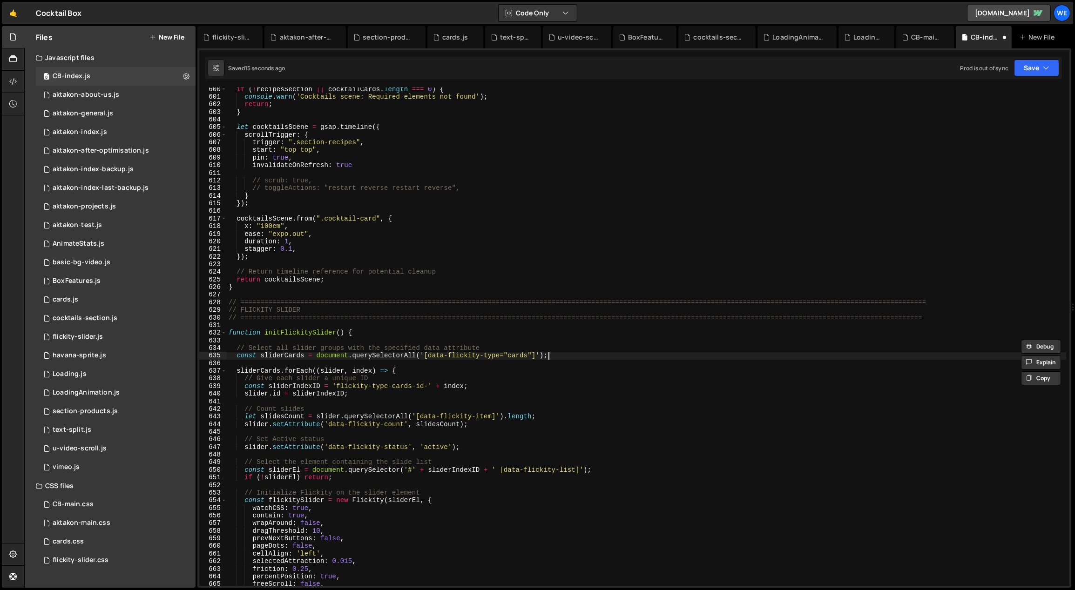
click at [559, 356] on div "if ( ! recipesSection || cocktailCards . length === 0 ) { console . warn ( 'Coc…" at bounding box center [647, 343] width 840 height 514
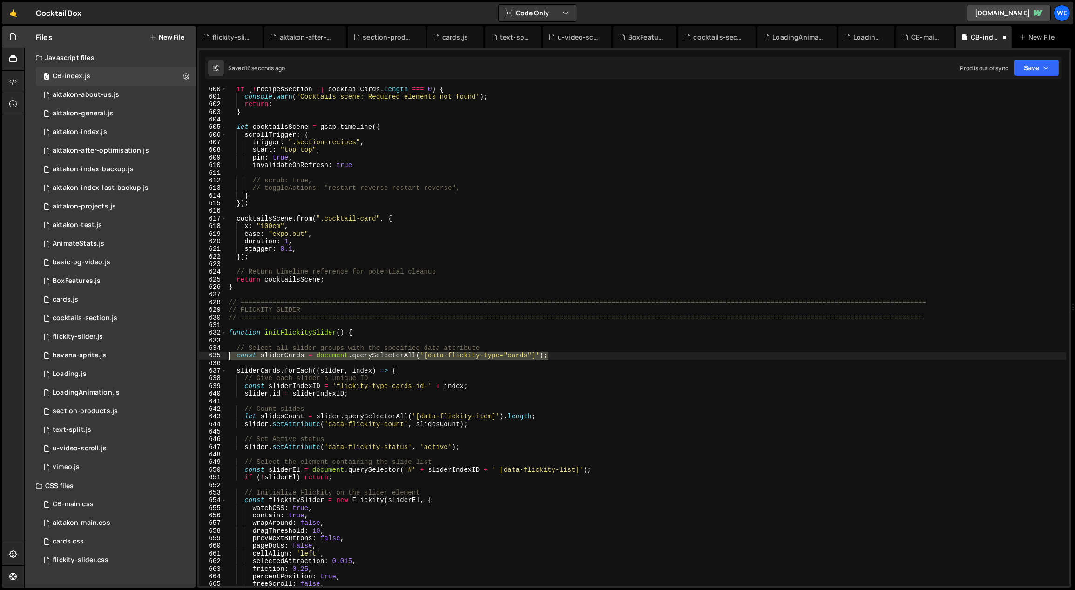
drag, startPoint x: 553, startPoint y: 356, endPoint x: 221, endPoint y: 357, distance: 332.4
click at [221, 357] on div "const sliderCards = document.querySelectorAll('[data-flickity-type="cards"]'); …" at bounding box center [634, 337] width 870 height 499
paste textarea "}"
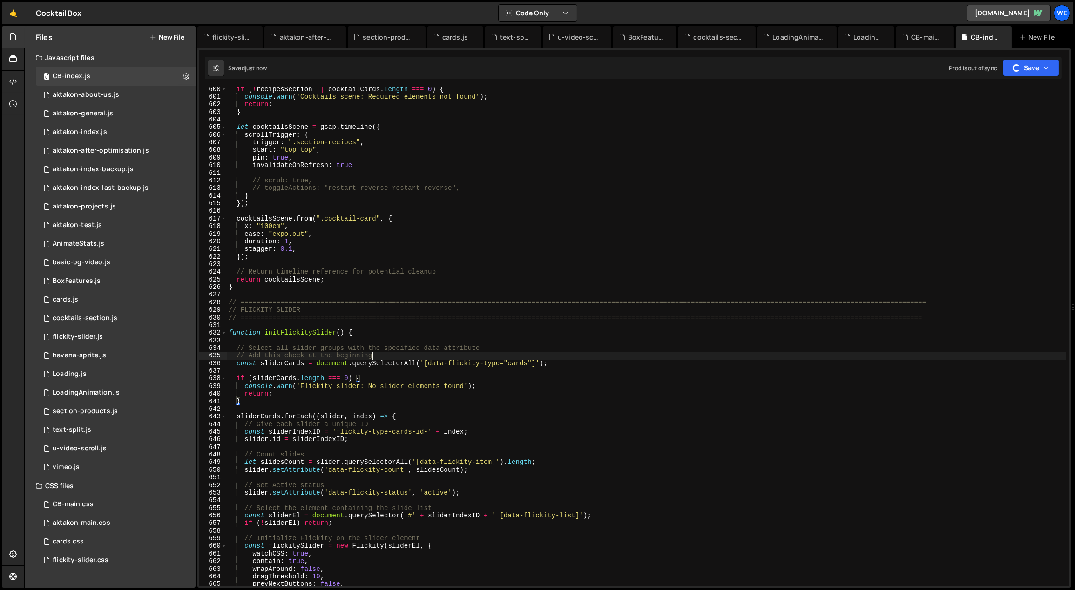
click at [384, 355] on div "if ( ! recipesSection || cocktailCards . length === 0 ) { console . warn ( 'Coc…" at bounding box center [647, 343] width 840 height 514
type textarea "// Add this check at the beginning"
type textarea "// Select all slider groups with the specified data attribute"
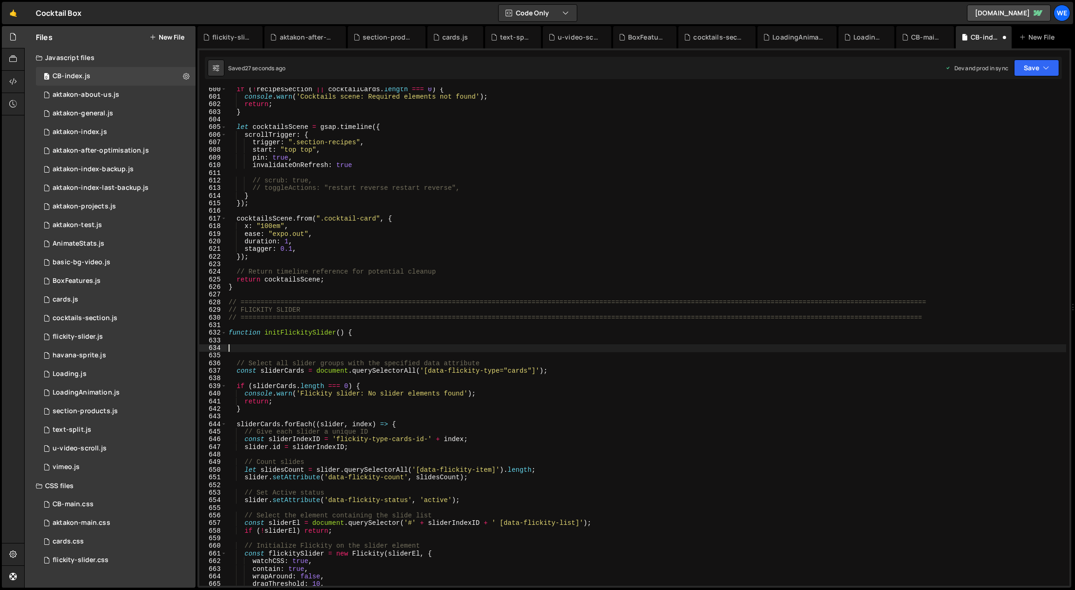
paste textarea "}"
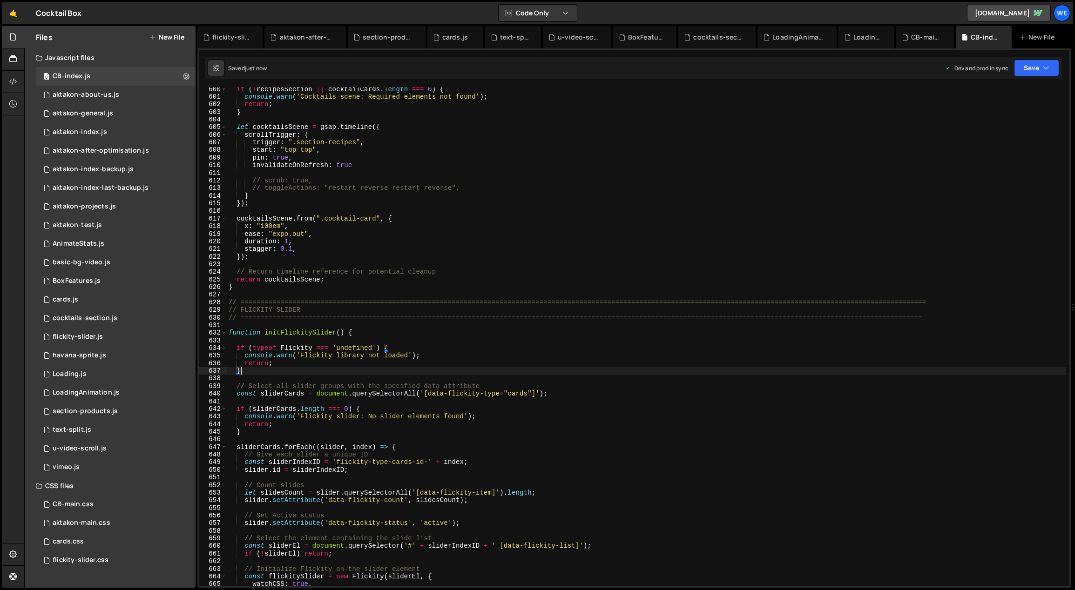
click at [513, 409] on div "if ( ! recipesSection || cocktailCards . length === 0 ) { console . warn ( 'Coc…" at bounding box center [647, 343] width 840 height 514
type textarea "if (sliderCards.length === 0) {"
click at [84, 241] on div "AnimateStats.js" at bounding box center [79, 244] width 52 height 8
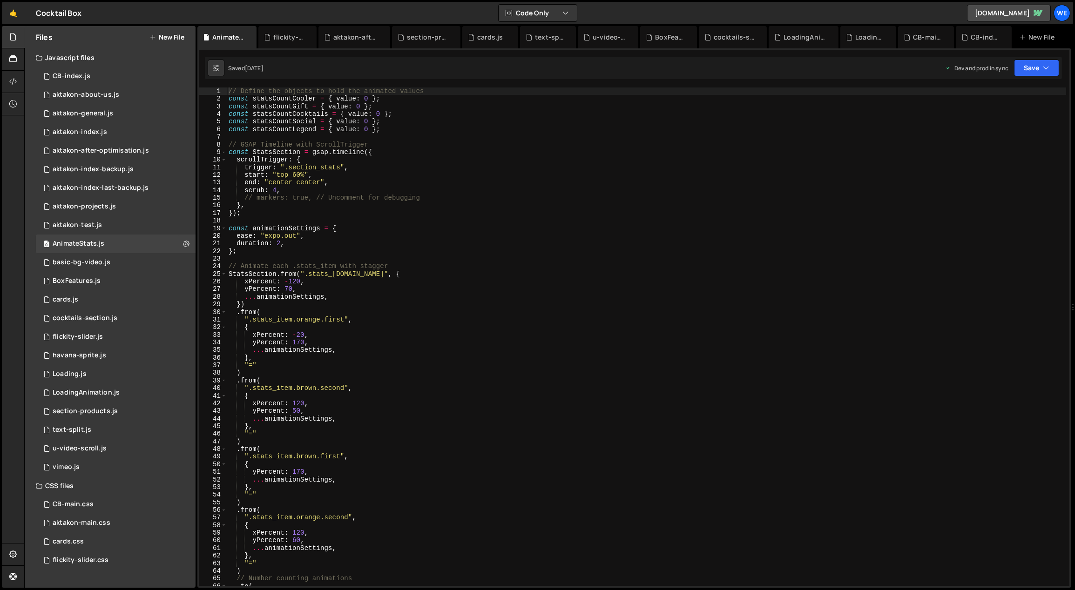
type textarea "yPercent: 70,"
click at [436, 288] on div "// Define the objects to hold the animated values const statsCountCooler = { va…" at bounding box center [647, 345] width 840 height 514
click at [467, 218] on div "// Define the objects to hold the animated values const statsCountCooler = { va…" at bounding box center [647, 345] width 840 height 514
type textarea ");"
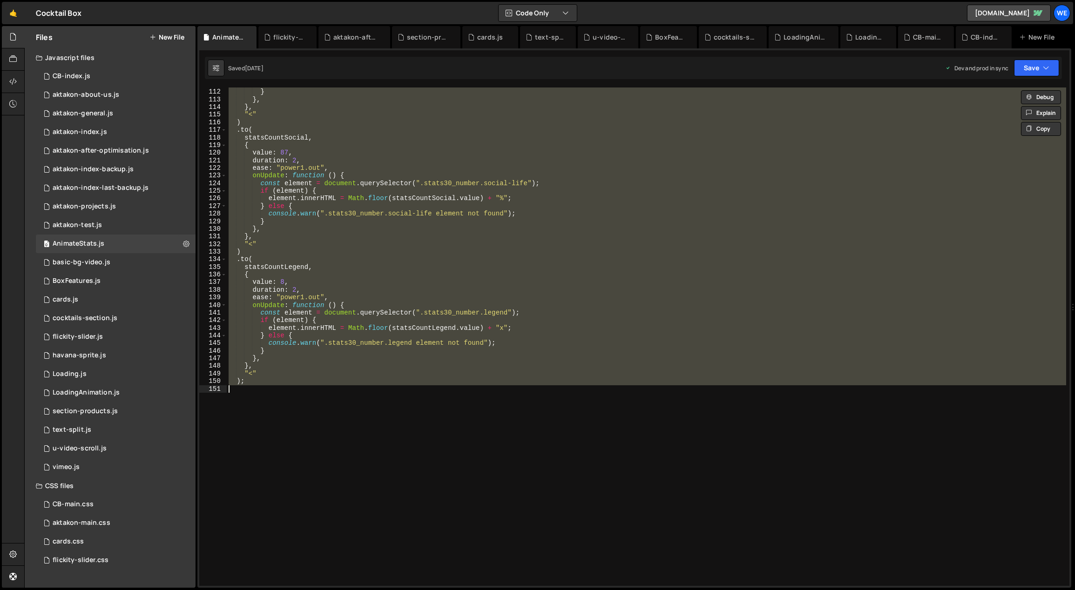
scroll to position [897, 0]
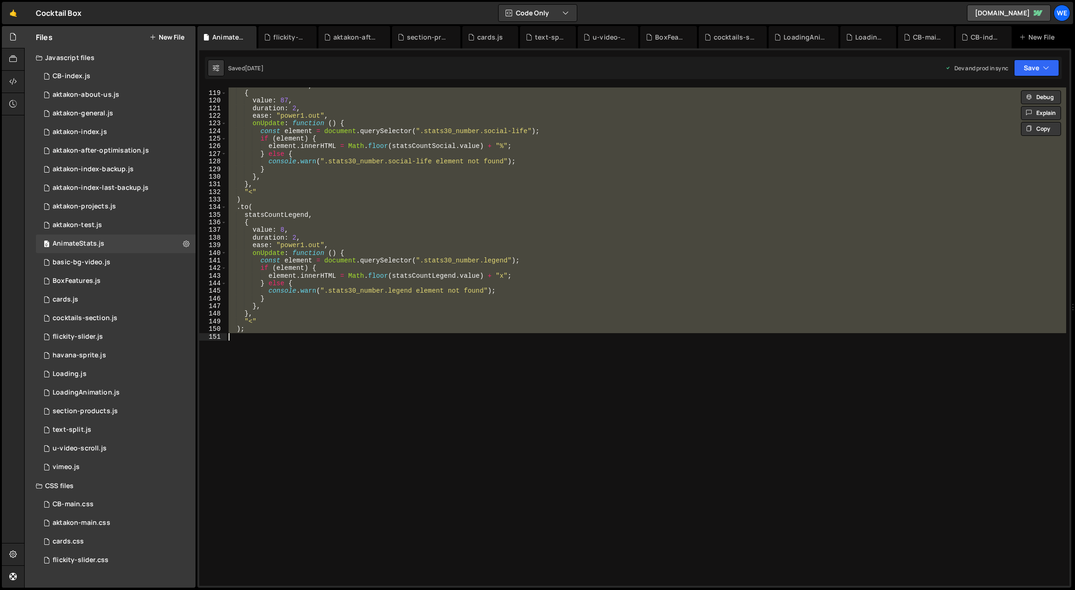
click at [273, 428] on div "statsCountSocial , { value : 87 , duration : 2 , ease : "power1.out" , onUpdate…" at bounding box center [646, 337] width 839 height 499
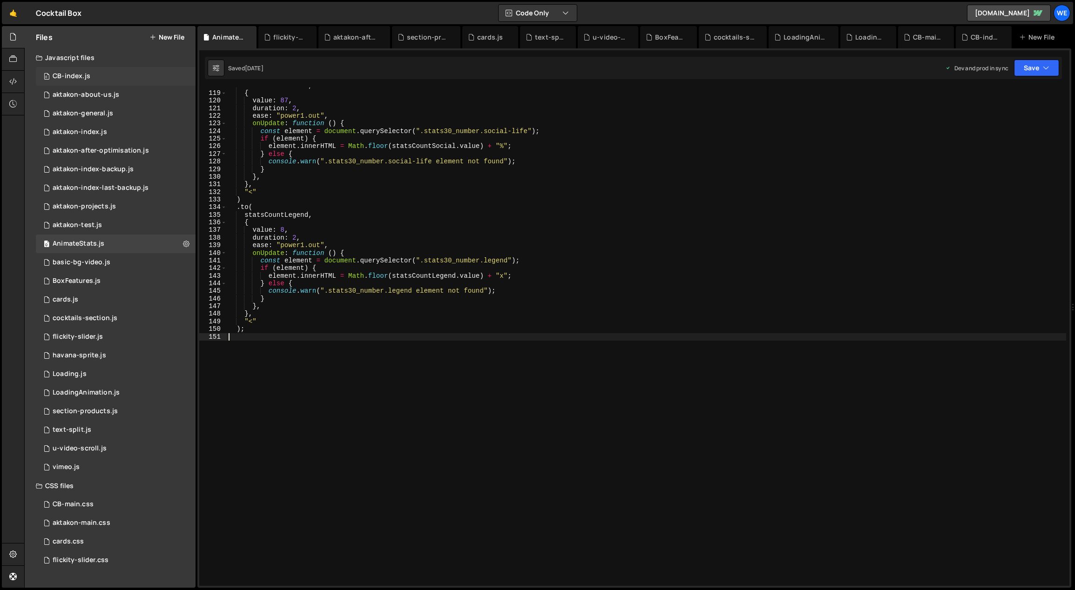
click at [87, 69] on div "0 CB-index.js 0" at bounding box center [116, 76] width 160 height 19
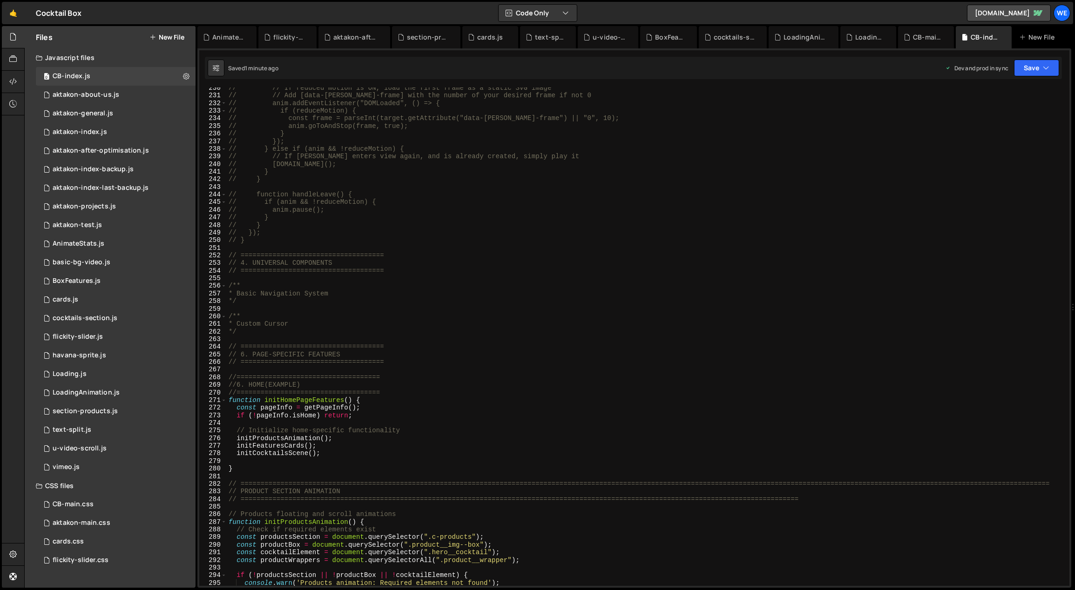
scroll to position [1802, 0]
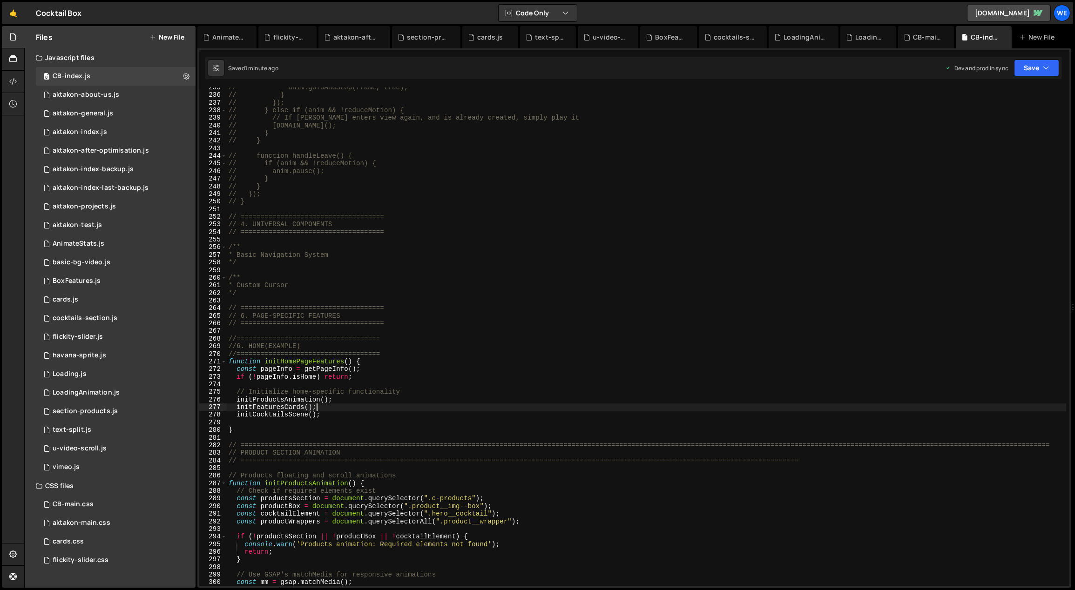
click at [335, 411] on div "// anim.goToAndStop(frame, true); // } // }); // } else if (anim && !reduceMoti…" at bounding box center [647, 341] width 840 height 514
click at [334, 413] on div "// anim.goToAndStop(frame, true); // } // }); // } else if (anim && !reduceMoti…" at bounding box center [647, 341] width 840 height 514
type textarea "initCocktailsScene();"
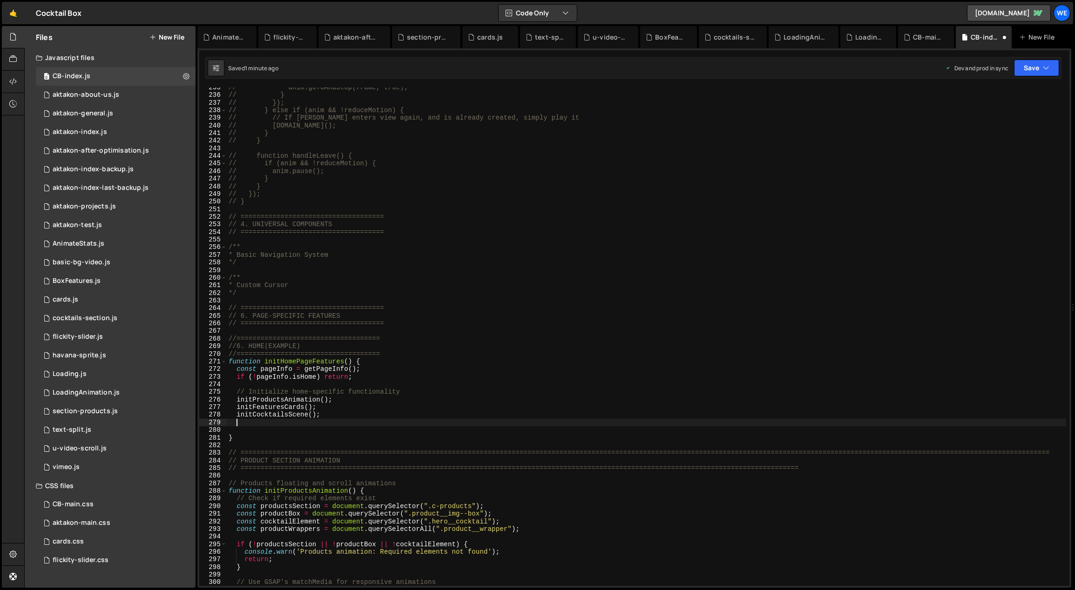
paste textarea "initStatsSection();"
type textarea "initStatsSection();"
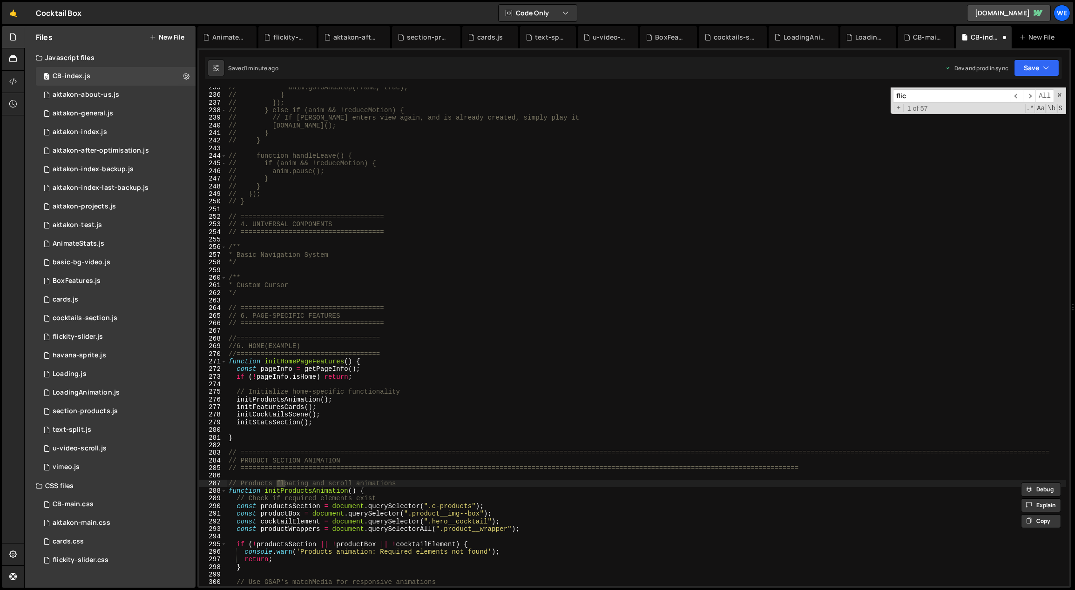
scroll to position [4564, 0]
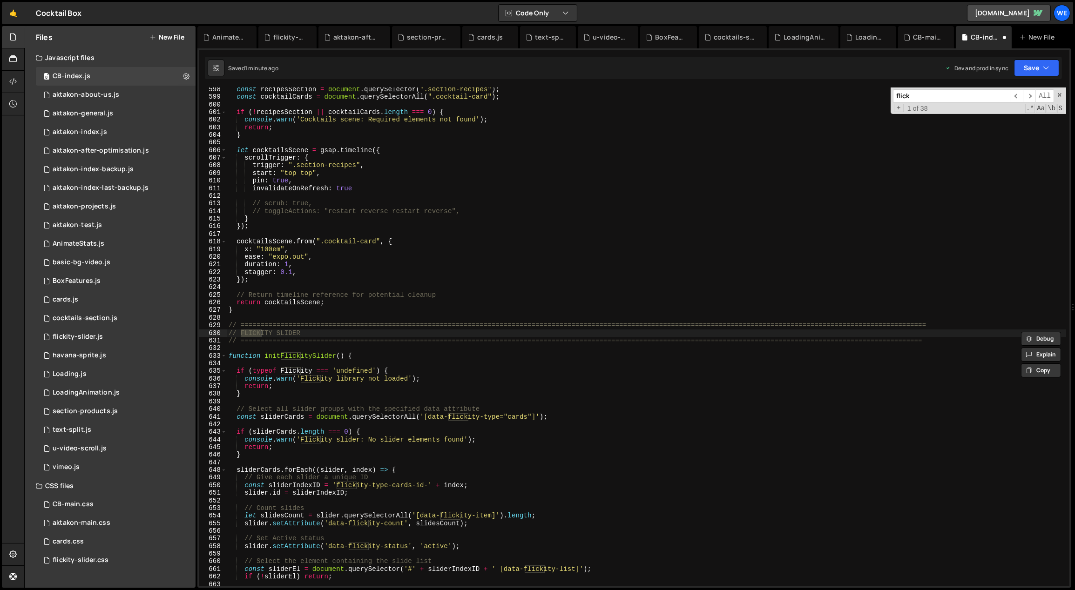
type input "flick"
click at [338, 376] on div "const recipesSection = document . querySelector ( ".section-recipes" ) ; const …" at bounding box center [647, 343] width 840 height 514
drag, startPoint x: 344, startPoint y: 355, endPoint x: 294, endPoint y: 358, distance: 49.9
click at [264, 355] on div "const recipesSection = document . querySelector ( ".section-recipes" ) ; const …" at bounding box center [647, 343] width 840 height 514
click at [408, 304] on div "const recipesSection = document . querySelector ( ".section-recipes" ) ; const …" at bounding box center [647, 343] width 840 height 514
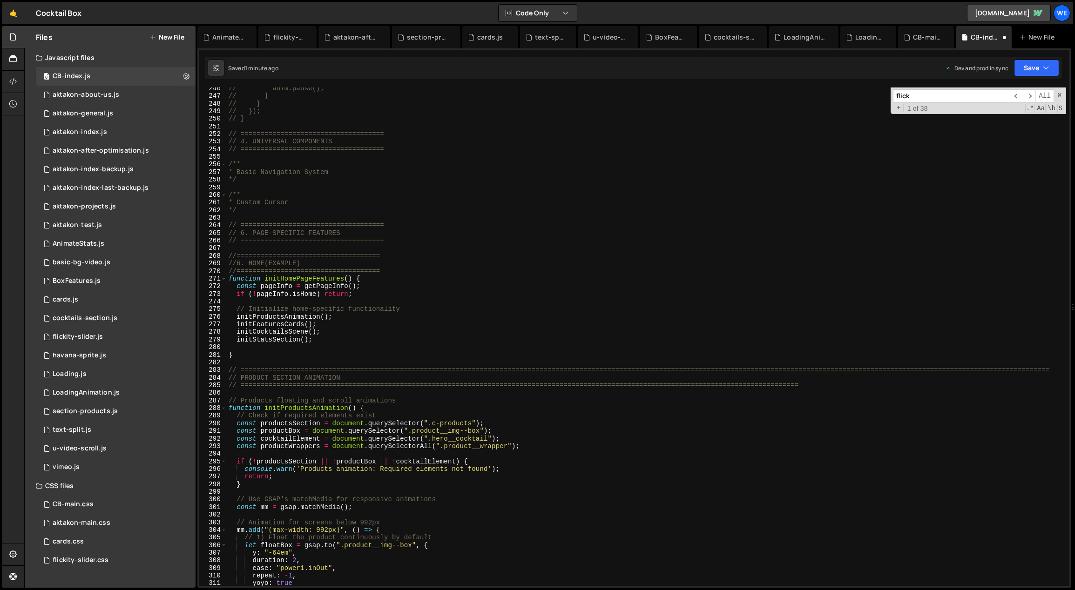
scroll to position [1743, 0]
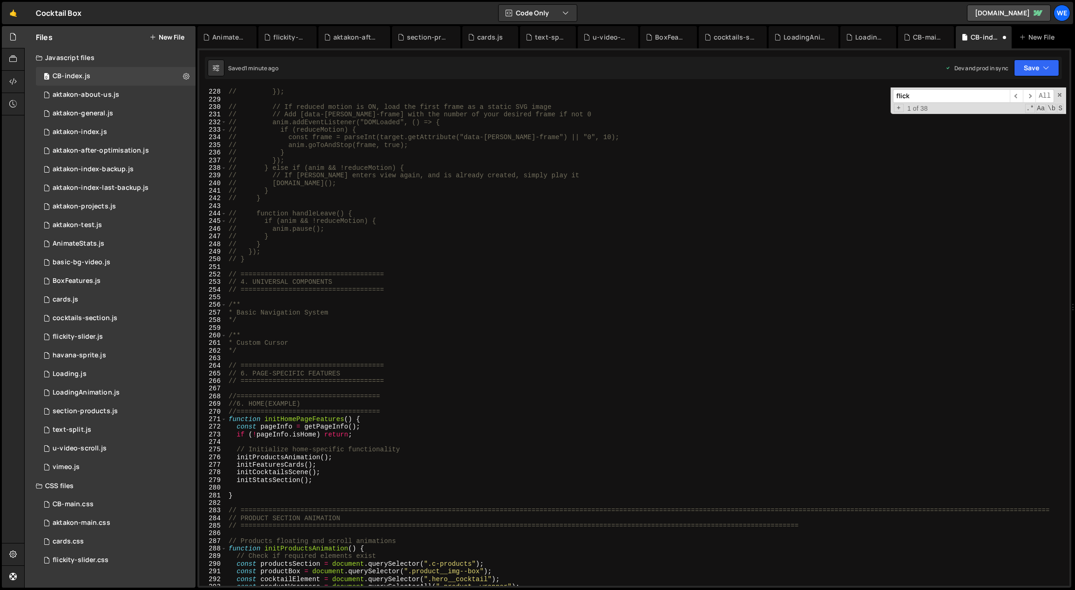
click at [331, 472] on div "// path: target.getAttribute("data-lottie-src"), // }); // // If reduced motion…" at bounding box center [647, 338] width 840 height 514
type textarea "initCocktailsScene();"
paste textarea "initFlickitySlider()"
click at [601, 351] on div "// path: target.getAttribute("data-lottie-src"), // }); // // If reduced motion…" at bounding box center [647, 338] width 840 height 514
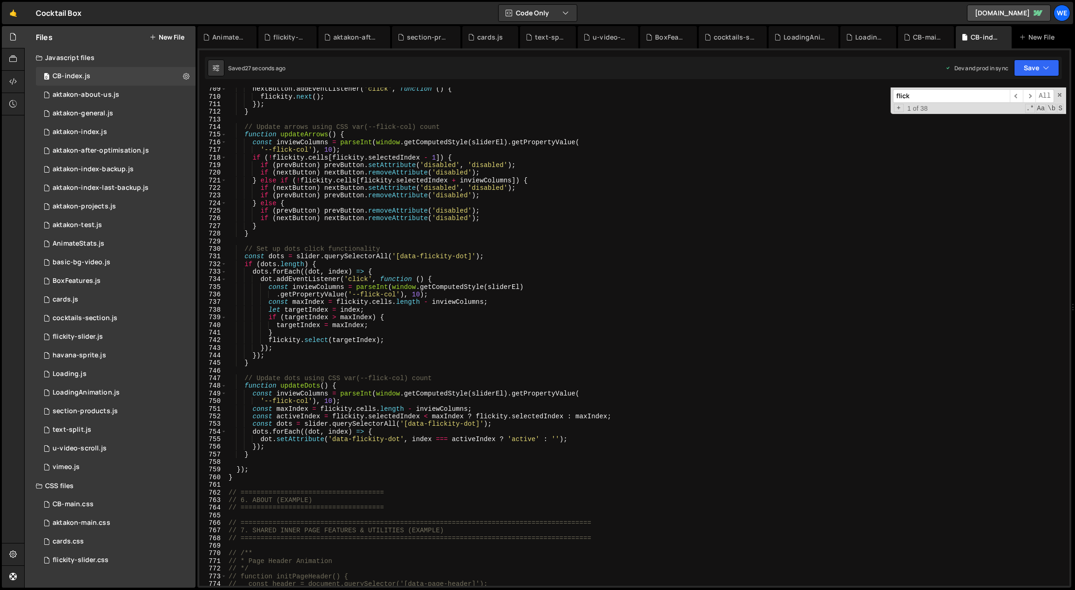
scroll to position [5478, 0]
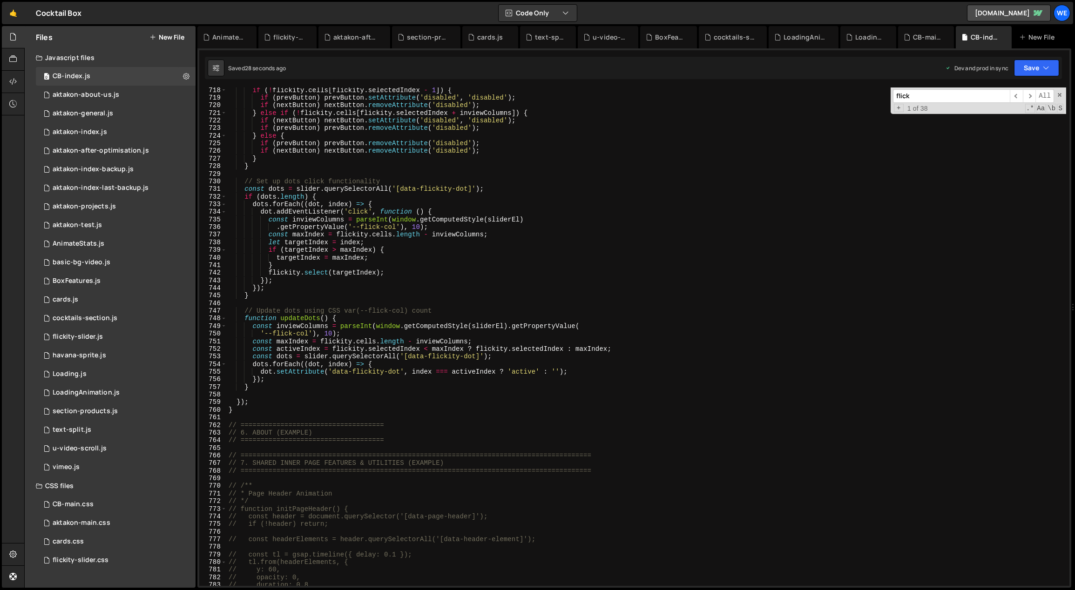
click at [317, 413] on div "if ( ! flickity . cells [ flickity . selectedIndex - 1 ]) { if ( prevButton ) p…" at bounding box center [647, 343] width 840 height 514
type textarea "}"
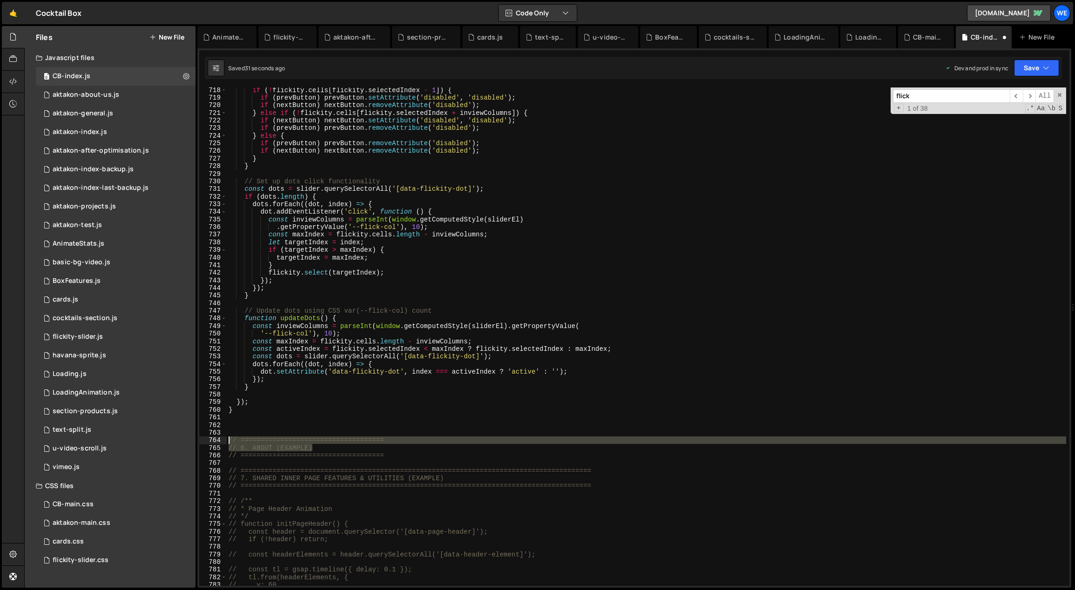
drag, startPoint x: 391, startPoint y: 452, endPoint x: 365, endPoint y: 450, distance: 25.2
click at [223, 442] on div "718 719 720 721 722 723 724 725 726 727 728 729 730 731 732 733 734 735 736 737…" at bounding box center [634, 337] width 870 height 499
click at [406, 445] on div "if ( ! flickity . cells [ flickity . selectedIndex - 1 ]) { if ( prevButton ) p…" at bounding box center [646, 337] width 839 height 499
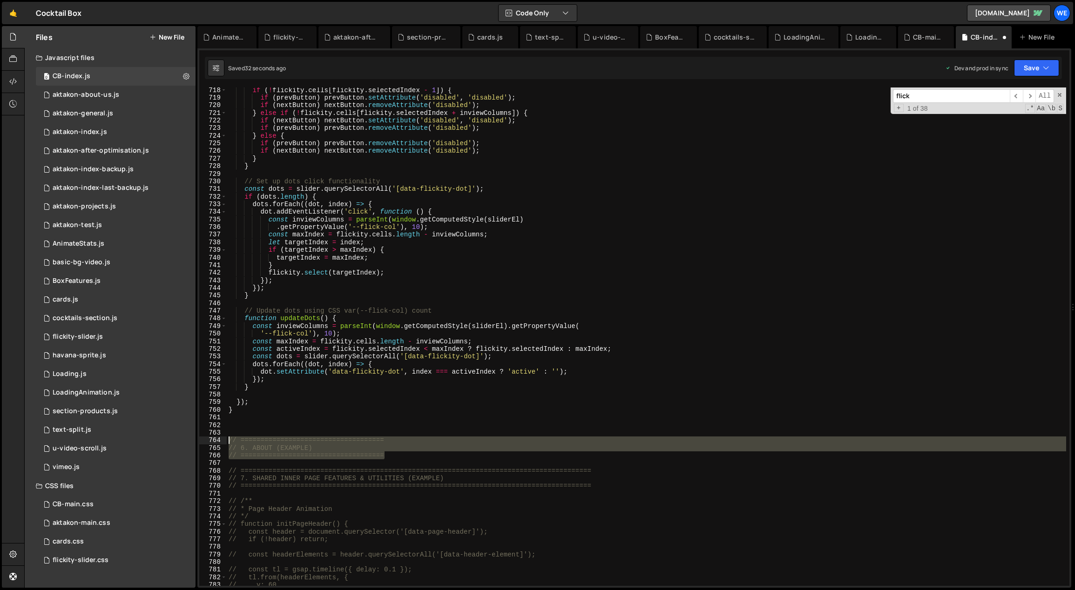
drag, startPoint x: 363, startPoint y: 456, endPoint x: 229, endPoint y: 439, distance: 135.1
click at [229, 441] on div "if ( ! flickity . cells [ flickity . selectedIndex - 1 ]) { if ( prevButton ) p…" at bounding box center [647, 343] width 840 height 514
type textarea "// ==================================== // 6. ABOUT (EXAMPLE)"
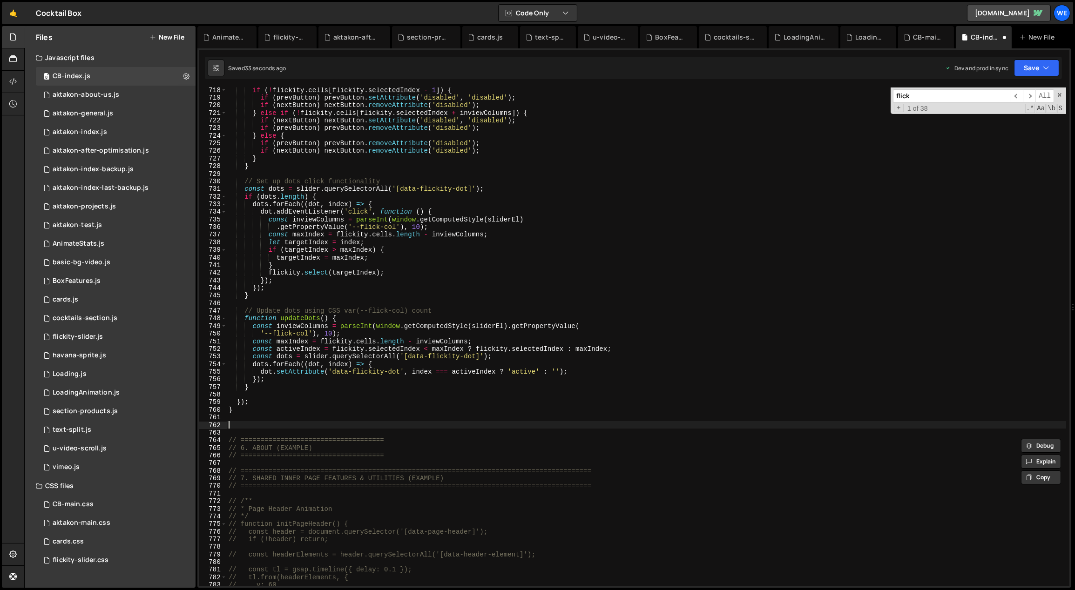
click at [240, 424] on div "if ( ! flickity . cells [ flickity . selectedIndex - 1 ]) { if ( prevButton ) p…" at bounding box center [647, 343] width 840 height 514
paste textarea "// ===================================="
drag, startPoint x: 274, startPoint y: 433, endPoint x: 239, endPoint y: 432, distance: 34.9
click at [239, 432] on div "if ( ! flickity . cells [ flickity . selectedIndex - 1 ]) { if ( prevButton ) p…" at bounding box center [647, 343] width 840 height 514
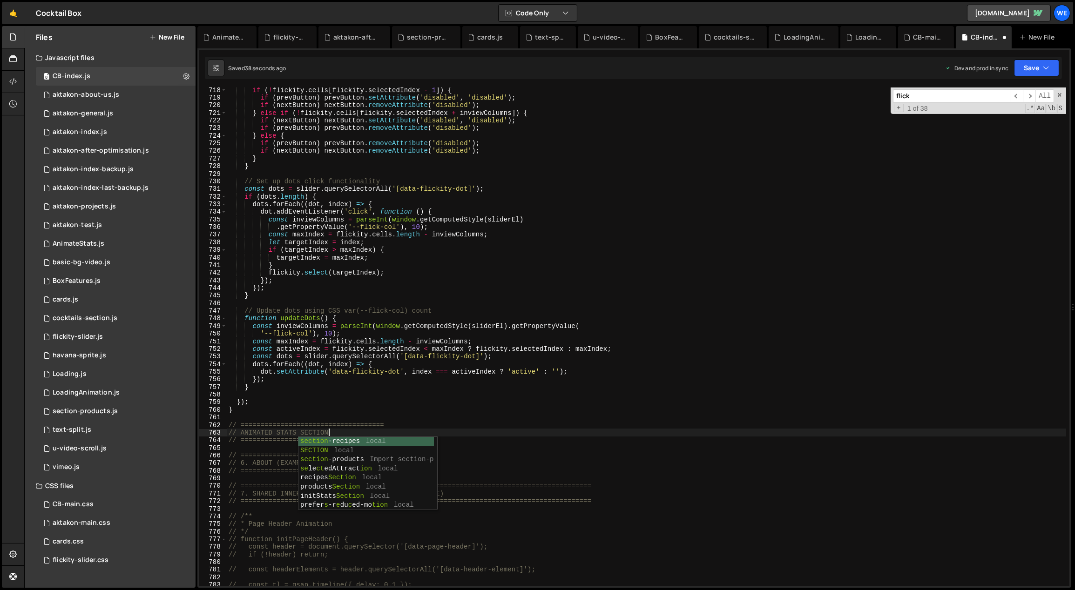
scroll to position [0, 7]
click at [397, 413] on div "if ( ! flickity . cells [ flickity . selectedIndex - 1 ]) { if ( prevButton ) p…" at bounding box center [647, 343] width 840 height 514
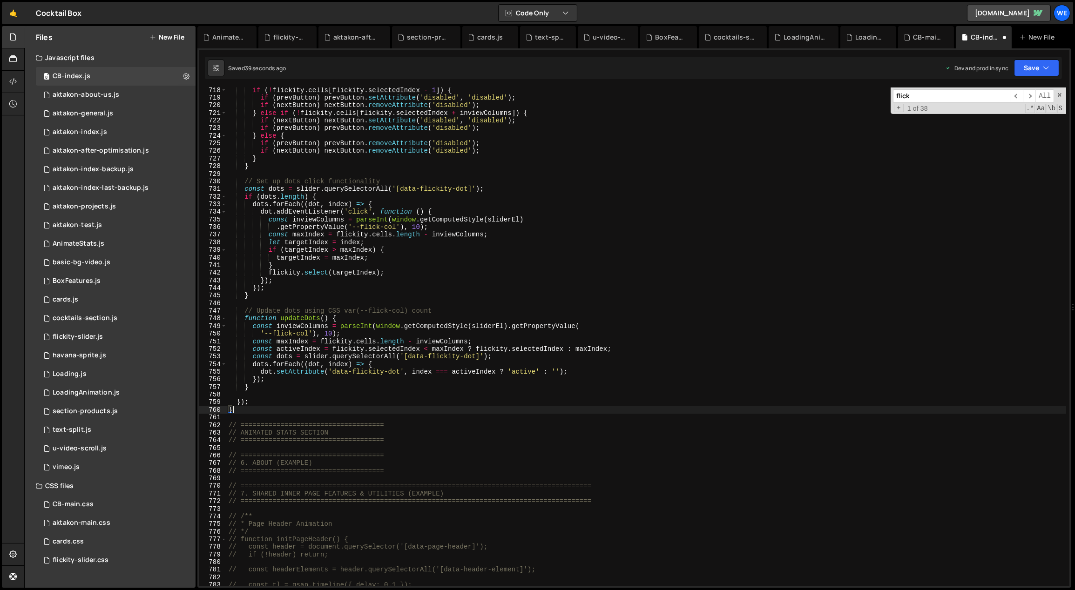
scroll to position [0, 0]
drag, startPoint x: 342, startPoint y: 420, endPoint x: 312, endPoint y: 425, distance: 30.5
click at [313, 424] on div "if ( ! flickity . cells [ flickity . selectedIndex - 1 ]) { if ( prevButton ) p…" at bounding box center [647, 343] width 840 height 514
paste textarea "=================="
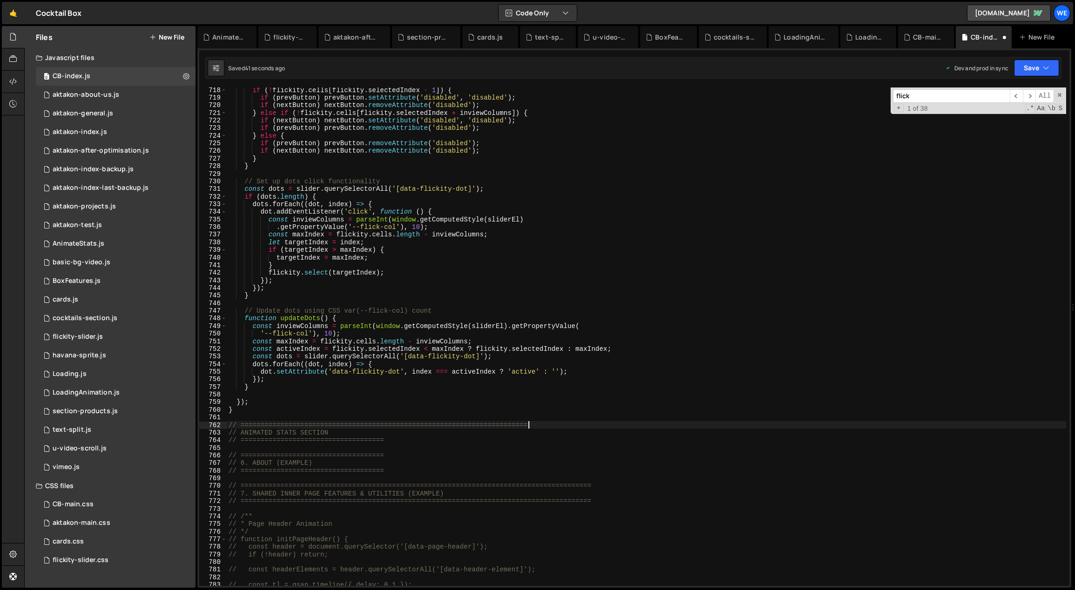
paste textarea "=================="
drag, startPoint x: 385, startPoint y: 441, endPoint x: 329, endPoint y: 441, distance: 55.9
click at [329, 441] on div "if ( ! flickity . cells [ flickity . selectedIndex - 1 ]) { if ( prevButton ) p…" at bounding box center [647, 343] width 840 height 514
paste textarea "=============="
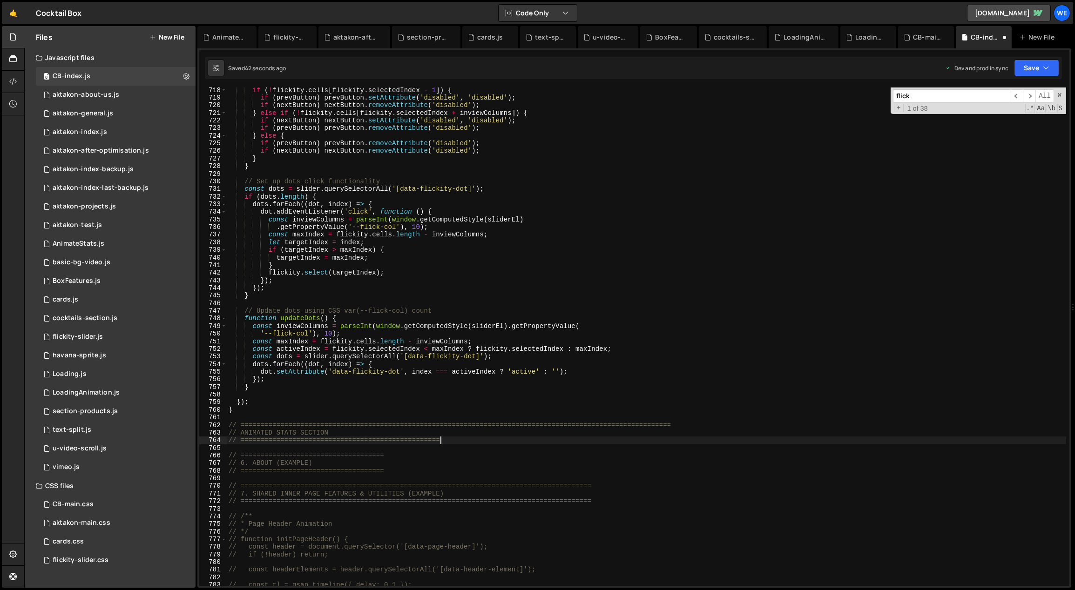
paste textarea "=============="
type textarea "// ============================================================================…"
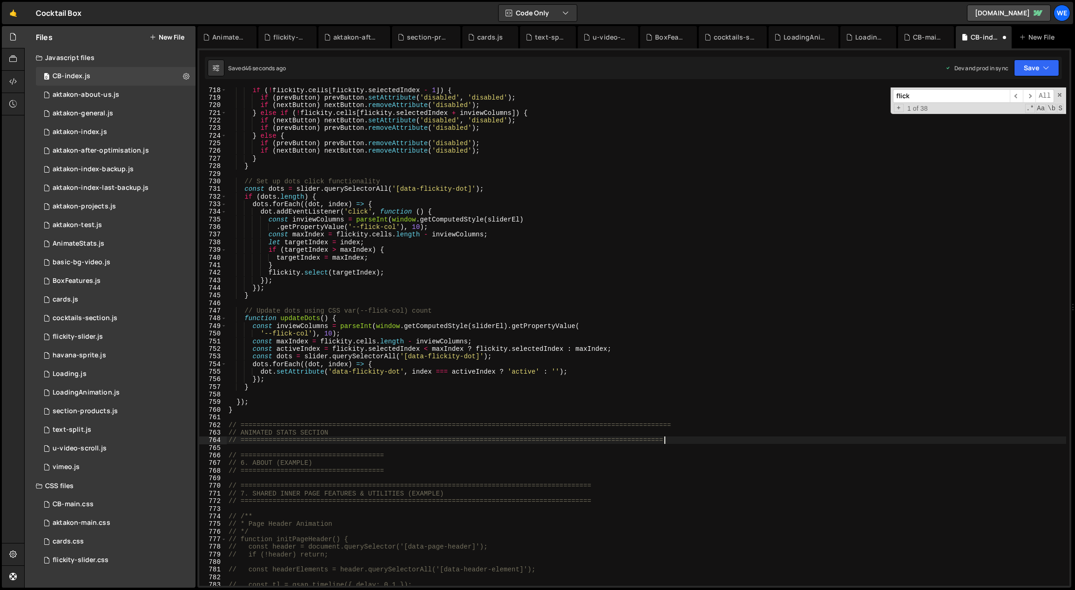
click at [370, 450] on div "if ( ! flickity . cells [ flickity . selectedIndex - 1 ]) { if ( prevButton ) p…" at bounding box center [647, 343] width 840 height 514
paste textarea "}"
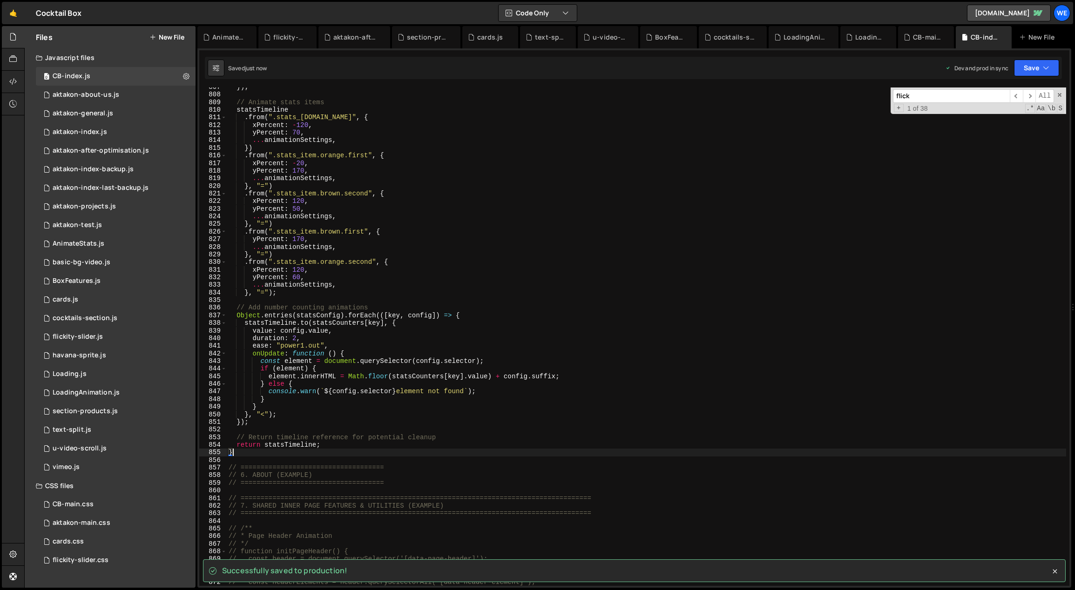
scroll to position [6159, 0]
click at [425, 437] on div "}) ; // Animate stats items statsTimeline . from ( ".stats_item.green" , { xPer…" at bounding box center [647, 340] width 840 height 514
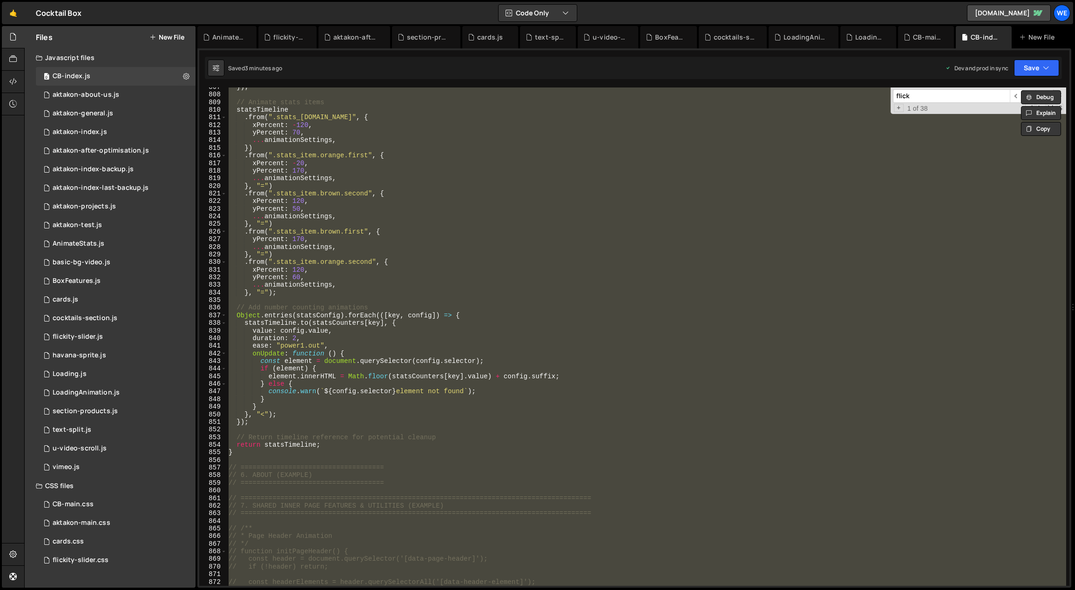
click at [372, 395] on div "}) ; // Animate stats items statsTimeline . from ( ".stats_item.green" , { xPer…" at bounding box center [646, 337] width 839 height 499
type textarea "console.warn(`${config.selector} element not found`);"
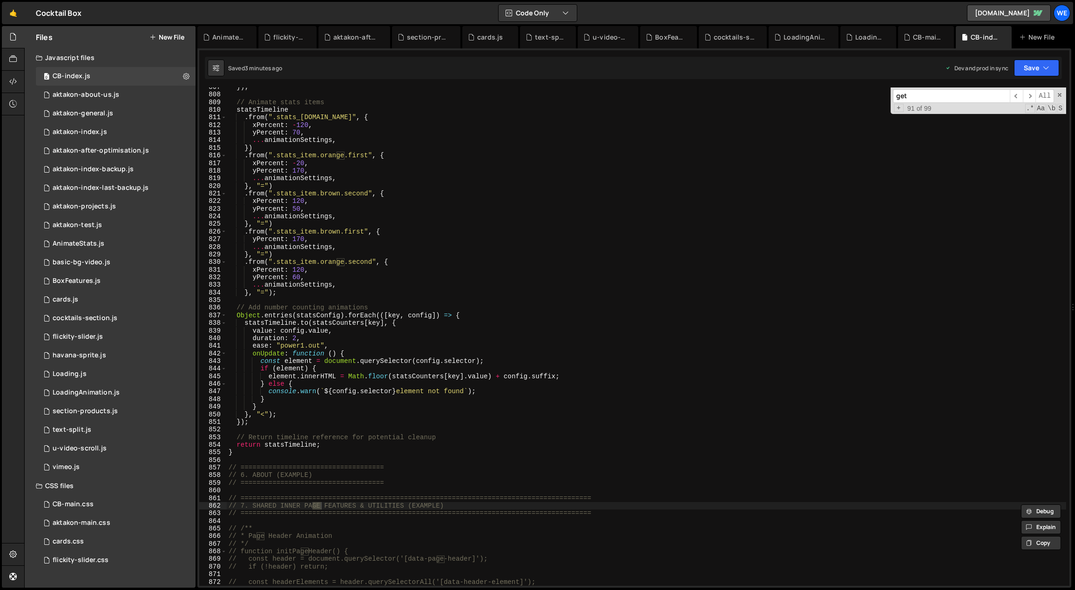
scroll to position [0, 0]
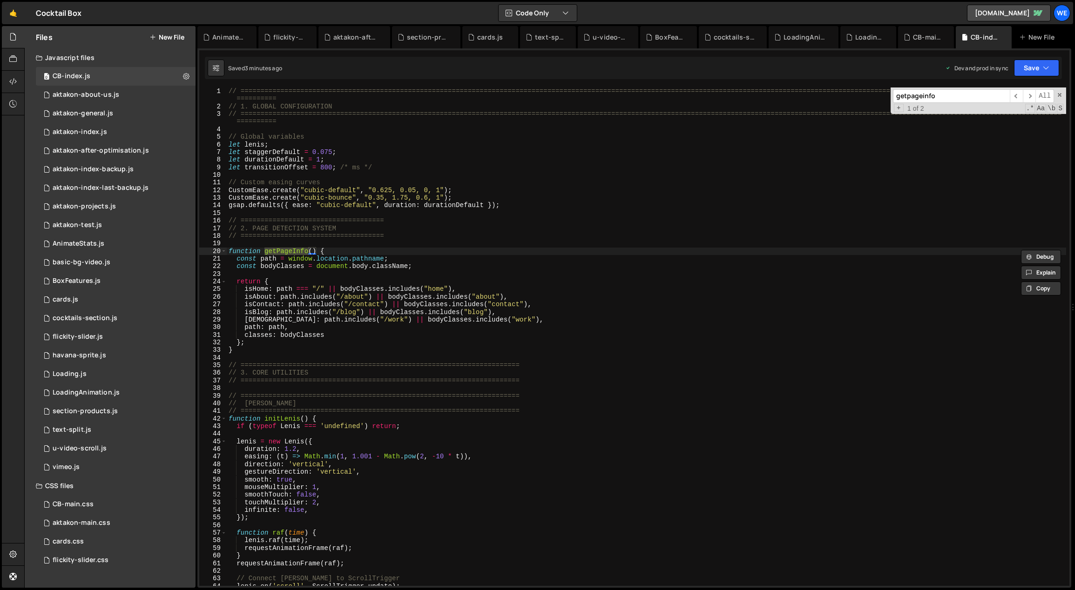
type input "getpageinfo"
click at [370, 307] on div "// ============================================================================…" at bounding box center [647, 349] width 840 height 522
click at [418, 270] on div "// ============================================================================…" at bounding box center [647, 349] width 840 height 522
click at [315, 292] on div "// ============================================================================…" at bounding box center [647, 349] width 840 height 522
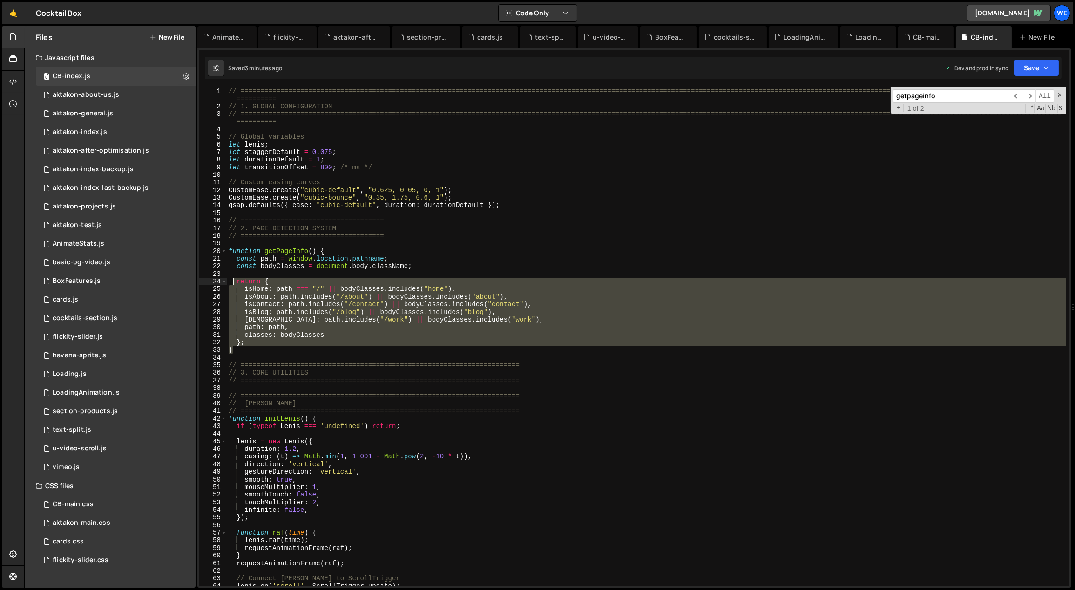
drag, startPoint x: 235, startPoint y: 350, endPoint x: 232, endPoint y: 282, distance: 68.0
click at [232, 282] on div "// ============================================================================…" at bounding box center [647, 349] width 840 height 522
paste textarea "This setup gives you easy switching capability while clearly documenting which …"
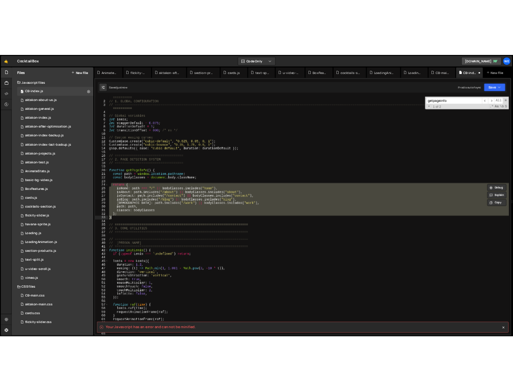
scroll to position [9, 0]
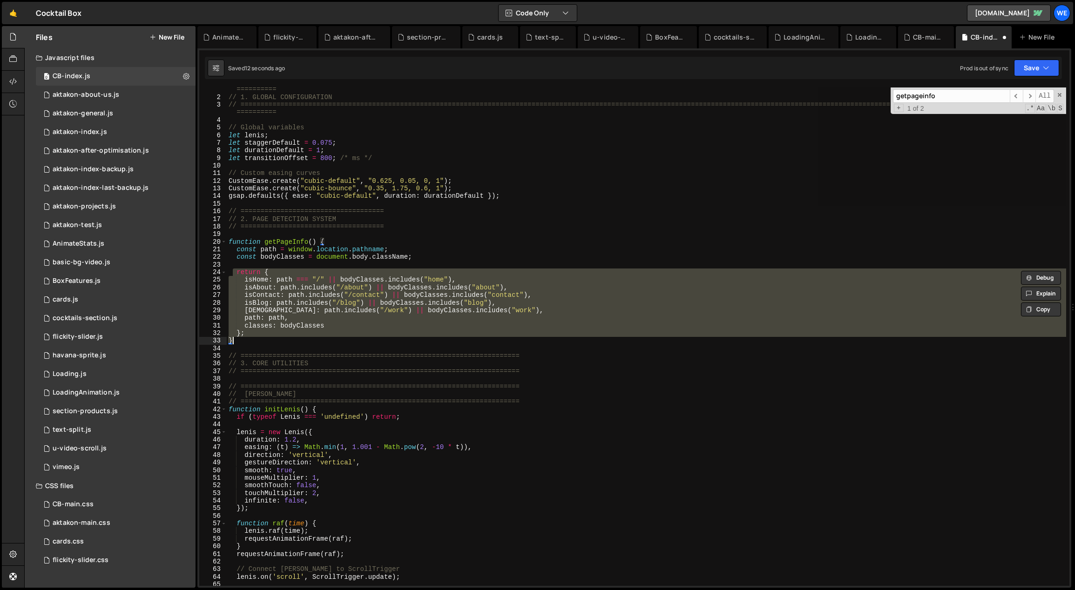
click at [248, 339] on div "// ============================================================================…" at bounding box center [646, 337] width 839 height 499
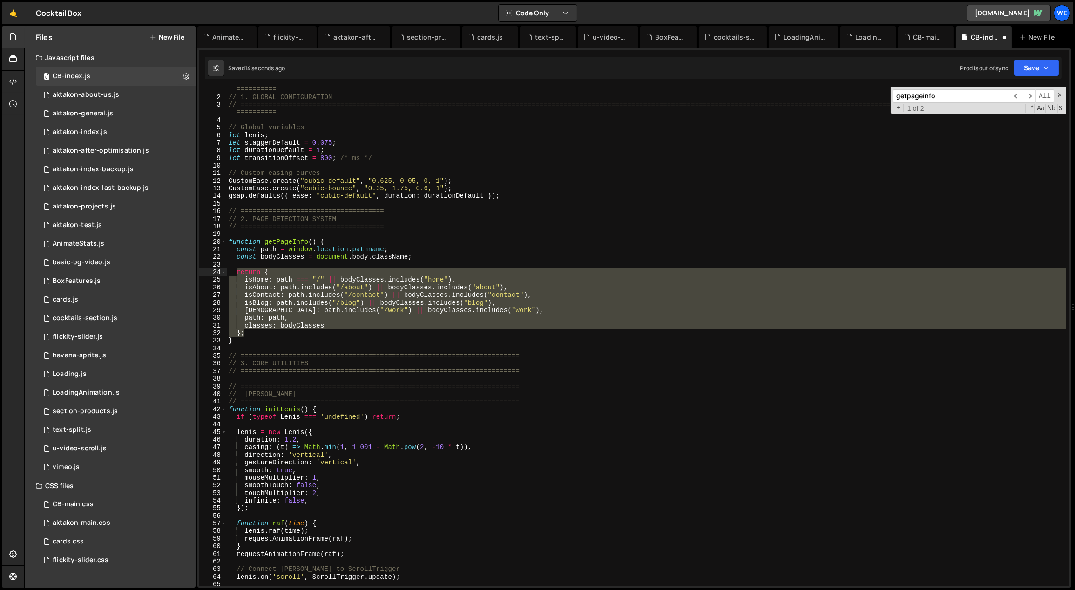
drag, startPoint x: 246, startPoint y: 331, endPoint x: 236, endPoint y: 276, distance: 56.8
click at [236, 276] on div "// ============================================================================…" at bounding box center [647, 339] width 840 height 522
paste textarea "};"
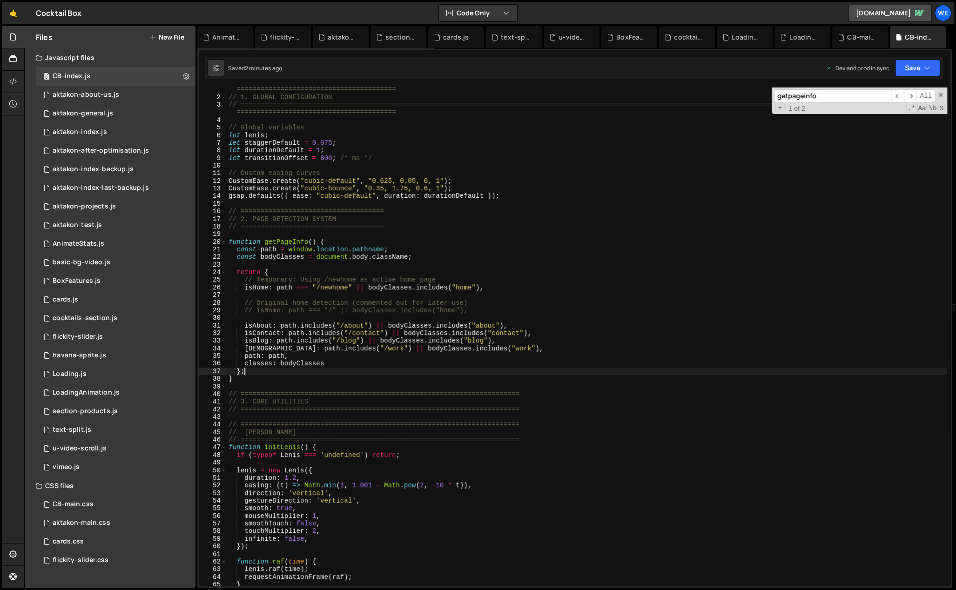
click at [611, 135] on div "// ============================================================================…" at bounding box center [587, 339] width 721 height 522
type textarea "let lenis;"
